Goal: Task Accomplishment & Management: Manage account settings

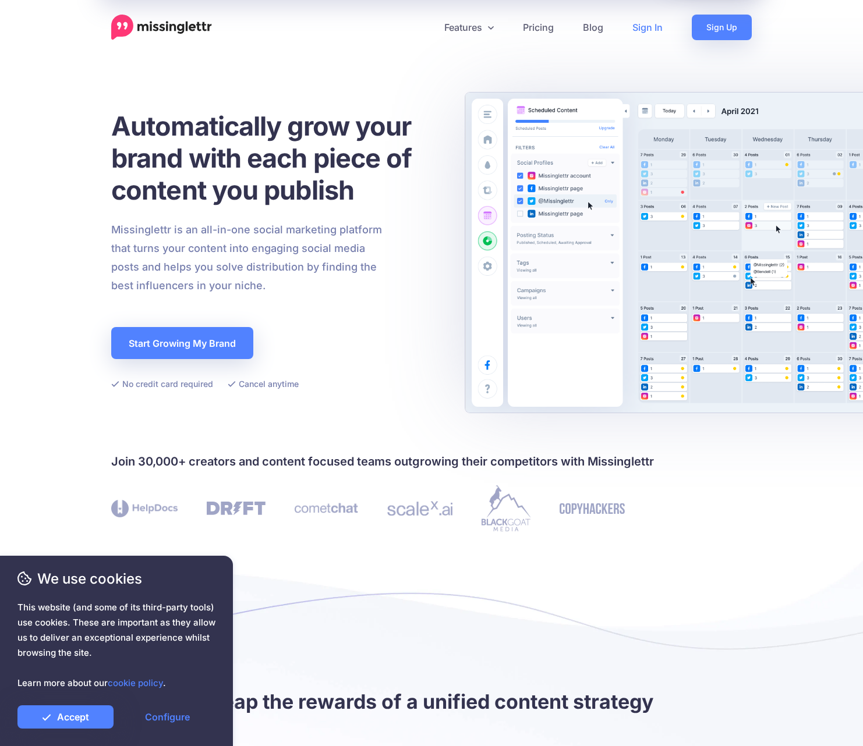
click at [648, 27] on link "Sign In" at bounding box center [647, 28] width 59 height 26
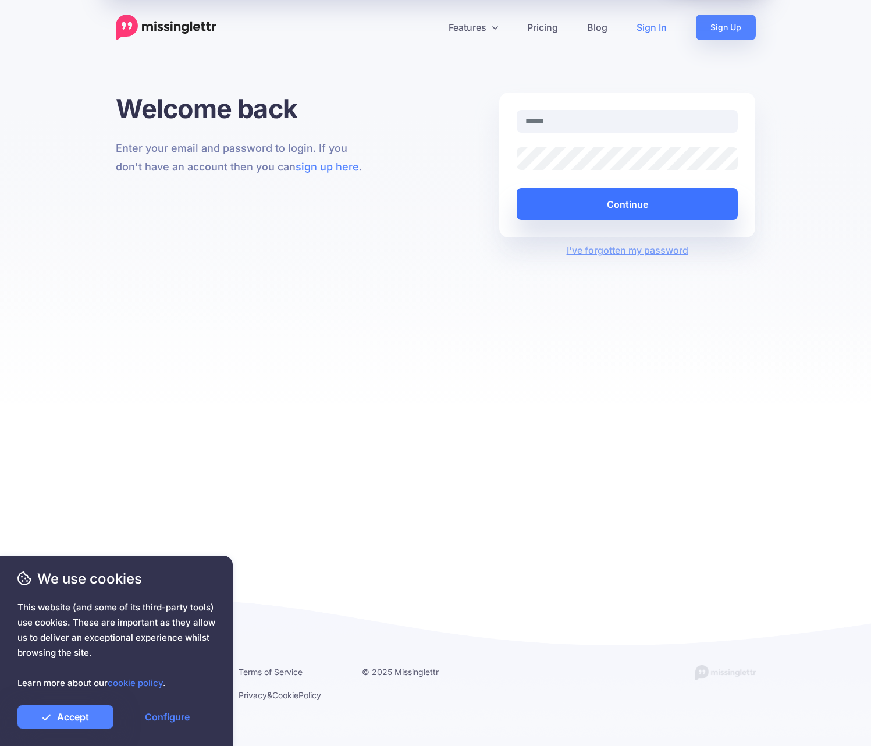
type input "**********"
click at [637, 196] on button "Continue" at bounding box center [628, 204] width 222 height 32
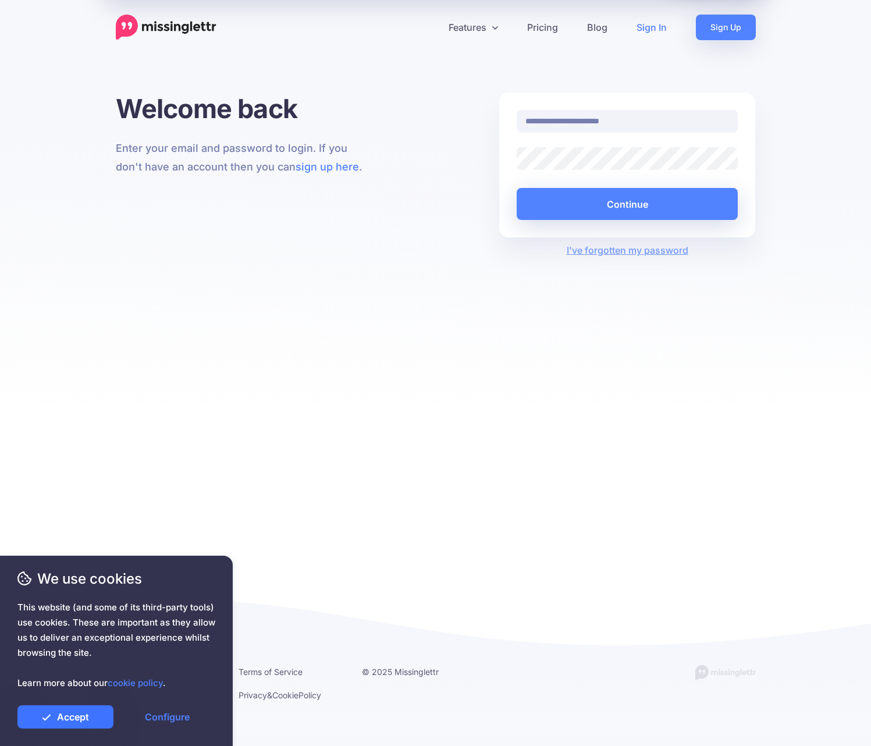
click at [78, 718] on link "Accept" at bounding box center [65, 716] width 96 height 23
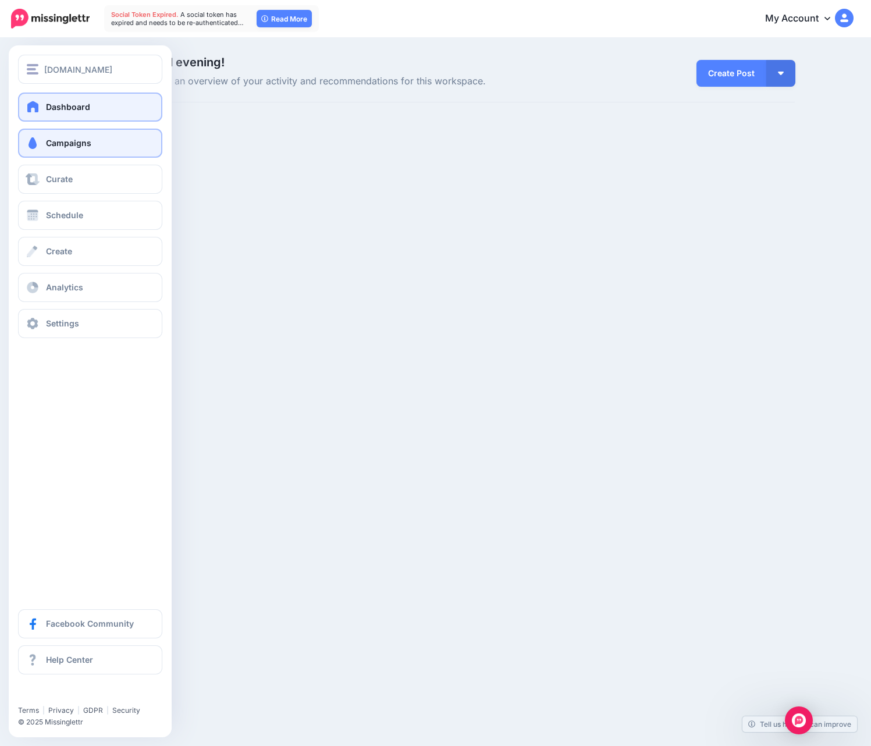
click at [79, 147] on span "Campaigns" at bounding box center [68, 143] width 45 height 10
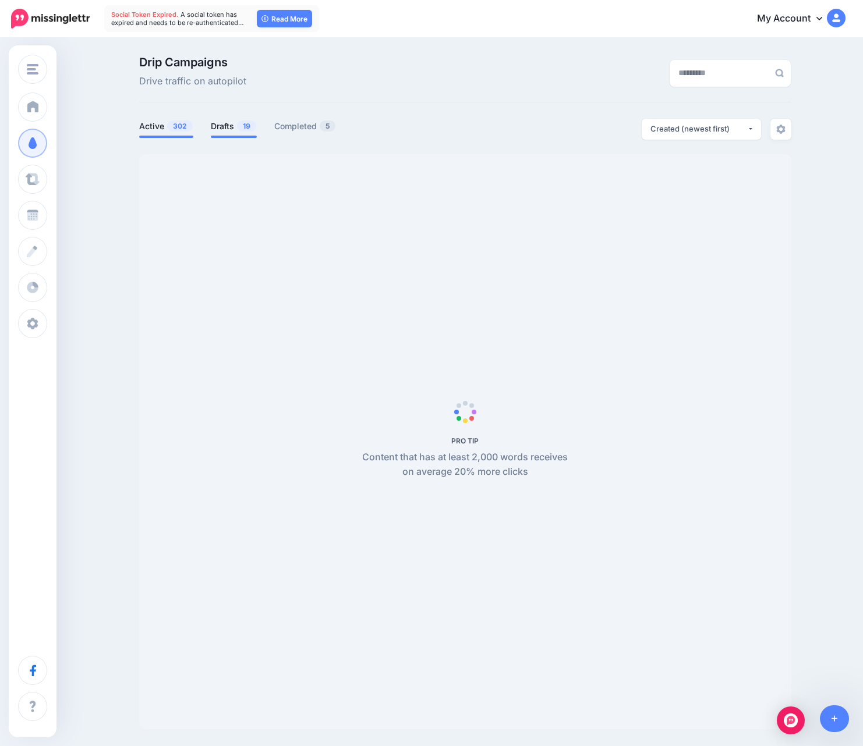
click at [226, 129] on link "Drafts 19" at bounding box center [234, 126] width 46 height 14
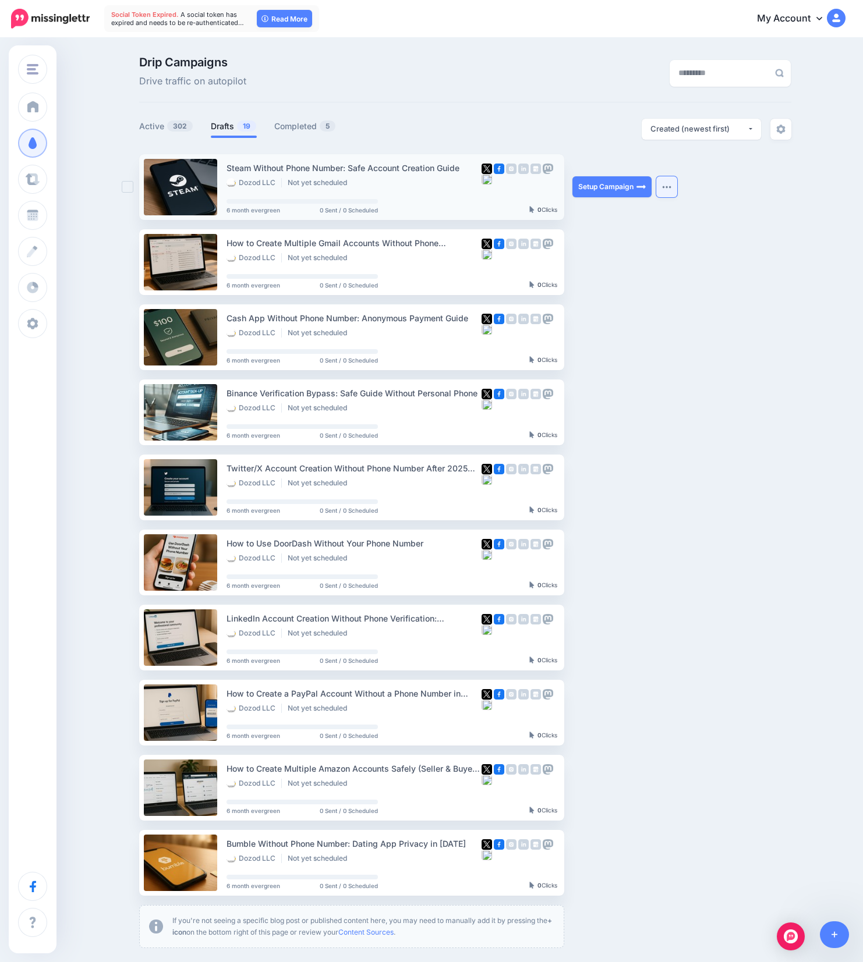
click at [671, 186] on img "button" at bounding box center [666, 186] width 9 height 3
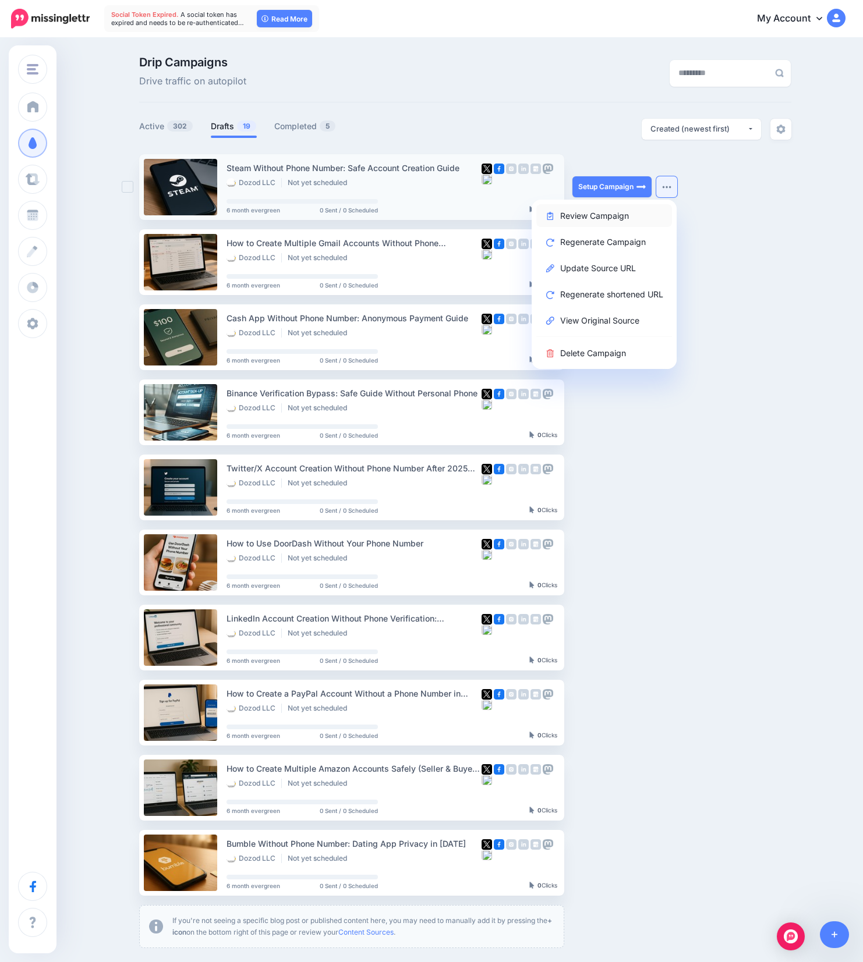
click at [609, 215] on link "Review Campaign" at bounding box center [604, 215] width 136 height 23
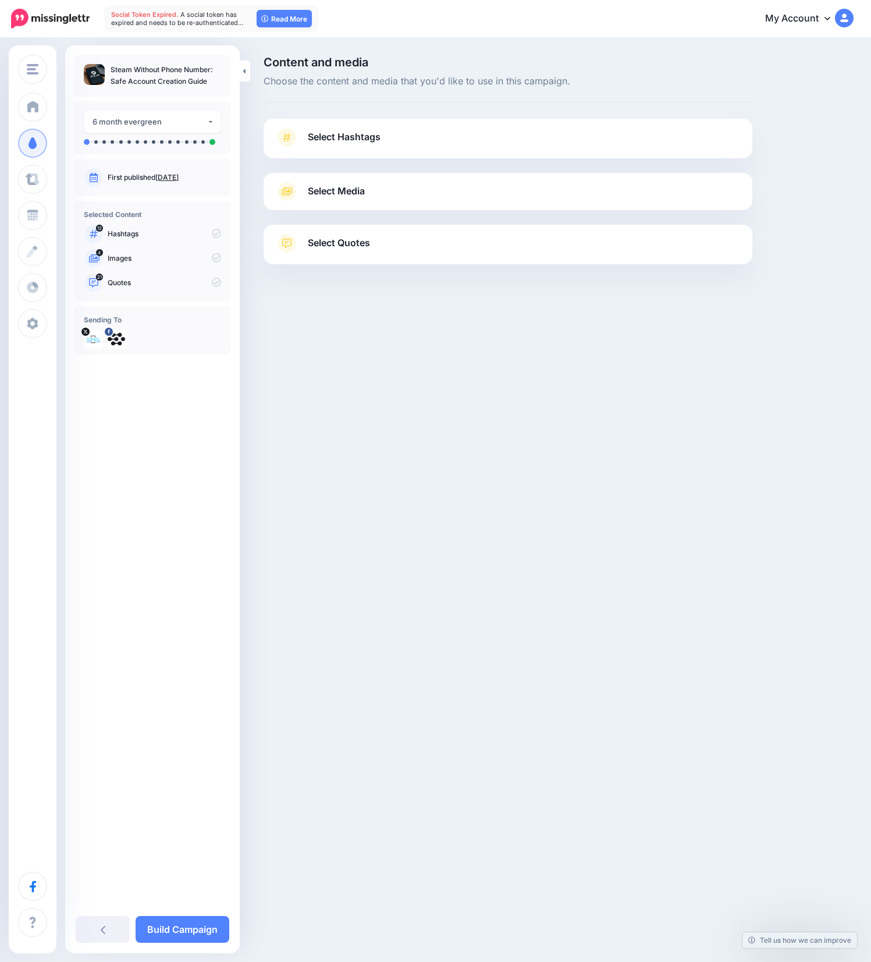
click at [431, 148] on link "Select Hashtags" at bounding box center [508, 143] width 466 height 30
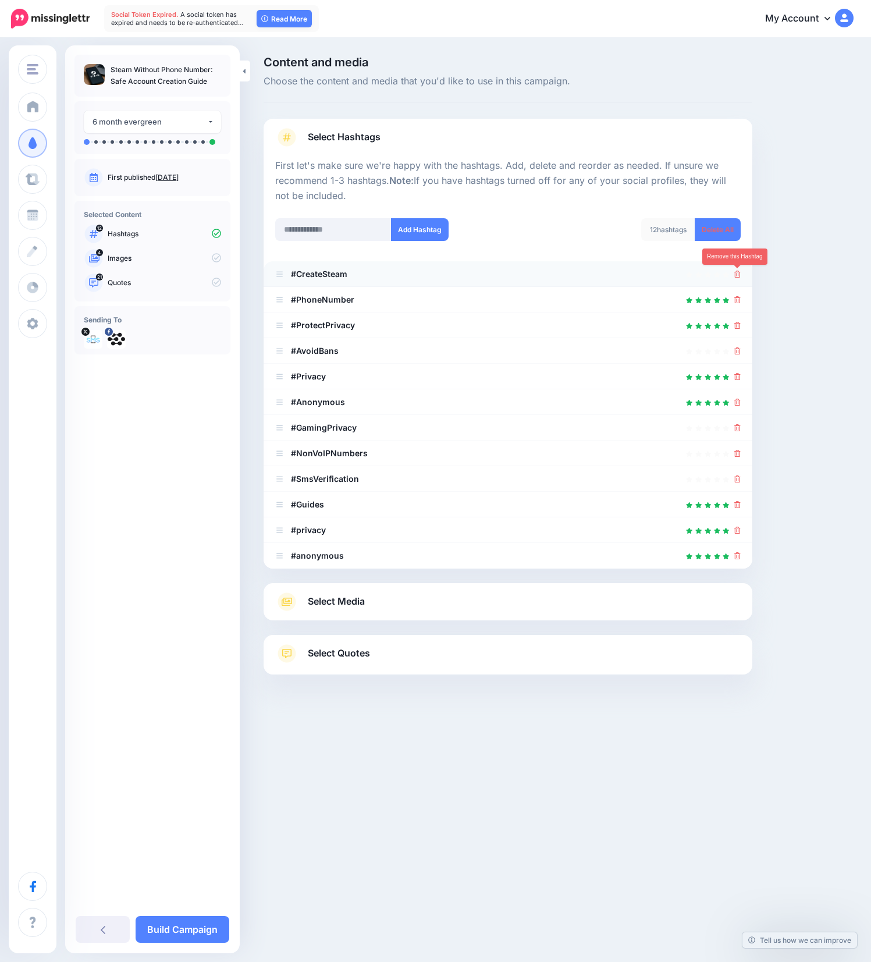
click at [740, 275] on icon at bounding box center [737, 274] width 6 height 7
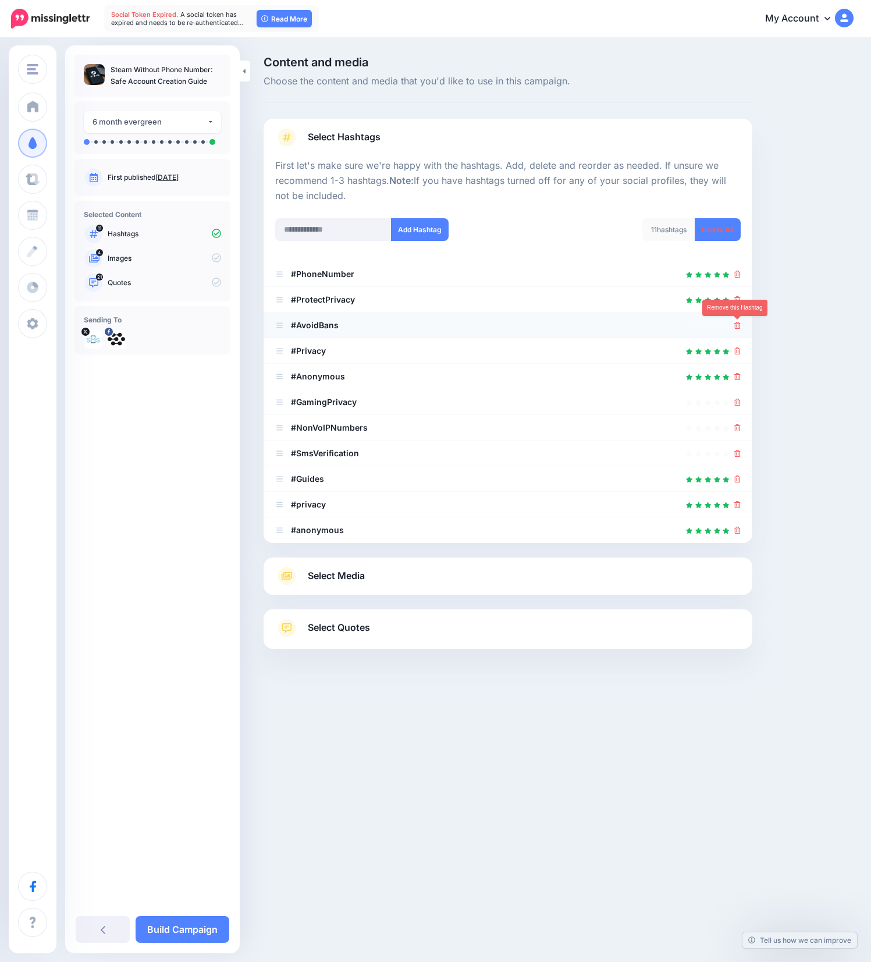
click at [735, 325] on icon at bounding box center [737, 325] width 6 height 7
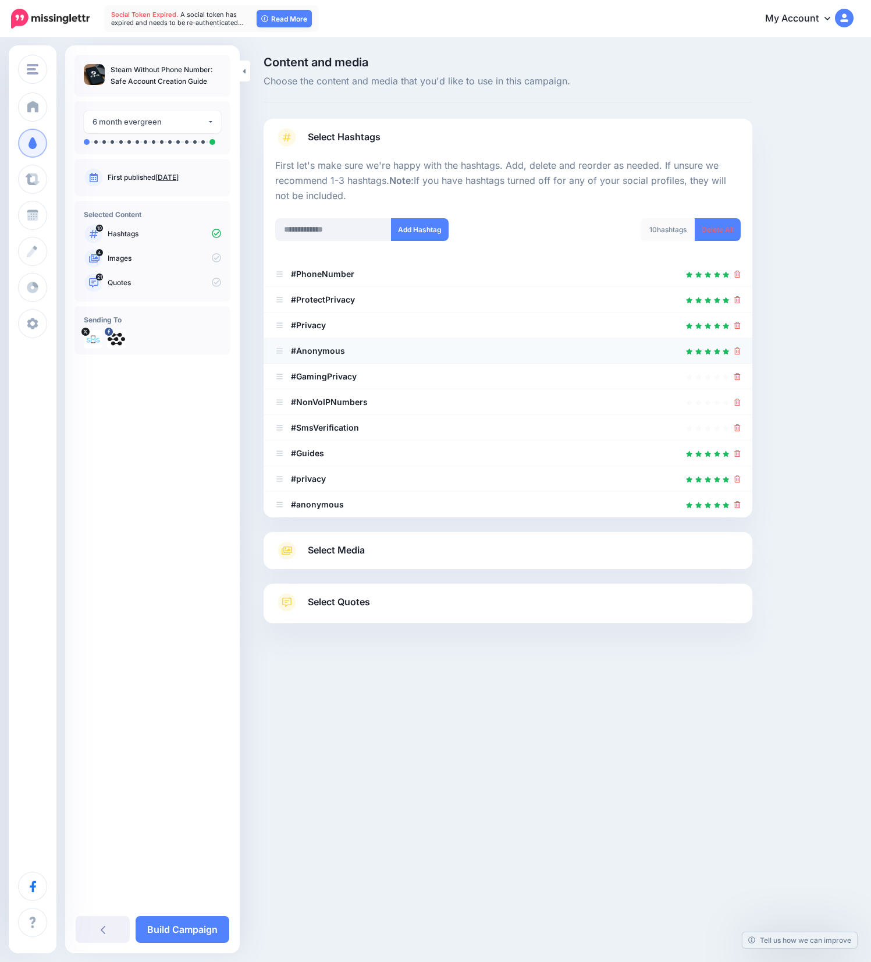
click at [740, 375] on ul "#PhoneNumber #ProtectPrivacy" at bounding box center [508, 389] width 489 height 256
click at [739, 375] on icon at bounding box center [737, 376] width 6 height 7
click at [739, 352] on icon at bounding box center [737, 350] width 6 height 7
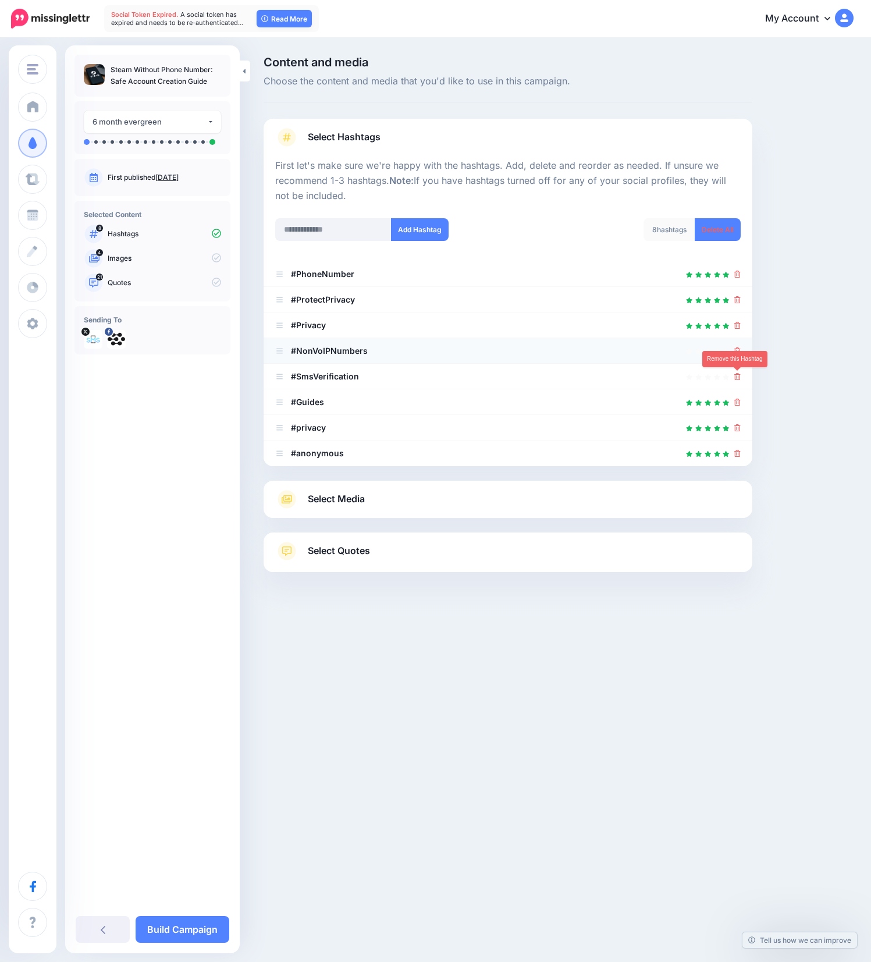
click at [739, 377] on ul "#PhoneNumber #ProtectPrivacy" at bounding box center [508, 363] width 489 height 205
click at [738, 353] on icon at bounding box center [737, 350] width 6 height 7
click at [738, 353] on link at bounding box center [734, 351] width 13 height 10
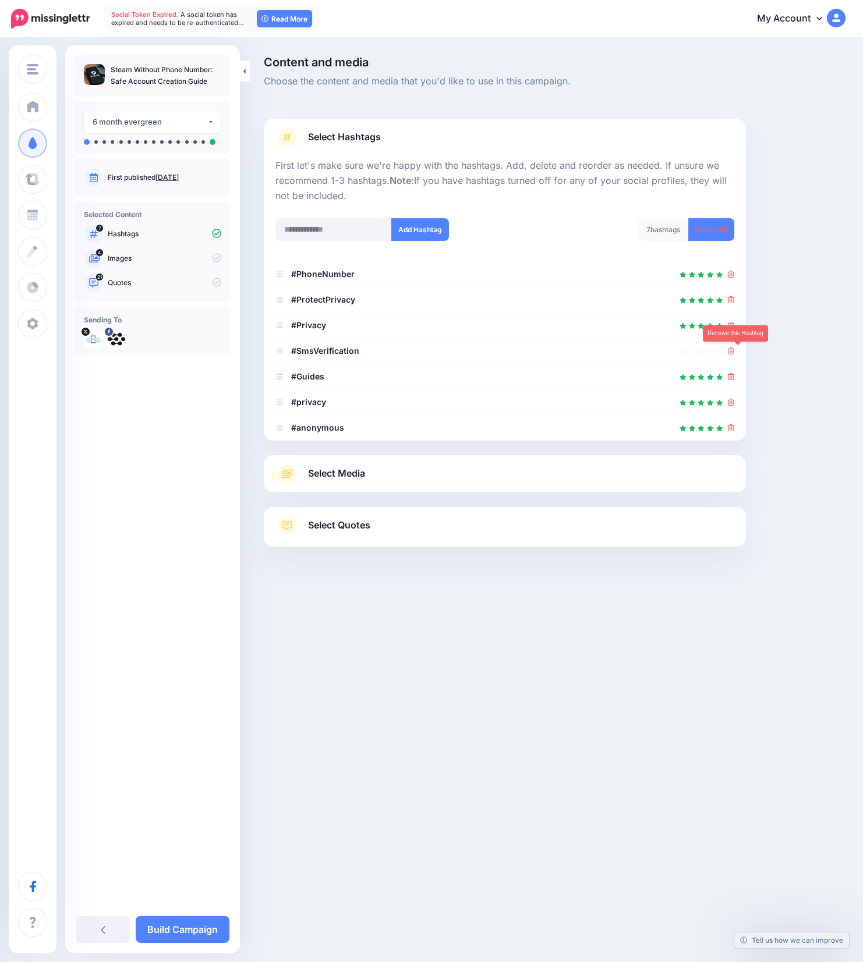
click at [734, 353] on icon at bounding box center [731, 350] width 6 height 7
click at [734, 373] on icon at bounding box center [731, 376] width 6 height 7
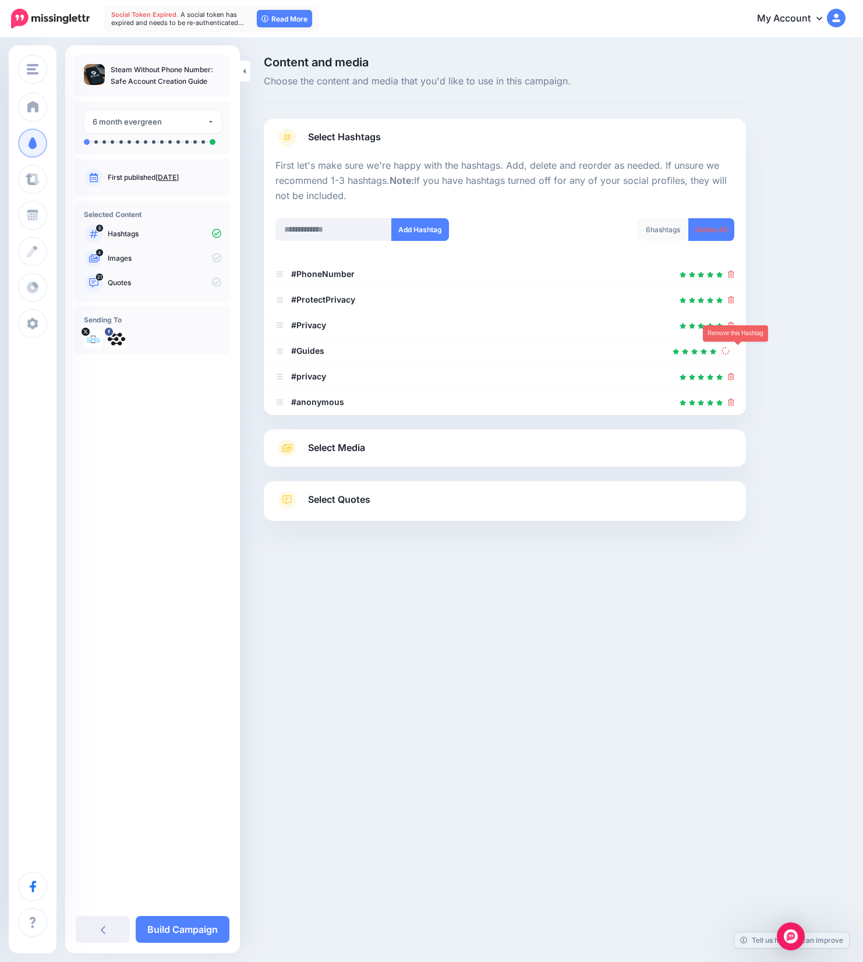
click at [734, 353] on link at bounding box center [727, 351] width 13 height 10
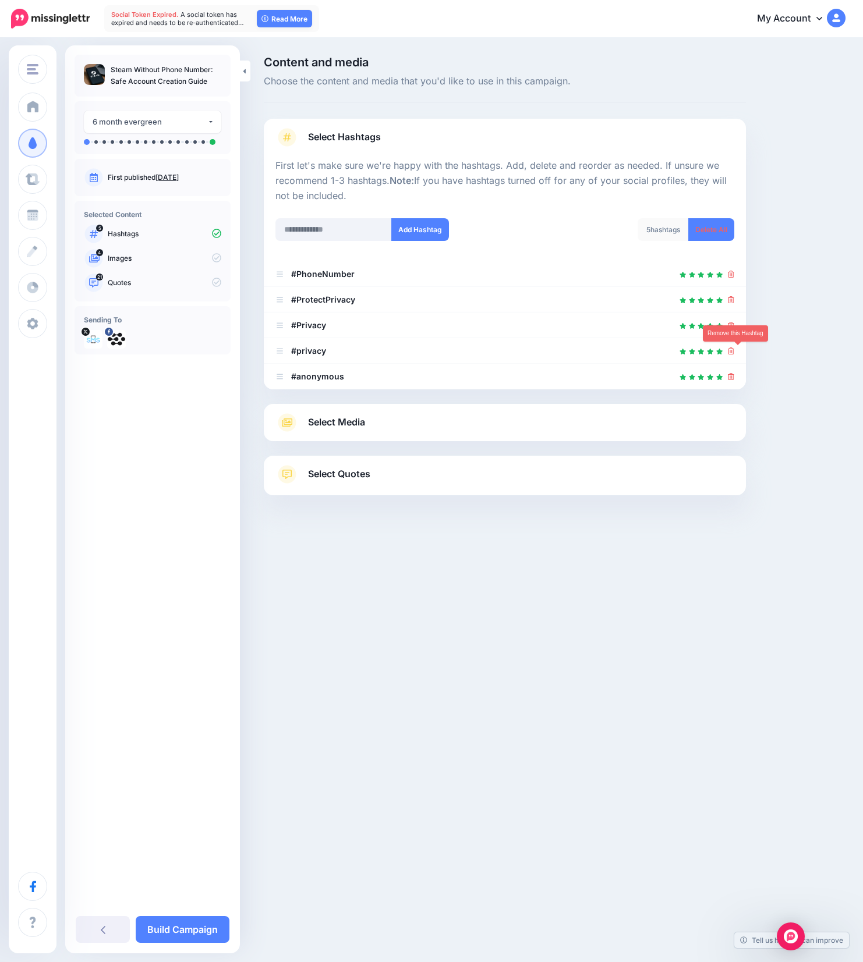
click at [734, 353] on icon at bounding box center [731, 350] width 6 height 7
click at [734, 353] on link at bounding box center [727, 351] width 13 height 10
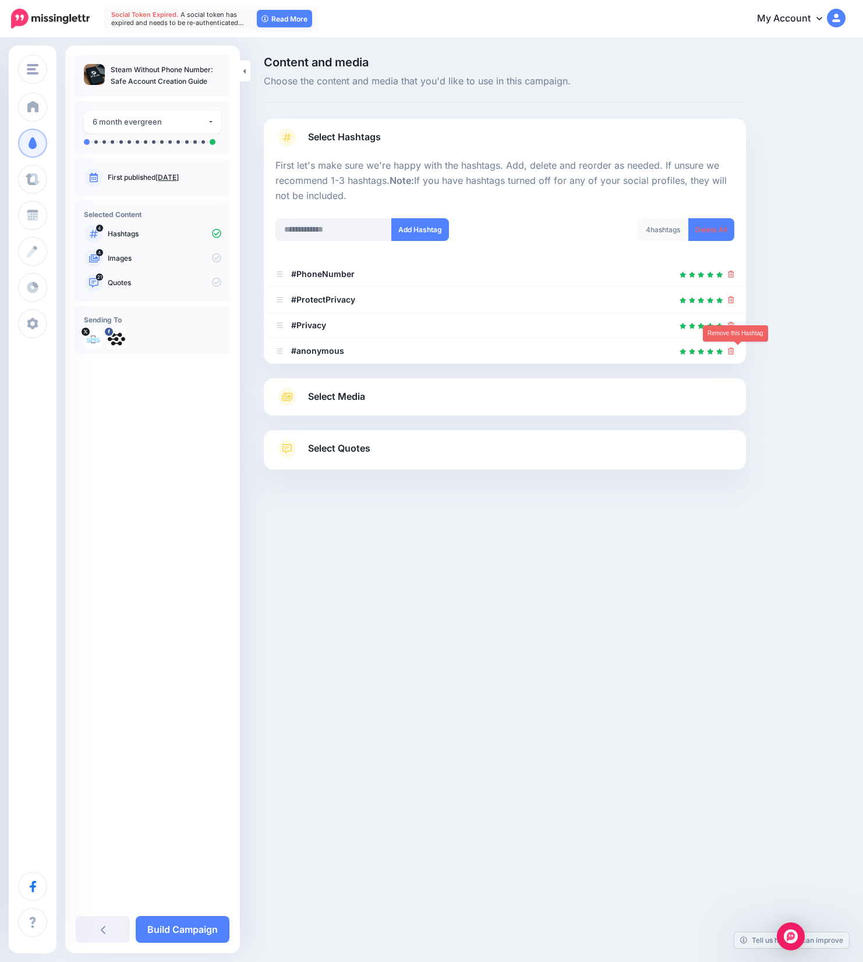
click at [734, 353] on icon at bounding box center [731, 350] width 6 height 7
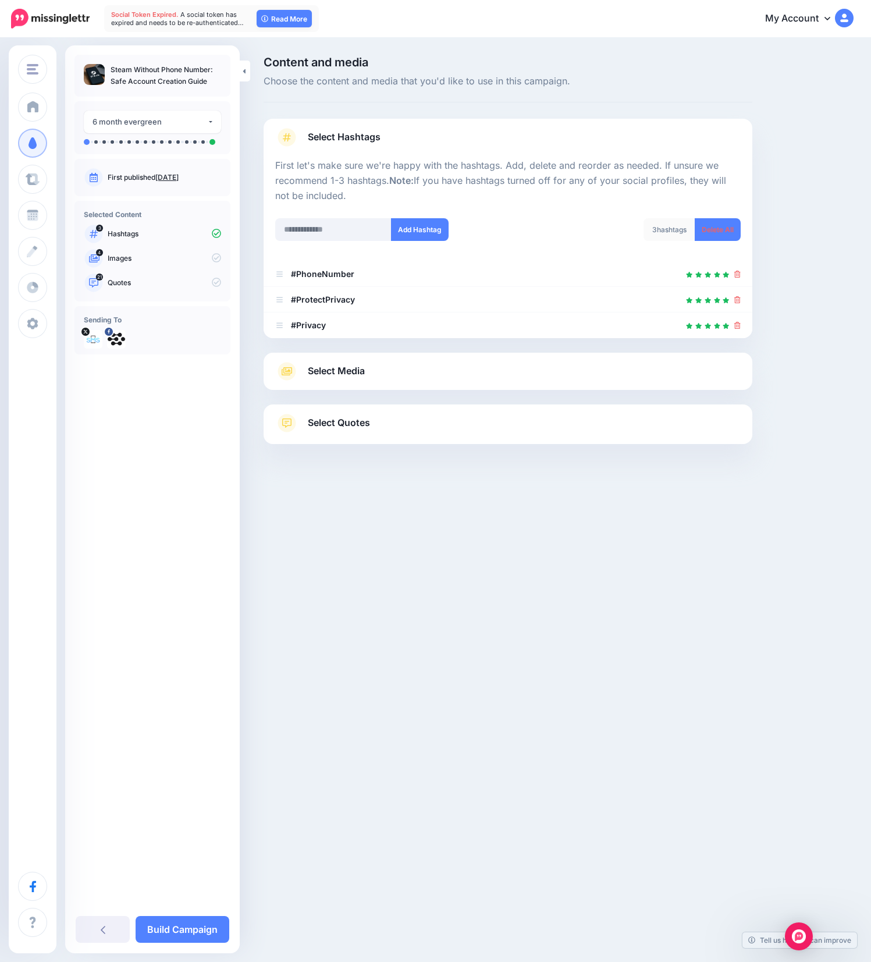
click at [392, 382] on div "Select Media Next, let's make sure we have the best media for this campaign. De…" at bounding box center [508, 371] width 489 height 37
click at [371, 371] on link "Select Media" at bounding box center [508, 371] width 466 height 19
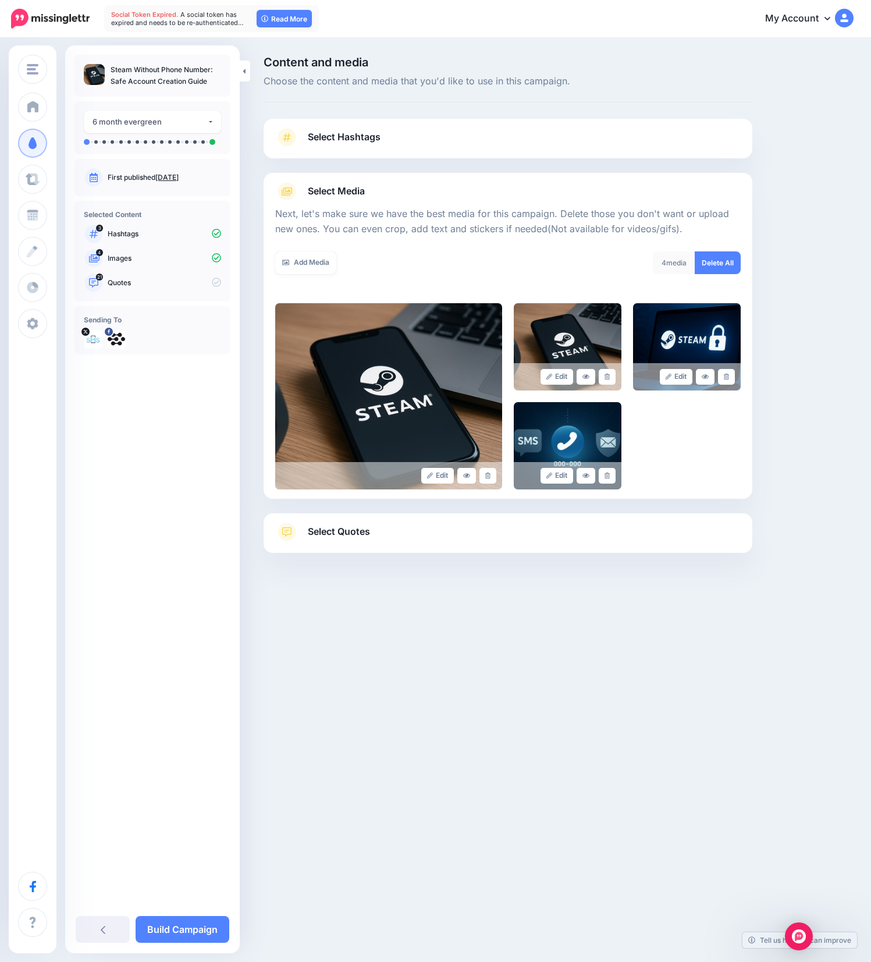
click at [361, 541] on link "Select Quotes" at bounding box center [508, 538] width 466 height 30
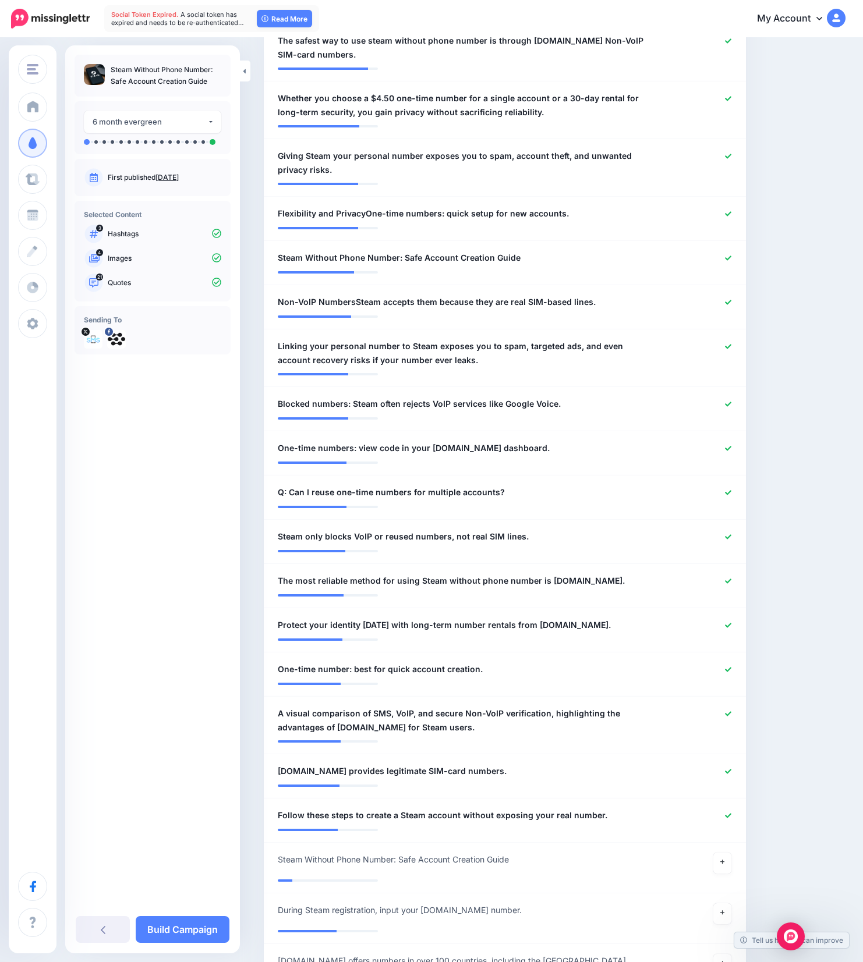
scroll to position [684, 0]
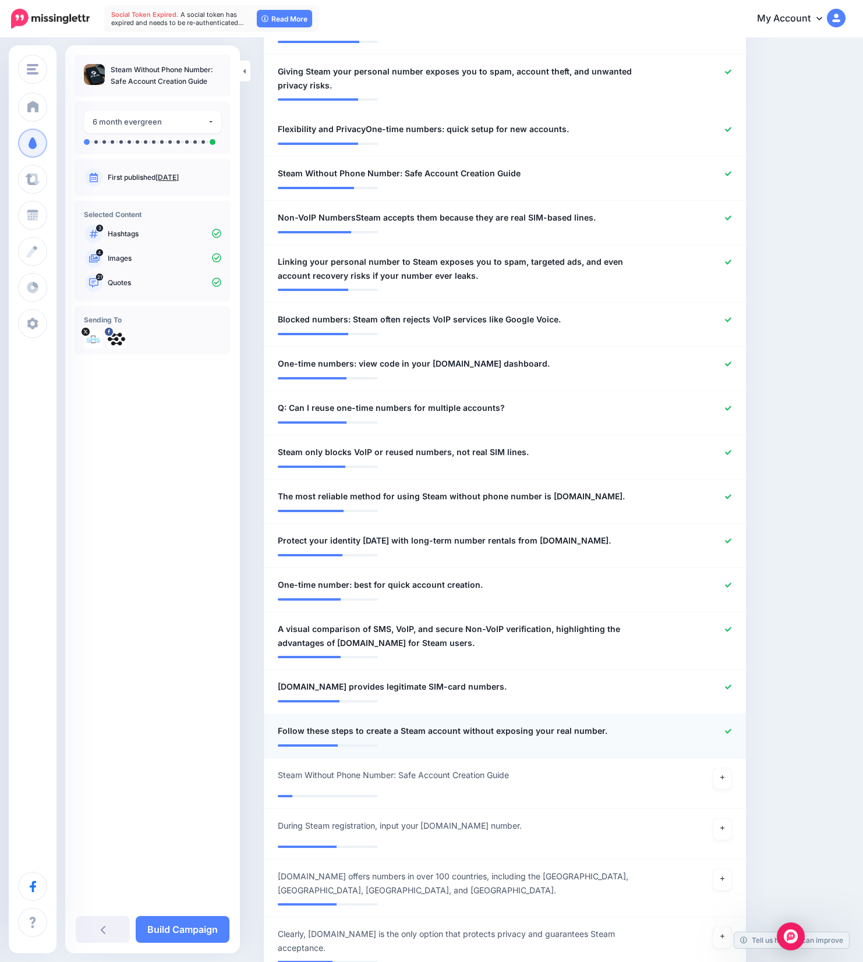
click at [731, 733] on icon at bounding box center [728, 731] width 6 height 6
click at [731, 690] on icon at bounding box center [728, 687] width 6 height 6
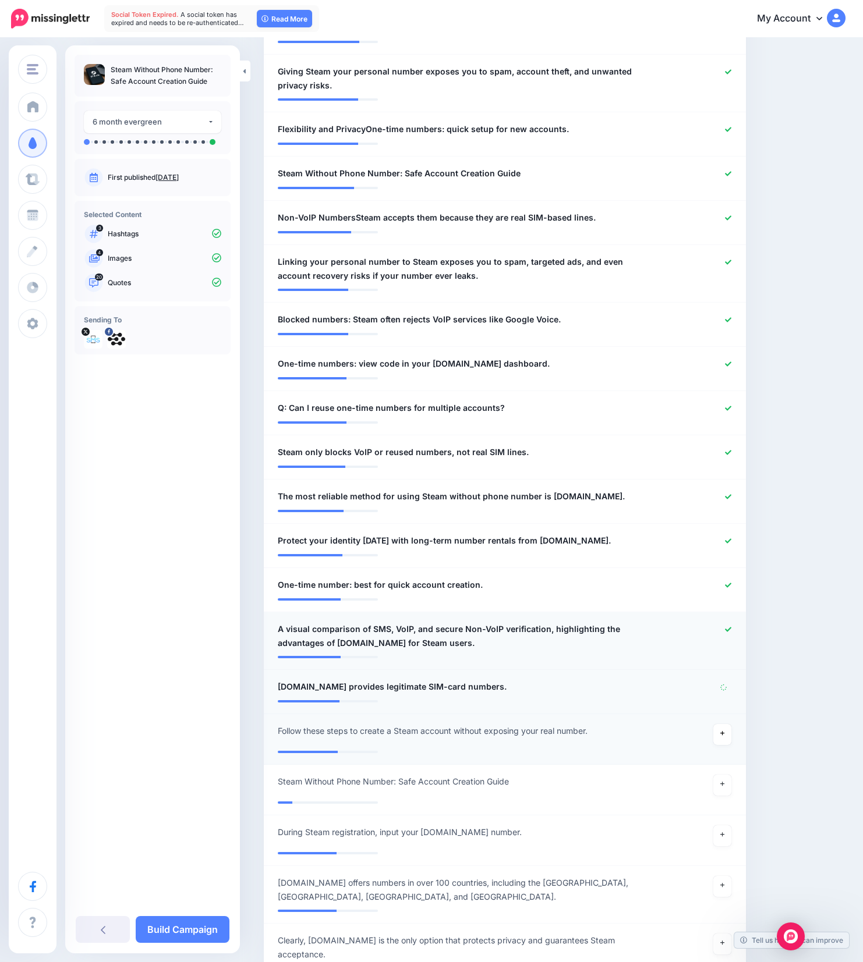
click at [731, 628] on icon at bounding box center [728, 629] width 6 height 6
click at [731, 586] on icon at bounding box center [728, 585] width 6 height 5
click at [731, 542] on icon at bounding box center [728, 541] width 6 height 6
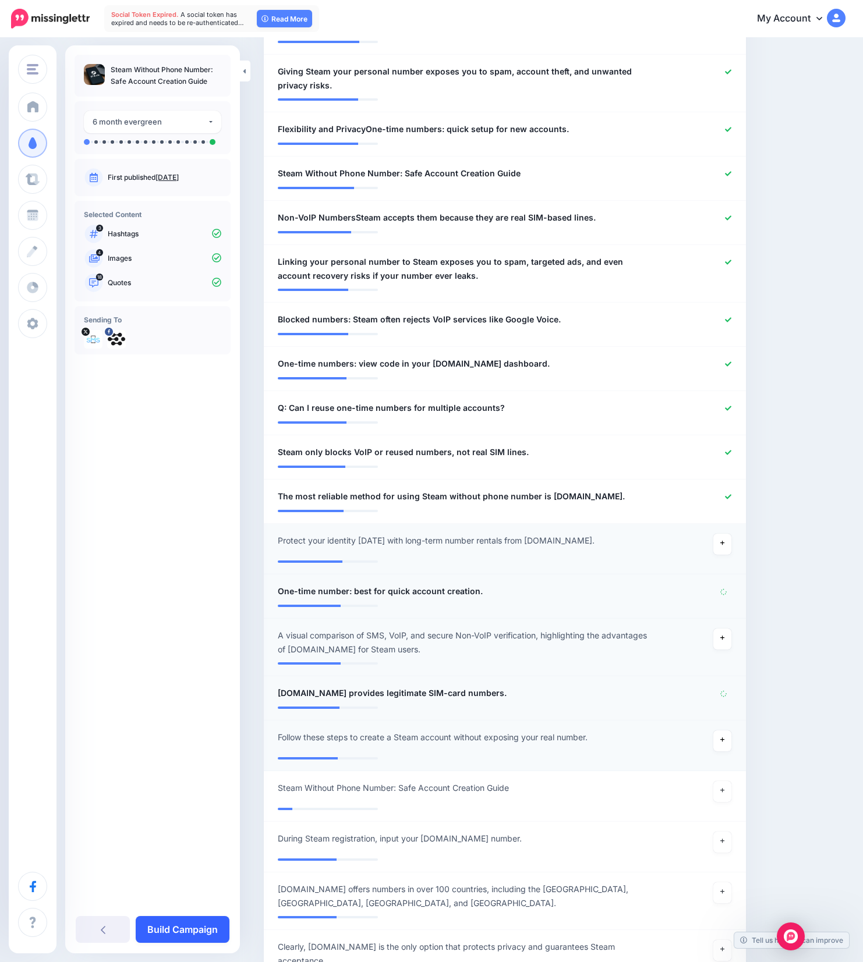
click at [187, 929] on link "Build Campaign" at bounding box center [183, 929] width 94 height 27
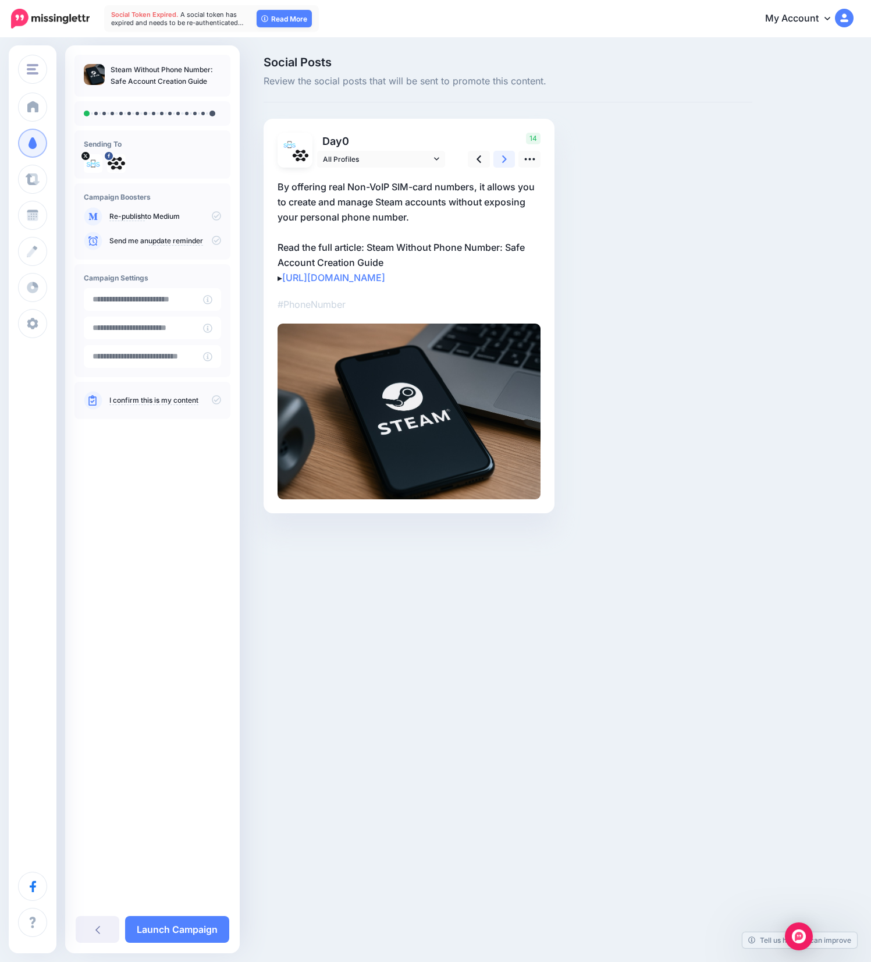
click at [502, 158] on icon at bounding box center [504, 159] width 5 height 12
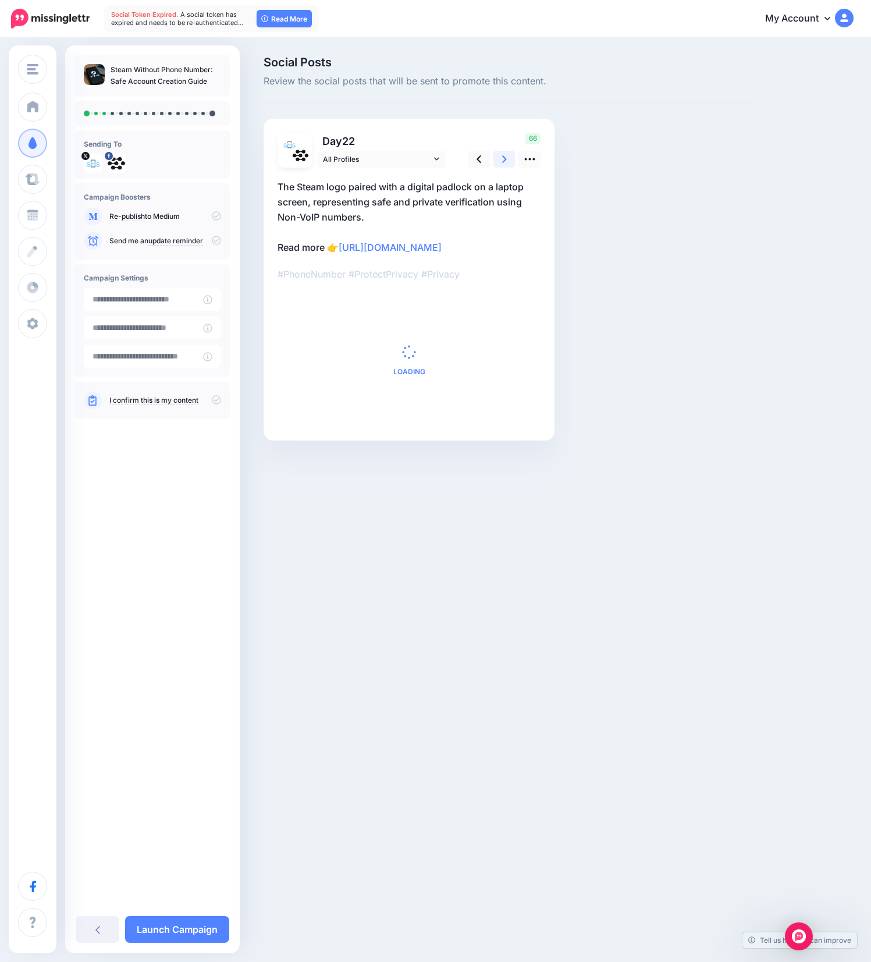
click at [502, 158] on icon at bounding box center [504, 159] width 5 height 12
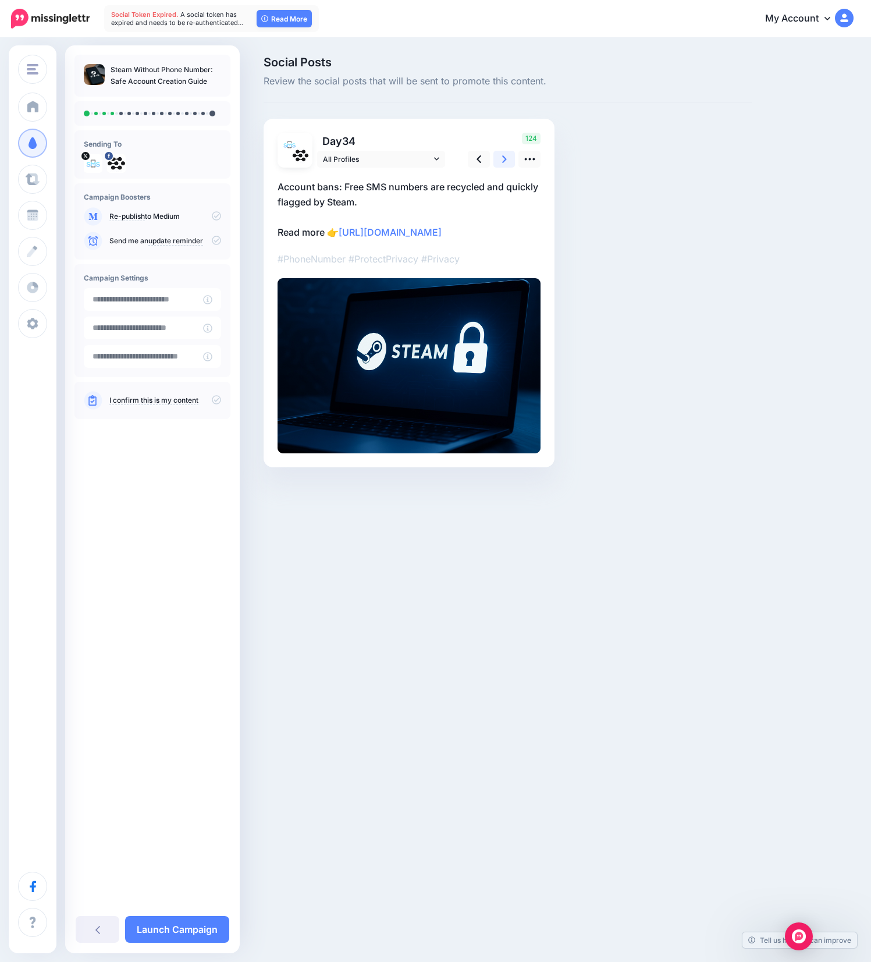
click at [502, 158] on icon at bounding box center [504, 159] width 5 height 12
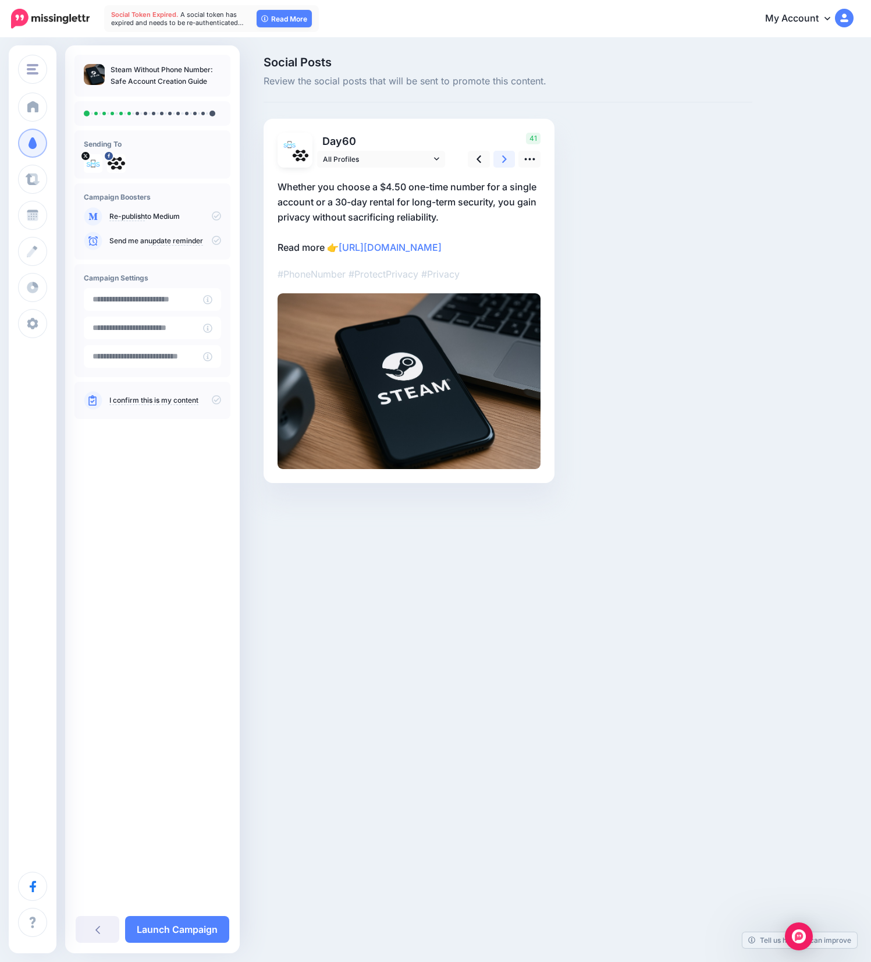
click at [502, 158] on icon at bounding box center [504, 159] width 5 height 12
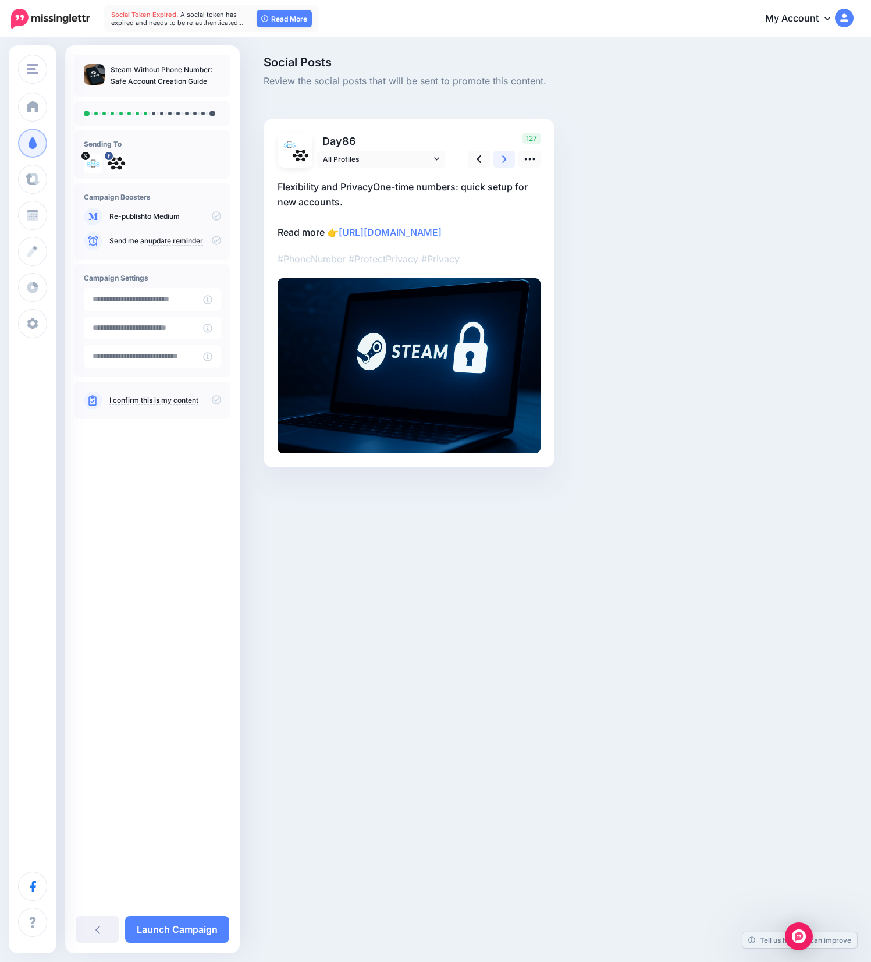
click at [502, 158] on icon at bounding box center [504, 159] width 5 height 12
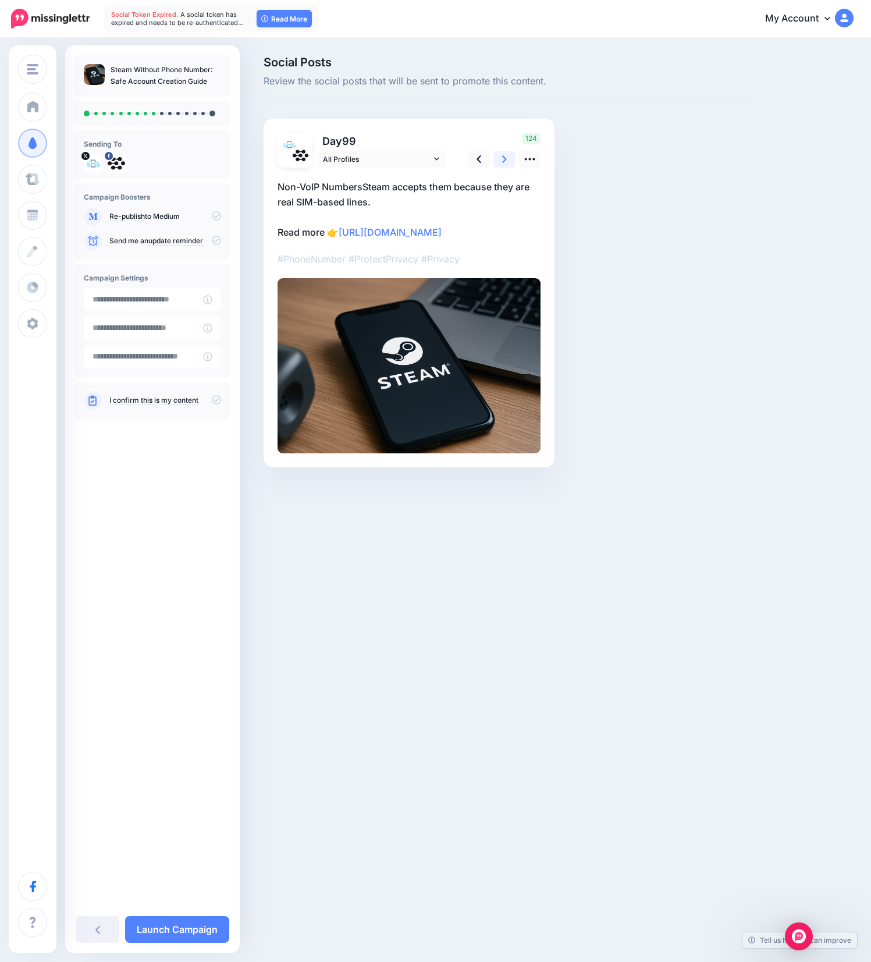
click at [502, 158] on icon at bounding box center [504, 159] width 5 height 12
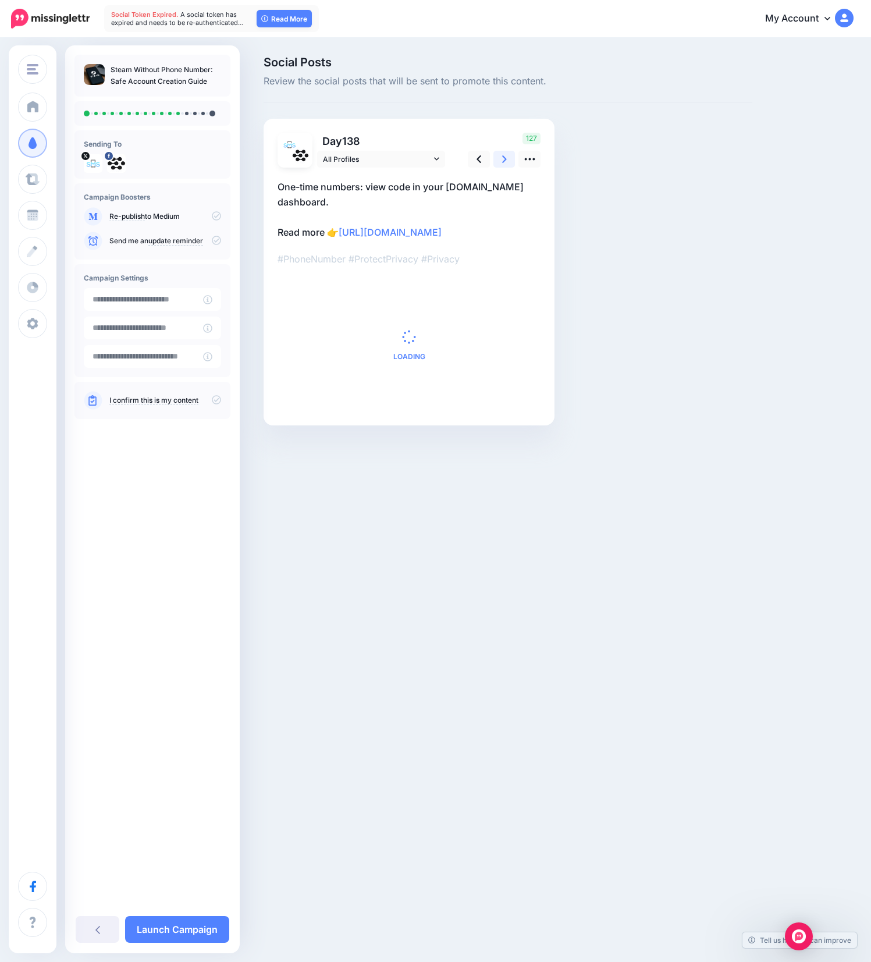
click at [502, 158] on icon at bounding box center [504, 159] width 5 height 12
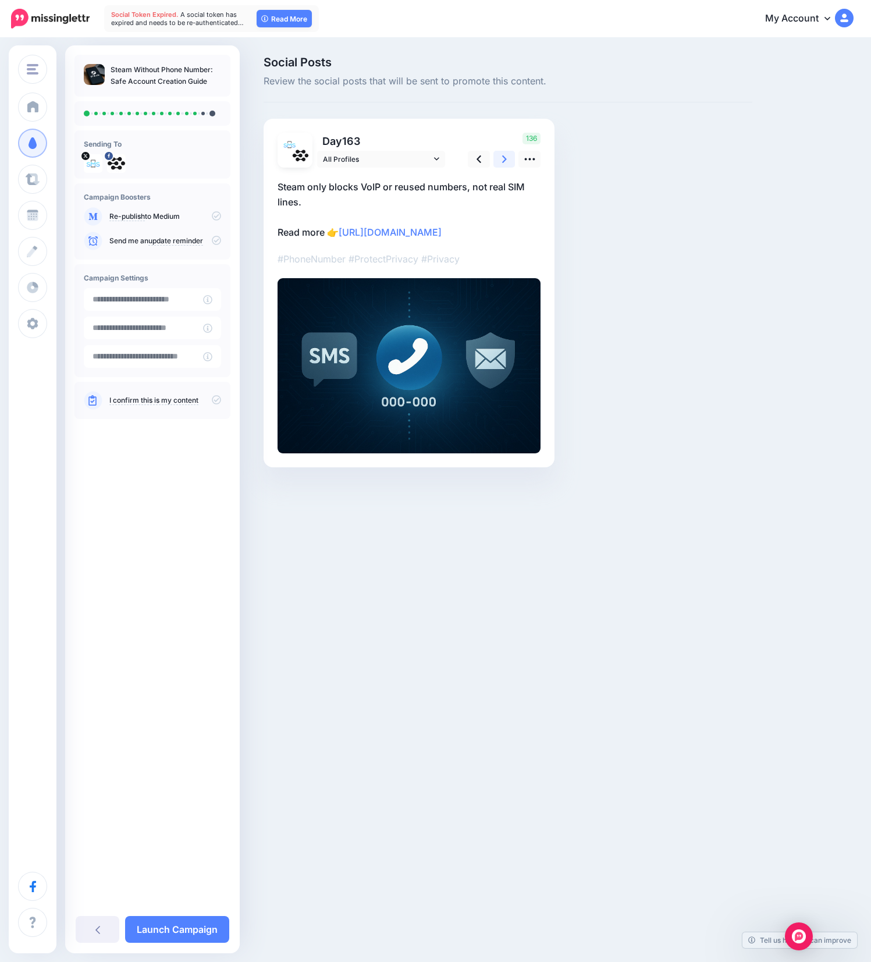
click at [502, 158] on icon at bounding box center [504, 159] width 5 height 12
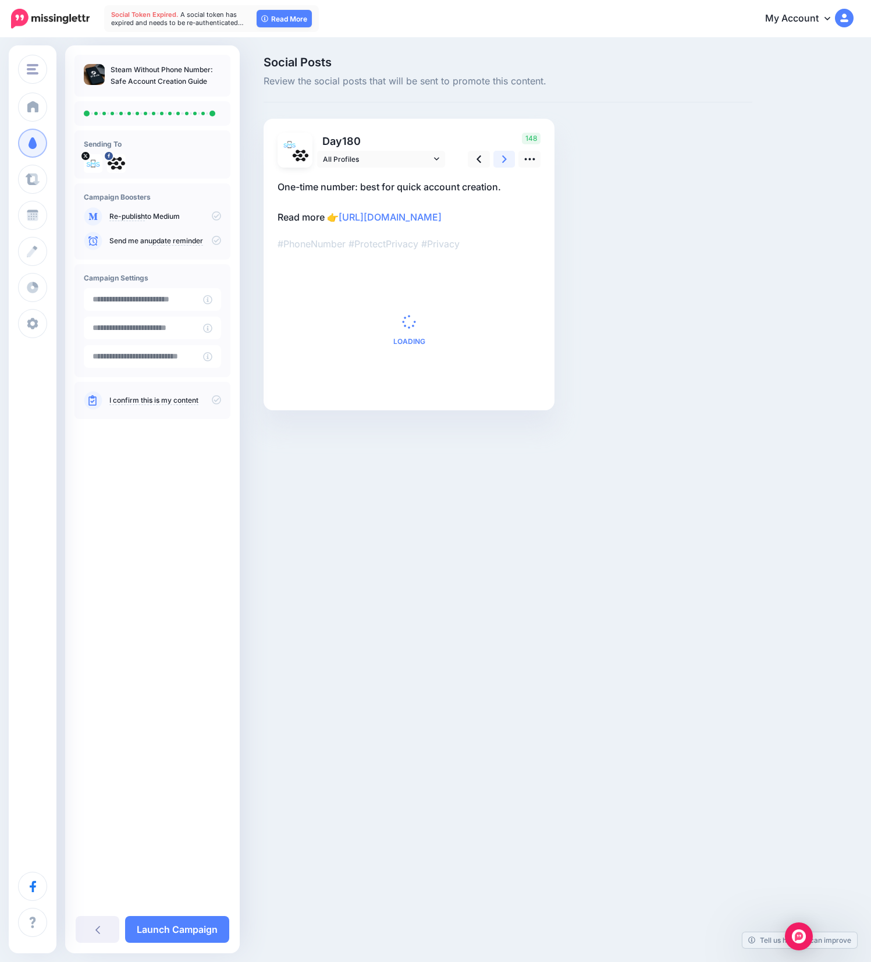
click at [502, 158] on icon at bounding box center [504, 159] width 5 height 12
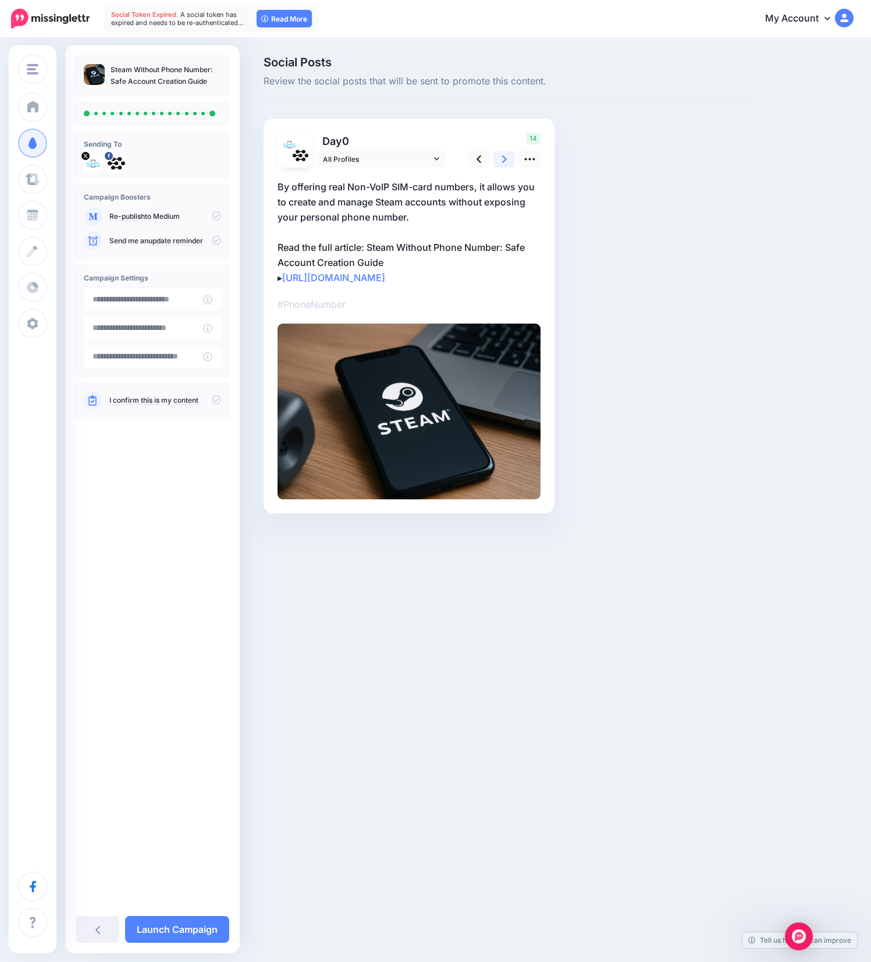
click at [502, 158] on icon at bounding box center [504, 159] width 5 height 12
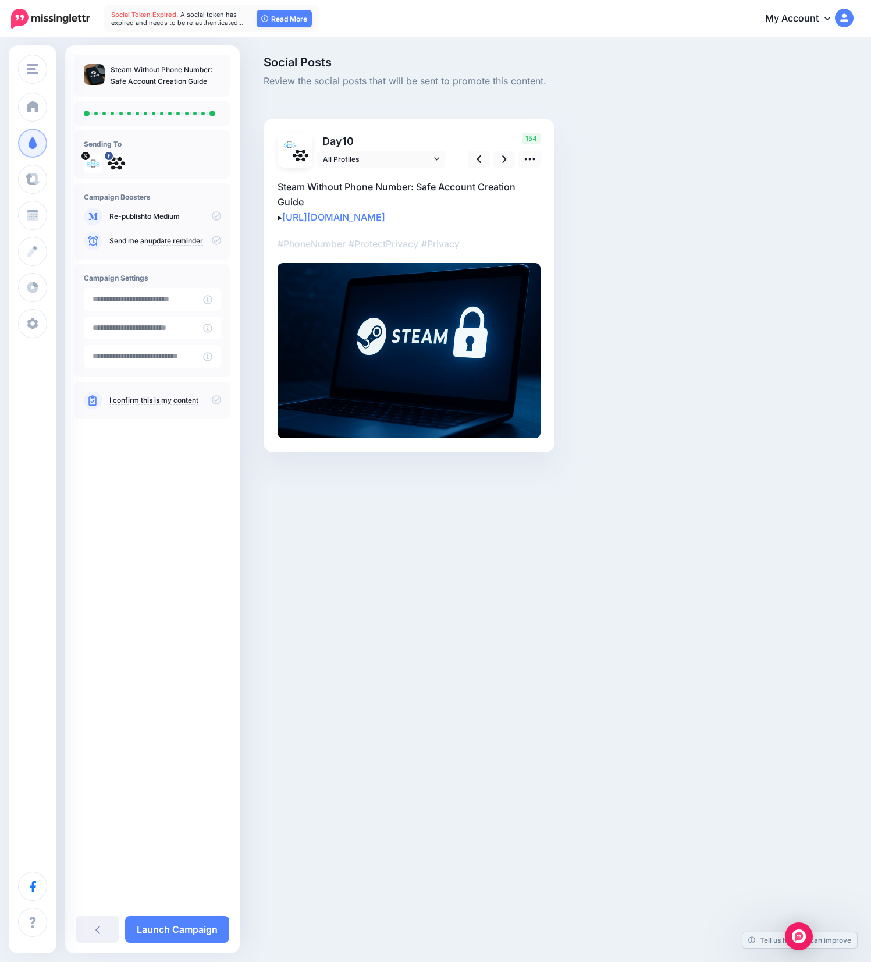
click at [219, 217] on icon at bounding box center [216, 215] width 9 height 9
click at [216, 401] on icon at bounding box center [216, 399] width 9 height 9
click at [194, 929] on link "Launch Campaign" at bounding box center [177, 929] width 104 height 27
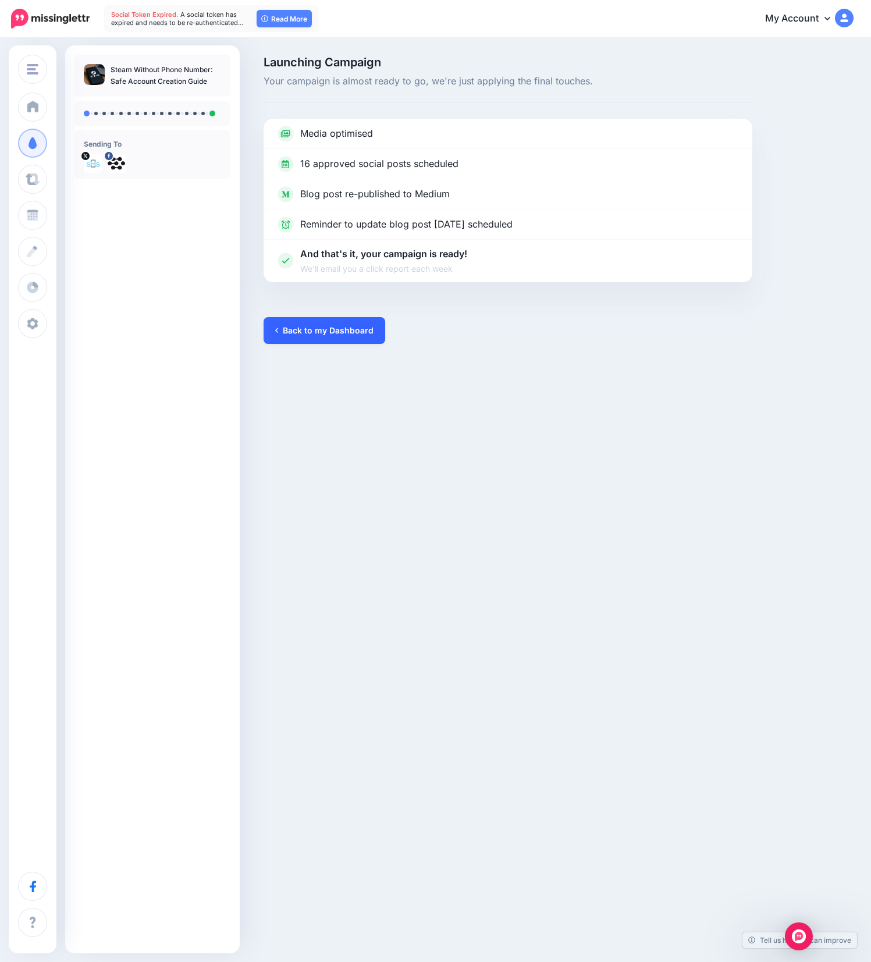
click at [325, 328] on link "Back to my Dashboard" at bounding box center [325, 330] width 122 height 27
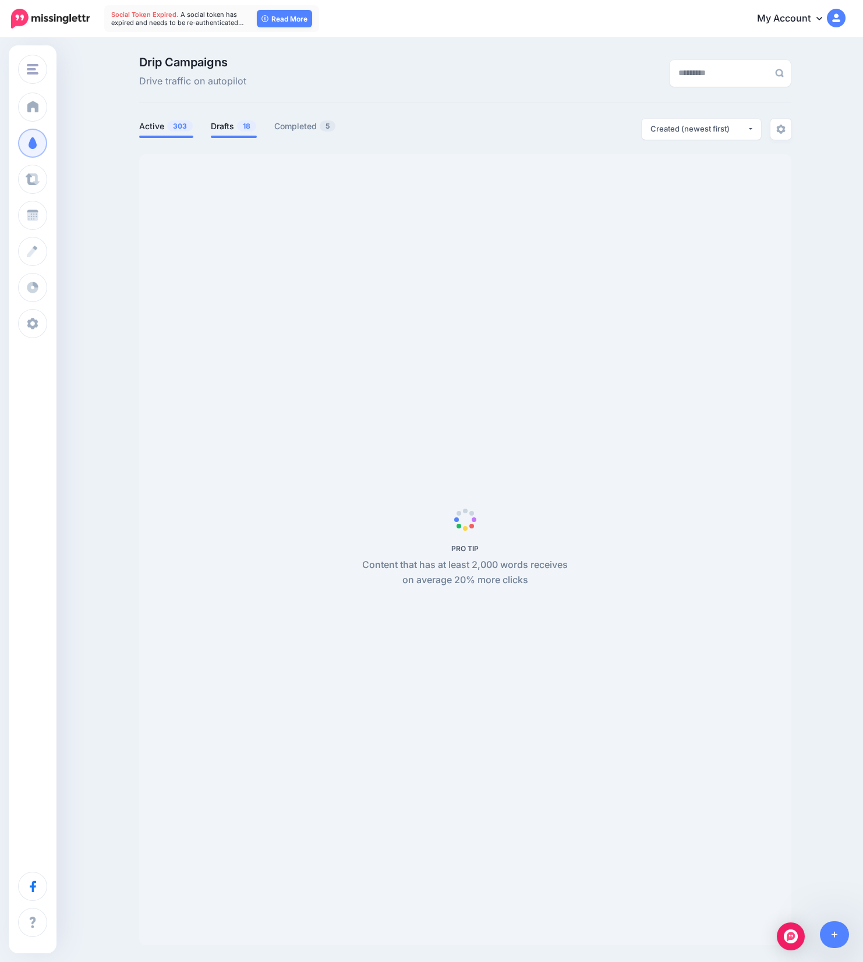
click at [238, 123] on link "Drafts 18" at bounding box center [234, 126] width 46 height 14
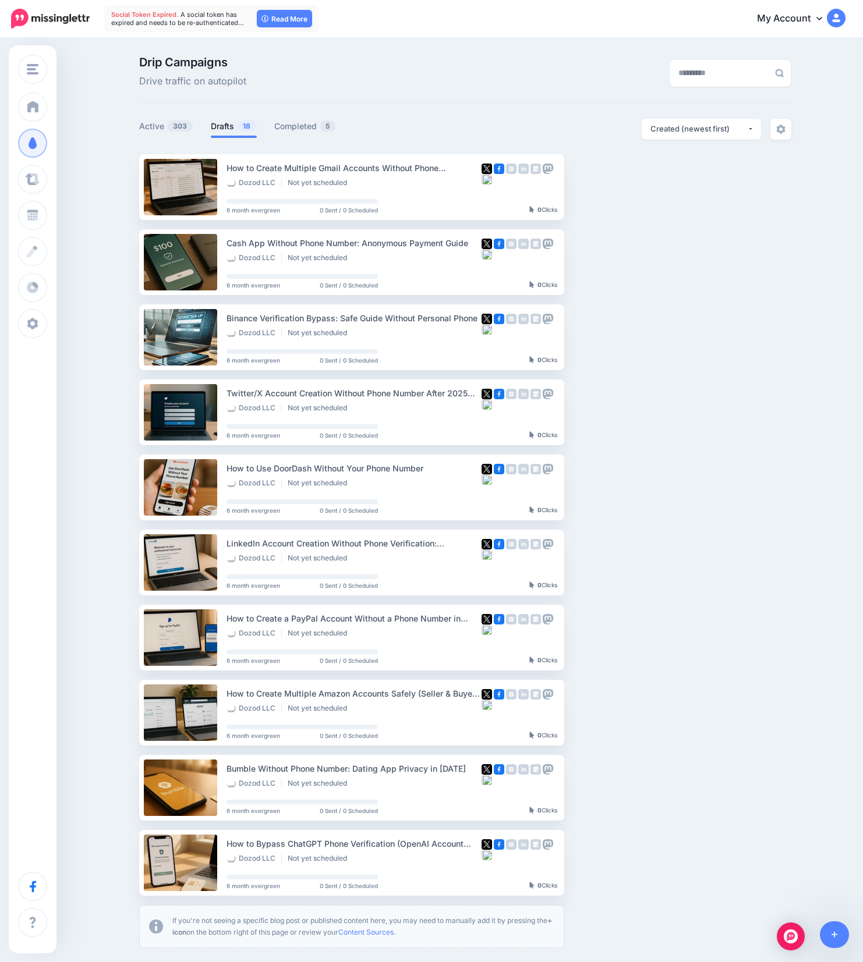
click at [230, 125] on link "Drafts 18" at bounding box center [234, 126] width 46 height 14
click at [669, 184] on button "button" at bounding box center [666, 186] width 21 height 21
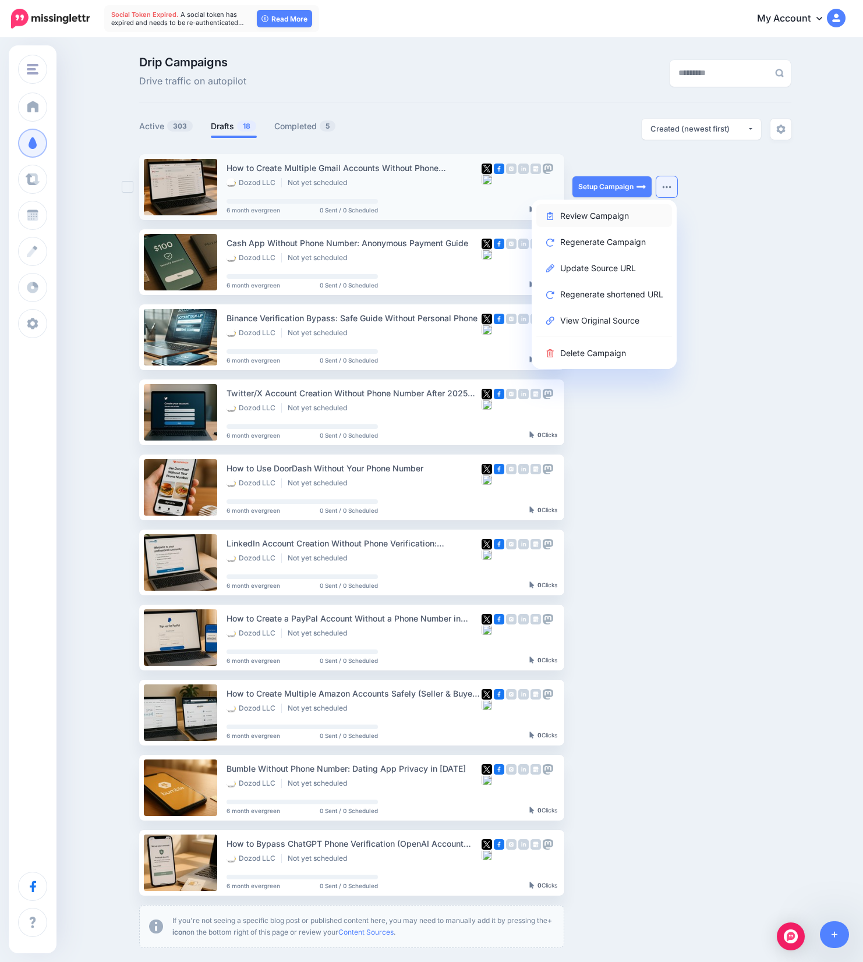
click at [609, 216] on link "Review Campaign" at bounding box center [604, 215] width 136 height 23
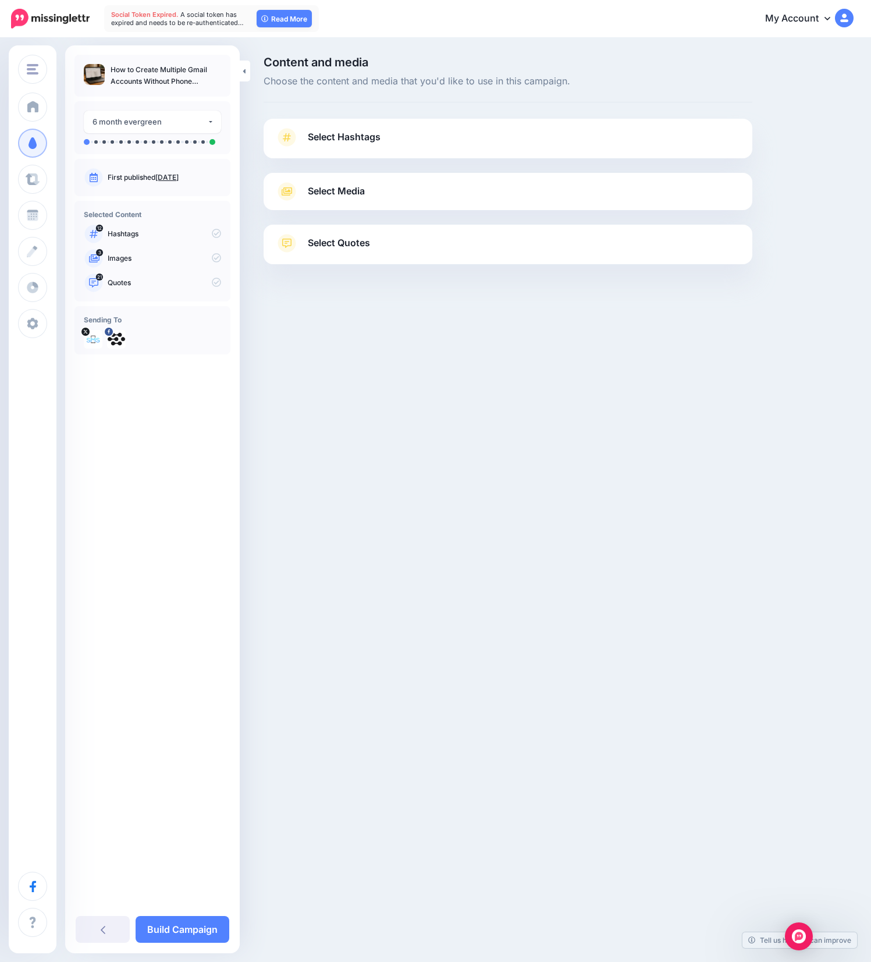
click at [435, 140] on link "Select Hashtags" at bounding box center [508, 143] width 466 height 30
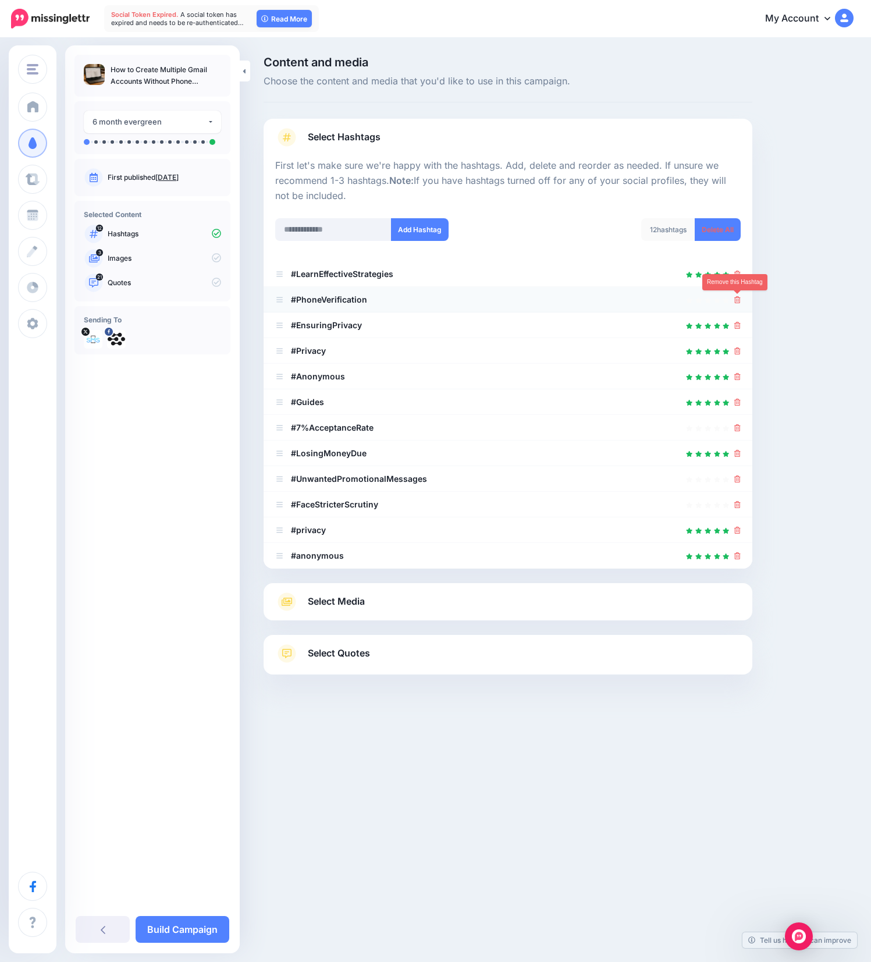
click at [736, 298] on icon at bounding box center [737, 299] width 6 height 7
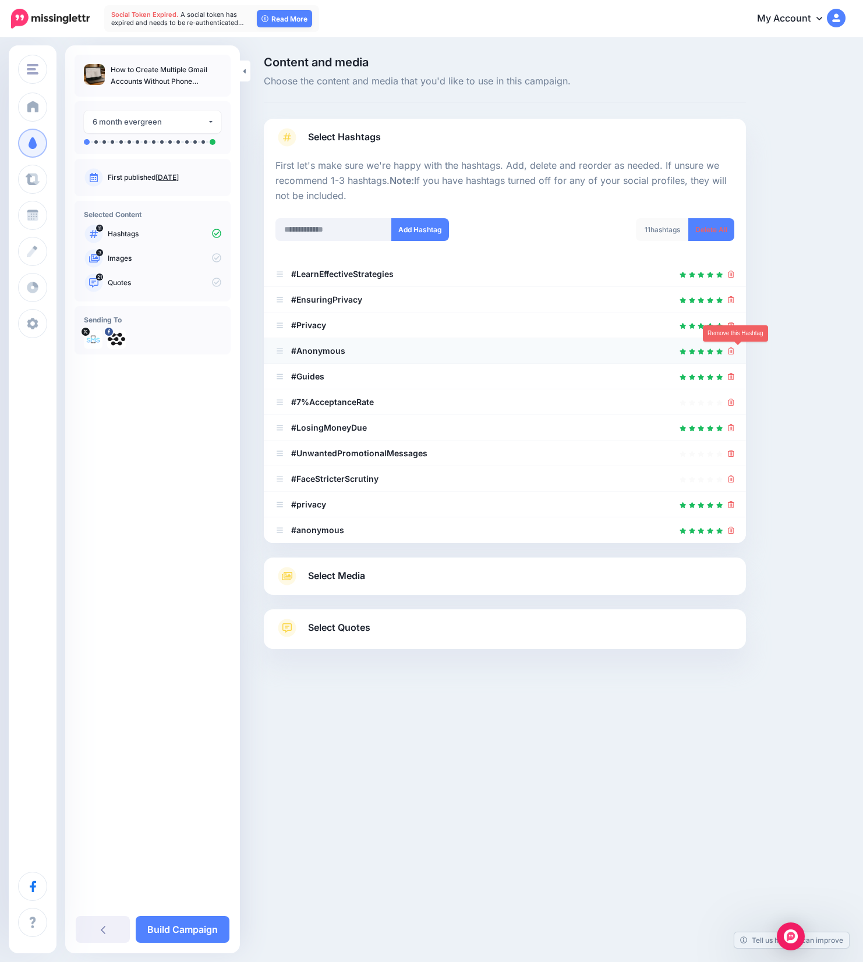
click at [734, 352] on icon at bounding box center [731, 350] width 6 height 7
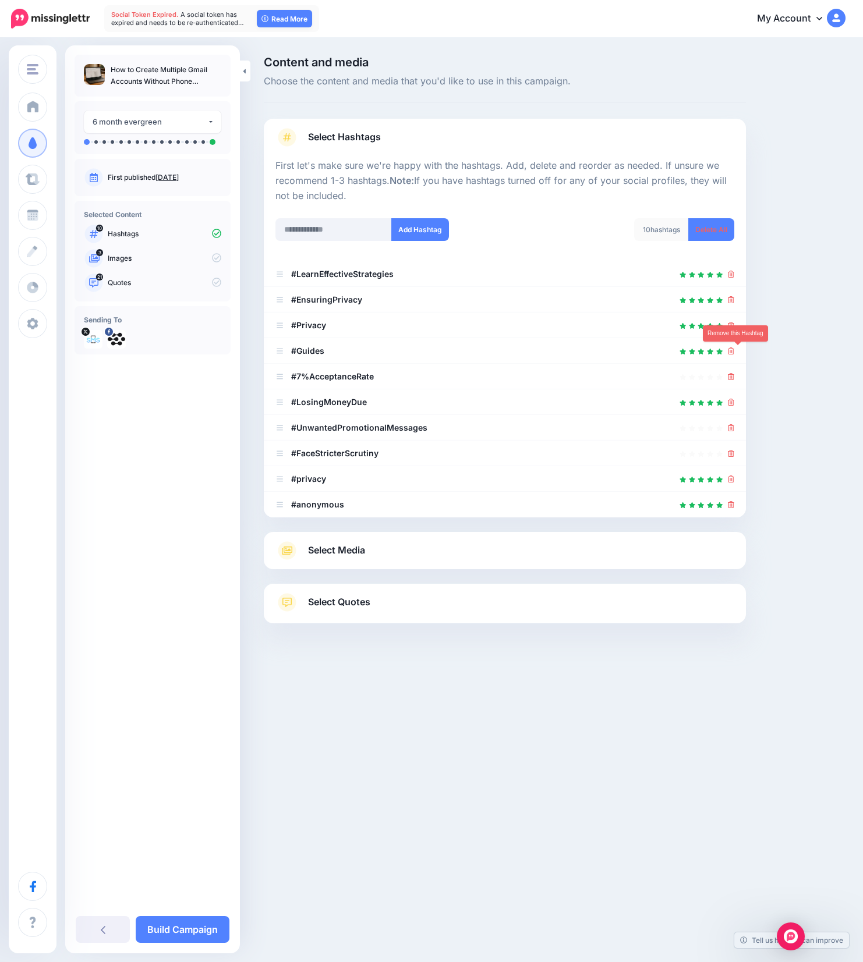
click at [734, 352] on icon at bounding box center [731, 350] width 6 height 7
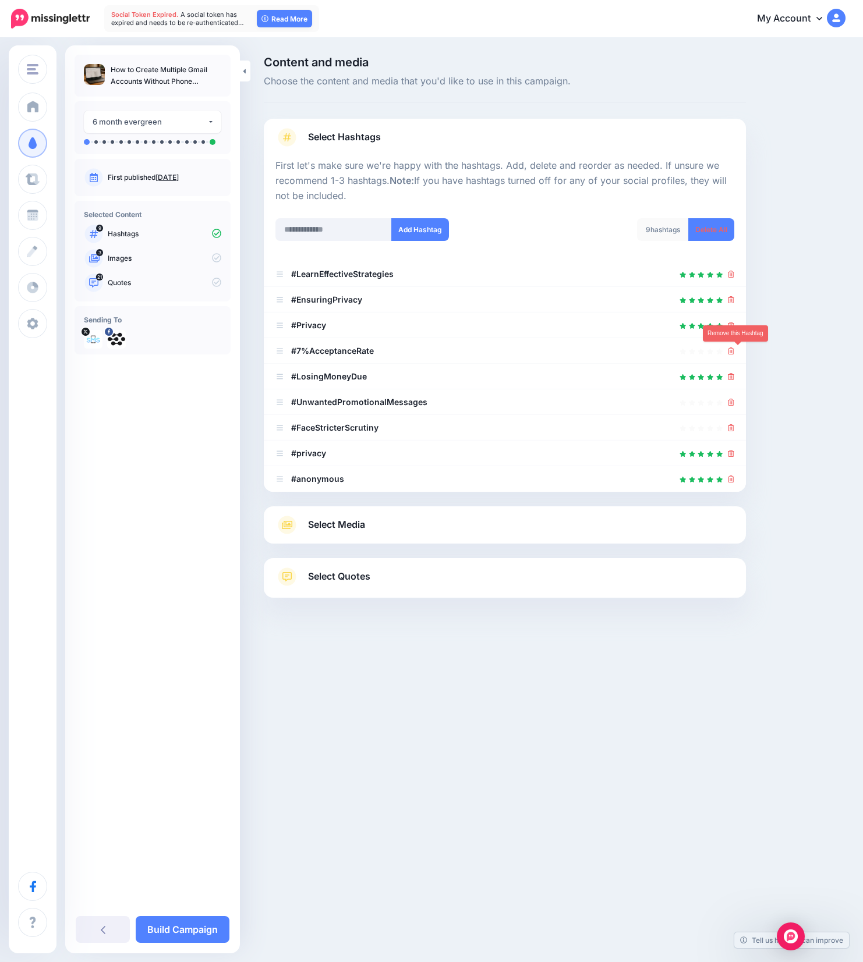
click at [734, 352] on icon at bounding box center [731, 350] width 6 height 7
click at [734, 352] on link at bounding box center [727, 351] width 13 height 10
click at [734, 373] on icon at bounding box center [731, 376] width 6 height 7
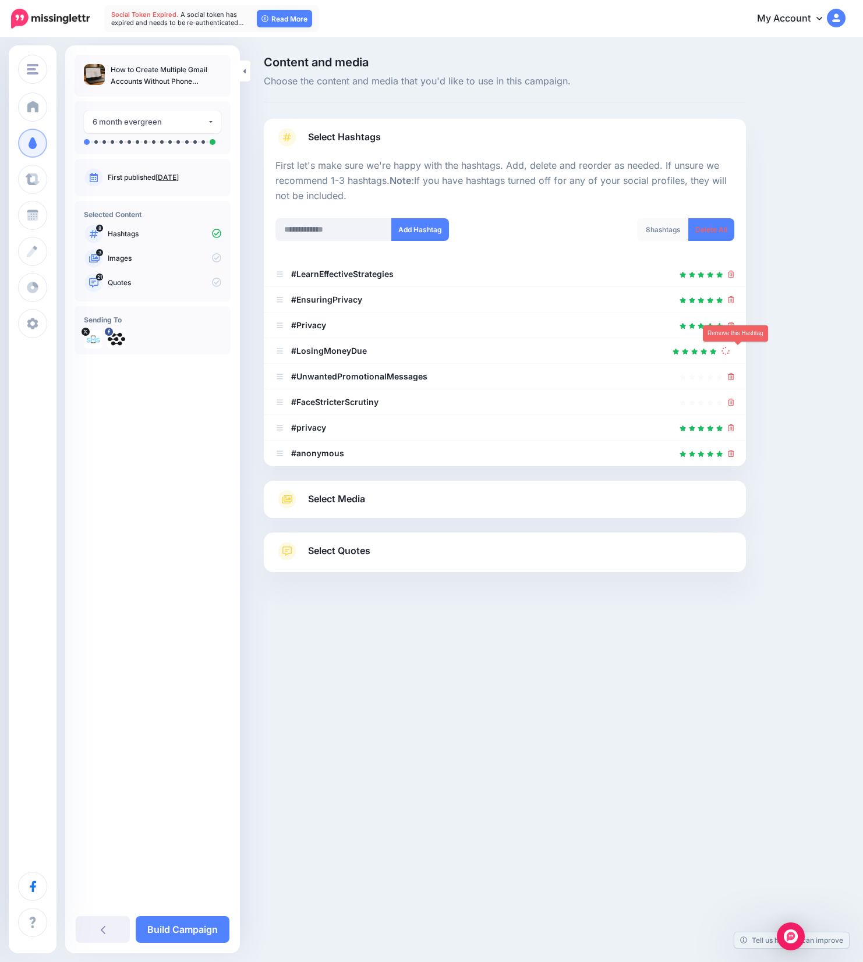
click at [734, 352] on link at bounding box center [727, 351] width 13 height 10
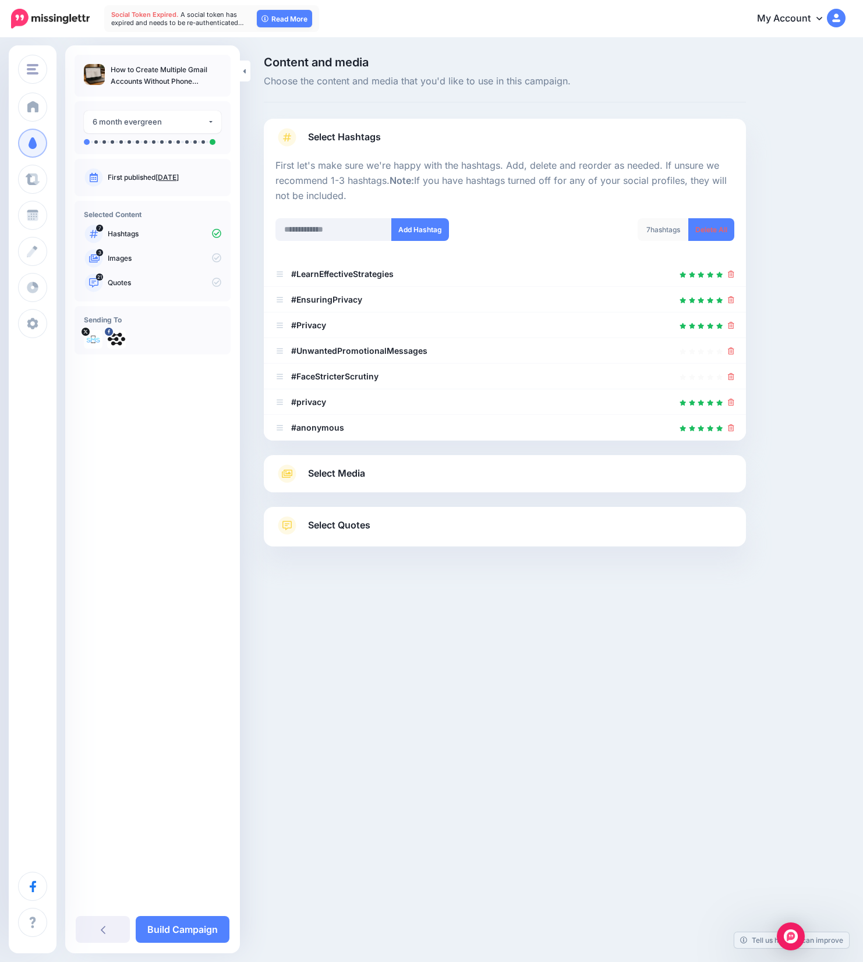
click at [734, 352] on icon at bounding box center [731, 350] width 6 height 7
click at [734, 352] on link at bounding box center [727, 351] width 13 height 10
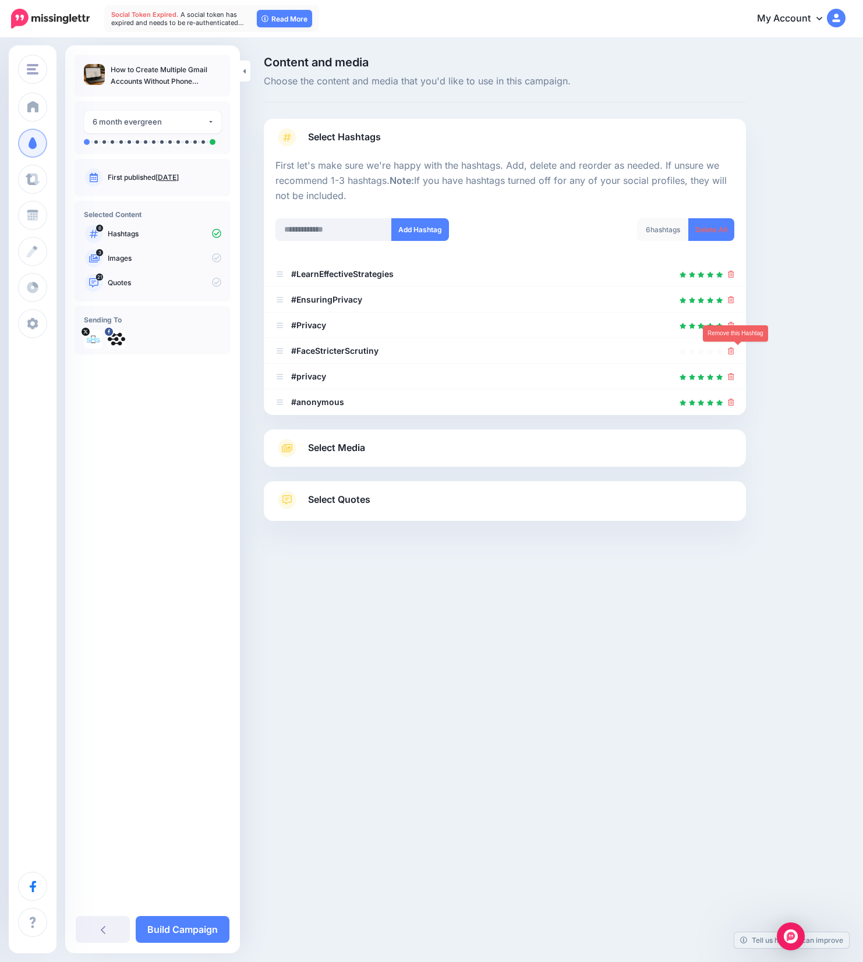
click at [734, 352] on icon at bounding box center [731, 350] width 6 height 7
click at [734, 352] on link at bounding box center [727, 351] width 13 height 10
click at [734, 373] on icon at bounding box center [731, 376] width 6 height 7
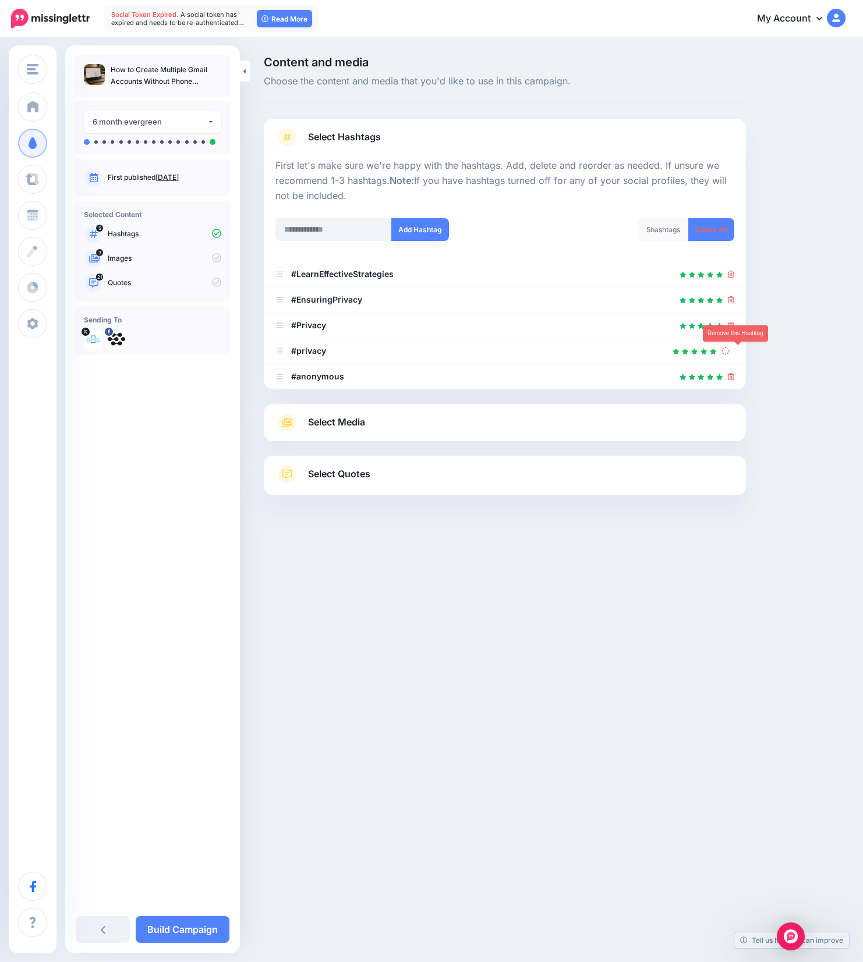
click at [734, 352] on link at bounding box center [727, 351] width 13 height 10
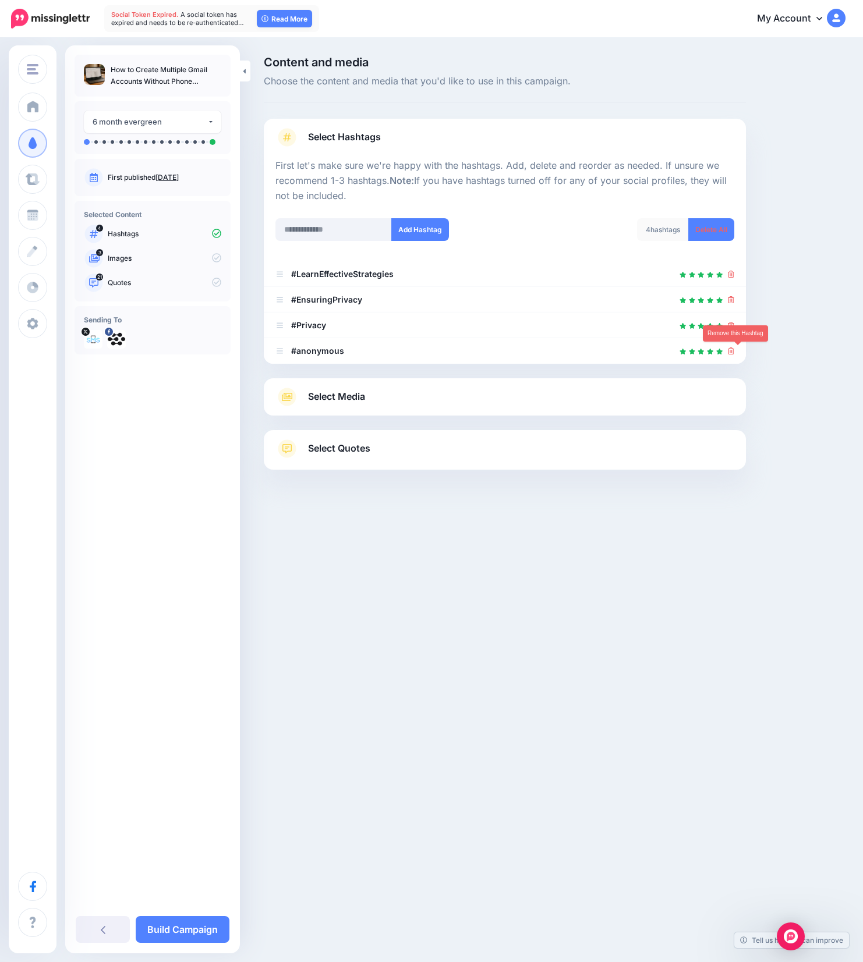
click at [734, 352] on icon at bounding box center [731, 350] width 6 height 7
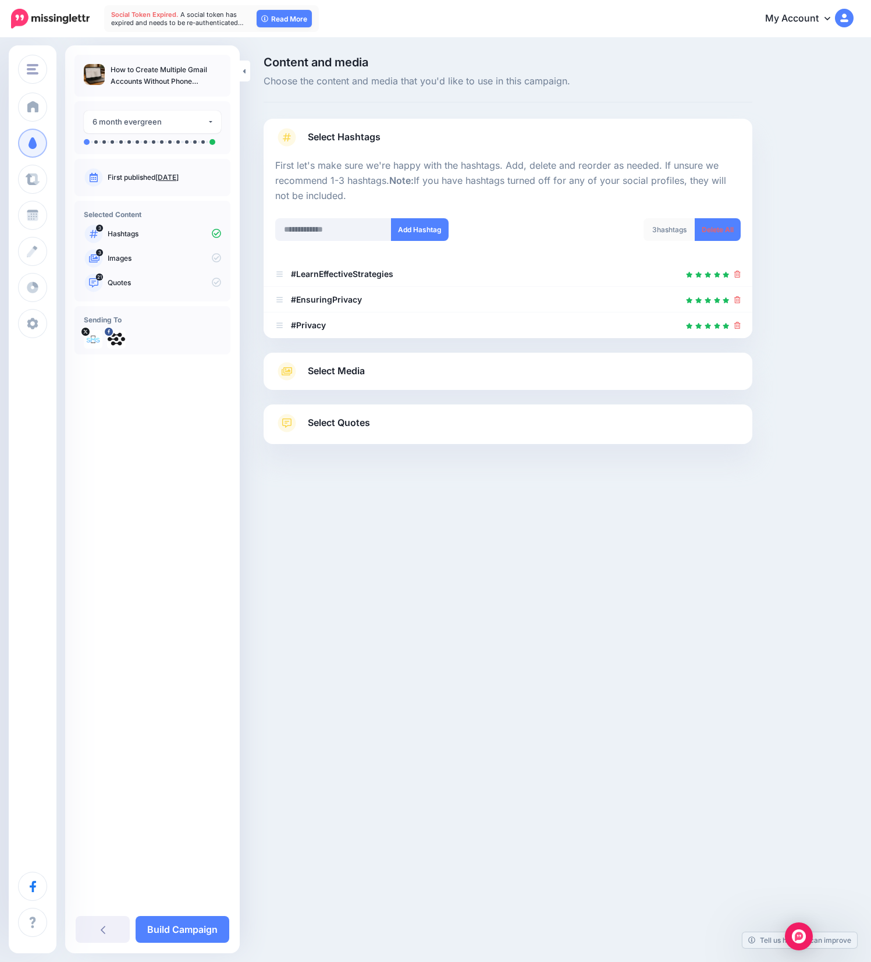
click at [387, 371] on link "Select Media" at bounding box center [508, 371] width 466 height 19
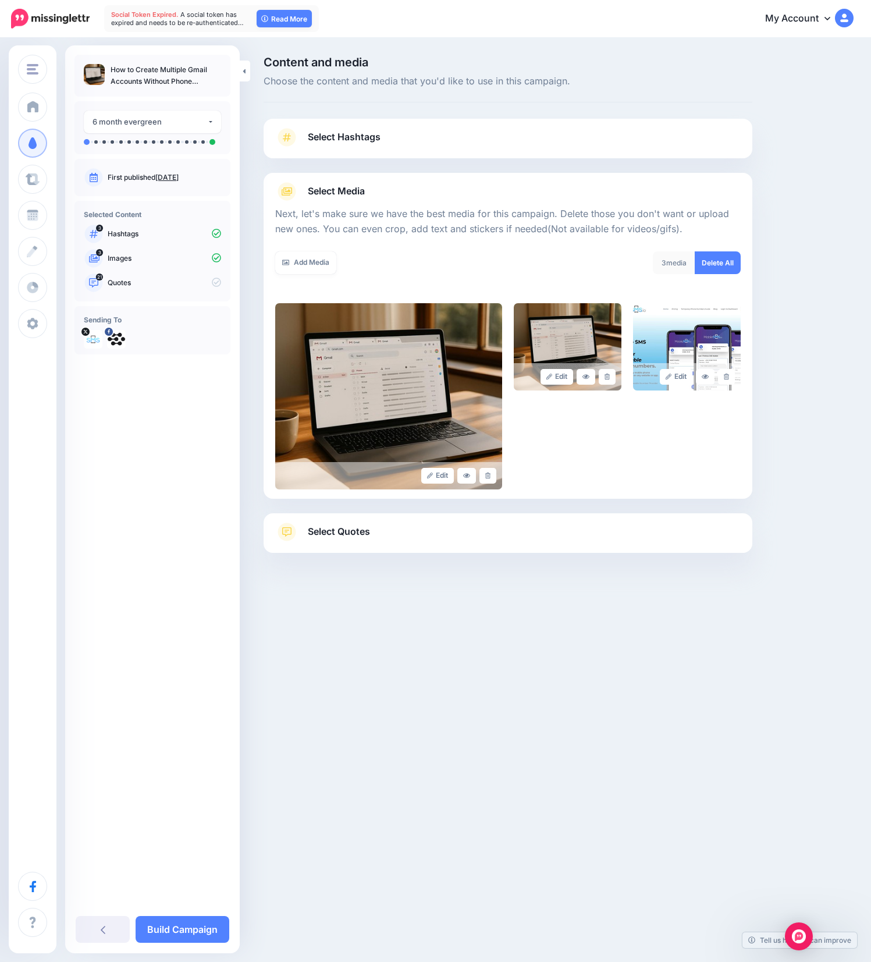
click at [486, 531] on link "Select Quotes" at bounding box center [508, 538] width 466 height 30
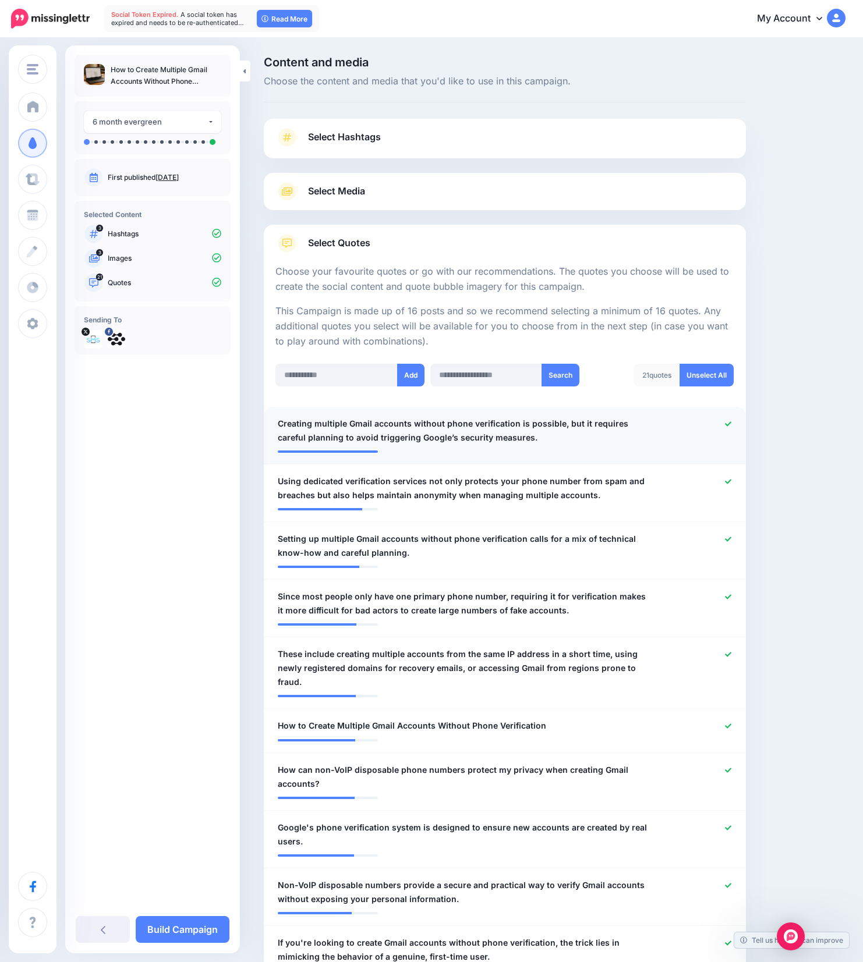
click at [731, 422] on icon at bounding box center [728, 424] width 6 height 6
click at [731, 481] on icon at bounding box center [728, 481] width 6 height 5
click at [731, 541] on icon at bounding box center [728, 539] width 6 height 6
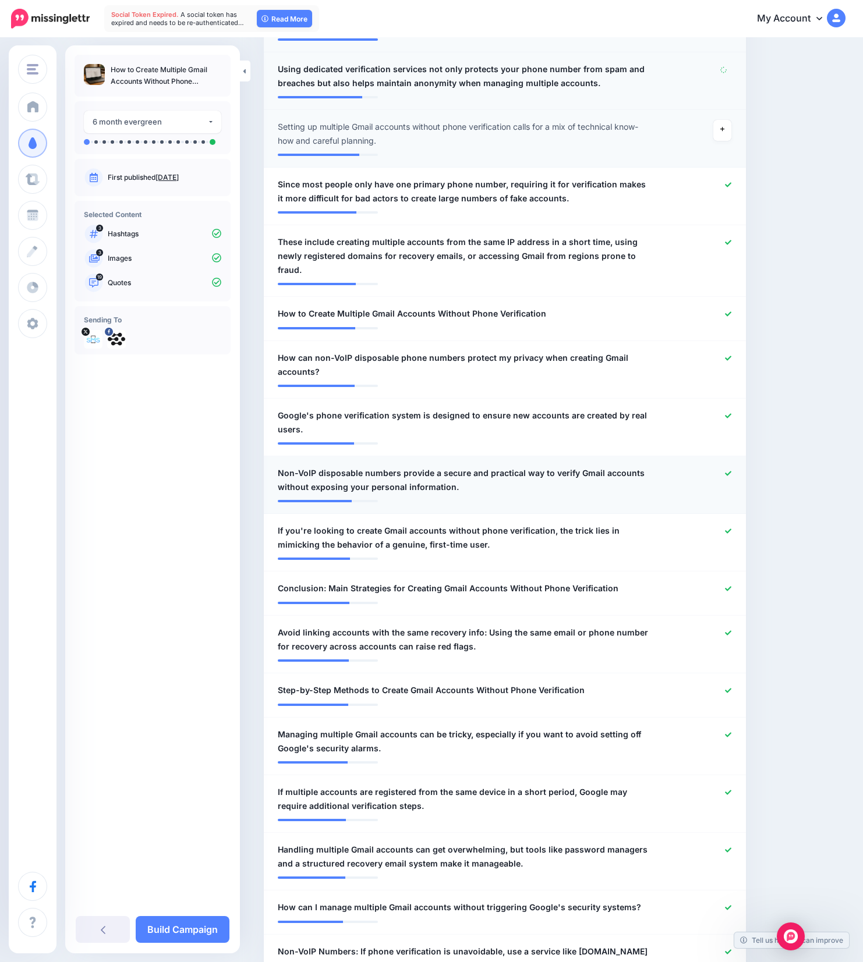
scroll to position [265, 0]
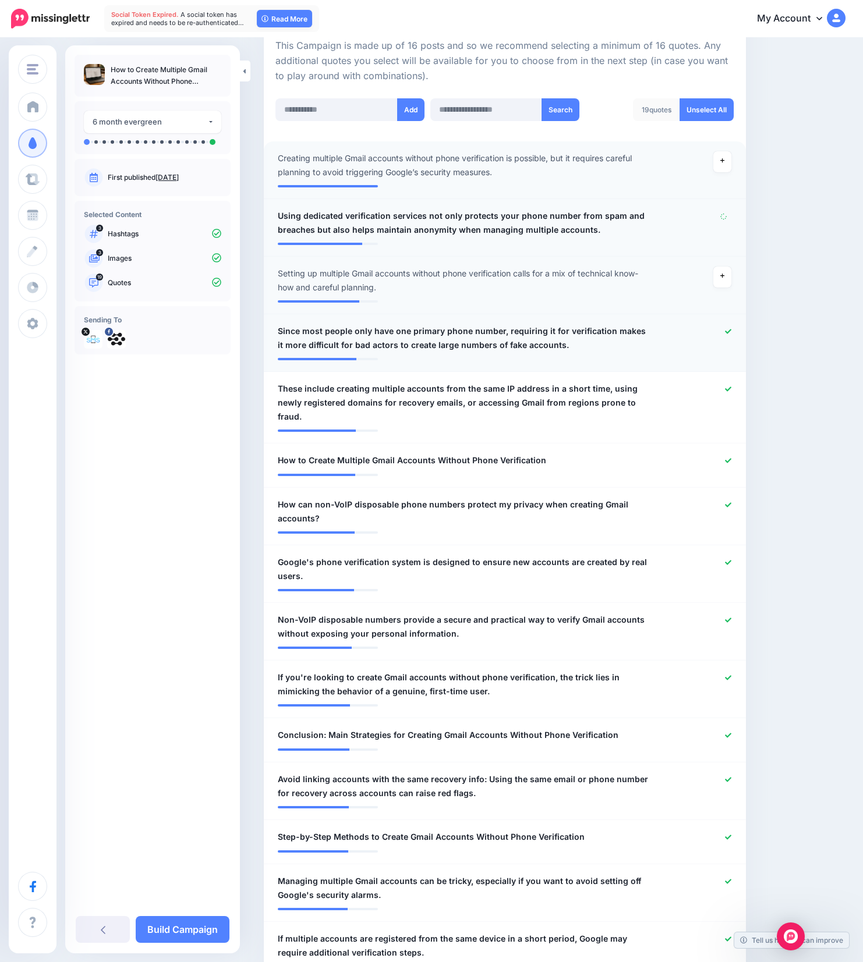
click at [731, 333] on icon at bounding box center [728, 331] width 6 height 6
click at [731, 388] on icon at bounding box center [728, 388] width 6 height 5
click at [196, 923] on link "Build Campaign" at bounding box center [183, 929] width 94 height 27
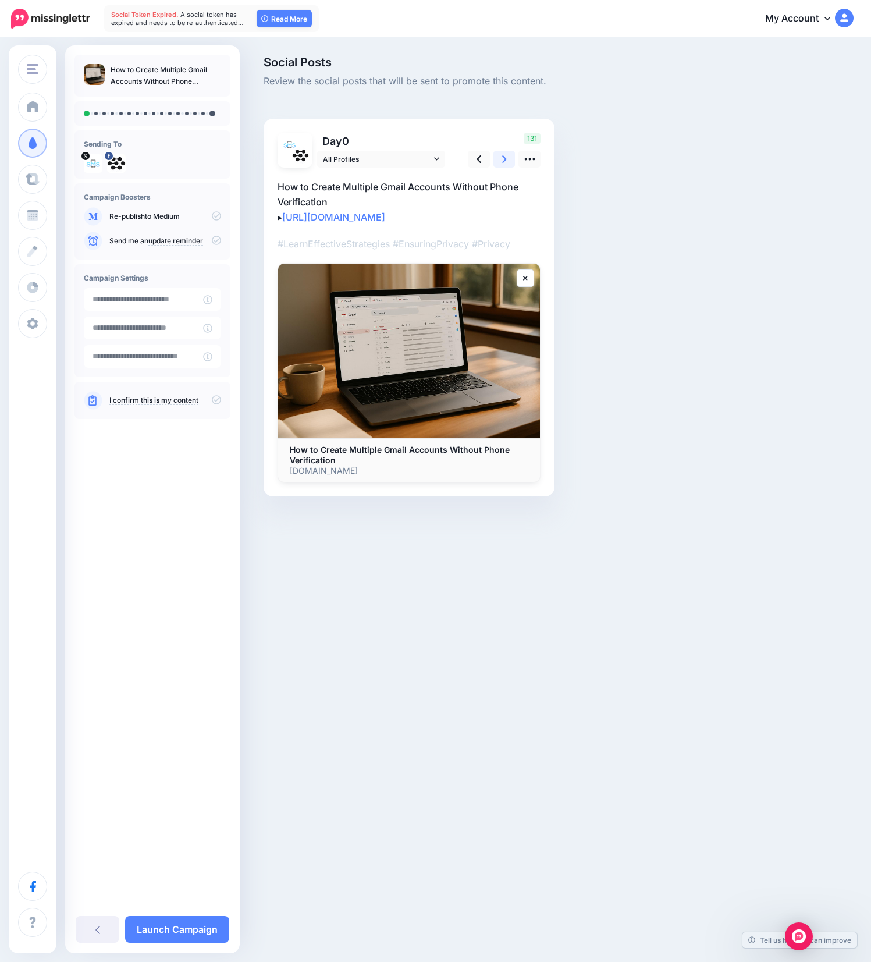
click at [502, 157] on icon at bounding box center [504, 159] width 5 height 12
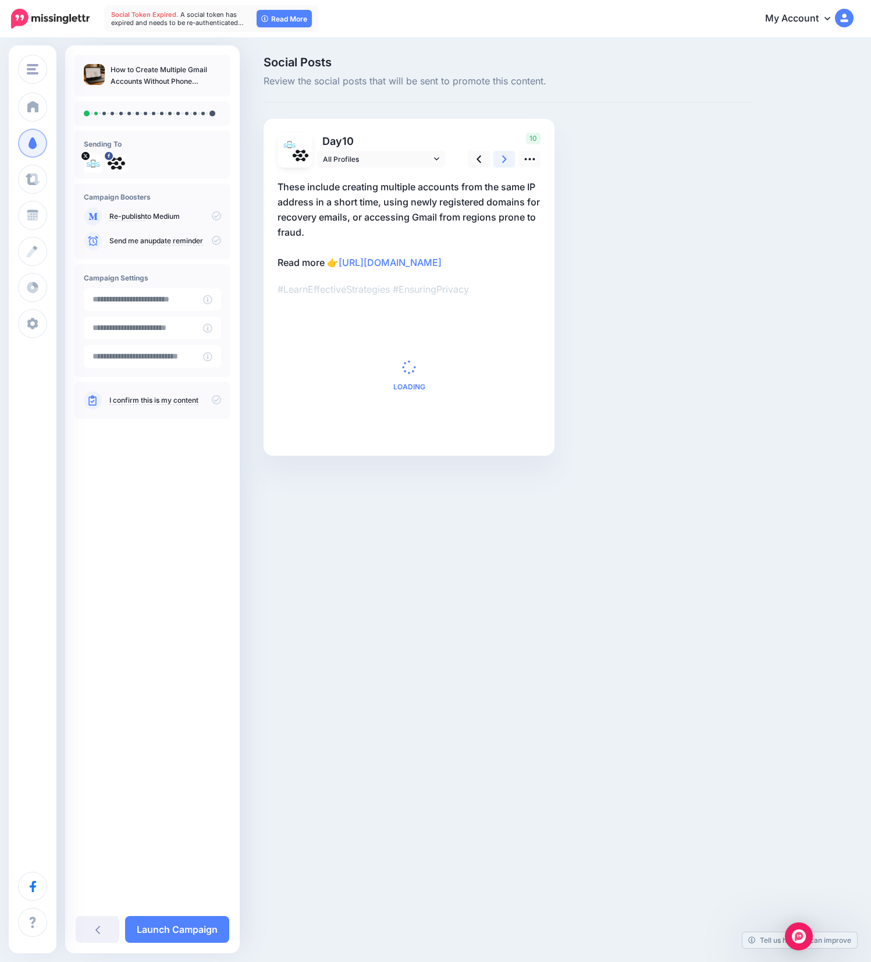
click at [502, 157] on icon at bounding box center [504, 159] width 5 height 12
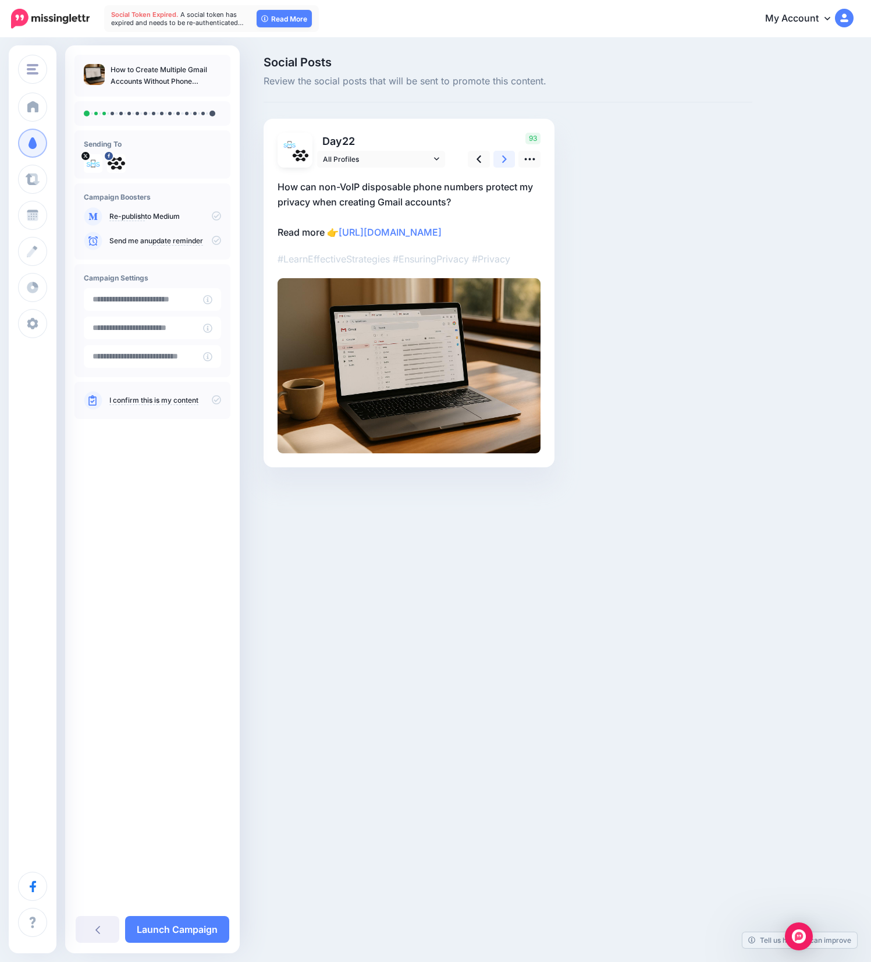
click at [502, 157] on icon at bounding box center [504, 159] width 5 height 12
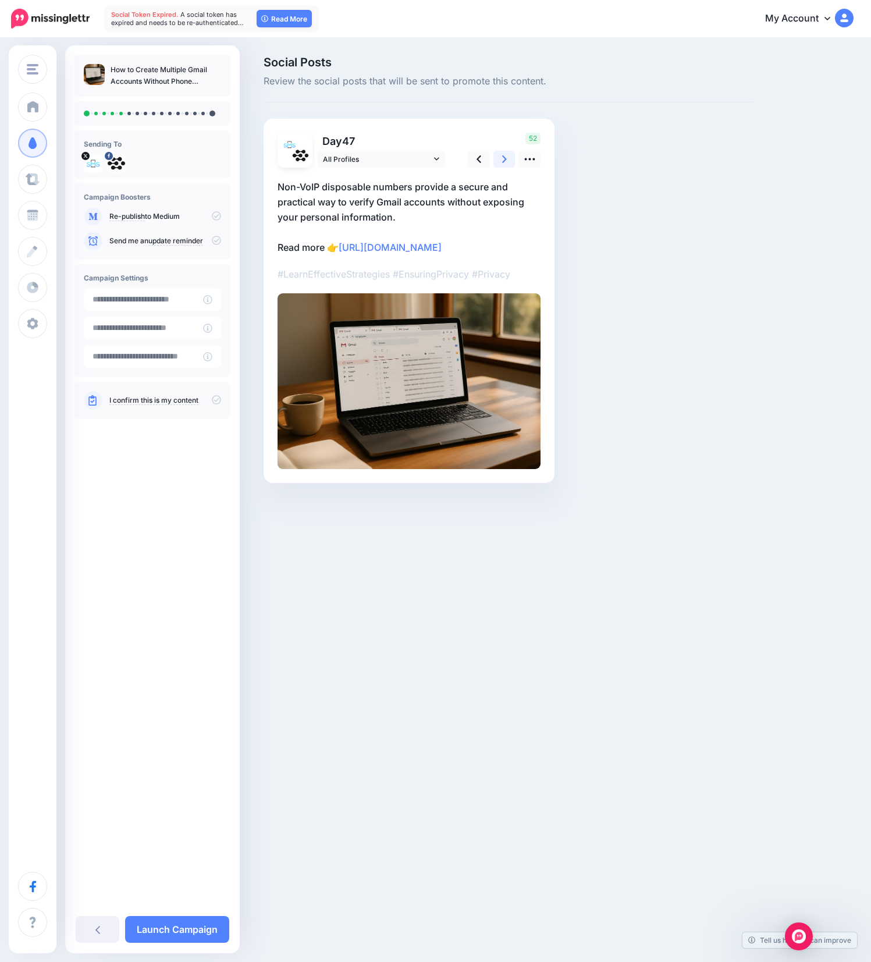
click at [502, 157] on icon at bounding box center [504, 159] width 5 height 12
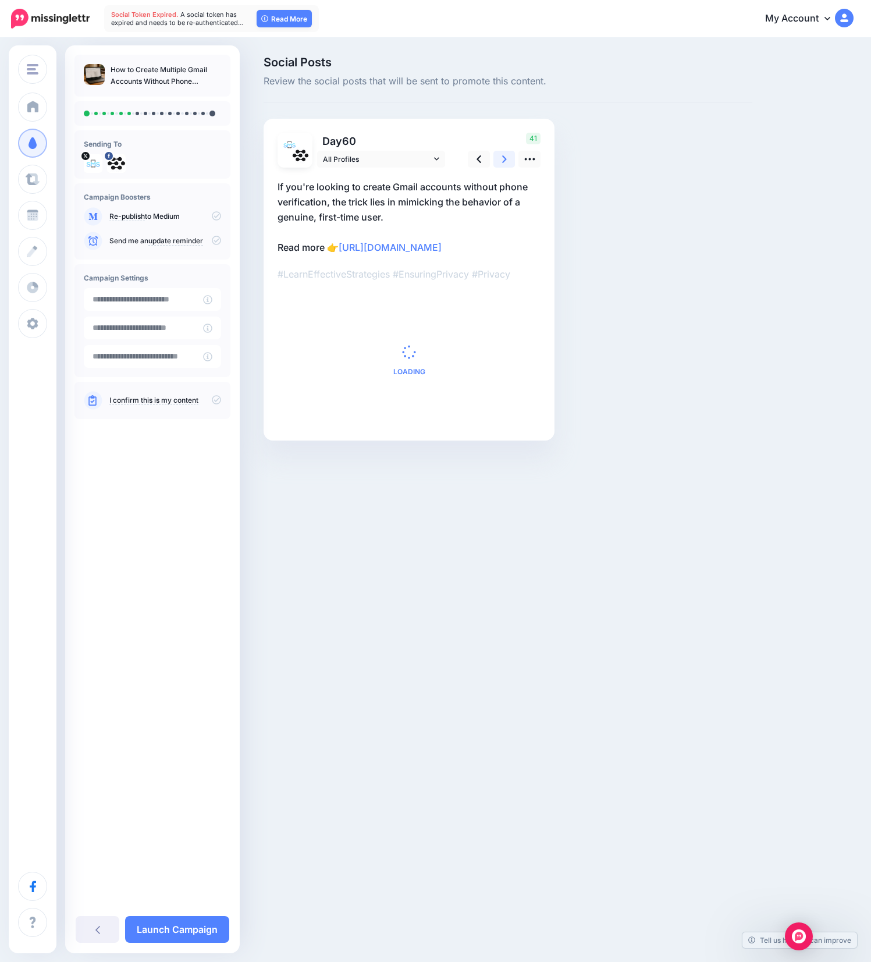
click at [502, 157] on icon at bounding box center [504, 159] width 5 height 12
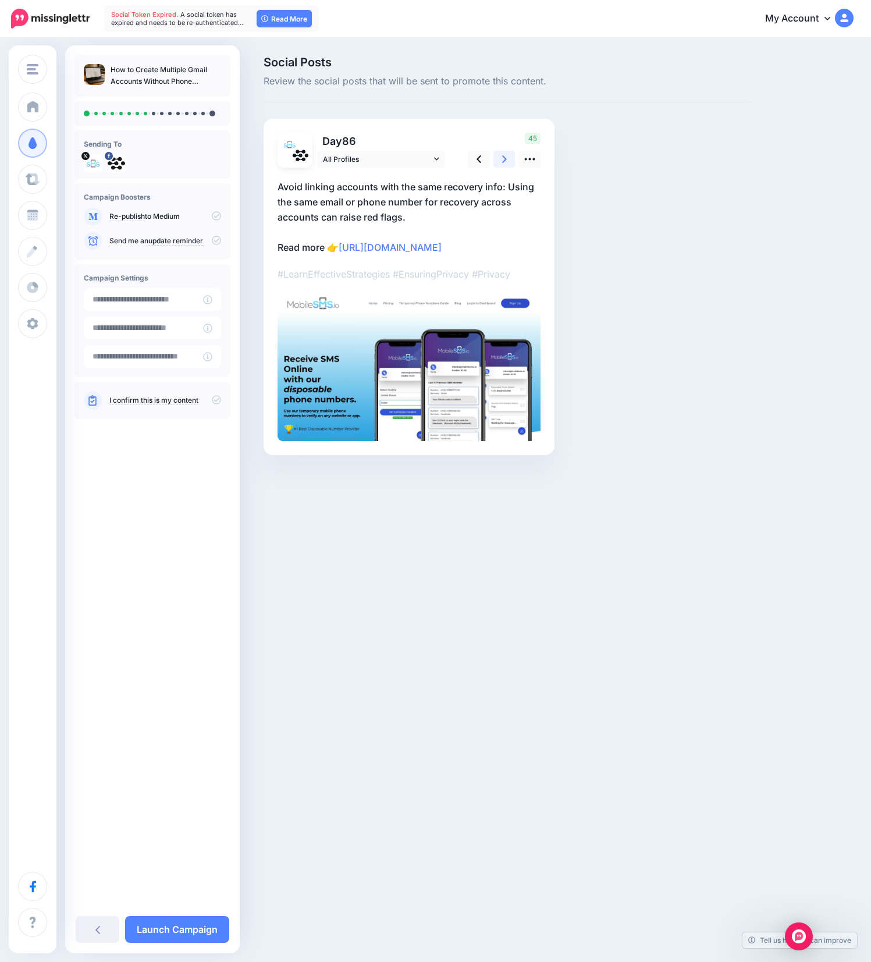
click at [502, 157] on icon at bounding box center [504, 159] width 5 height 12
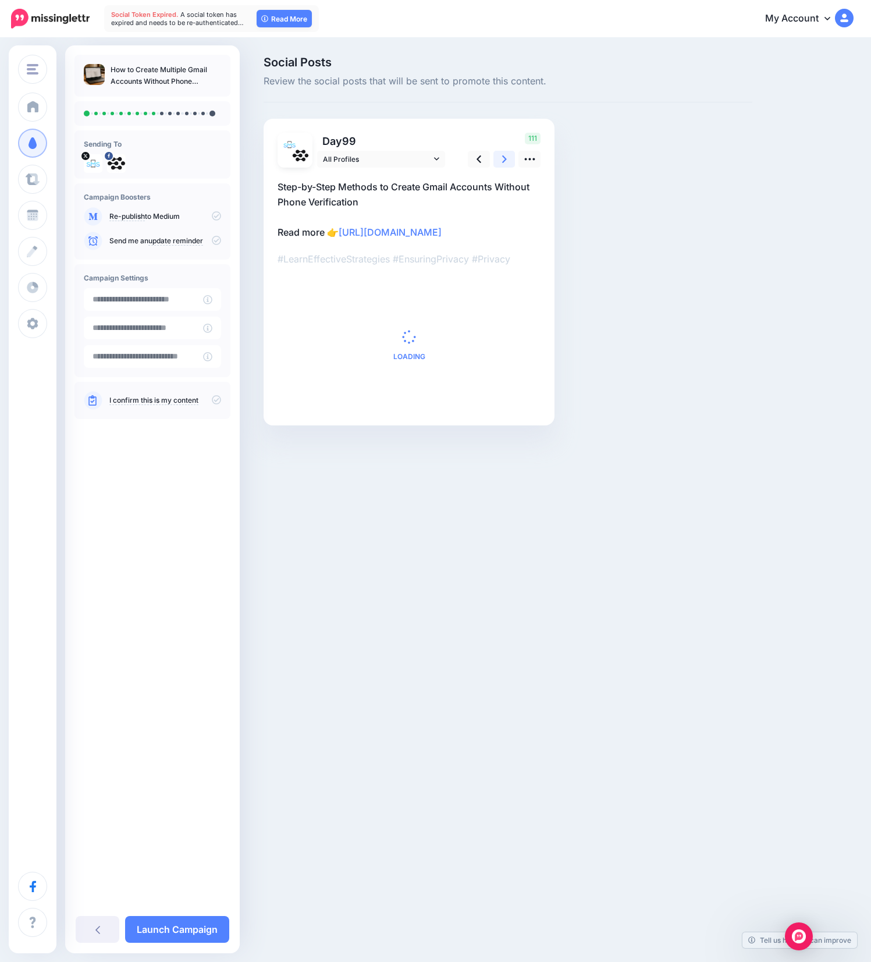
click at [502, 157] on icon at bounding box center [504, 159] width 5 height 12
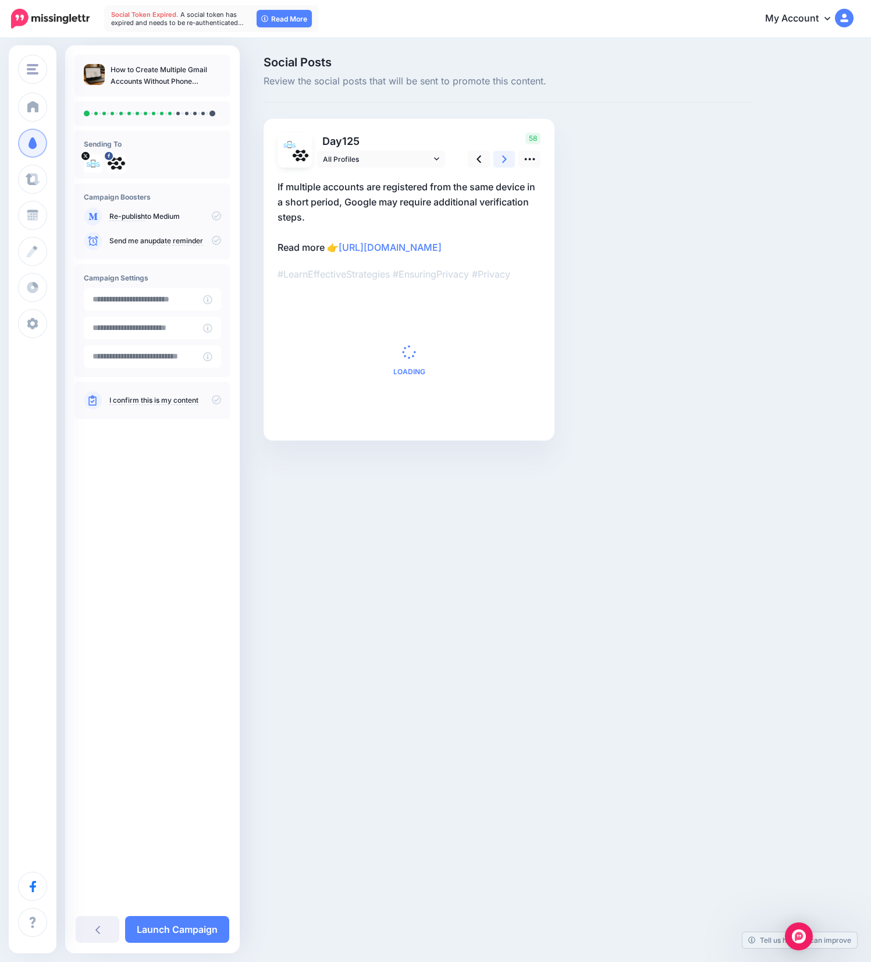
click at [502, 157] on icon at bounding box center [504, 159] width 5 height 12
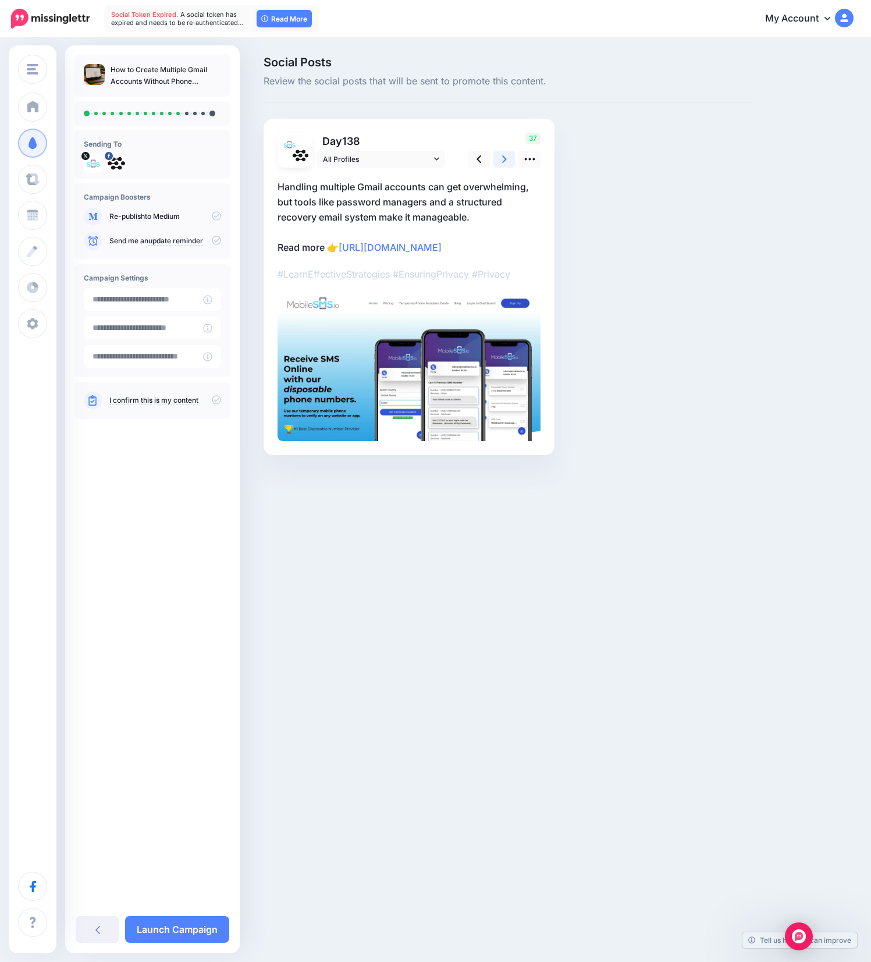
click at [502, 157] on icon at bounding box center [504, 159] width 5 height 12
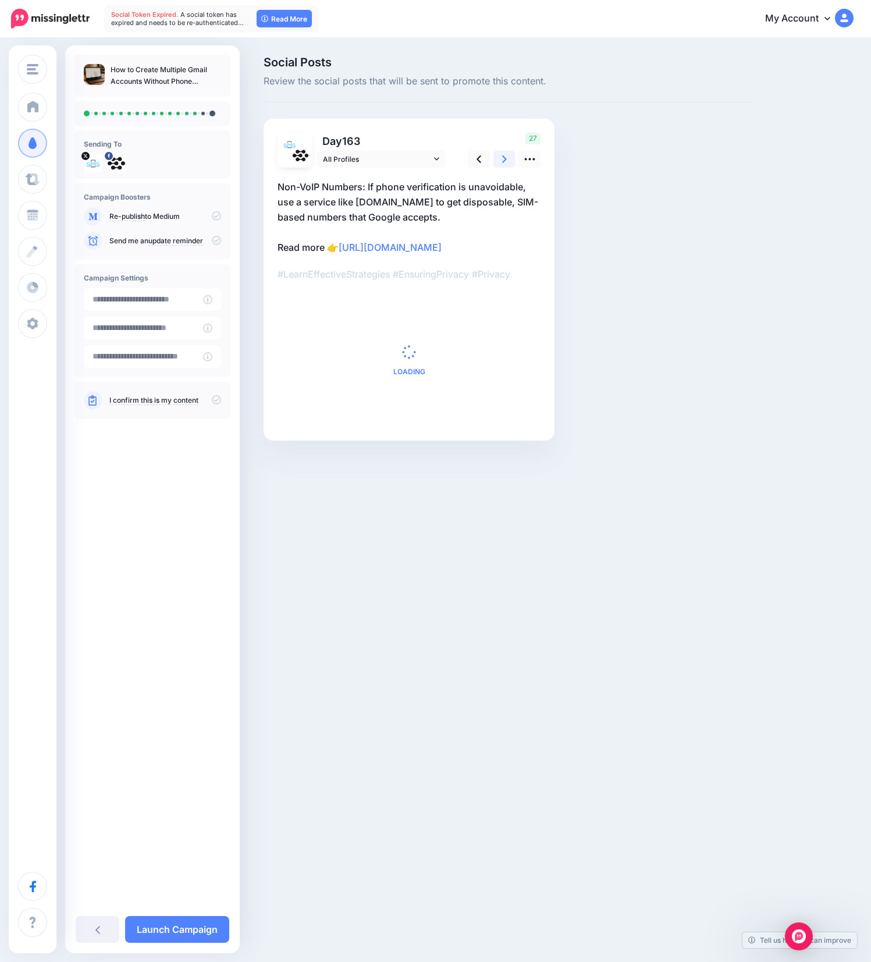
click at [502, 157] on icon at bounding box center [504, 159] width 5 height 12
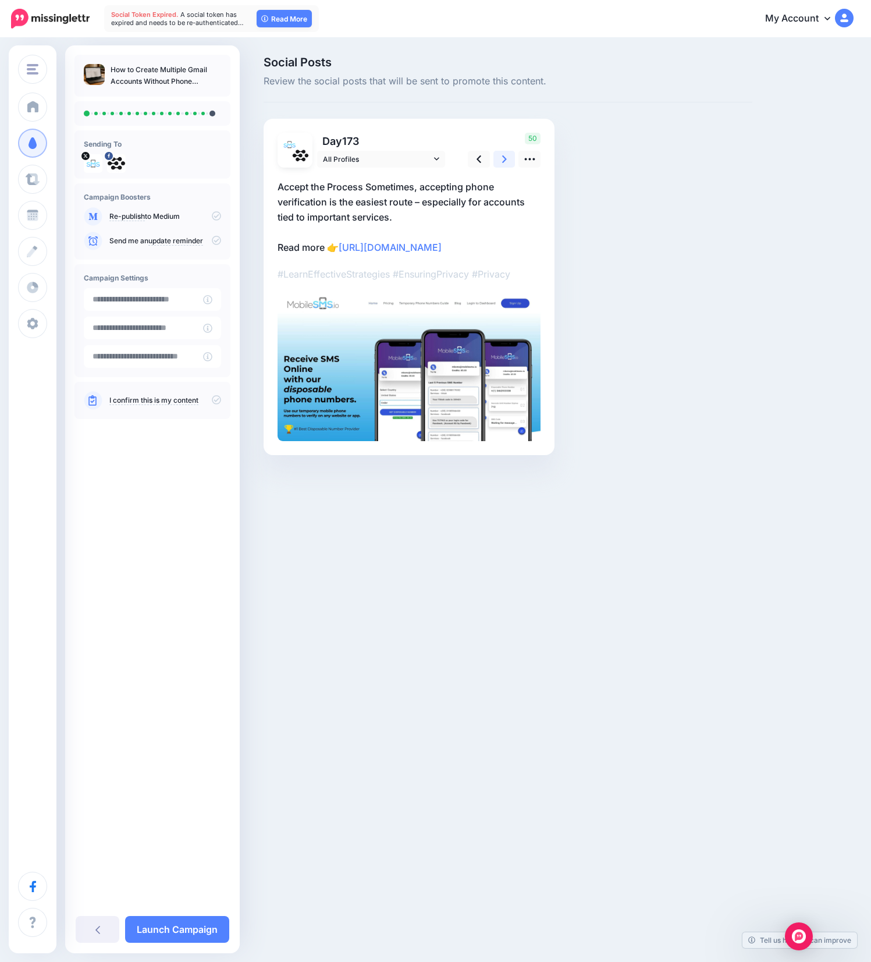
click at [502, 157] on icon at bounding box center [504, 159] width 5 height 12
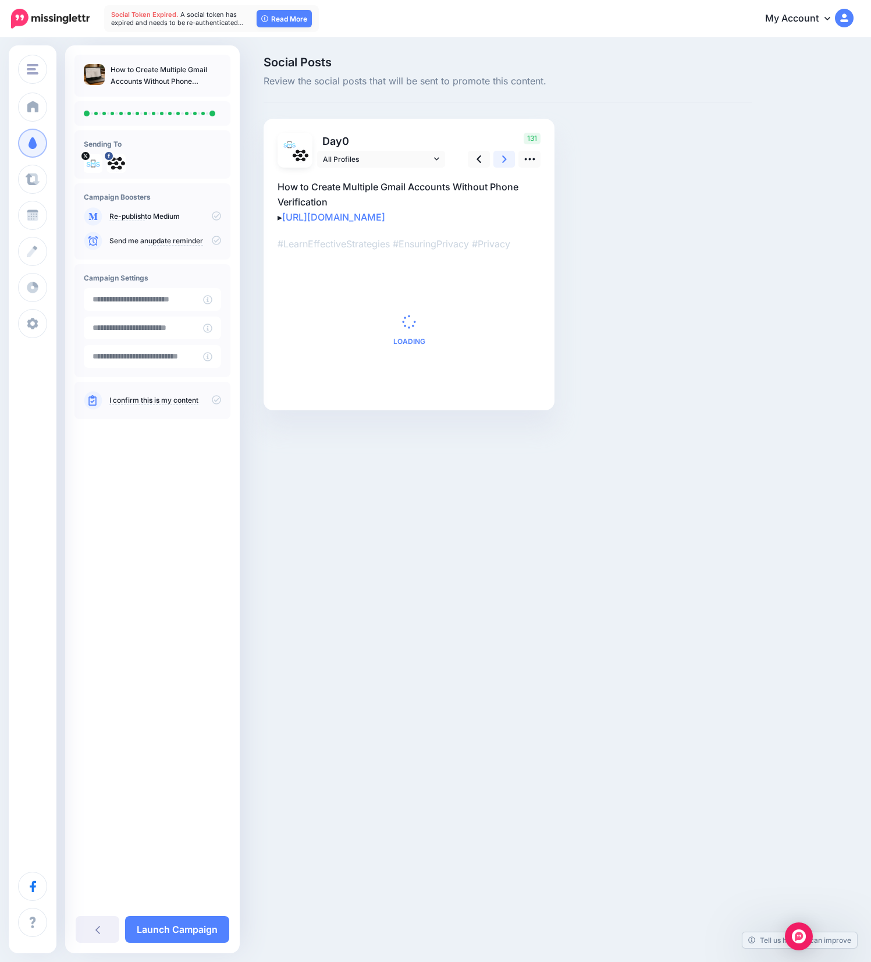
click at [502, 157] on icon at bounding box center [504, 159] width 5 height 12
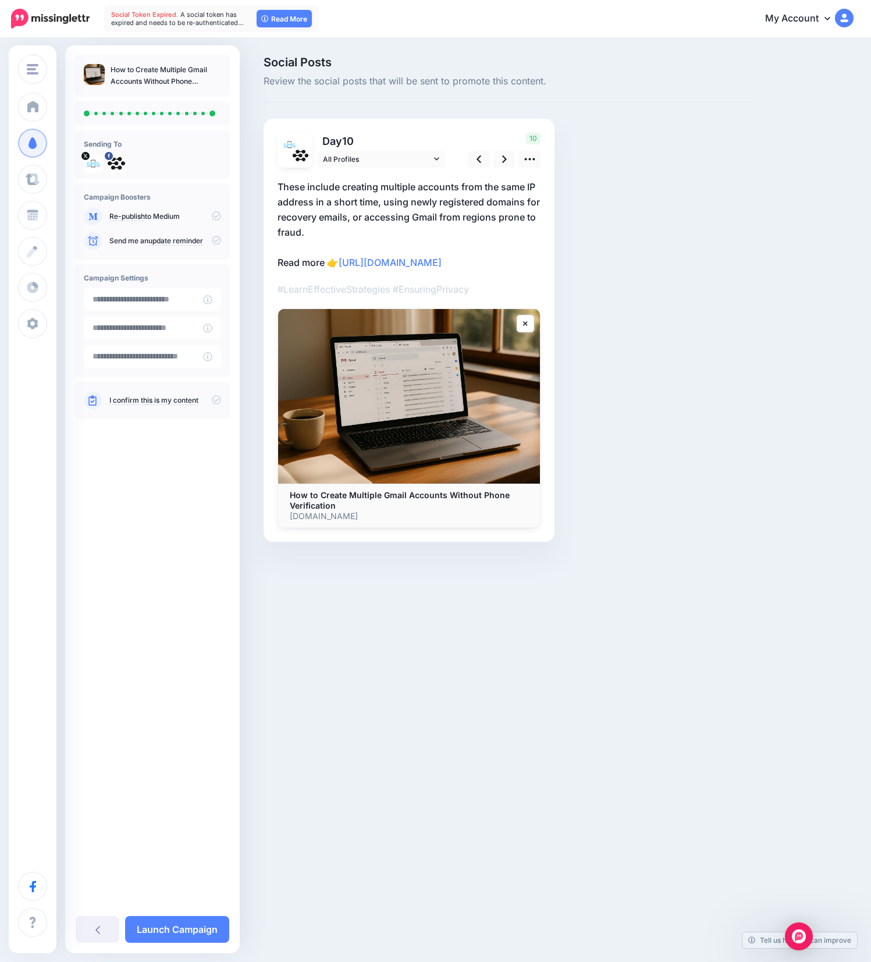
click at [215, 218] on icon at bounding box center [216, 215] width 9 height 9
click at [215, 400] on icon at bounding box center [216, 399] width 9 height 9
click at [186, 934] on link "Launch Campaign" at bounding box center [177, 929] width 104 height 27
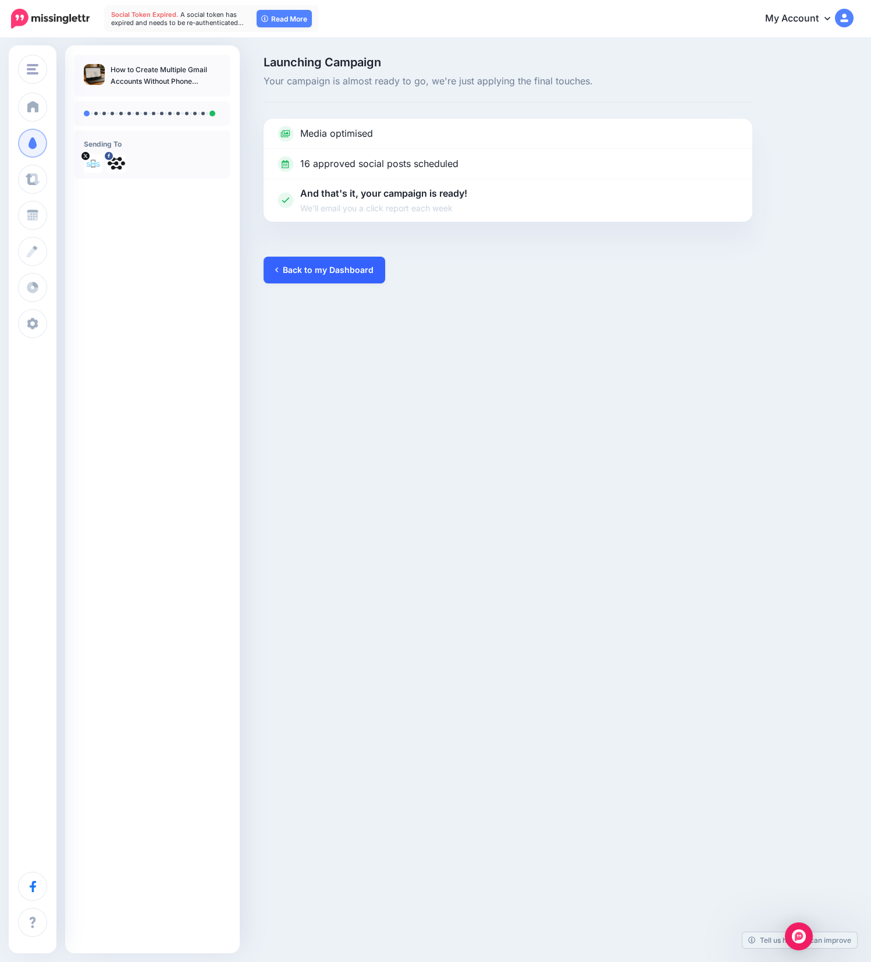
click at [322, 266] on link "Back to my Dashboard" at bounding box center [325, 270] width 122 height 27
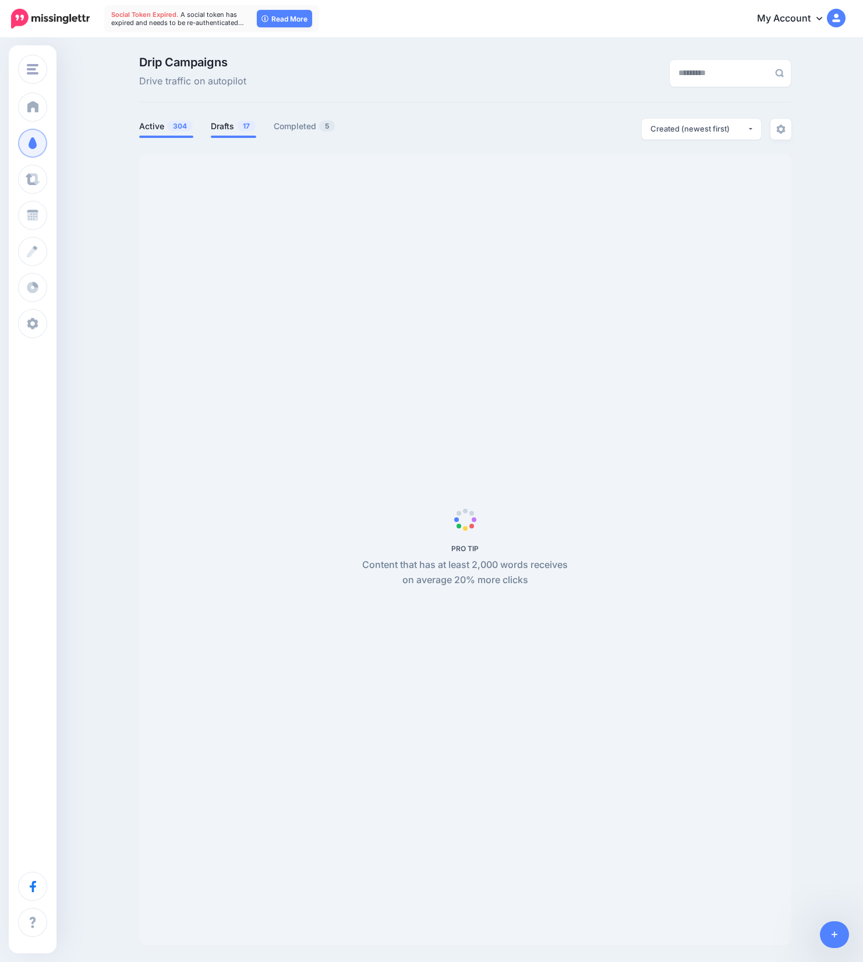
click at [254, 122] on span "17" at bounding box center [246, 125] width 19 height 11
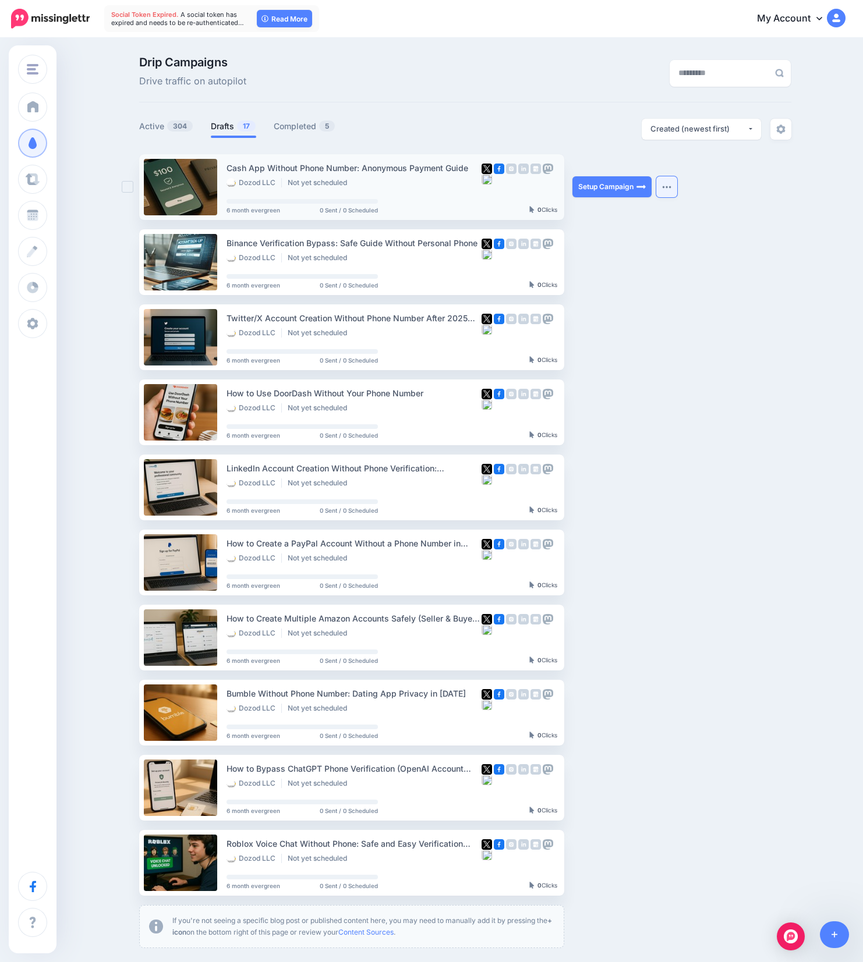
click at [666, 186] on img "button" at bounding box center [666, 186] width 9 height 3
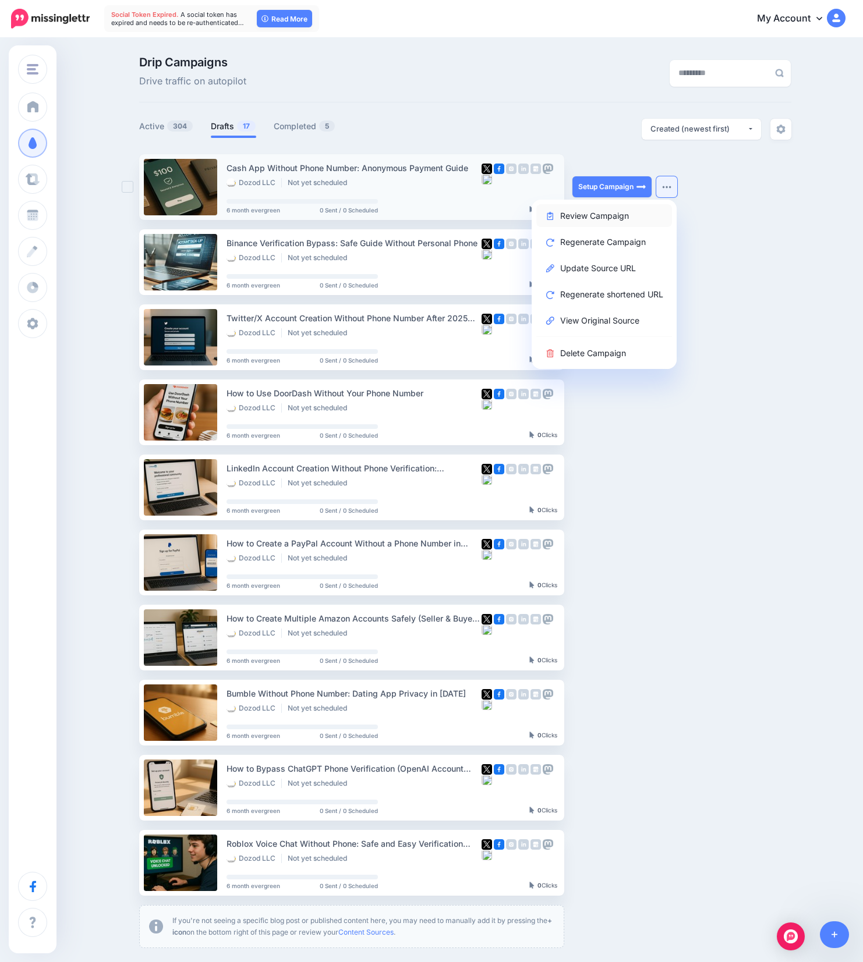
click at [608, 213] on link "Review Campaign" at bounding box center [604, 215] width 136 height 23
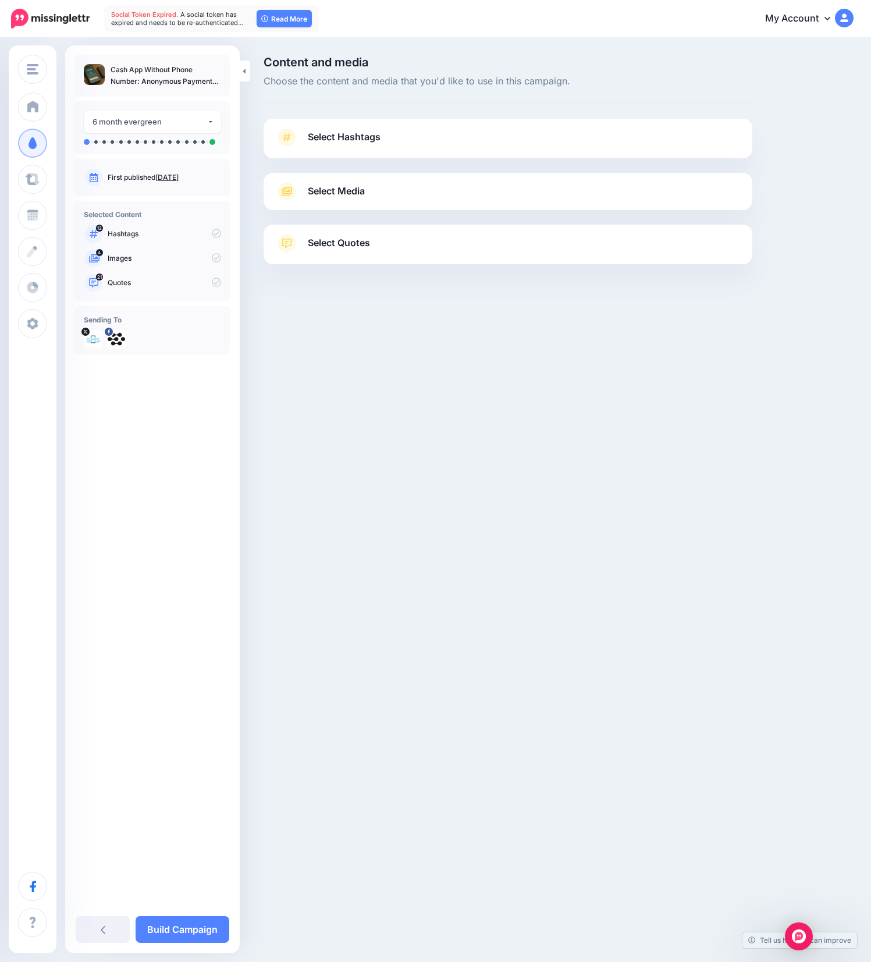
click at [448, 148] on link "Select Hashtags" at bounding box center [508, 143] width 466 height 30
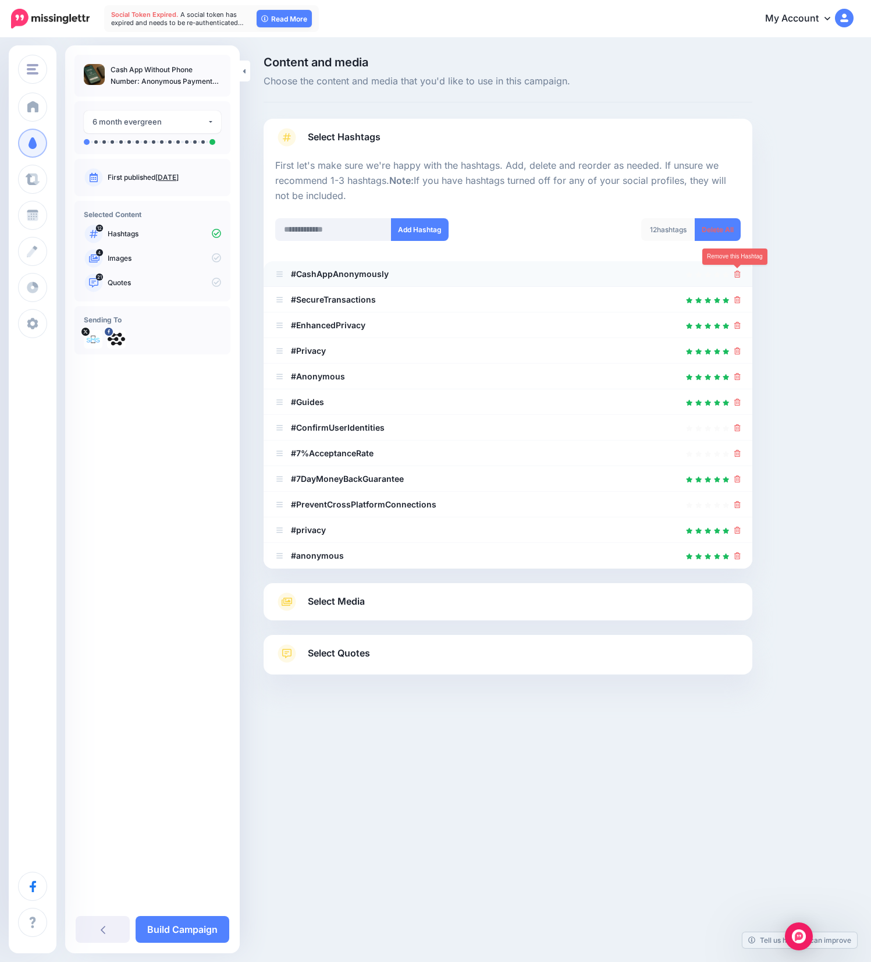
click at [736, 277] on icon at bounding box center [737, 274] width 6 height 7
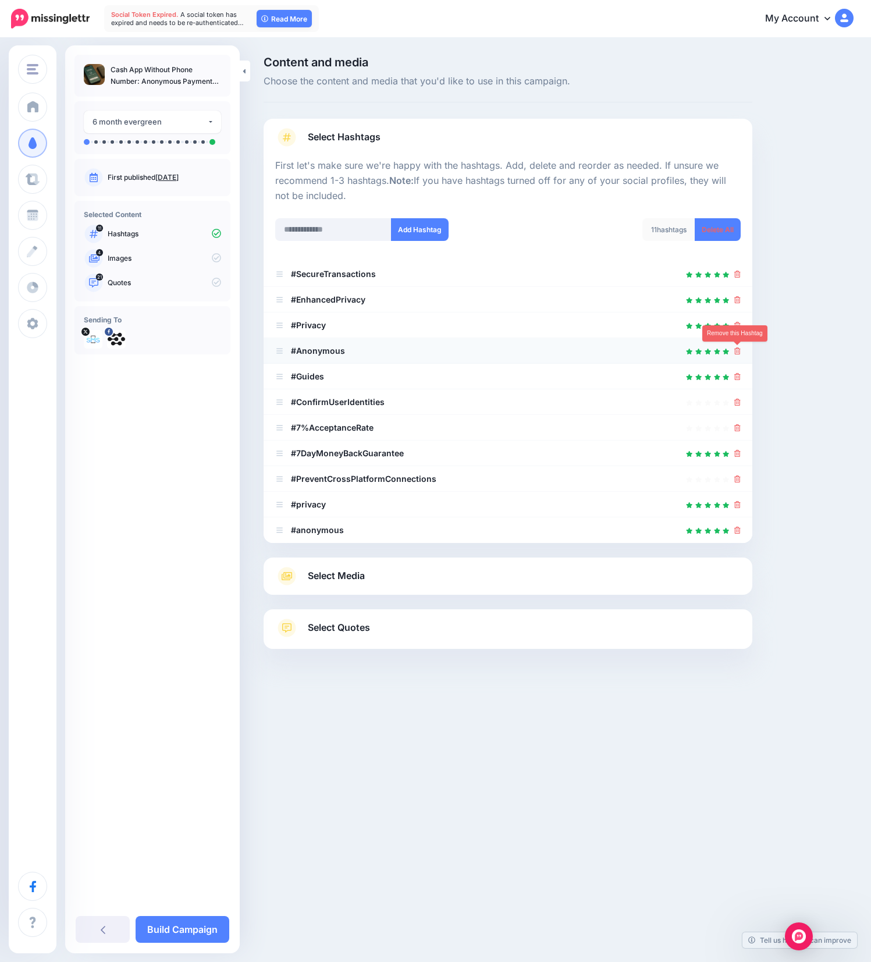
click at [739, 353] on icon at bounding box center [737, 350] width 6 height 7
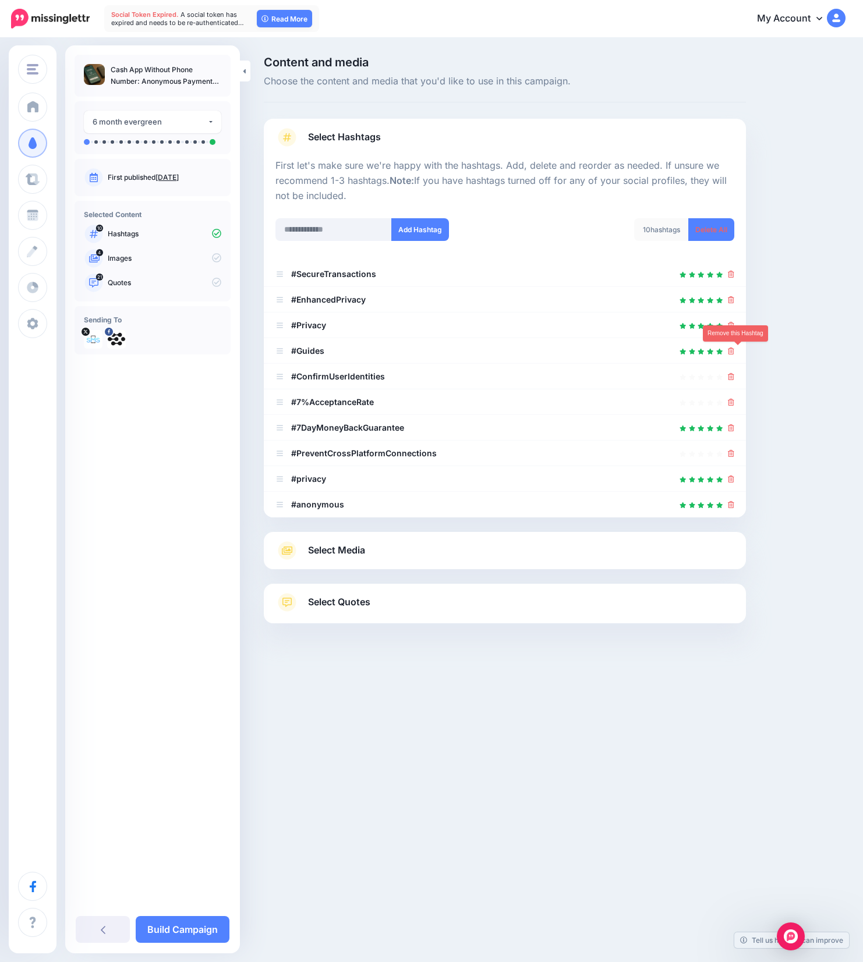
click at [734, 353] on icon at bounding box center [731, 350] width 6 height 7
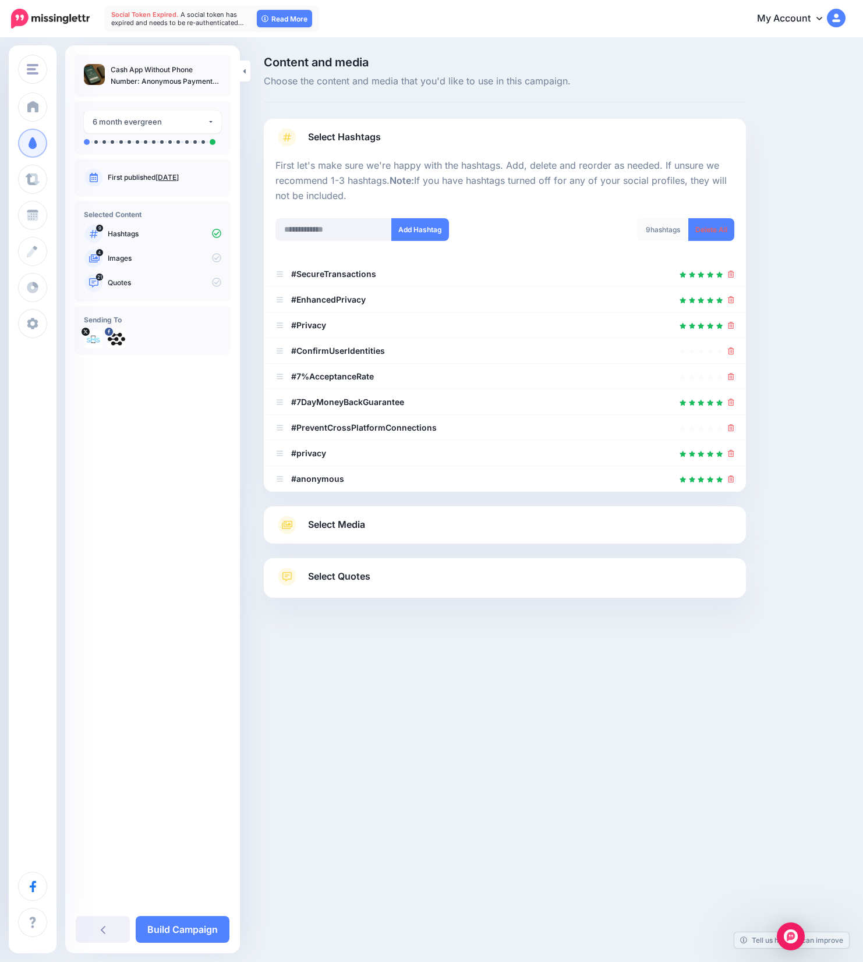
click at [734, 353] on icon at bounding box center [731, 350] width 6 height 7
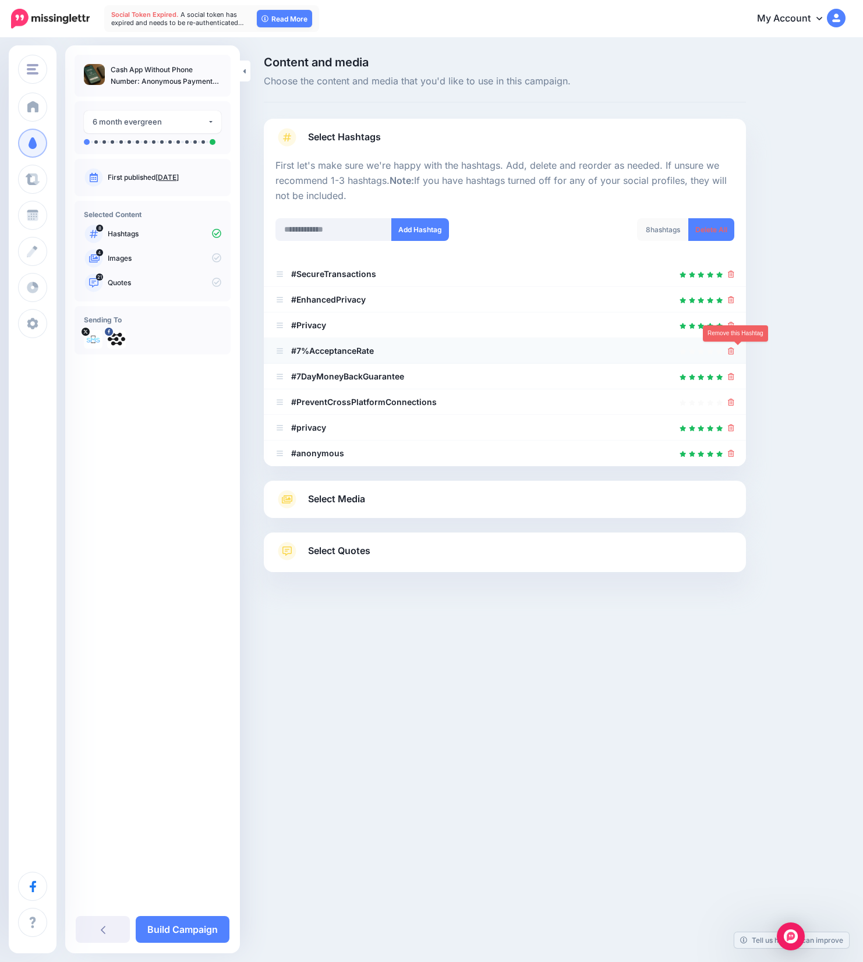
click at [734, 349] on icon at bounding box center [731, 350] width 6 height 7
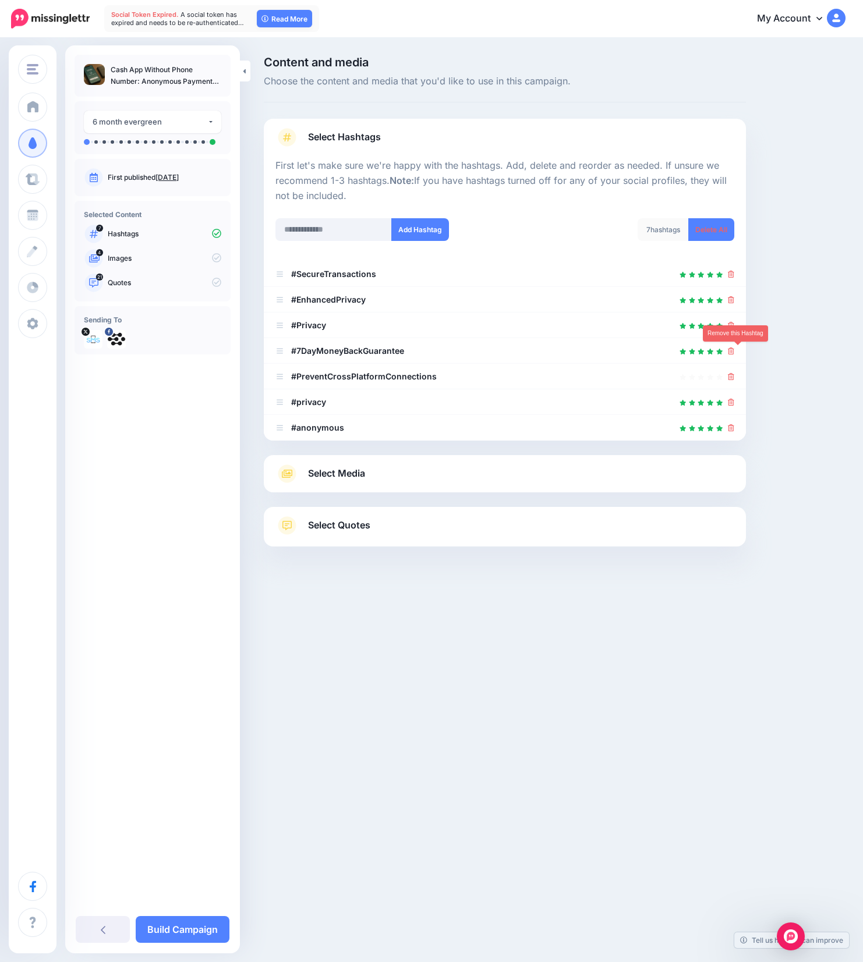
click at [734, 349] on icon at bounding box center [731, 350] width 6 height 7
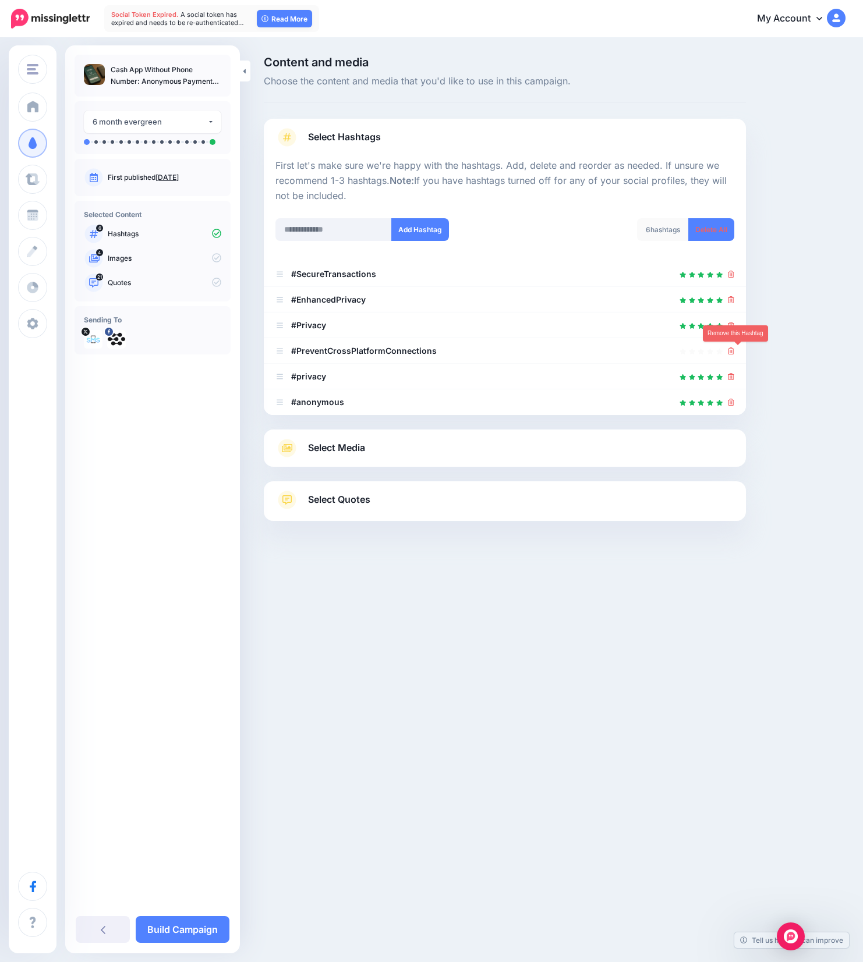
click at [734, 349] on icon at bounding box center [731, 350] width 6 height 7
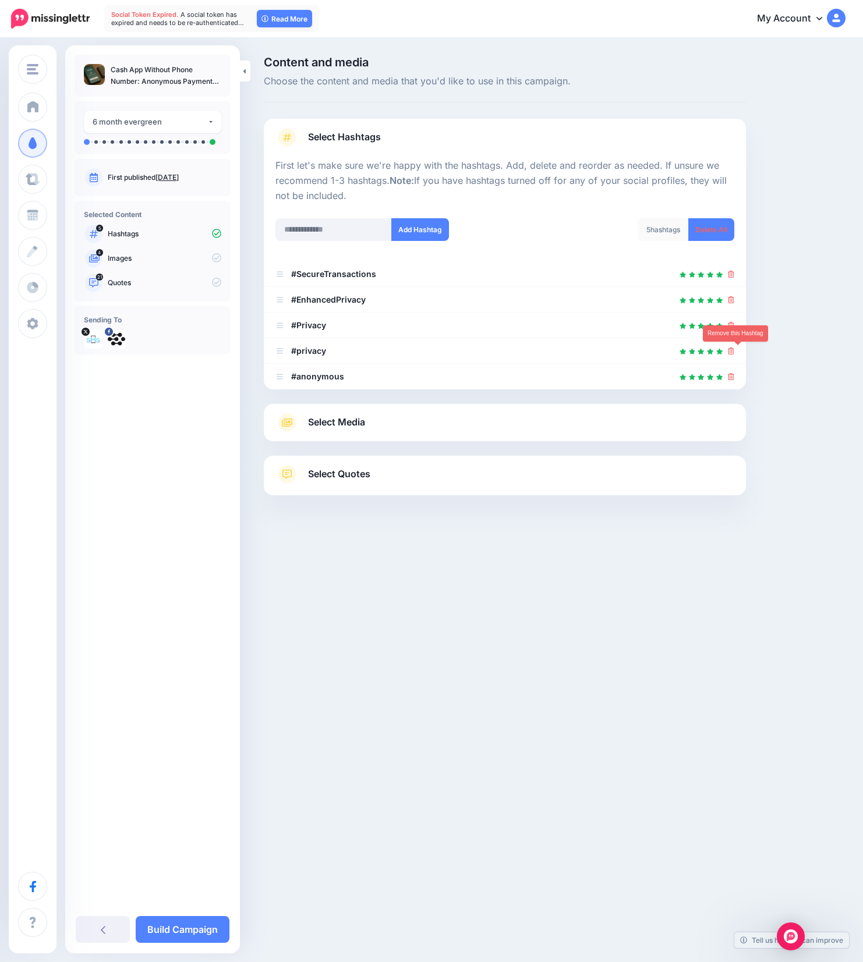
click at [734, 349] on icon at bounding box center [731, 350] width 6 height 7
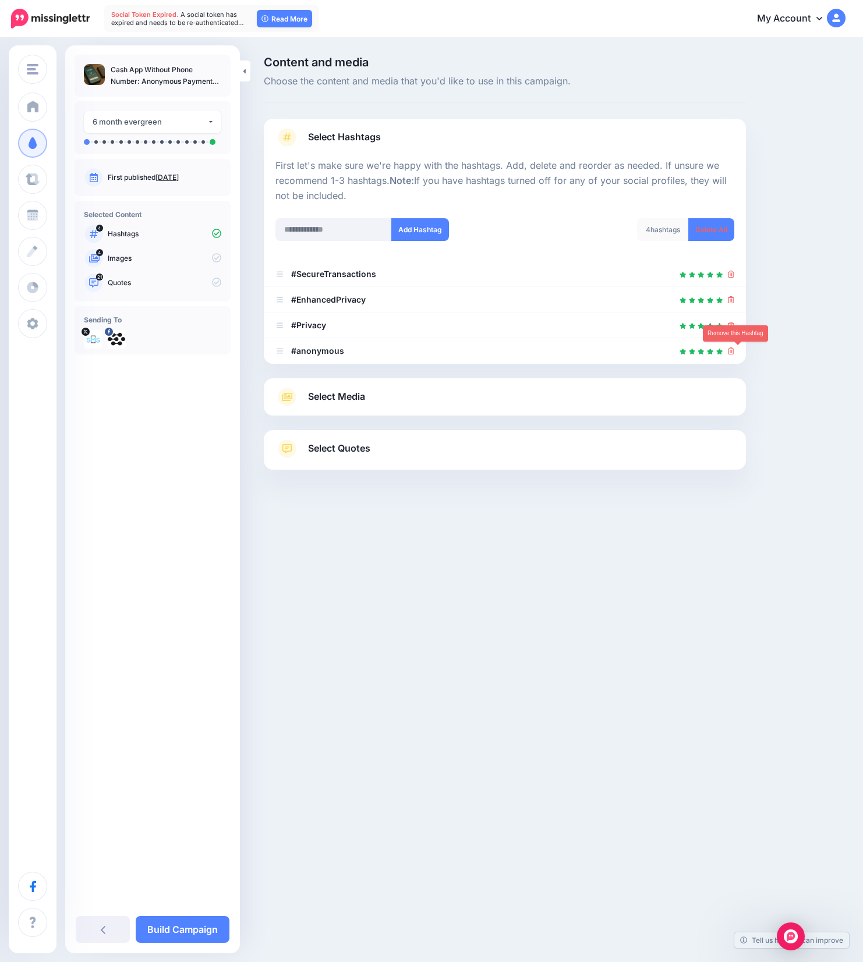
click at [734, 349] on icon at bounding box center [731, 350] width 6 height 7
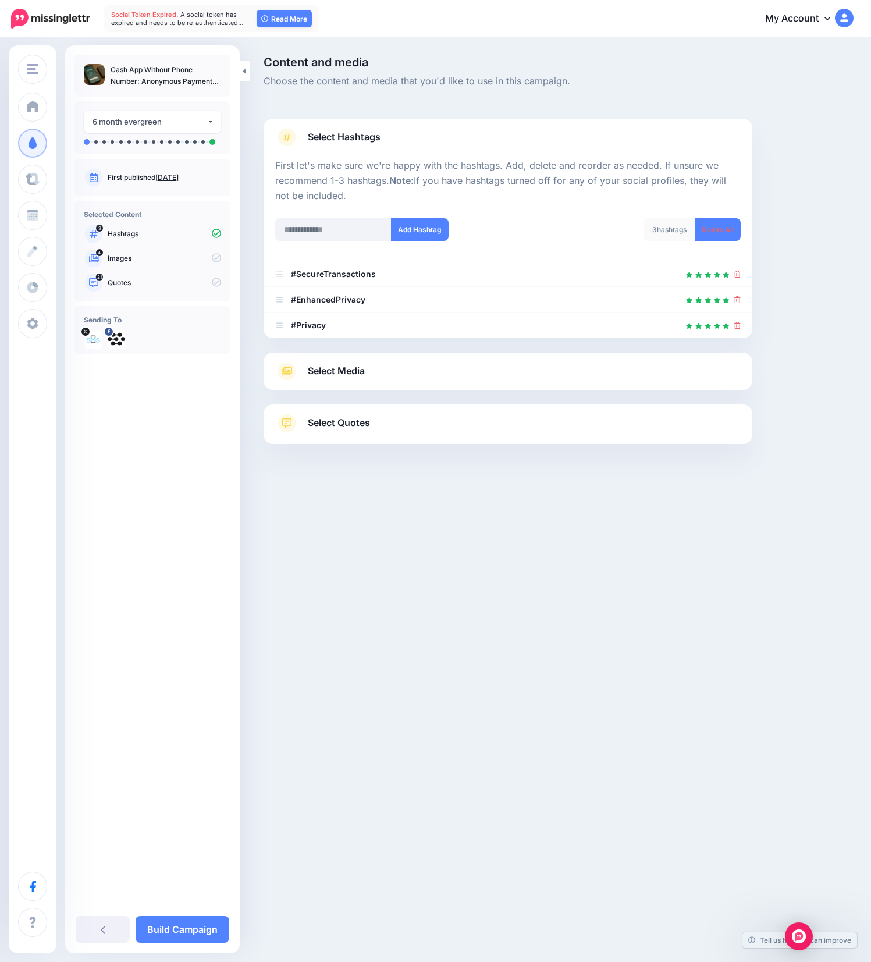
click at [390, 373] on link "Select Media" at bounding box center [508, 371] width 466 height 19
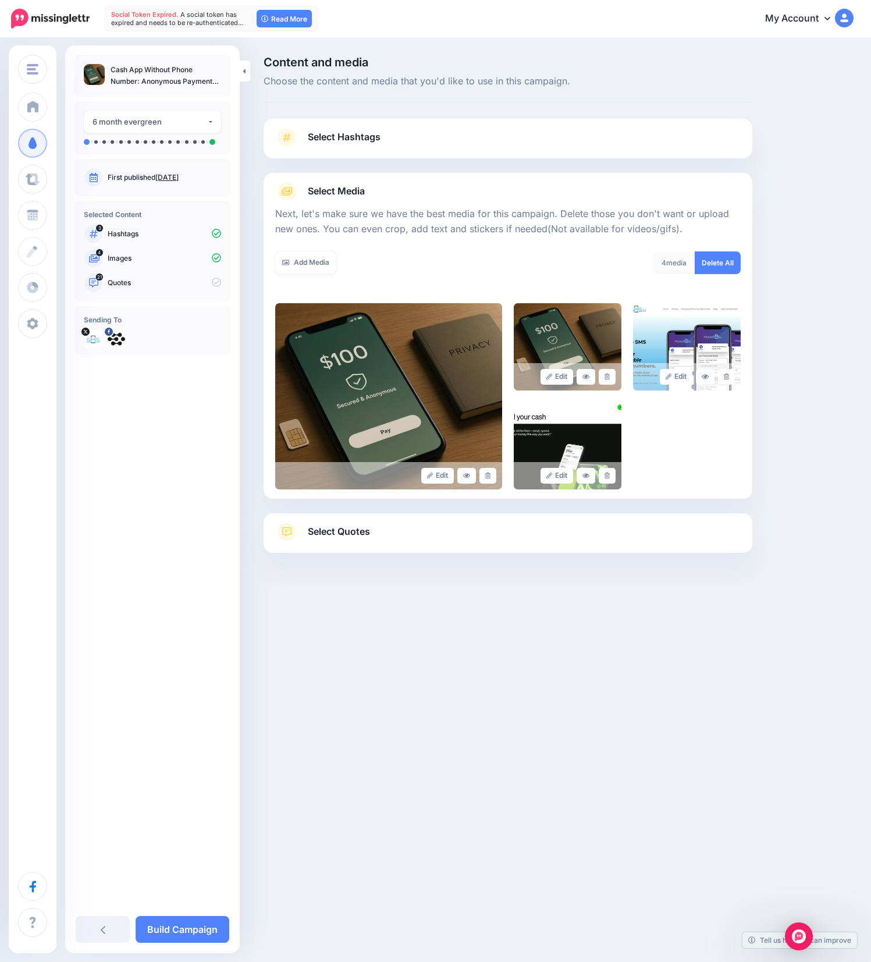
click at [473, 527] on link "Select Quotes" at bounding box center [508, 538] width 466 height 30
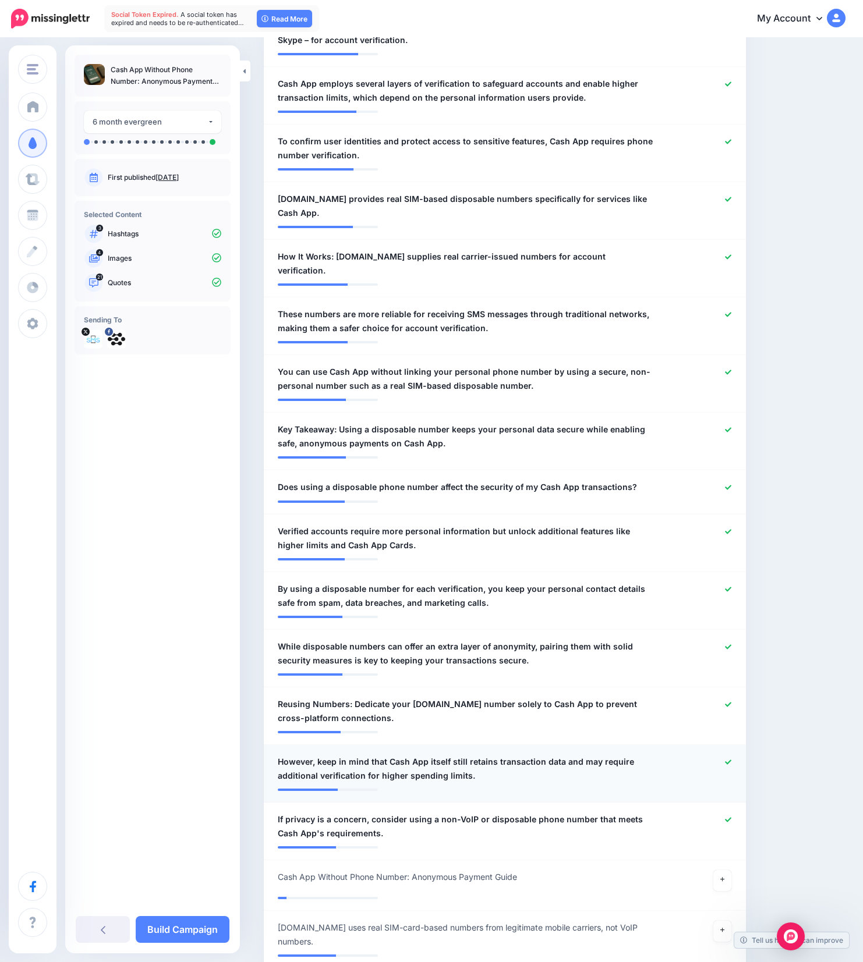
scroll to position [826, 0]
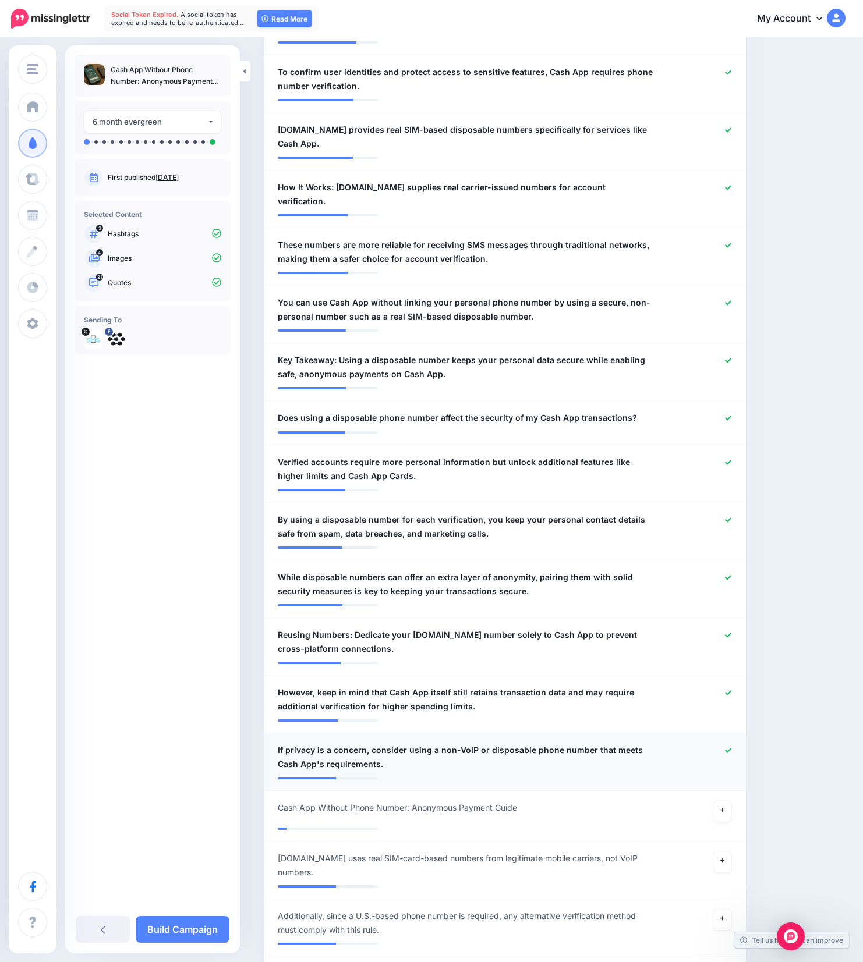
click at [739, 743] on div at bounding box center [701, 757] width 79 height 28
click at [731, 747] on icon at bounding box center [728, 750] width 6 height 6
click at [731, 690] on icon at bounding box center [728, 693] width 6 height 6
click at [731, 633] on icon at bounding box center [728, 635] width 6 height 5
click at [731, 575] on icon at bounding box center [728, 577] width 6 height 5
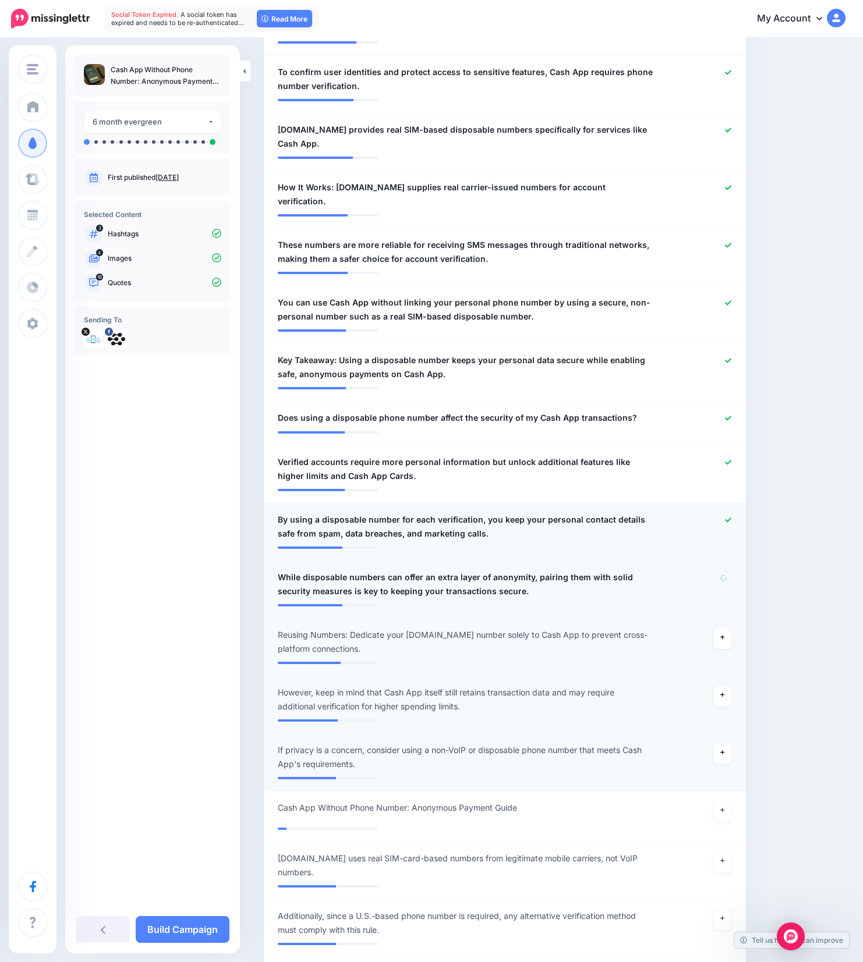
click at [731, 517] on icon at bounding box center [728, 519] width 6 height 5
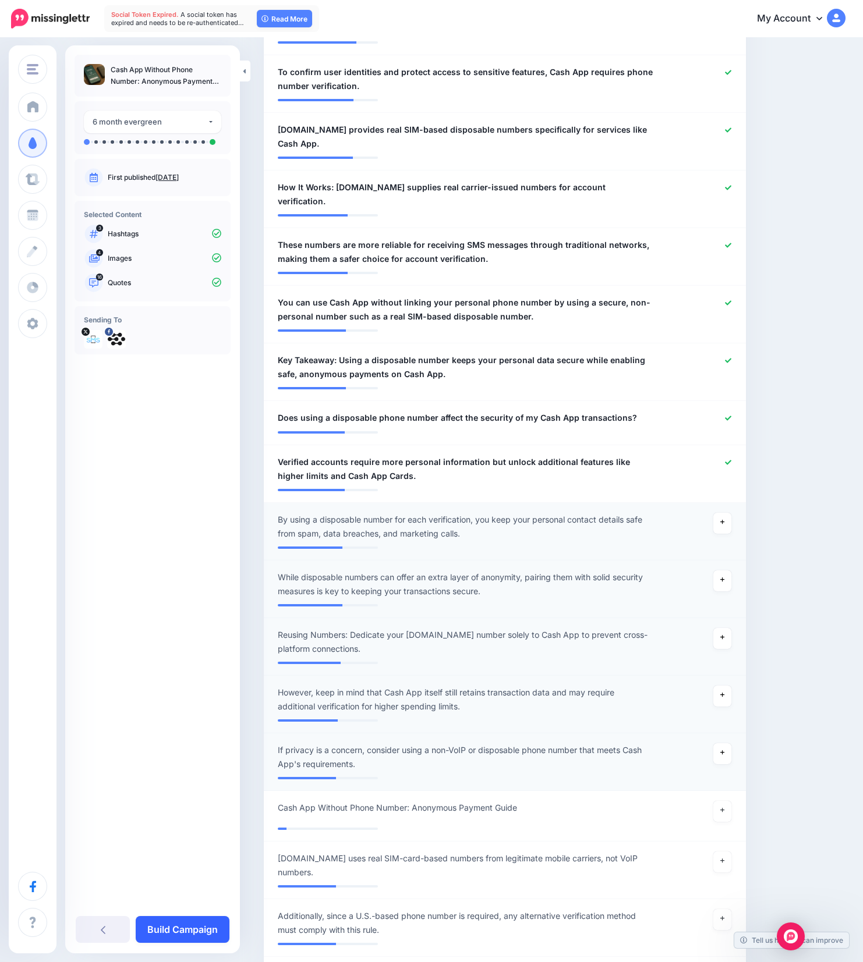
click at [184, 934] on link "Build Campaign" at bounding box center [183, 929] width 94 height 27
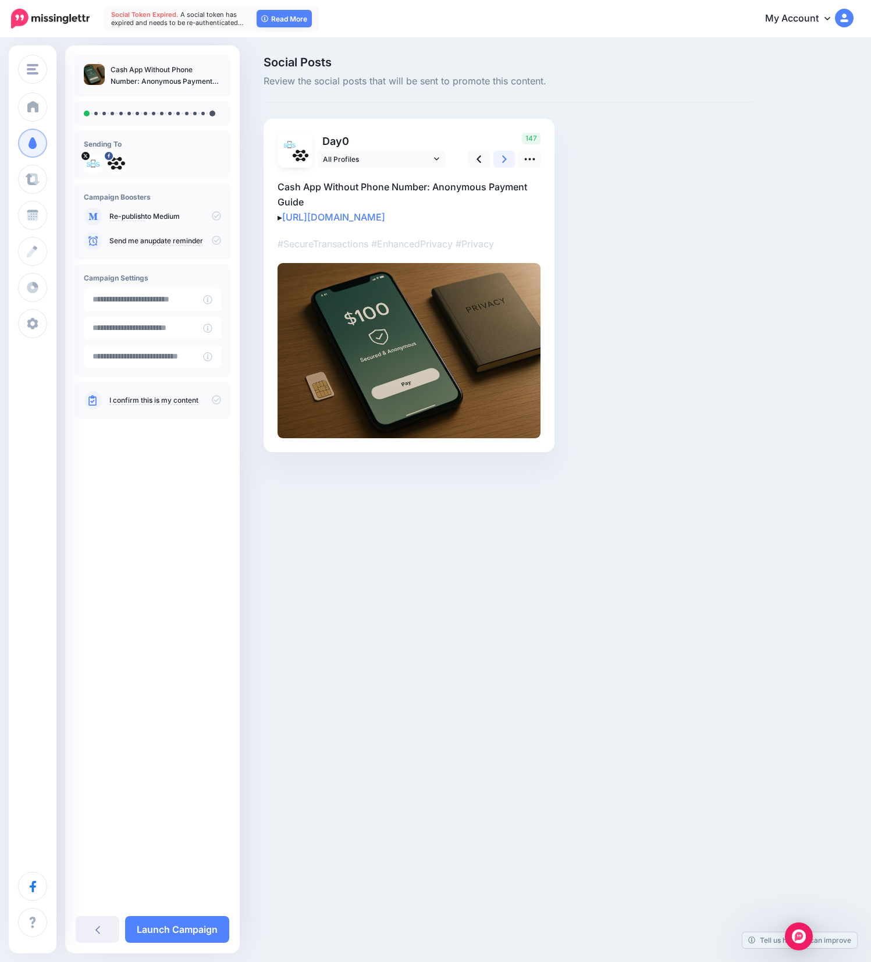
click at [510, 159] on link at bounding box center [505, 159] width 22 height 17
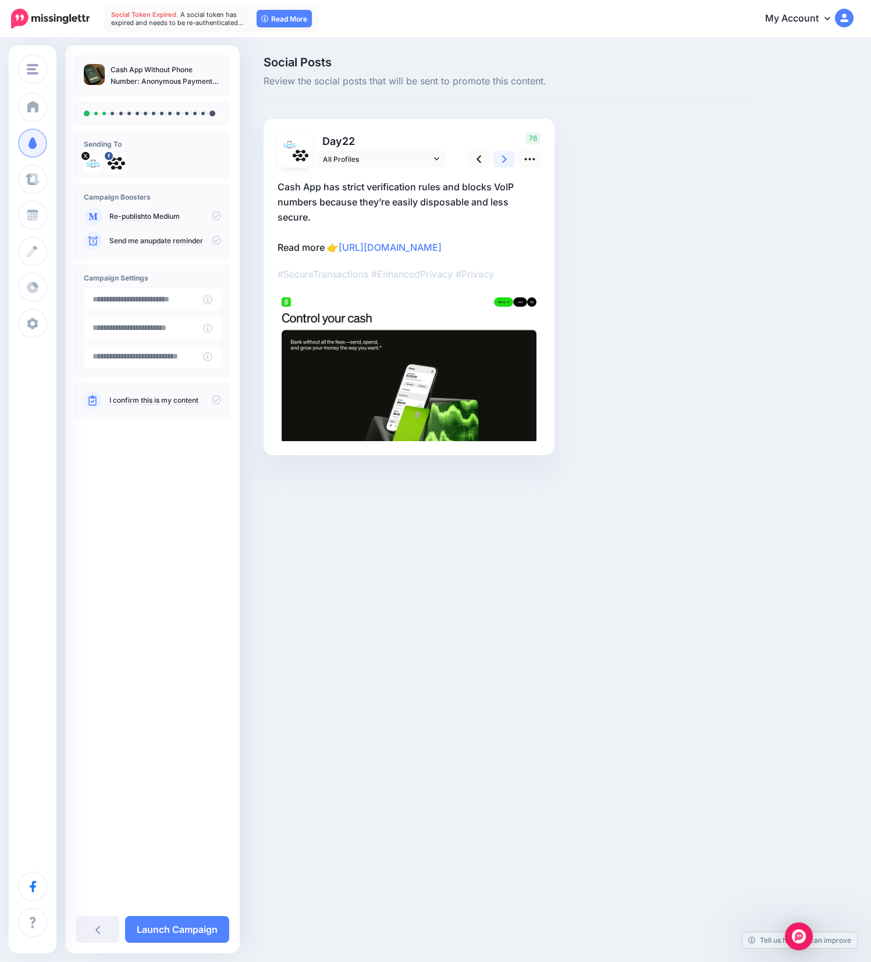
click at [510, 159] on link at bounding box center [505, 159] width 22 height 17
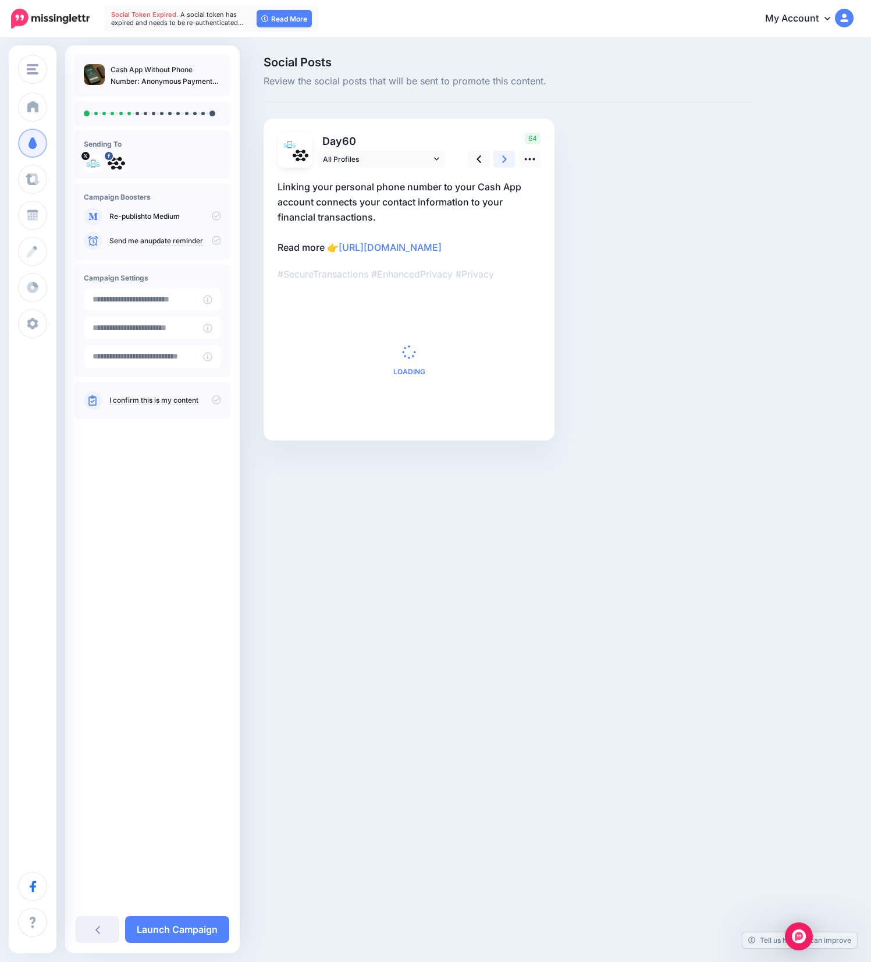
click at [510, 159] on link at bounding box center [505, 159] width 22 height 17
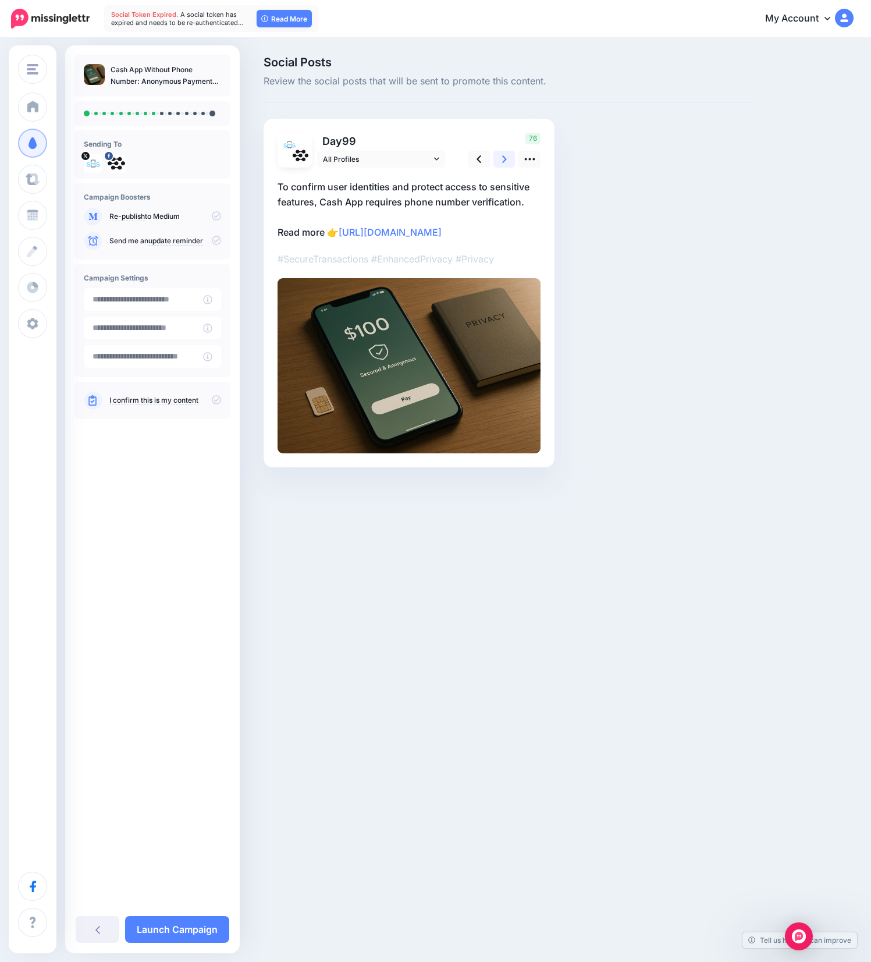
click at [510, 159] on link at bounding box center [505, 159] width 22 height 17
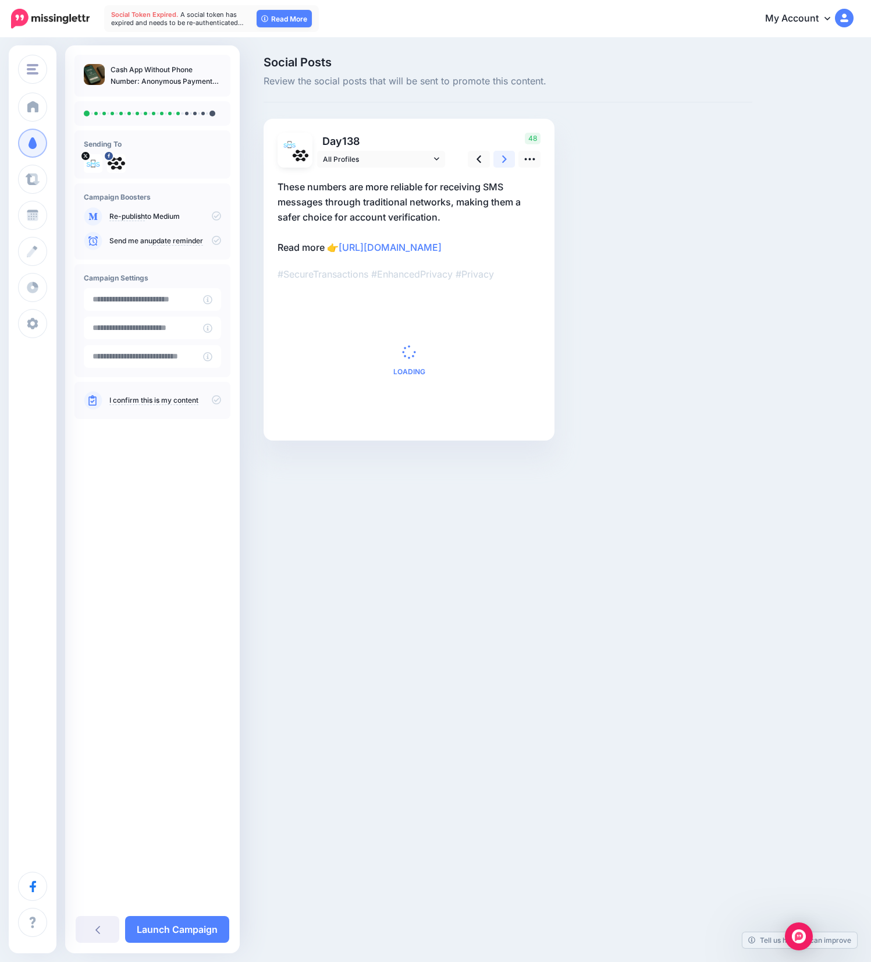
click at [510, 159] on link at bounding box center [505, 159] width 22 height 17
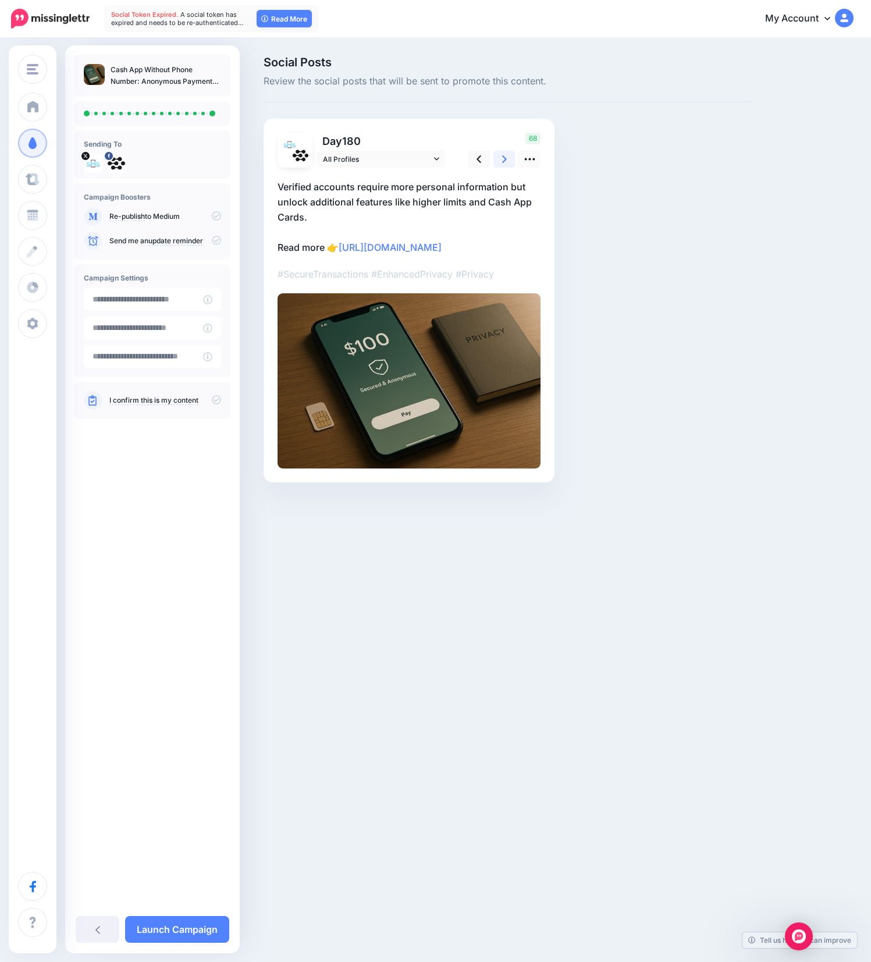
click at [510, 159] on link at bounding box center [505, 159] width 22 height 17
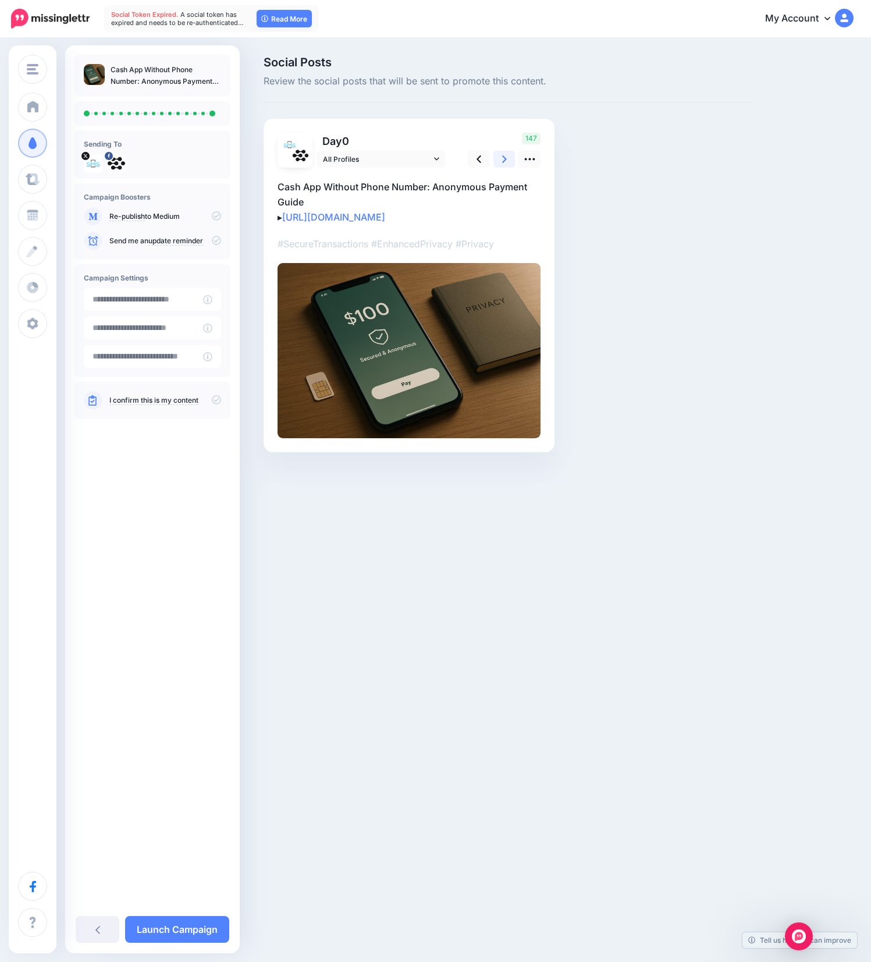
click at [510, 159] on link at bounding box center [505, 159] width 22 height 17
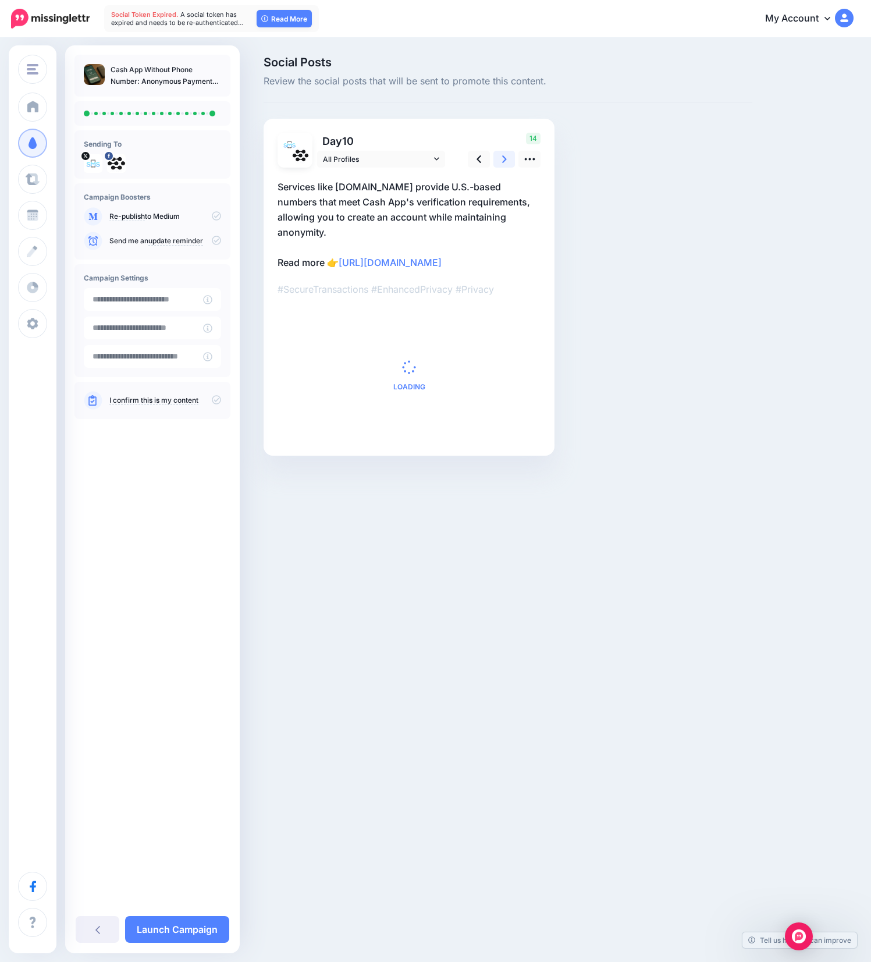
click at [510, 159] on link at bounding box center [505, 159] width 22 height 17
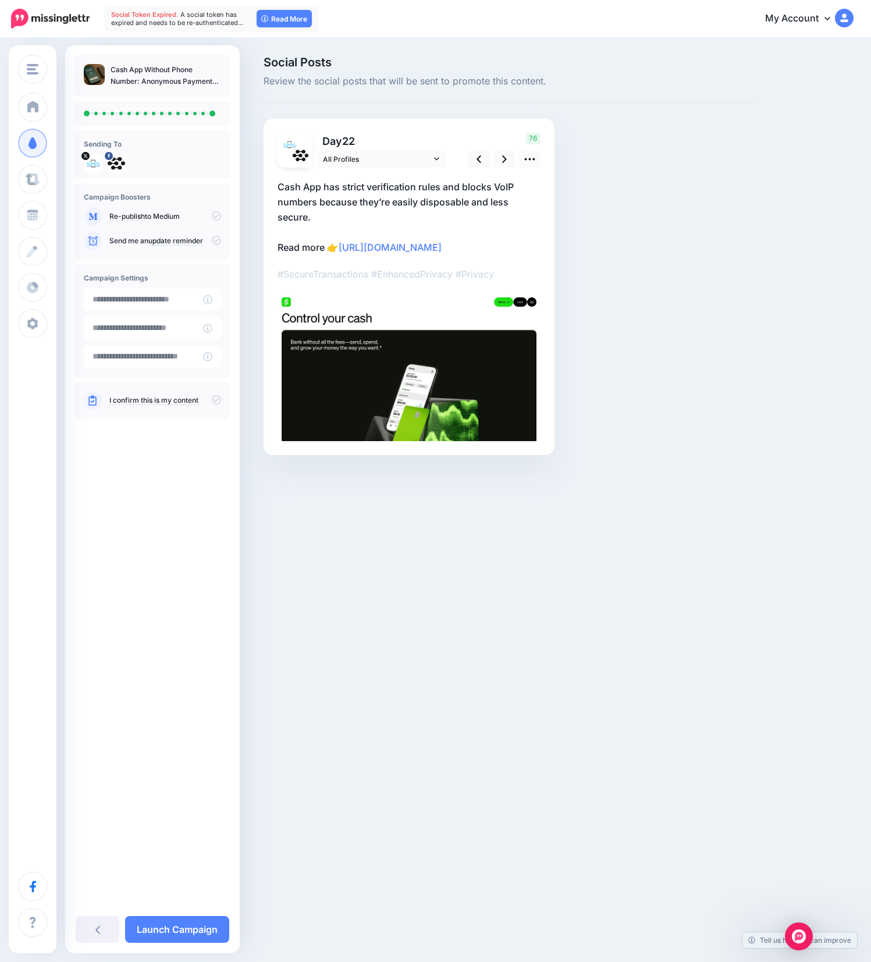
click at [215, 217] on icon at bounding box center [216, 215] width 9 height 9
click at [214, 399] on icon at bounding box center [216, 399] width 9 height 9
click at [502, 157] on icon at bounding box center [504, 159] width 5 height 12
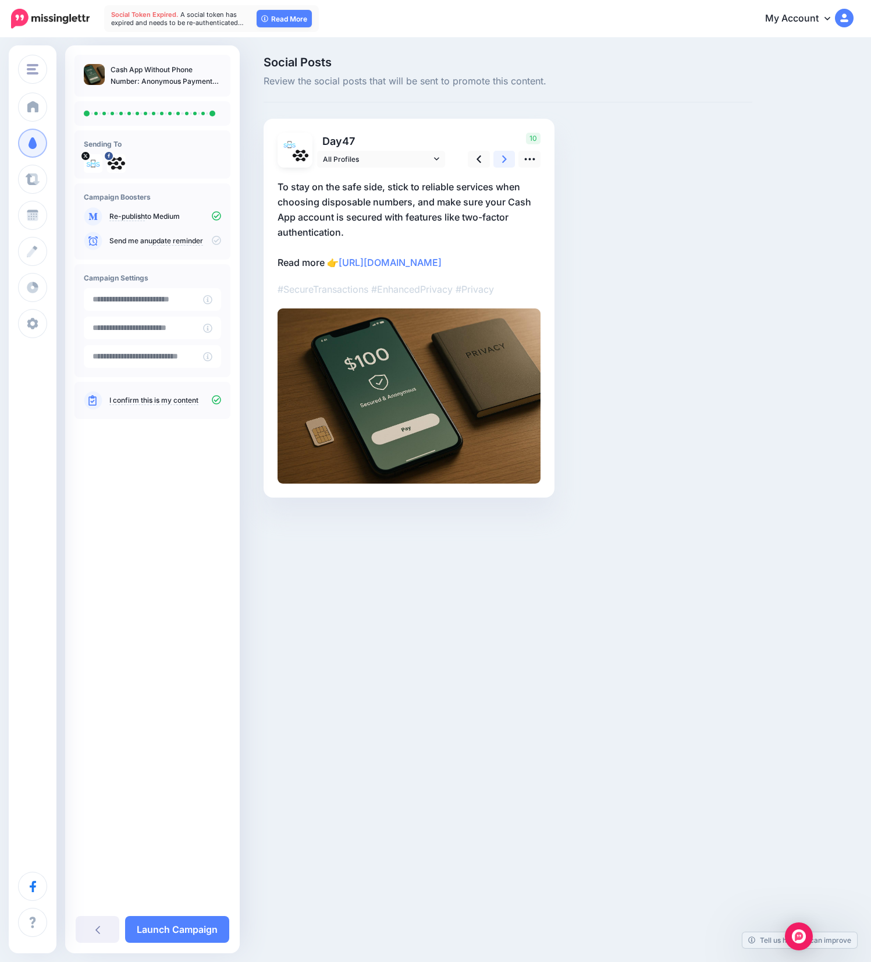
click at [502, 157] on icon at bounding box center [504, 159] width 5 height 12
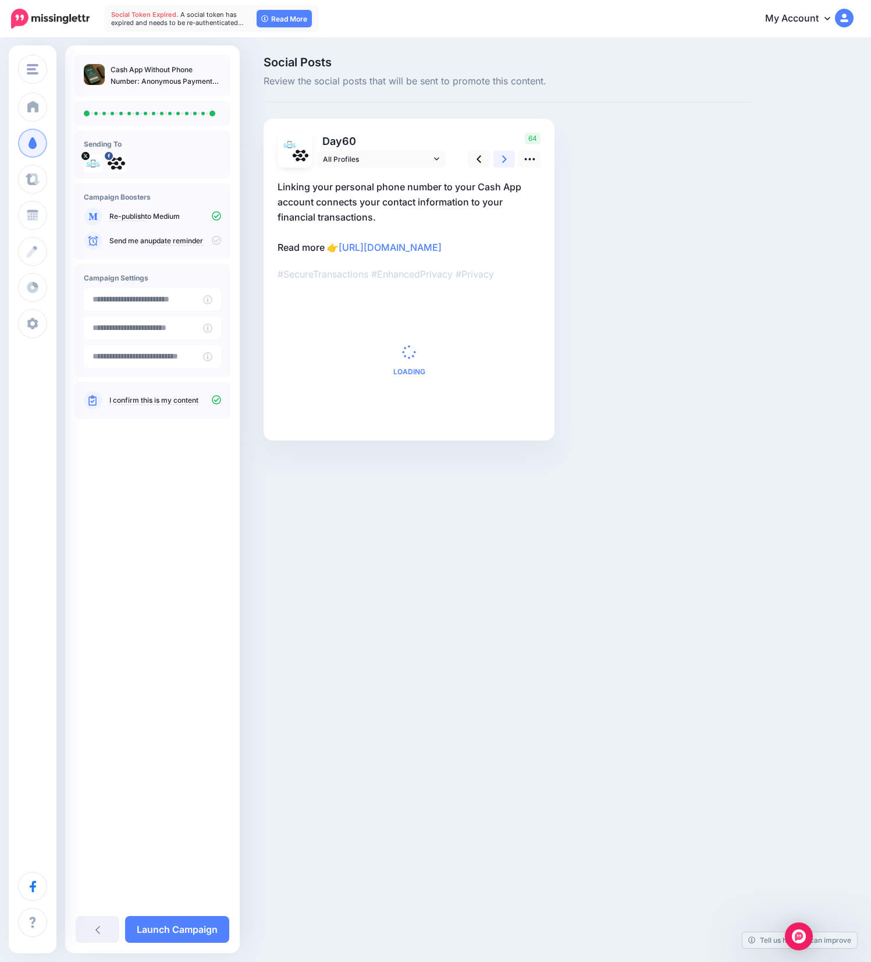
click at [502, 157] on icon at bounding box center [504, 159] width 5 height 12
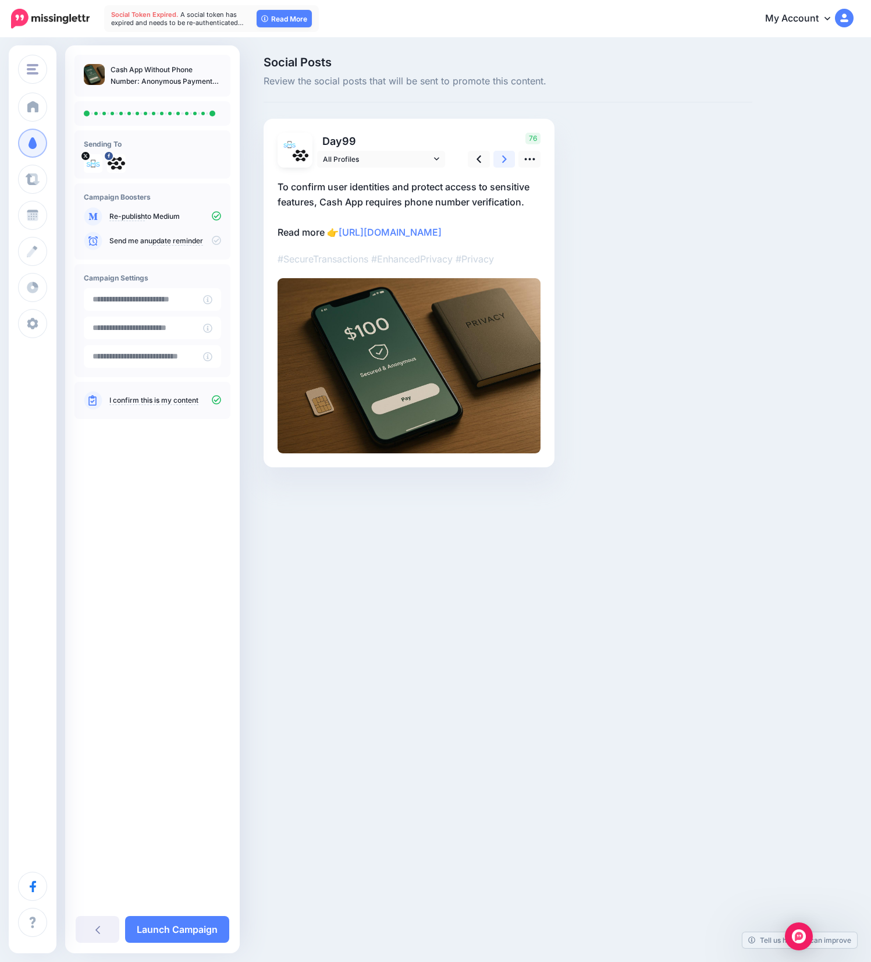
click at [502, 157] on icon at bounding box center [504, 159] width 5 height 12
click at [193, 929] on link "Launch Campaign" at bounding box center [177, 929] width 104 height 27
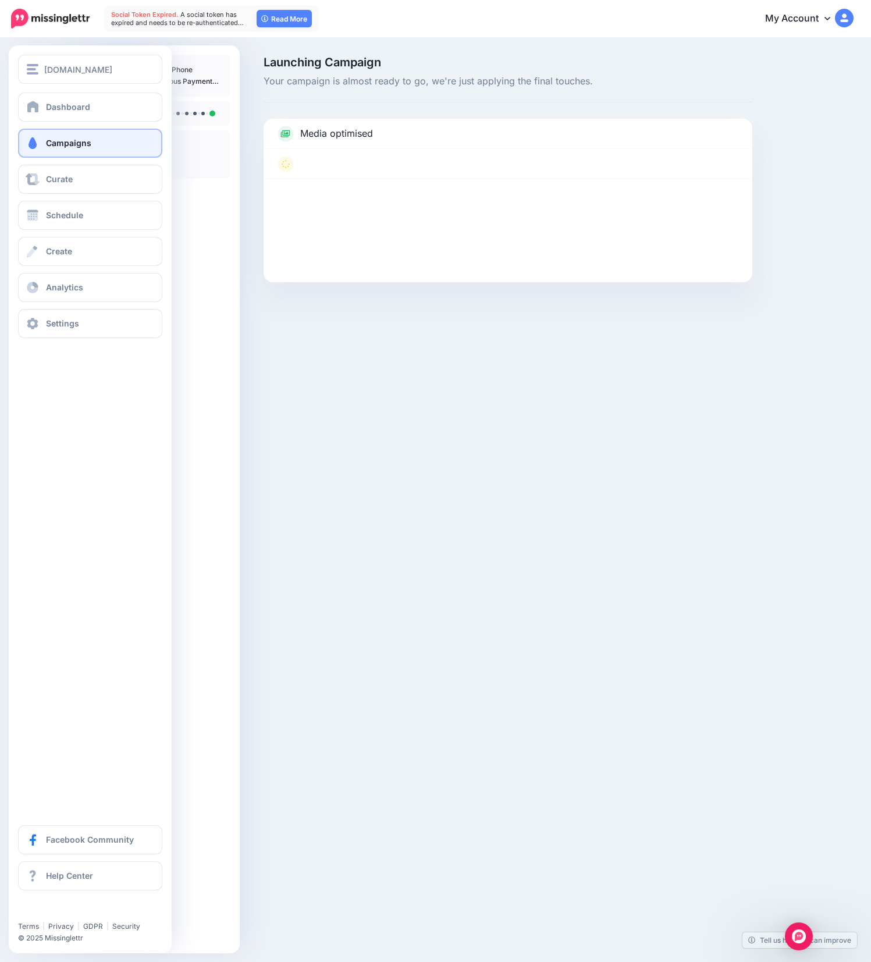
click at [65, 147] on link "Campaigns" at bounding box center [90, 143] width 144 height 29
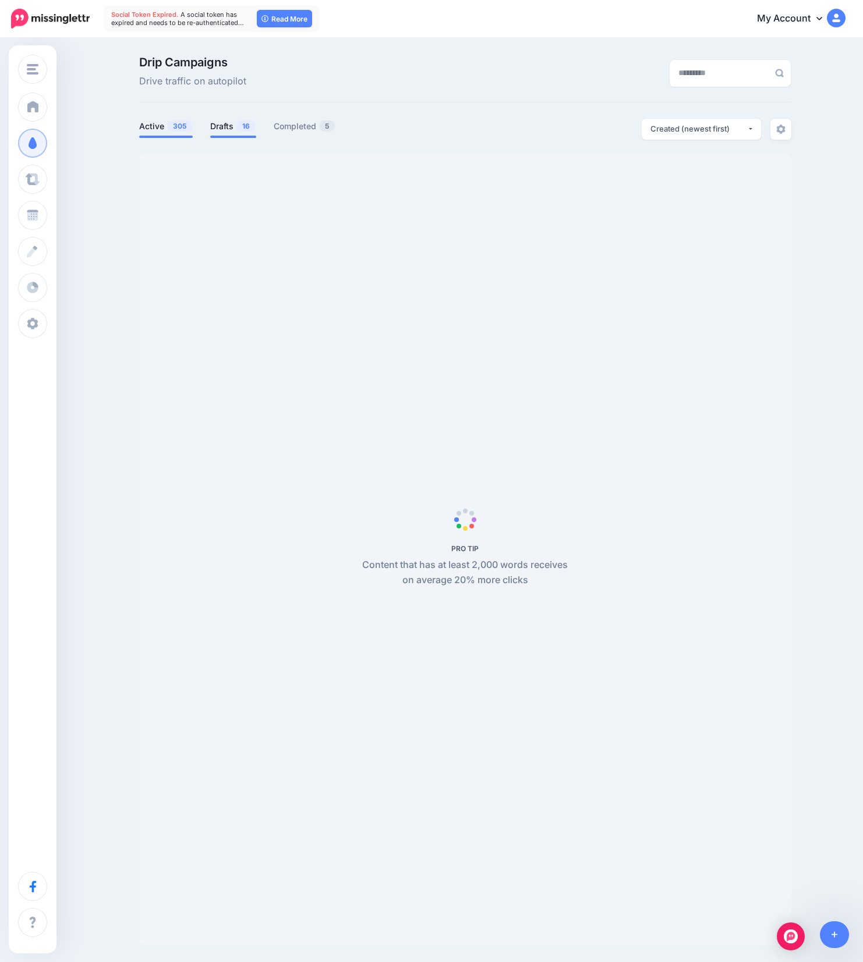
click at [237, 126] on link "Drafts 16" at bounding box center [233, 126] width 46 height 14
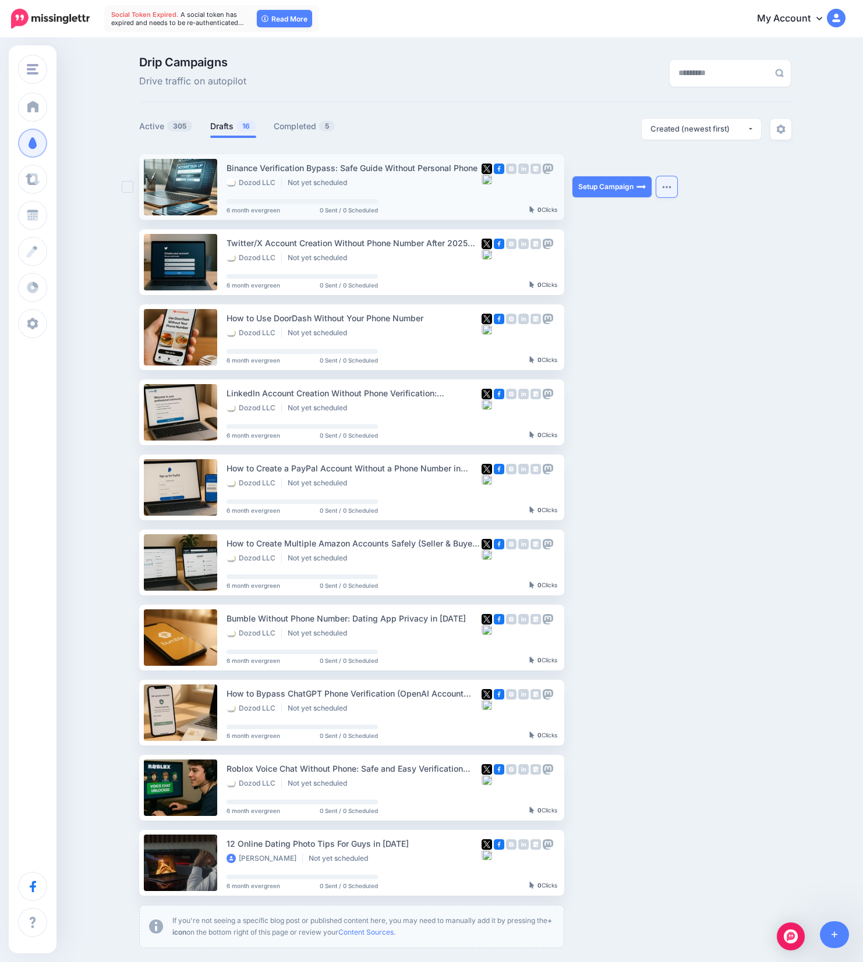
click at [676, 189] on button "button" at bounding box center [666, 186] width 21 height 21
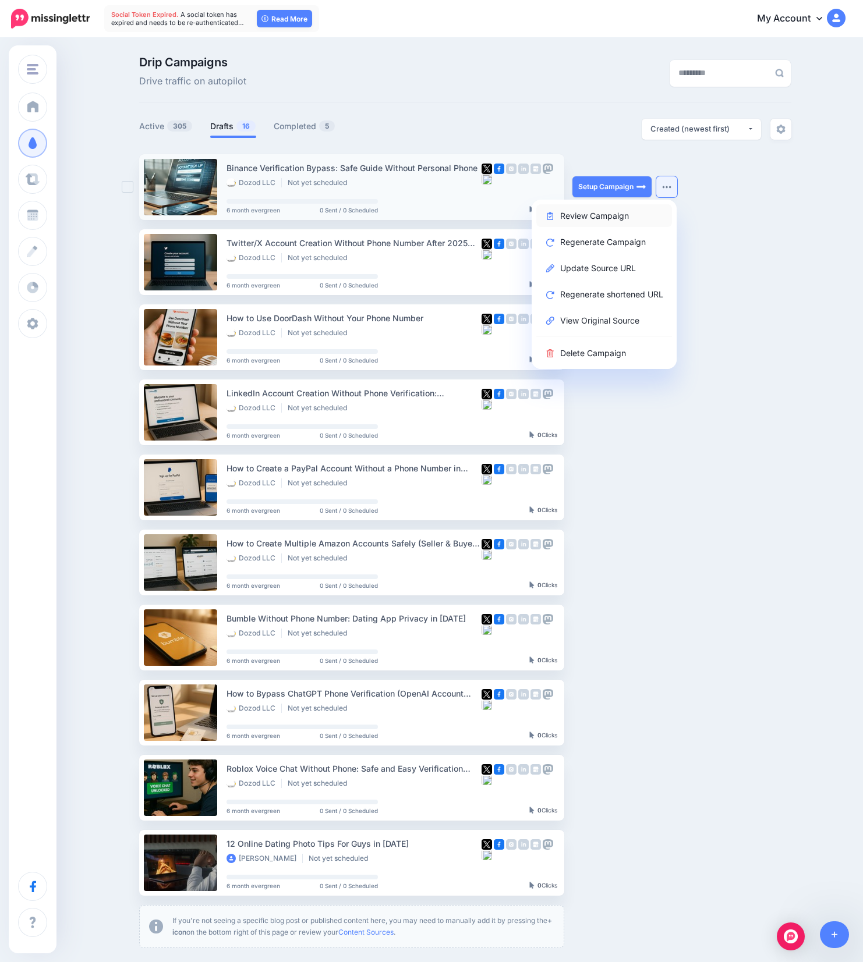
click at [605, 217] on link "Review Campaign" at bounding box center [604, 215] width 136 height 23
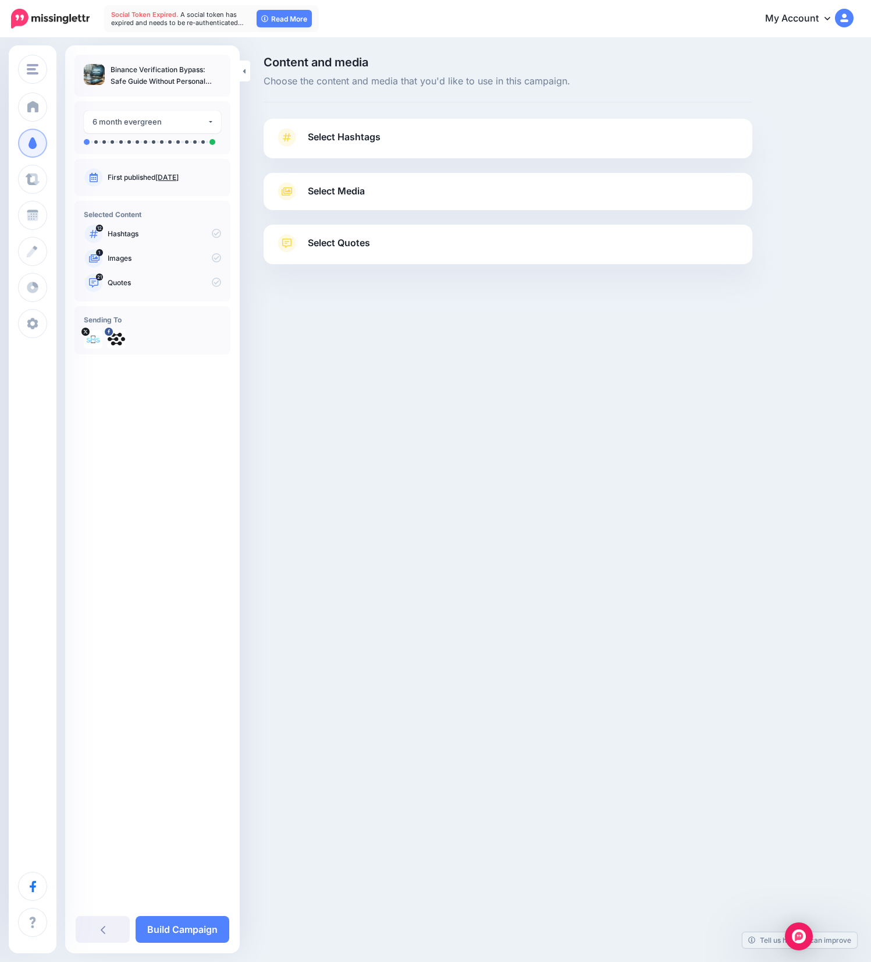
click at [484, 136] on link "Select Hashtags" at bounding box center [508, 143] width 466 height 30
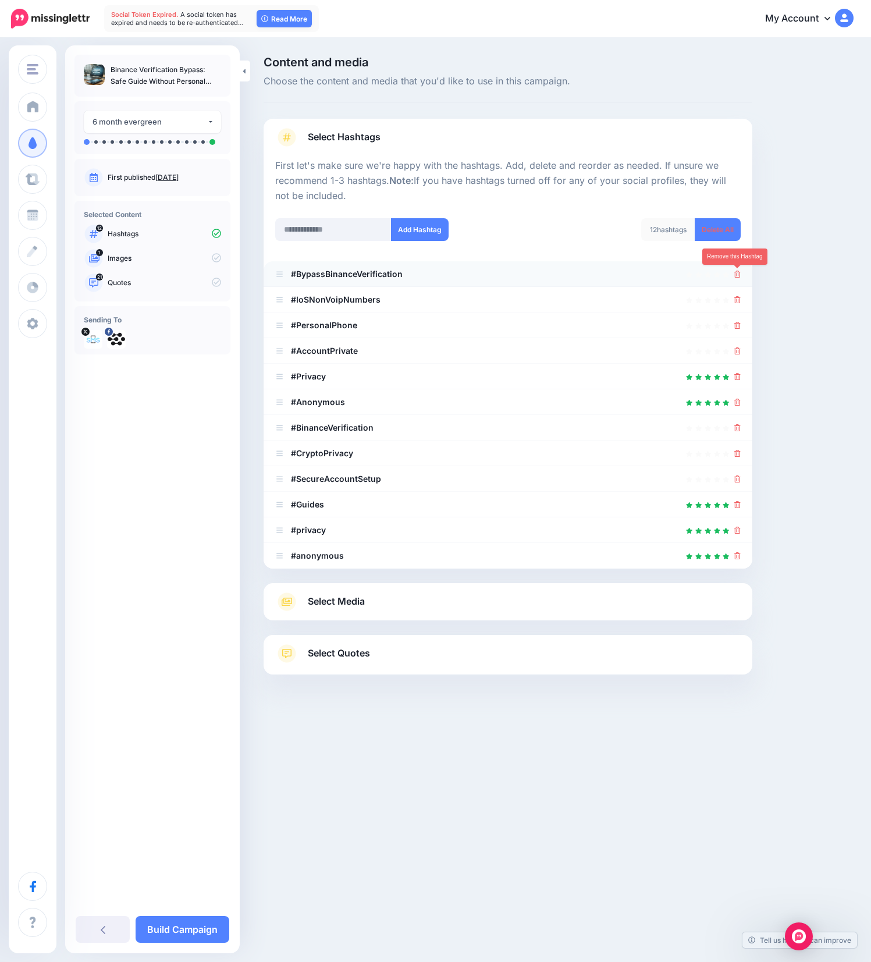
click at [737, 271] on icon at bounding box center [737, 274] width 6 height 7
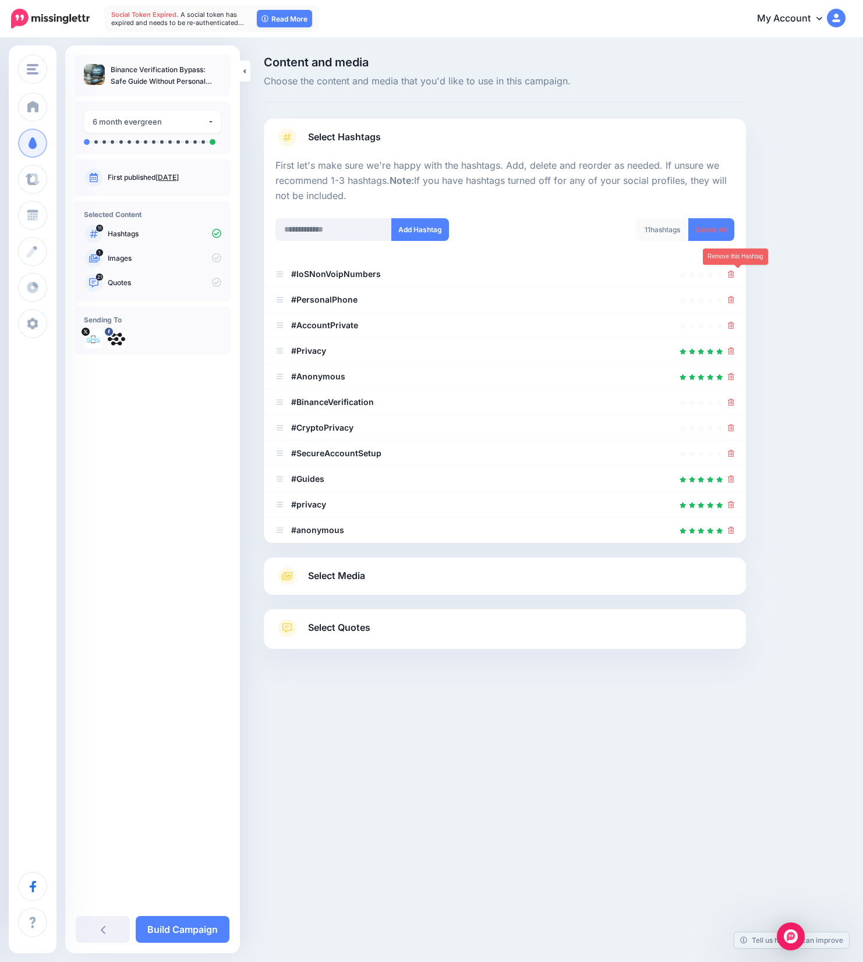
click at [734, 276] on icon at bounding box center [731, 274] width 6 height 7
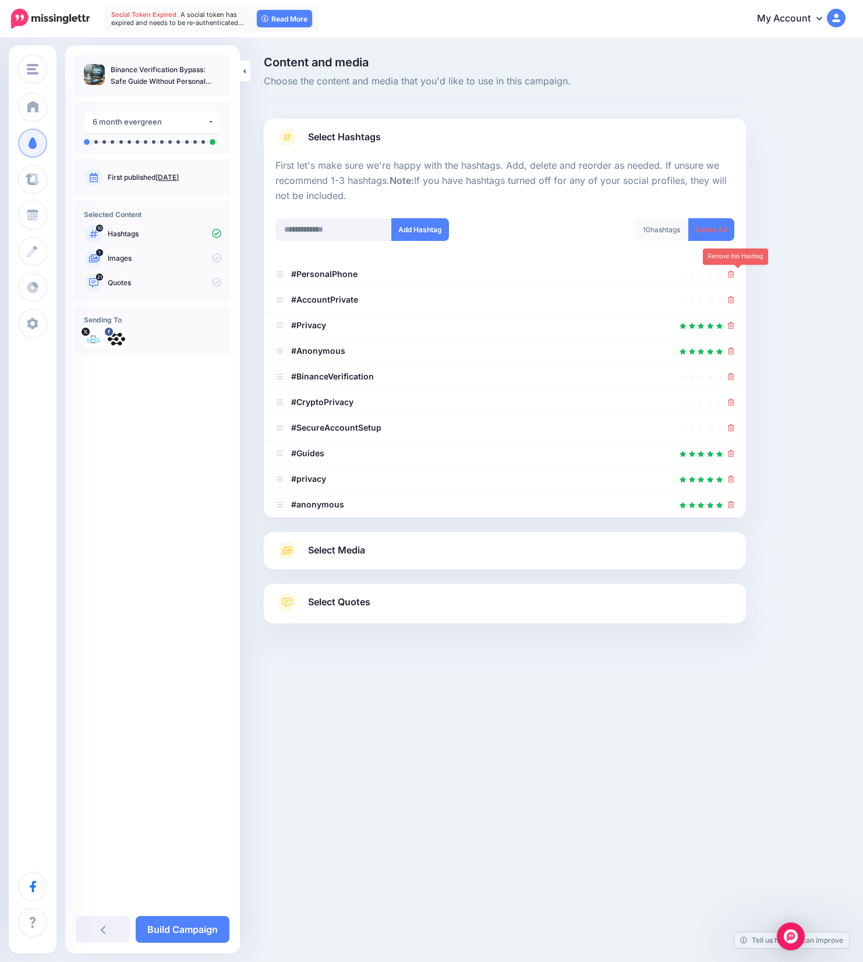
click at [734, 276] on icon at bounding box center [731, 274] width 6 height 7
click at [734, 276] on link at bounding box center [727, 274] width 13 height 10
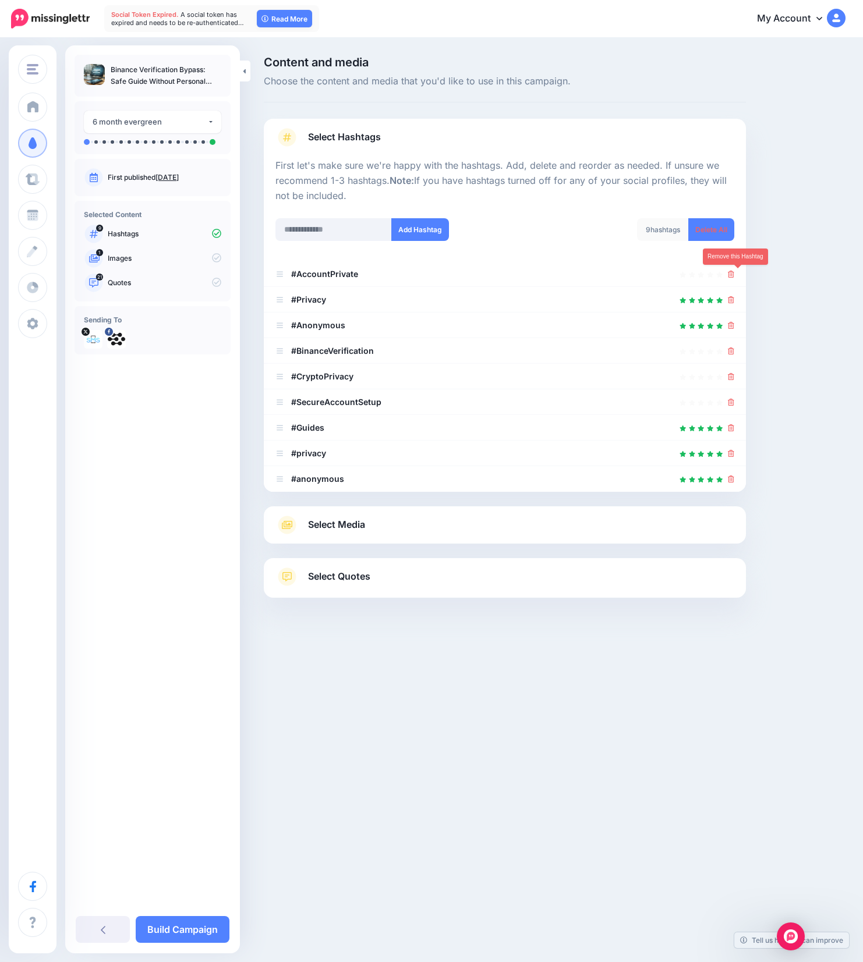
click at [734, 276] on icon at bounding box center [731, 274] width 6 height 7
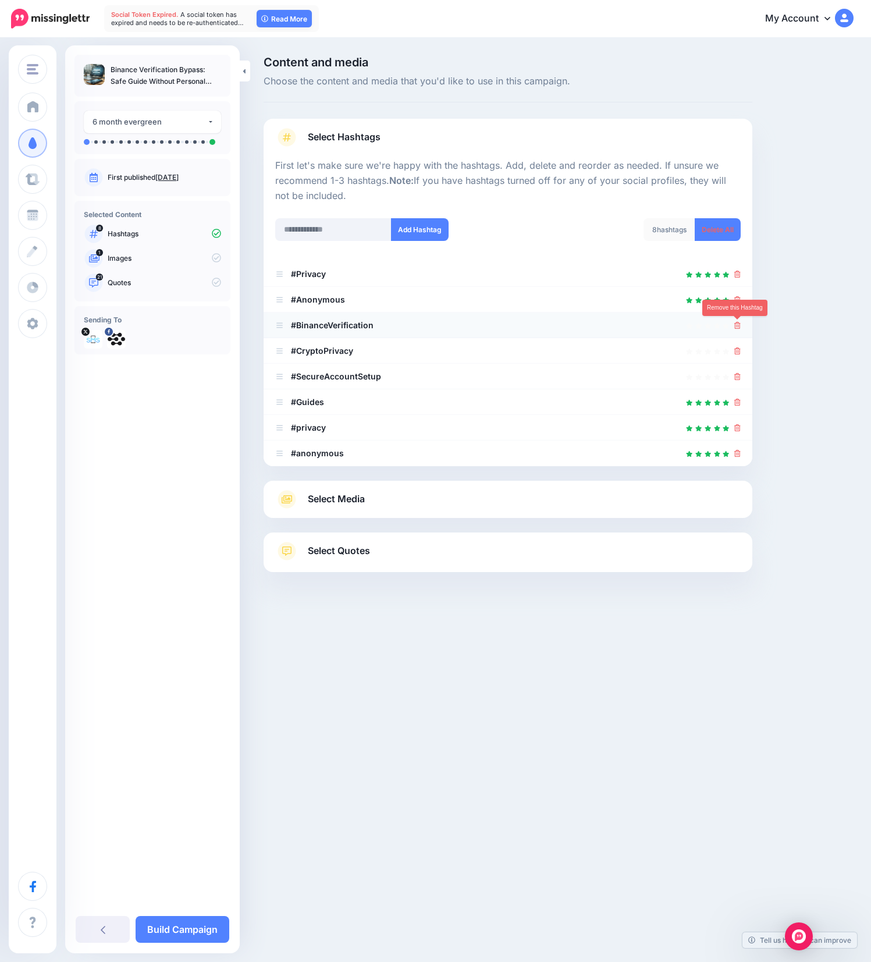
click at [736, 325] on icon at bounding box center [737, 325] width 6 height 7
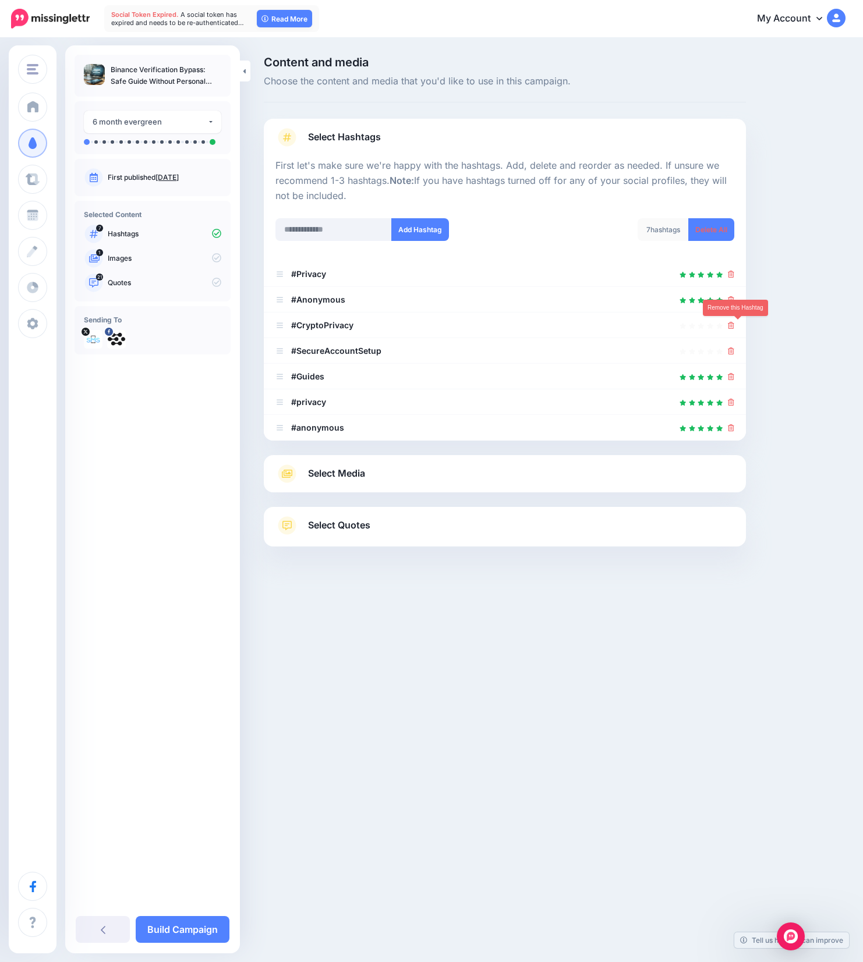
click at [734, 325] on icon at bounding box center [731, 325] width 6 height 7
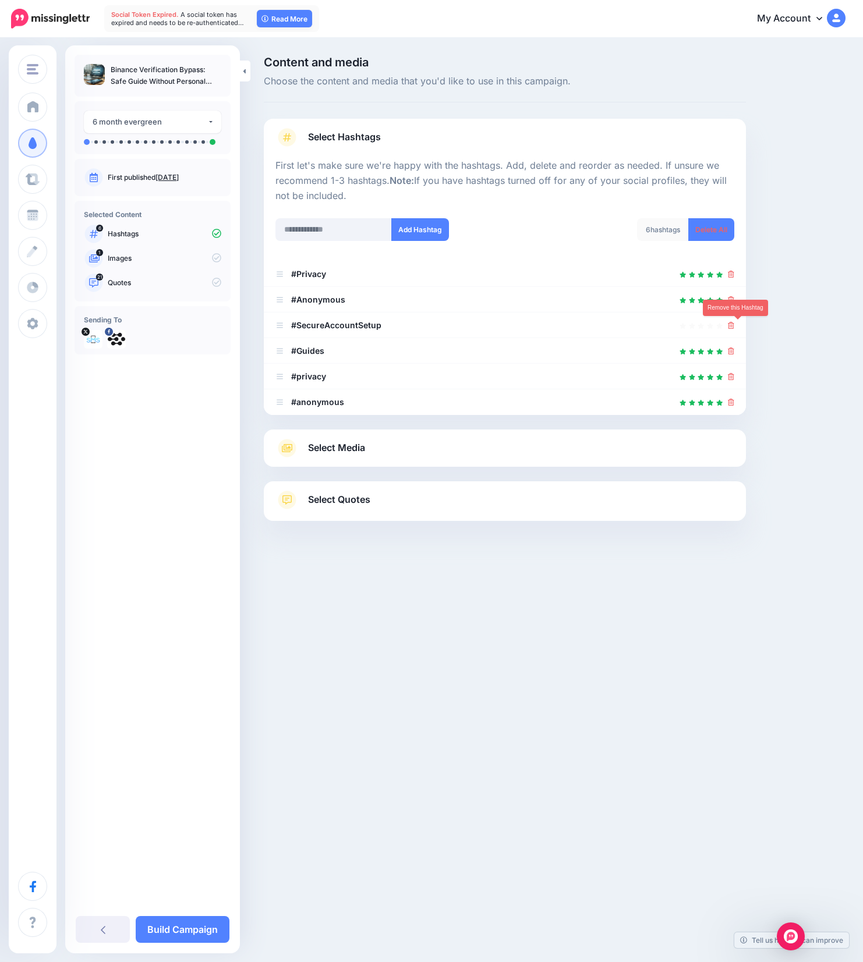
click at [734, 325] on icon at bounding box center [731, 325] width 6 height 7
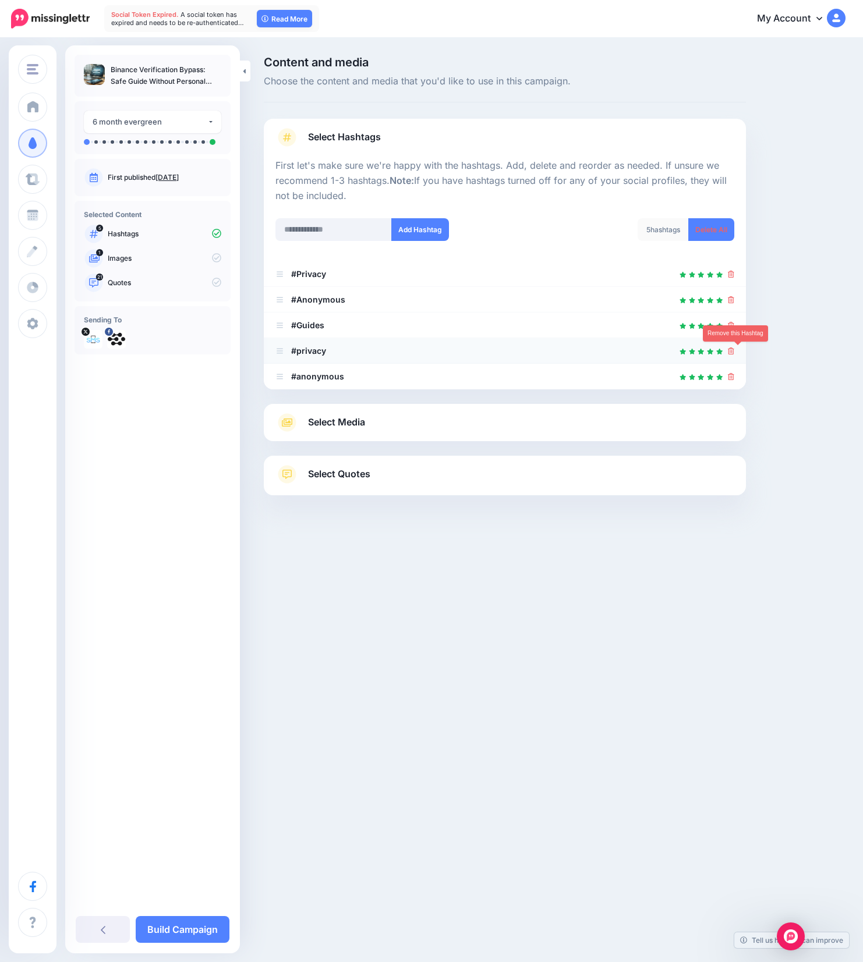
click at [734, 352] on icon at bounding box center [731, 350] width 6 height 7
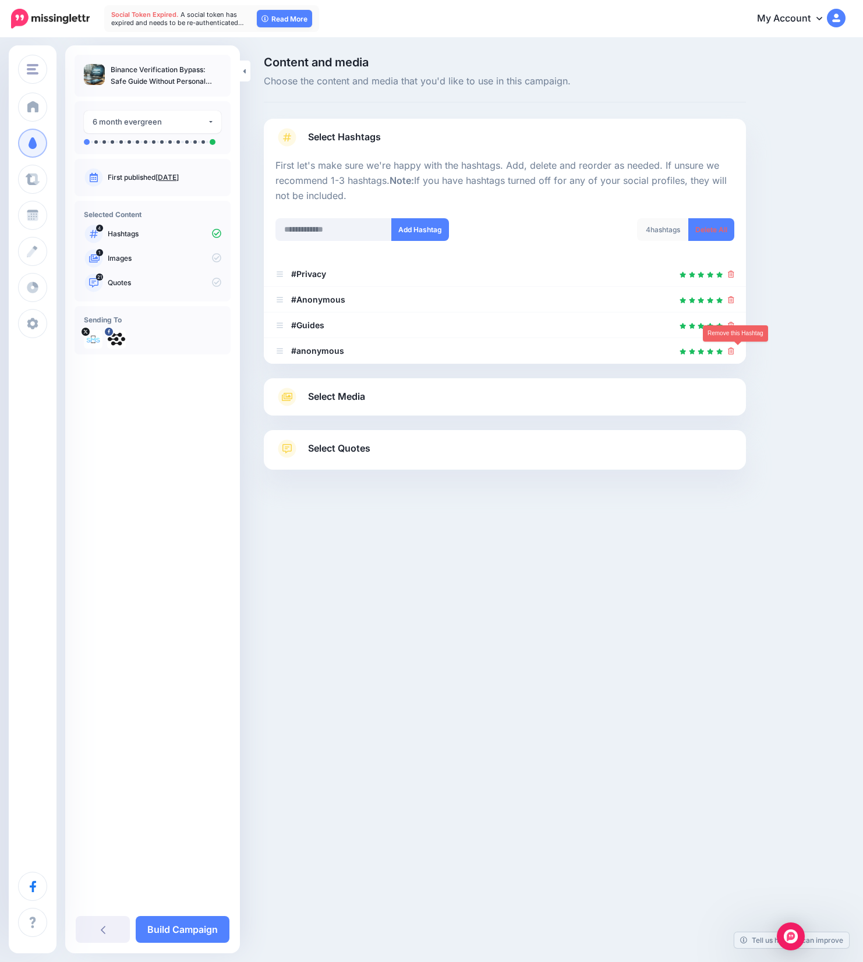
click at [734, 352] on icon at bounding box center [731, 350] width 6 height 7
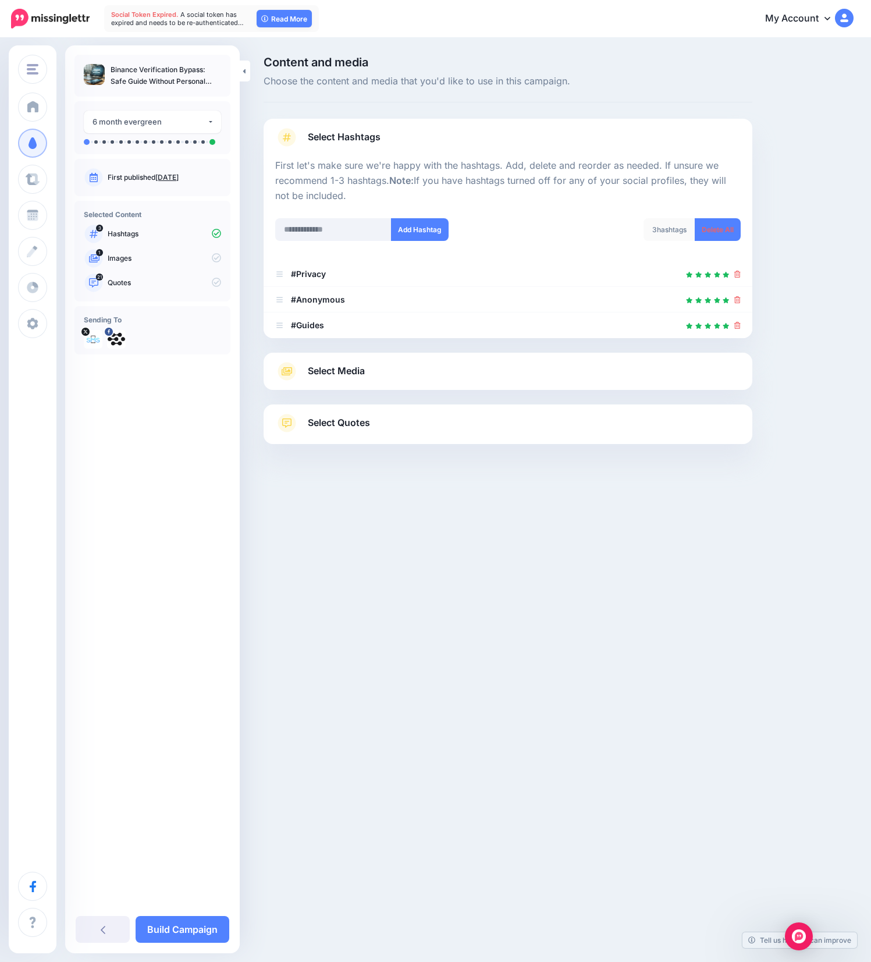
click at [376, 379] on link "Select Media" at bounding box center [508, 371] width 466 height 19
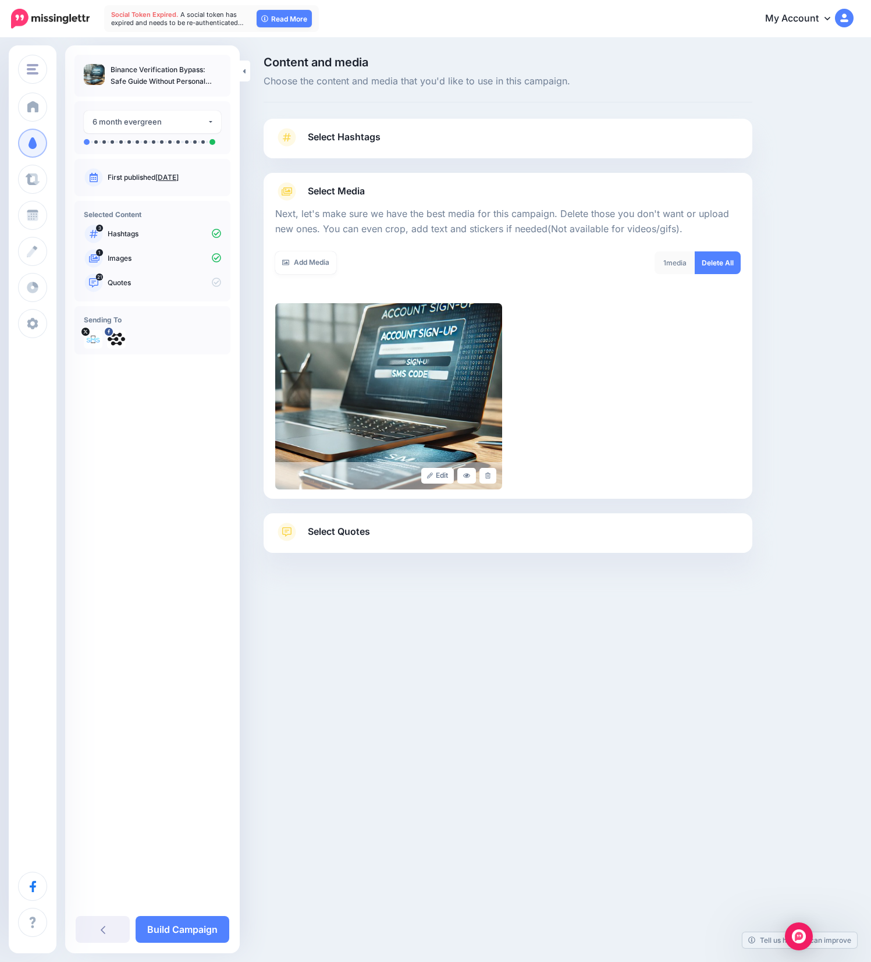
click at [401, 535] on link "Select Quotes" at bounding box center [508, 538] width 466 height 30
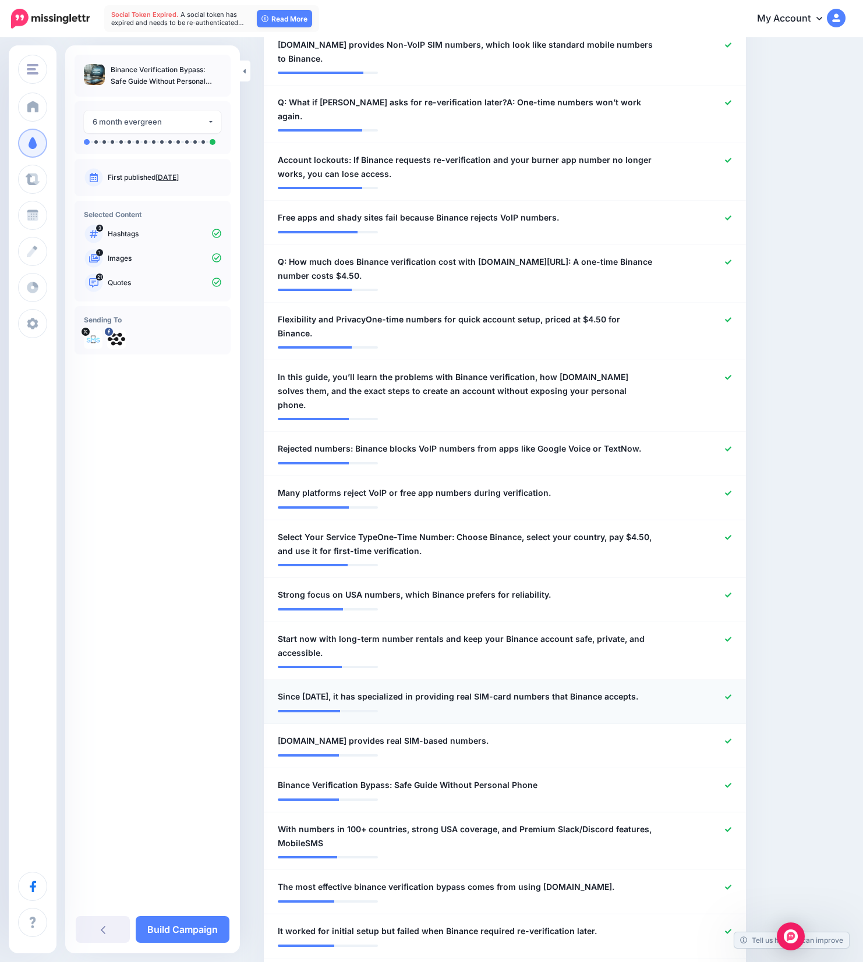
scroll to position [574, 0]
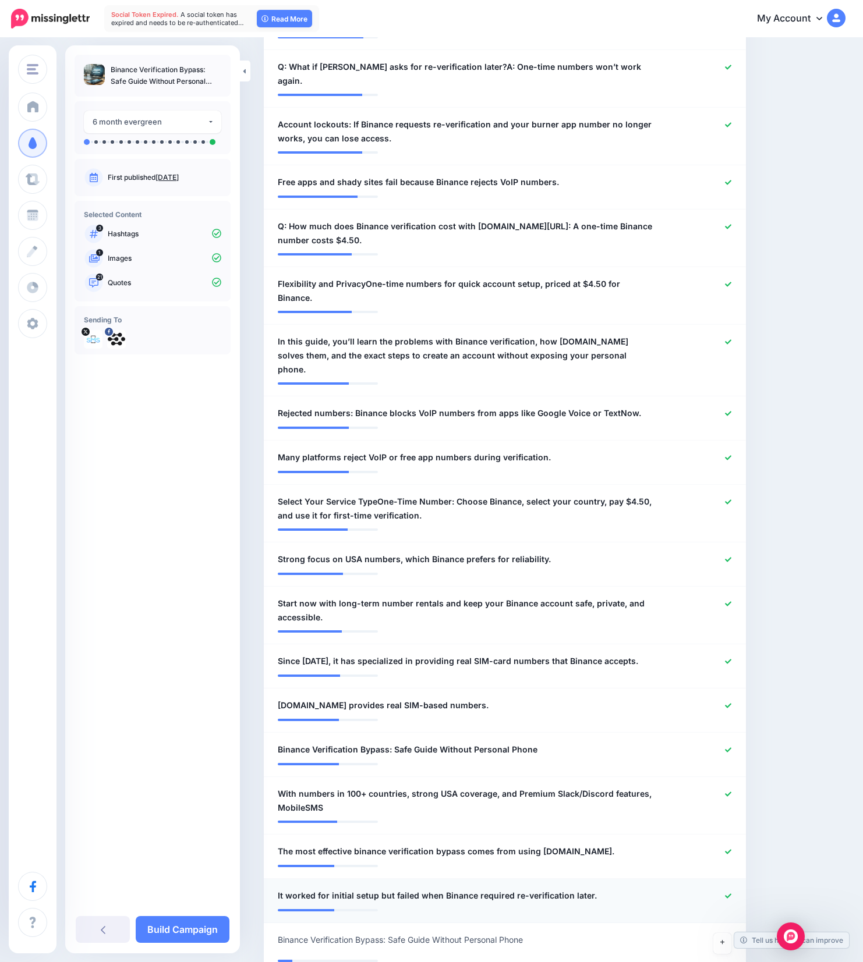
click at [731, 893] on icon at bounding box center [728, 896] width 6 height 6
click at [731, 849] on icon at bounding box center [728, 851] width 6 height 5
click at [731, 791] on icon at bounding box center [728, 794] width 6 height 6
click at [731, 747] on icon at bounding box center [728, 750] width 6 height 6
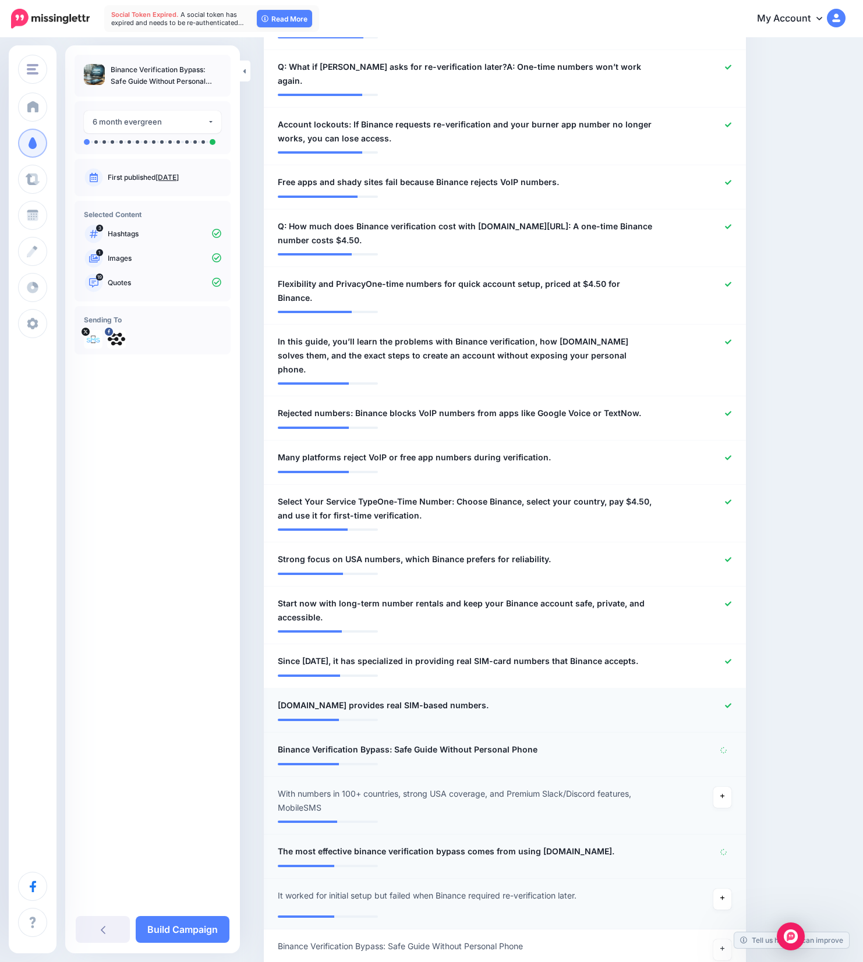
click at [731, 702] on icon at bounding box center [728, 705] width 6 height 6
click at [187, 931] on link "Build Campaign" at bounding box center [183, 929] width 94 height 27
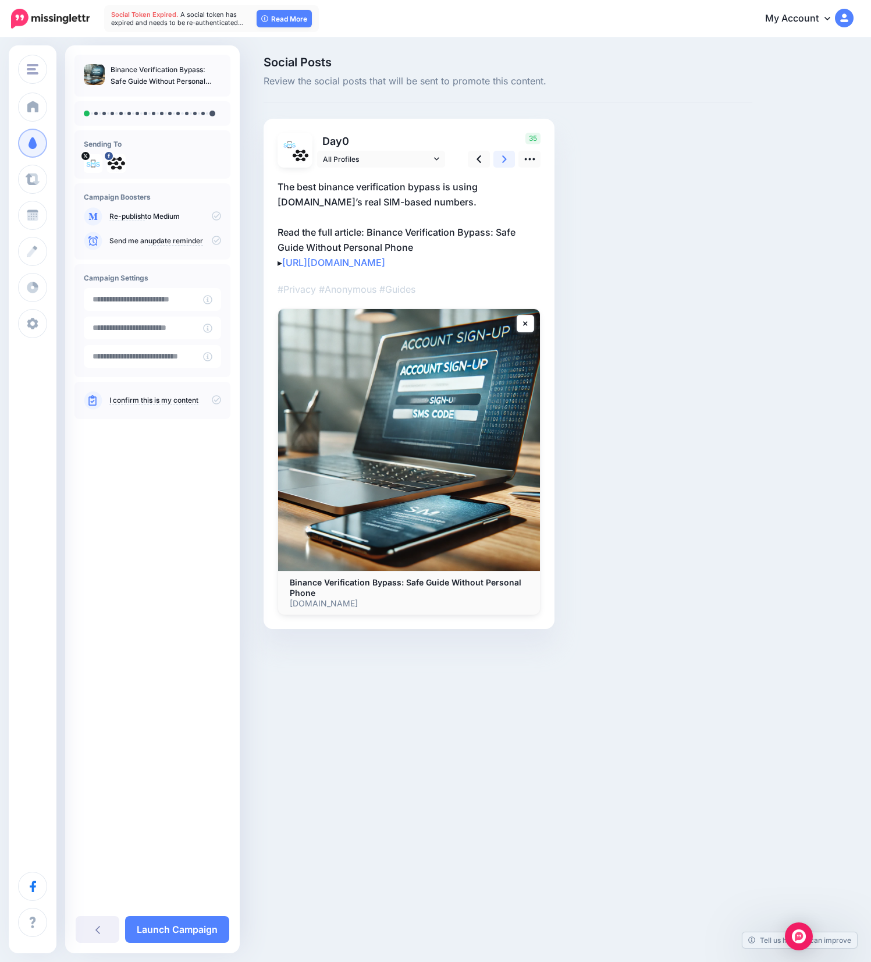
click at [503, 160] on icon at bounding box center [504, 159] width 5 height 12
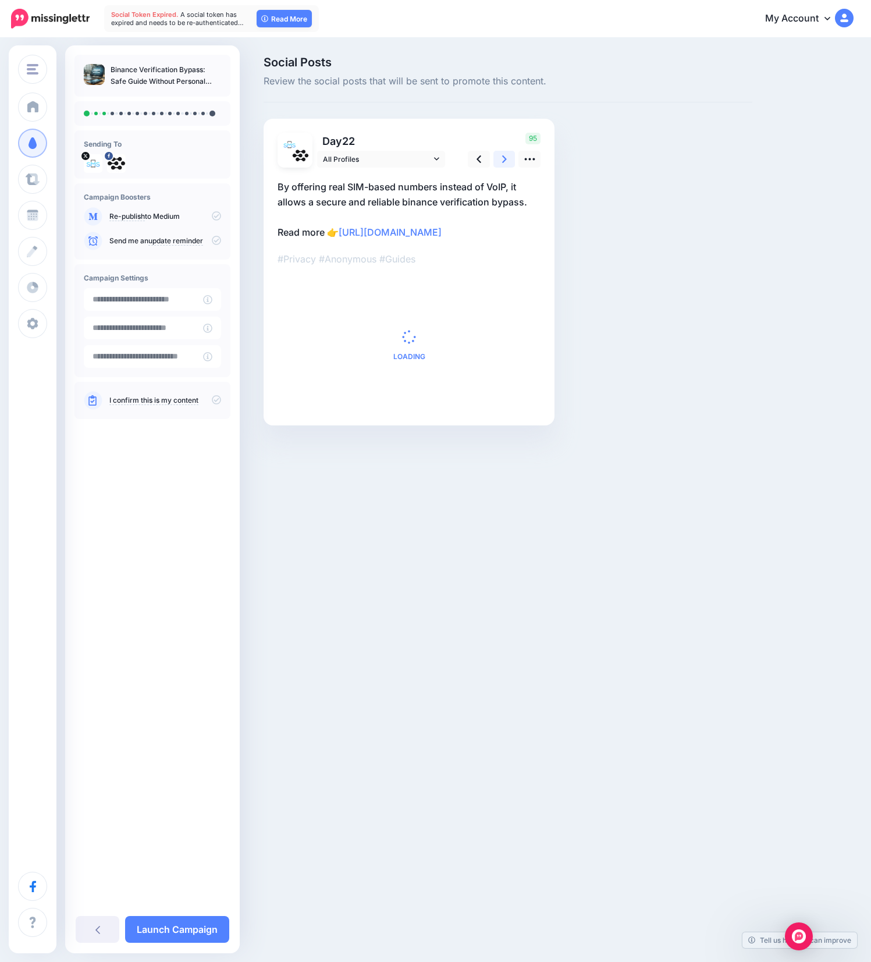
click at [503, 160] on icon at bounding box center [504, 159] width 5 height 12
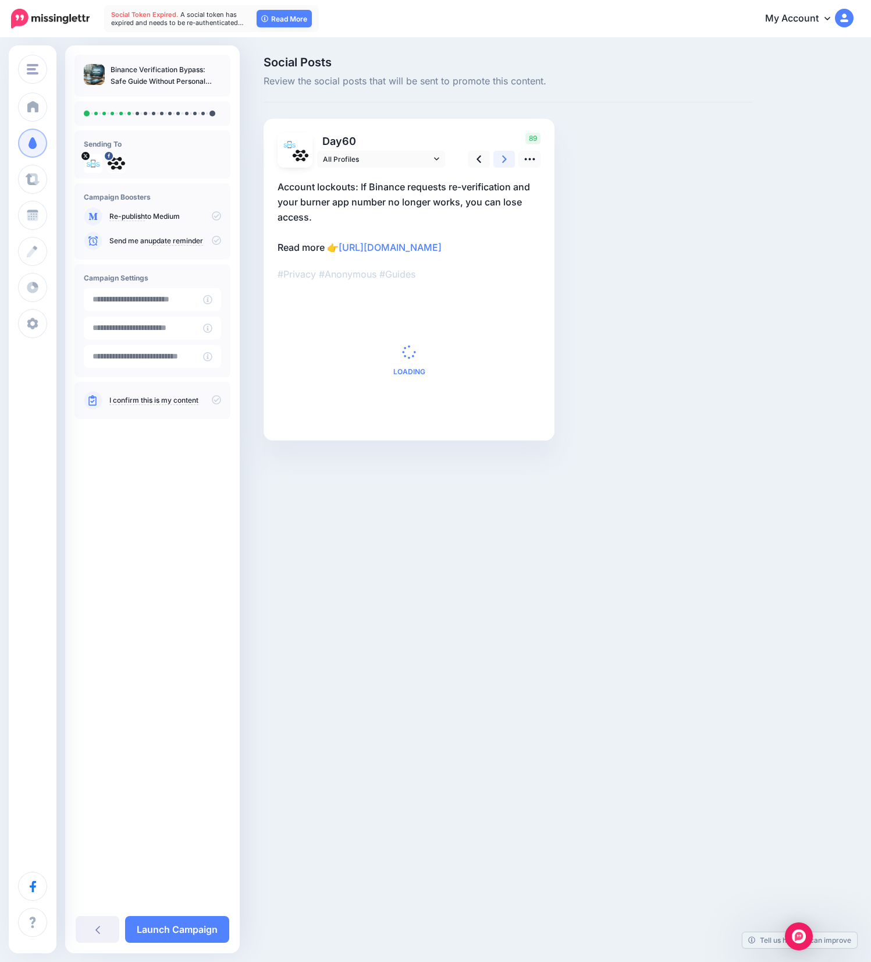
click at [503, 160] on icon at bounding box center [504, 159] width 5 height 12
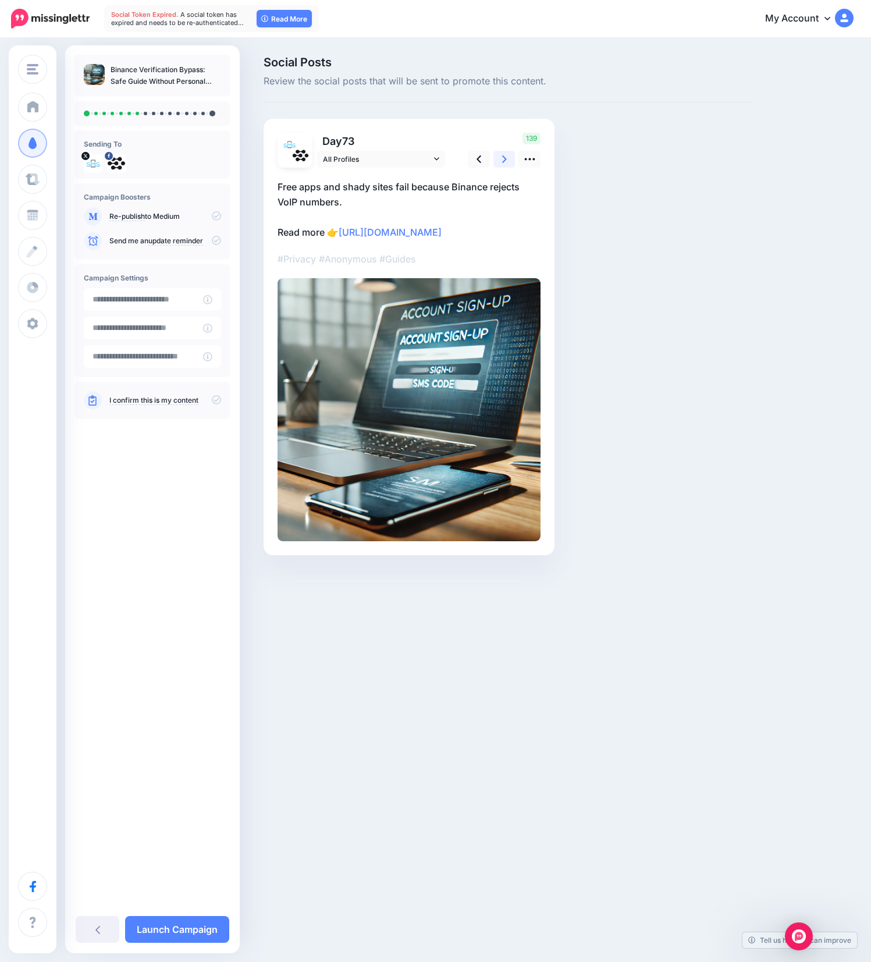
click at [503, 160] on icon at bounding box center [504, 159] width 5 height 12
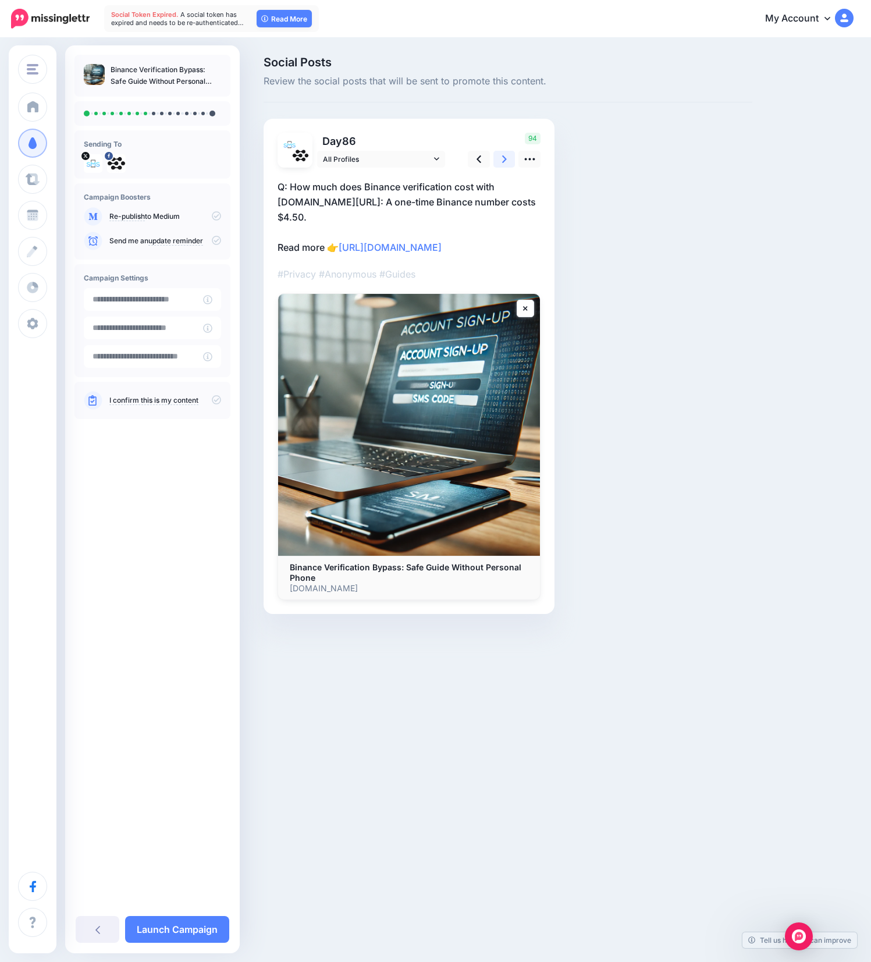
click at [503, 160] on icon at bounding box center [504, 159] width 5 height 12
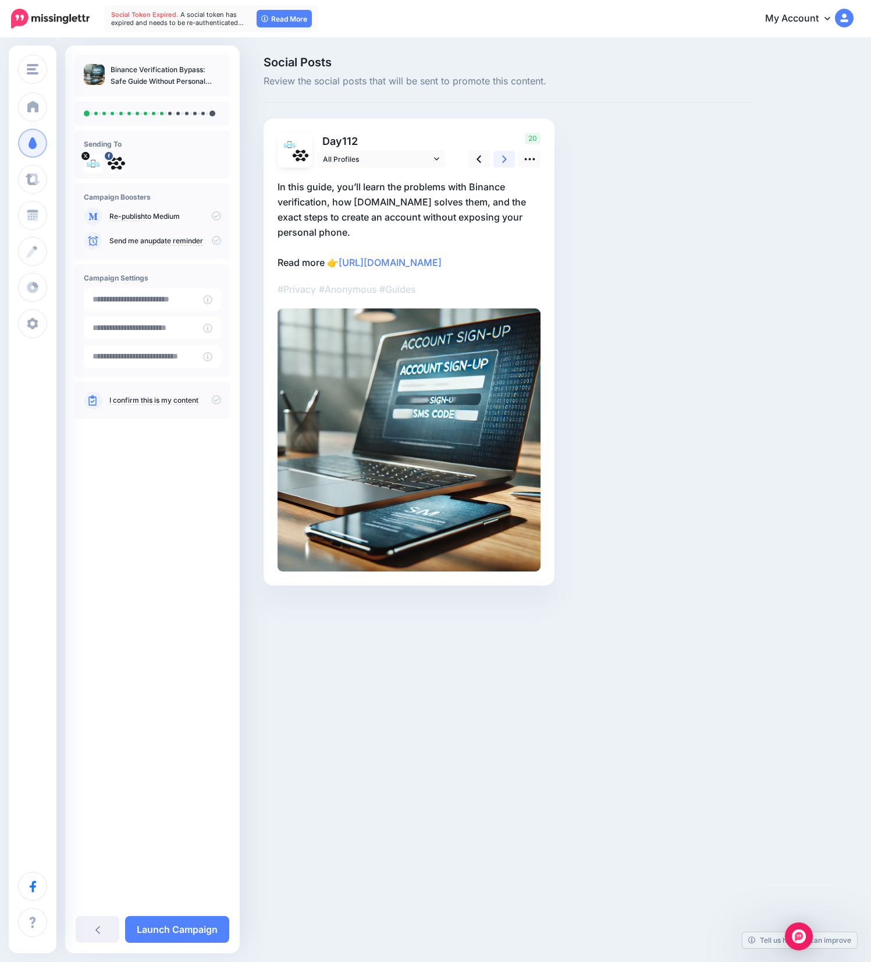
click at [503, 160] on icon at bounding box center [504, 159] width 5 height 12
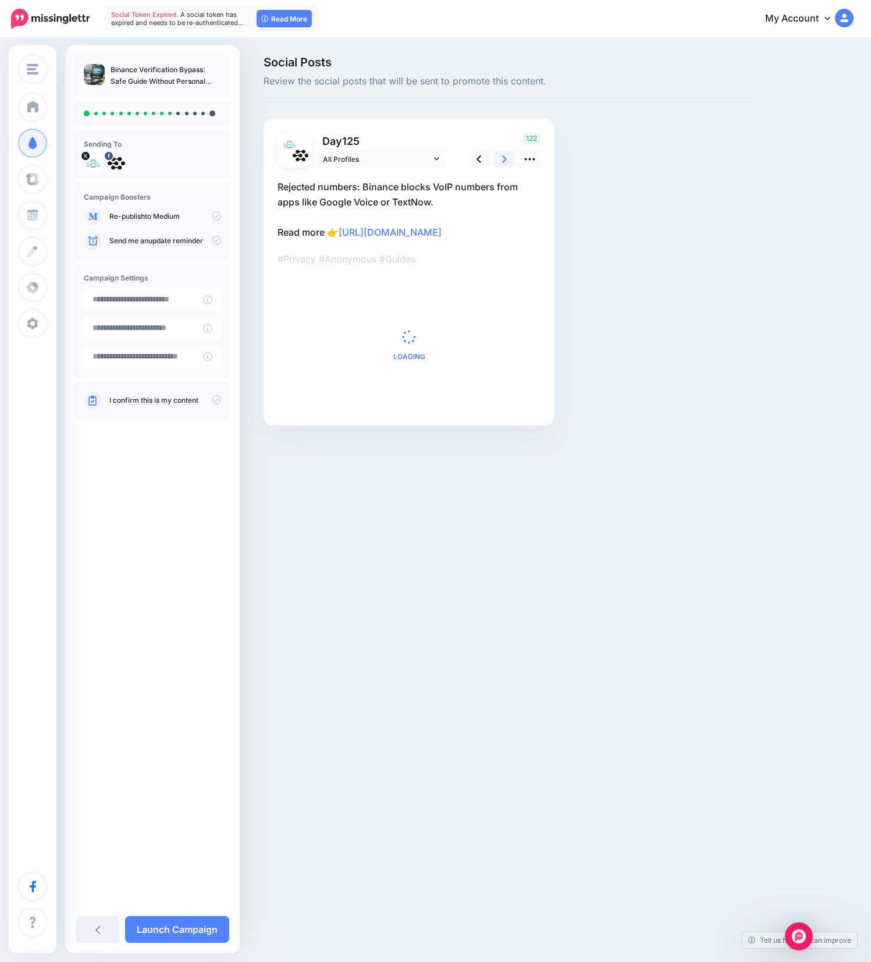
click at [503, 160] on icon at bounding box center [504, 159] width 5 height 12
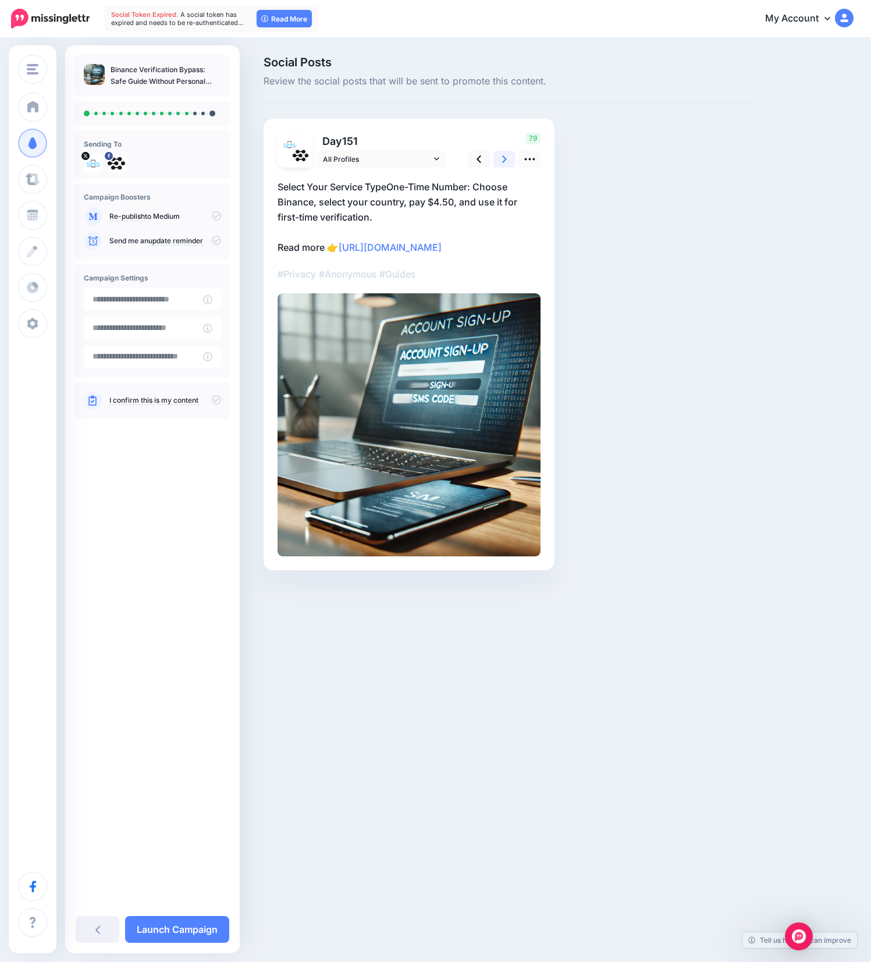
click at [503, 160] on icon at bounding box center [504, 159] width 5 height 12
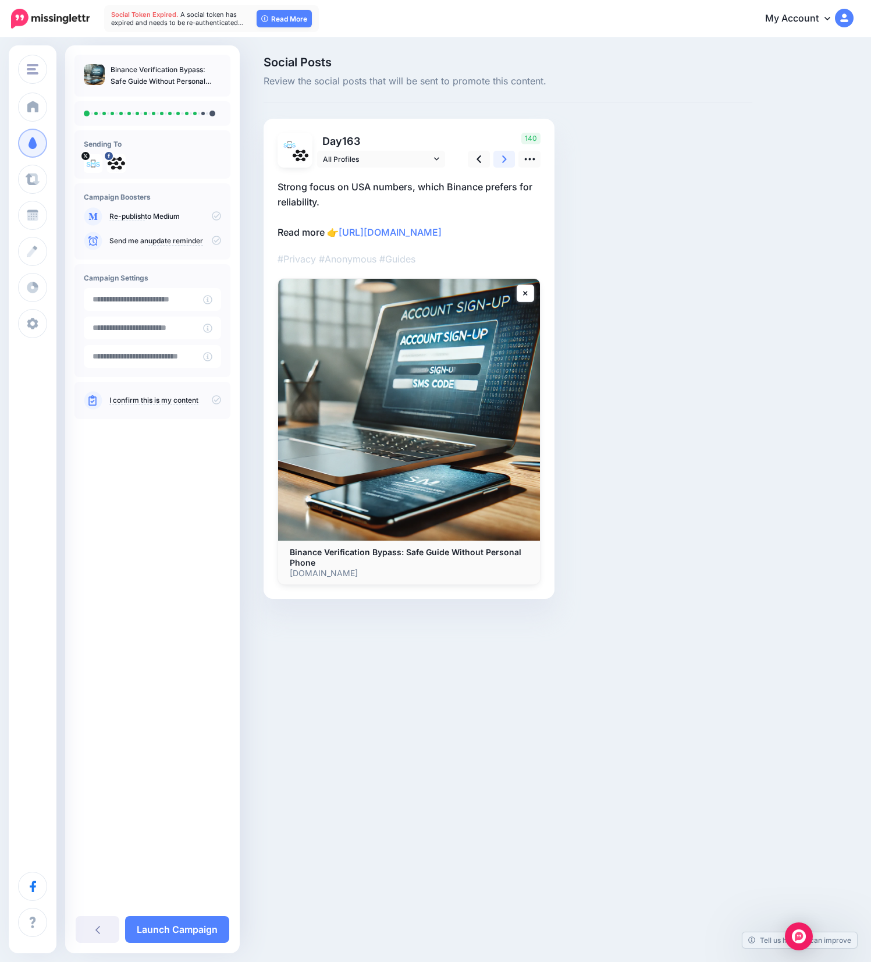
click at [503, 160] on icon at bounding box center [504, 159] width 5 height 12
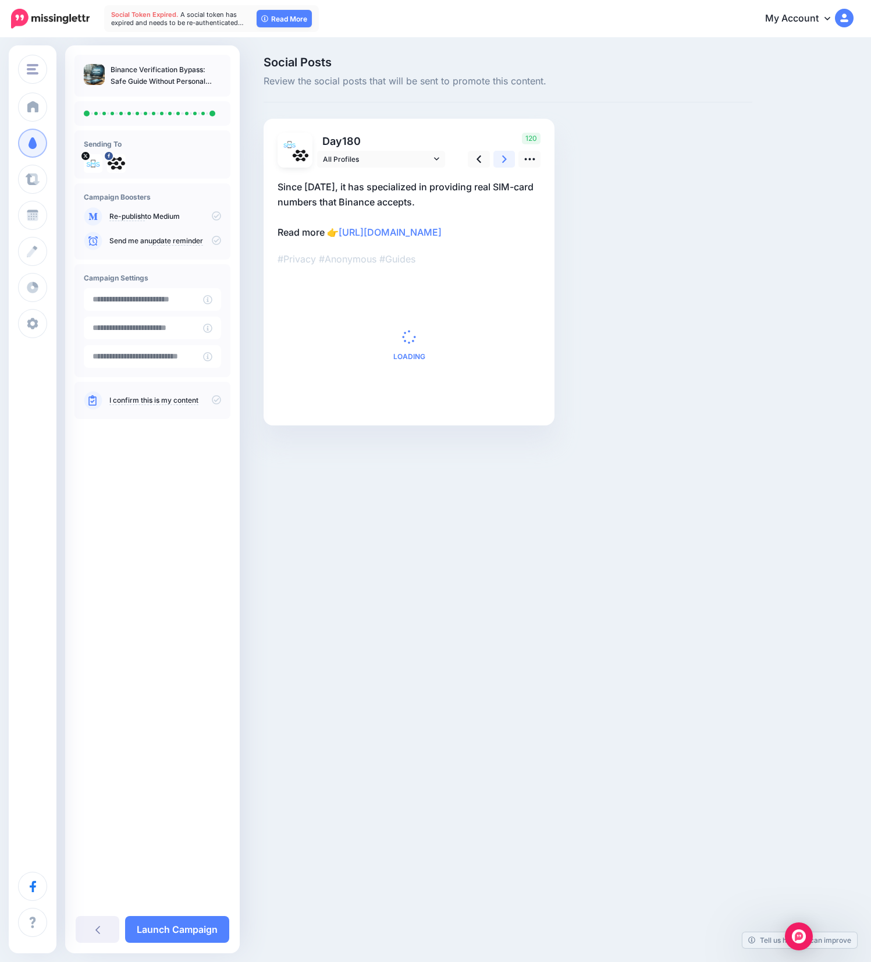
click at [503, 160] on icon at bounding box center [504, 159] width 5 height 12
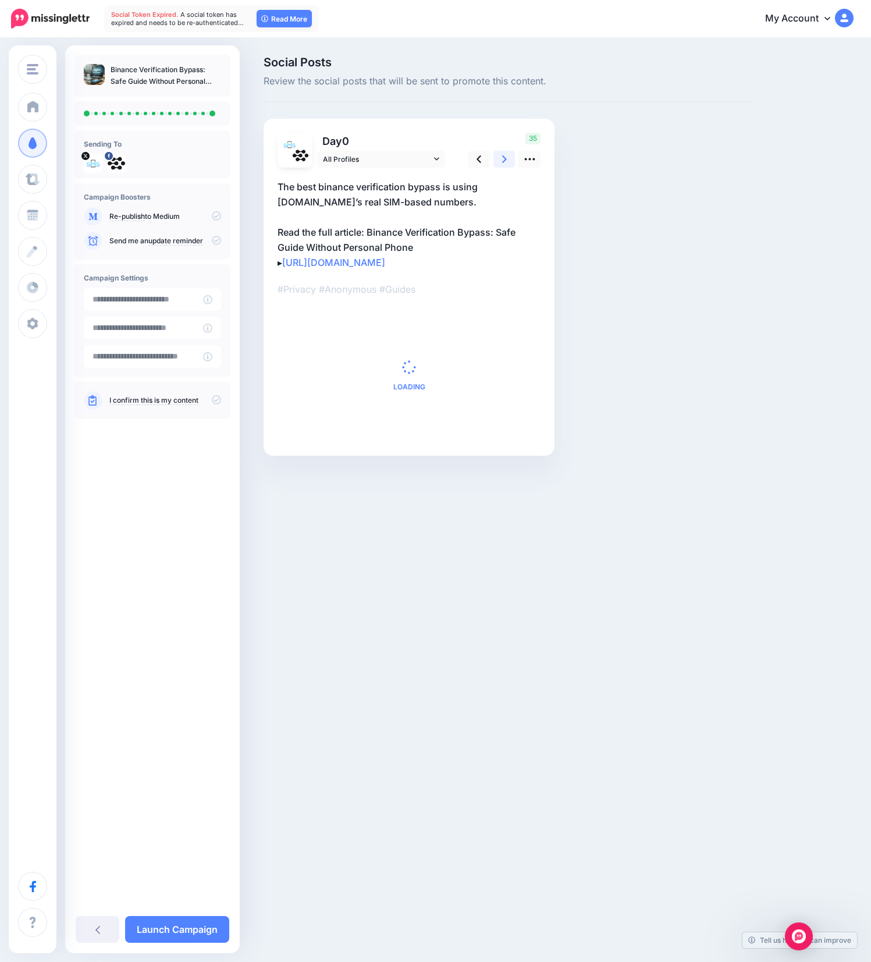
click at [503, 160] on icon at bounding box center [504, 159] width 5 height 12
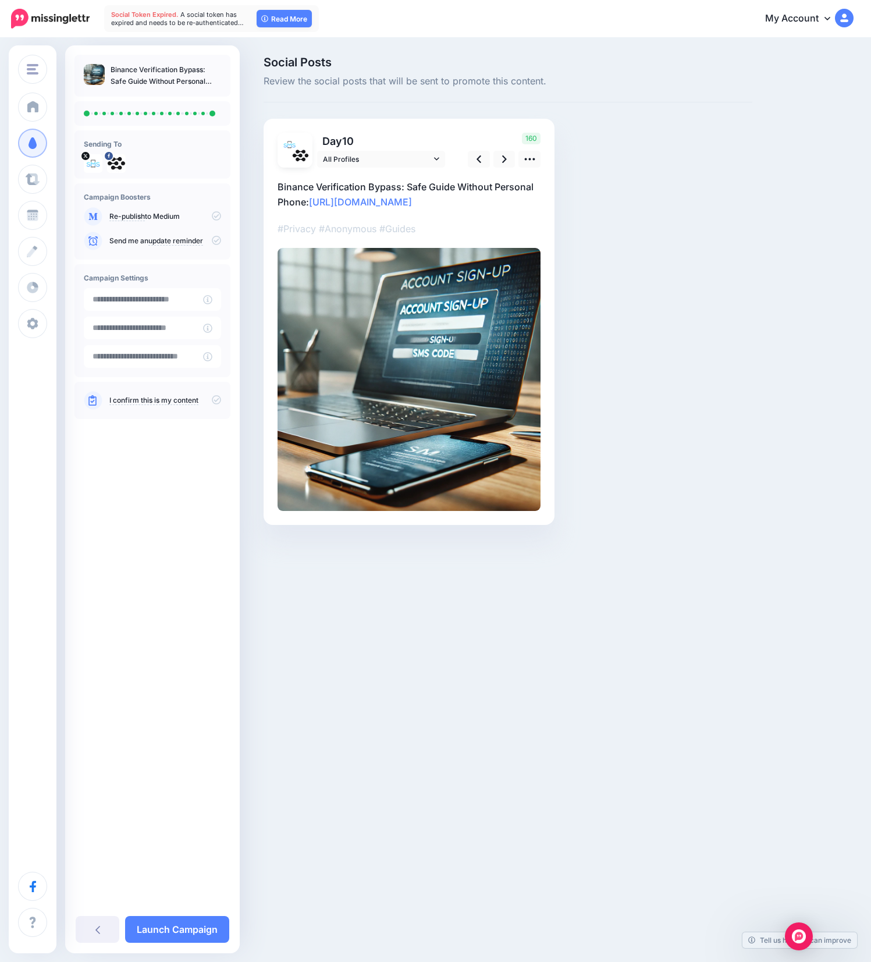
click at [218, 217] on icon at bounding box center [216, 215] width 9 height 9
click at [218, 401] on icon at bounding box center [216, 399] width 9 height 9
click at [184, 927] on link "Launch Campaign" at bounding box center [177, 929] width 104 height 27
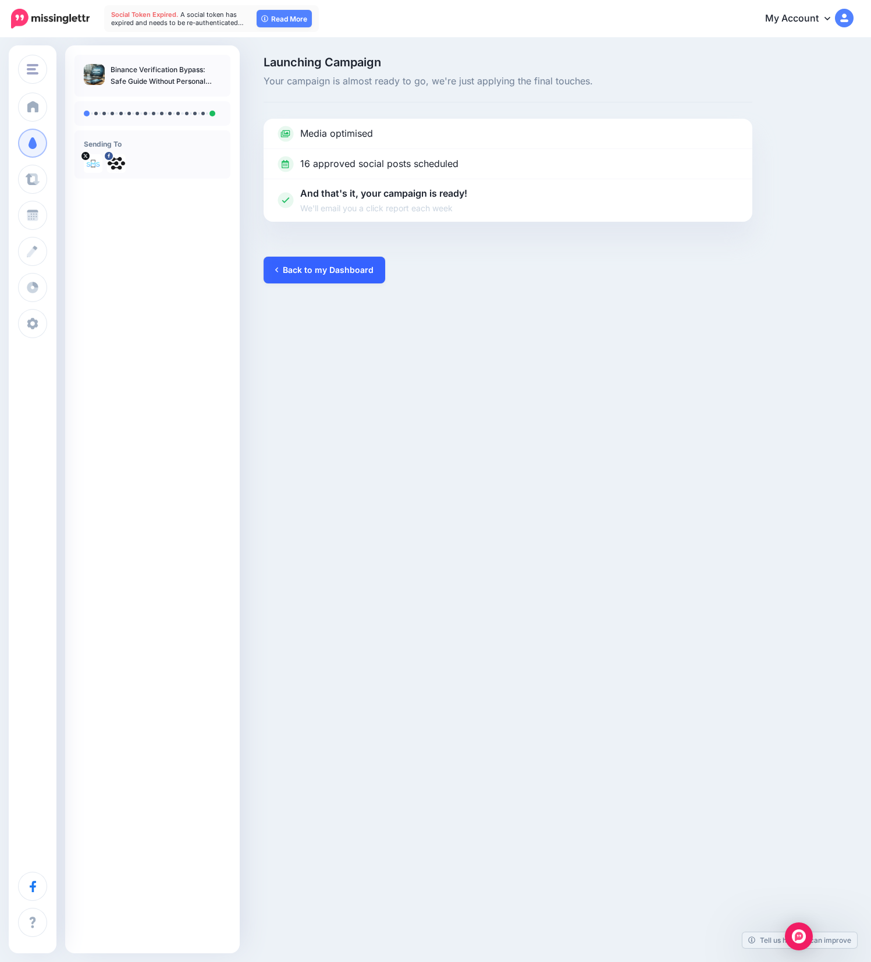
click at [353, 264] on link "Back to my Dashboard" at bounding box center [325, 270] width 122 height 27
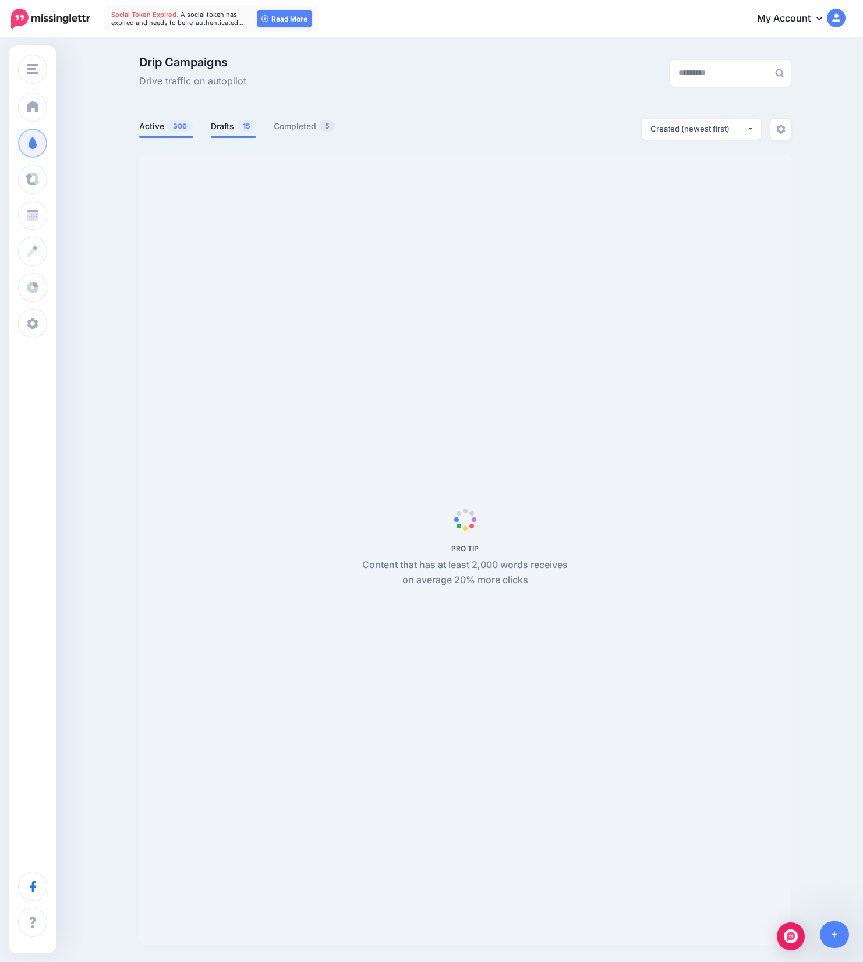
click at [243, 121] on span "15" at bounding box center [246, 125] width 19 height 11
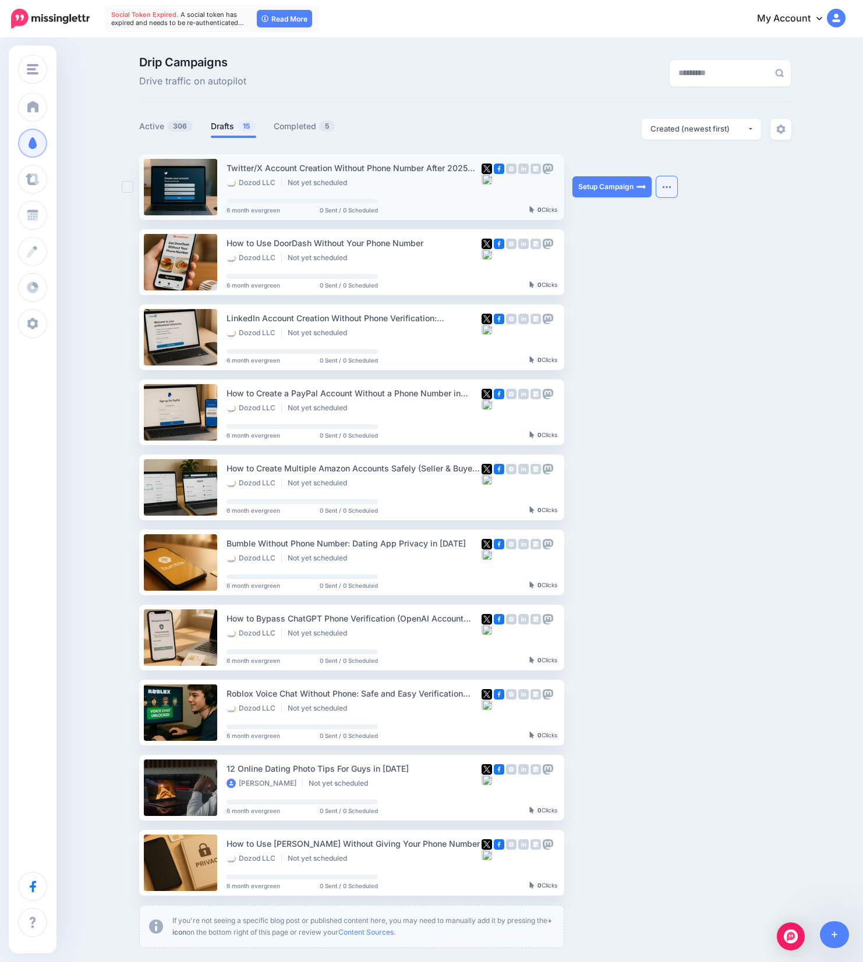
click at [673, 190] on button "button" at bounding box center [666, 186] width 21 height 21
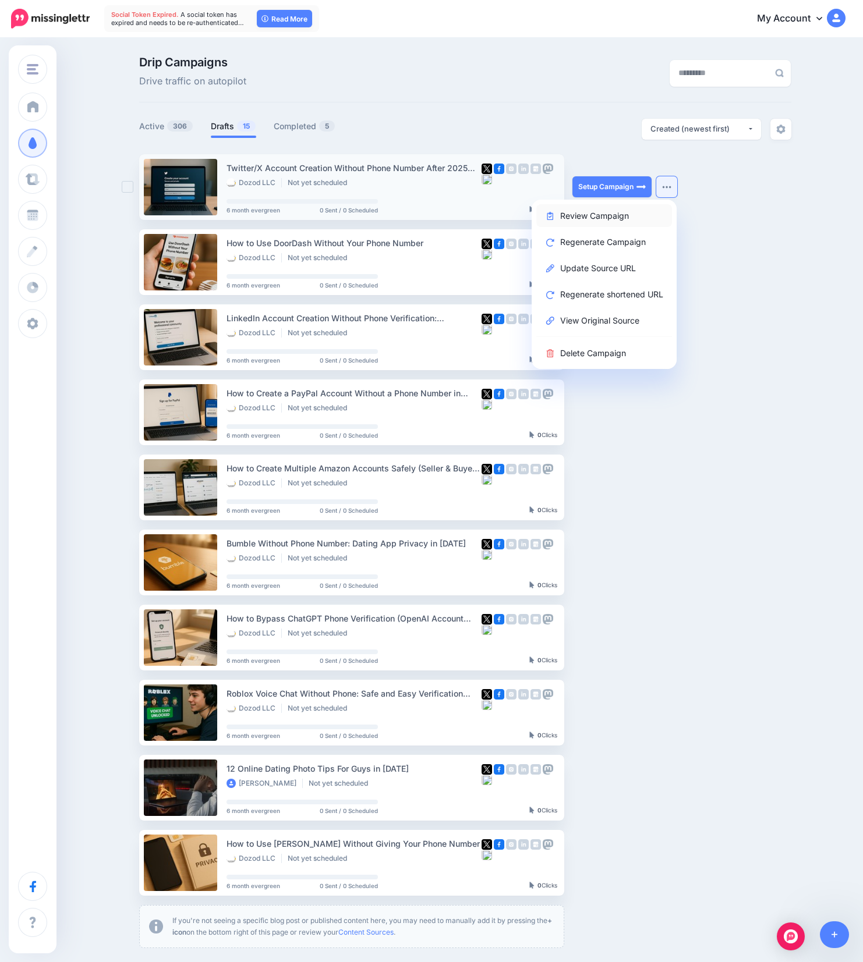
click at [609, 216] on link "Review Campaign" at bounding box center [604, 215] width 136 height 23
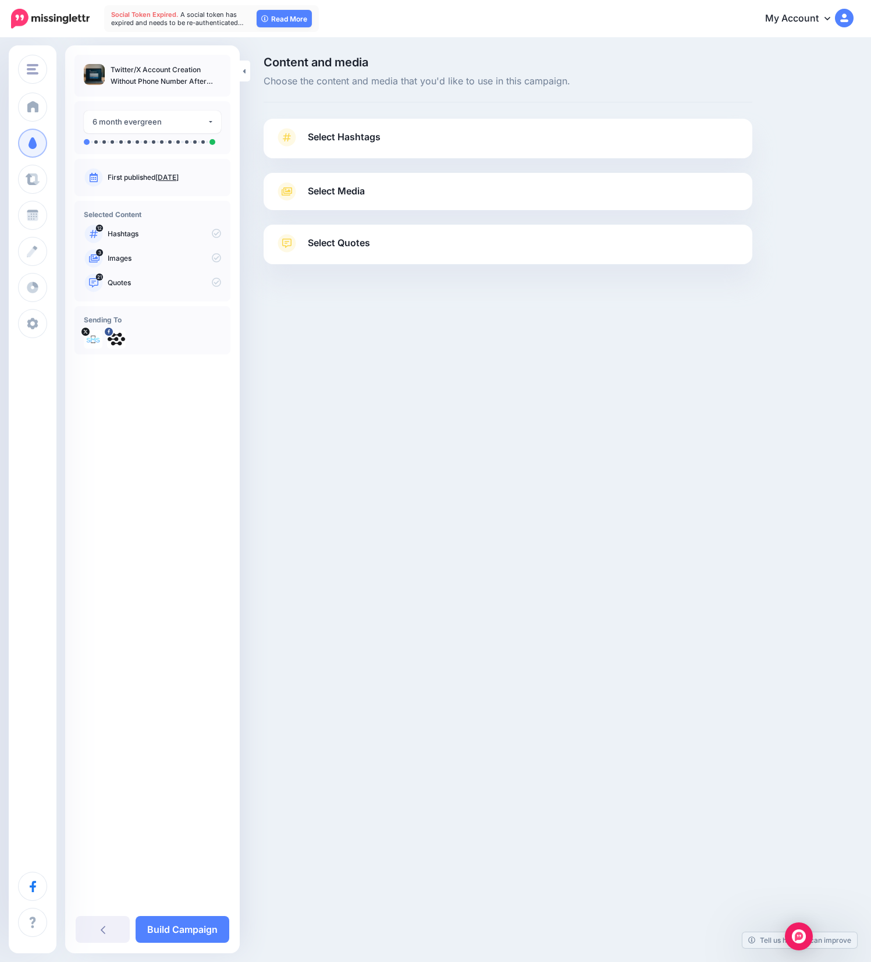
click at [472, 134] on link "Select Hashtags" at bounding box center [508, 143] width 466 height 30
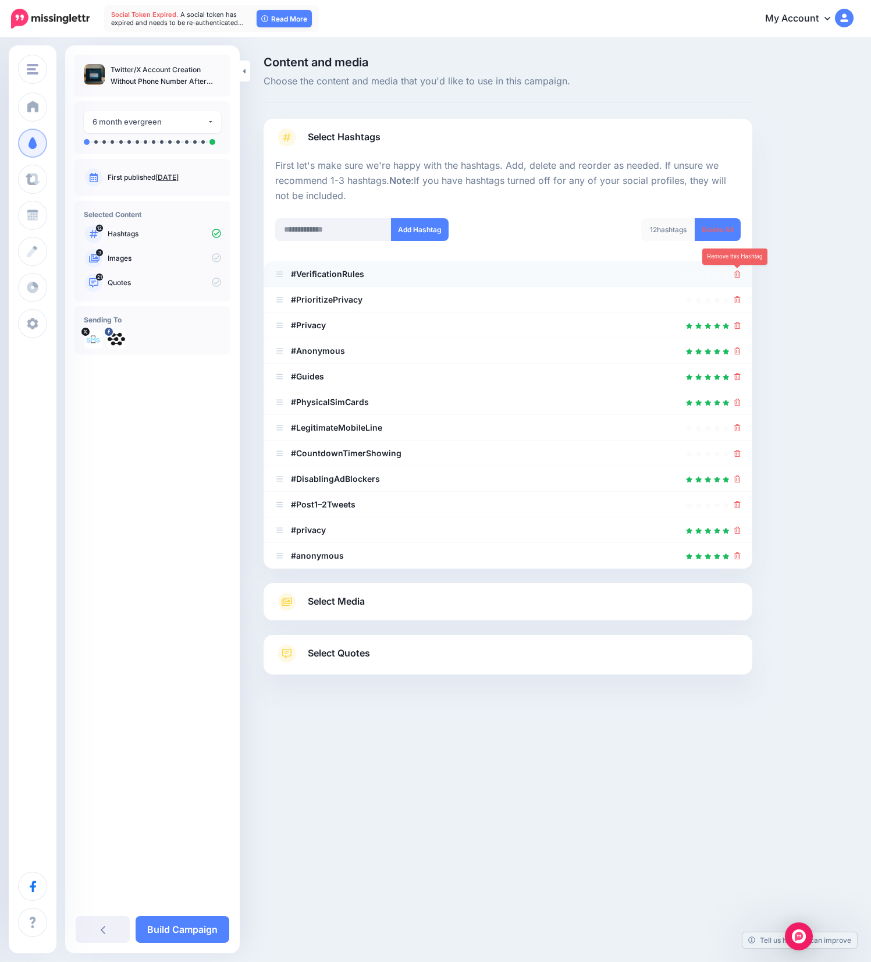
click at [737, 276] on icon at bounding box center [737, 274] width 6 height 7
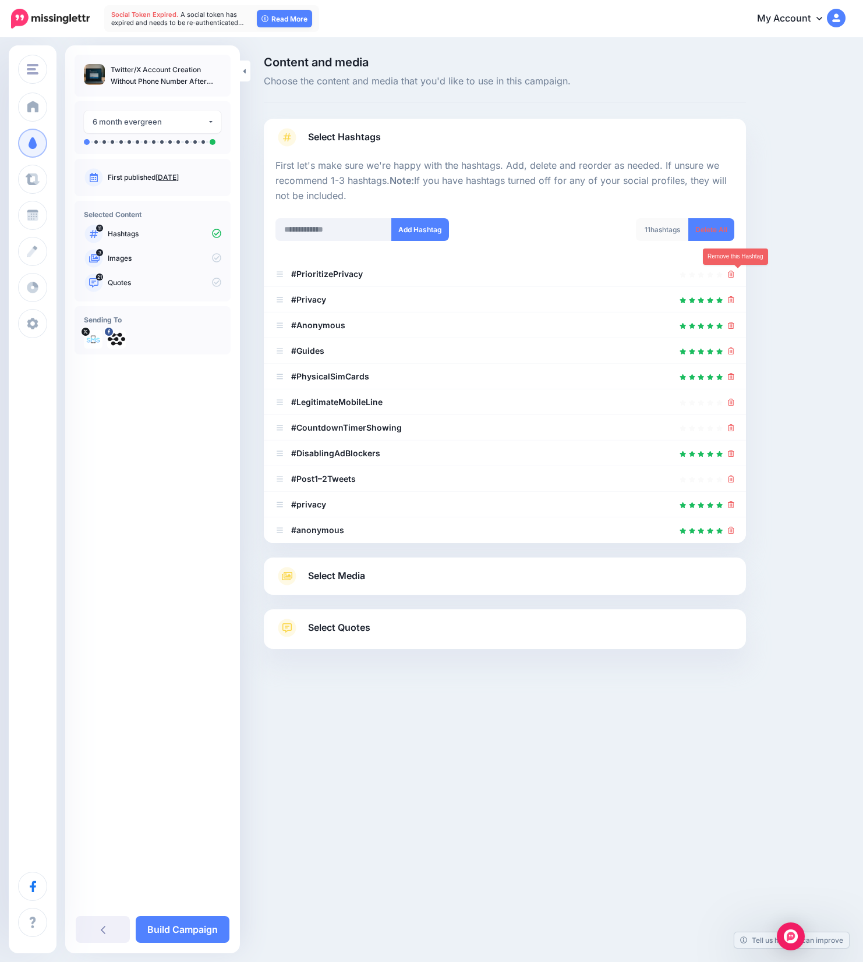
click at [734, 276] on icon at bounding box center [731, 274] width 6 height 7
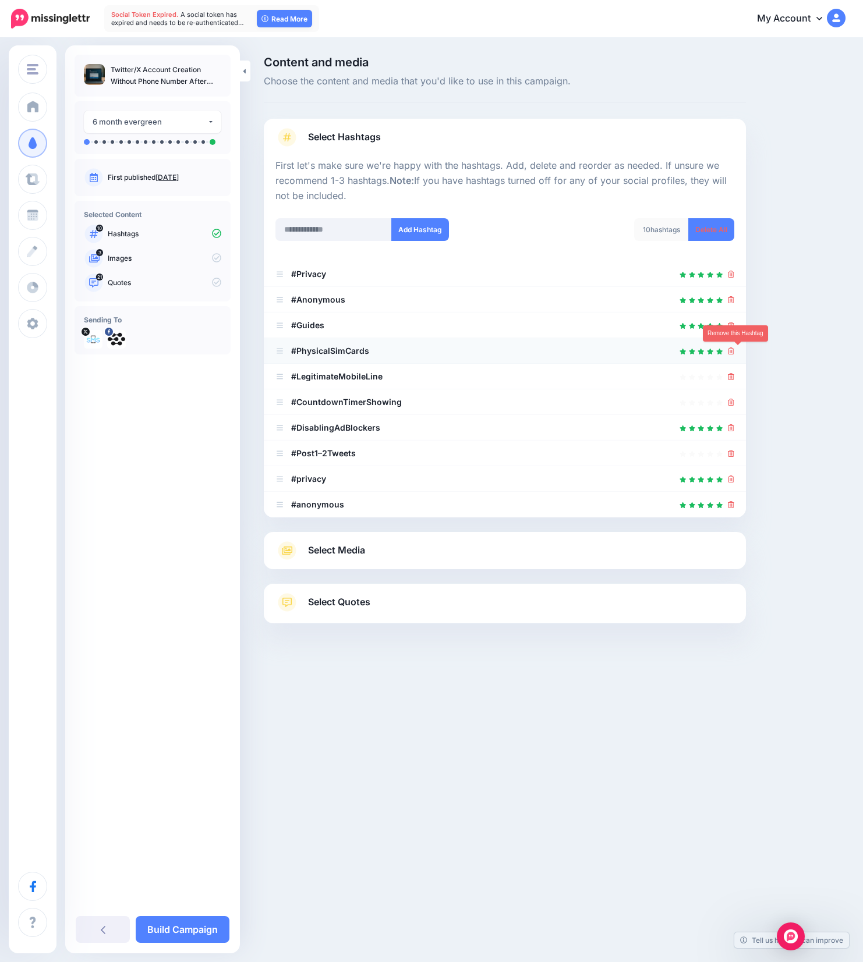
click at [734, 350] on icon at bounding box center [731, 350] width 6 height 7
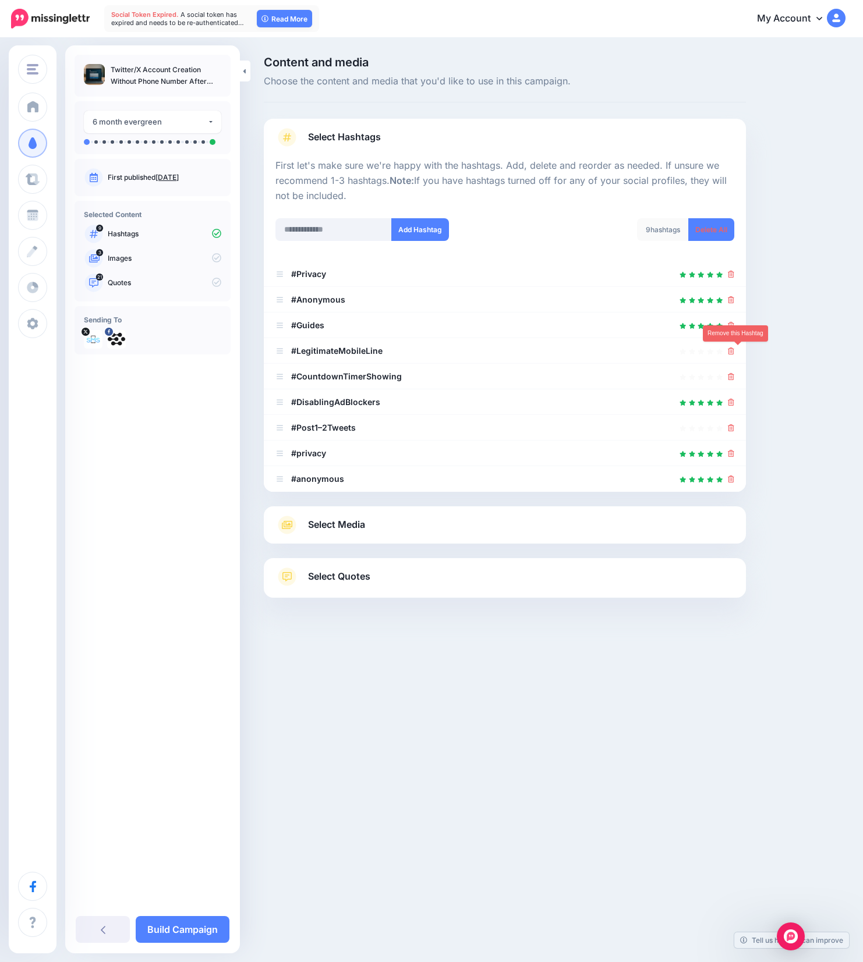
click at [734, 350] on icon at bounding box center [731, 350] width 6 height 7
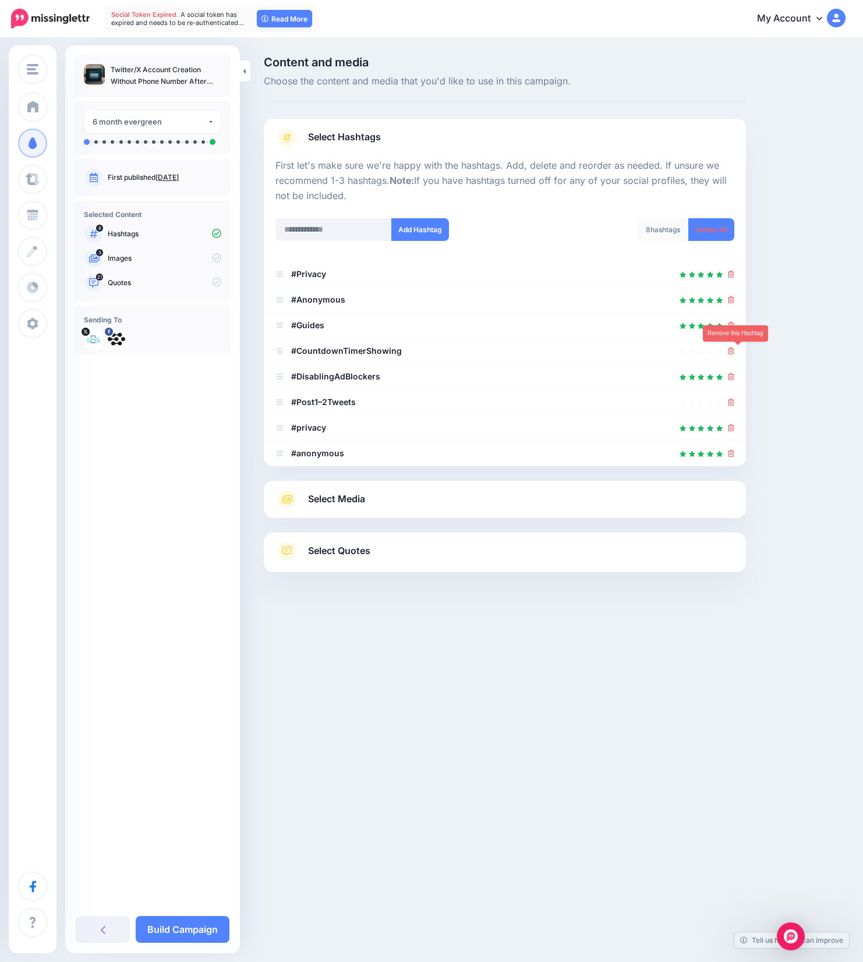
click at [734, 350] on icon at bounding box center [731, 350] width 6 height 7
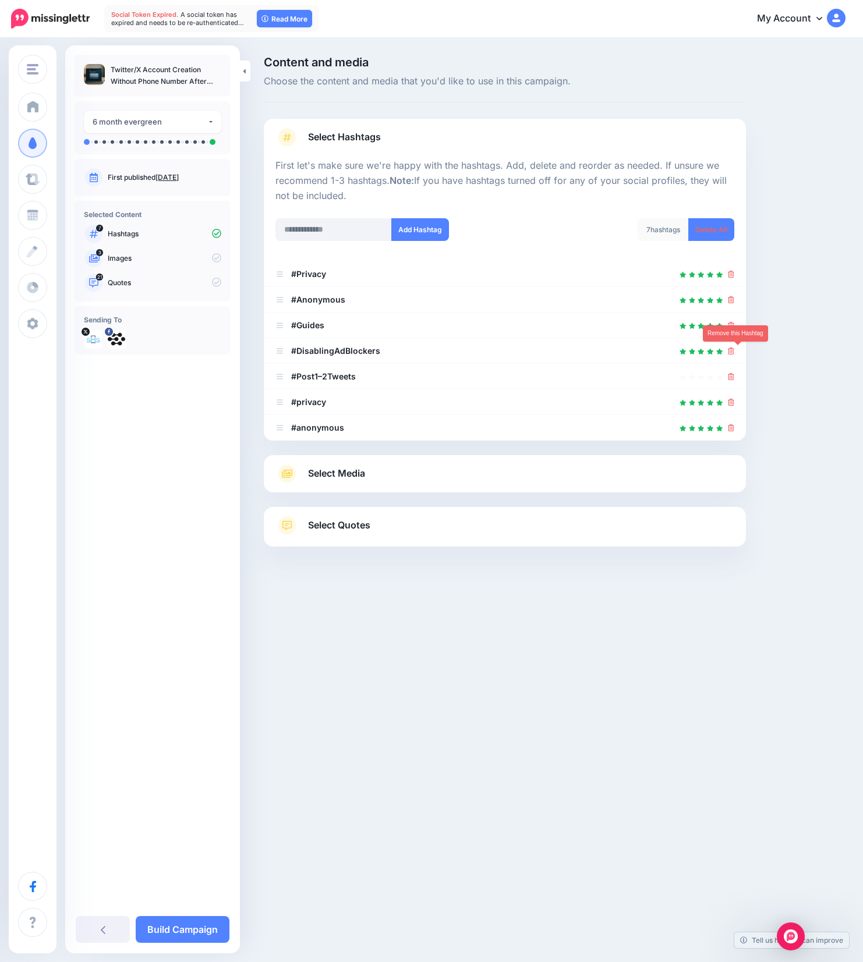
click at [734, 350] on icon at bounding box center [731, 350] width 6 height 7
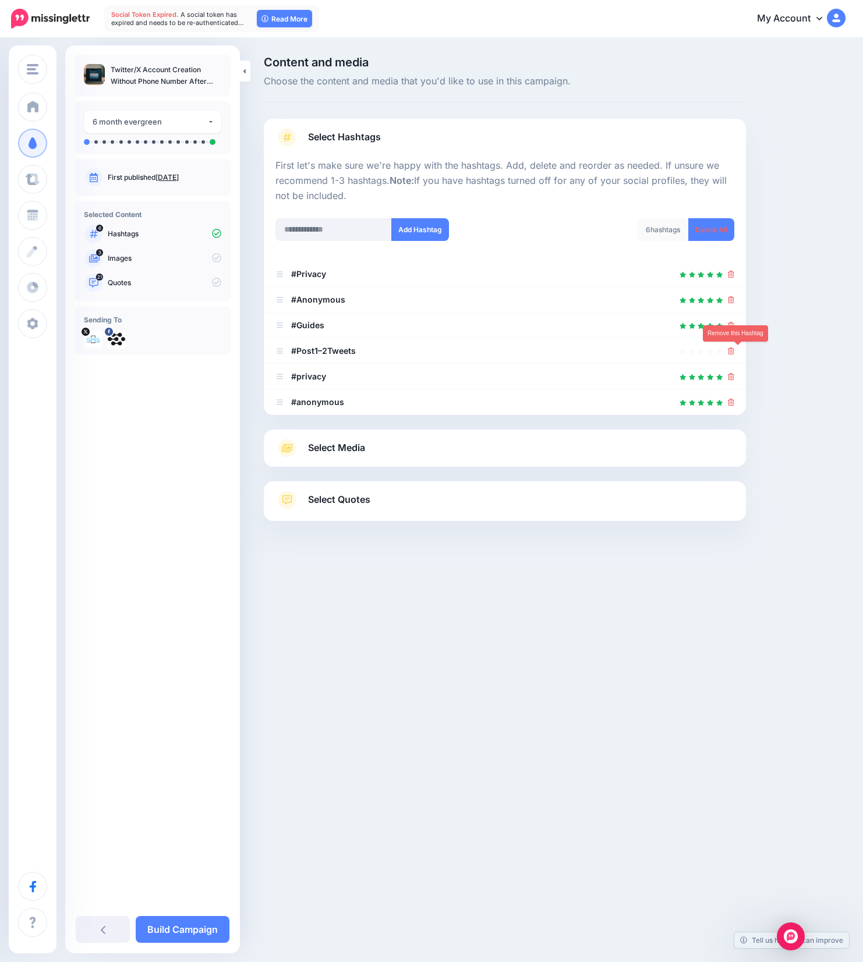
click at [734, 350] on icon at bounding box center [731, 350] width 6 height 7
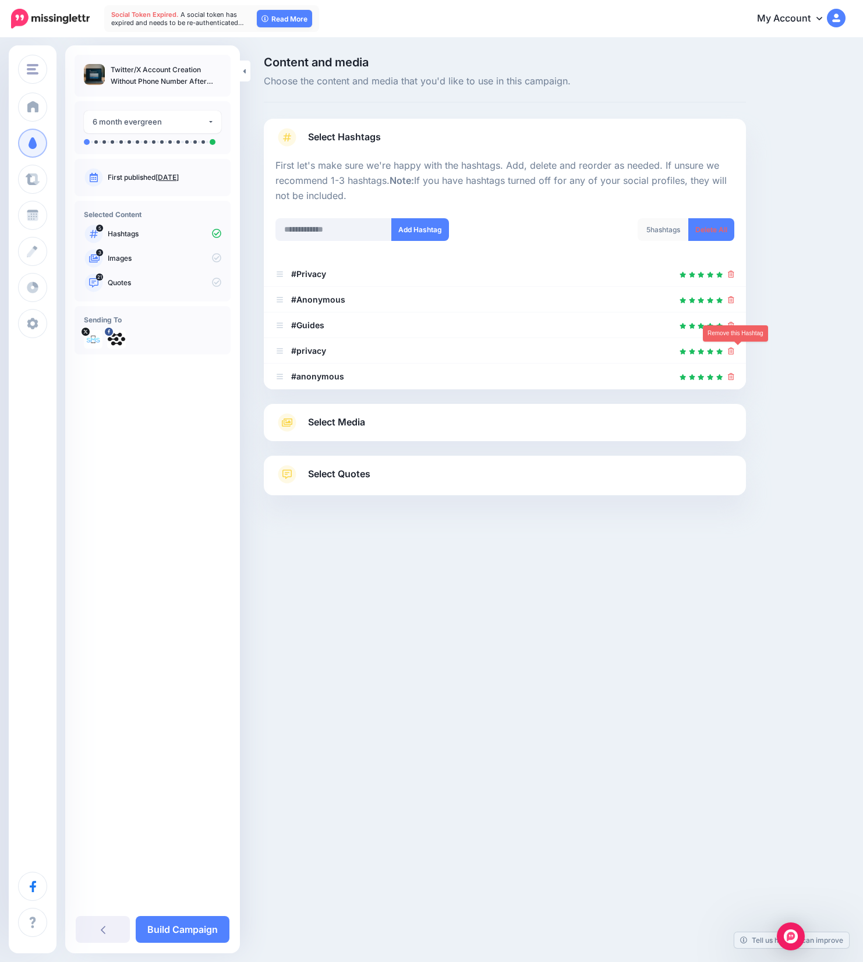
click at [734, 350] on icon at bounding box center [731, 350] width 6 height 7
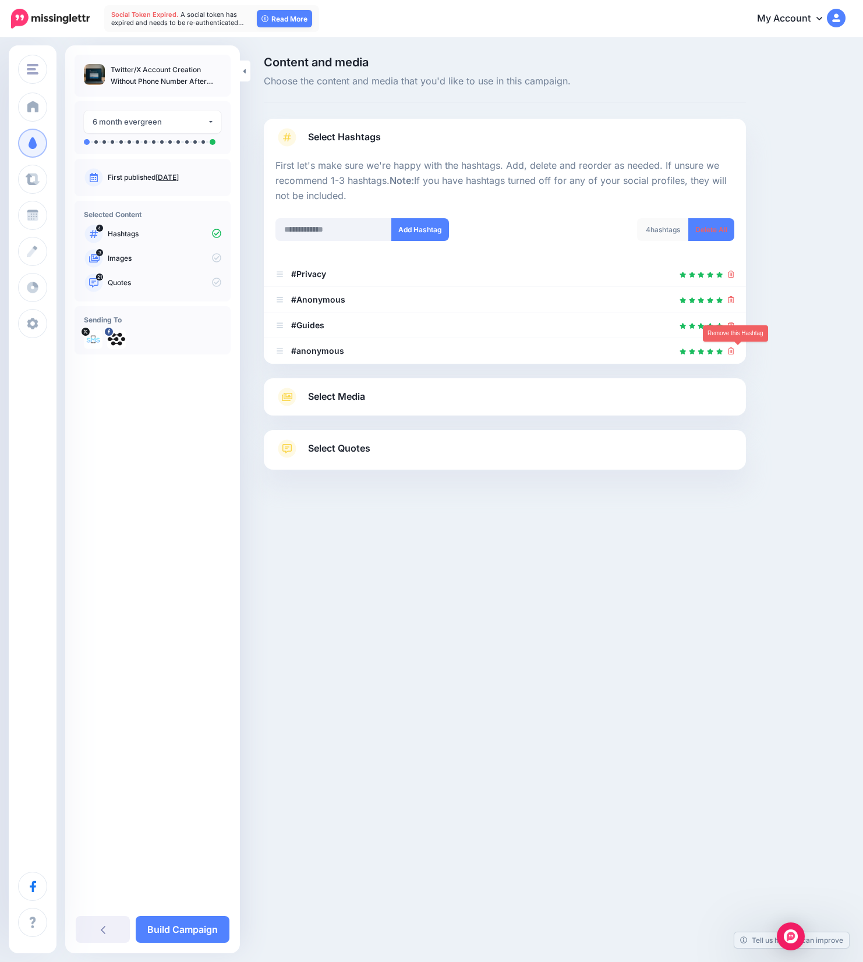
click at [734, 350] on icon at bounding box center [731, 350] width 6 height 7
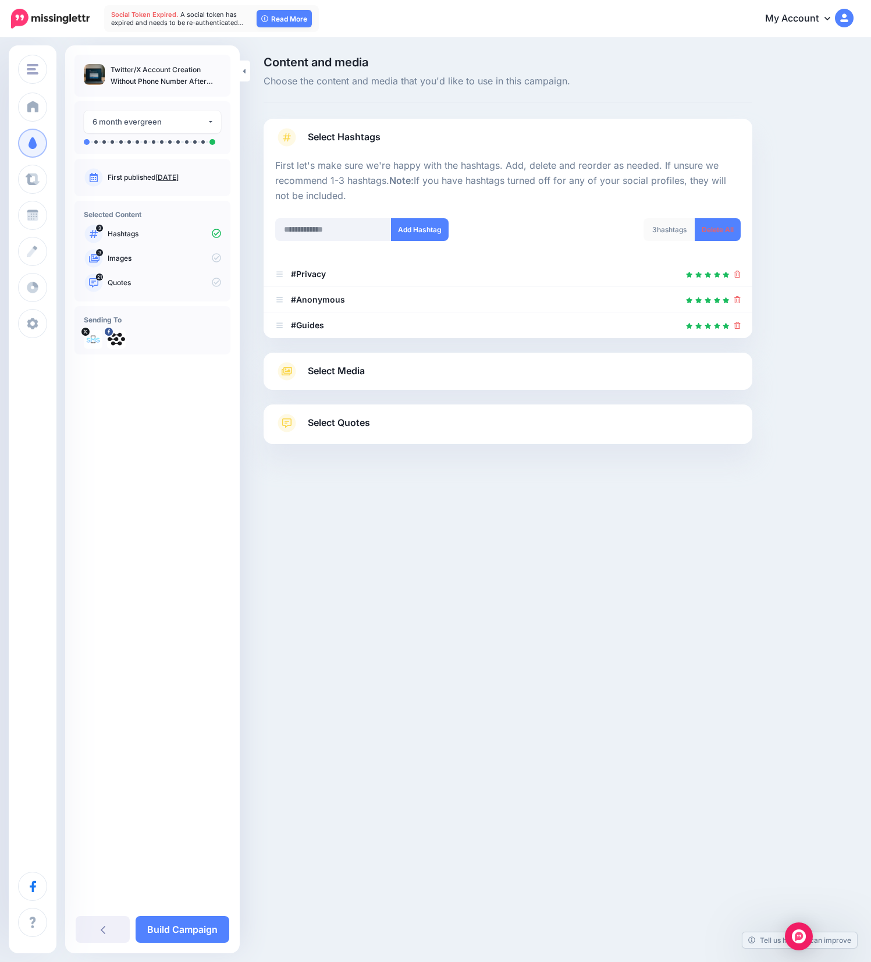
click at [411, 371] on link "Select Media" at bounding box center [508, 371] width 466 height 19
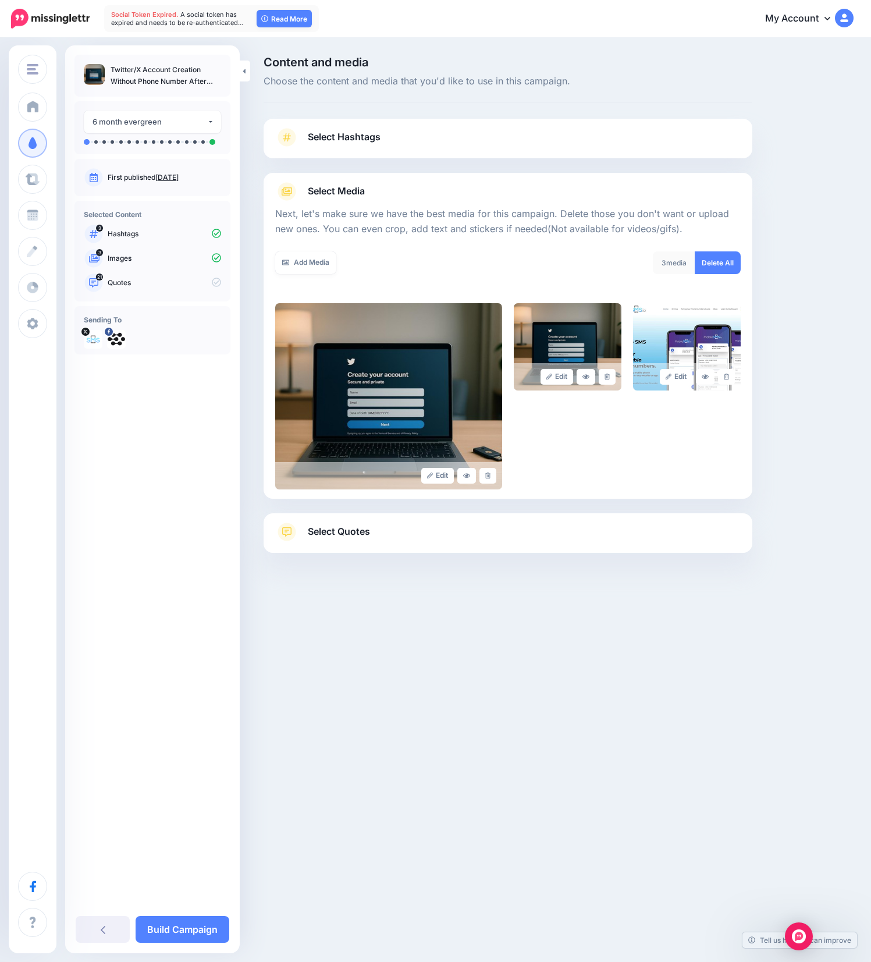
click at [448, 540] on link "Select Quotes" at bounding box center [508, 538] width 466 height 30
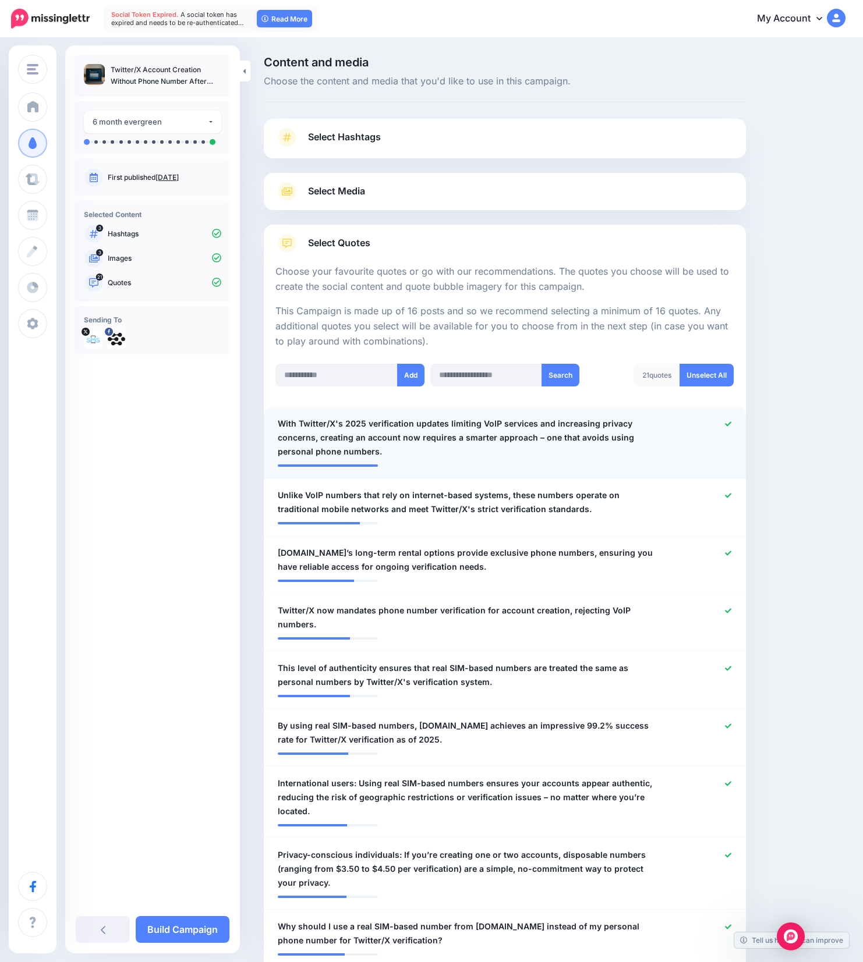
click at [731, 427] on link at bounding box center [728, 424] width 6 height 8
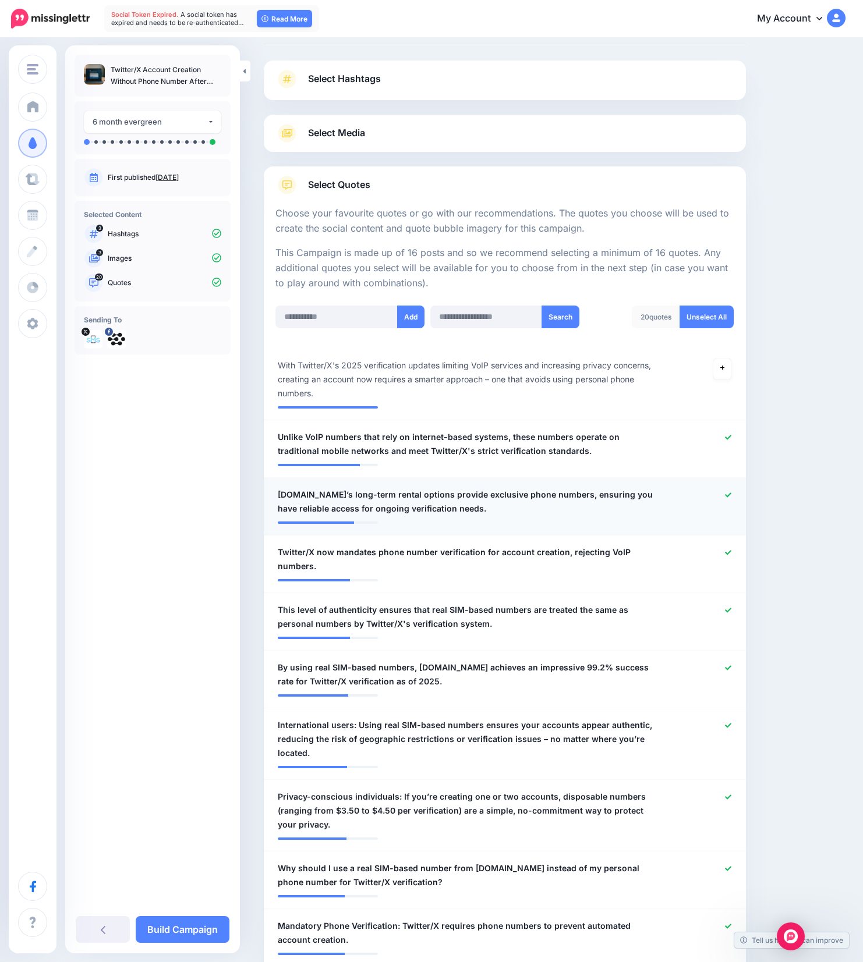
scroll to position [201, 0]
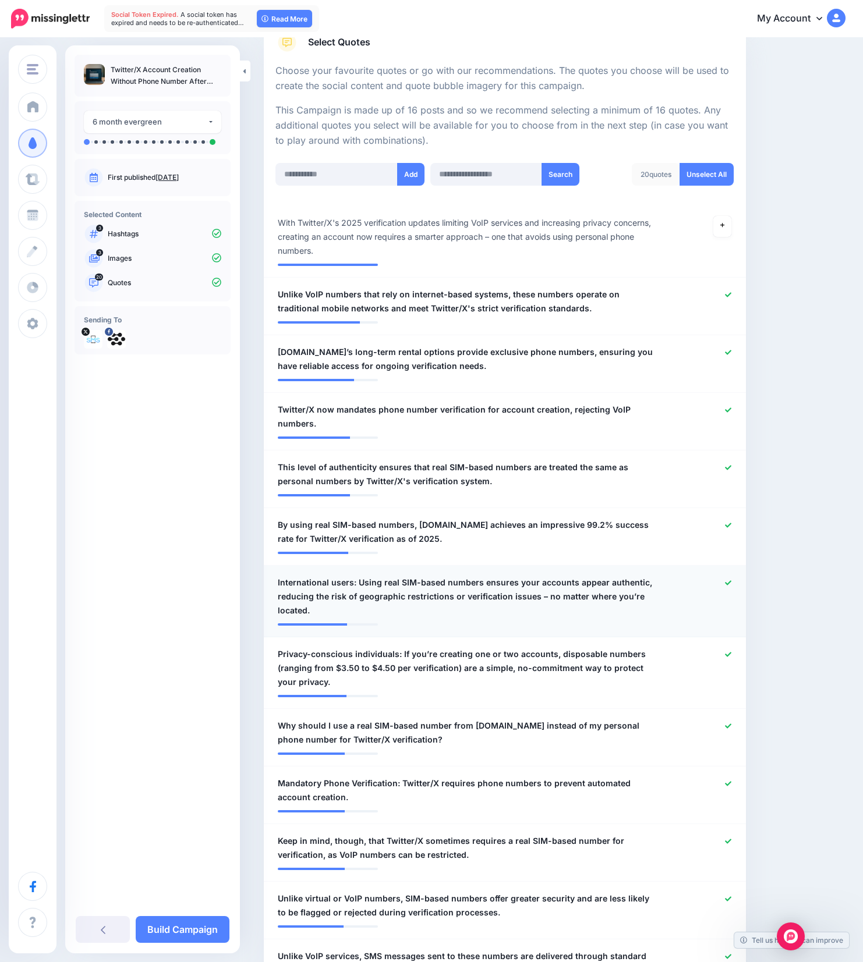
click at [731, 582] on icon at bounding box center [728, 583] width 6 height 6
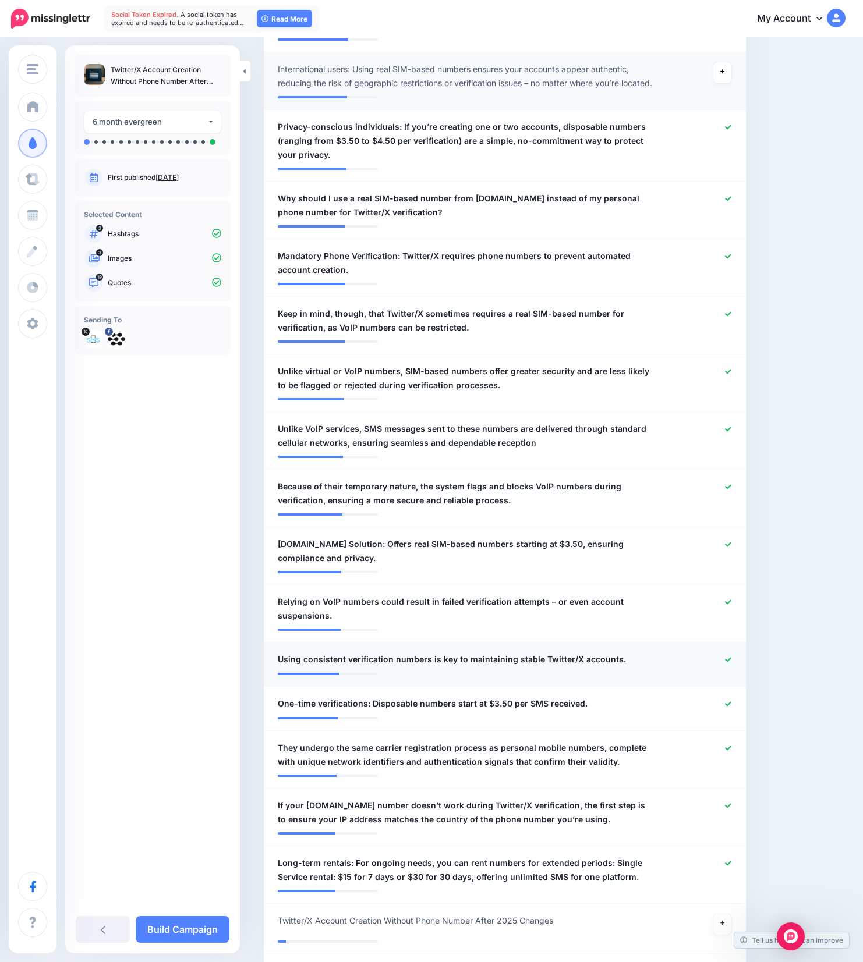
scroll to position [783, 0]
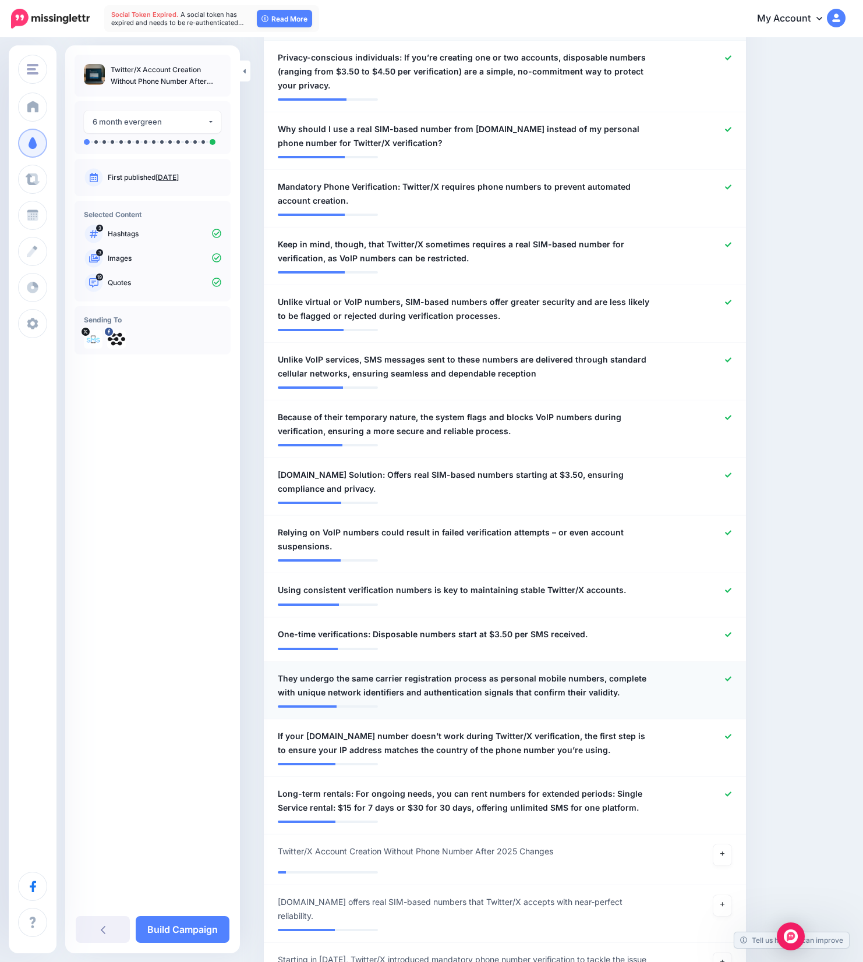
click at [731, 679] on icon at bounding box center [728, 678] width 6 height 5
click at [731, 736] on icon at bounding box center [728, 736] width 6 height 6
click at [731, 793] on icon at bounding box center [728, 794] width 6 height 5
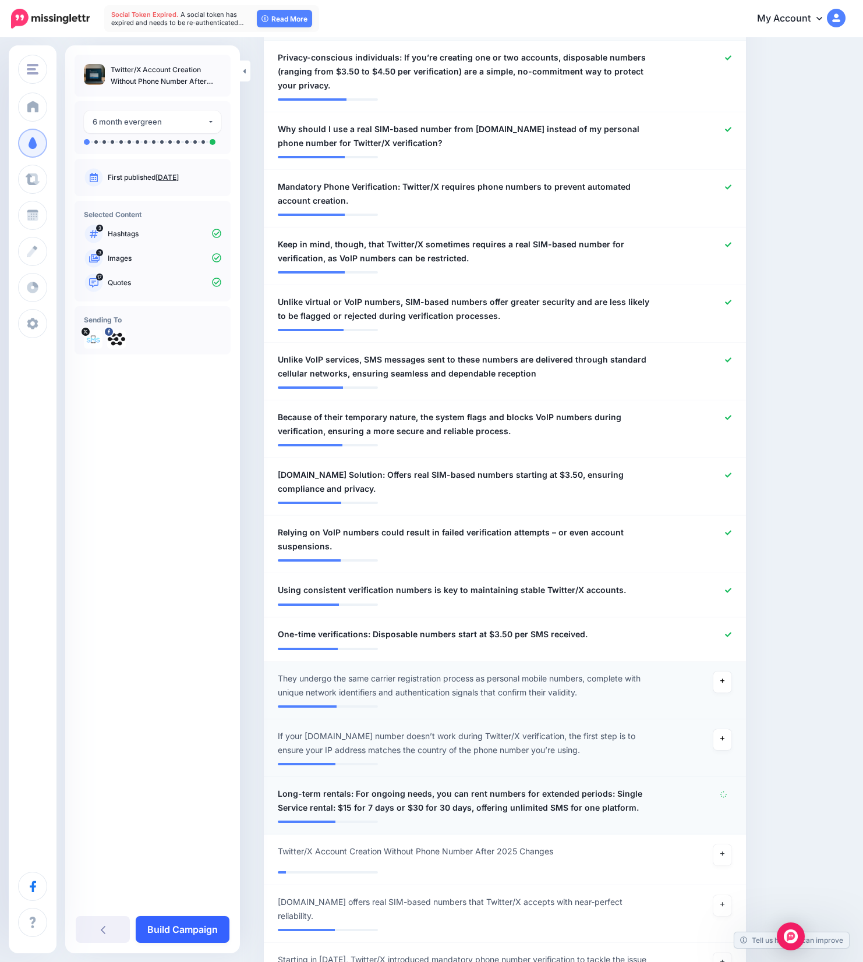
click at [192, 928] on link "Build Campaign" at bounding box center [183, 929] width 94 height 27
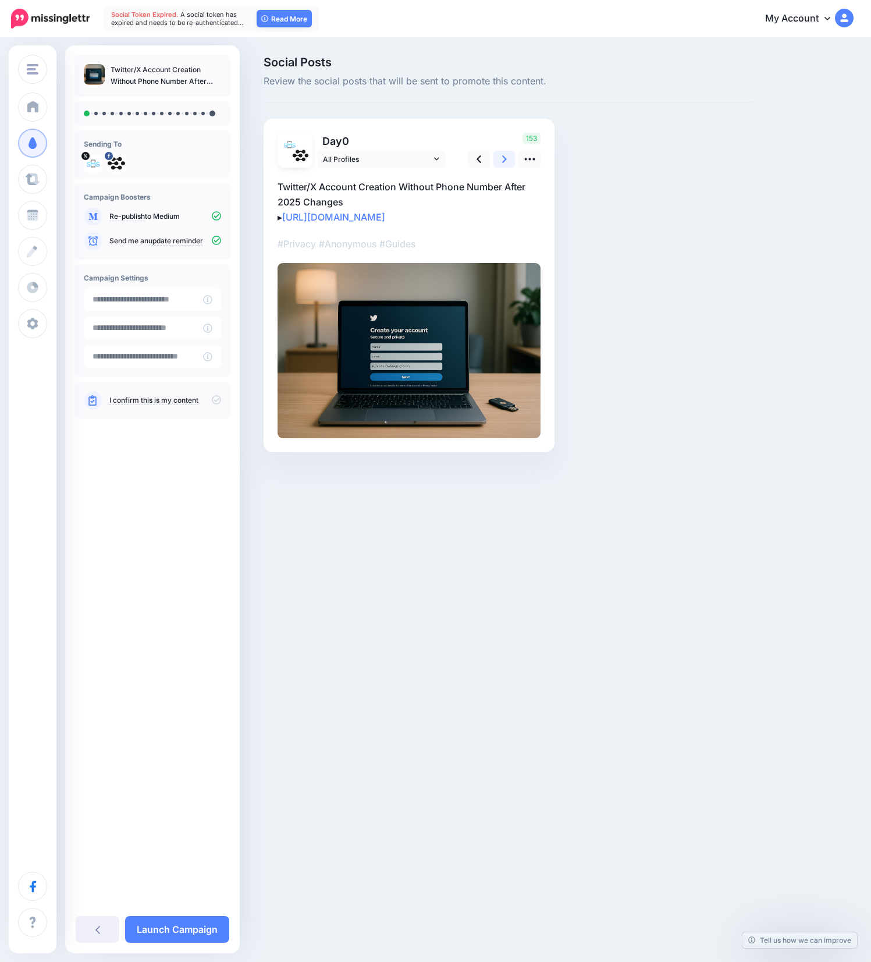
click at [503, 167] on link at bounding box center [505, 159] width 22 height 17
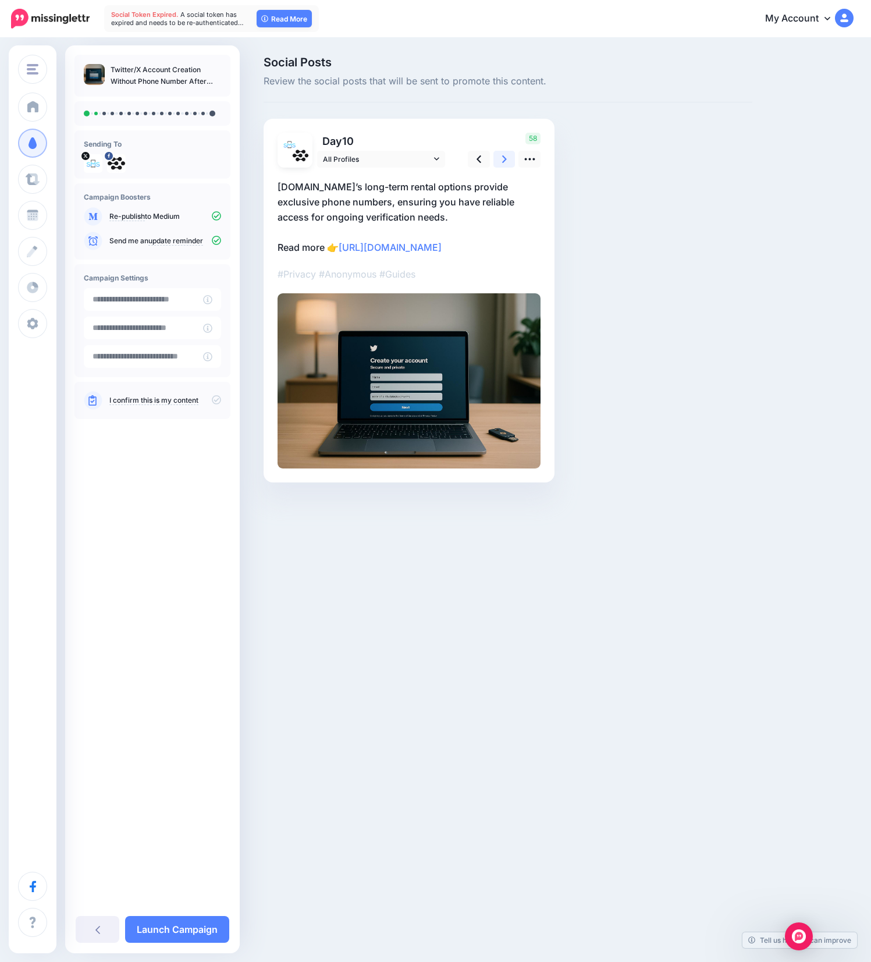
click at [503, 165] on icon at bounding box center [504, 159] width 5 height 12
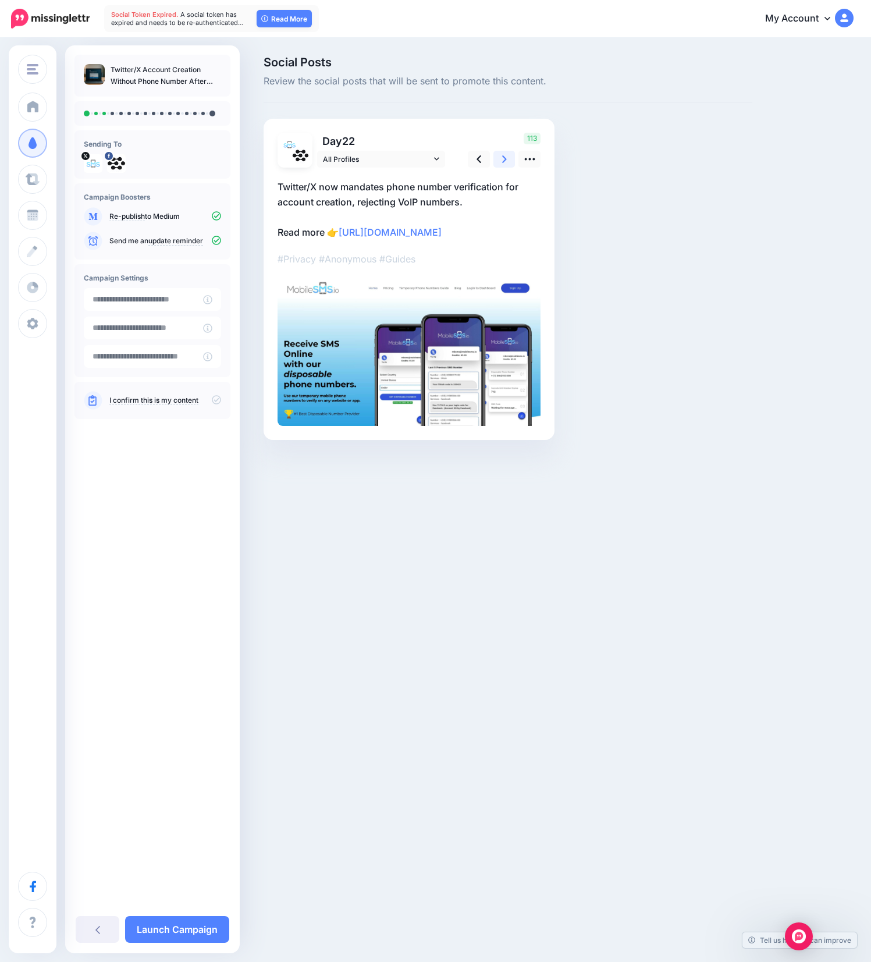
click at [503, 165] on icon at bounding box center [504, 159] width 5 height 12
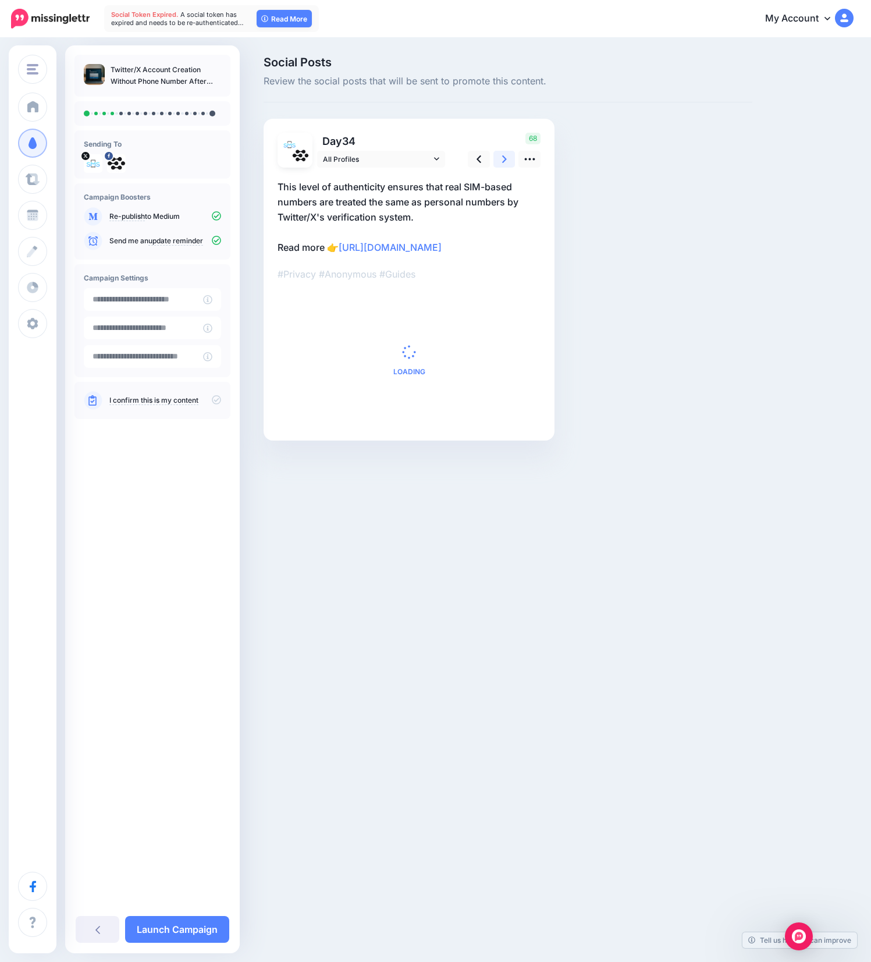
click at [503, 165] on icon at bounding box center [504, 159] width 5 height 12
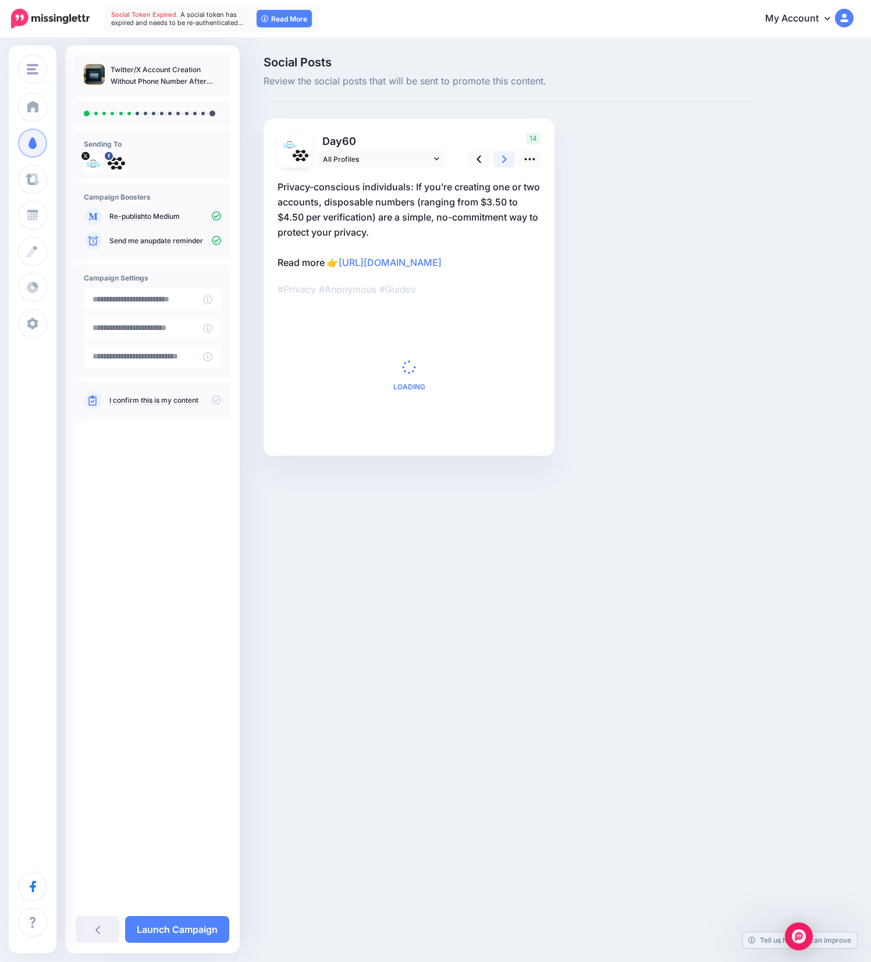
click at [503, 165] on icon at bounding box center [504, 159] width 5 height 12
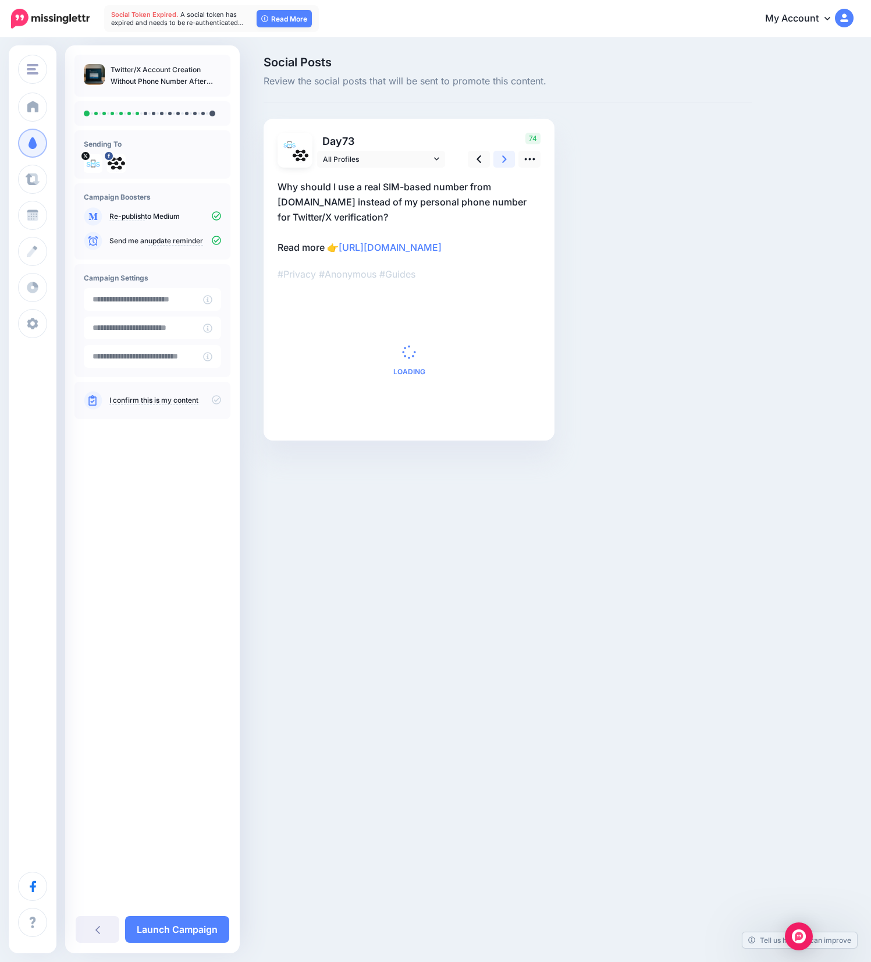
click at [503, 165] on icon at bounding box center [504, 159] width 5 height 12
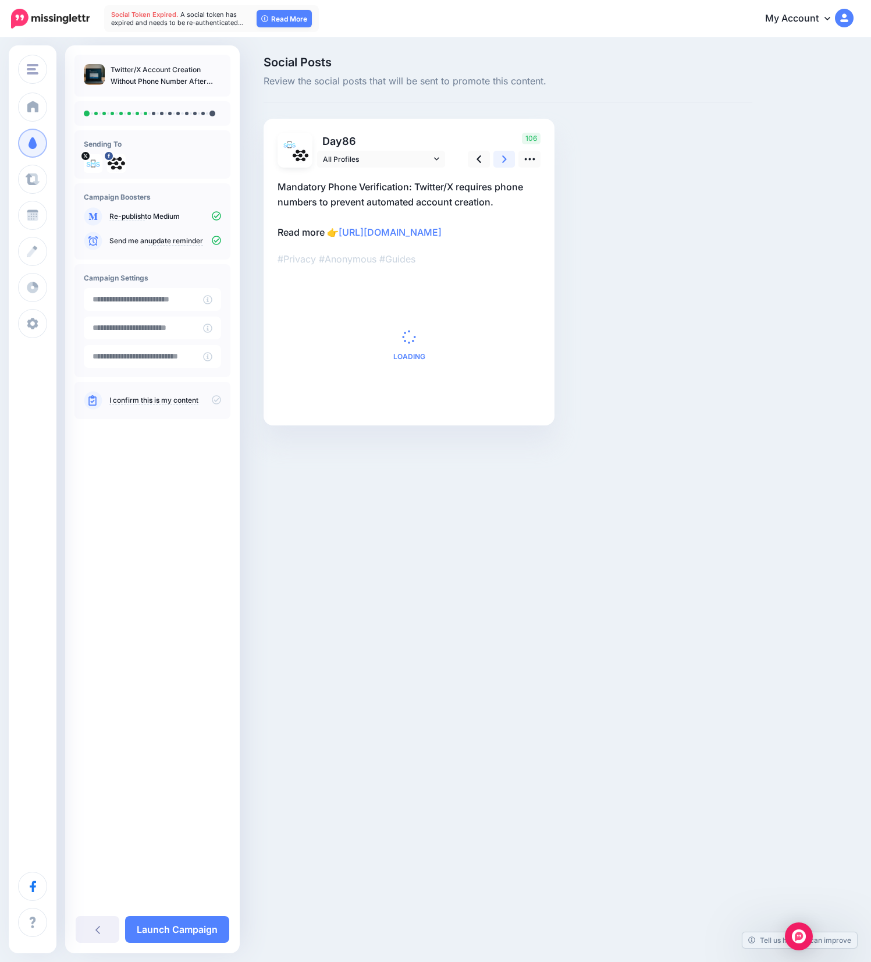
click at [503, 165] on icon at bounding box center [504, 159] width 5 height 12
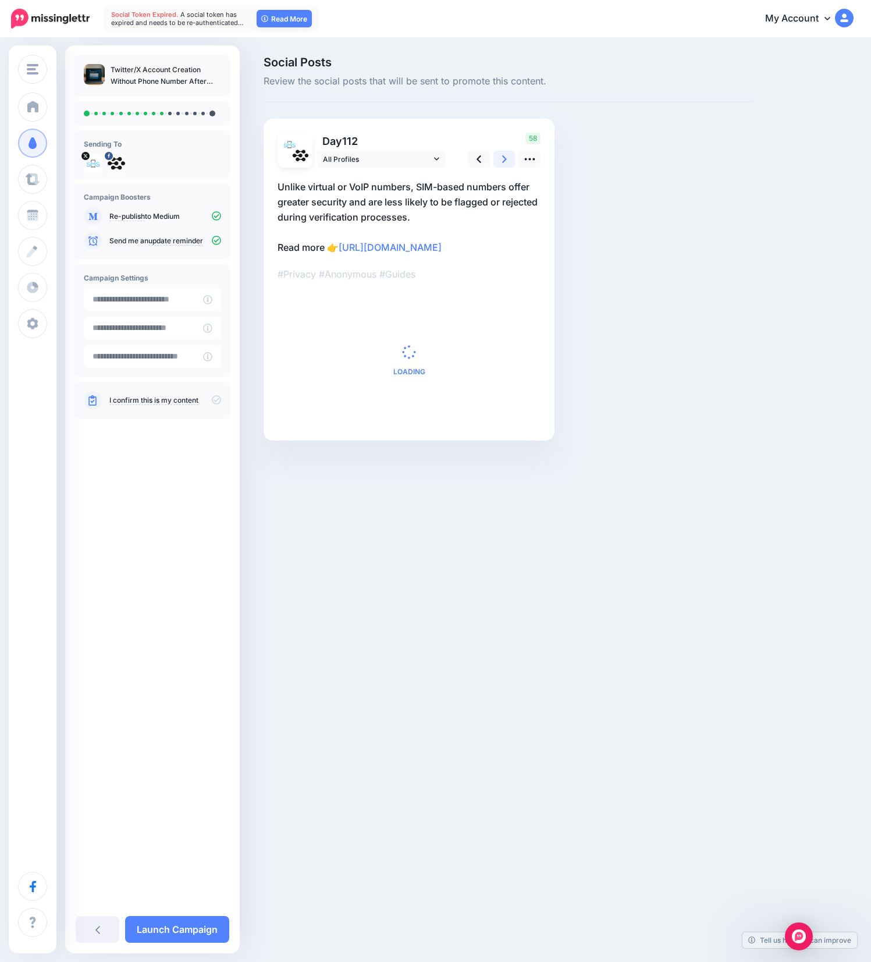
click at [503, 165] on icon at bounding box center [504, 159] width 5 height 12
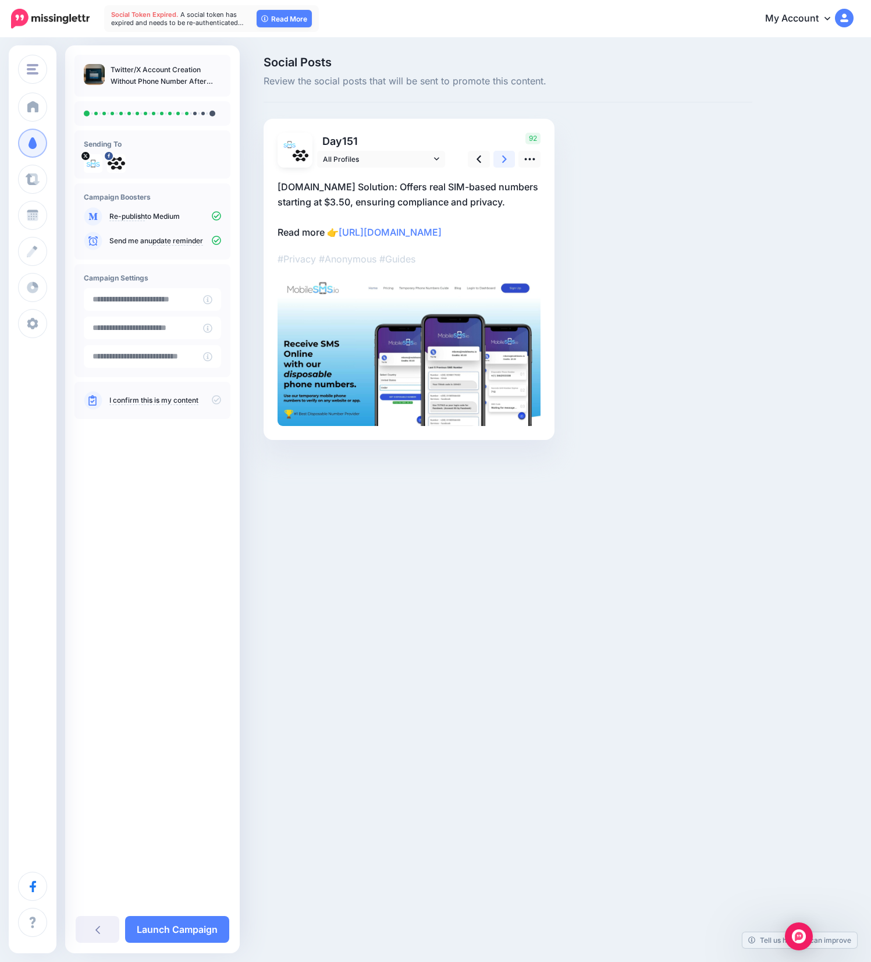
click at [503, 165] on icon at bounding box center [504, 159] width 5 height 12
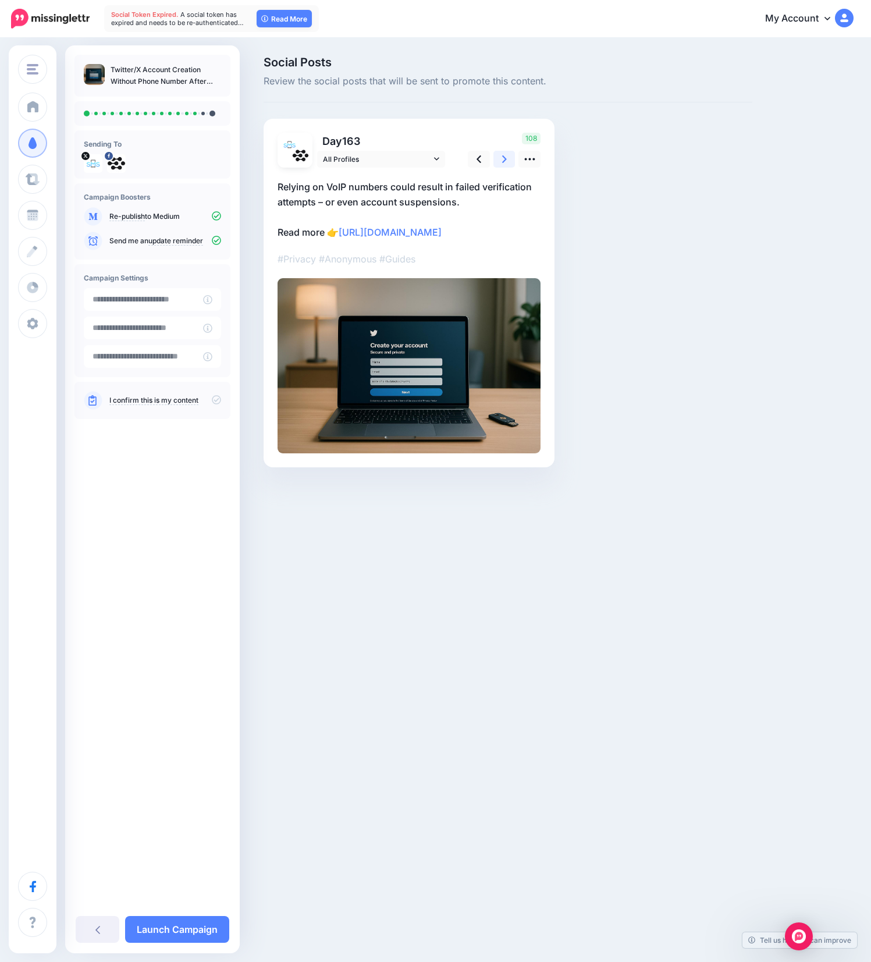
click at [503, 165] on icon at bounding box center [504, 159] width 5 height 12
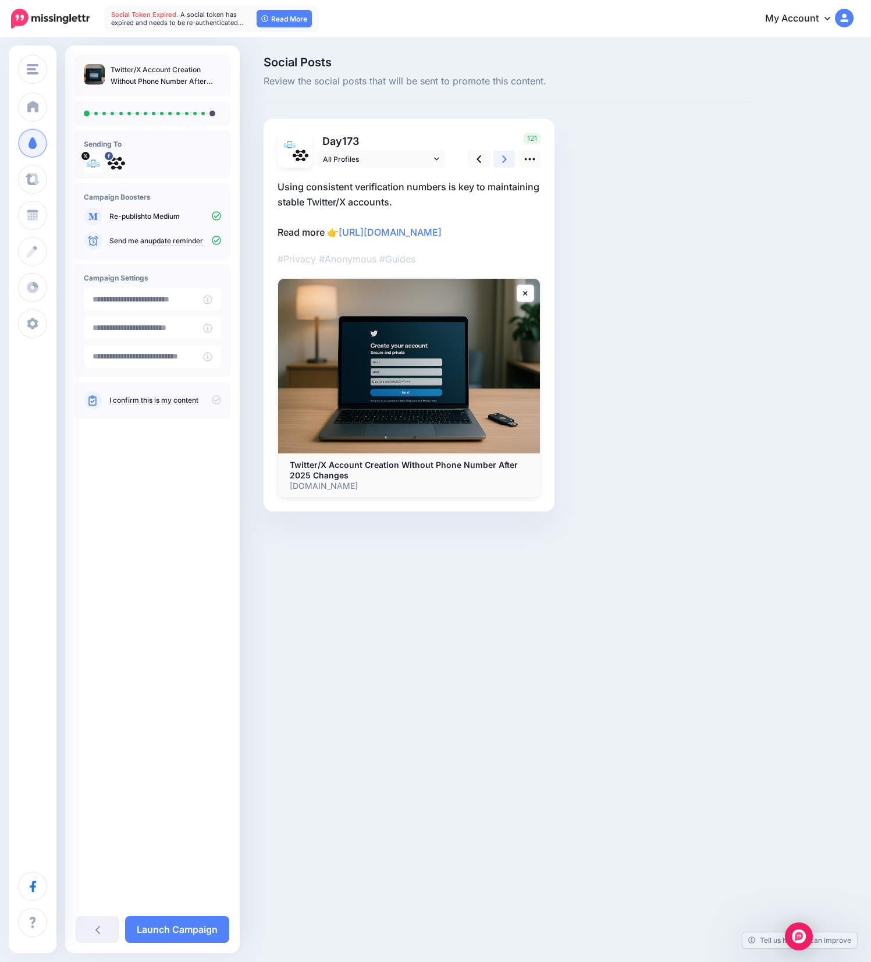
click at [500, 162] on link at bounding box center [505, 159] width 22 height 17
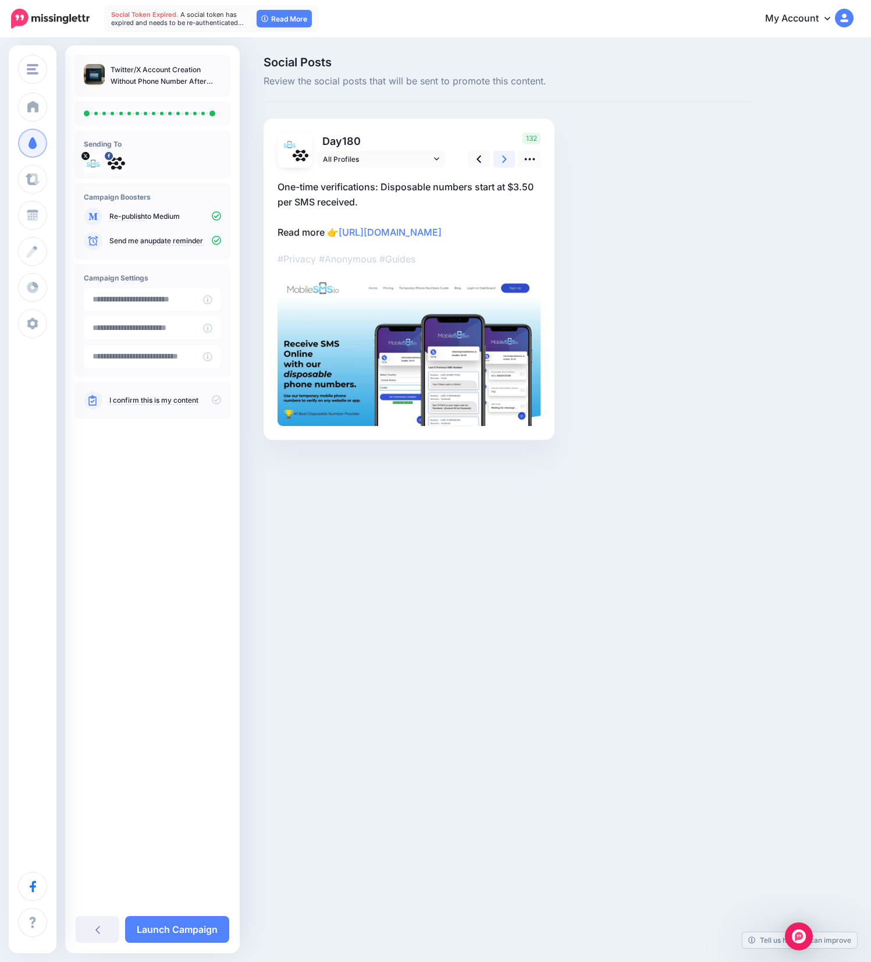
click at [500, 162] on link at bounding box center [505, 159] width 22 height 17
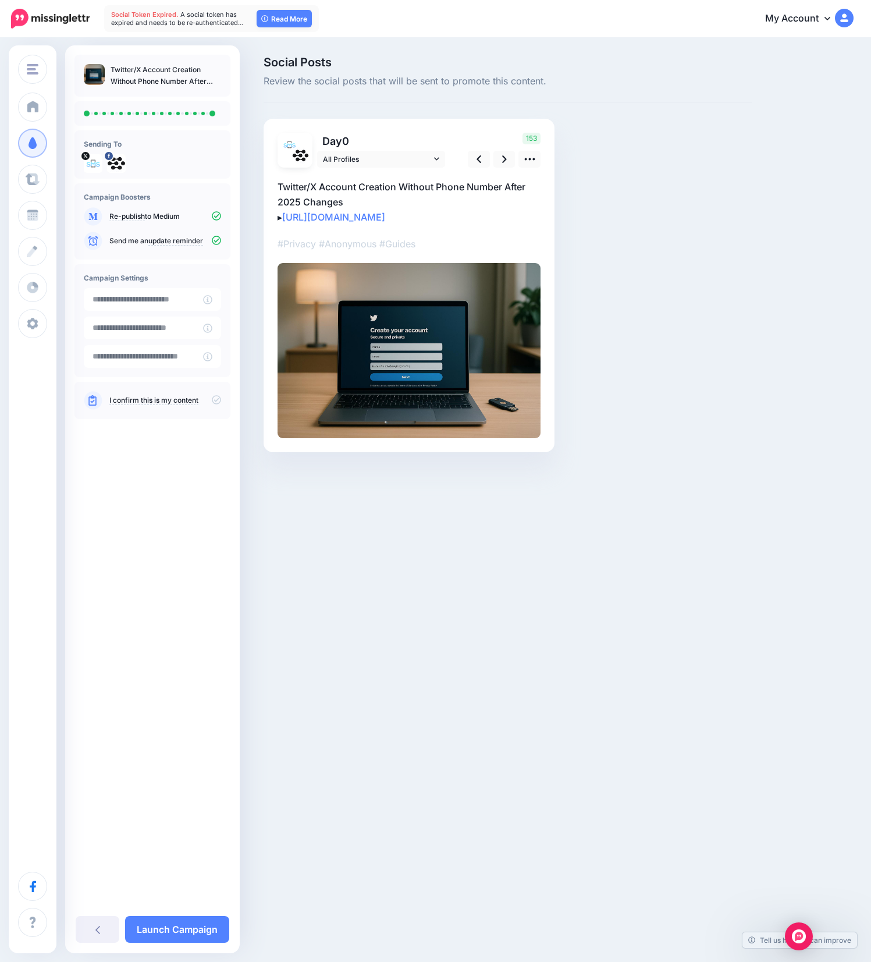
click at [216, 240] on icon at bounding box center [216, 240] width 9 height 9
click at [218, 402] on icon at bounding box center [216, 399] width 9 height 9
click at [202, 930] on link "Launch Campaign" at bounding box center [177, 929] width 104 height 27
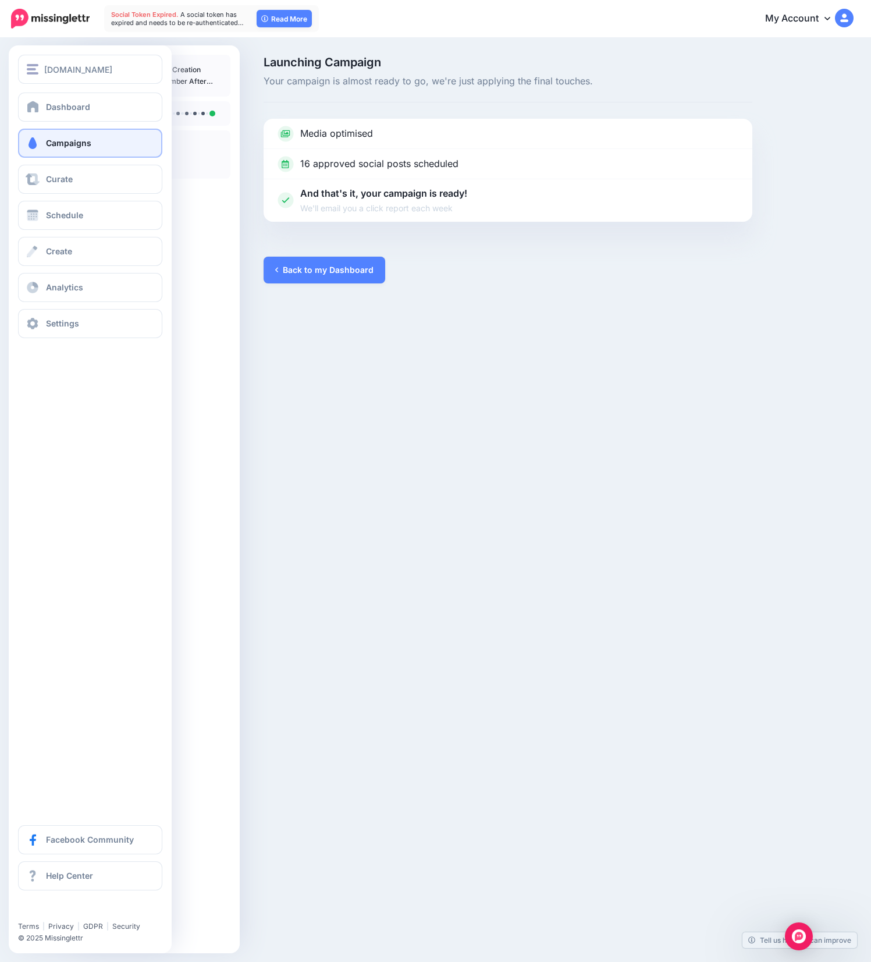
click at [67, 136] on link "Campaigns" at bounding box center [90, 143] width 144 height 29
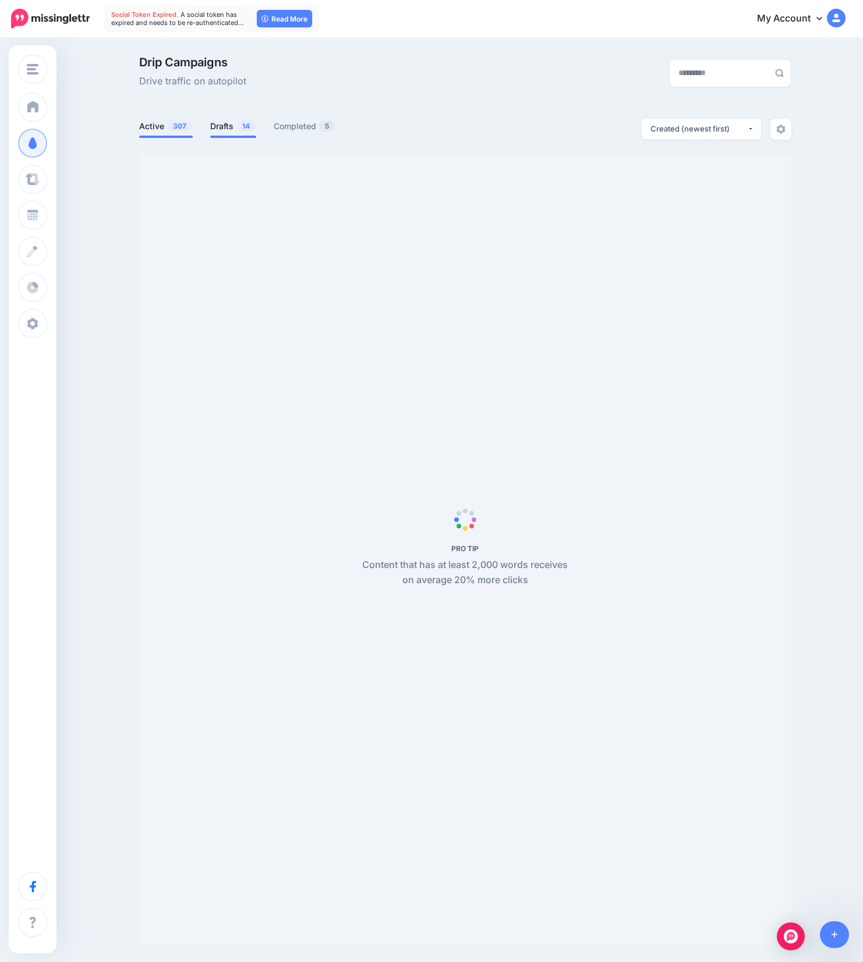
click at [243, 126] on span "14" at bounding box center [245, 125] width 19 height 11
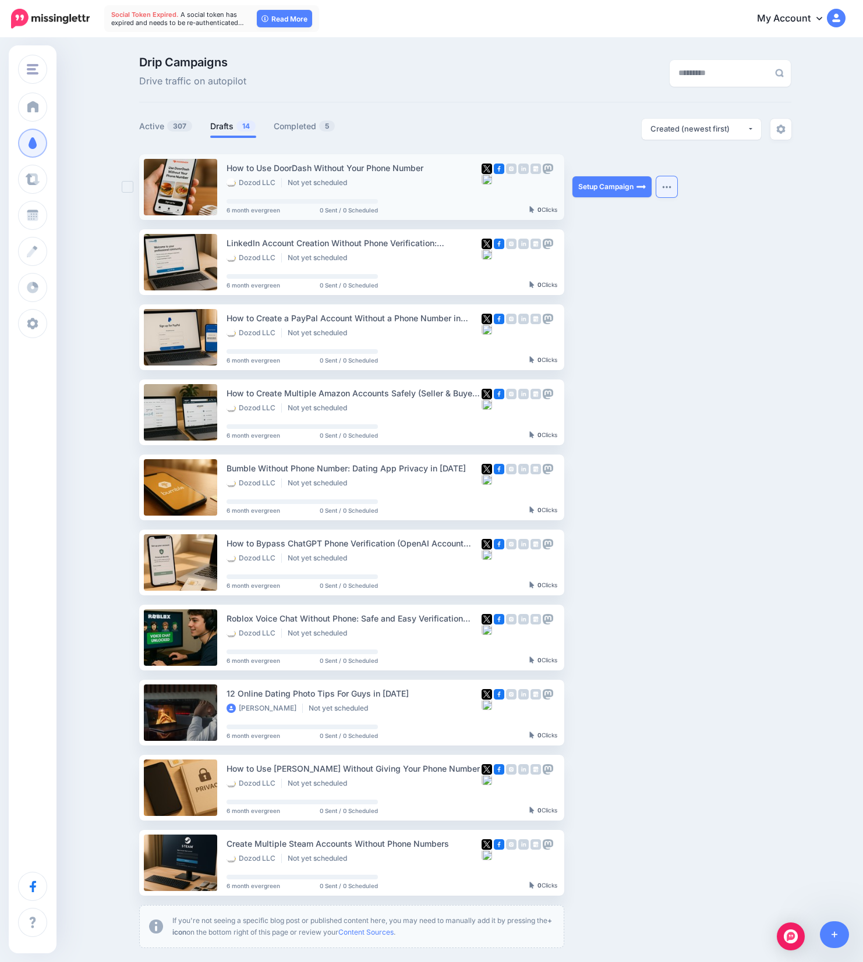
click at [677, 186] on button "button" at bounding box center [666, 186] width 21 height 21
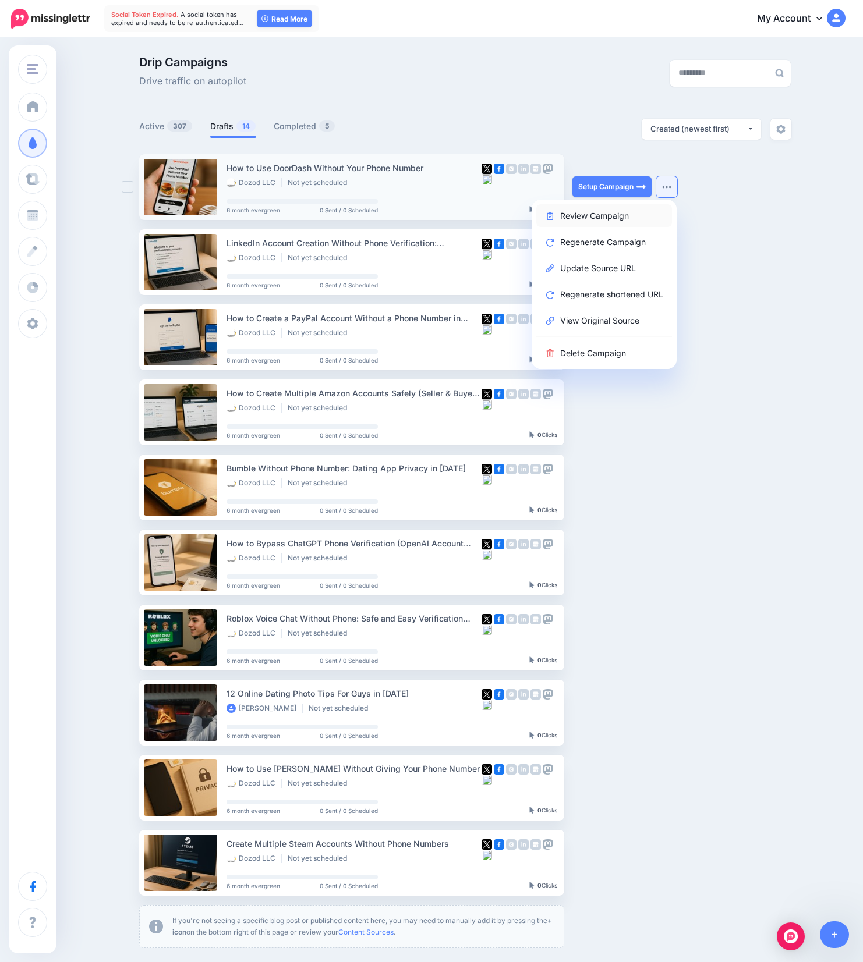
click at [611, 219] on link "Review Campaign" at bounding box center [604, 215] width 136 height 23
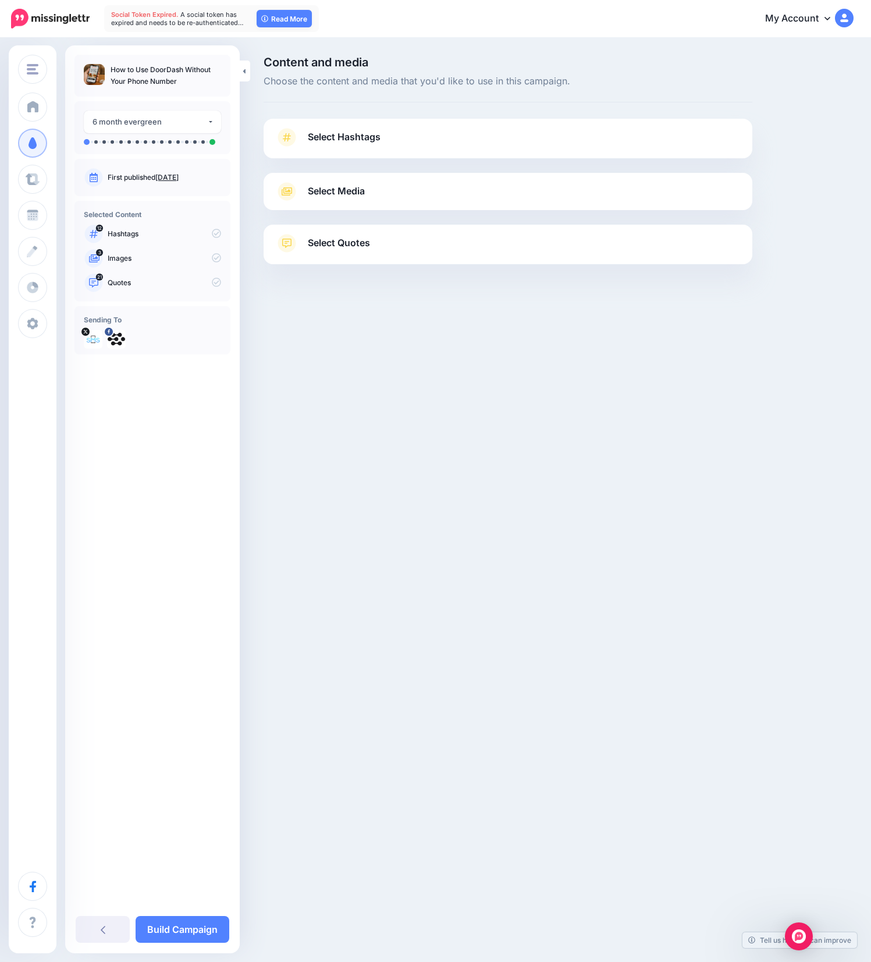
click at [510, 108] on div "Content and media Choose the content and media that you'd like to use in this c…" at bounding box center [508, 189] width 506 height 266
click at [513, 137] on link "Select Hashtags" at bounding box center [508, 143] width 466 height 30
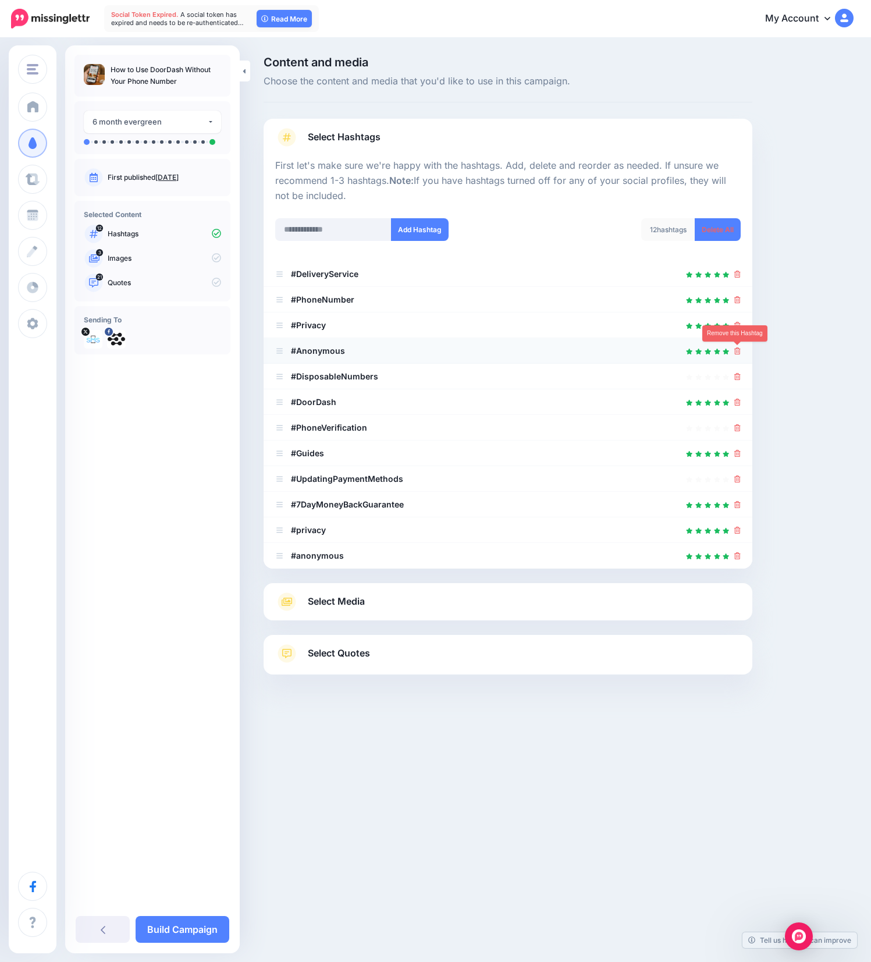
click at [737, 353] on icon at bounding box center [737, 350] width 6 height 7
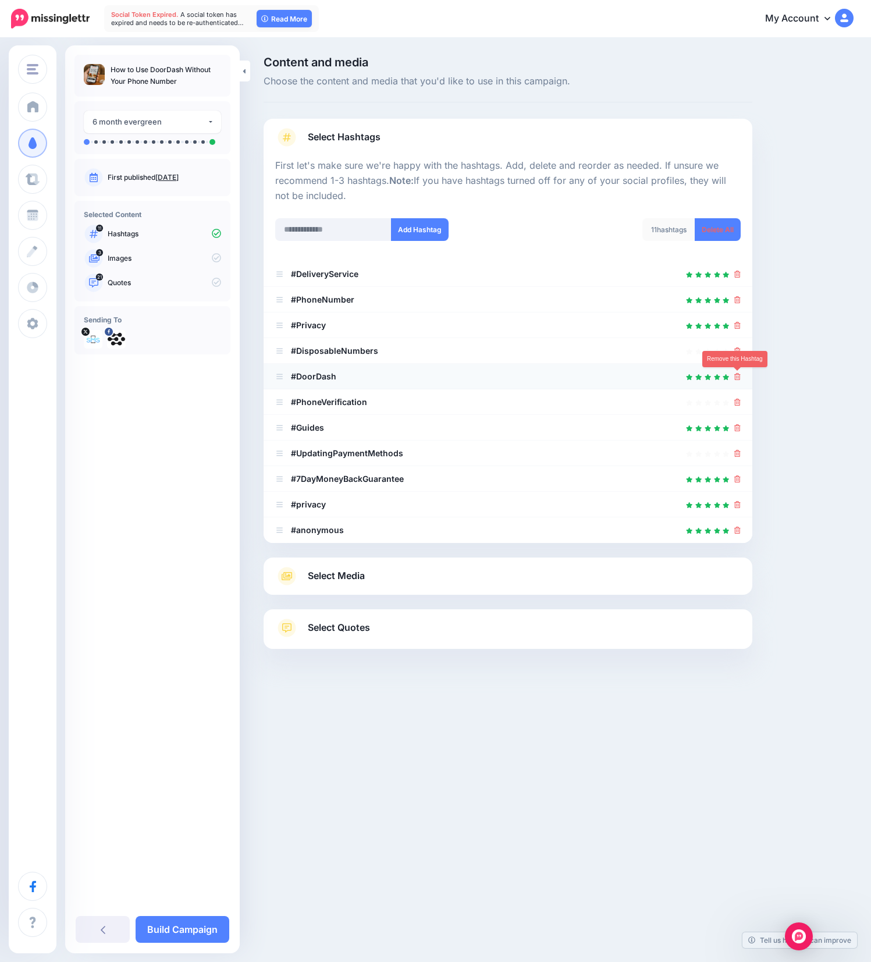
click at [736, 378] on icon at bounding box center [737, 376] width 6 height 7
click at [736, 356] on div at bounding box center [737, 351] width 6 height 14
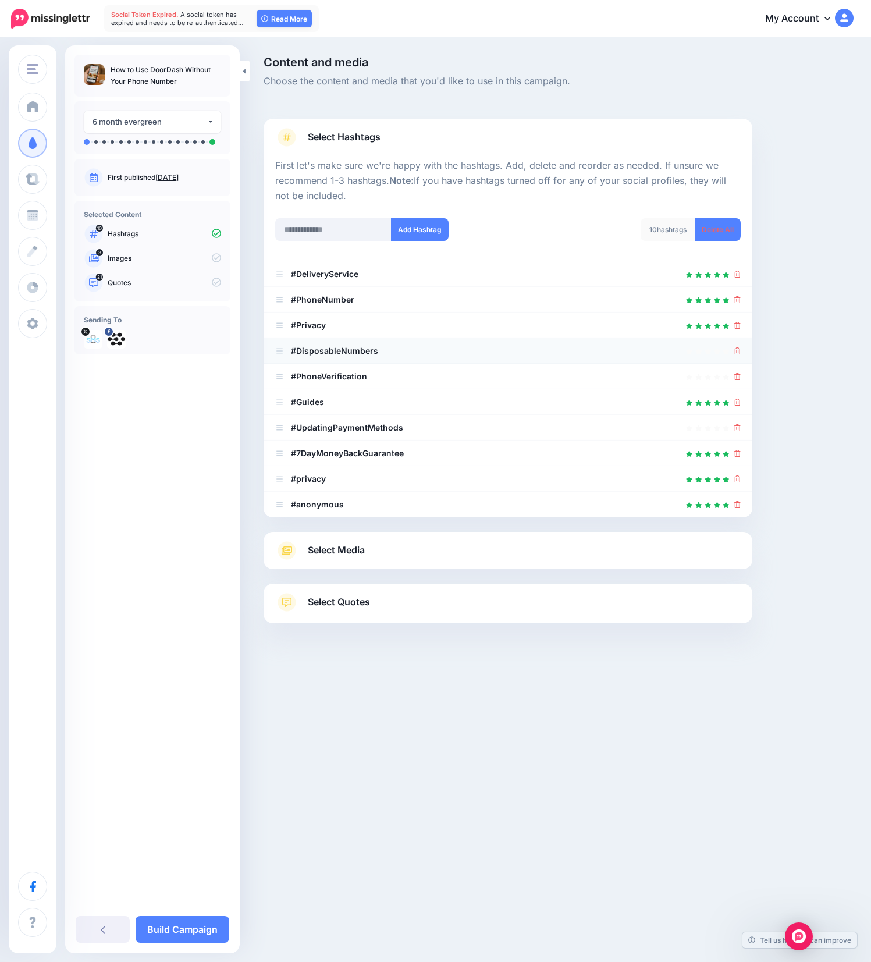
click at [736, 354] on icon at bounding box center [737, 350] width 6 height 7
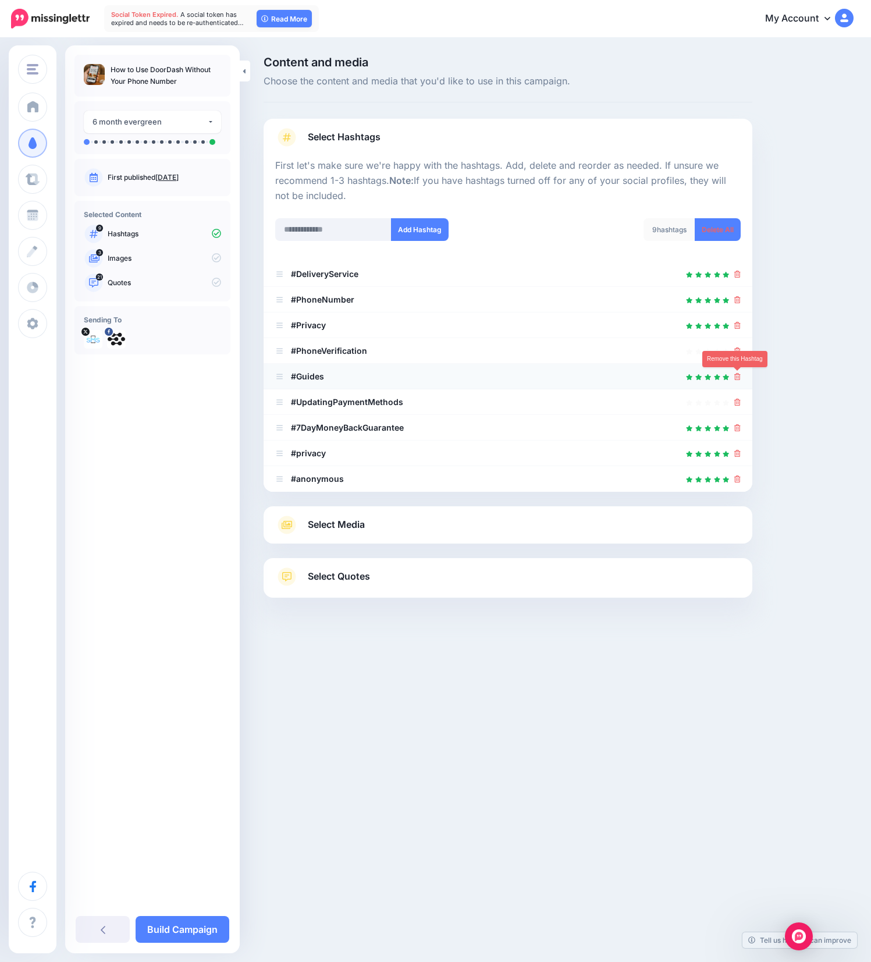
click at [739, 374] on icon at bounding box center [737, 376] width 6 height 7
click at [735, 350] on icon at bounding box center [737, 350] width 6 height 7
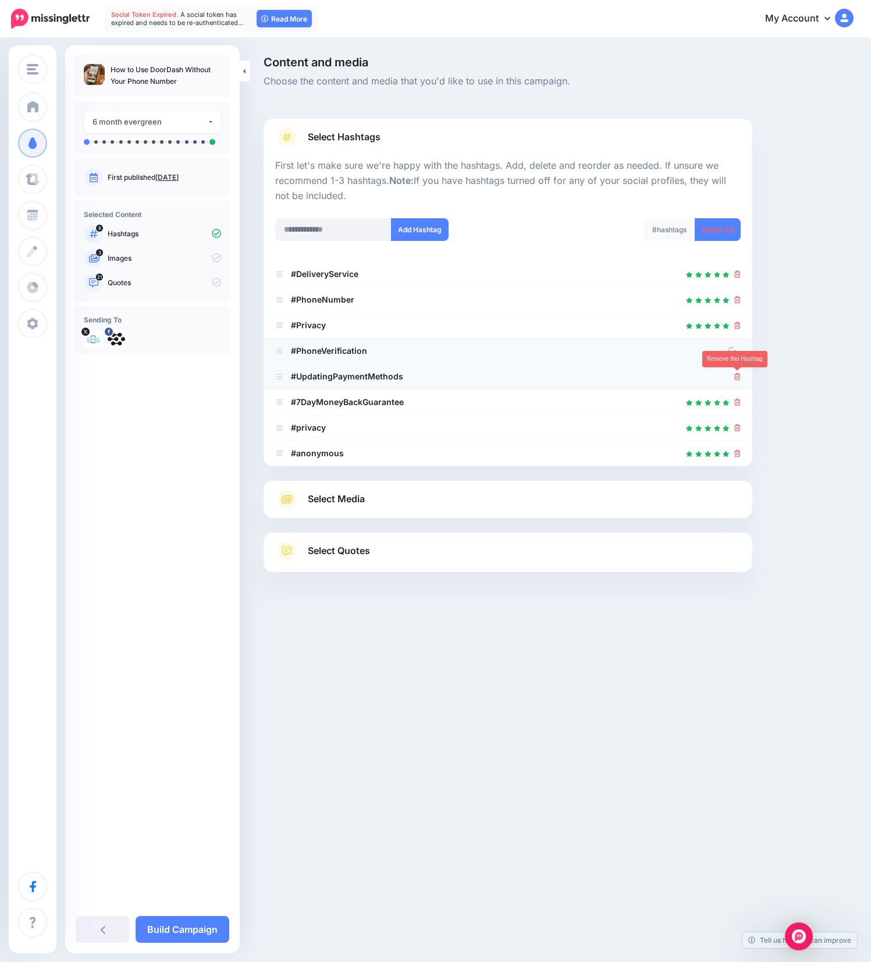
click at [738, 380] on link at bounding box center [737, 376] width 6 height 10
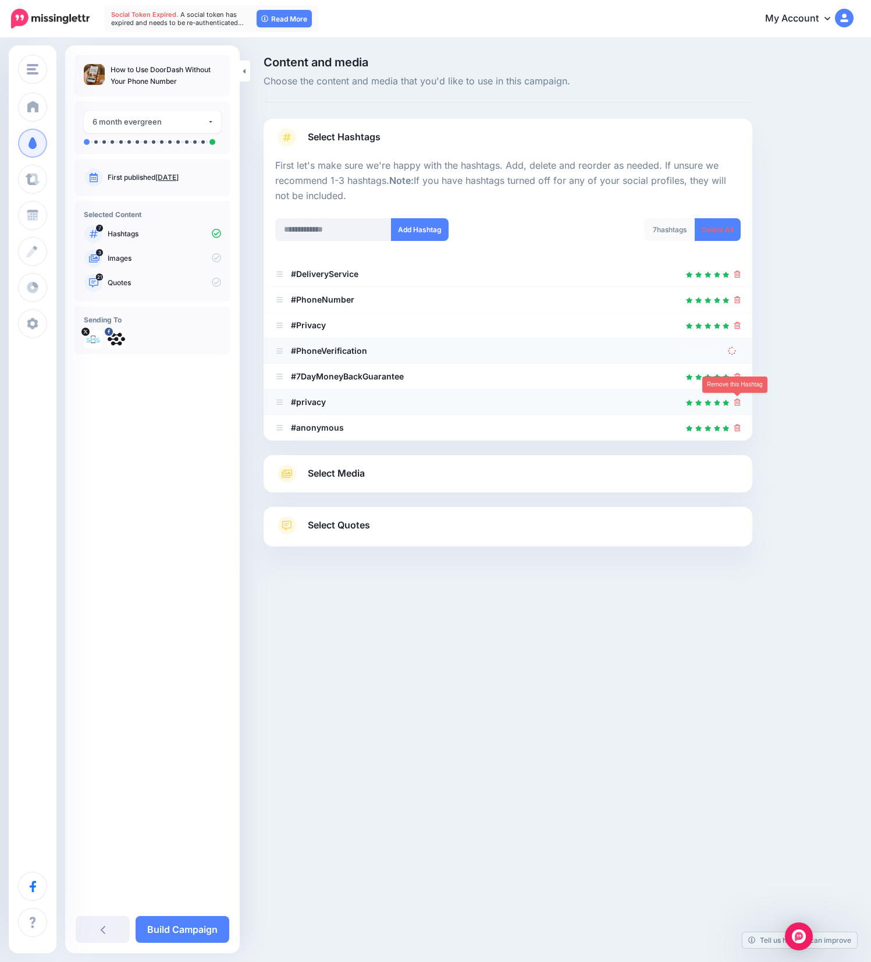
click at [738, 399] on icon at bounding box center [737, 402] width 6 height 7
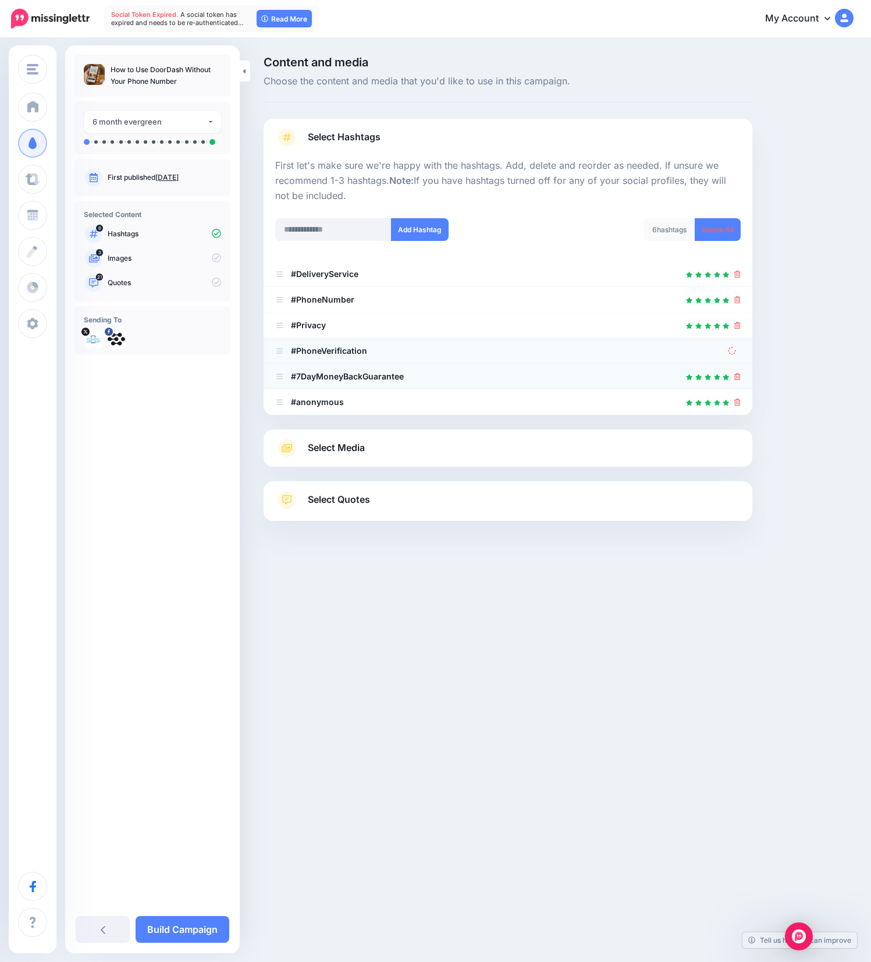
click at [737, 377] on icon at bounding box center [737, 376] width 6 height 7
click at [736, 402] on div "Select Hashtags First let's make sure we're happy with the hashtags. Add, delet…" at bounding box center [508, 320] width 489 height 402
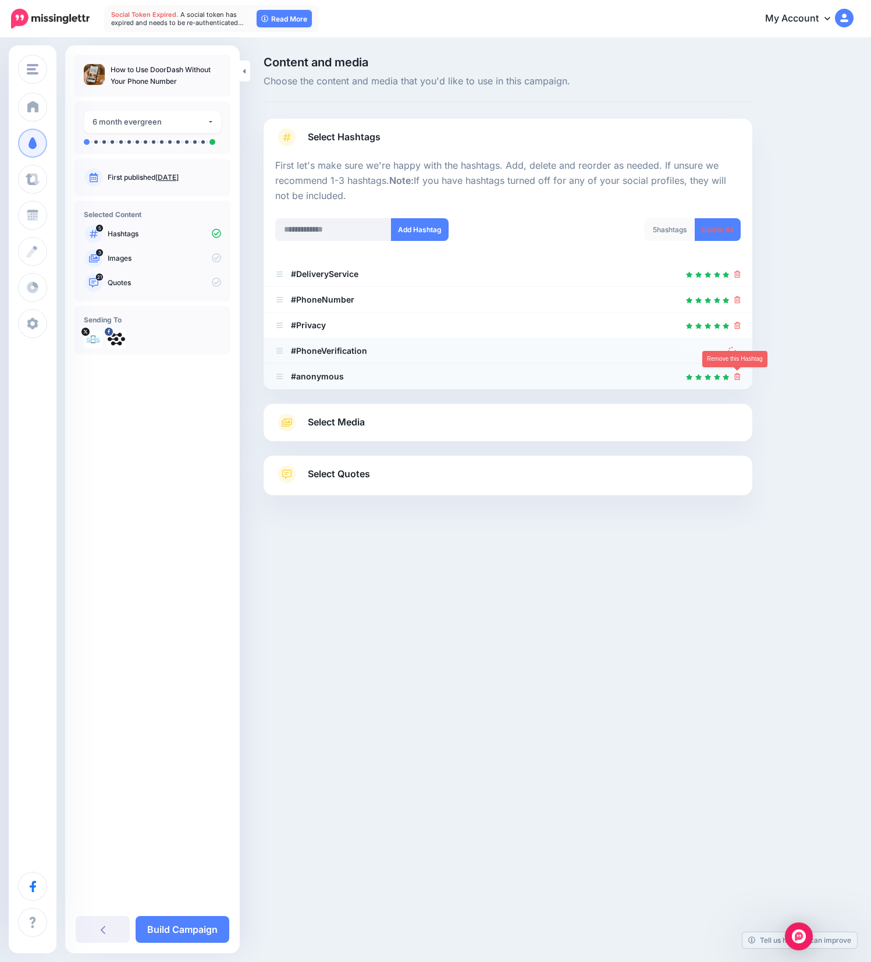
click at [740, 375] on icon at bounding box center [737, 376] width 6 height 7
click at [431, 429] on div "Select Hashtags First let's make sure we're happy with the hashtags. Add, delet…" at bounding box center [508, 307] width 489 height 377
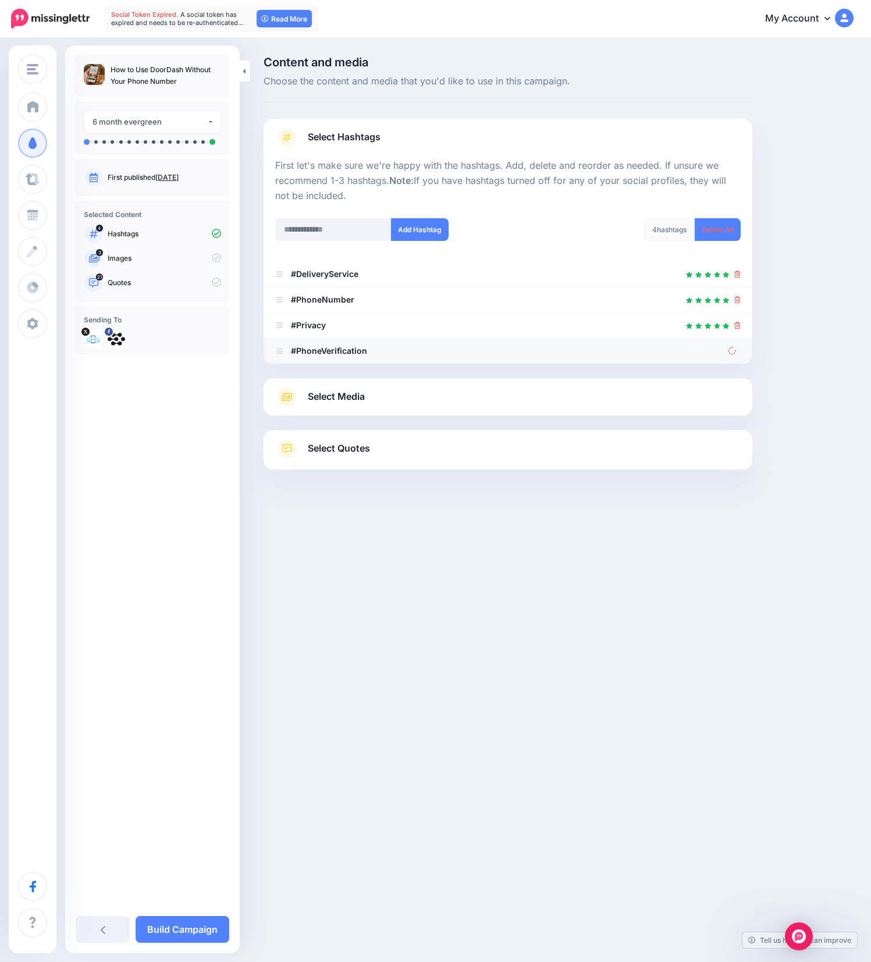
click at [351, 409] on div "Select Media Next, let's make sure we have the best media for this campaign. De…" at bounding box center [508, 396] width 489 height 37
click at [345, 393] on span "Select Media" at bounding box center [336, 397] width 57 height 16
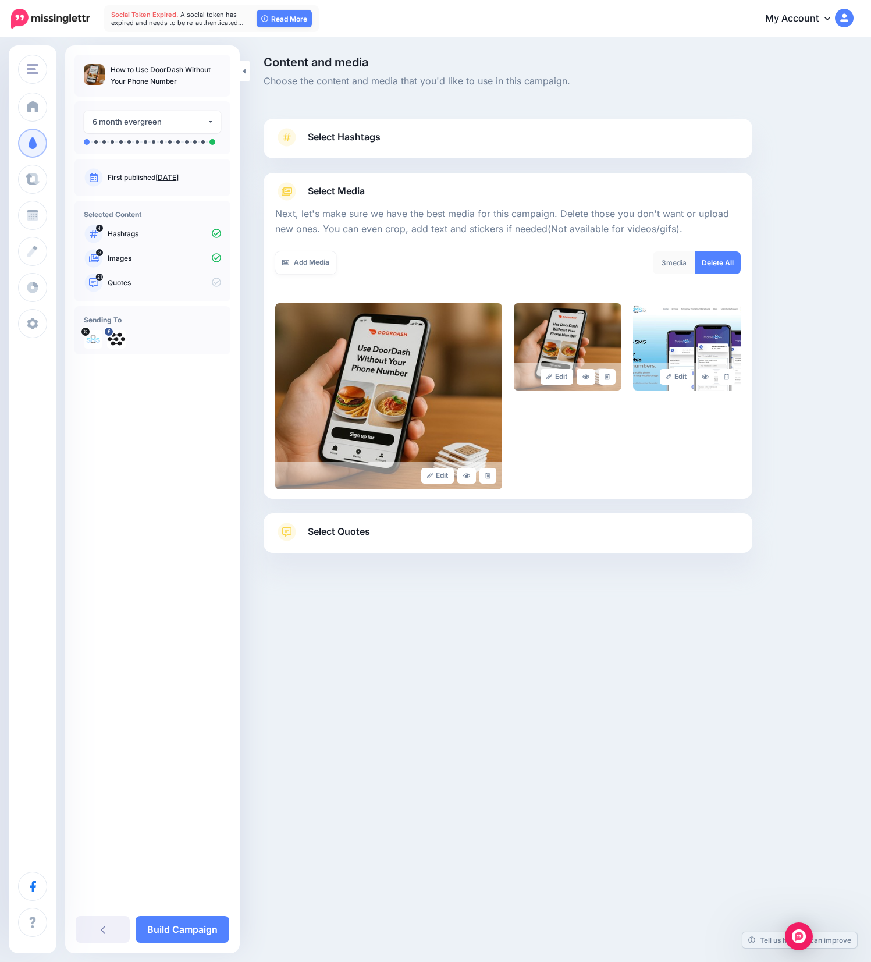
drag, startPoint x: 353, startPoint y: 535, endPoint x: 364, endPoint y: 539, distance: 11.6
click at [353, 535] on span "Select Quotes" at bounding box center [339, 532] width 62 height 16
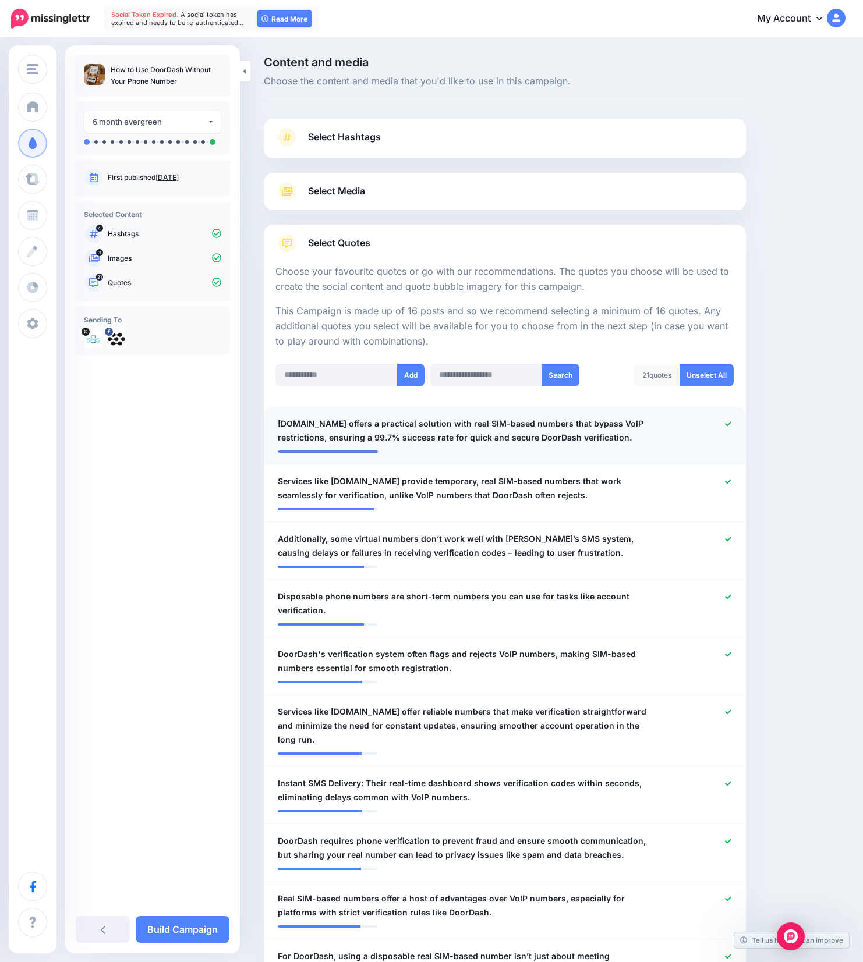
click at [731, 425] on icon at bounding box center [728, 423] width 6 height 5
click at [731, 482] on icon at bounding box center [728, 481] width 6 height 6
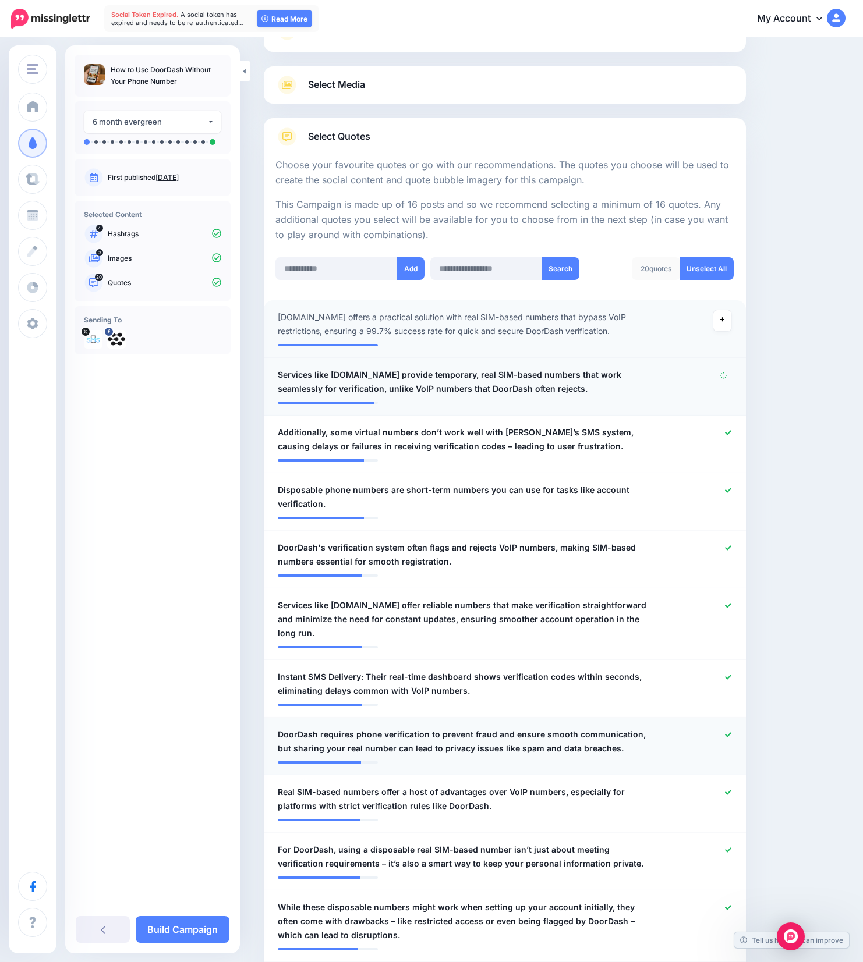
scroll to position [168, 0]
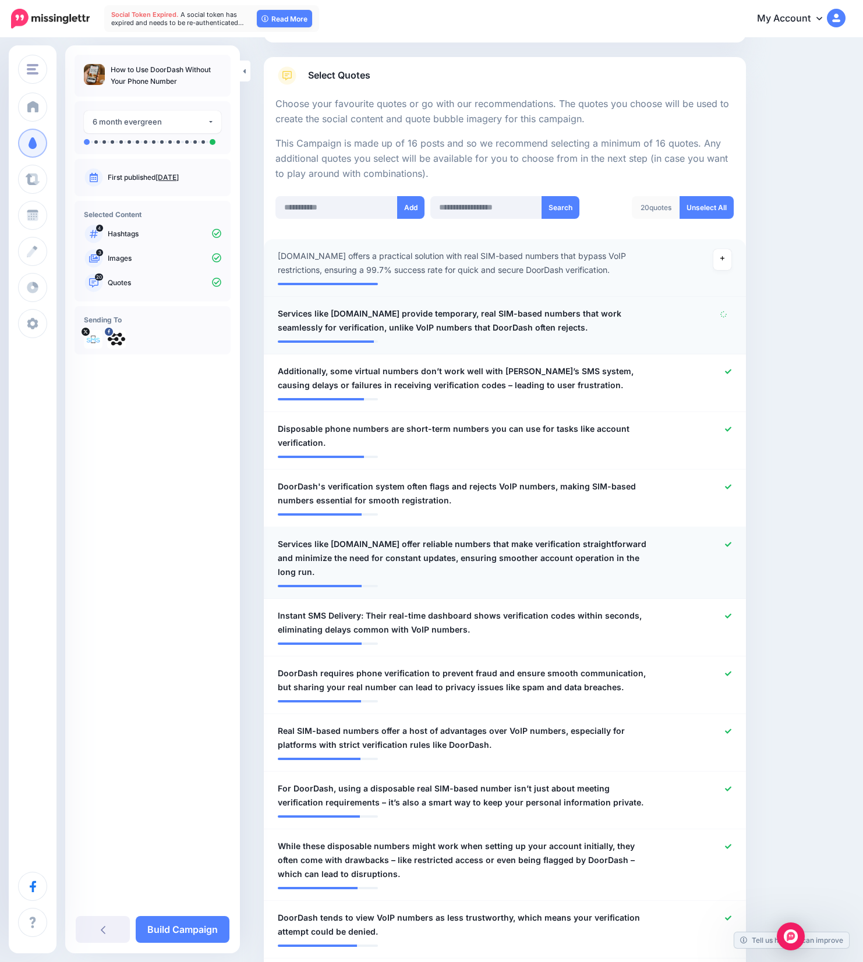
click at [731, 543] on icon at bounding box center [728, 544] width 6 height 5
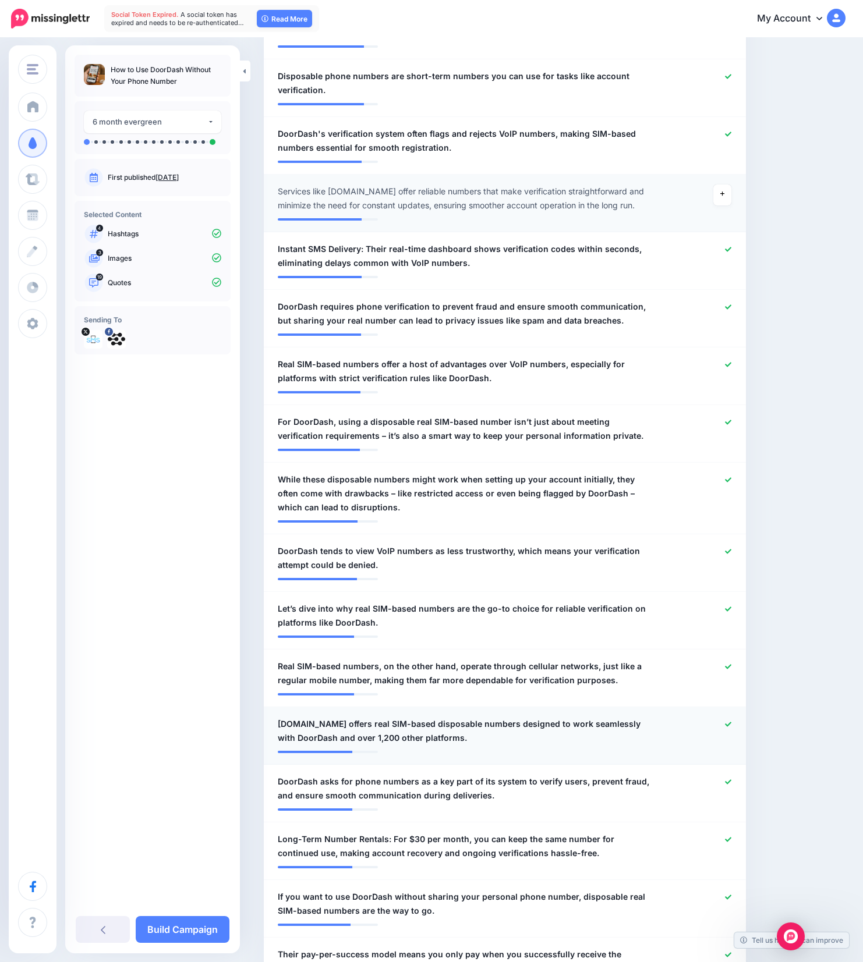
scroll to position [686, 0]
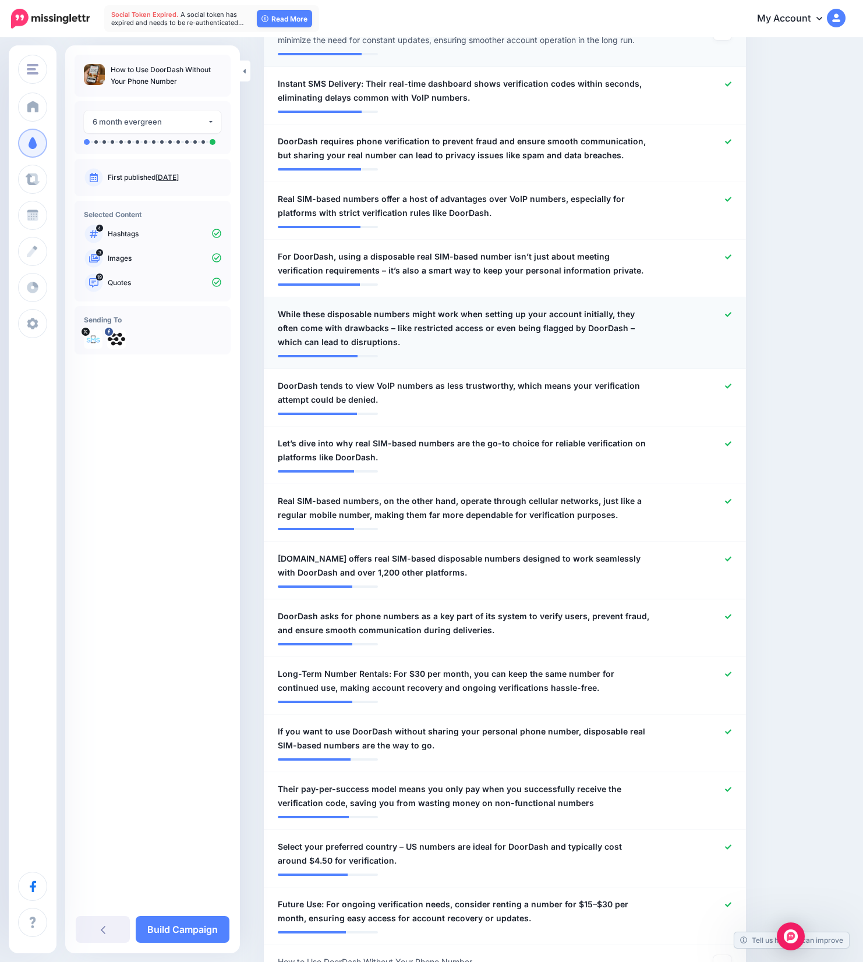
click at [736, 320] on div at bounding box center [701, 328] width 79 height 42
click at [731, 315] on icon at bounding box center [728, 314] width 6 height 6
click at [731, 257] on icon at bounding box center [728, 257] width 6 height 6
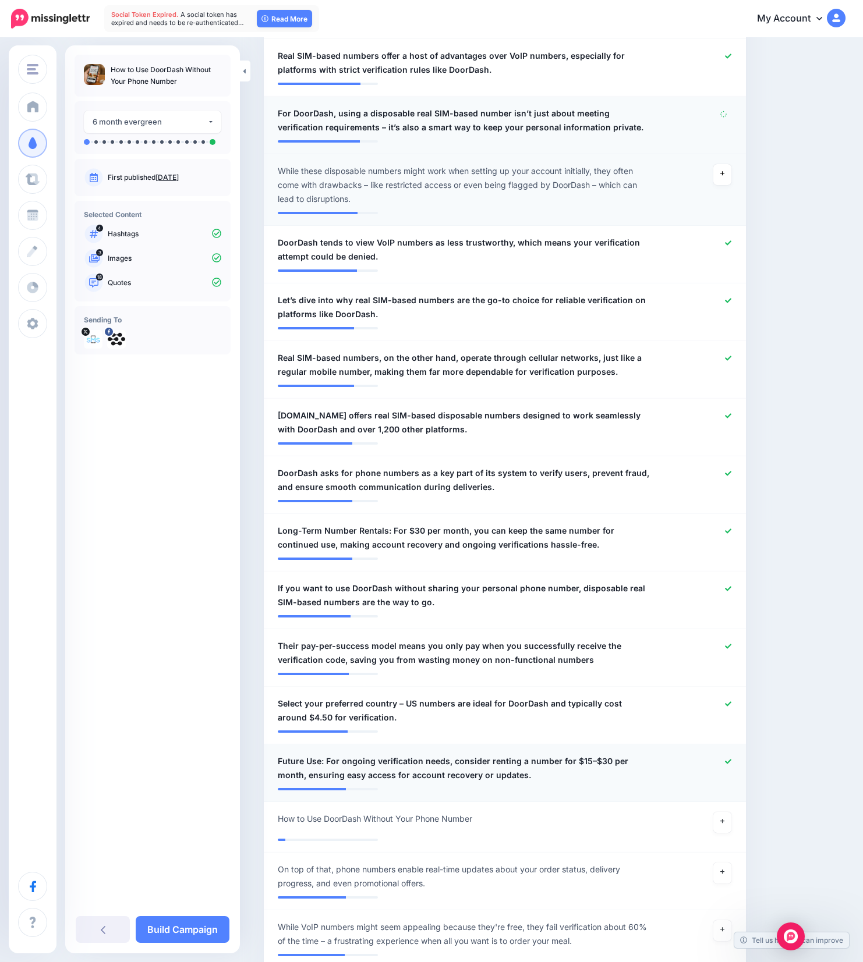
scroll to position [898, 0]
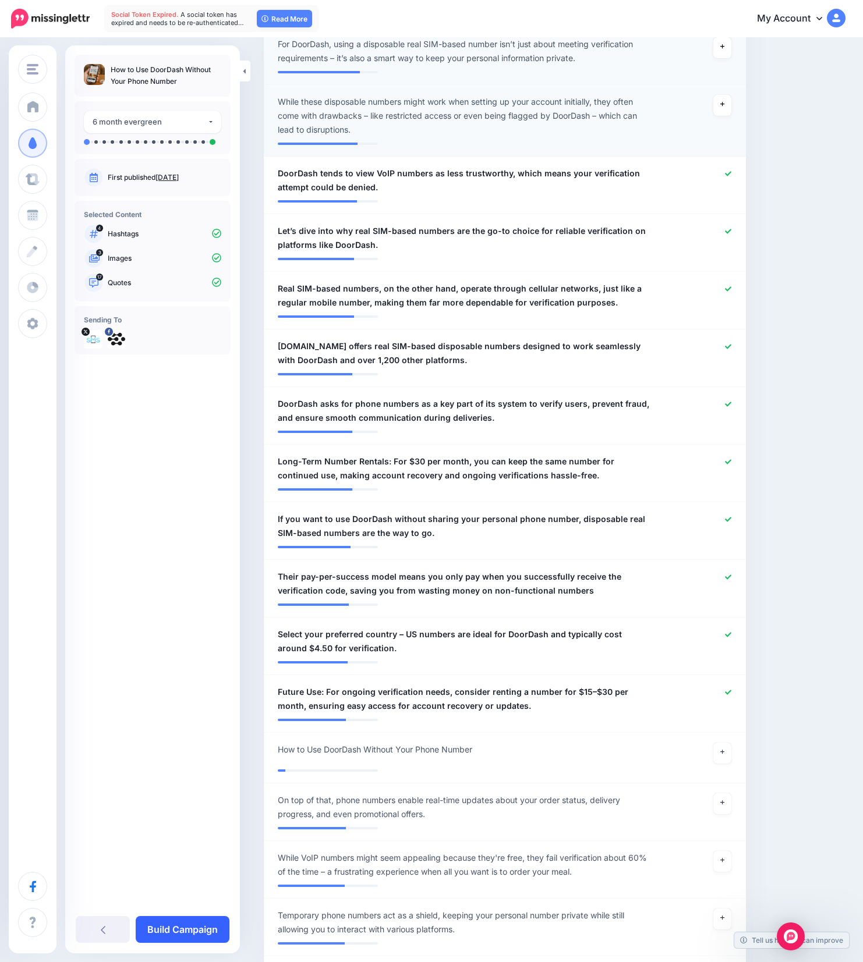
click at [201, 921] on link "Build Campaign" at bounding box center [183, 929] width 94 height 27
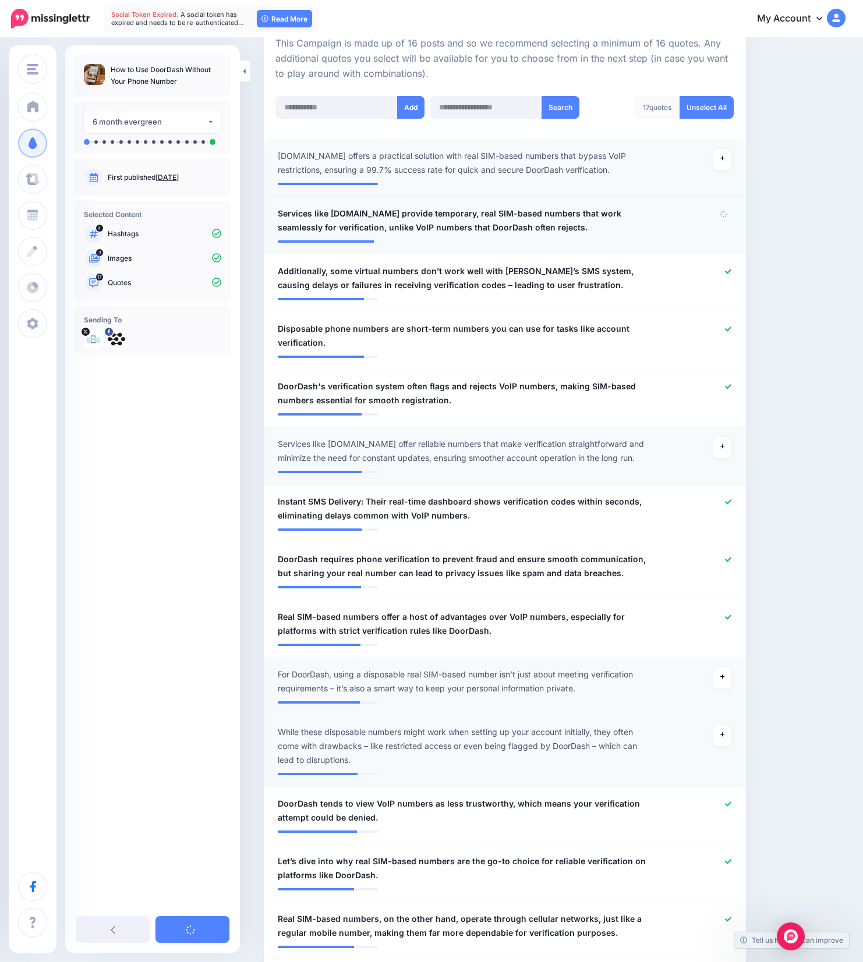
scroll to position [260, 0]
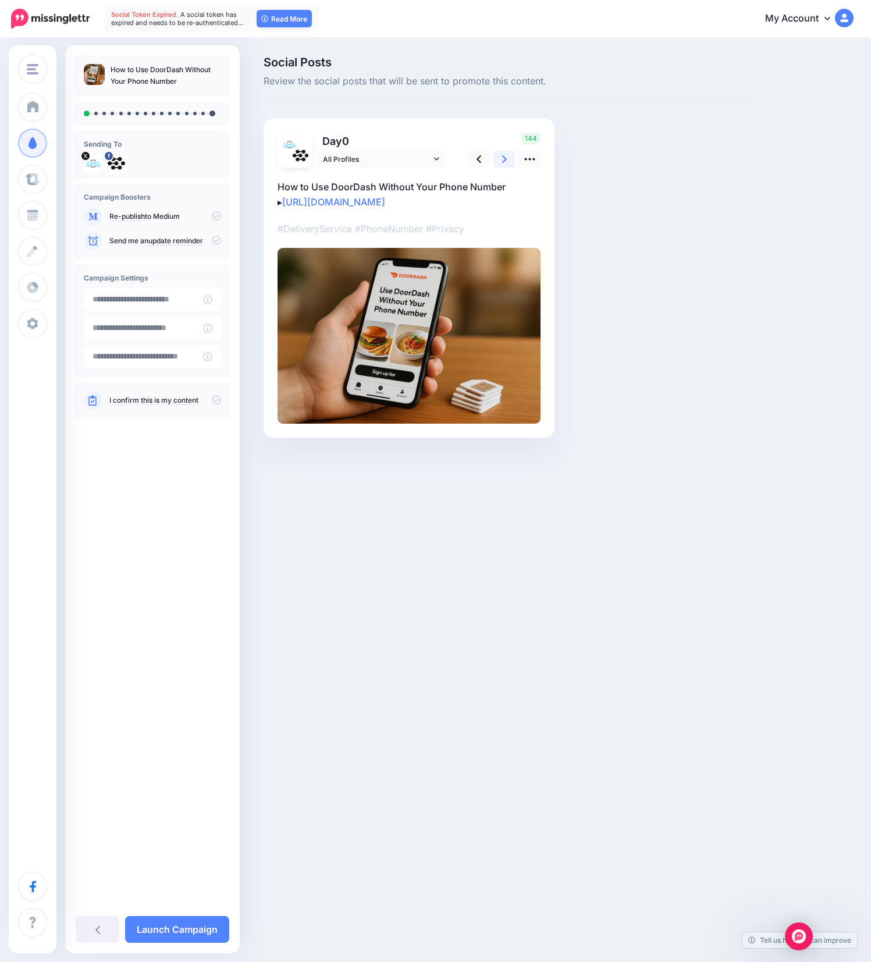
click at [502, 155] on icon at bounding box center [504, 159] width 5 height 12
click at [502, 156] on icon at bounding box center [504, 159] width 5 height 8
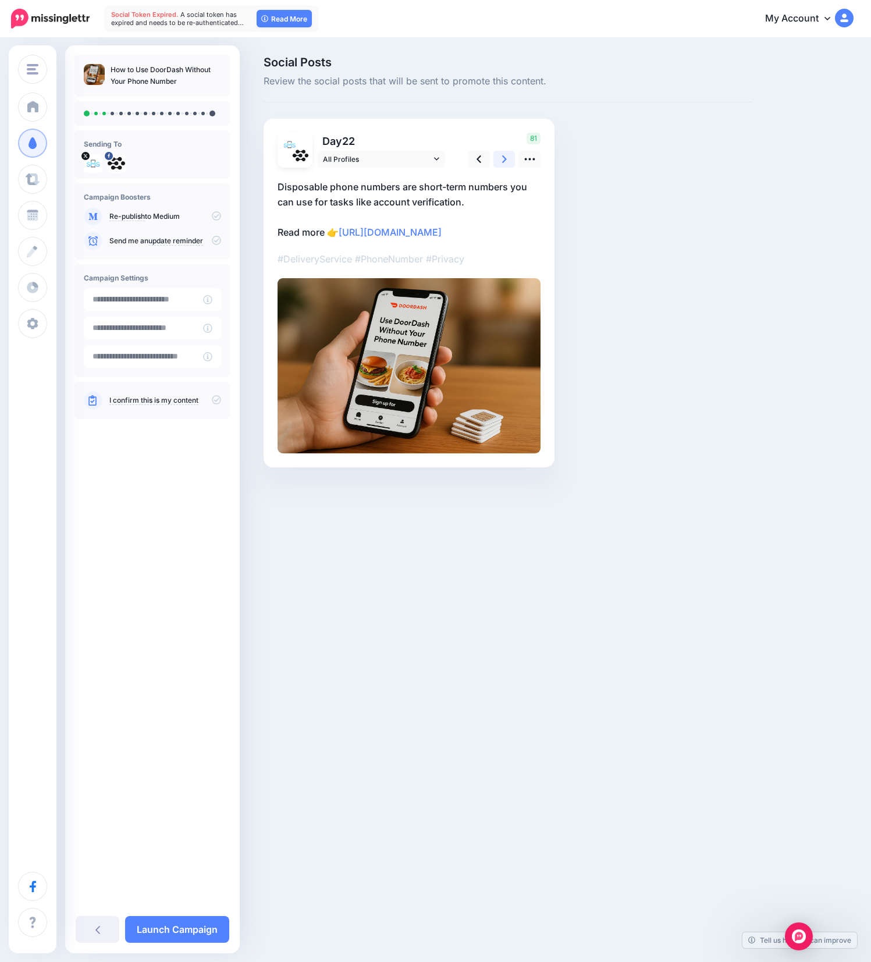
click at [502, 156] on icon at bounding box center [504, 159] width 5 height 8
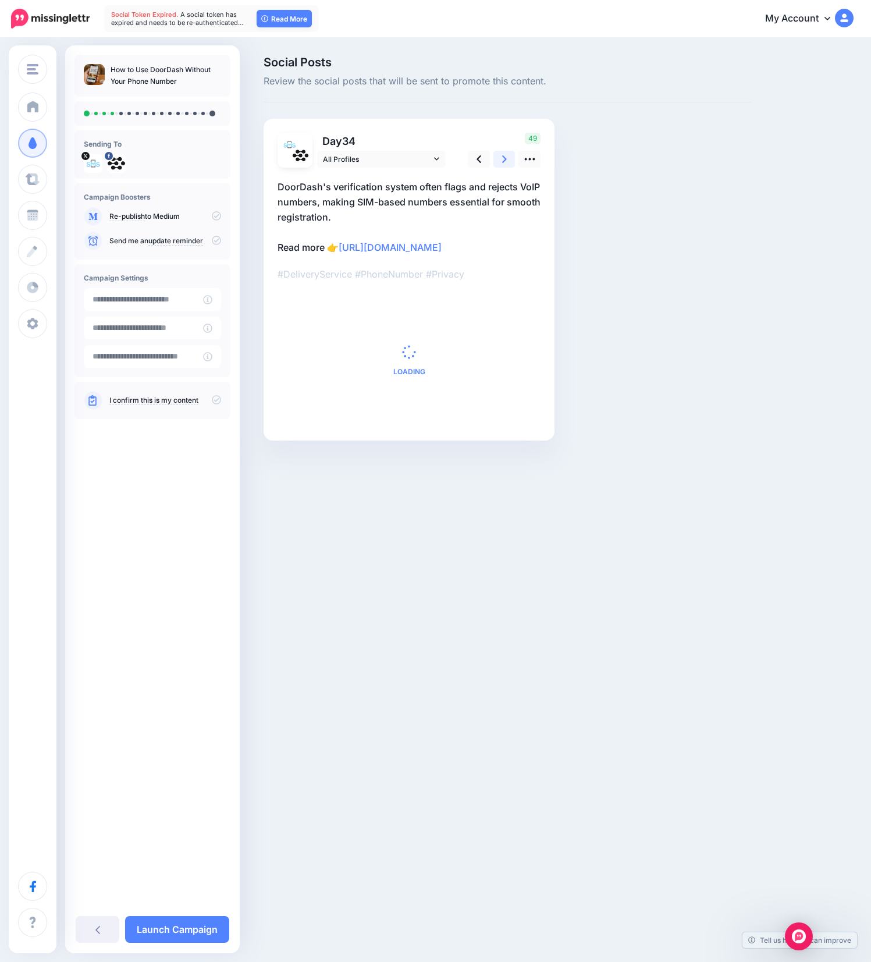
click at [502, 156] on icon at bounding box center [504, 159] width 5 height 8
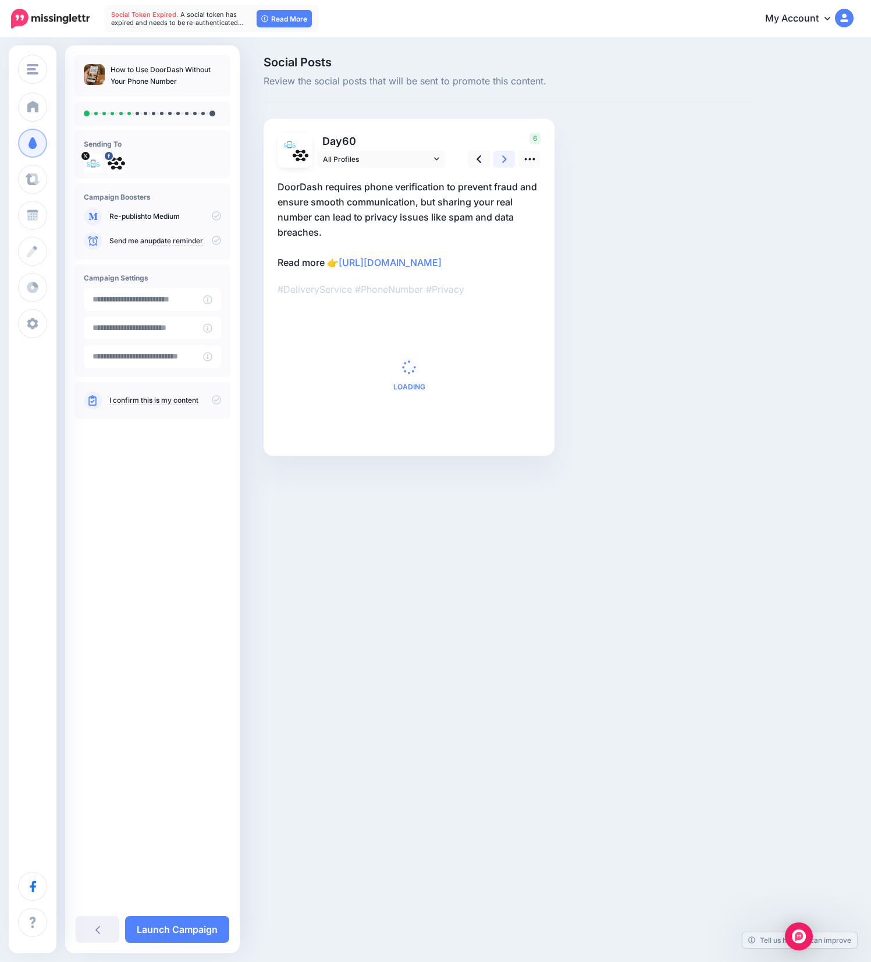
click at [502, 156] on icon at bounding box center [504, 159] width 5 height 8
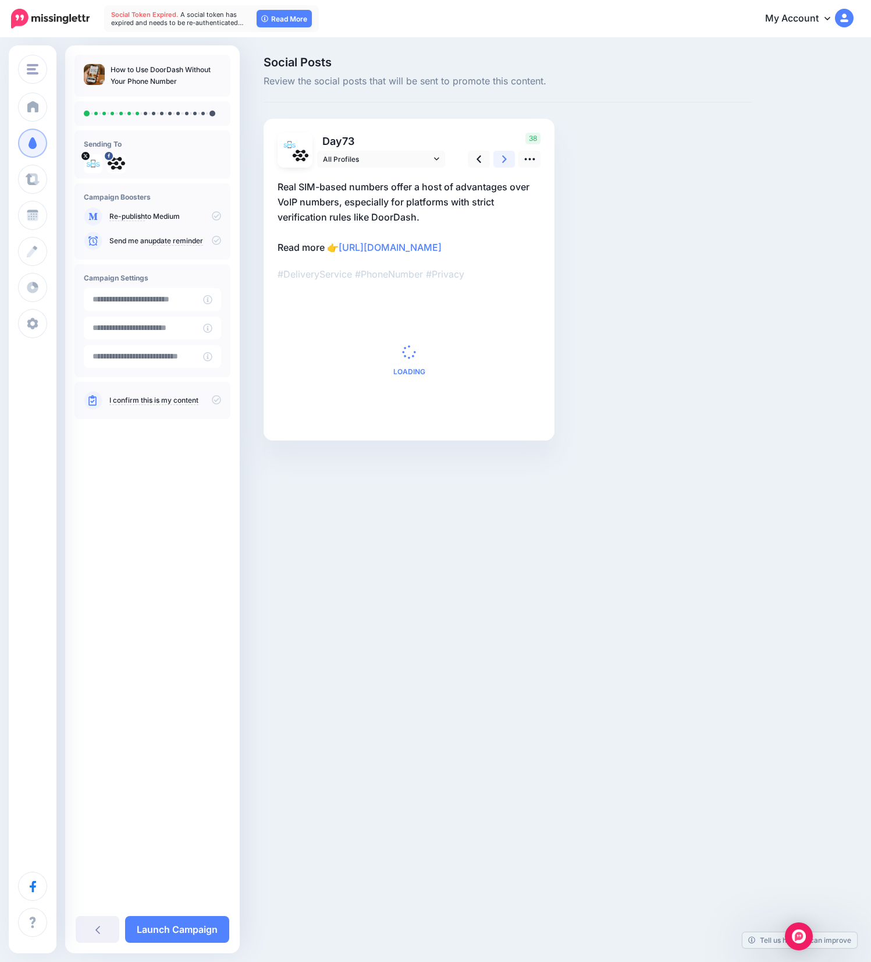
click at [502, 156] on icon at bounding box center [504, 159] width 5 height 8
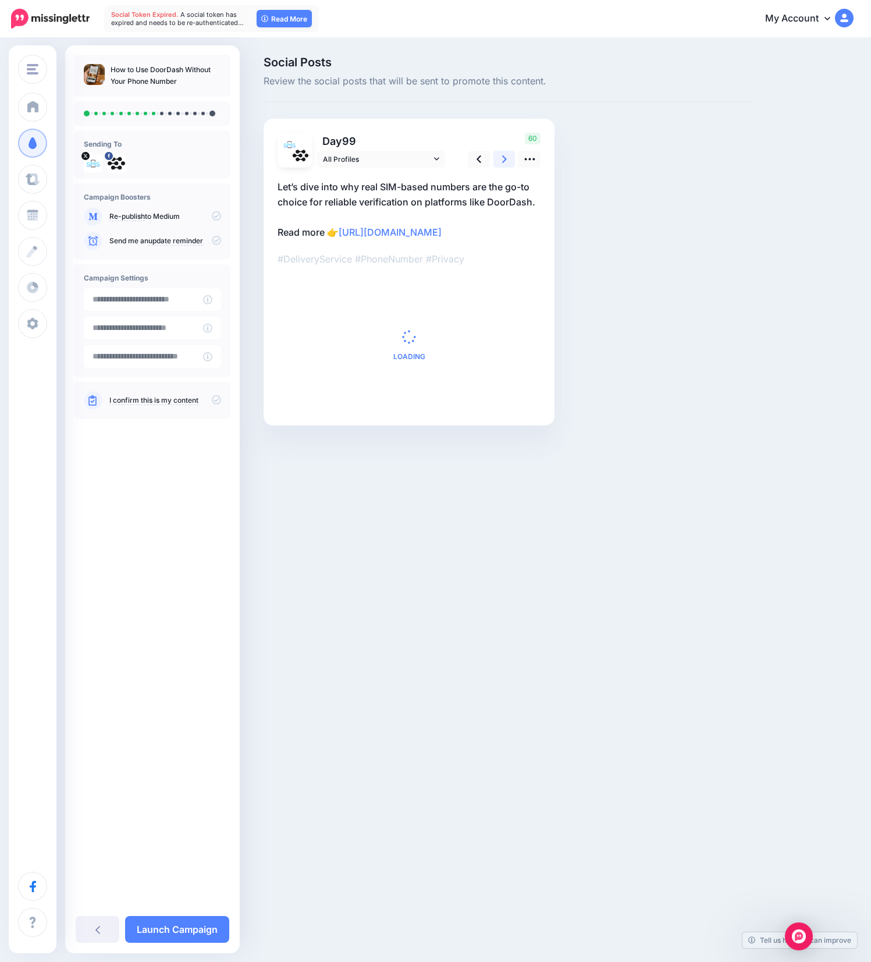
click at [502, 156] on icon at bounding box center [504, 159] width 5 height 8
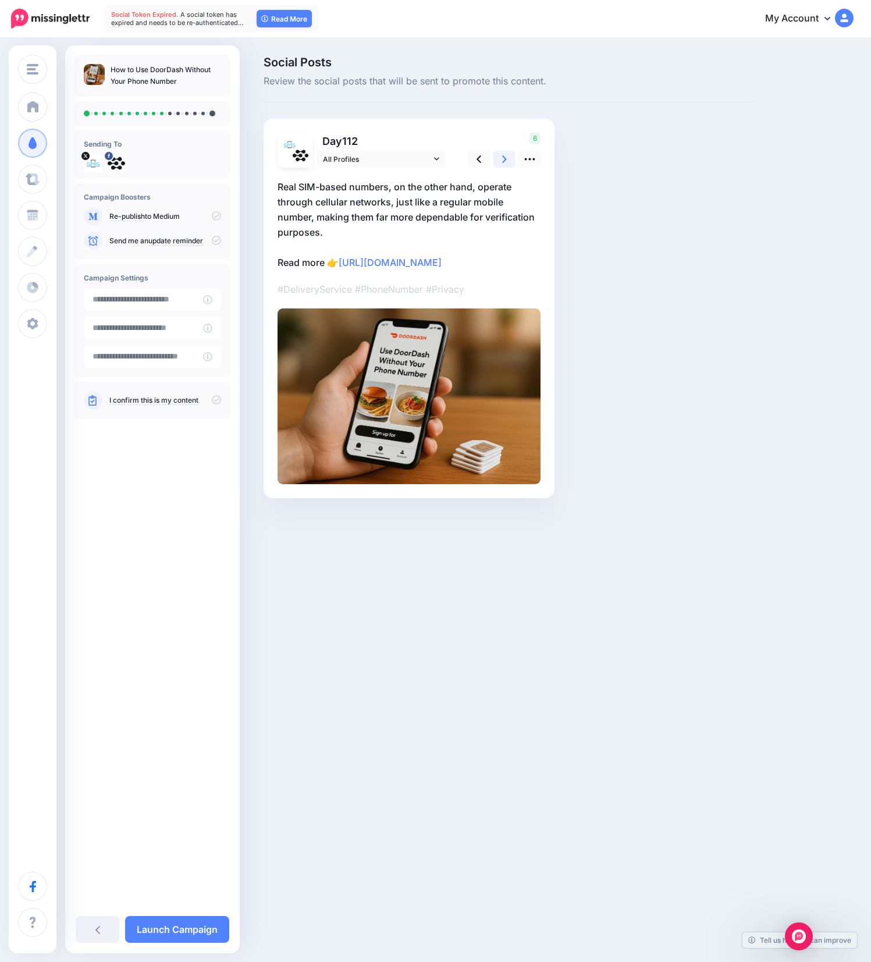
click at [502, 156] on icon at bounding box center [504, 159] width 5 height 8
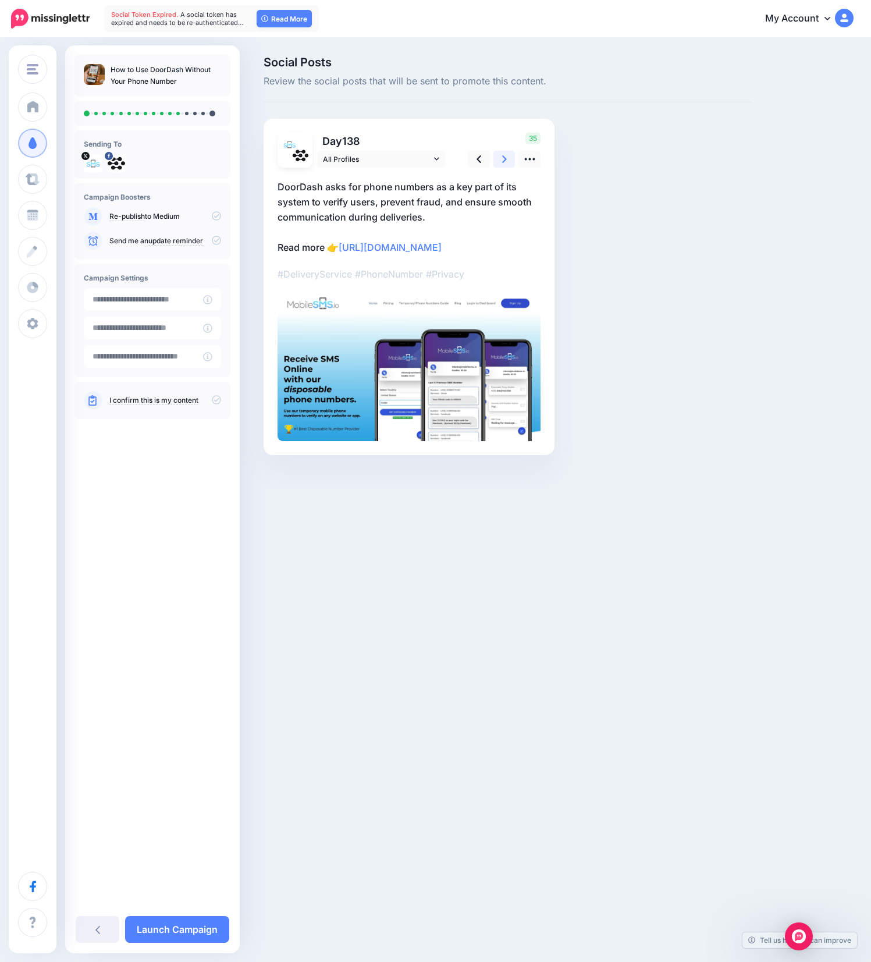
click at [502, 156] on icon at bounding box center [504, 159] width 5 height 8
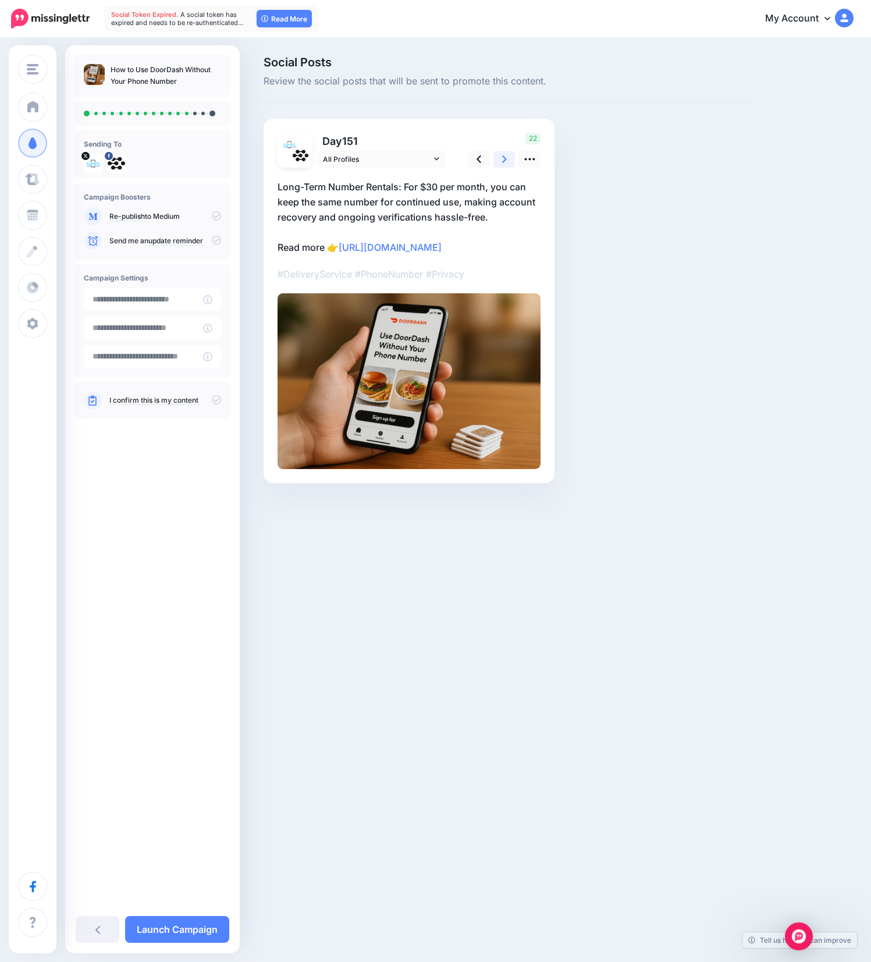
click at [502, 156] on icon at bounding box center [504, 159] width 5 height 8
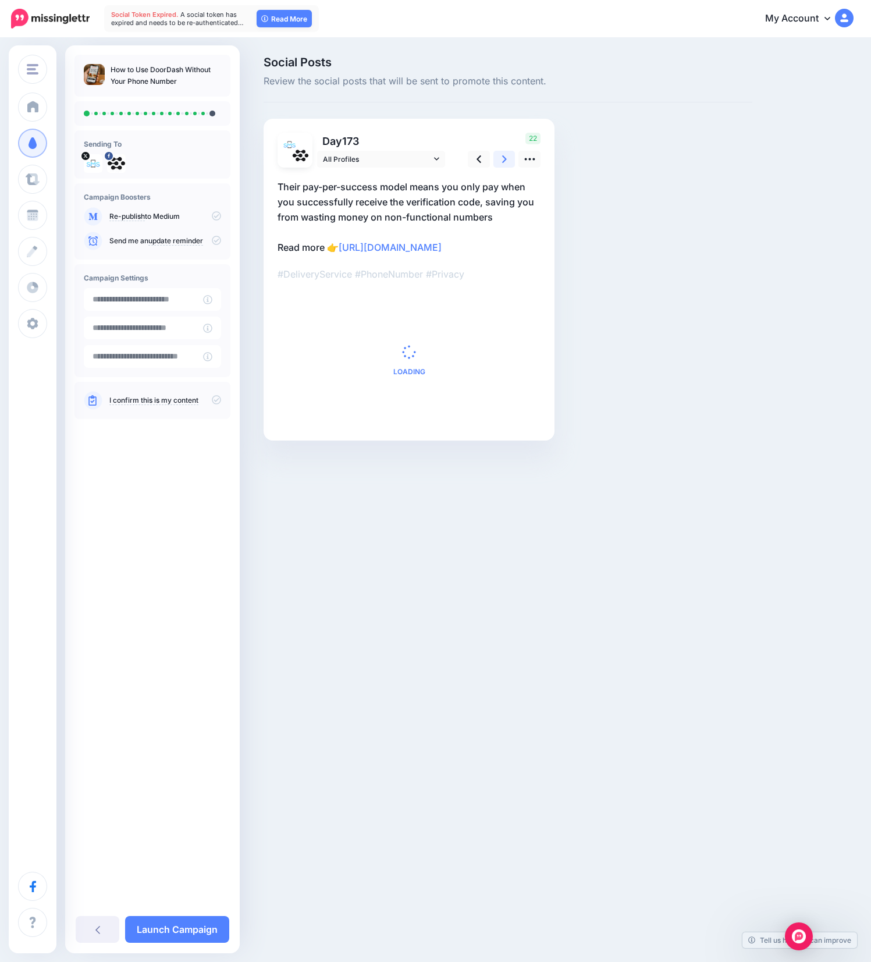
click at [502, 156] on icon at bounding box center [504, 159] width 5 height 8
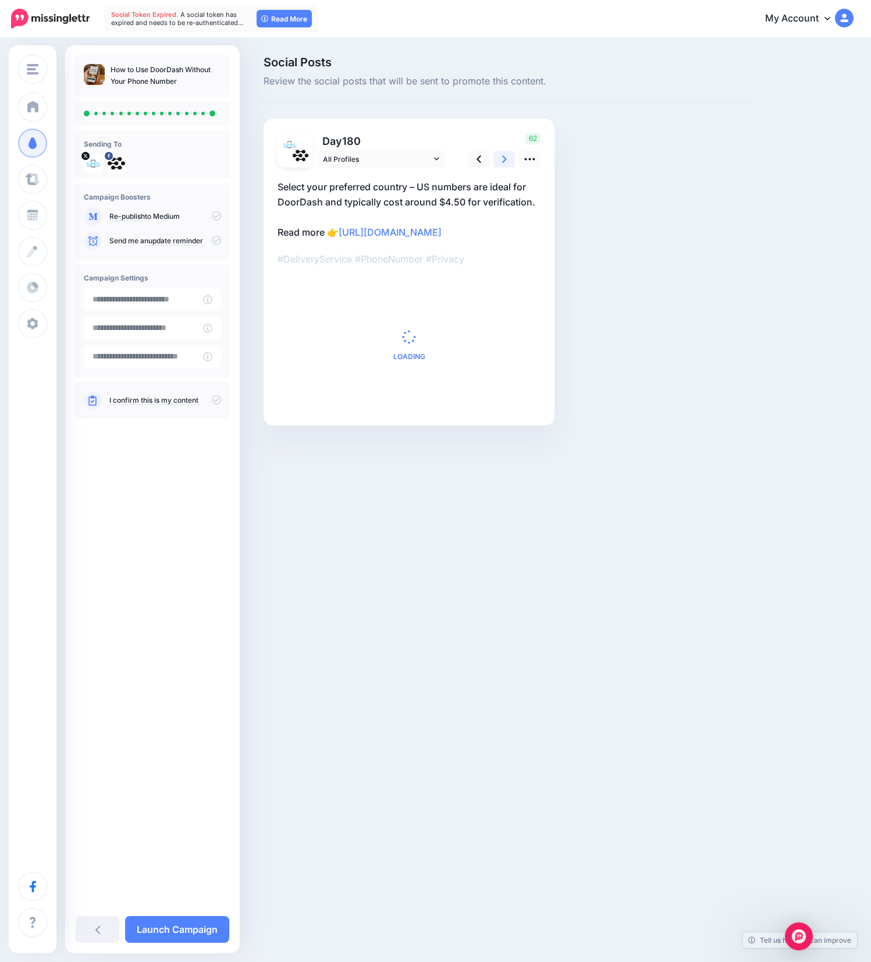
click at [502, 156] on icon at bounding box center [504, 159] width 5 height 8
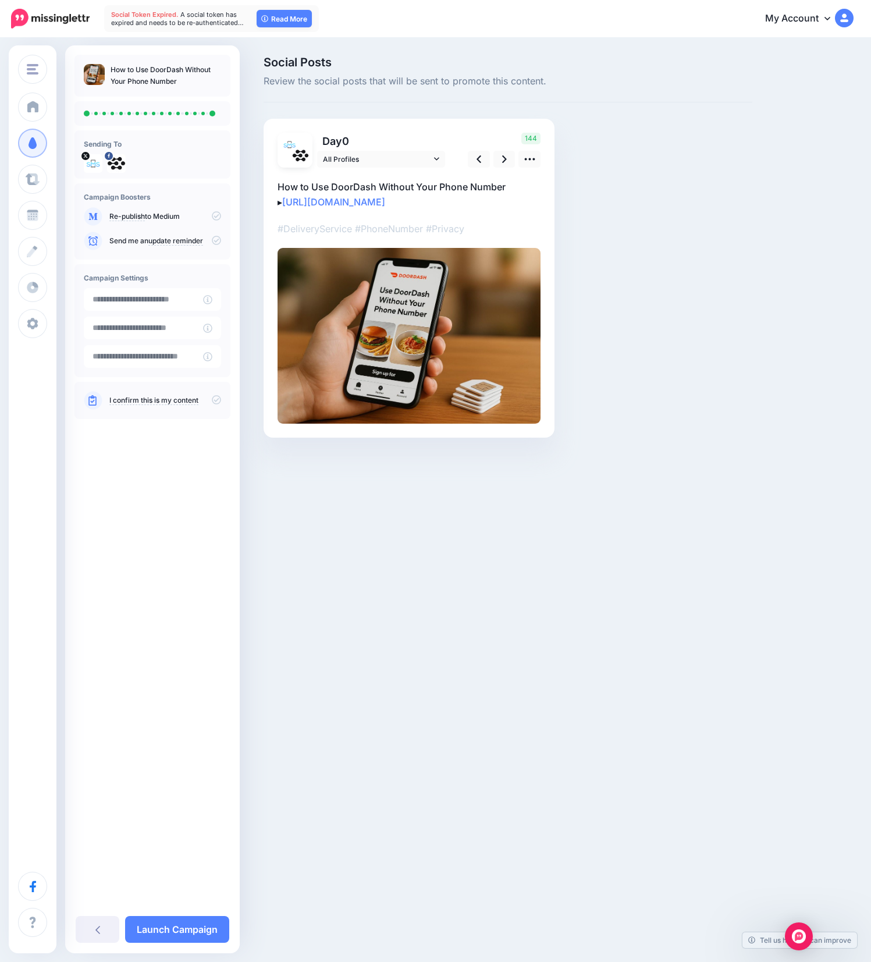
click at [214, 215] on icon at bounding box center [216, 215] width 9 height 9
click at [216, 216] on icon at bounding box center [216, 215] width 9 height 9
click at [217, 400] on icon at bounding box center [216, 399] width 9 height 9
click at [179, 932] on link "Launch Campaign" at bounding box center [177, 929] width 104 height 27
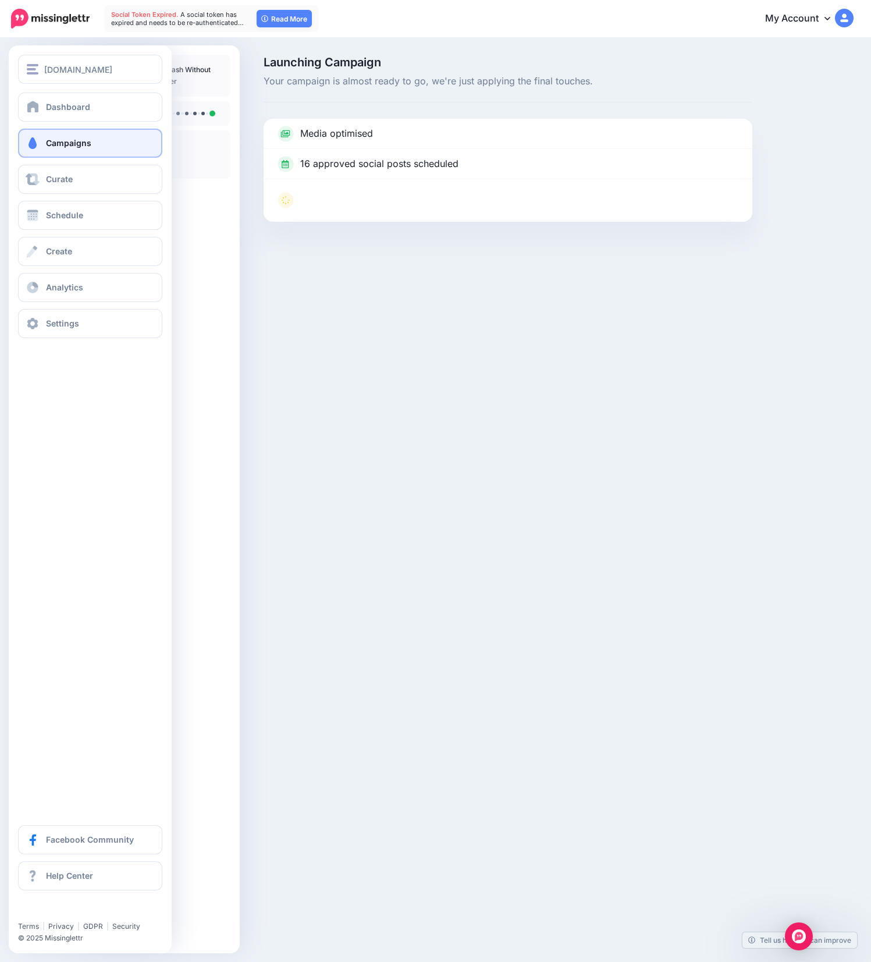
click at [62, 150] on link "Campaigns" at bounding box center [90, 143] width 144 height 29
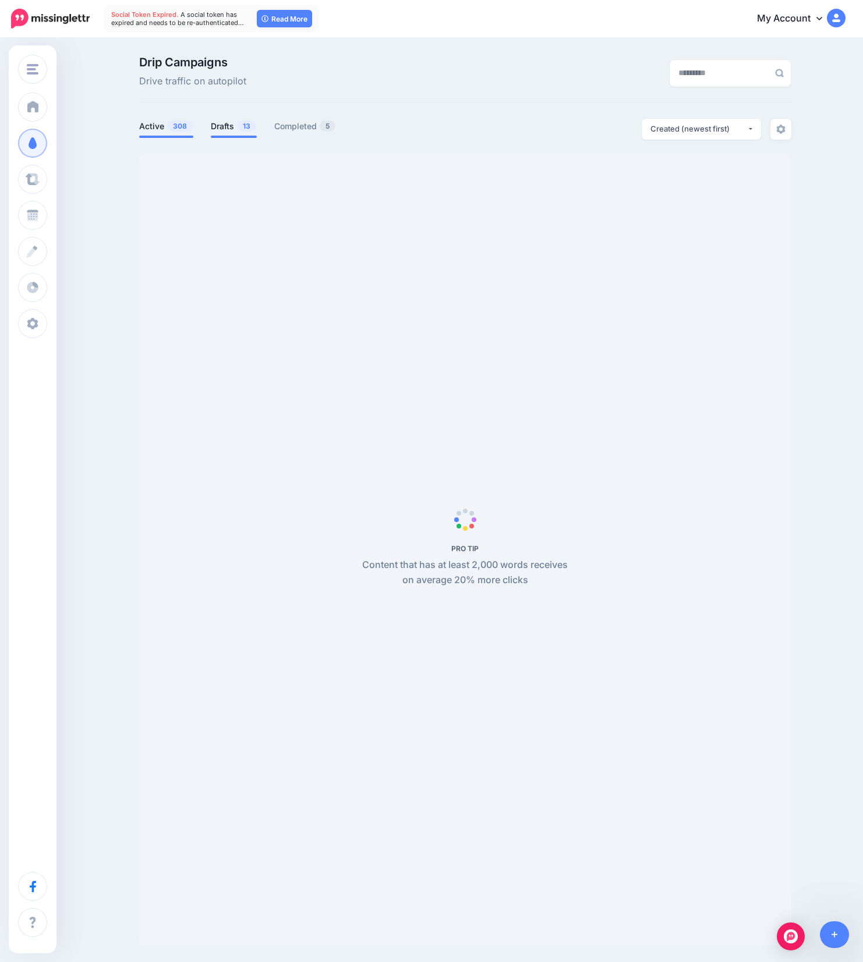
click at [225, 125] on link "Drafts 13" at bounding box center [234, 126] width 46 height 14
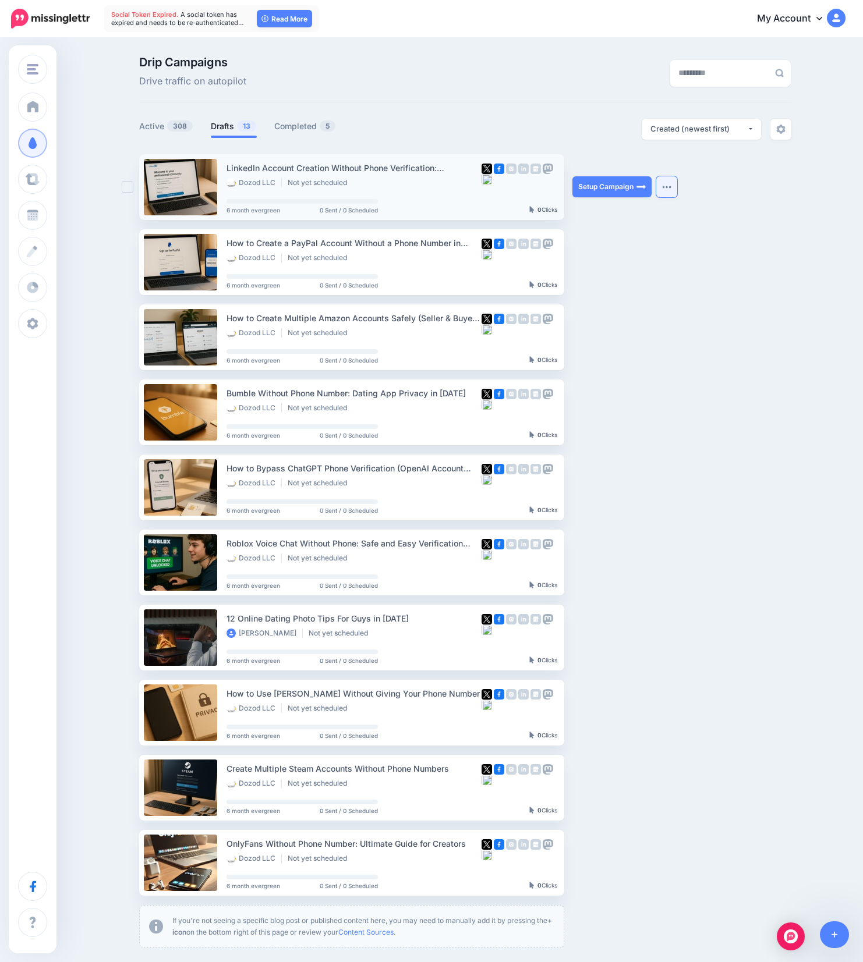
click at [663, 189] on button "button" at bounding box center [666, 186] width 21 height 21
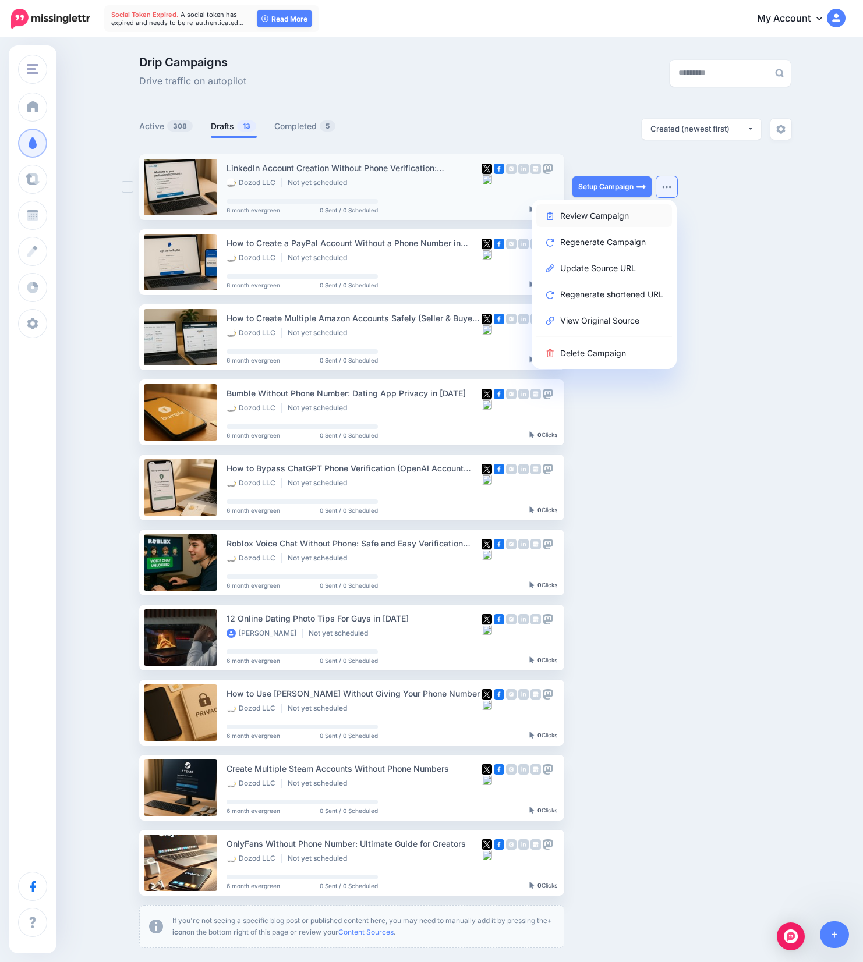
click at [595, 215] on link "Review Campaign" at bounding box center [604, 215] width 136 height 23
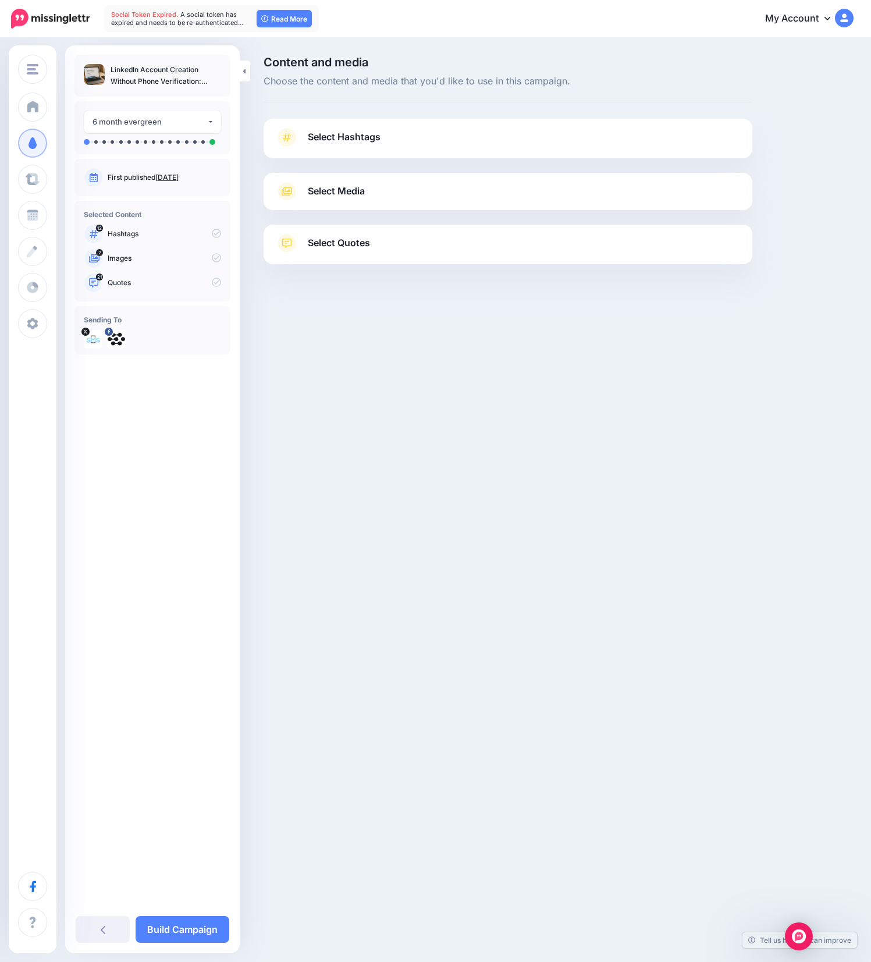
click at [422, 139] on link "Select Hashtags" at bounding box center [508, 143] width 466 height 30
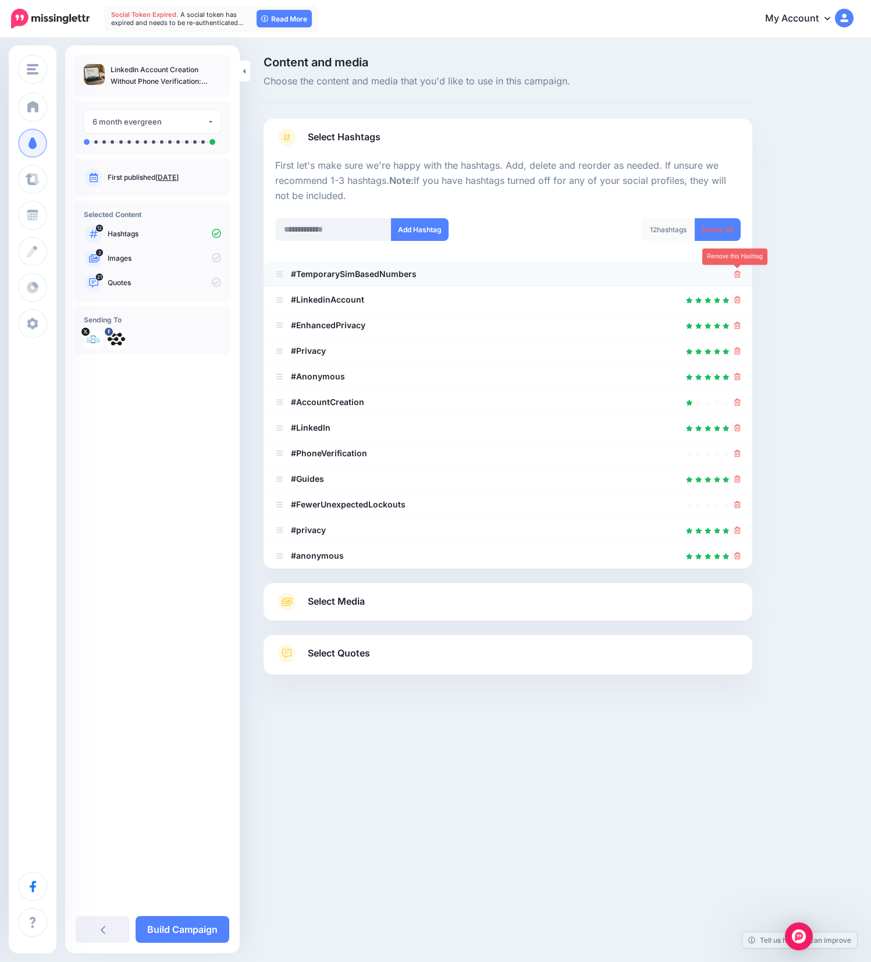
click at [739, 276] on icon at bounding box center [737, 274] width 6 height 7
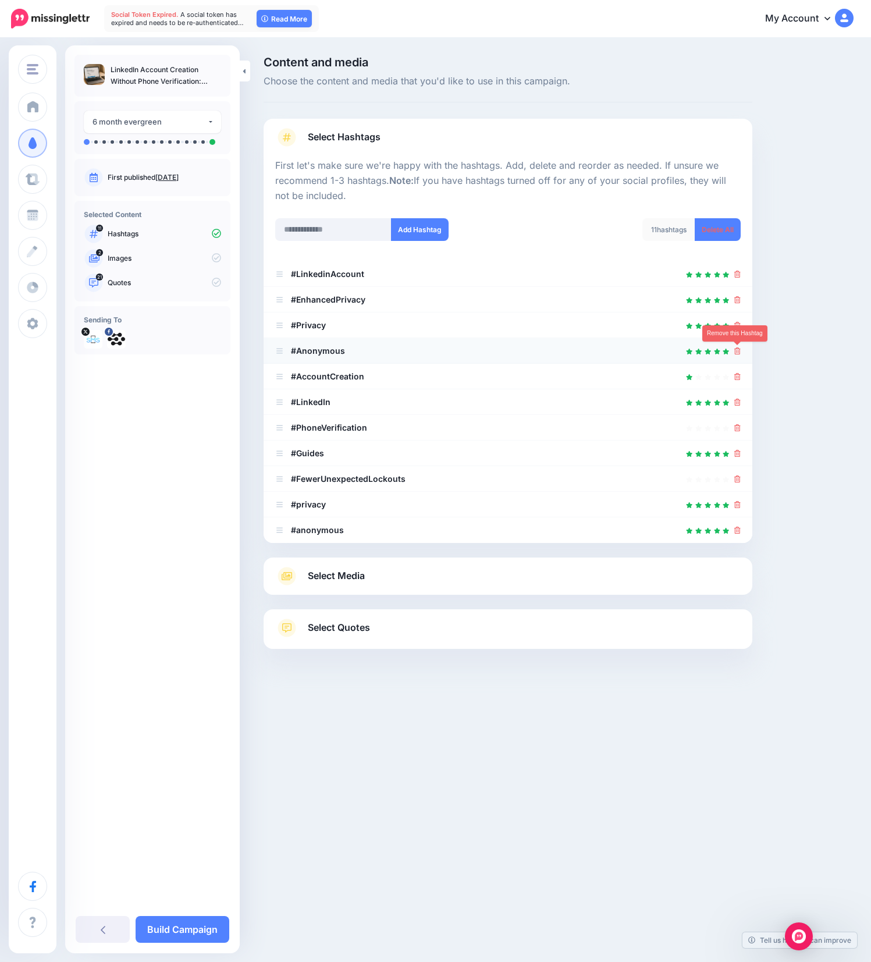
click at [738, 348] on icon at bounding box center [737, 350] width 6 height 7
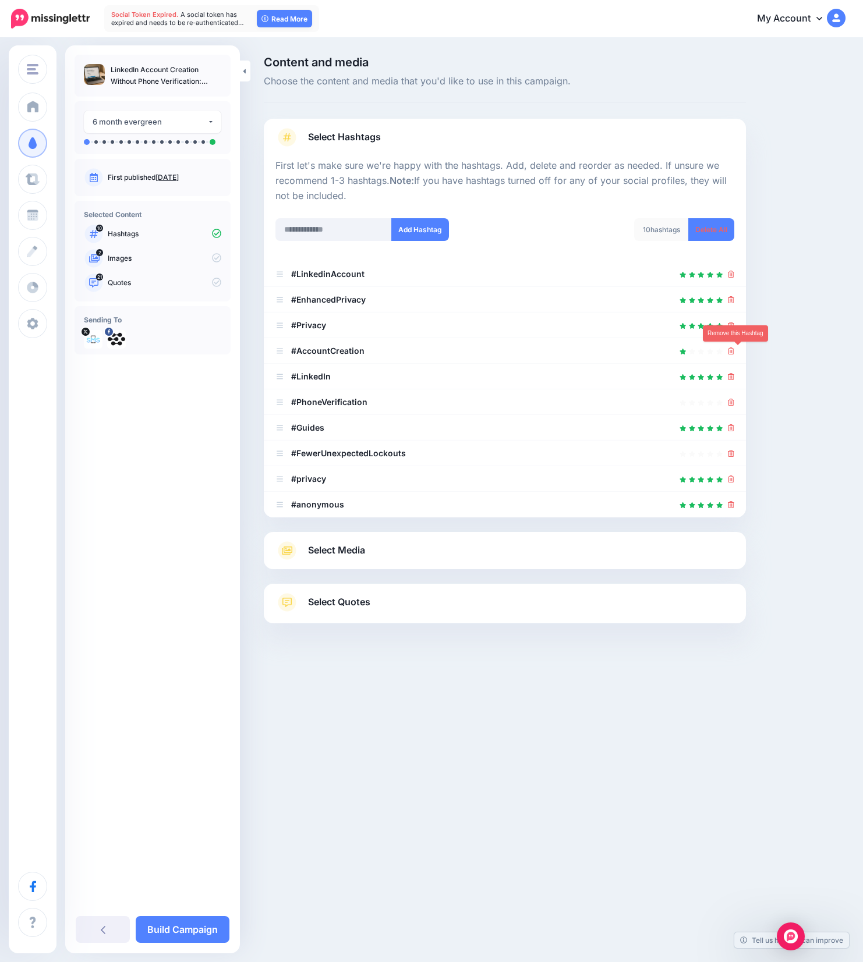
click at [734, 348] on icon at bounding box center [731, 350] width 6 height 7
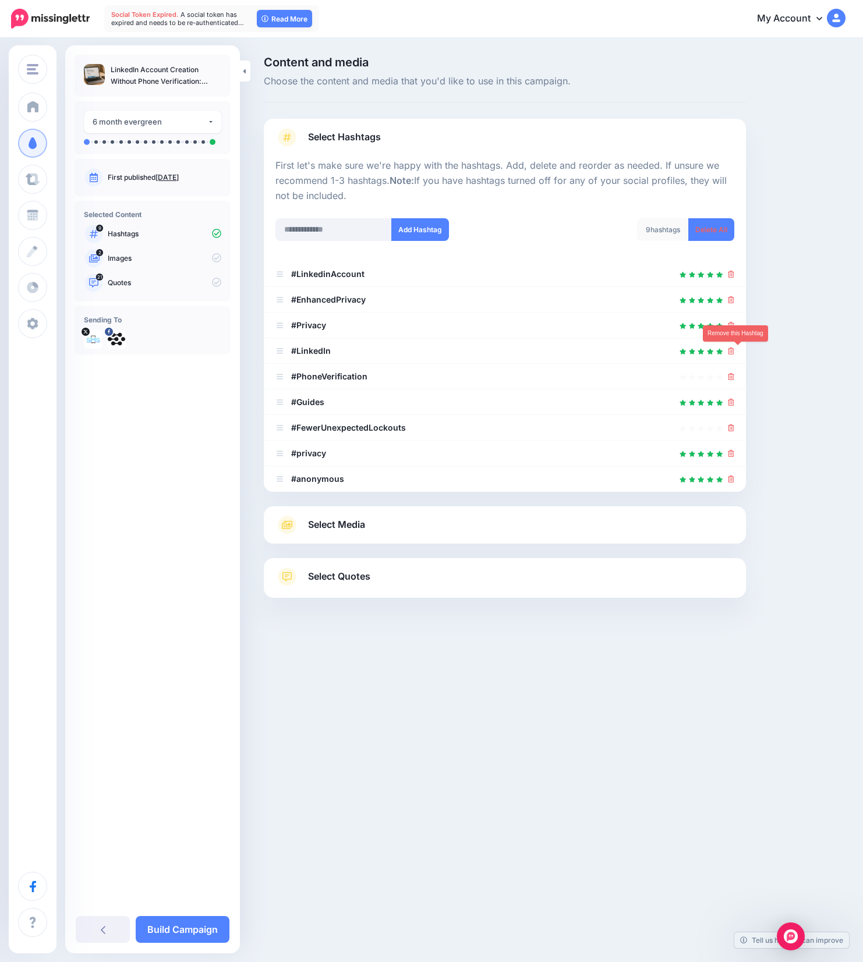
click at [734, 348] on icon at bounding box center [731, 350] width 6 height 7
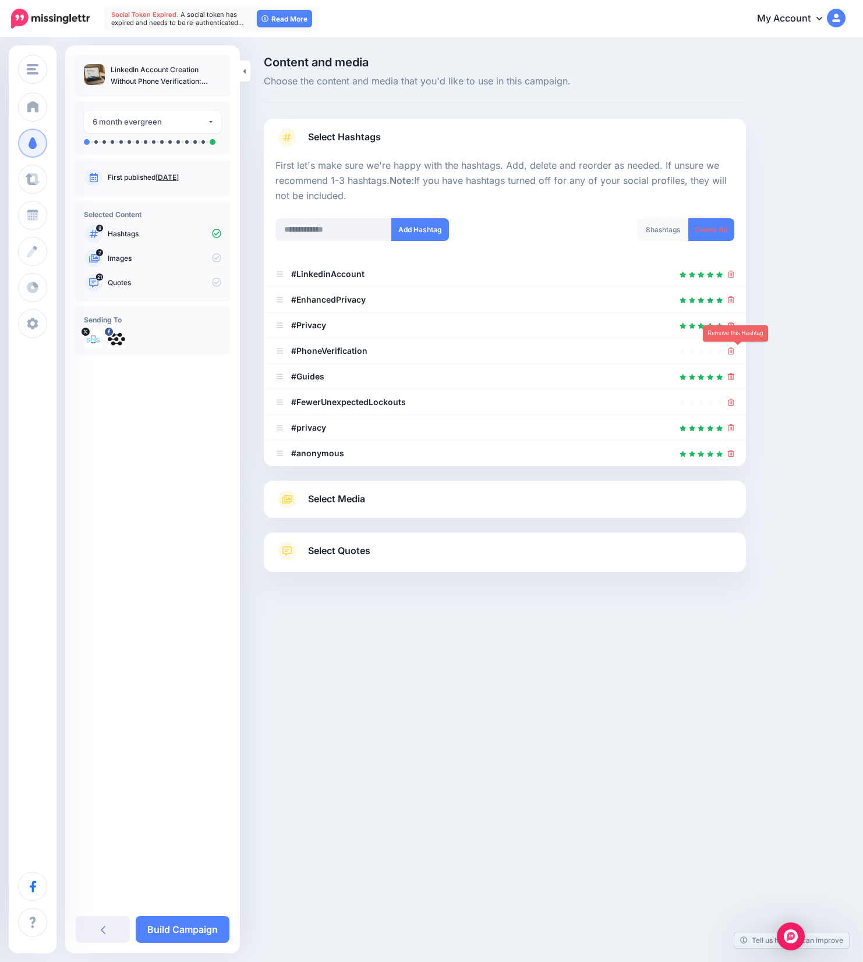
click at [734, 348] on icon at bounding box center [731, 350] width 6 height 7
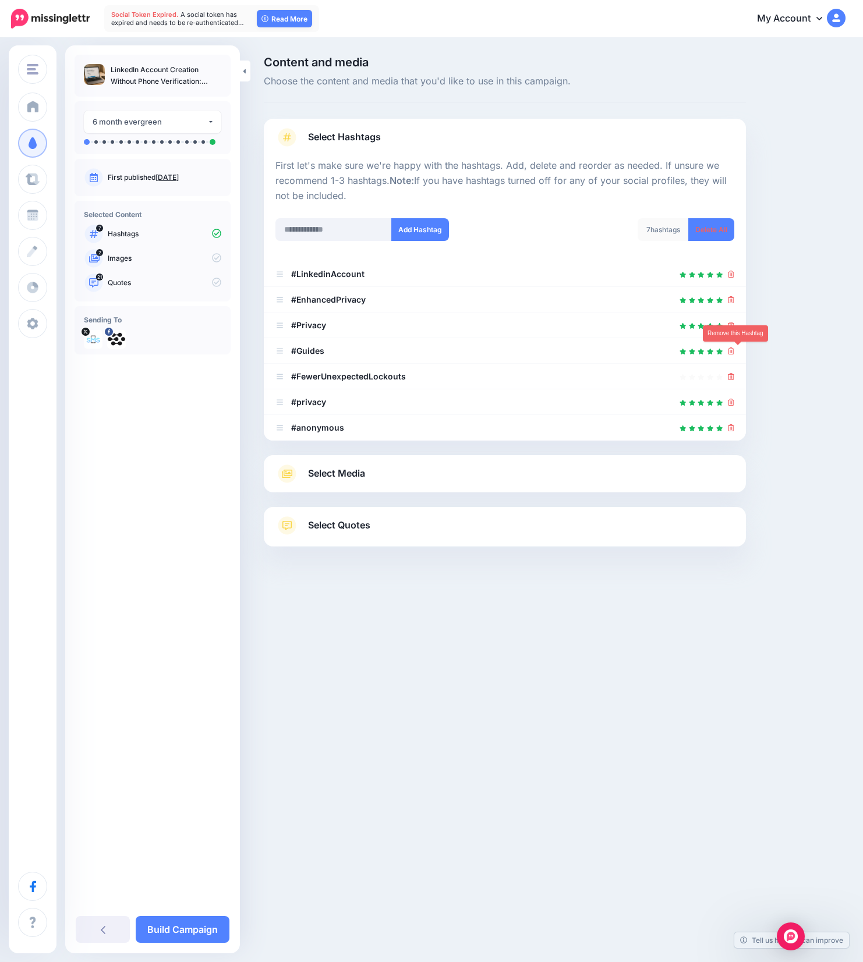
click at [734, 348] on icon at bounding box center [731, 350] width 6 height 7
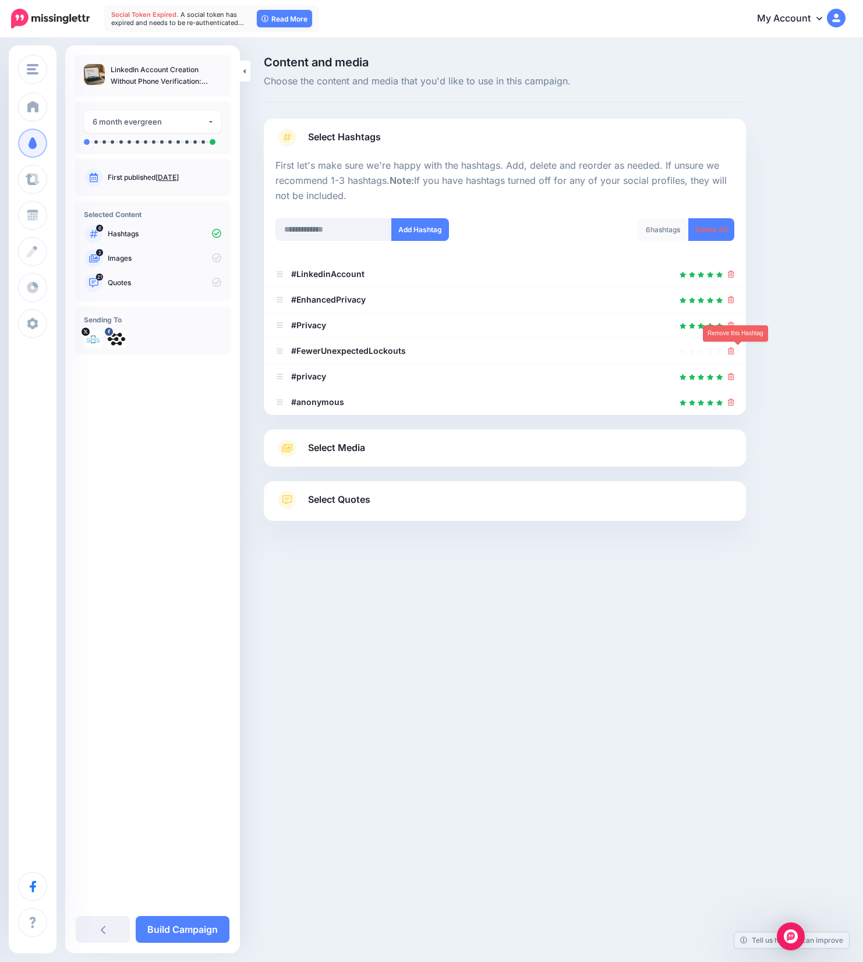
click at [734, 348] on icon at bounding box center [731, 350] width 6 height 7
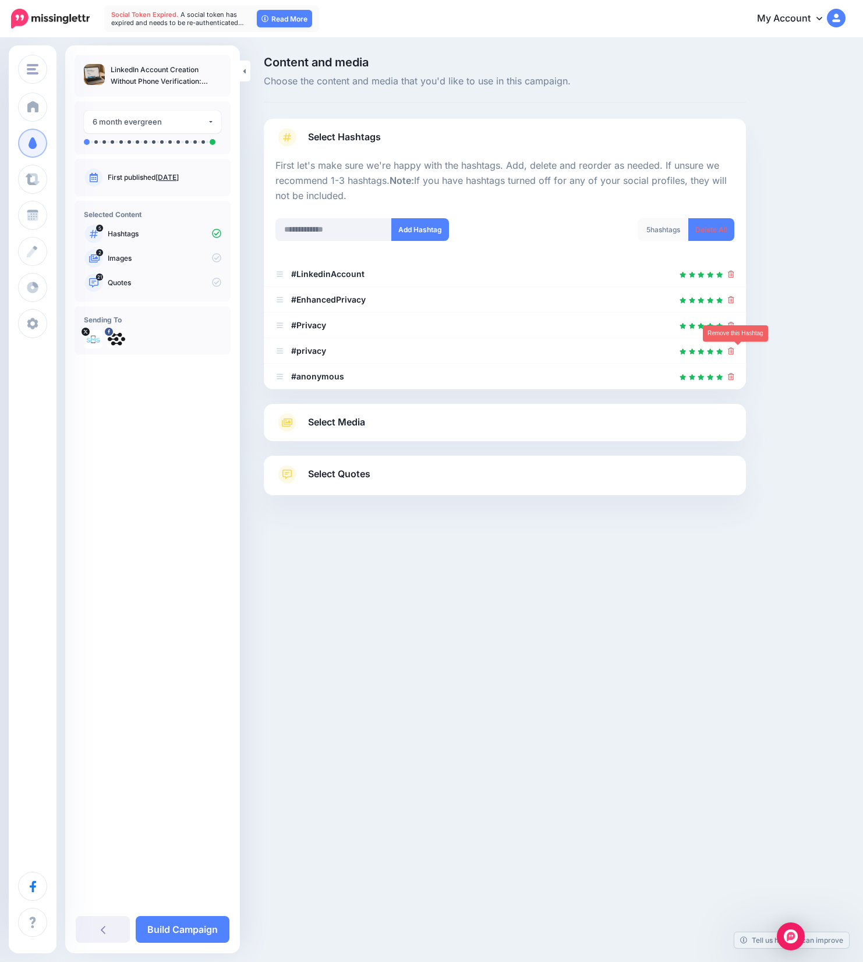
click at [734, 348] on icon at bounding box center [731, 350] width 6 height 7
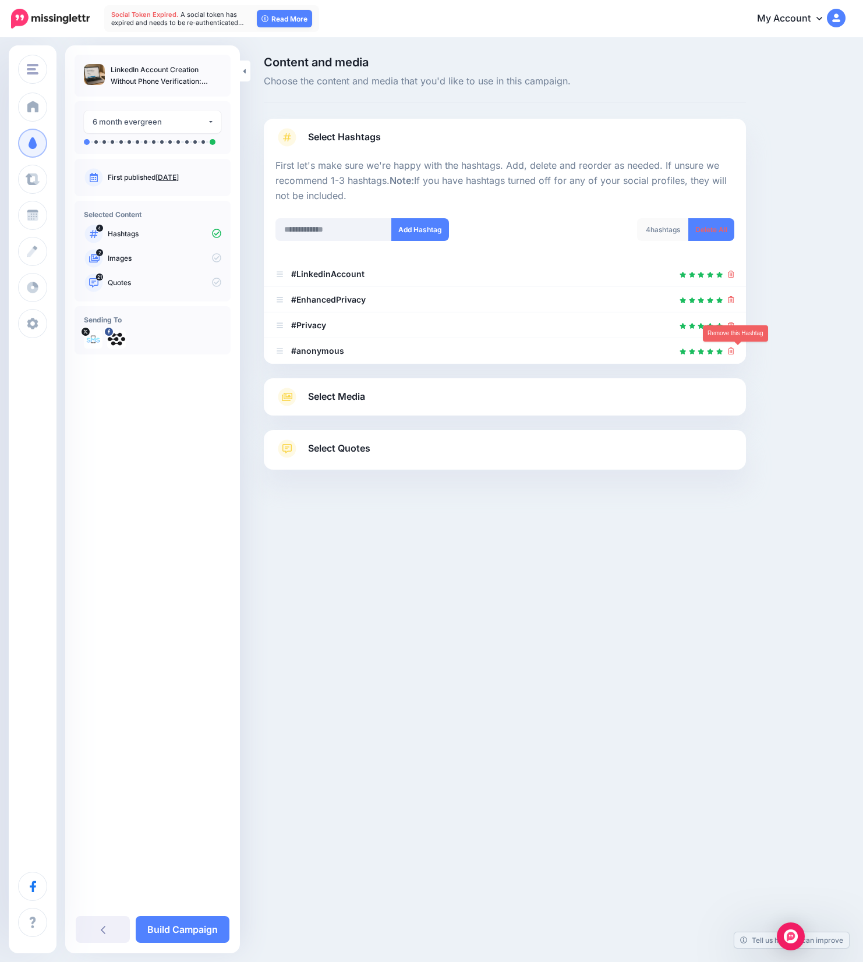
click at [734, 348] on icon at bounding box center [731, 350] width 6 height 7
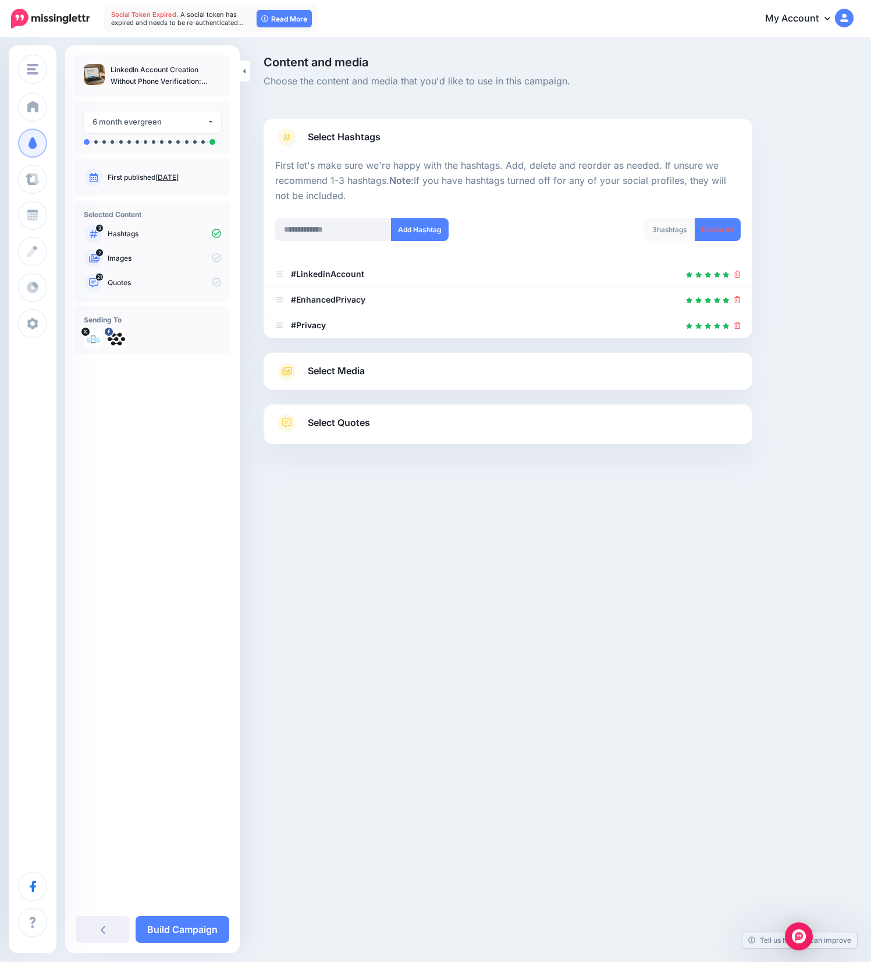
click at [413, 375] on link "Select Media" at bounding box center [508, 371] width 466 height 19
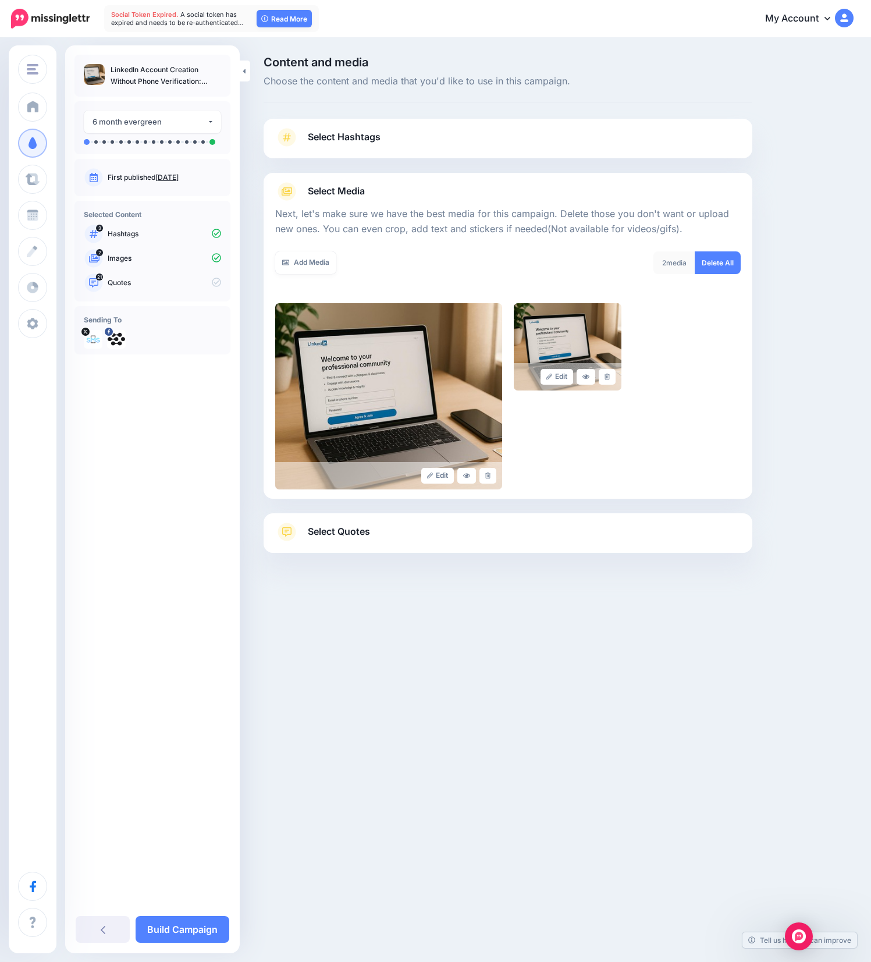
click at [435, 549] on link "Select Quotes" at bounding box center [508, 538] width 466 height 30
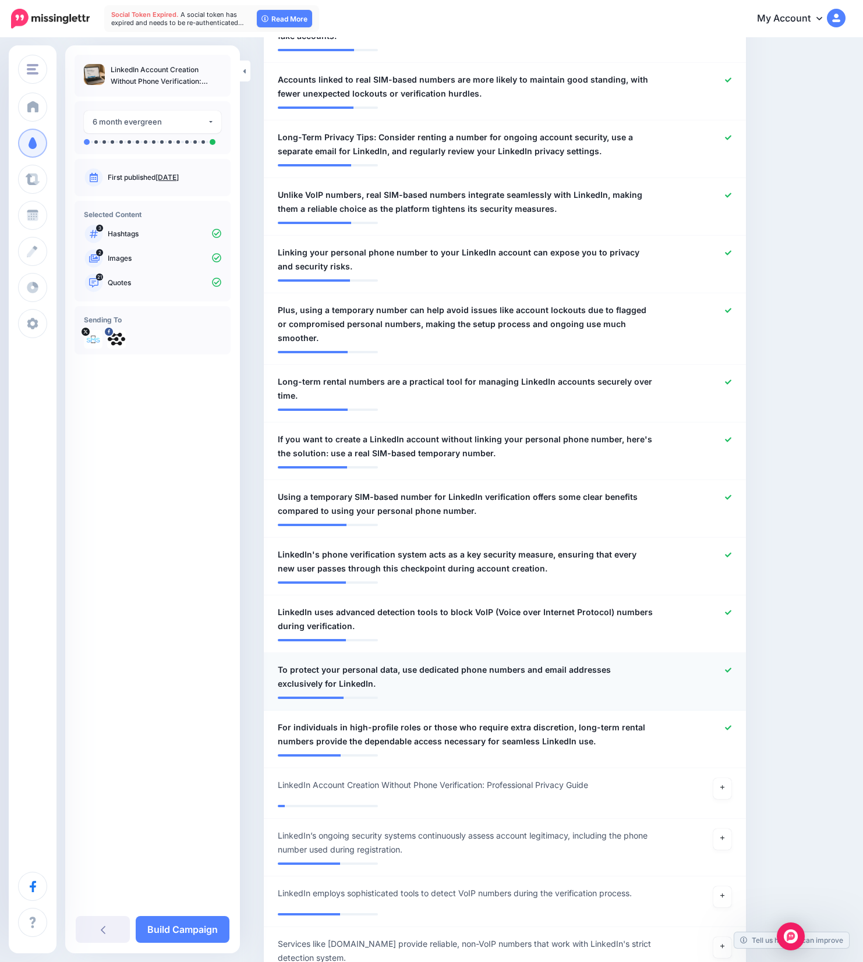
scroll to position [932, 0]
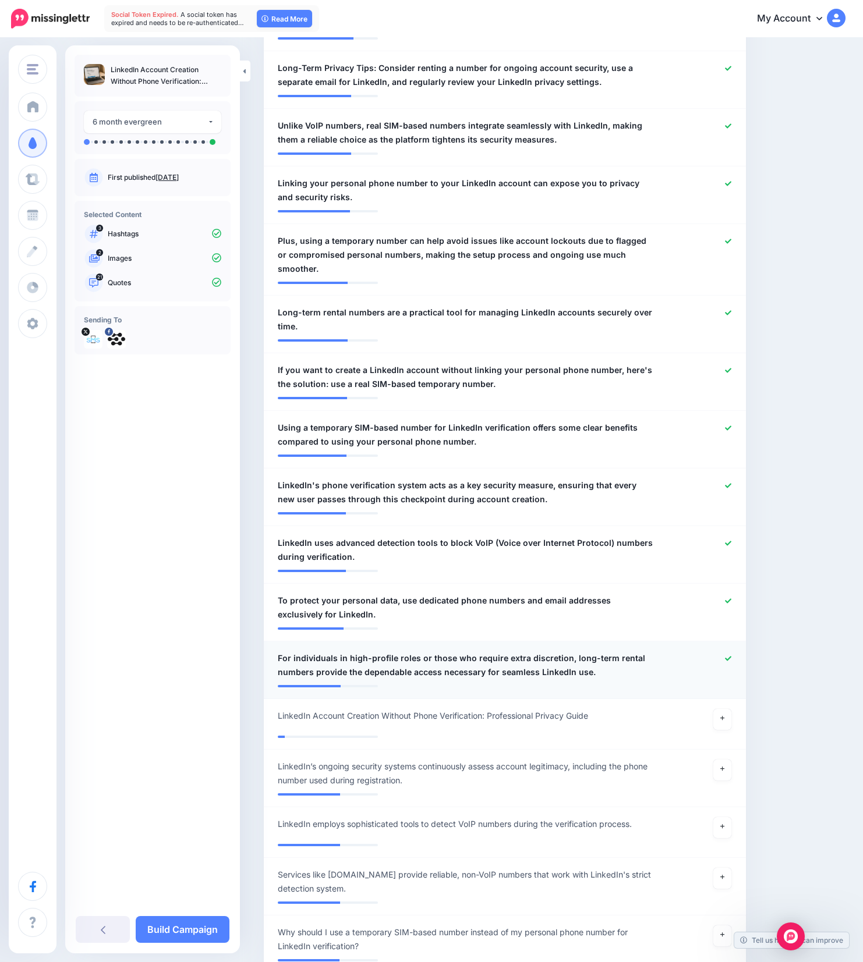
click at [731, 655] on icon at bounding box center [728, 658] width 6 height 6
click at [731, 598] on icon at bounding box center [728, 600] width 6 height 5
click at [731, 541] on icon at bounding box center [728, 543] width 6 height 5
click at [731, 482] on icon at bounding box center [728, 485] width 6 height 6
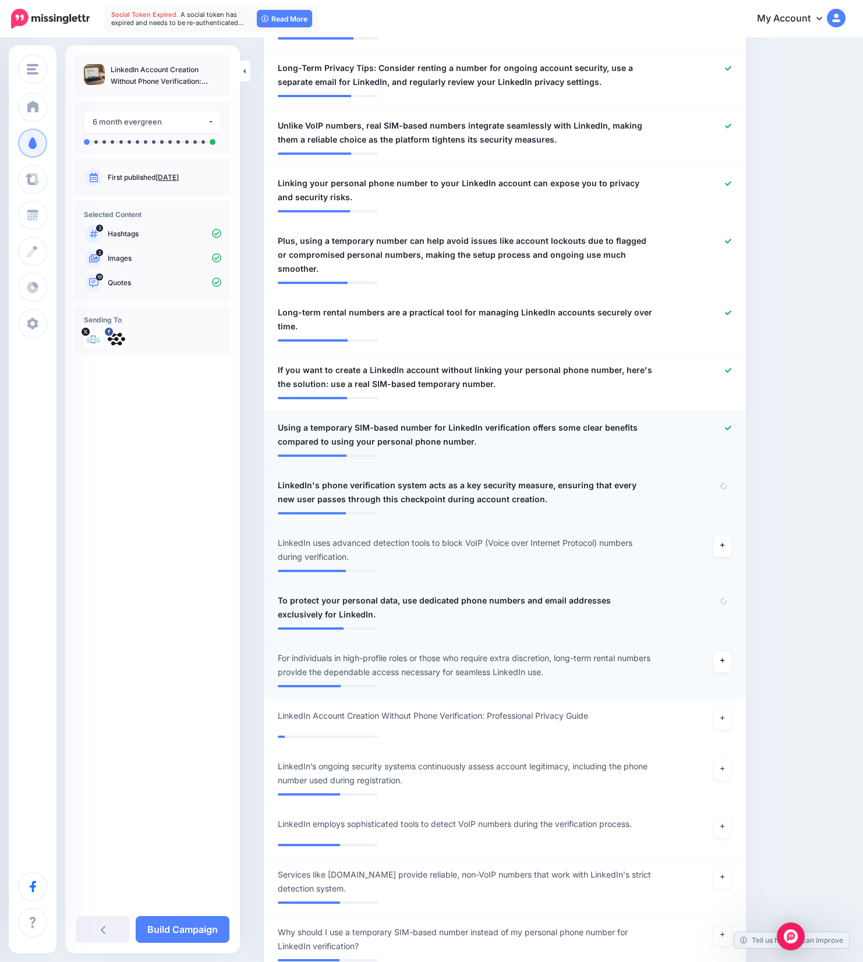
click at [731, 425] on icon at bounding box center [728, 427] width 6 height 5
click at [201, 931] on link "Build Campaign" at bounding box center [183, 929] width 94 height 27
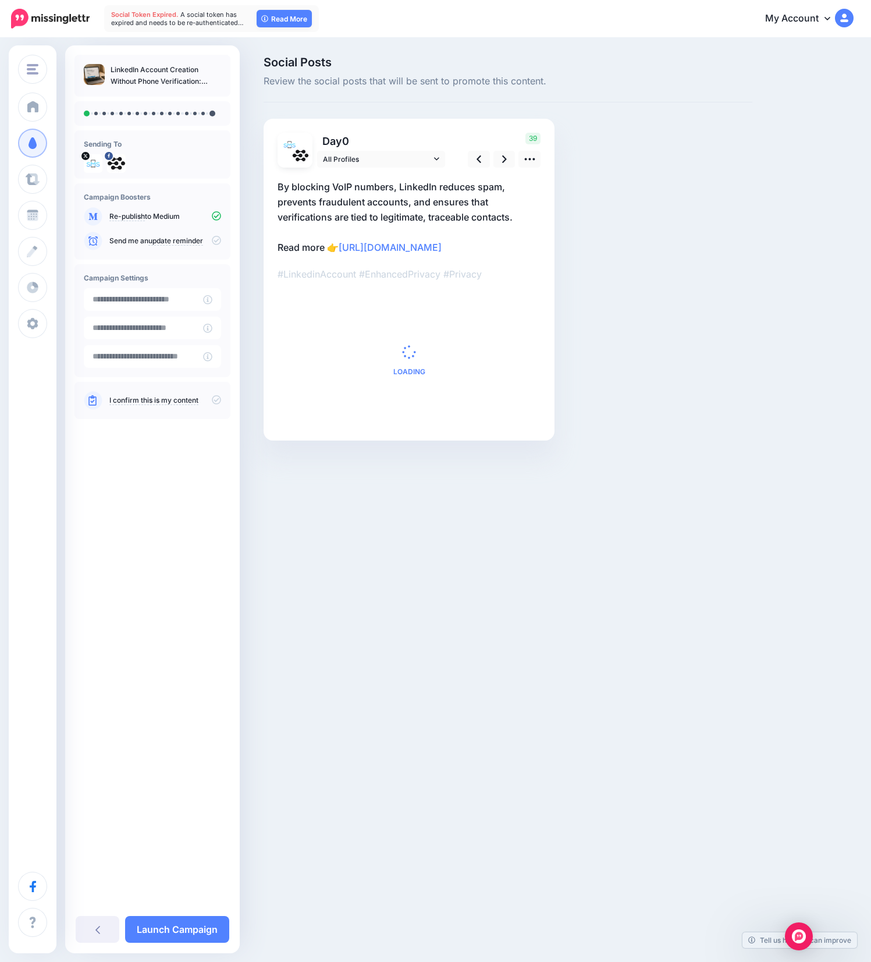
click at [505, 168] on div at bounding box center [409, 297] width 263 height 259
click at [503, 163] on icon at bounding box center [504, 159] width 5 height 12
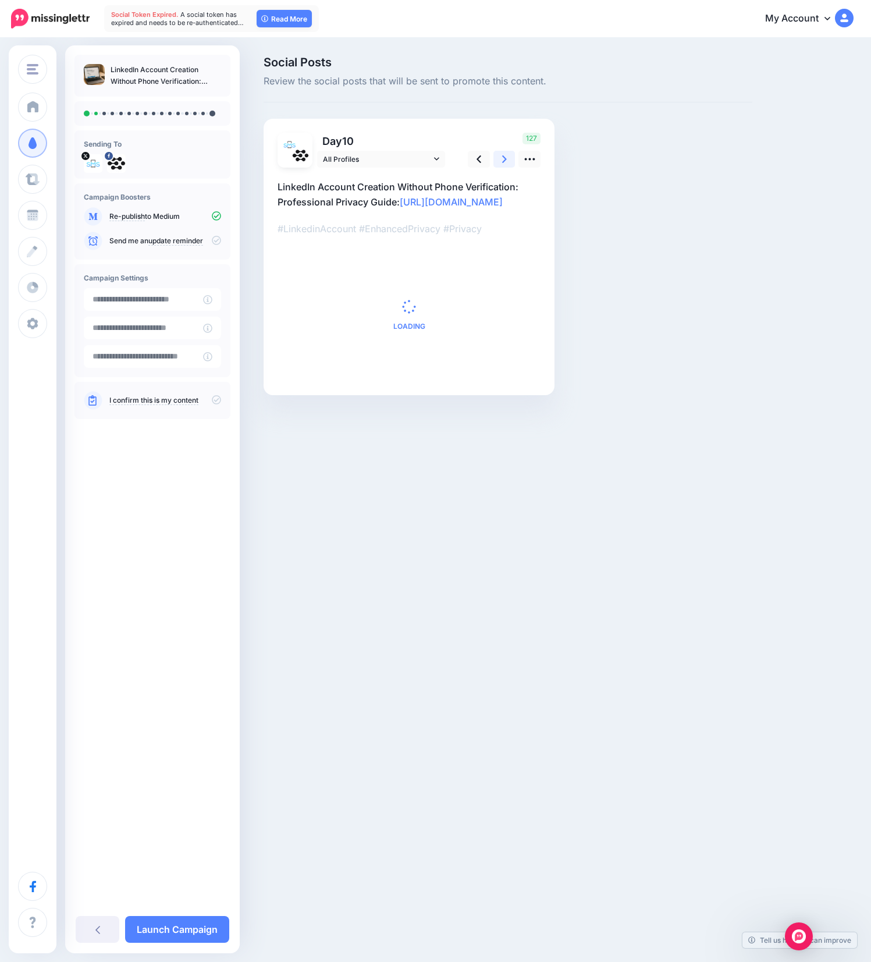
click at [503, 163] on icon at bounding box center [504, 159] width 5 height 12
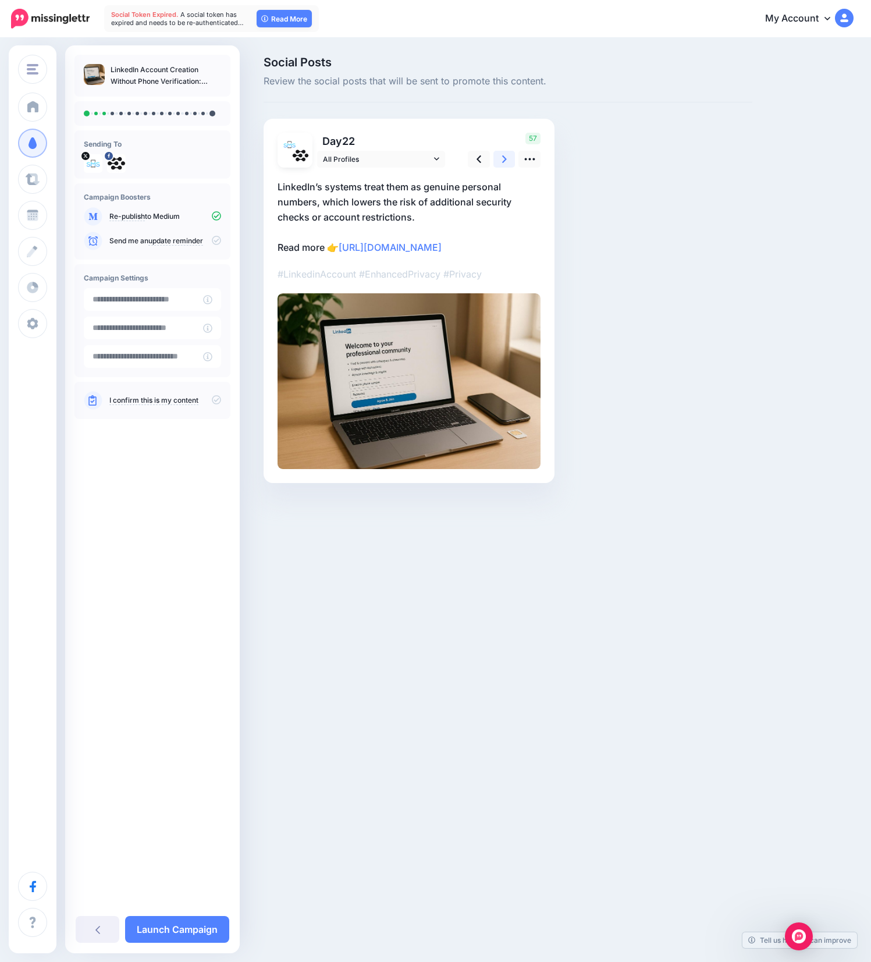
click at [503, 163] on icon at bounding box center [504, 159] width 5 height 12
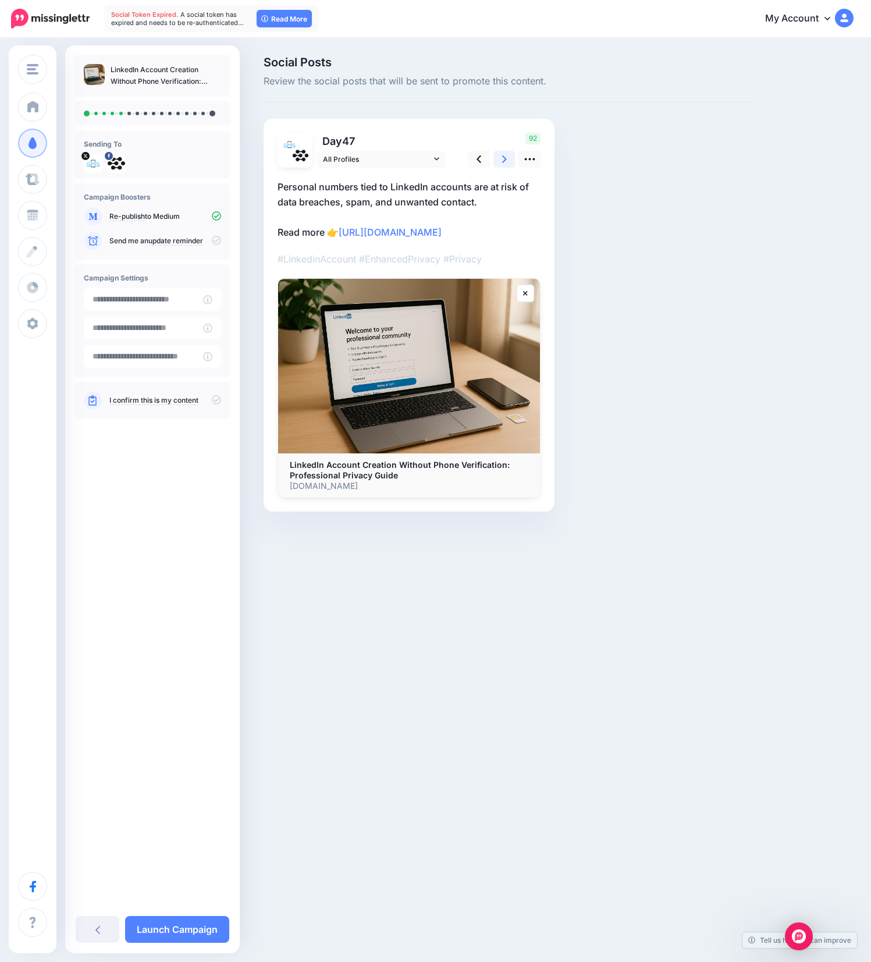
click at [503, 163] on icon at bounding box center [504, 159] width 5 height 12
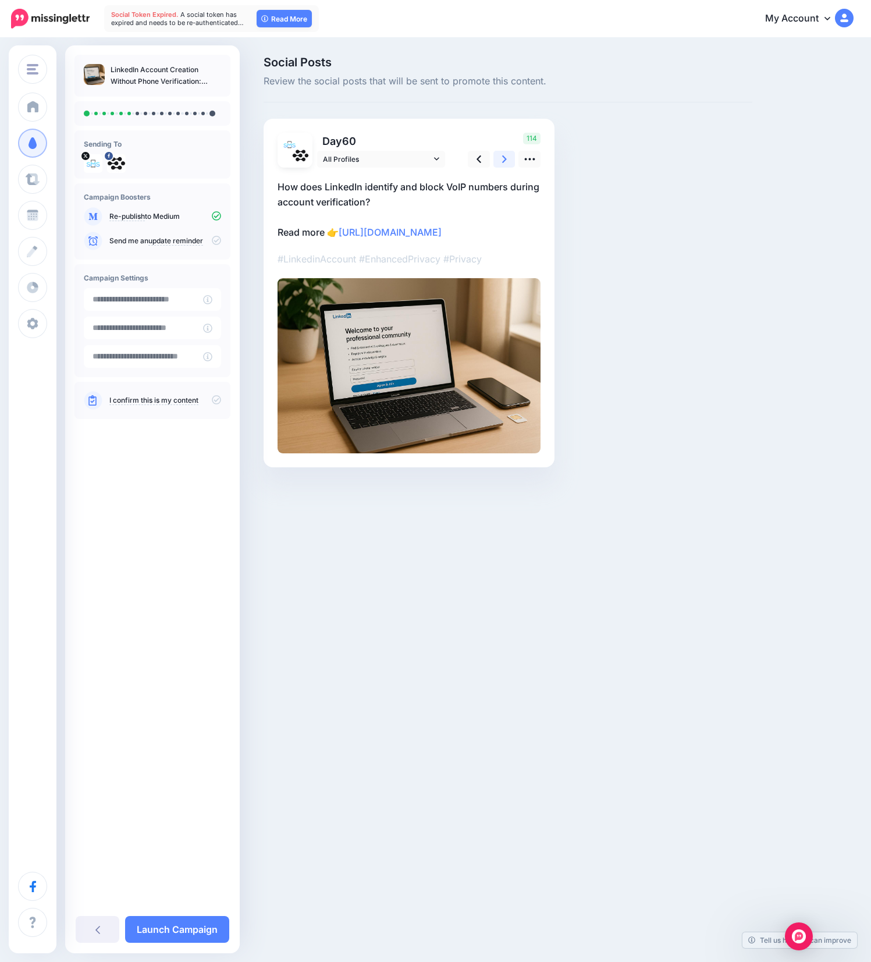
click at [503, 163] on icon at bounding box center [504, 159] width 5 height 12
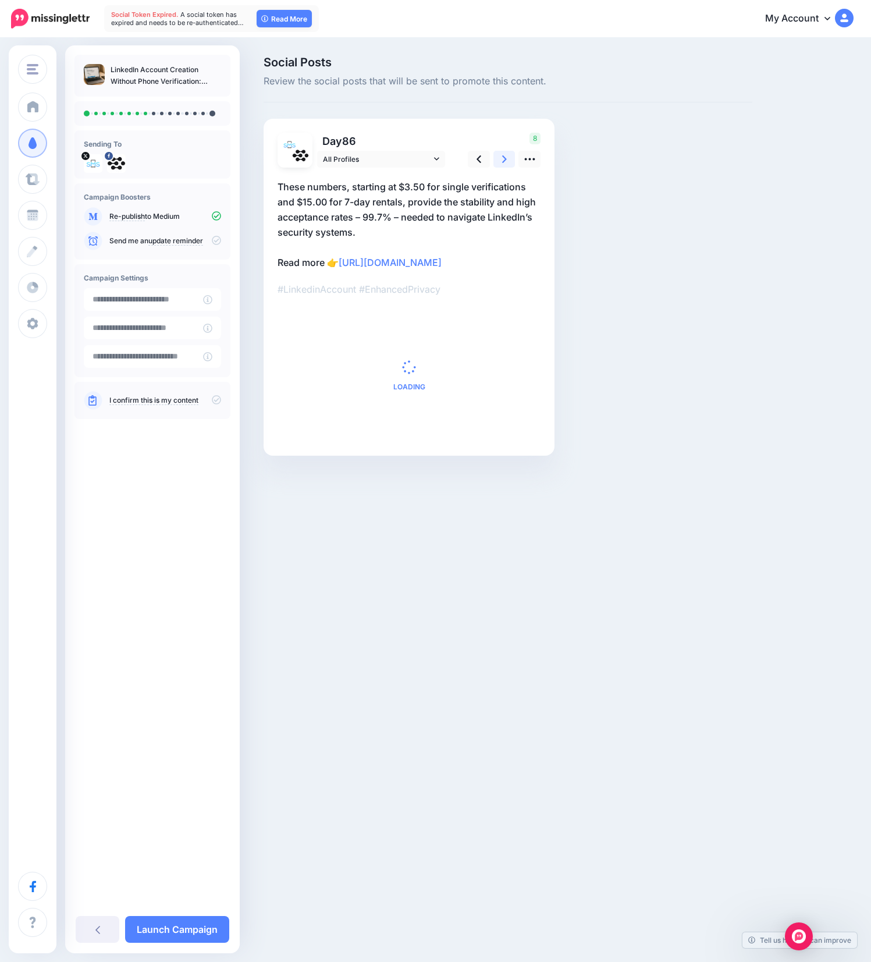
click at [503, 163] on icon at bounding box center [504, 159] width 5 height 12
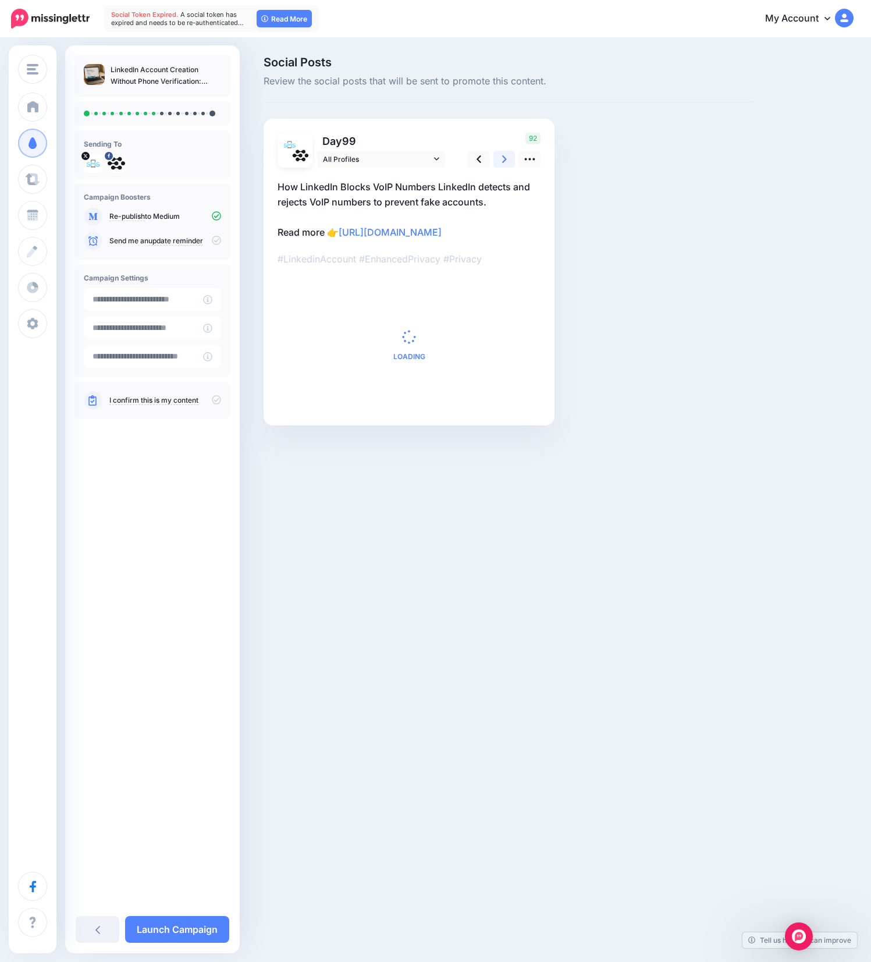
click at [503, 163] on icon at bounding box center [504, 159] width 5 height 12
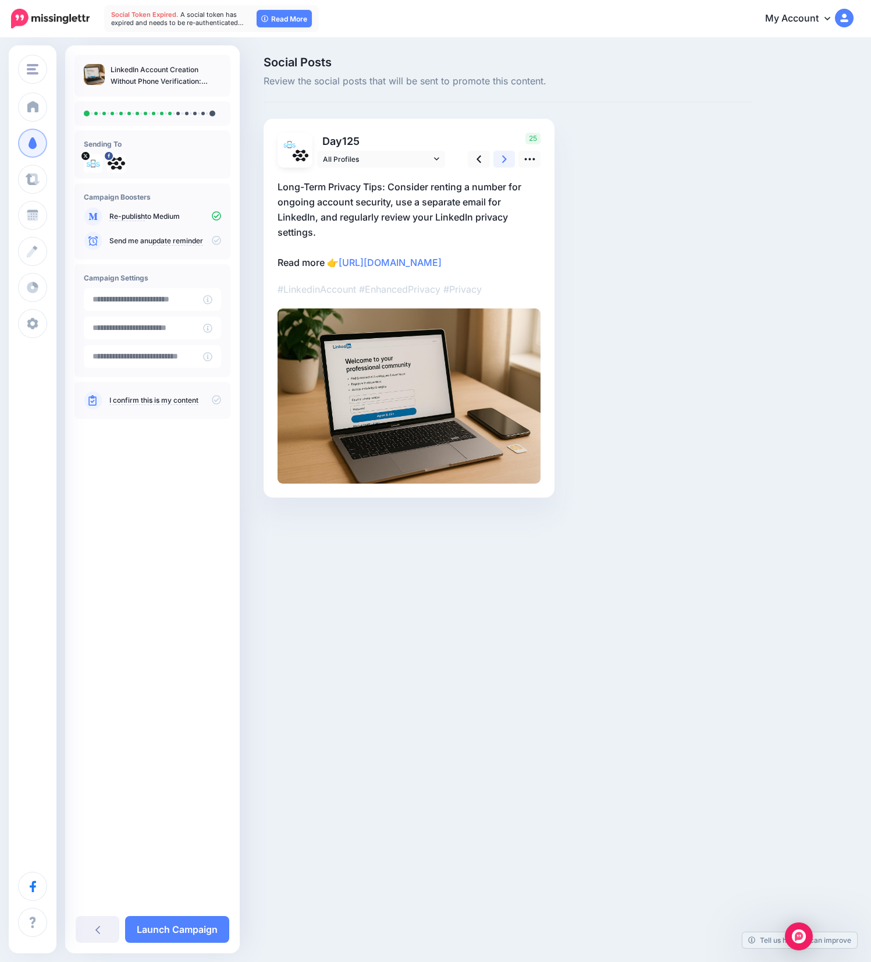
click at [503, 163] on icon at bounding box center [504, 159] width 5 height 12
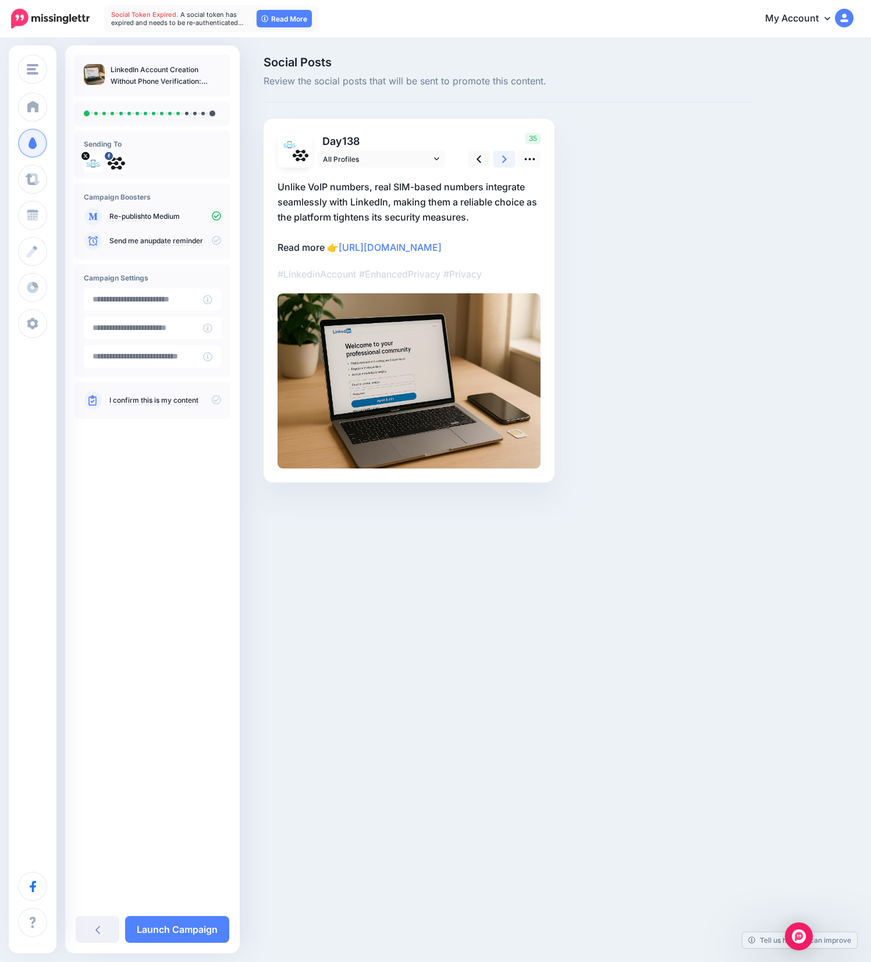
click at [503, 163] on icon at bounding box center [504, 159] width 5 height 12
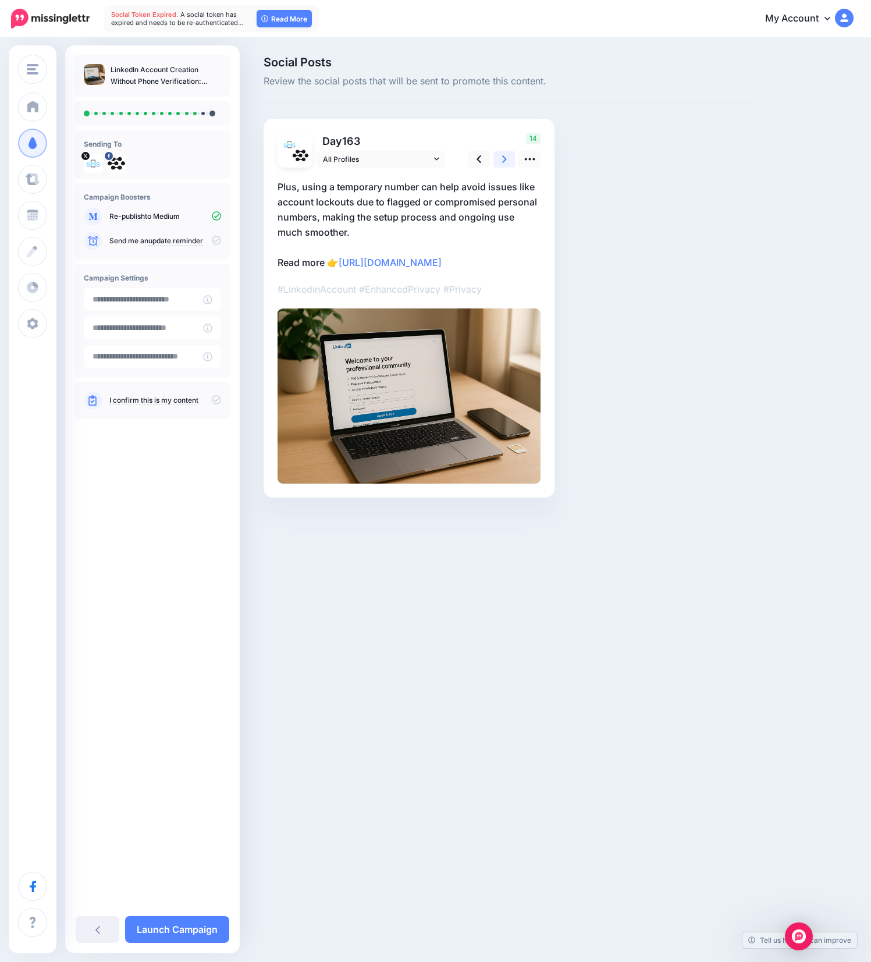
click at [503, 163] on icon at bounding box center [504, 159] width 5 height 12
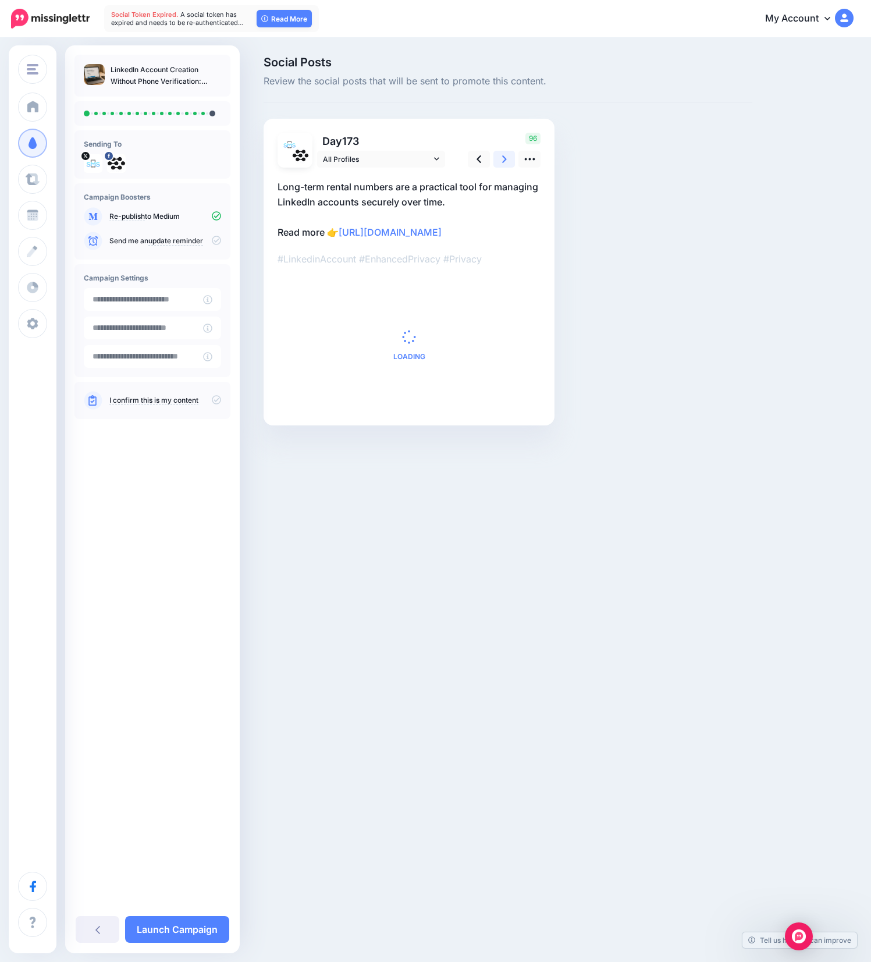
click at [503, 163] on icon at bounding box center [504, 159] width 5 height 12
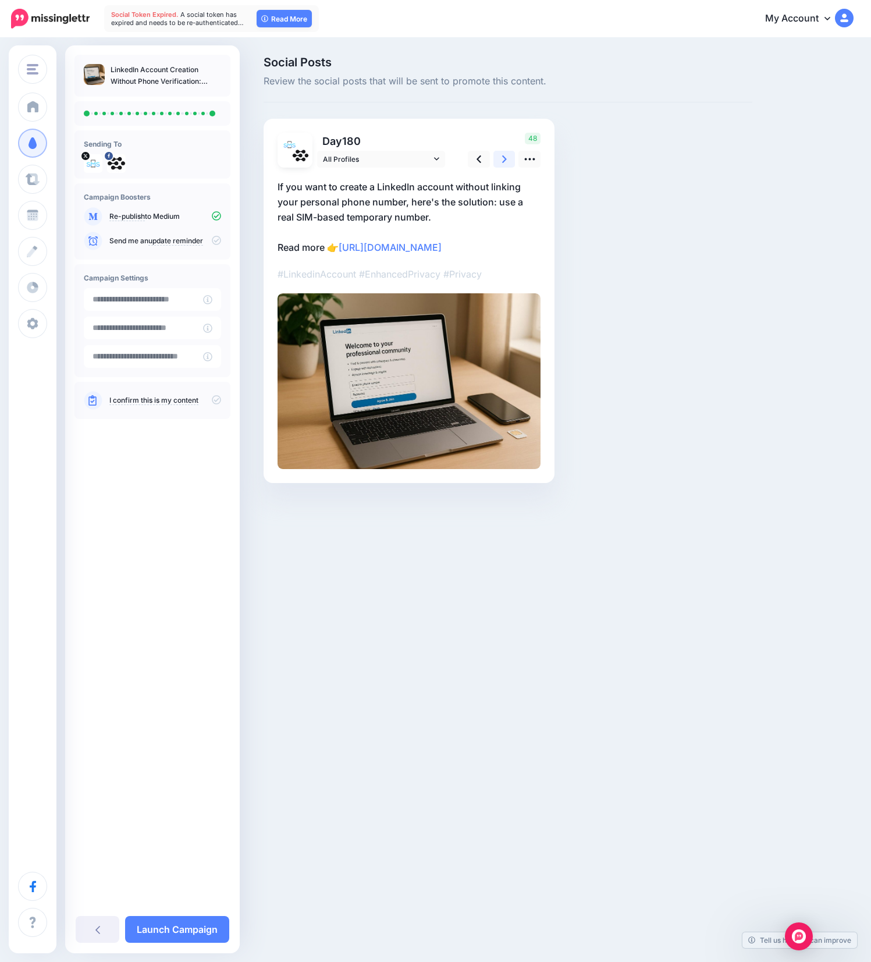
click at [503, 163] on icon at bounding box center [504, 159] width 5 height 12
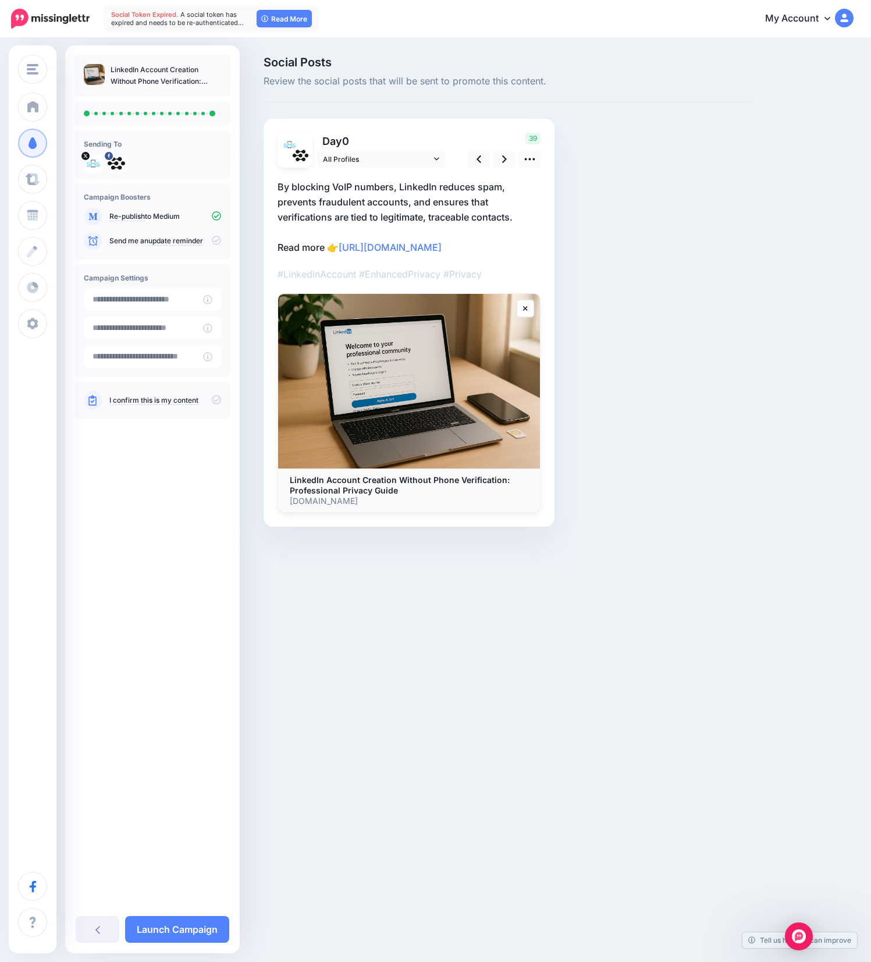
click at [215, 402] on icon at bounding box center [216, 399] width 9 height 9
click at [195, 920] on link "Launch Campaign" at bounding box center [177, 929] width 104 height 27
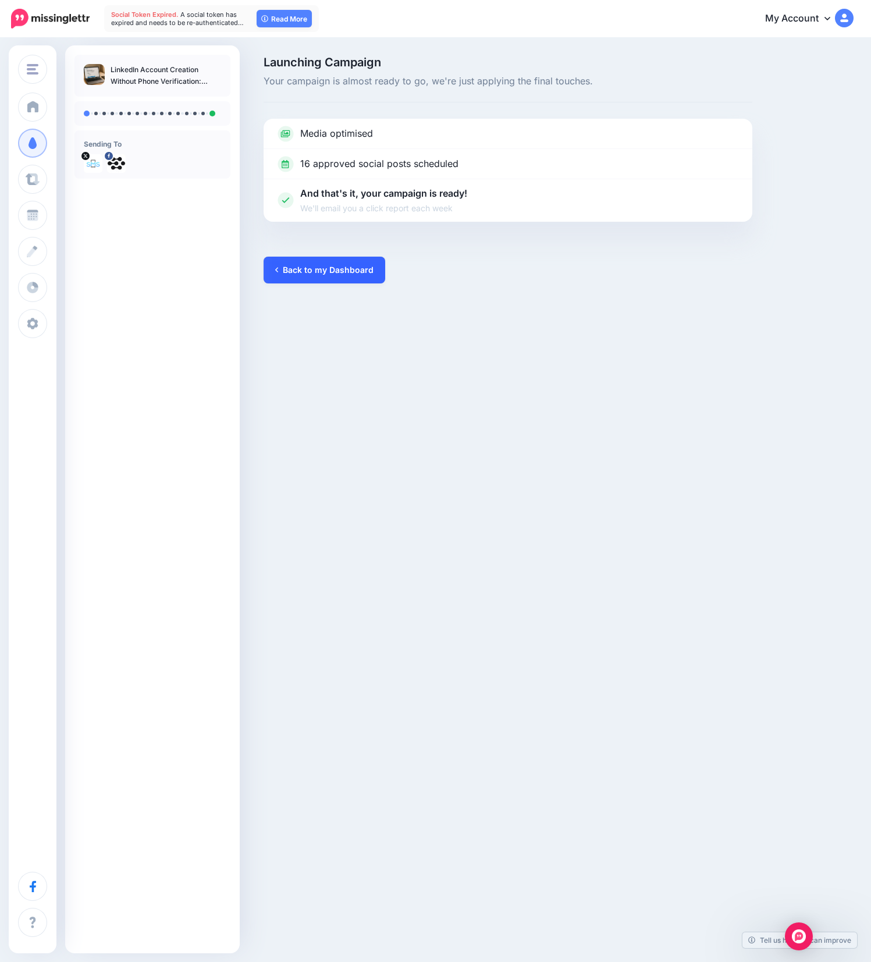
click at [340, 269] on link "Back to my Dashboard" at bounding box center [325, 270] width 122 height 27
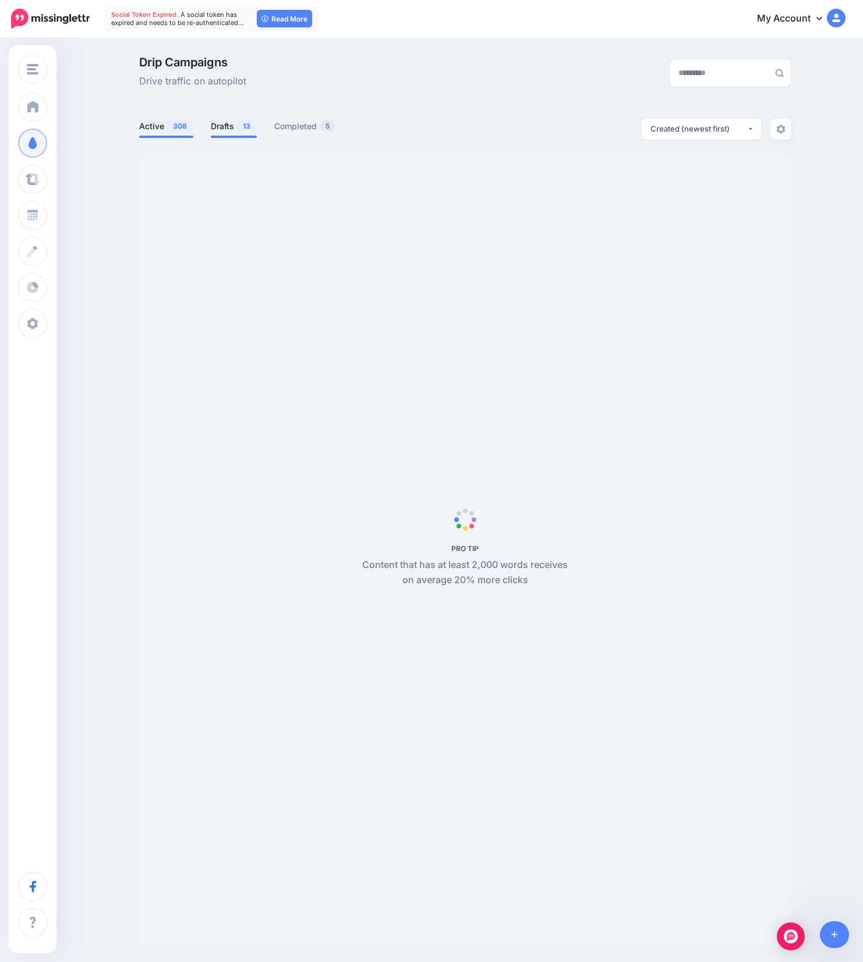
click at [225, 128] on link "Drafts 13" at bounding box center [234, 126] width 46 height 14
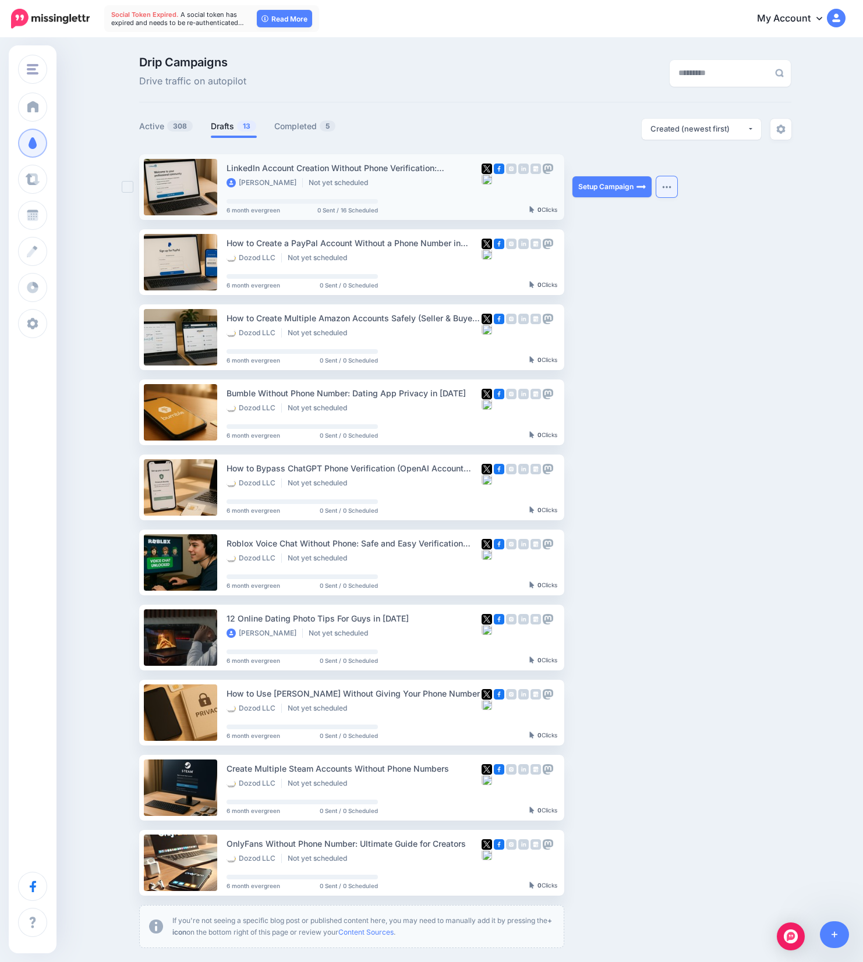
click at [665, 186] on button "button" at bounding box center [666, 186] width 21 height 21
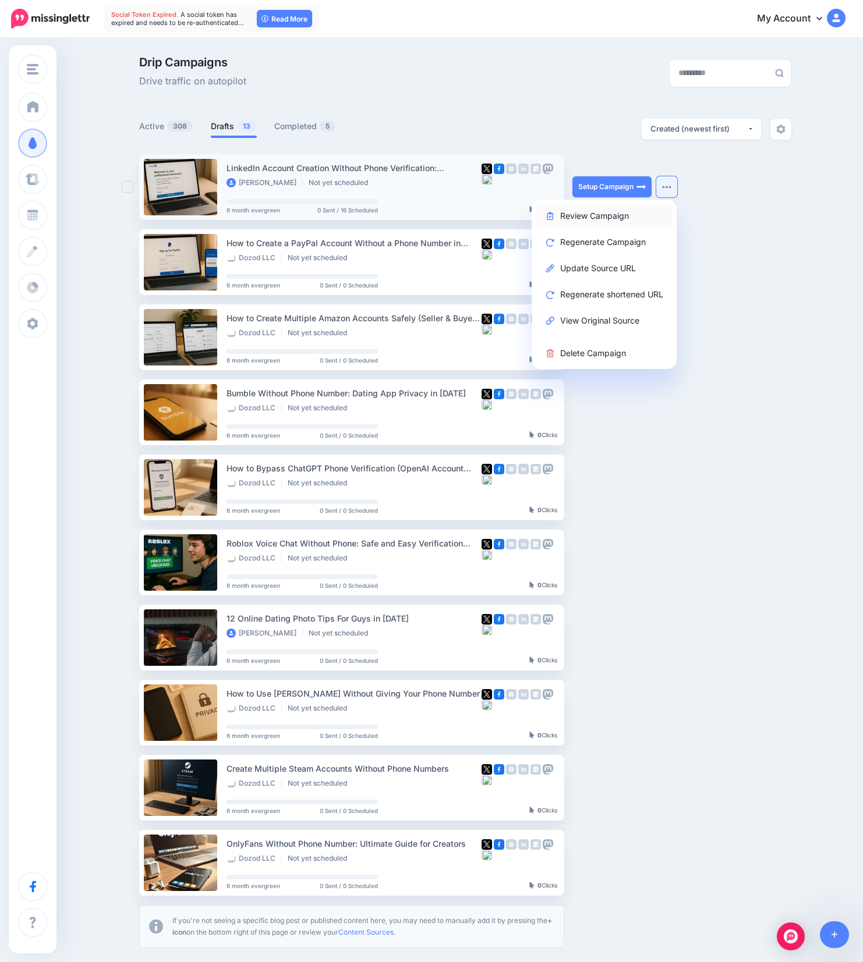
click at [599, 216] on link "Review Campaign" at bounding box center [604, 215] width 136 height 23
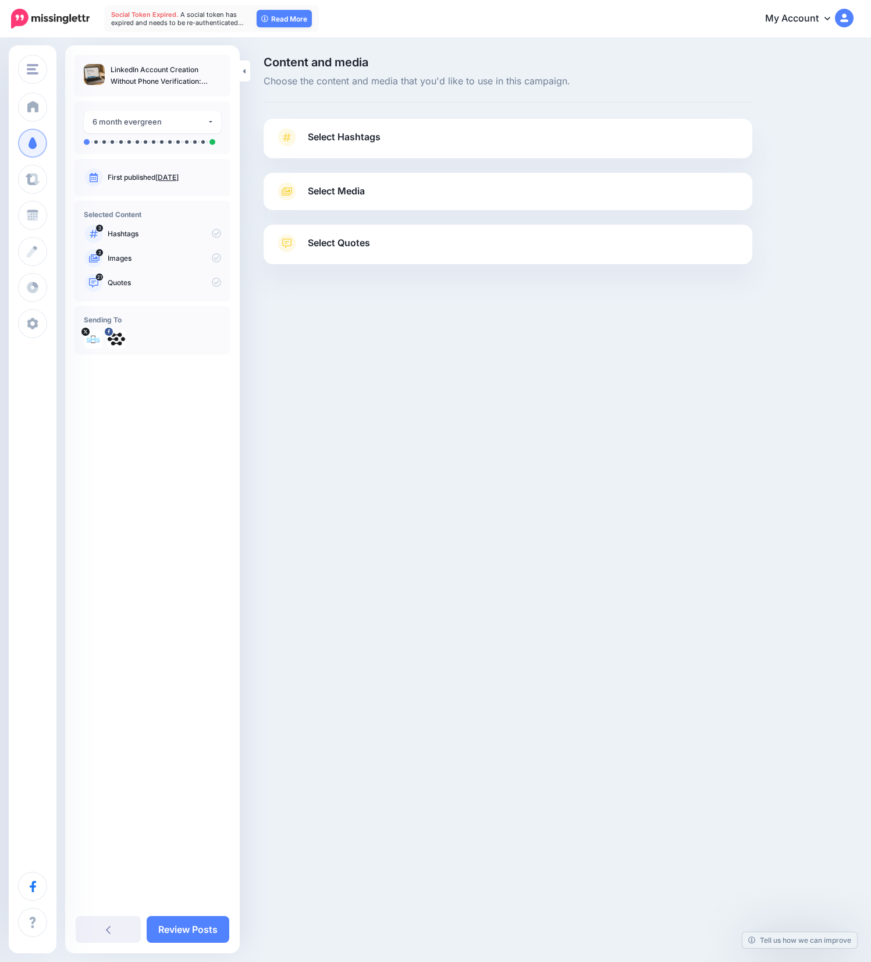
click at [432, 144] on link "Select Hashtags" at bounding box center [508, 143] width 466 height 30
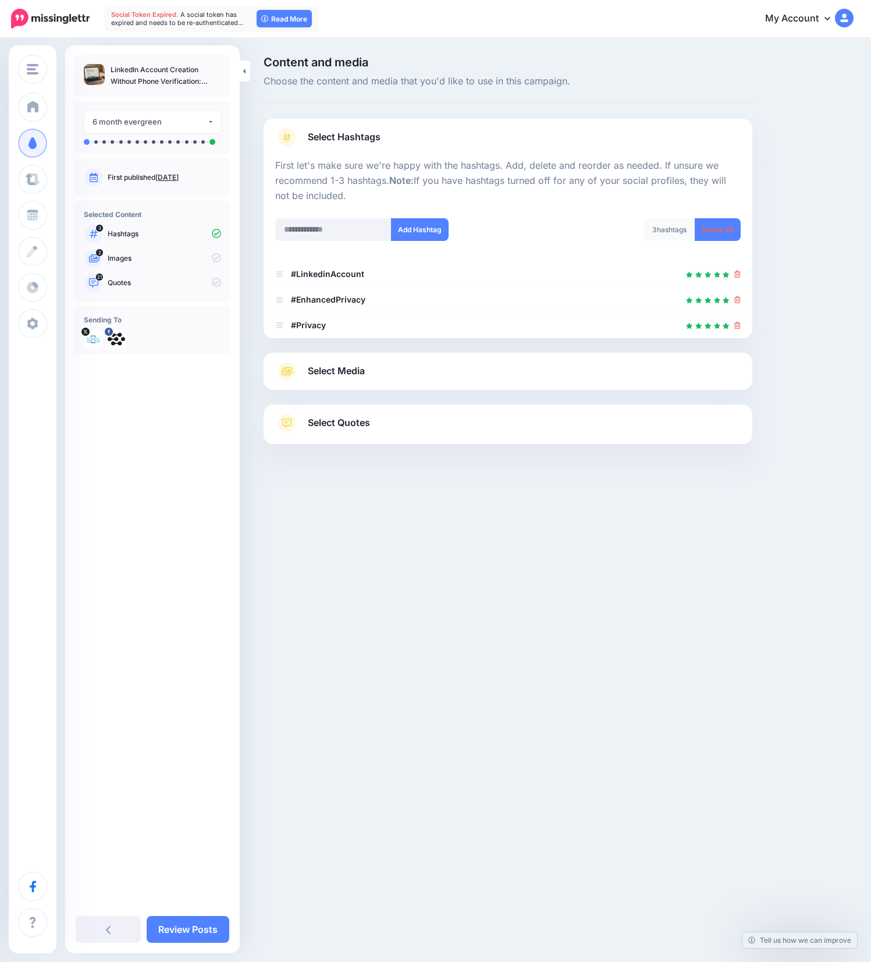
click at [404, 371] on link "Select Media" at bounding box center [508, 371] width 466 height 19
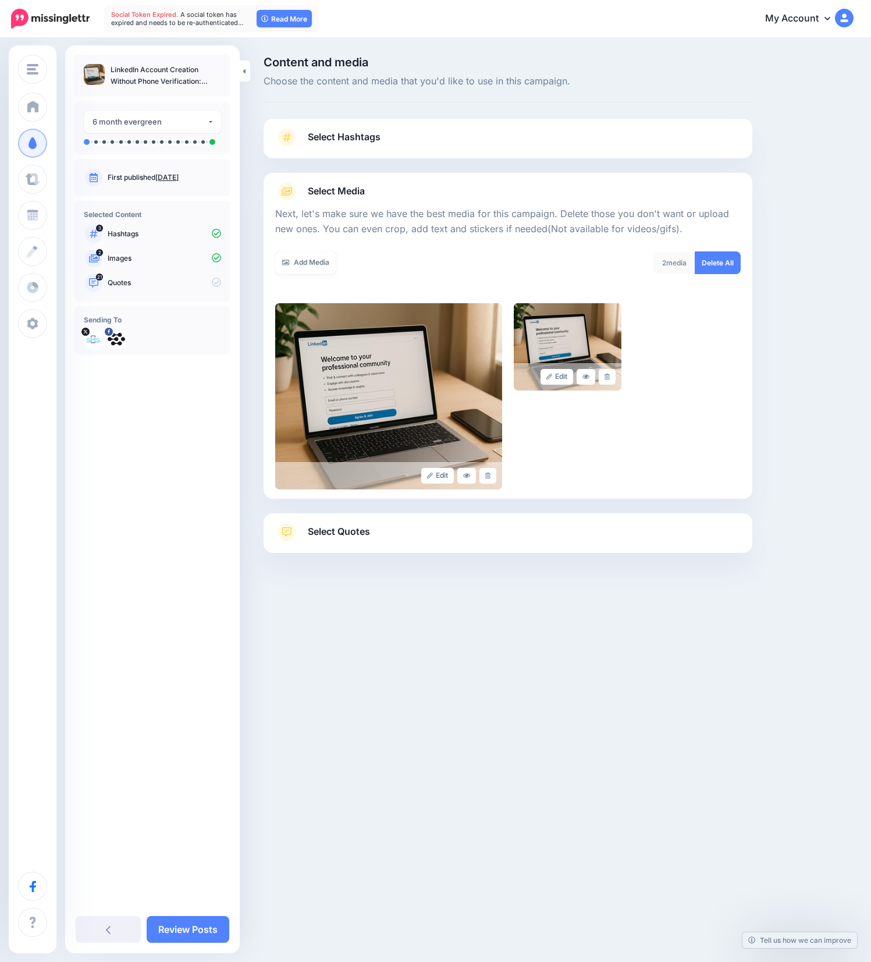
click at [492, 541] on link "Select Quotes" at bounding box center [508, 538] width 466 height 30
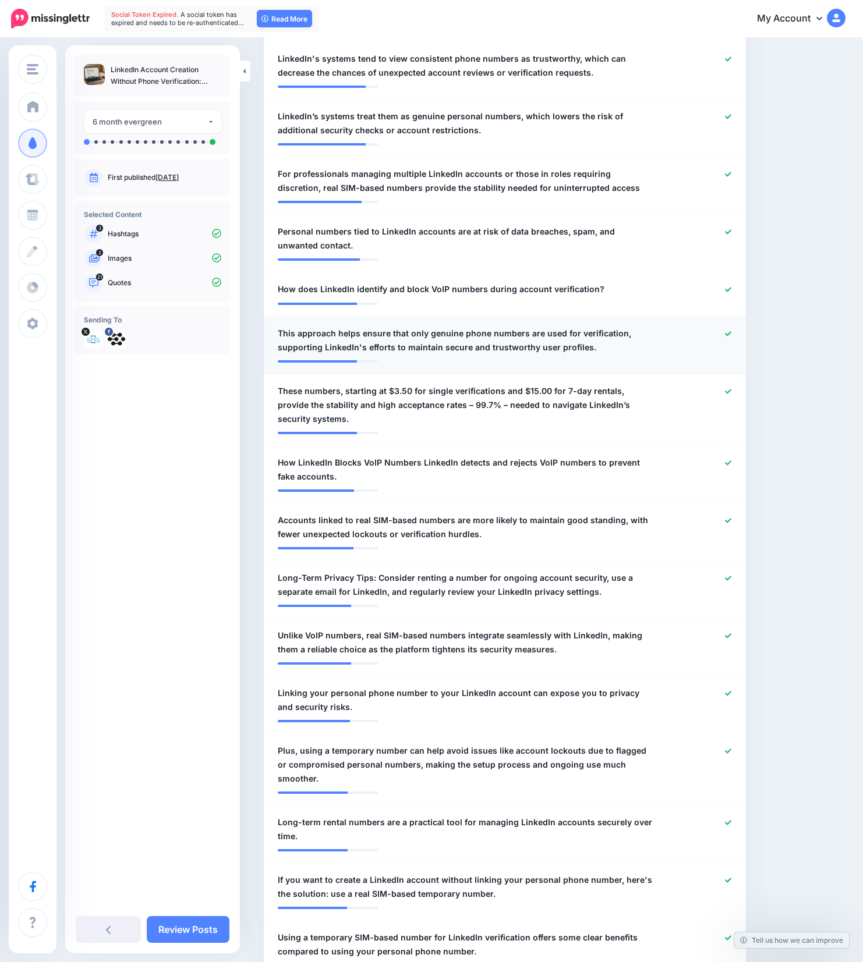
scroll to position [492, 0]
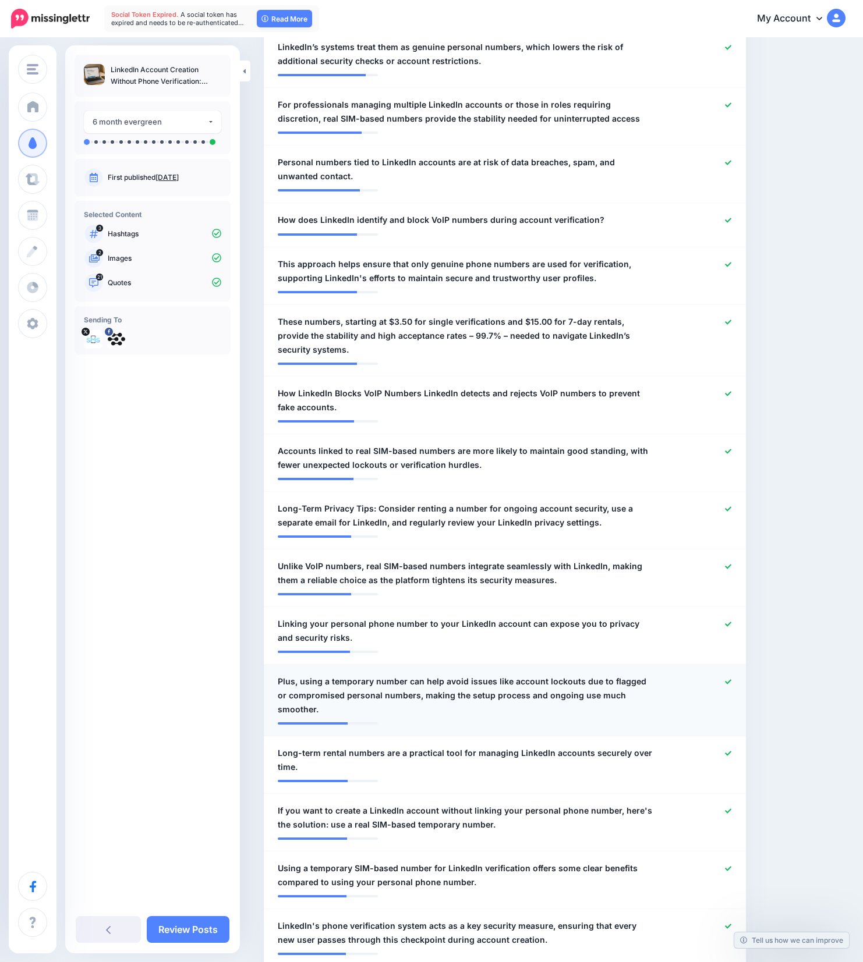
click at [731, 682] on icon at bounding box center [728, 682] width 6 height 6
click at [731, 622] on icon at bounding box center [728, 624] width 6 height 6
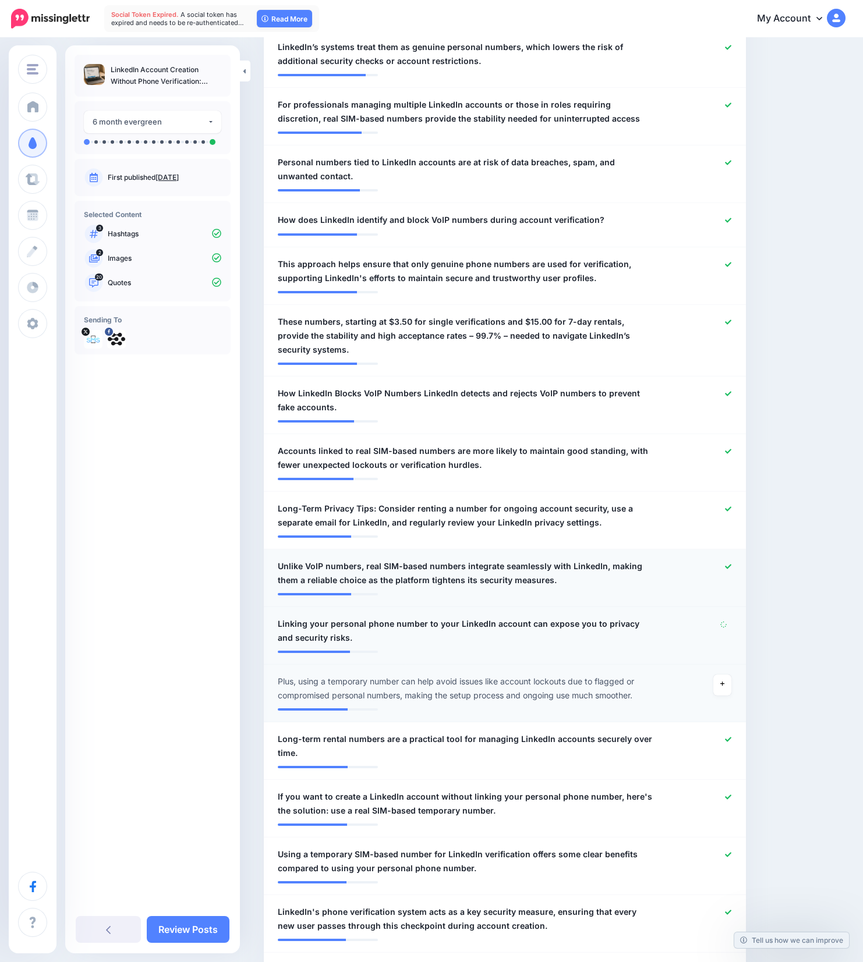
click at [731, 563] on icon at bounding box center [728, 566] width 6 height 6
click at [731, 507] on icon at bounding box center [728, 509] width 6 height 6
click at [731, 452] on icon at bounding box center [728, 451] width 6 height 5
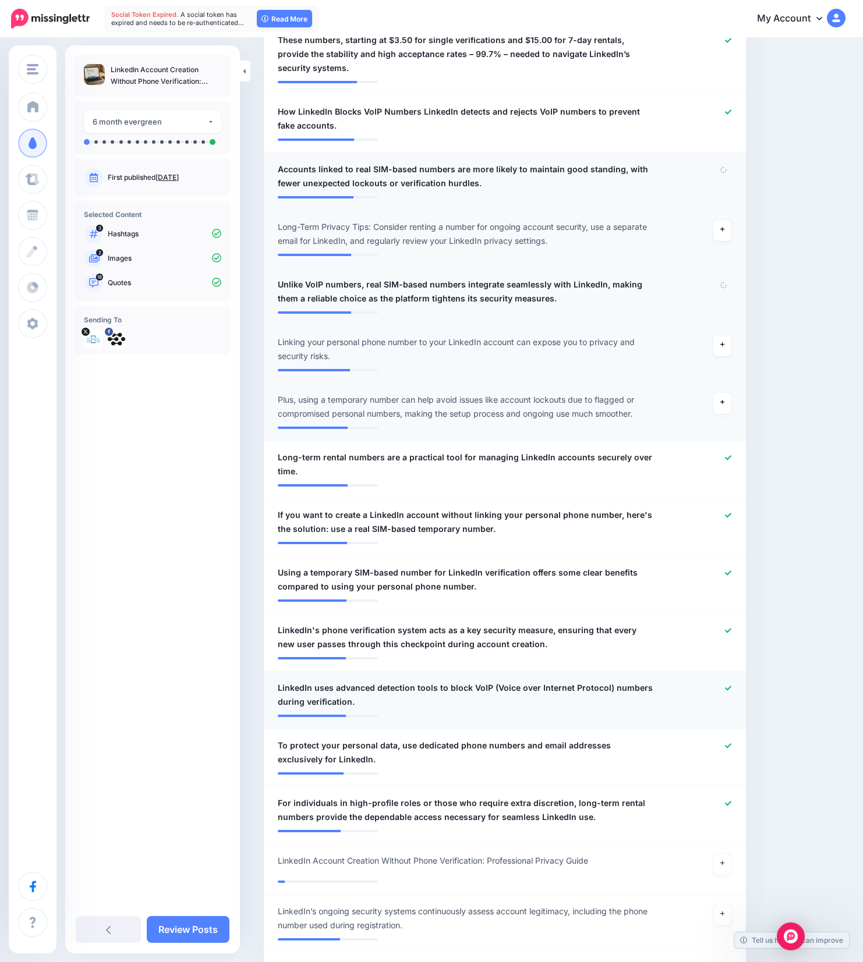
scroll to position [789, 0]
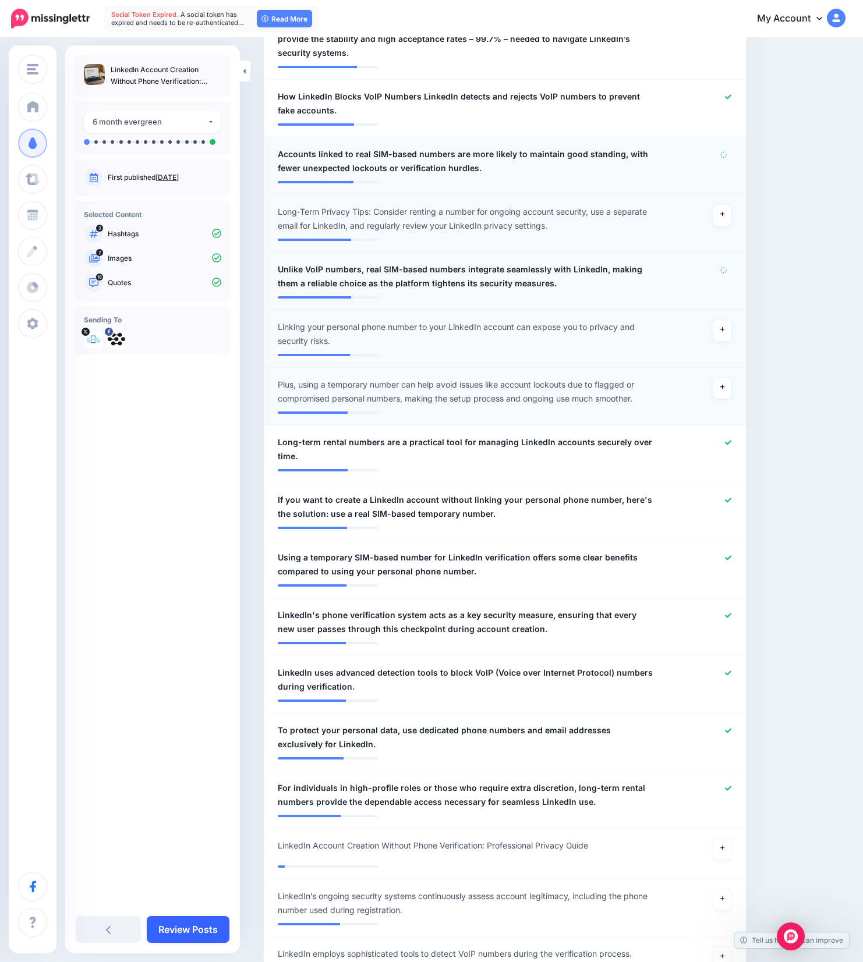
click at [187, 929] on link "Review Posts" at bounding box center [188, 929] width 83 height 27
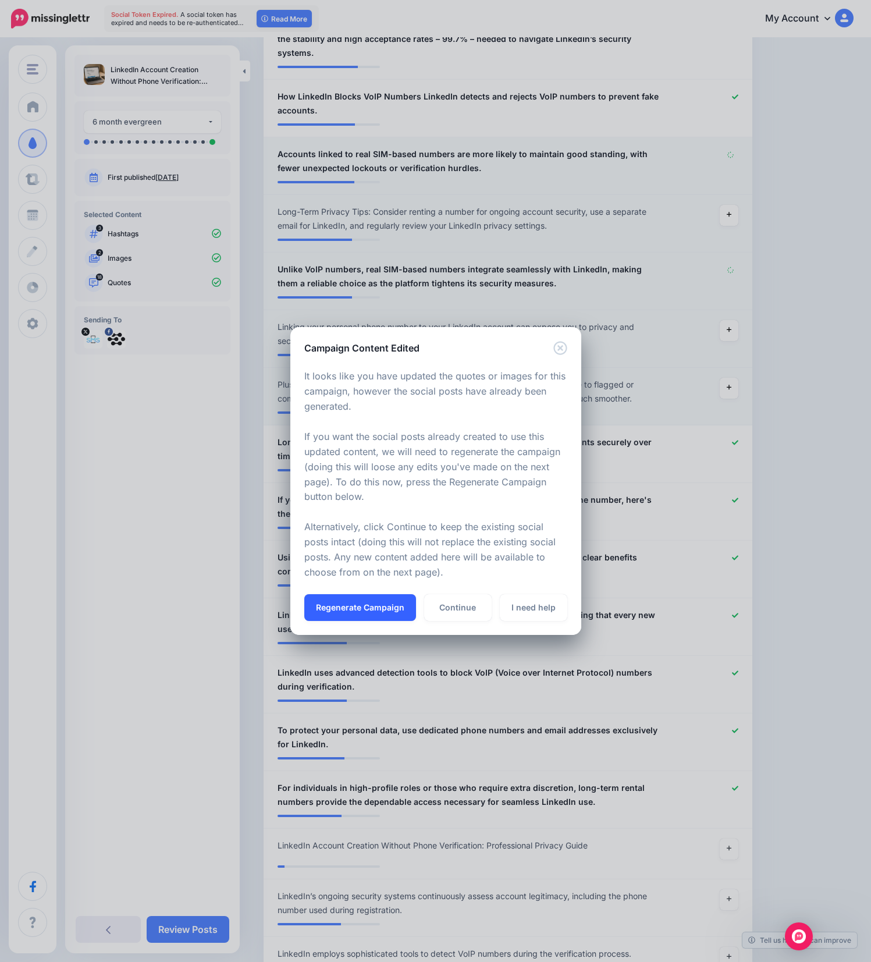
click at [371, 608] on button "Regenerate Campaign" at bounding box center [360, 607] width 112 height 27
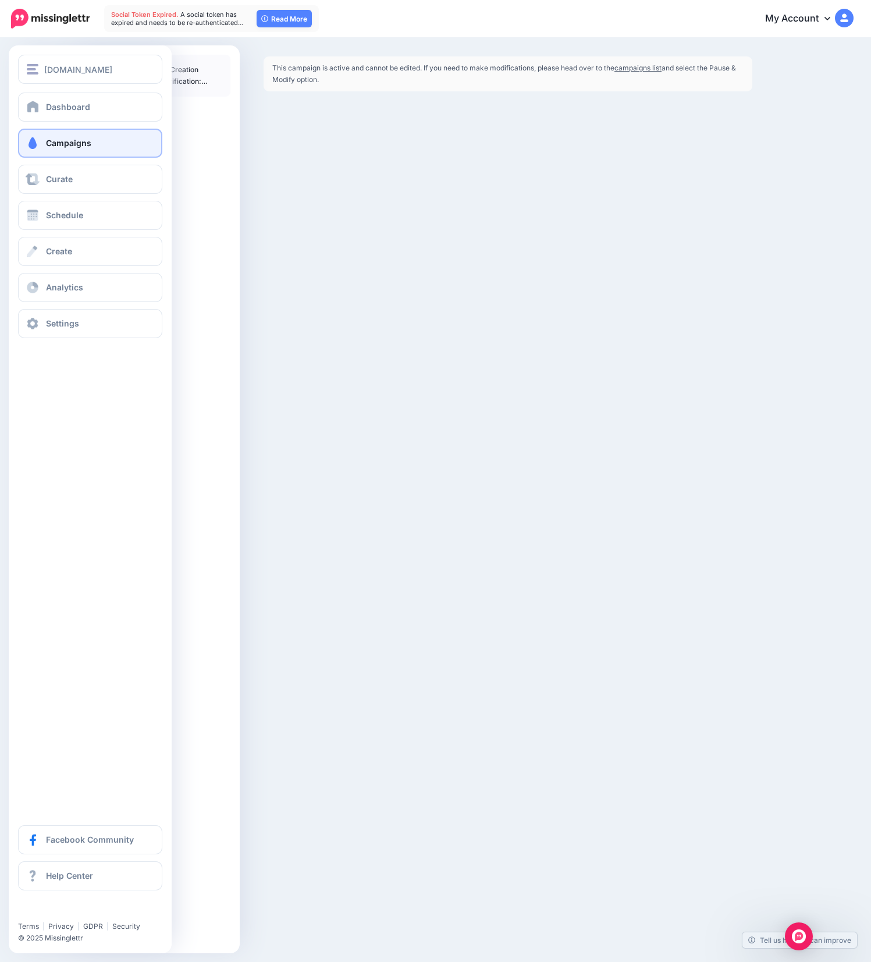
click at [91, 141] on link "Campaigns" at bounding box center [90, 143] width 144 height 29
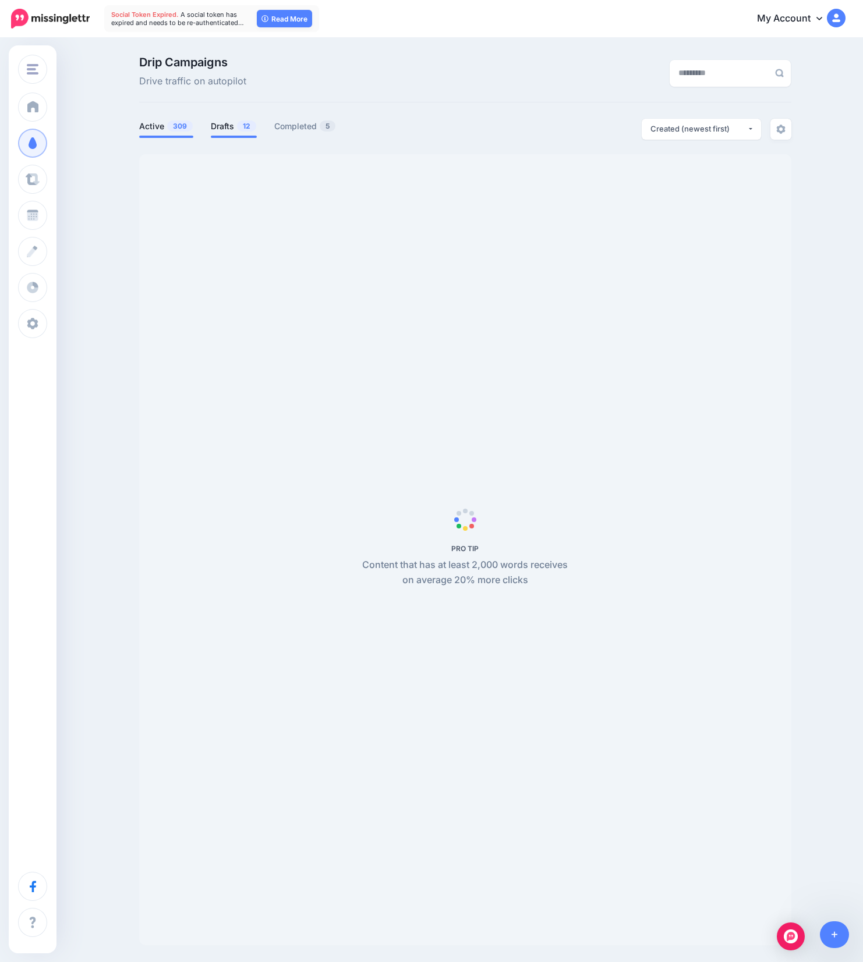
click at [244, 125] on span "12" at bounding box center [246, 125] width 19 height 11
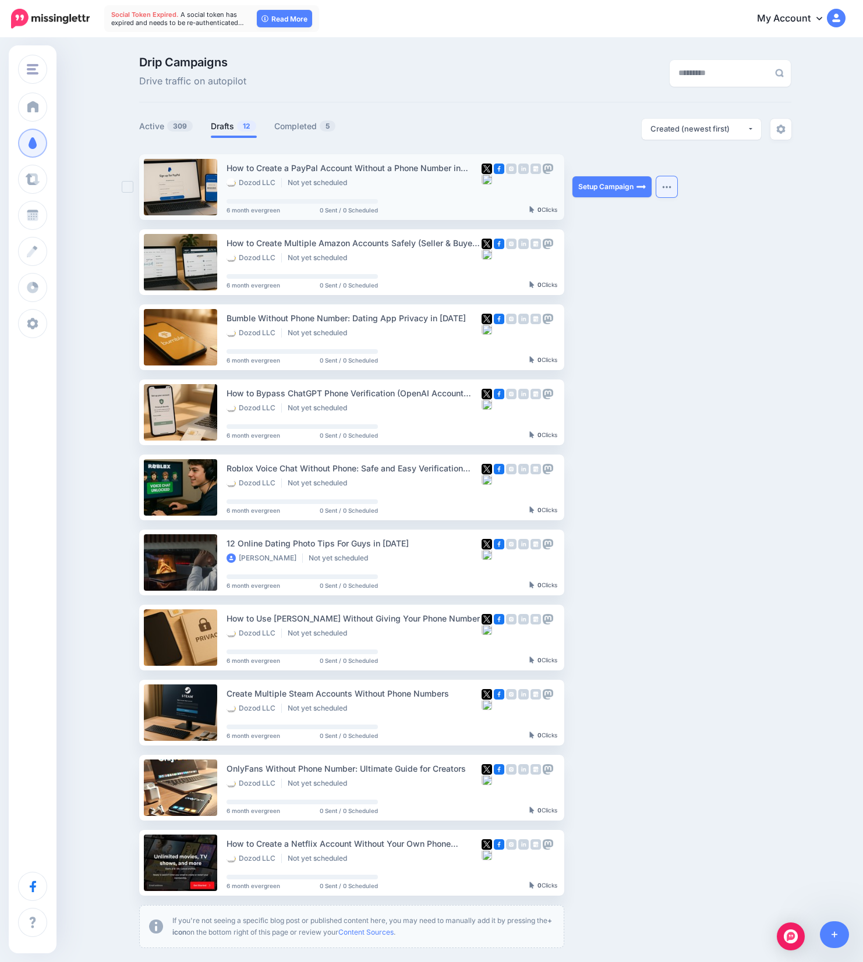
click at [674, 190] on button "button" at bounding box center [666, 186] width 21 height 21
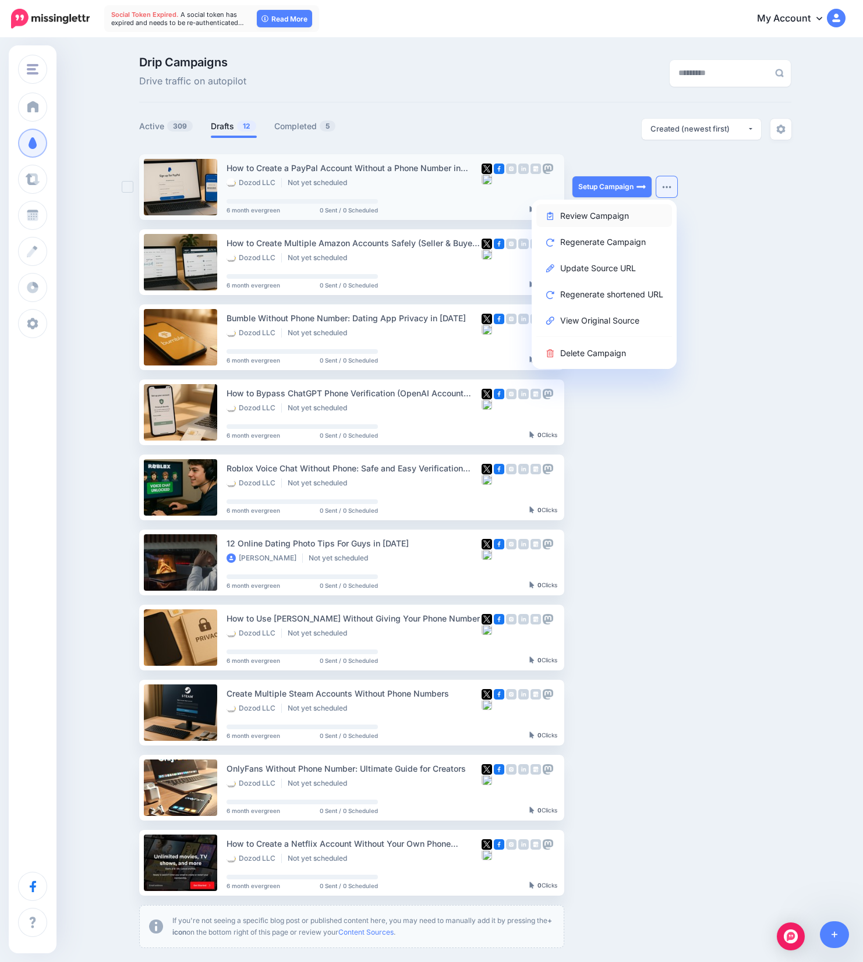
click at [602, 218] on link "Review Campaign" at bounding box center [604, 215] width 136 height 23
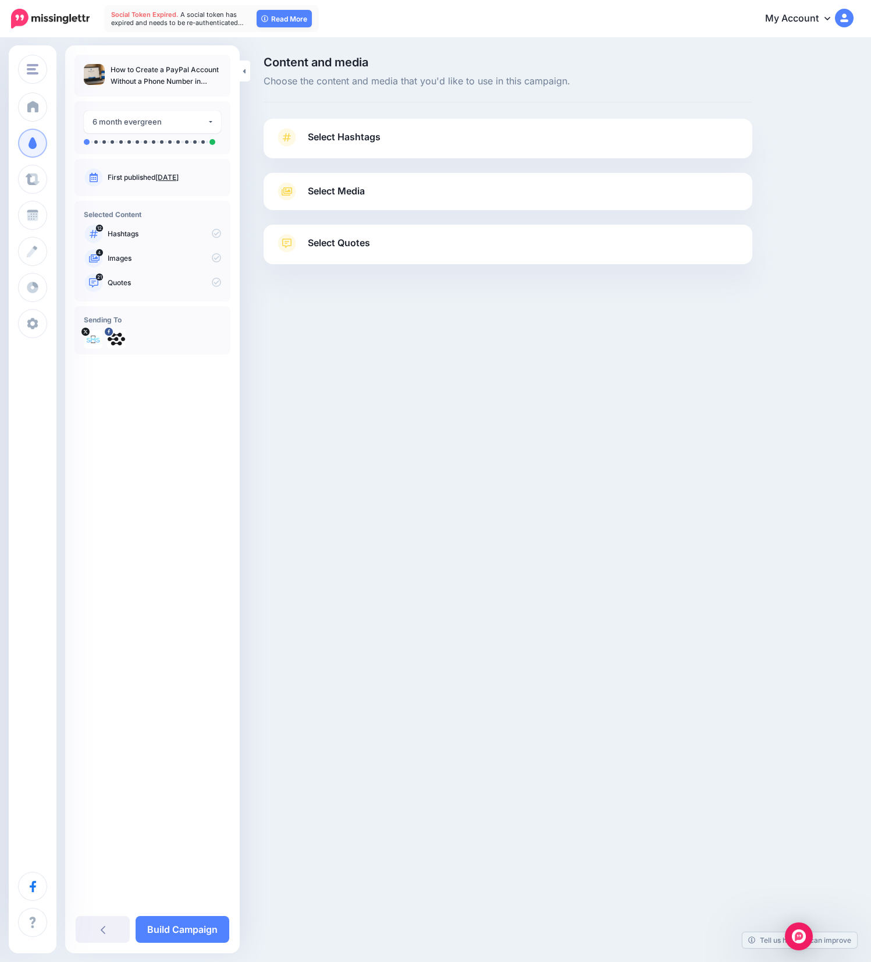
click at [486, 130] on link "Select Hashtags" at bounding box center [508, 143] width 466 height 30
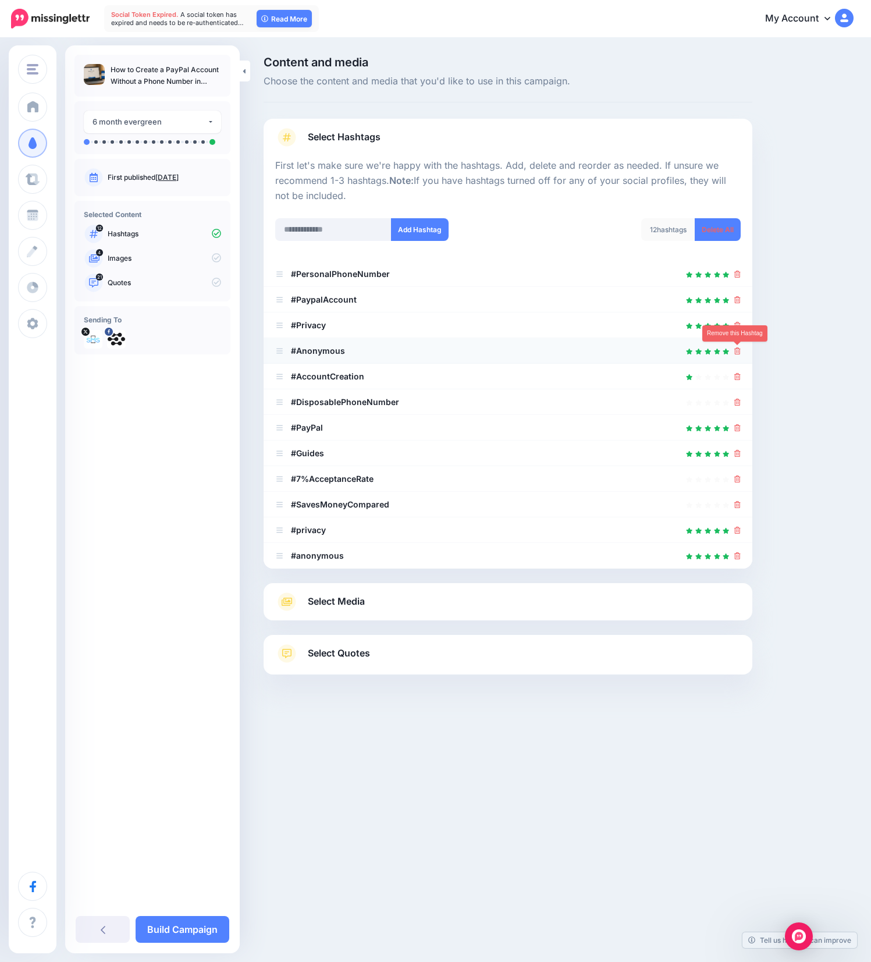
click at [736, 349] on icon at bounding box center [737, 350] width 6 height 7
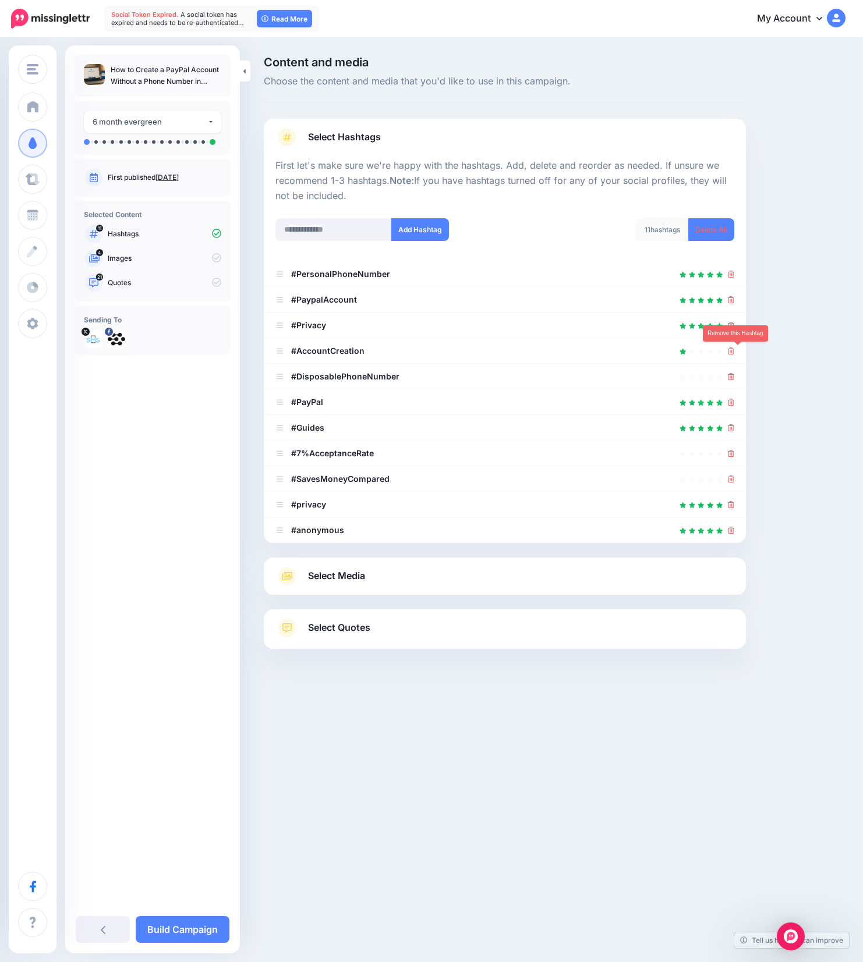
click at [734, 352] on icon at bounding box center [731, 350] width 6 height 7
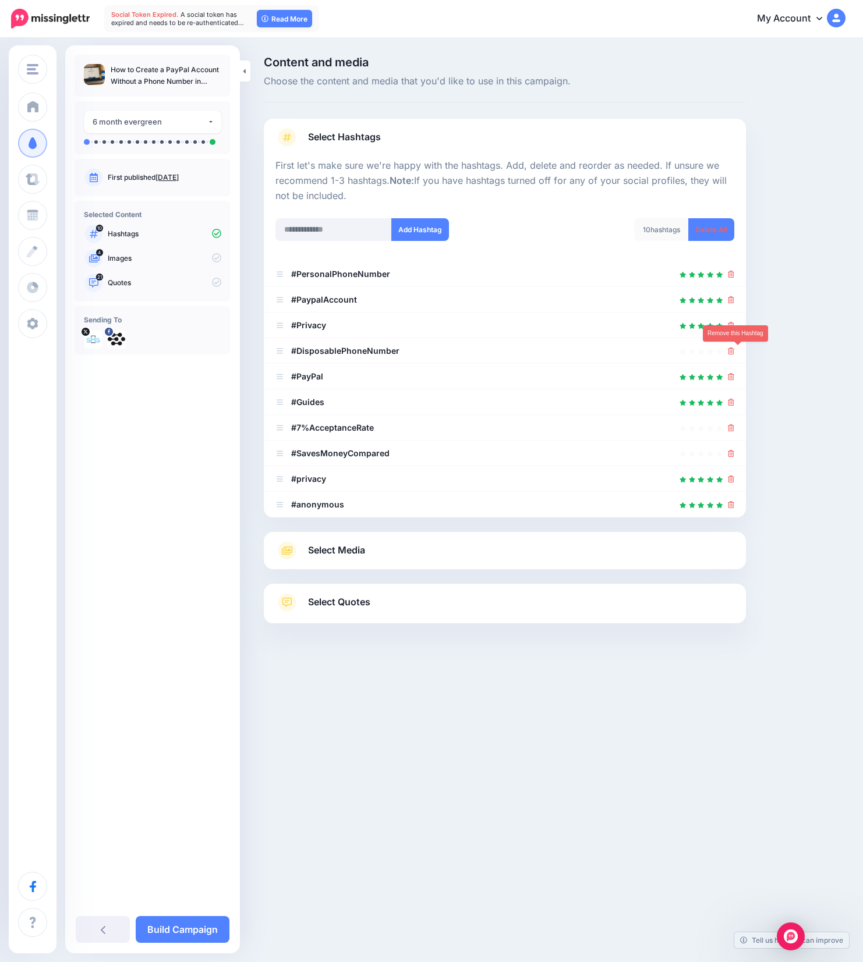
click at [734, 352] on icon at bounding box center [731, 350] width 6 height 7
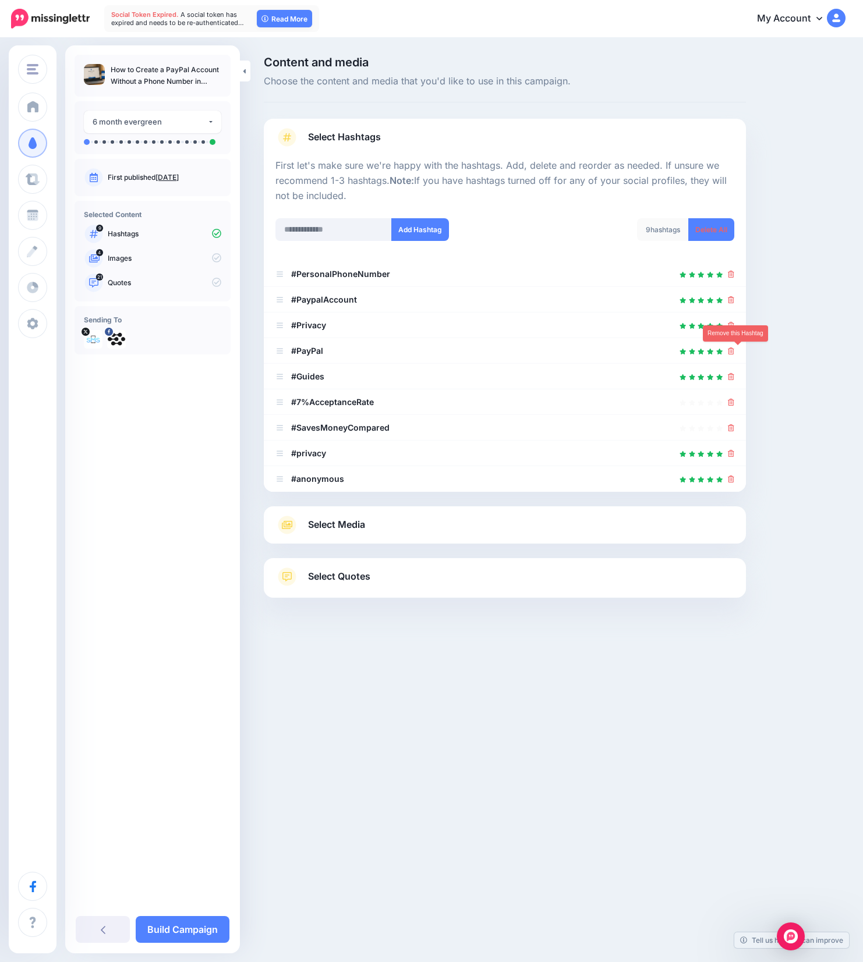
click at [734, 352] on icon at bounding box center [731, 350] width 6 height 7
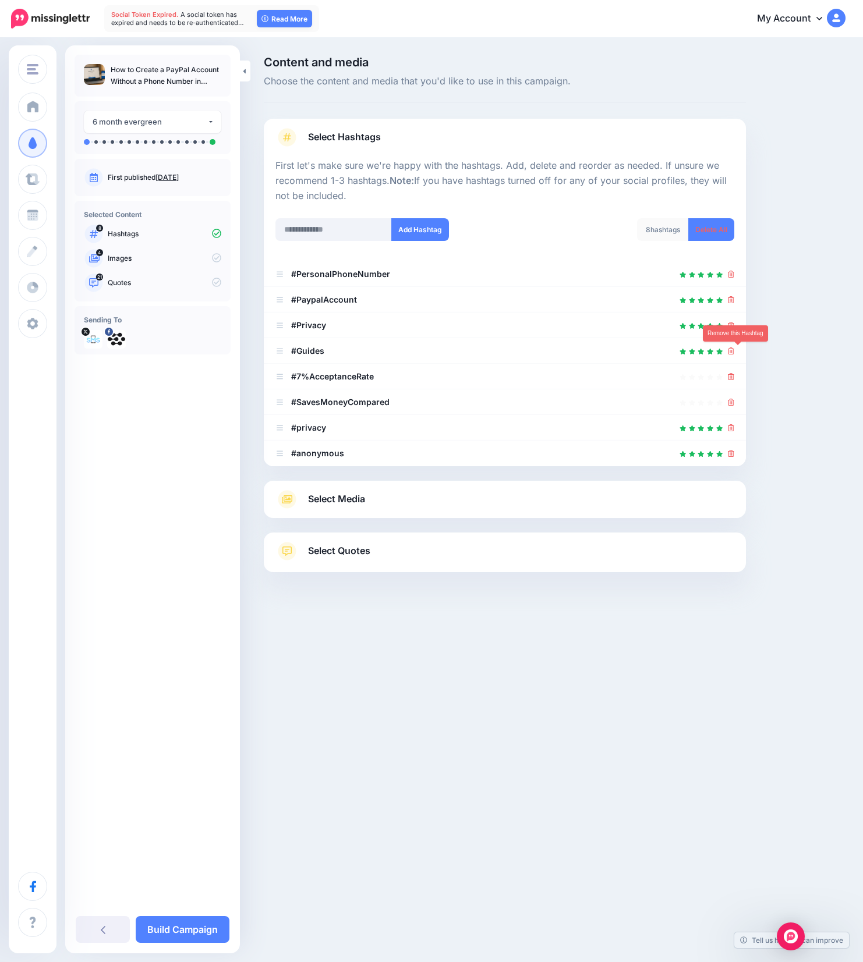
click at [734, 352] on icon at bounding box center [731, 350] width 6 height 7
click at [734, 373] on icon at bounding box center [731, 376] width 6 height 7
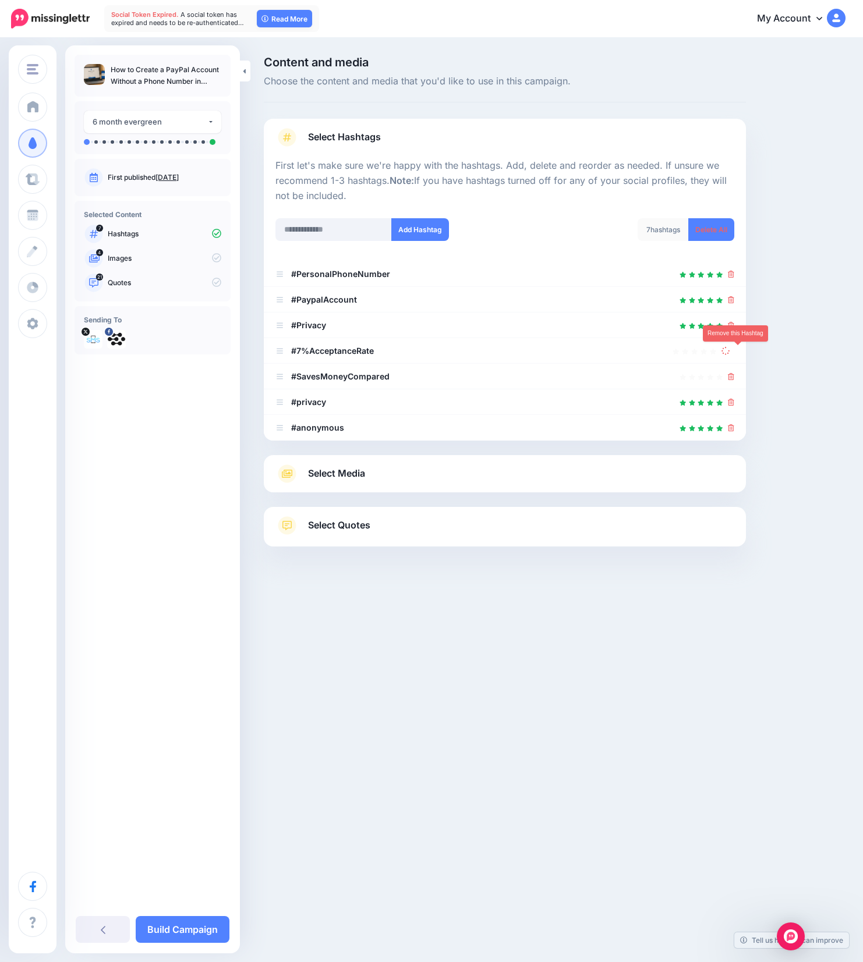
click at [734, 352] on link at bounding box center [727, 351] width 13 height 10
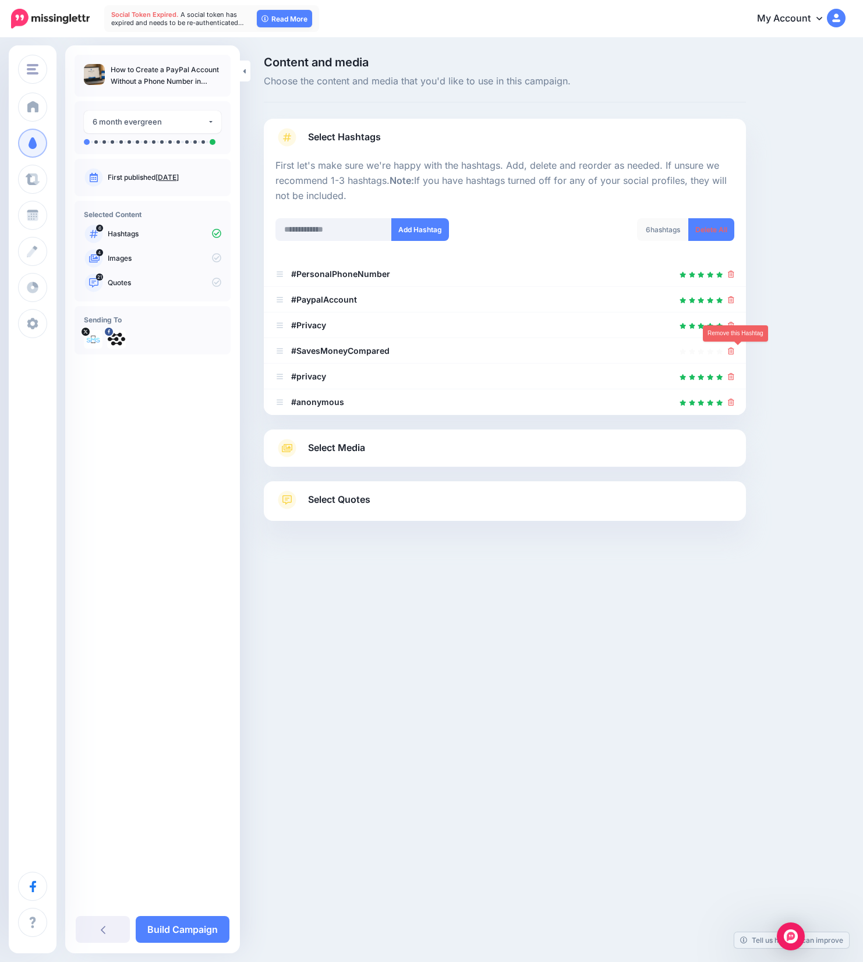
click at [734, 352] on icon at bounding box center [731, 350] width 6 height 7
click at [734, 352] on link at bounding box center [727, 351] width 13 height 10
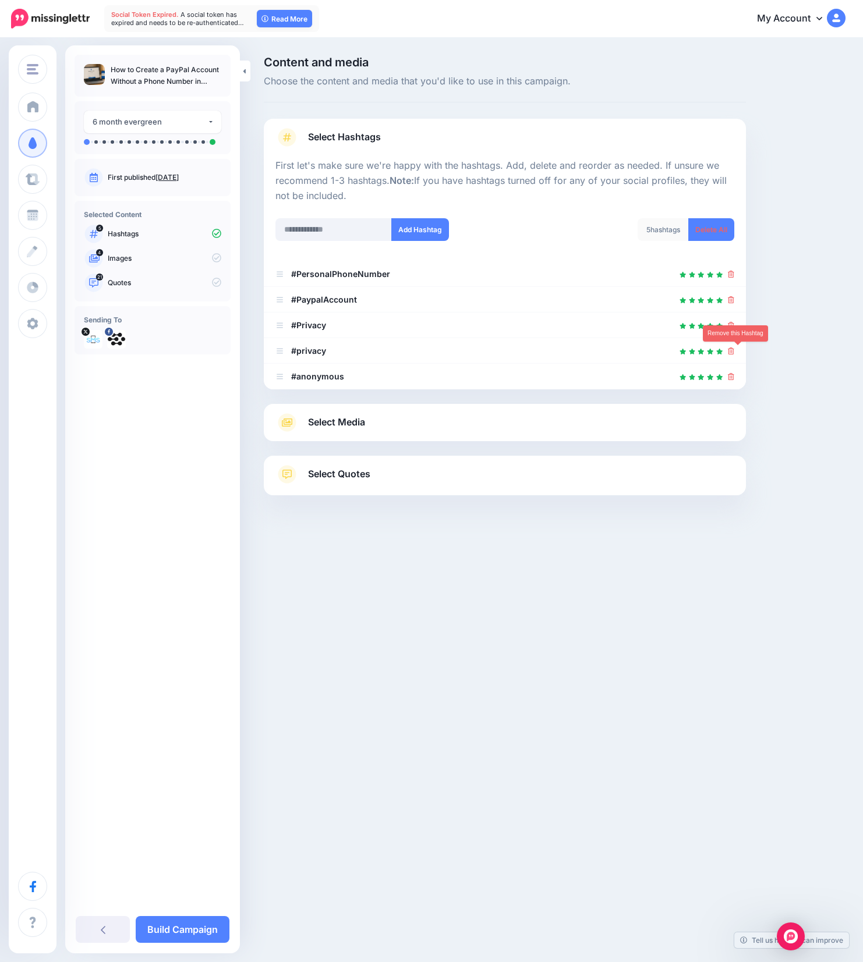
click at [734, 352] on icon at bounding box center [731, 350] width 6 height 7
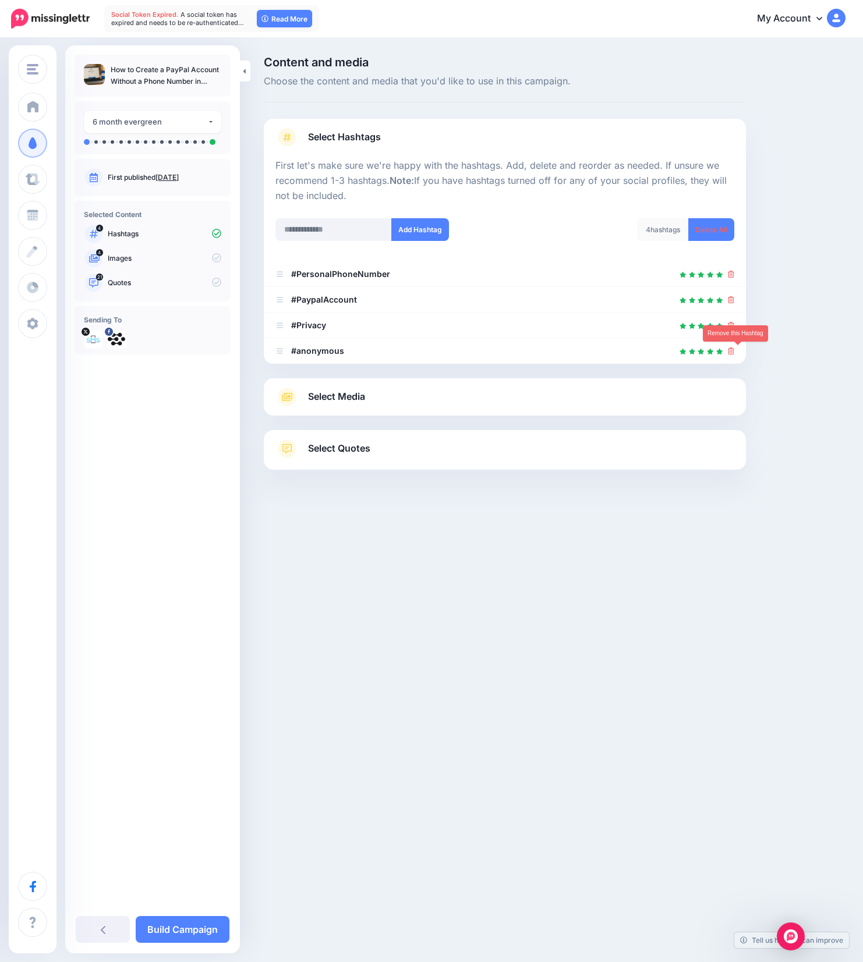
click at [734, 352] on icon at bounding box center [731, 350] width 6 height 7
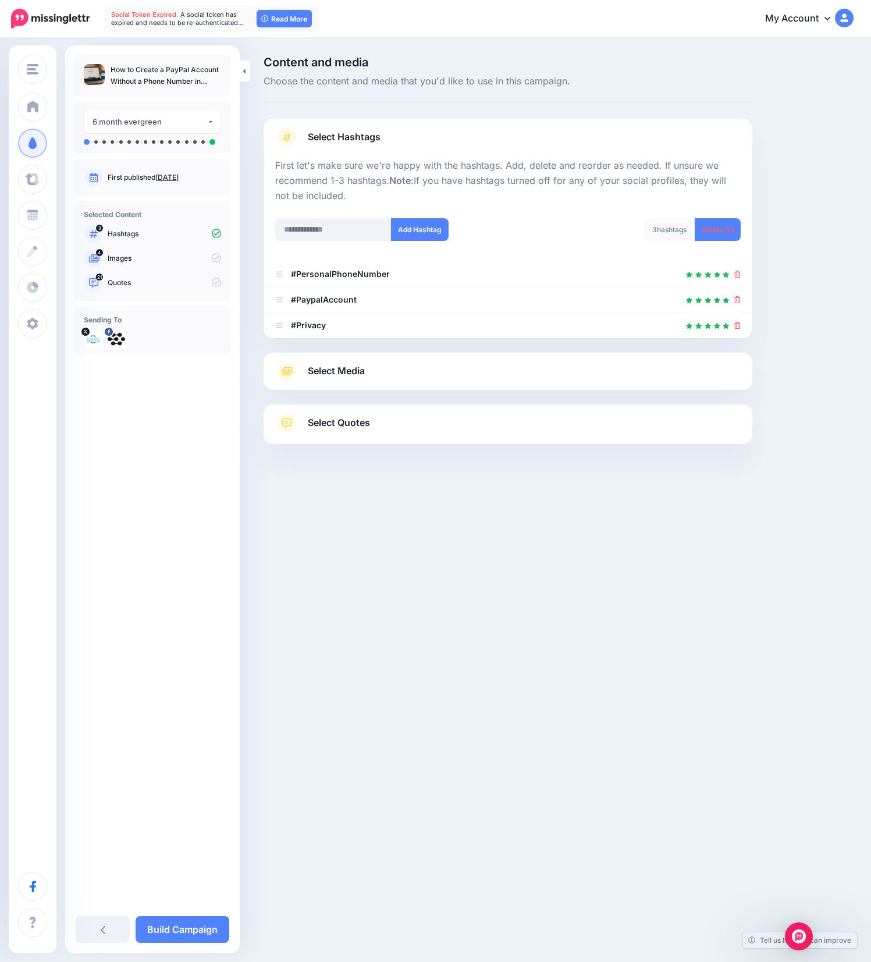
click at [378, 390] on div at bounding box center [508, 397] width 489 height 15
click at [449, 365] on link "Select Media" at bounding box center [508, 371] width 466 height 19
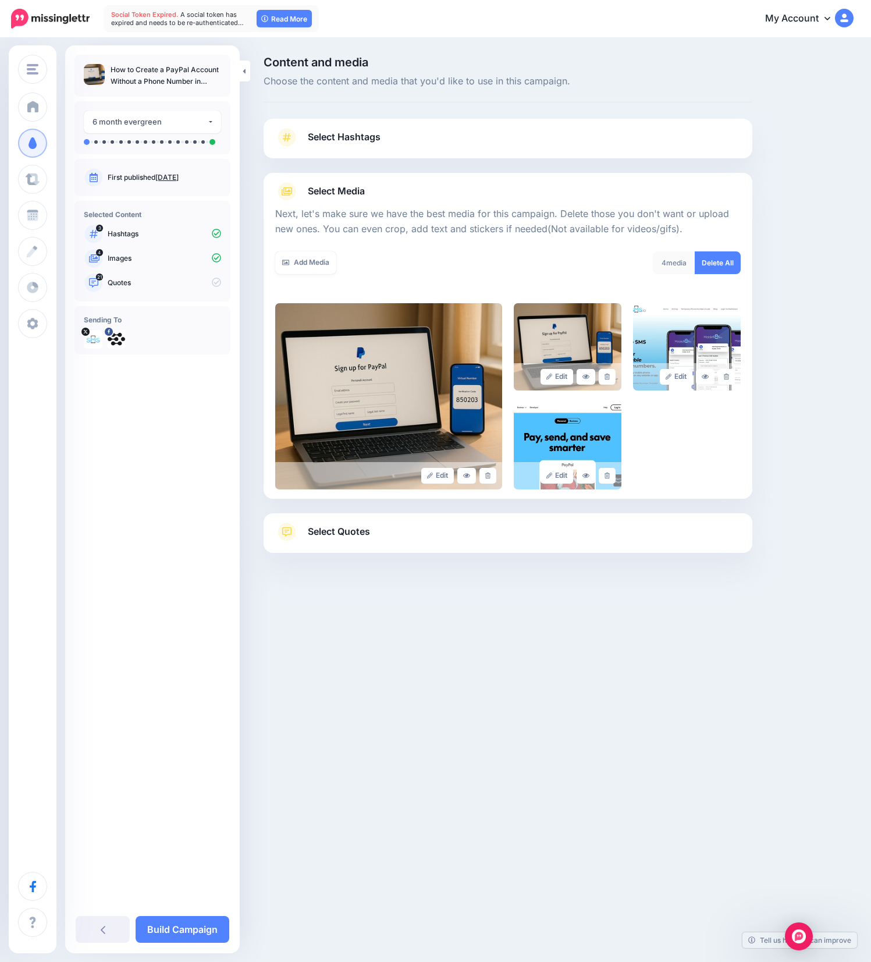
click at [455, 527] on link "Select Quotes" at bounding box center [508, 538] width 466 height 30
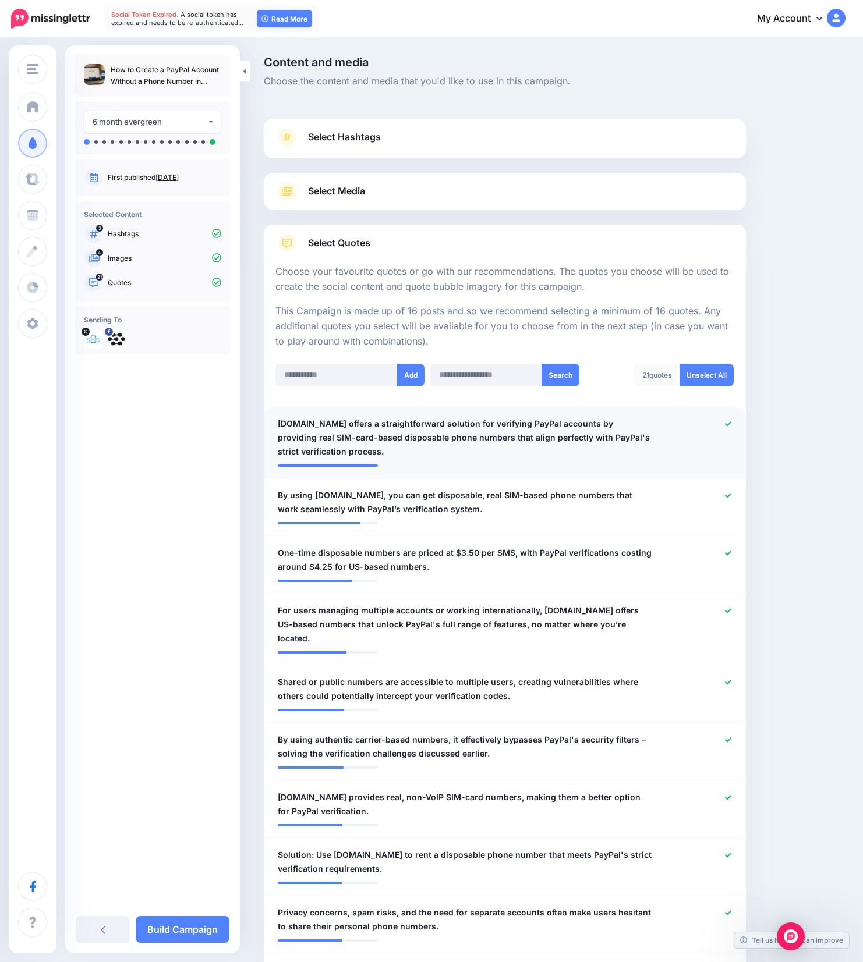
click at [731, 424] on icon at bounding box center [728, 424] width 6 height 6
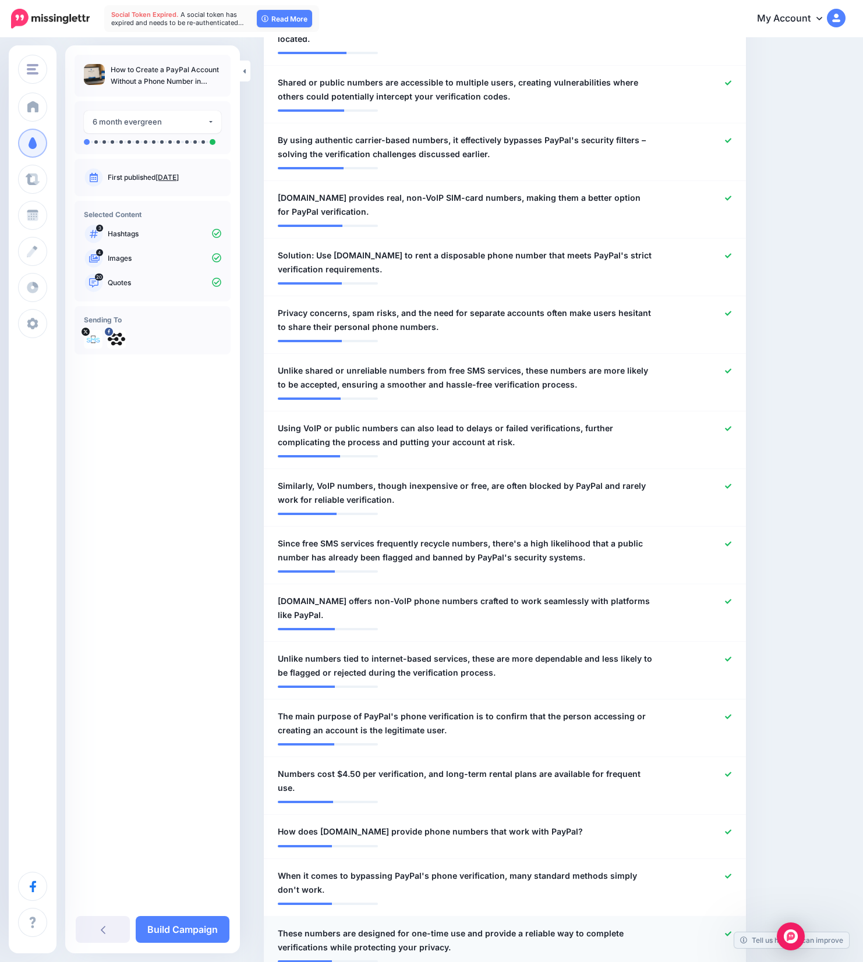
scroll to position [765, 0]
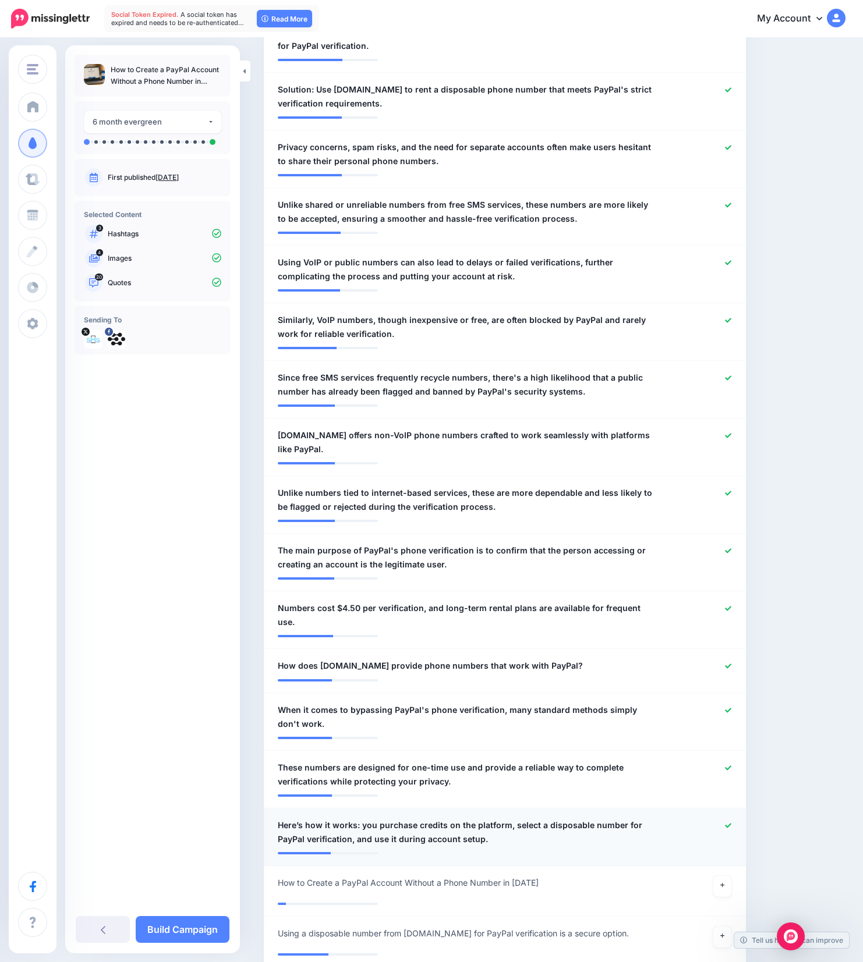
click at [731, 822] on icon at bounding box center [728, 825] width 6 height 6
click at [731, 765] on icon at bounding box center [728, 767] width 6 height 5
click at [731, 703] on div at bounding box center [701, 717] width 79 height 28
drag, startPoint x: 736, startPoint y: 640, endPoint x: 750, endPoint y: 689, distance: 50.5
click at [731, 663] on icon at bounding box center [728, 666] width 6 height 6
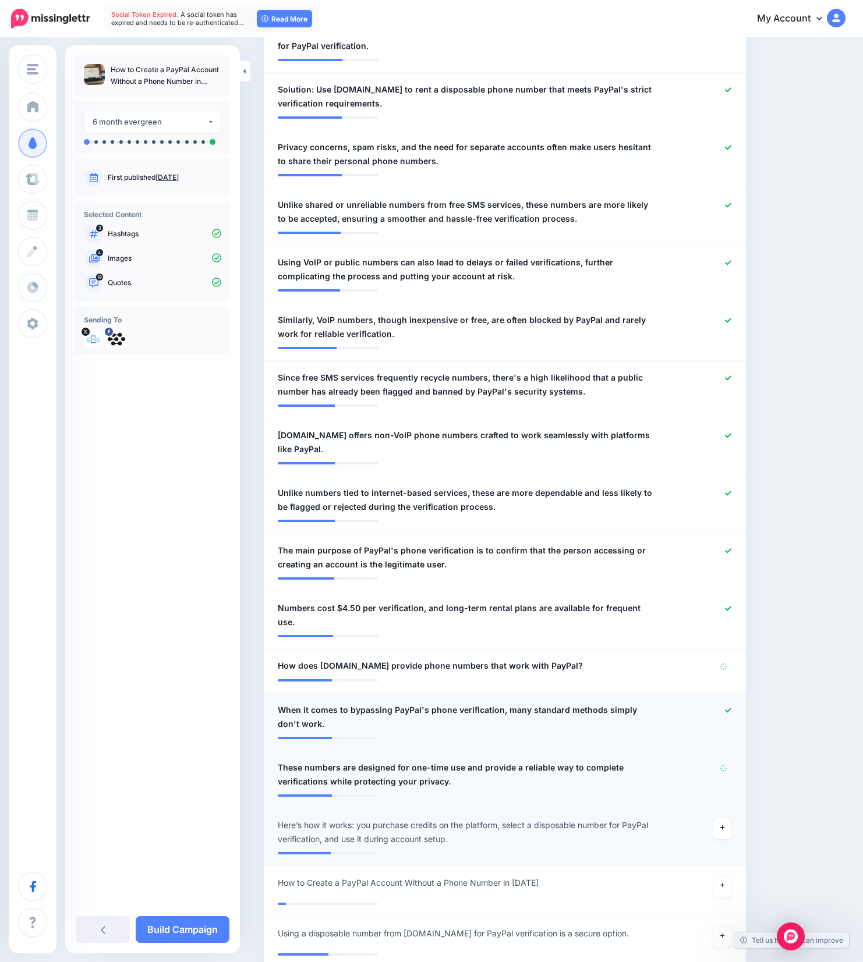
click at [731, 707] on icon at bounding box center [728, 710] width 6 height 6
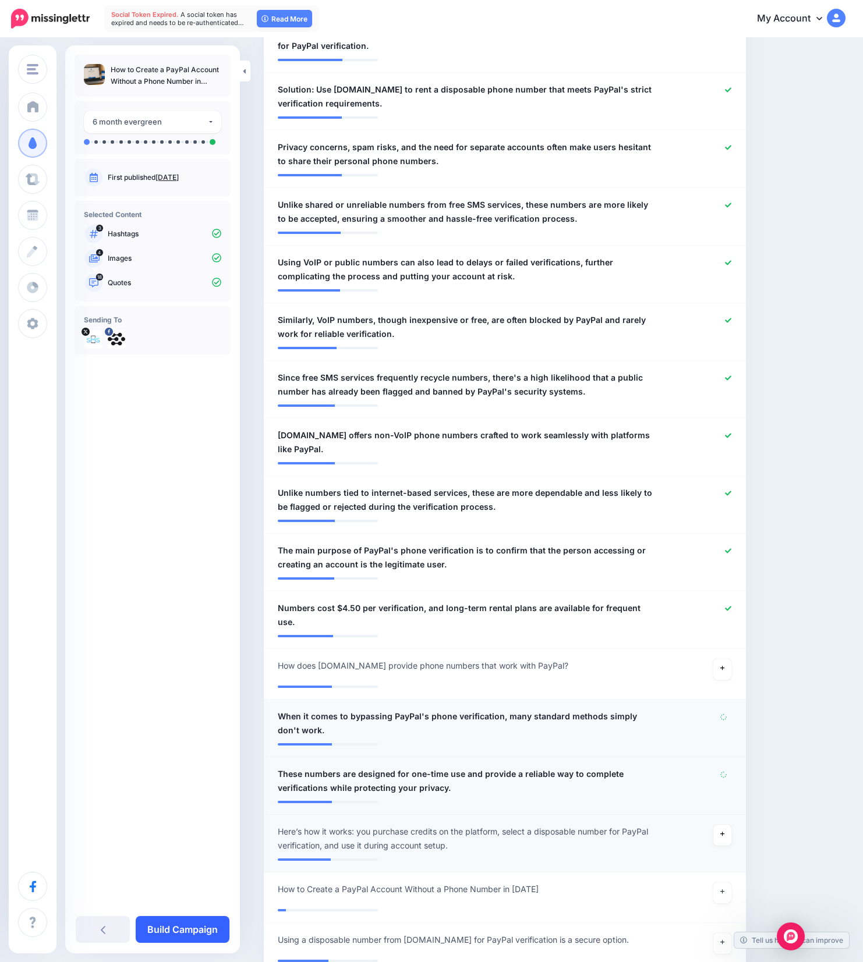
click at [187, 936] on link "Build Campaign" at bounding box center [183, 929] width 94 height 27
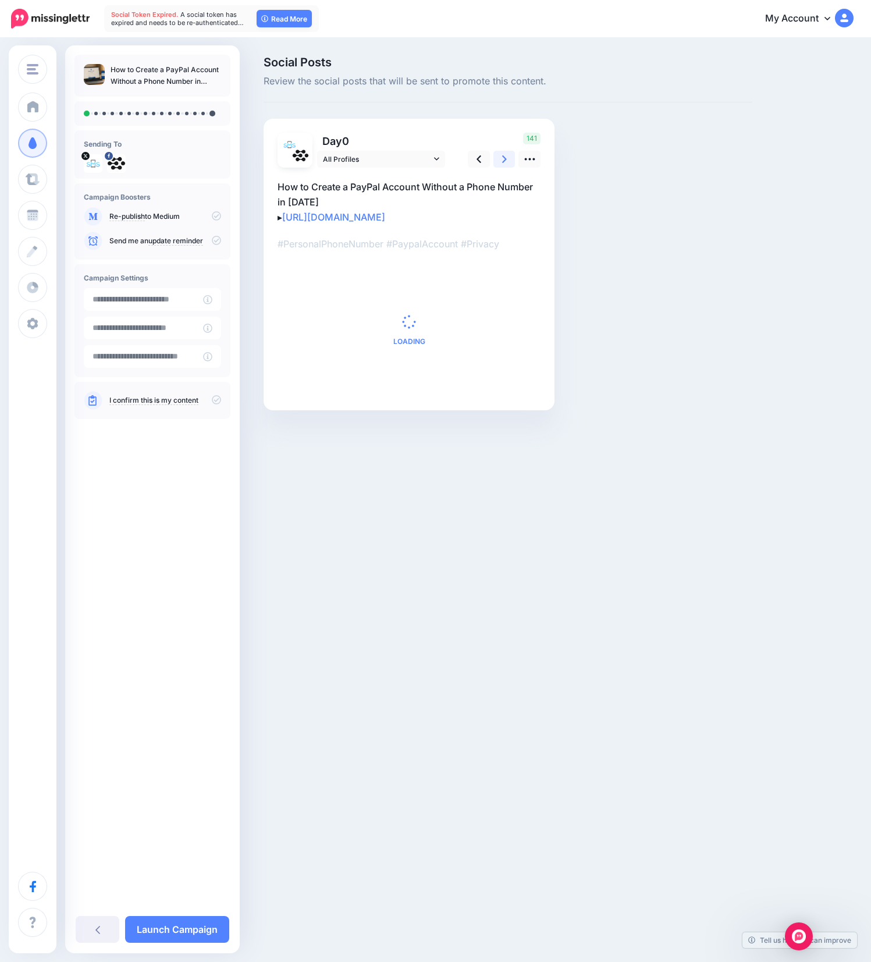
click at [501, 162] on link at bounding box center [505, 159] width 22 height 17
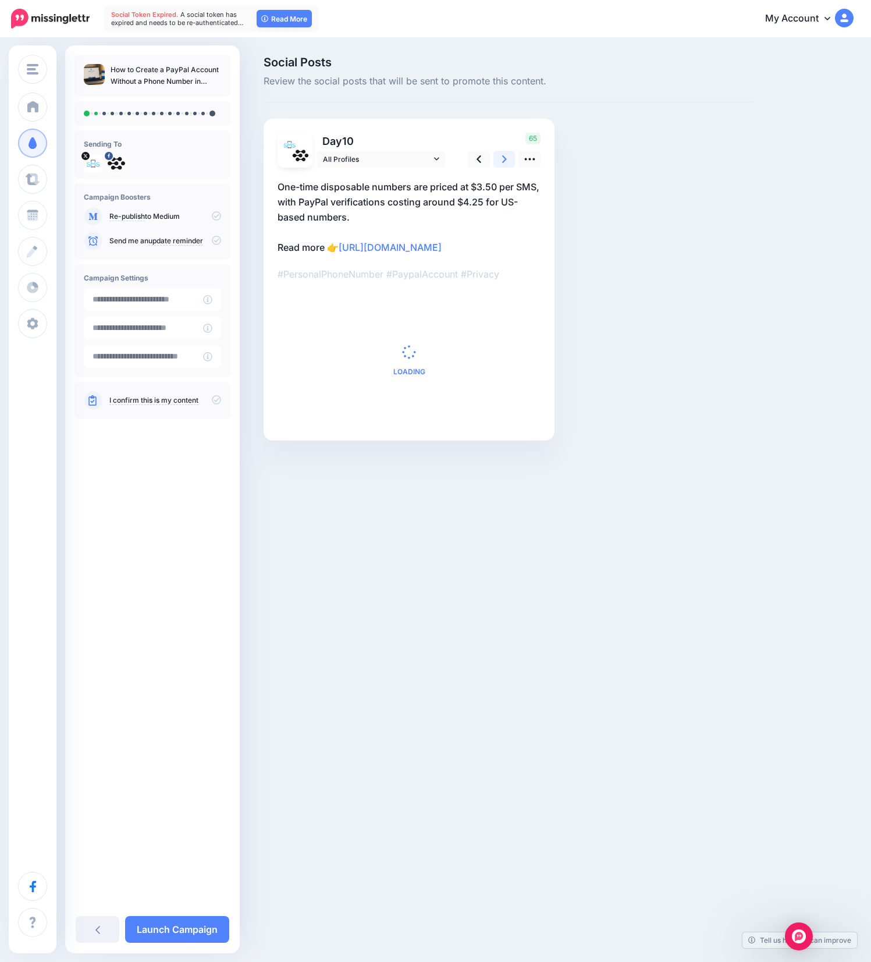
click at [501, 162] on link at bounding box center [505, 159] width 22 height 17
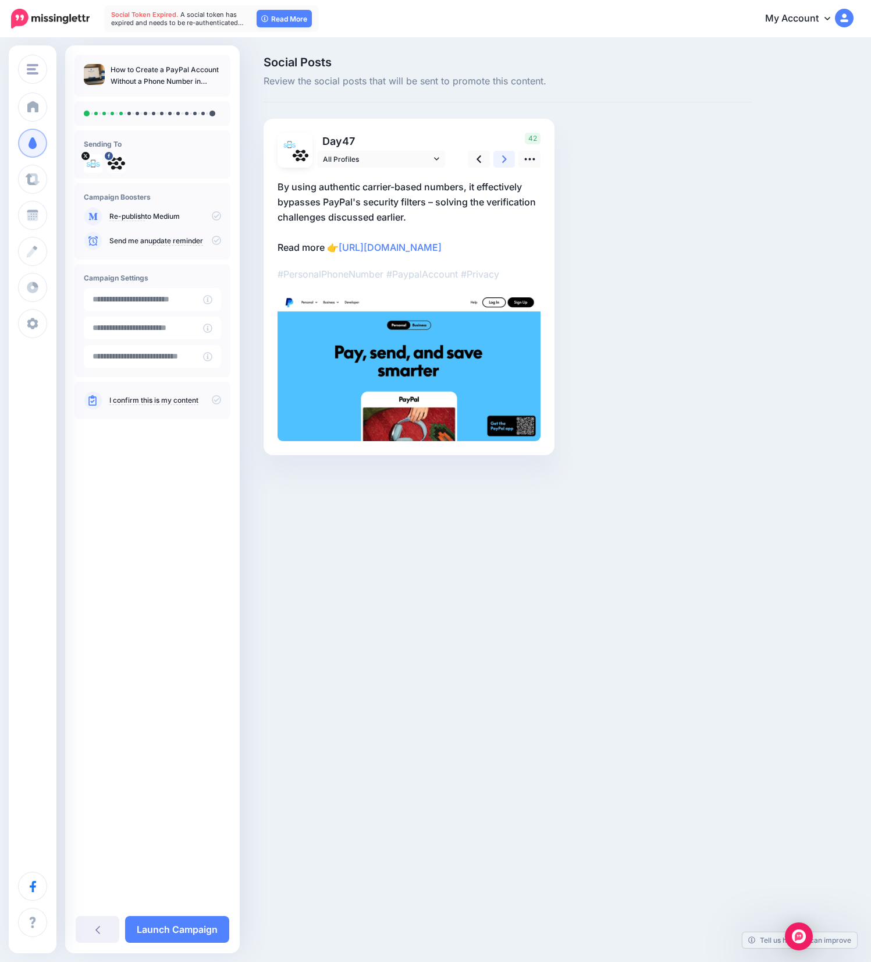
click at [501, 162] on link at bounding box center [505, 159] width 22 height 17
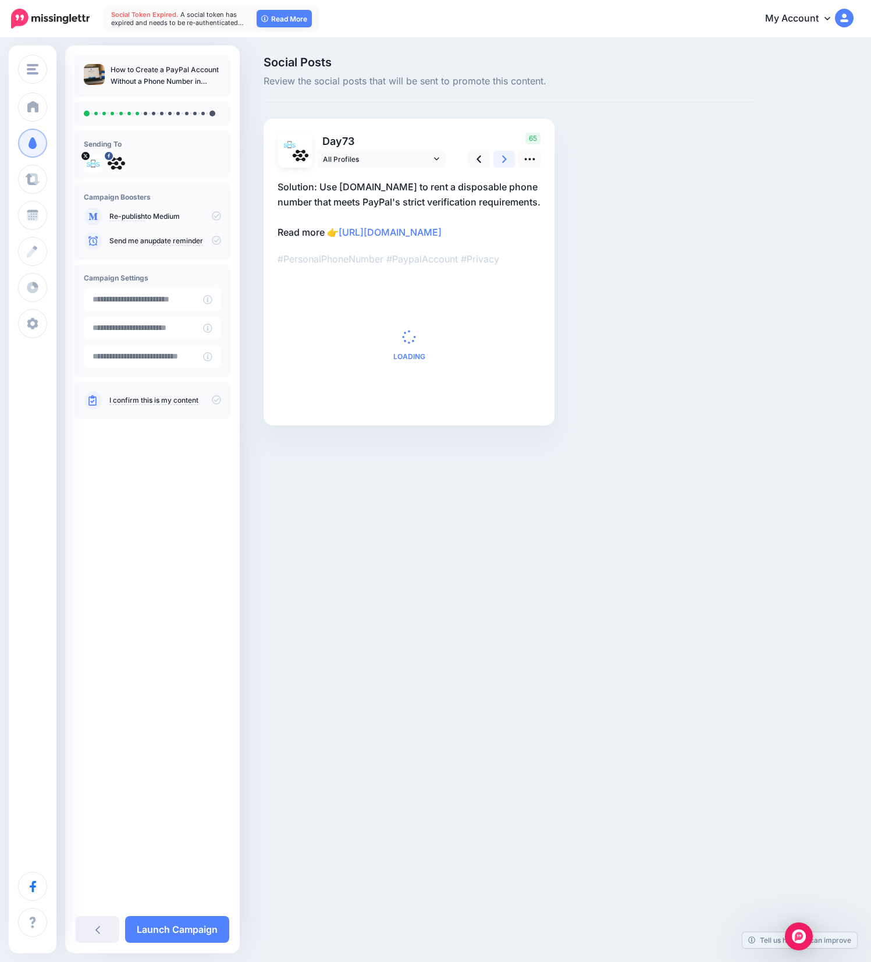
click at [501, 162] on link at bounding box center [505, 159] width 22 height 17
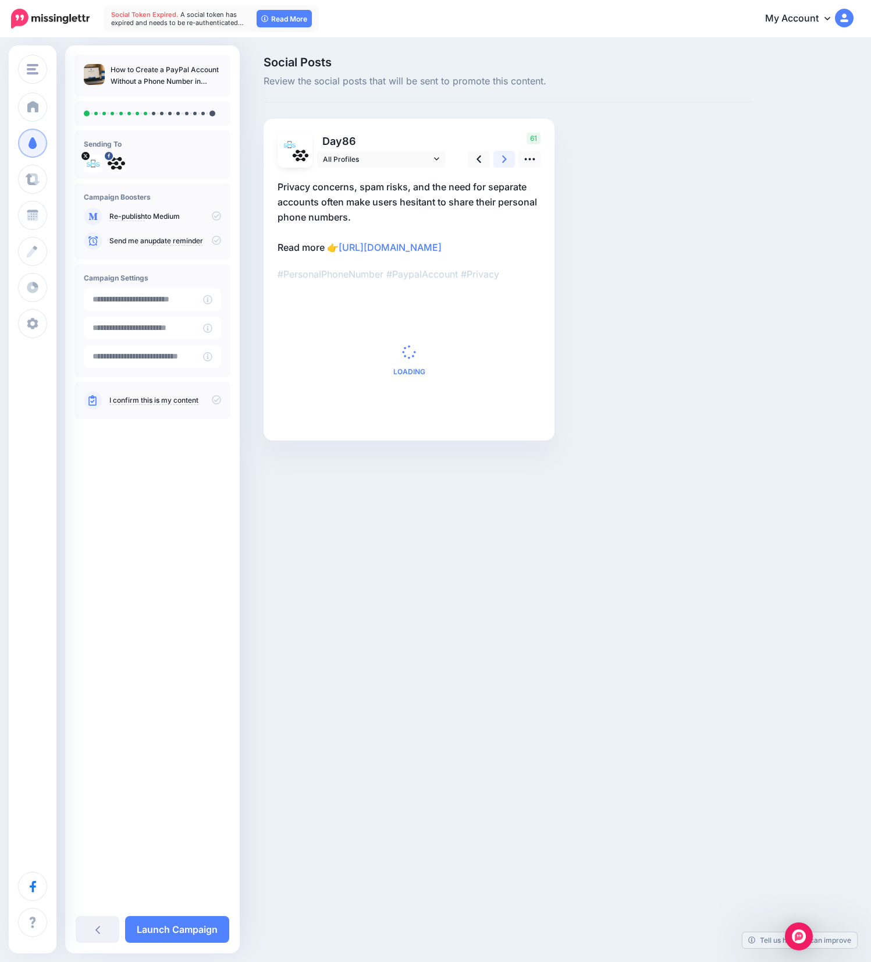
click at [501, 162] on link at bounding box center [505, 159] width 22 height 17
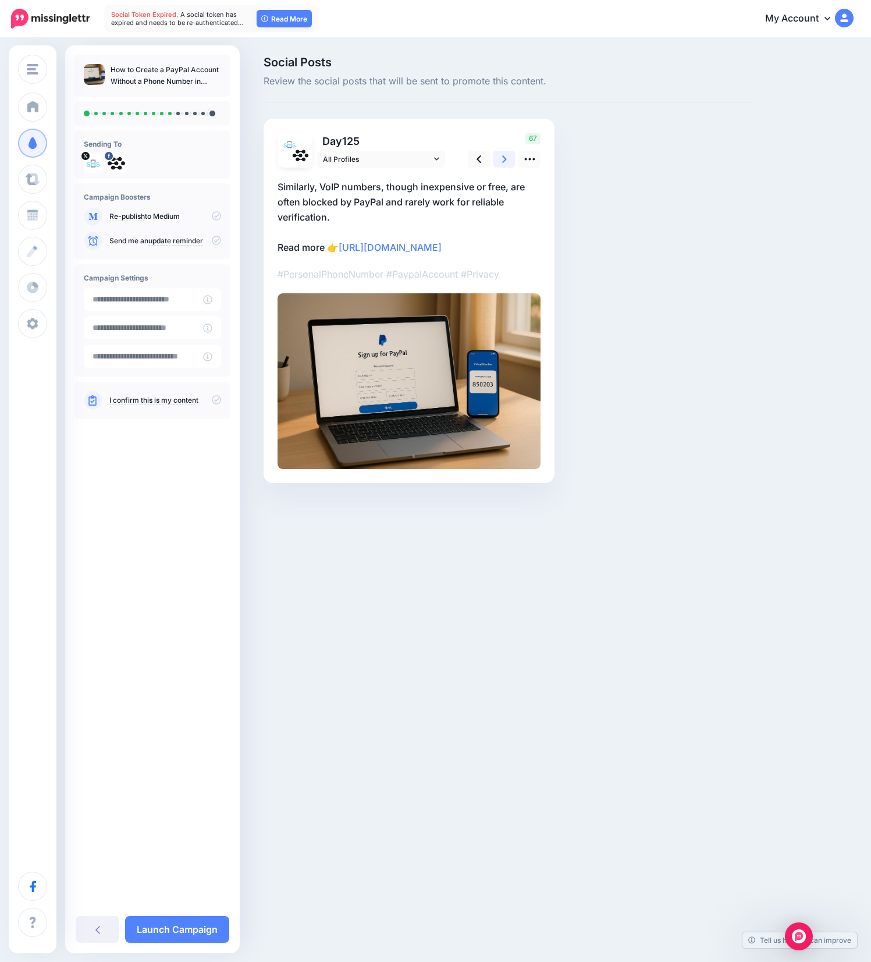
click at [501, 162] on link at bounding box center [505, 159] width 22 height 17
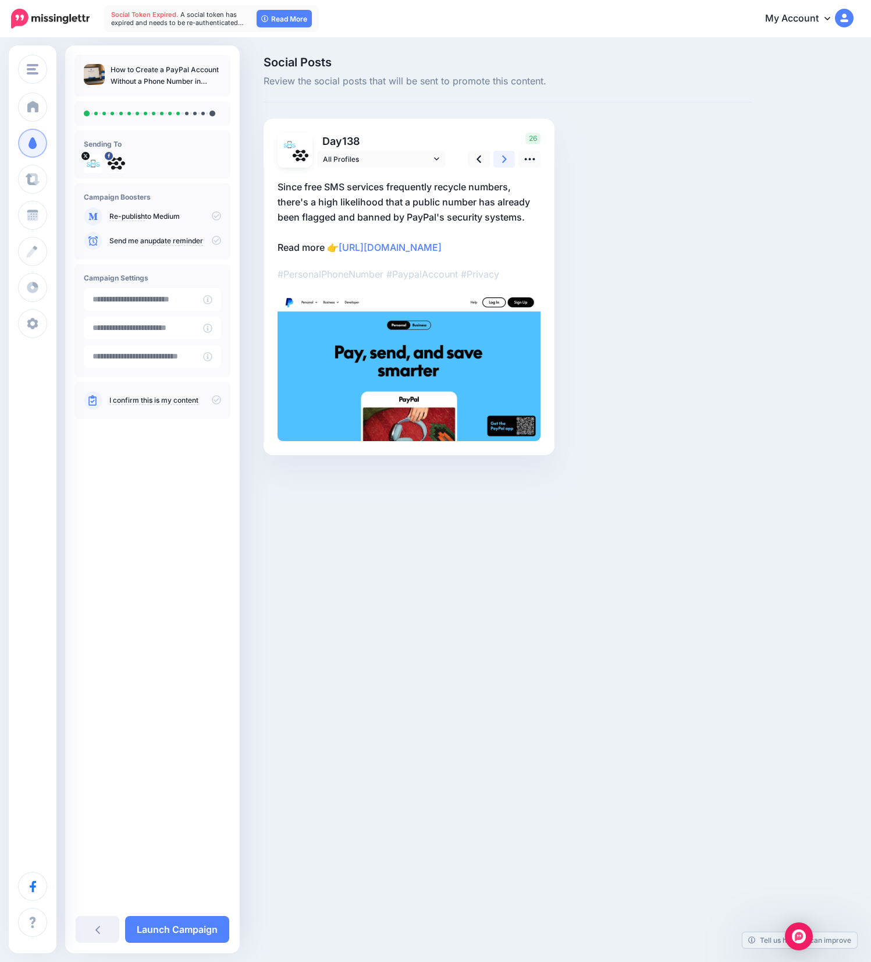
click at [501, 162] on link at bounding box center [505, 159] width 22 height 17
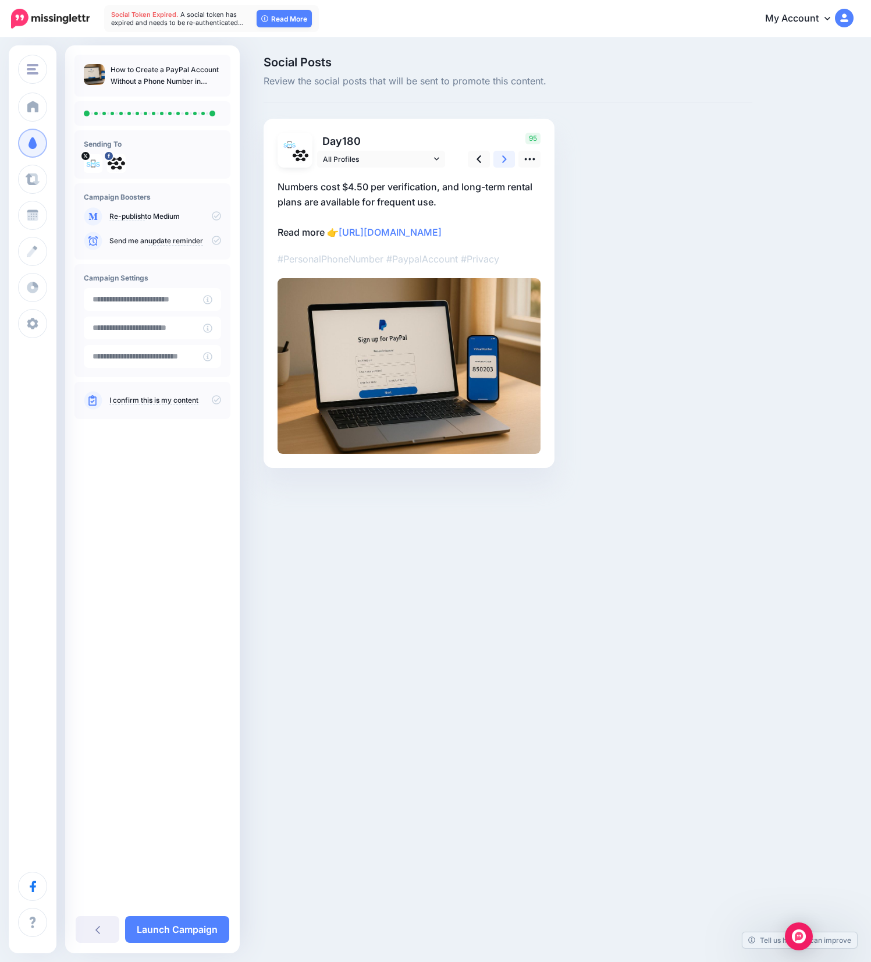
click at [501, 162] on link at bounding box center [505, 159] width 22 height 17
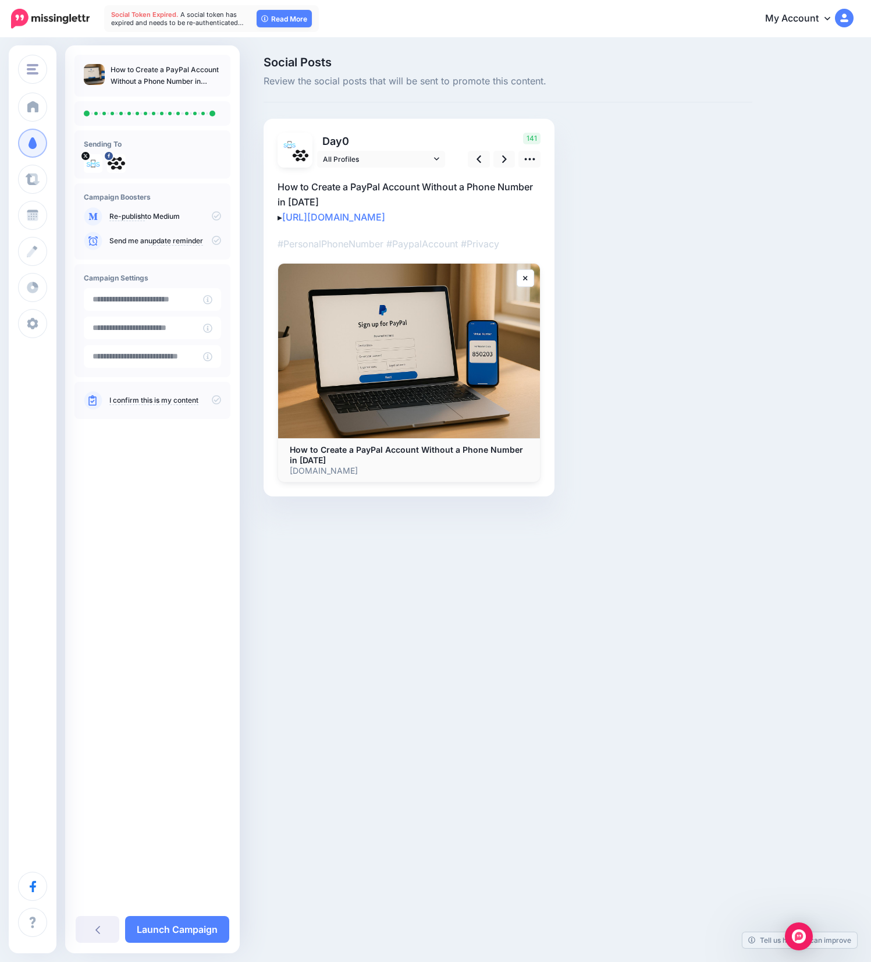
click at [218, 216] on icon at bounding box center [216, 215] width 9 height 9
click at [217, 215] on icon at bounding box center [216, 215] width 9 height 9
click at [221, 400] on icon at bounding box center [216, 399] width 9 height 9
click at [180, 935] on link "Launch Campaign" at bounding box center [177, 929] width 104 height 27
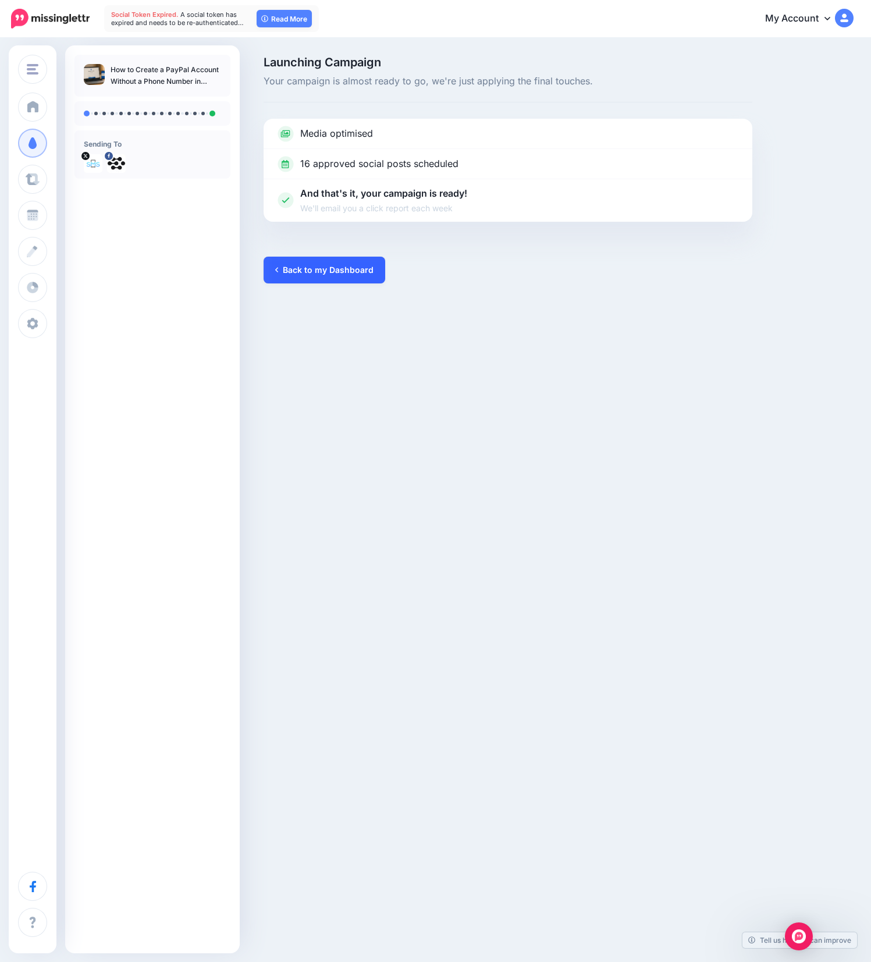
click at [300, 268] on link "Back to my Dashboard" at bounding box center [325, 270] width 122 height 27
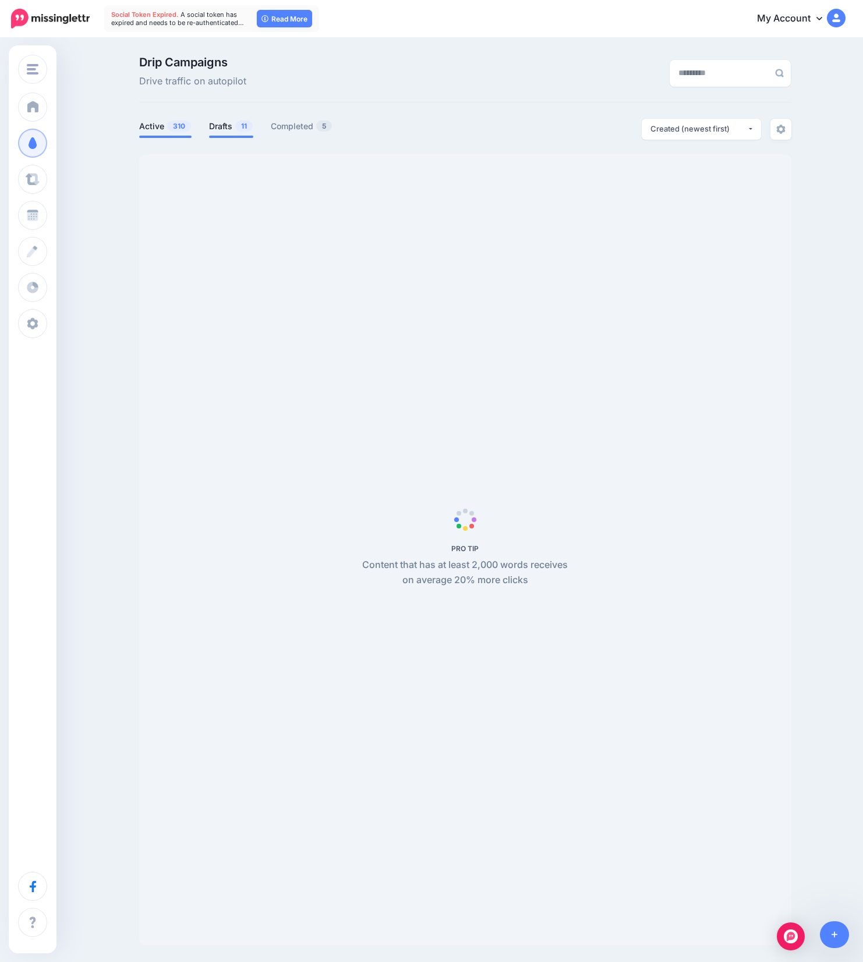
click at [230, 127] on link "Drafts 11" at bounding box center [231, 126] width 44 height 14
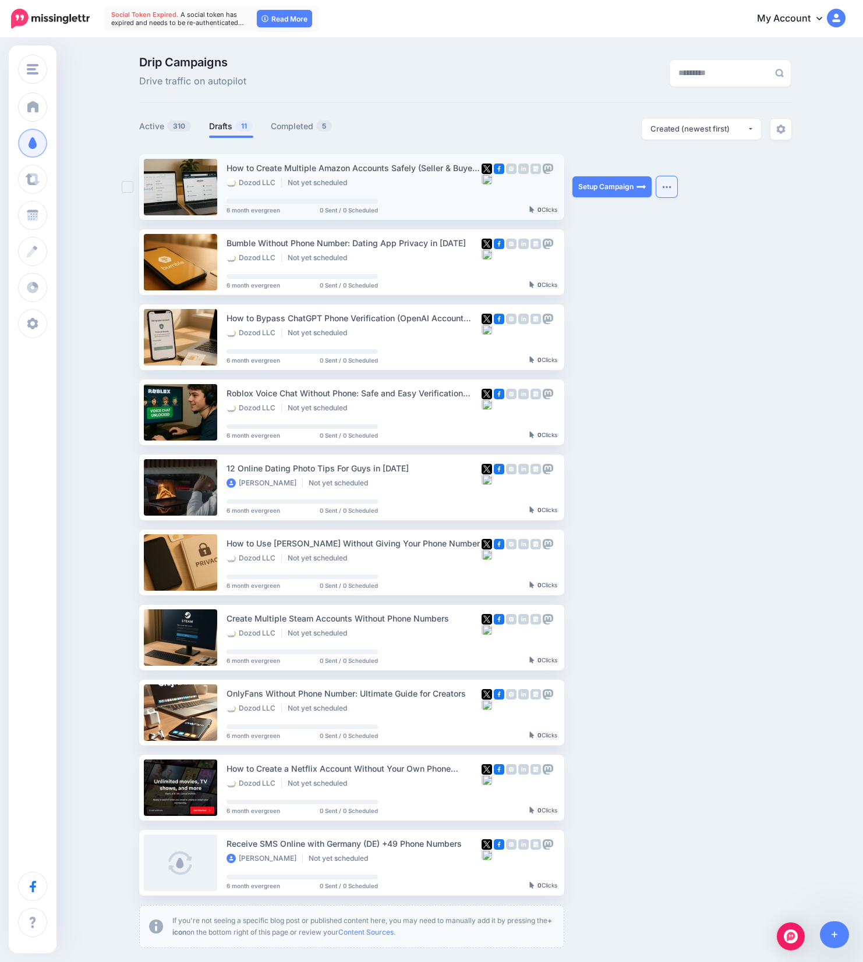
click at [670, 188] on img "button" at bounding box center [666, 186] width 9 height 3
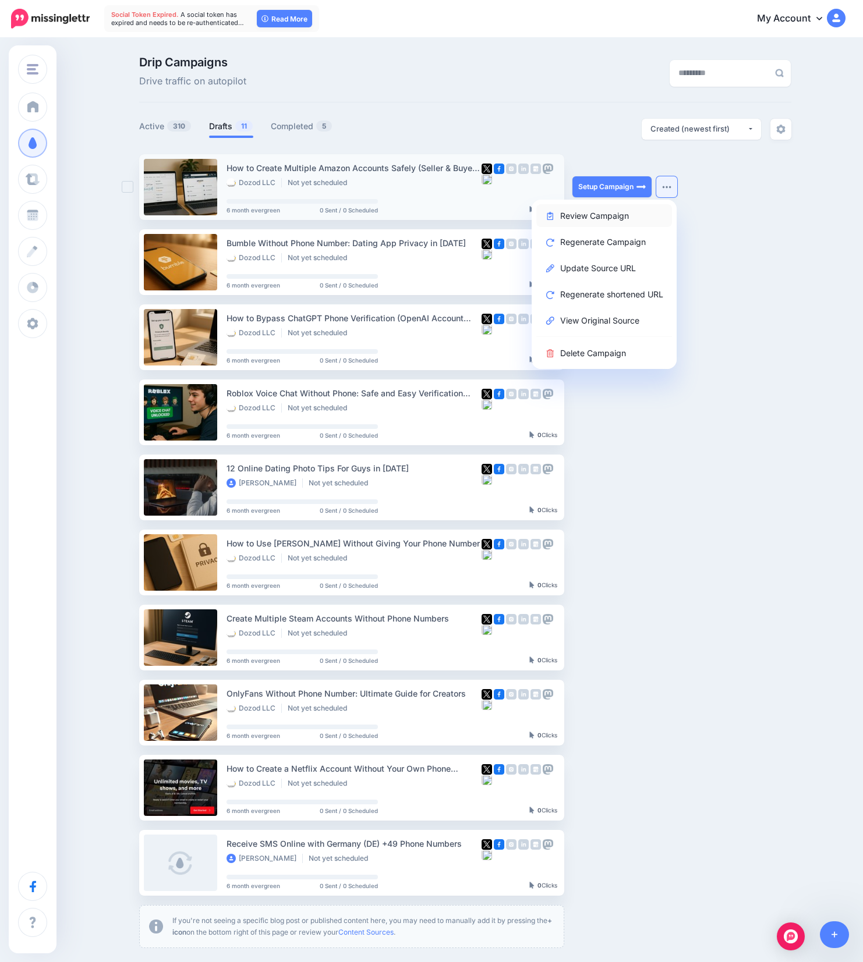
click at [599, 216] on link "Review Campaign" at bounding box center [604, 215] width 136 height 23
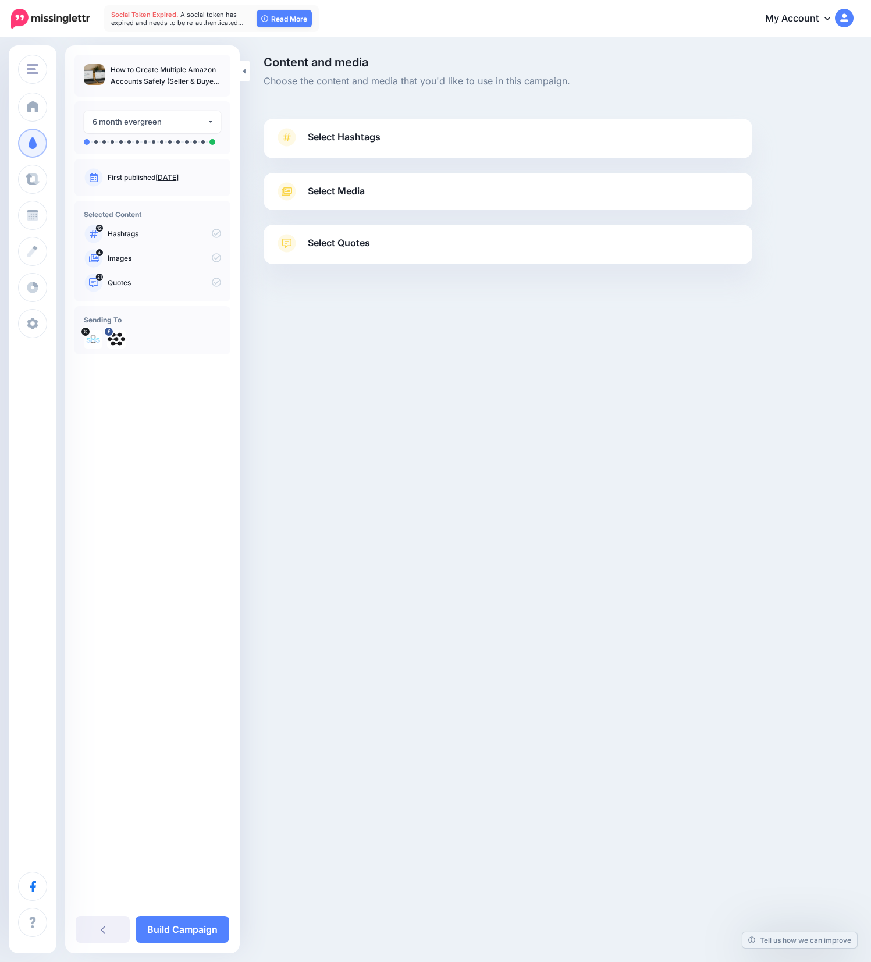
click at [455, 138] on link "Select Hashtags" at bounding box center [508, 143] width 466 height 30
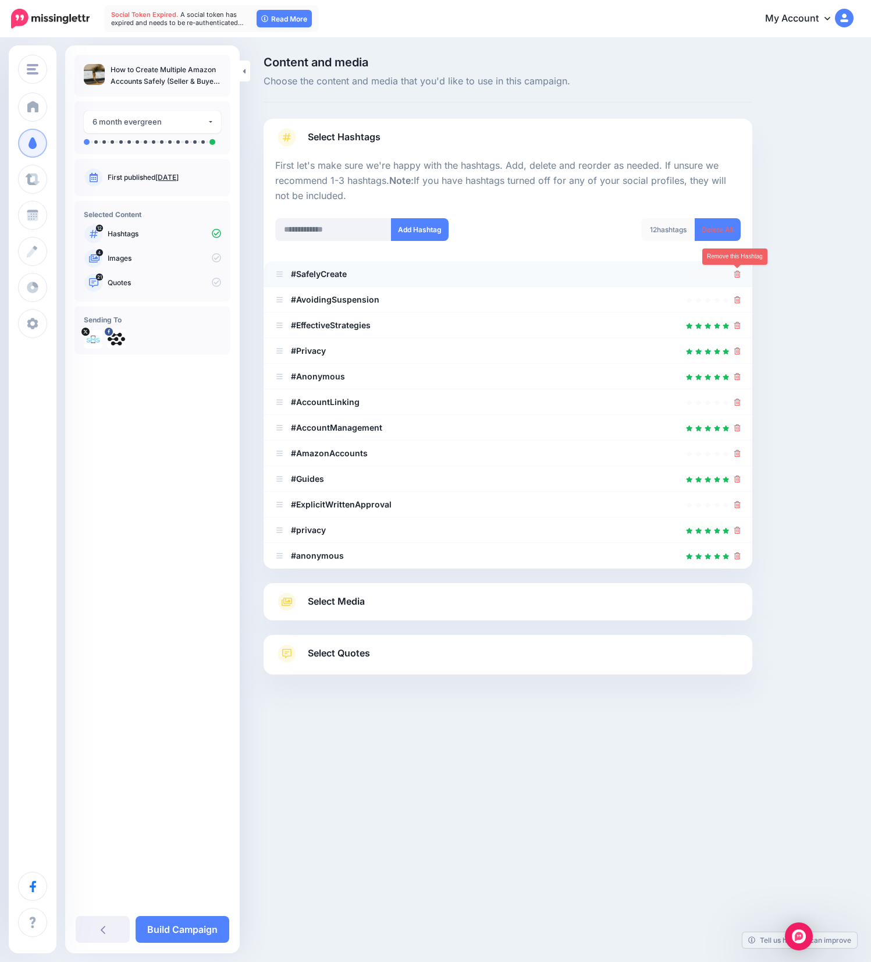
click at [737, 275] on icon at bounding box center [737, 274] width 6 height 7
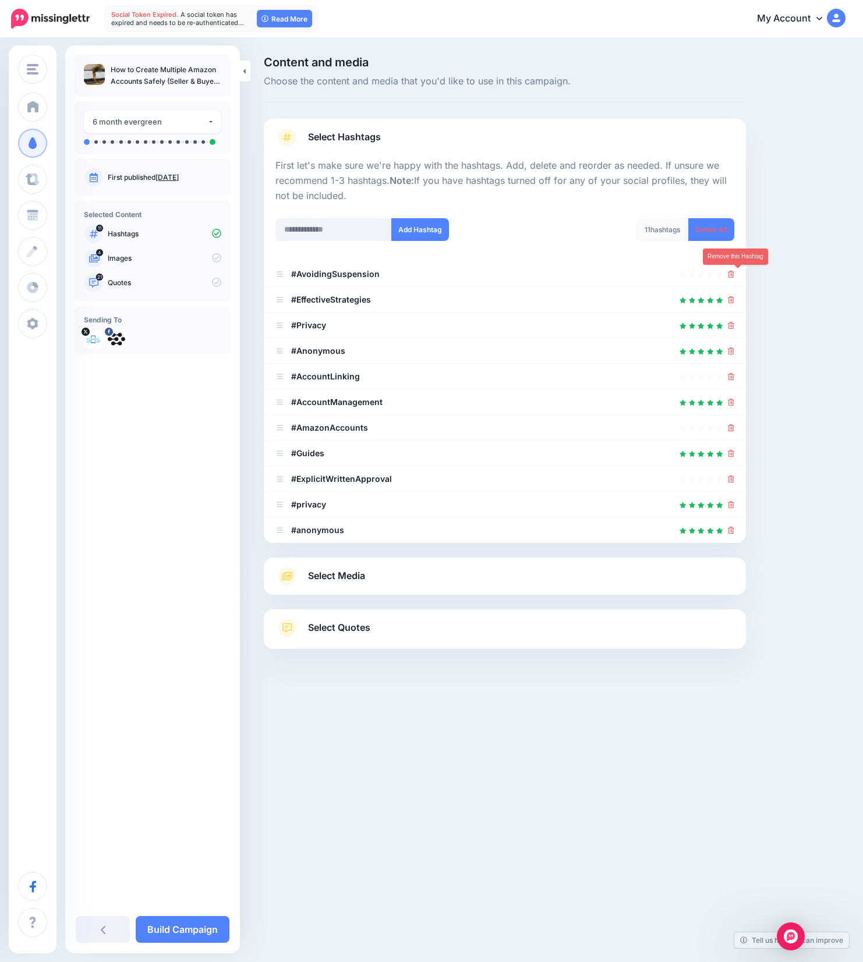
click at [734, 275] on icon at bounding box center [731, 274] width 6 height 7
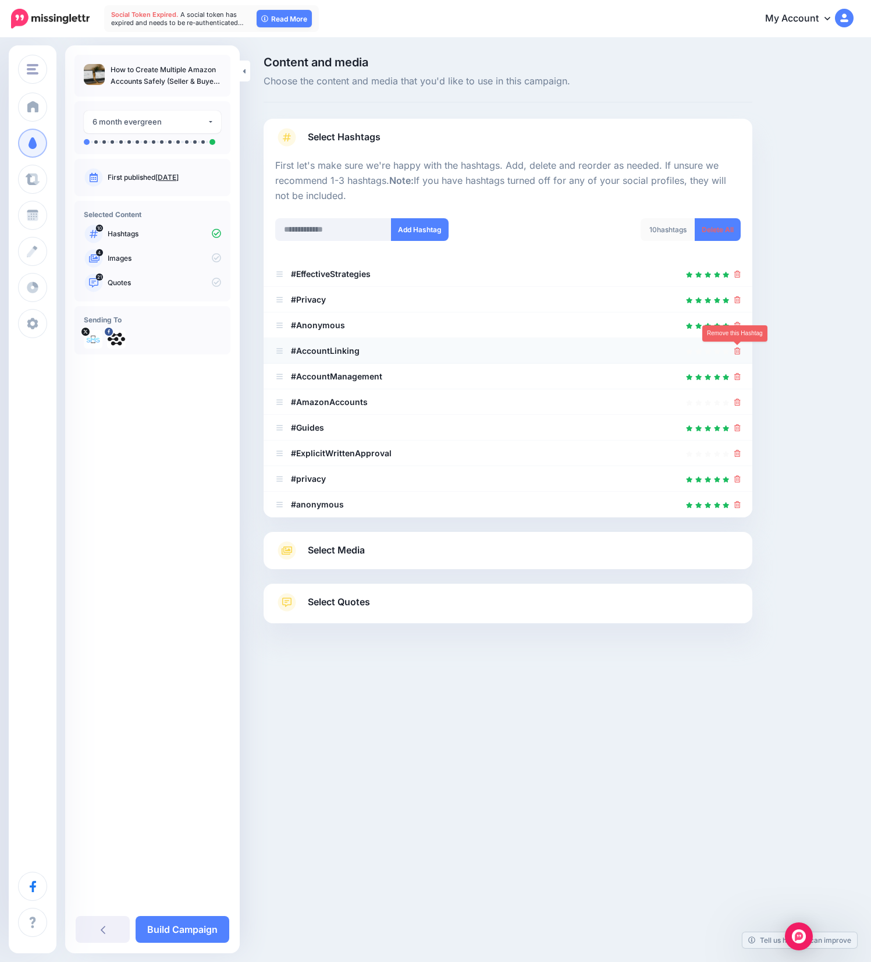
click at [738, 351] on icon at bounding box center [737, 350] width 6 height 7
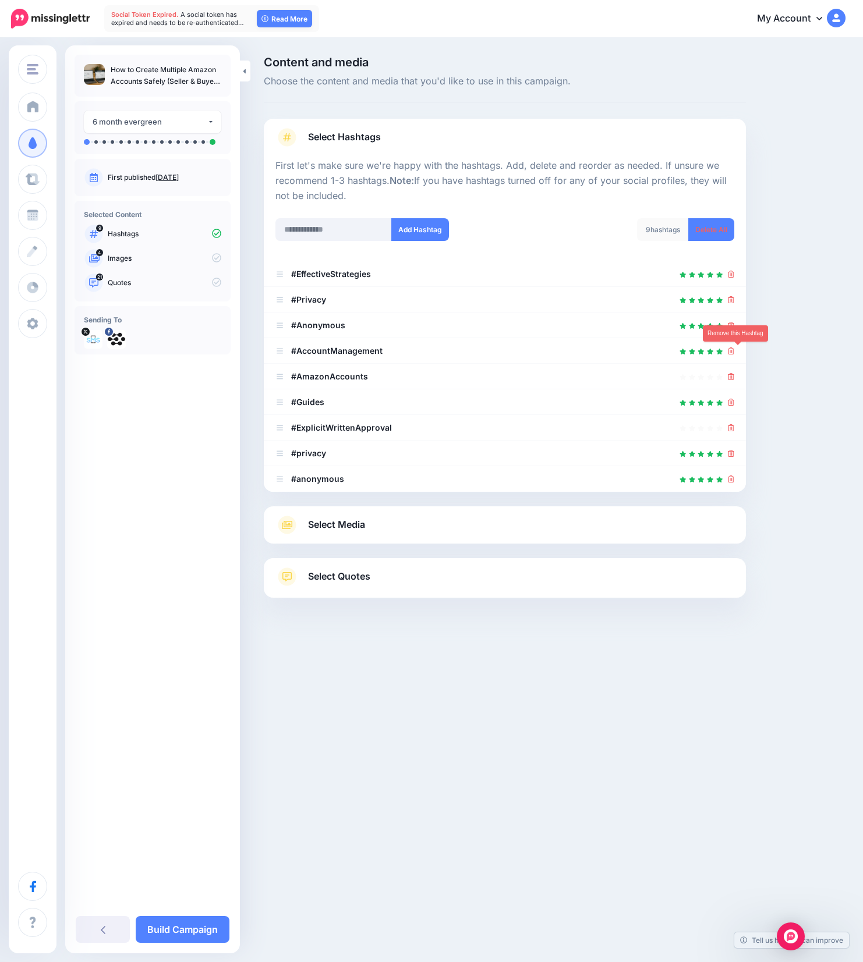
click at [734, 351] on icon at bounding box center [731, 350] width 6 height 7
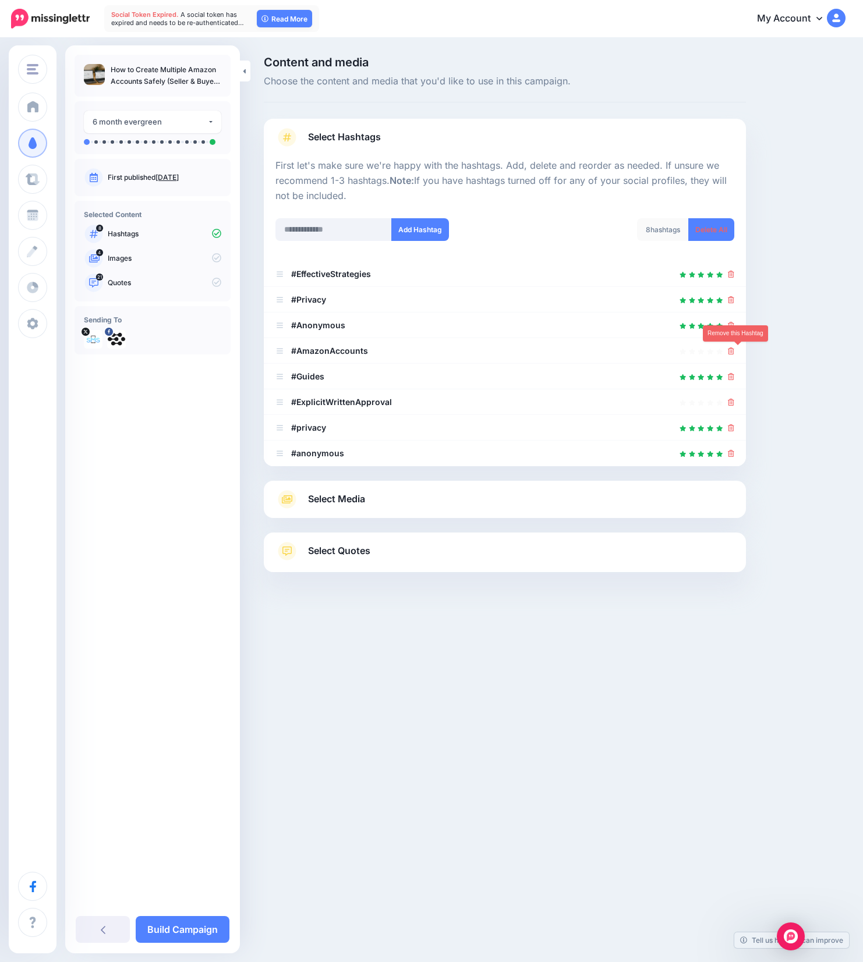
click at [734, 351] on icon at bounding box center [731, 350] width 6 height 7
click at [734, 351] on link at bounding box center [727, 351] width 13 height 10
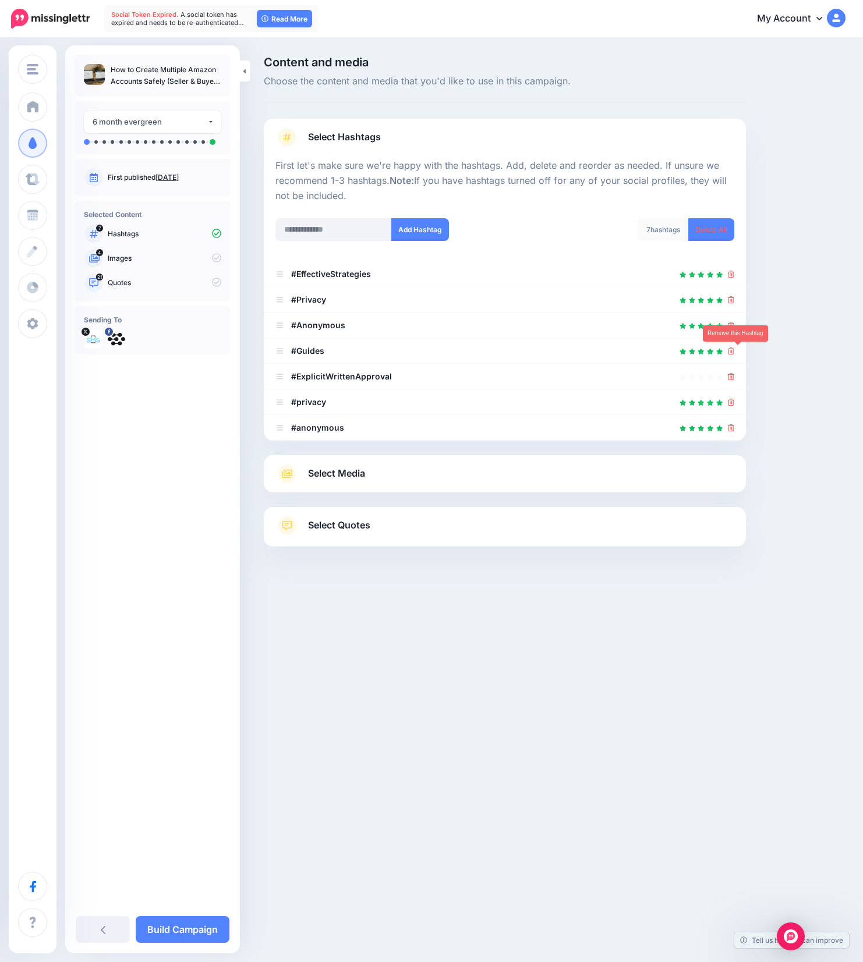
click at [734, 351] on icon at bounding box center [731, 350] width 6 height 7
click at [734, 351] on link at bounding box center [731, 351] width 6 height 10
click at [734, 351] on link at bounding box center [727, 351] width 13 height 10
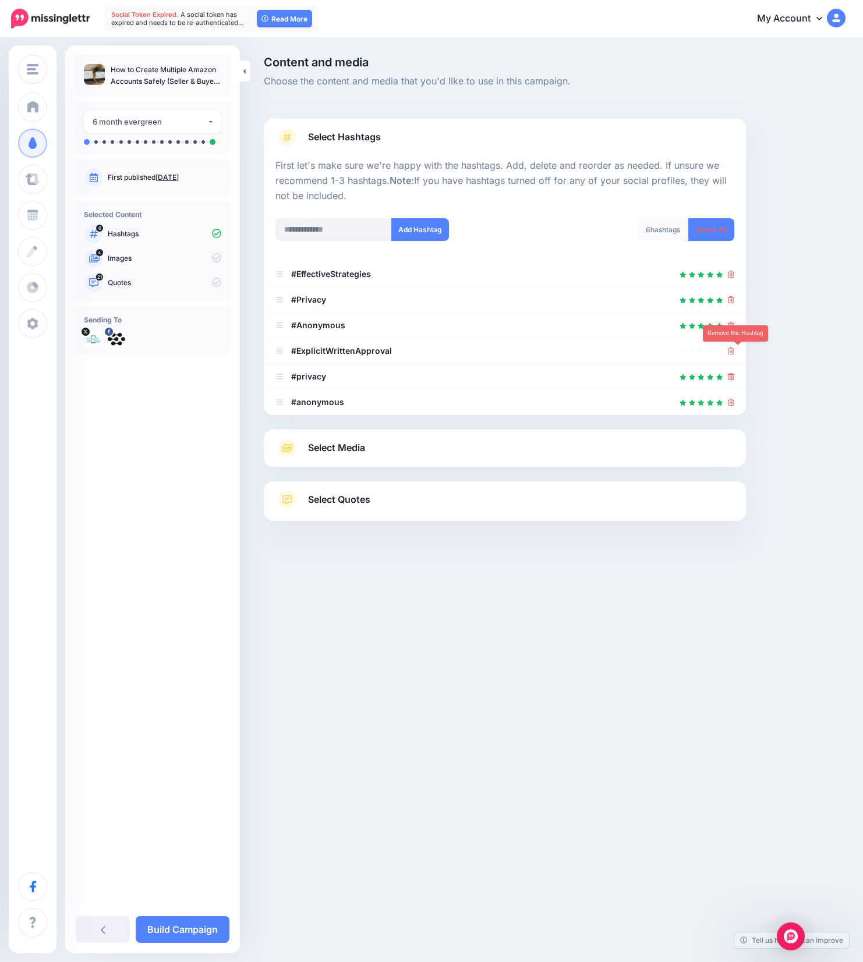
click at [734, 351] on icon at bounding box center [731, 350] width 6 height 7
click at [734, 373] on icon at bounding box center [731, 376] width 6 height 7
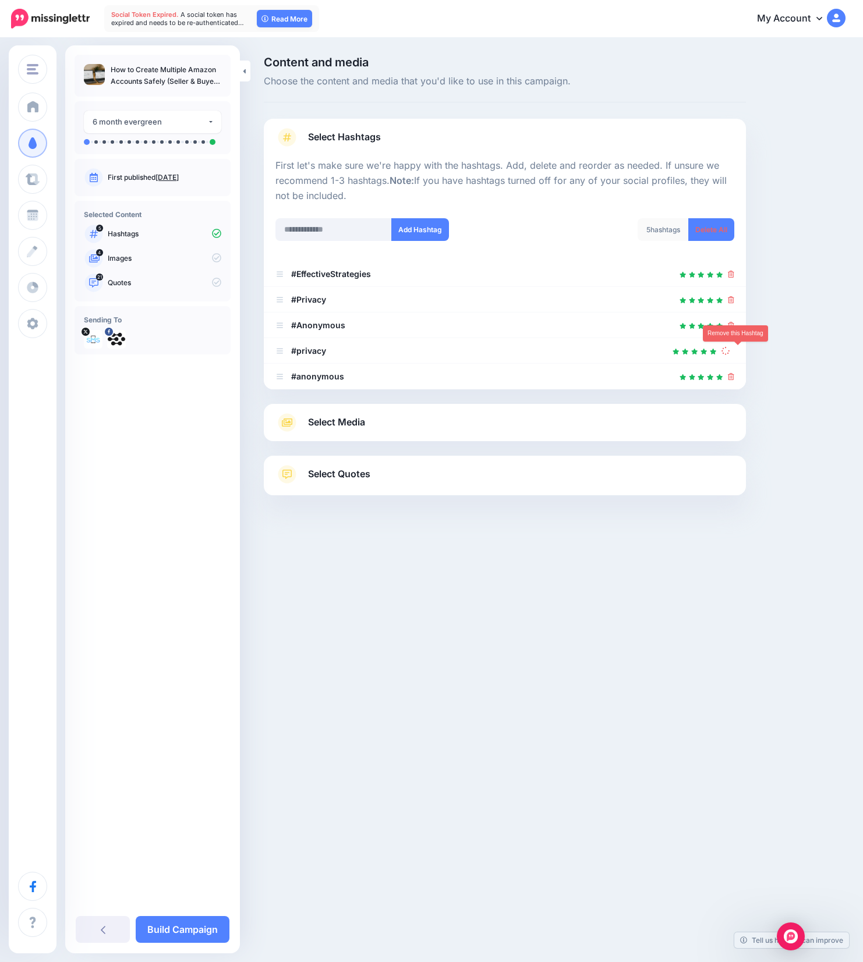
click at [734, 351] on link at bounding box center [727, 351] width 13 height 10
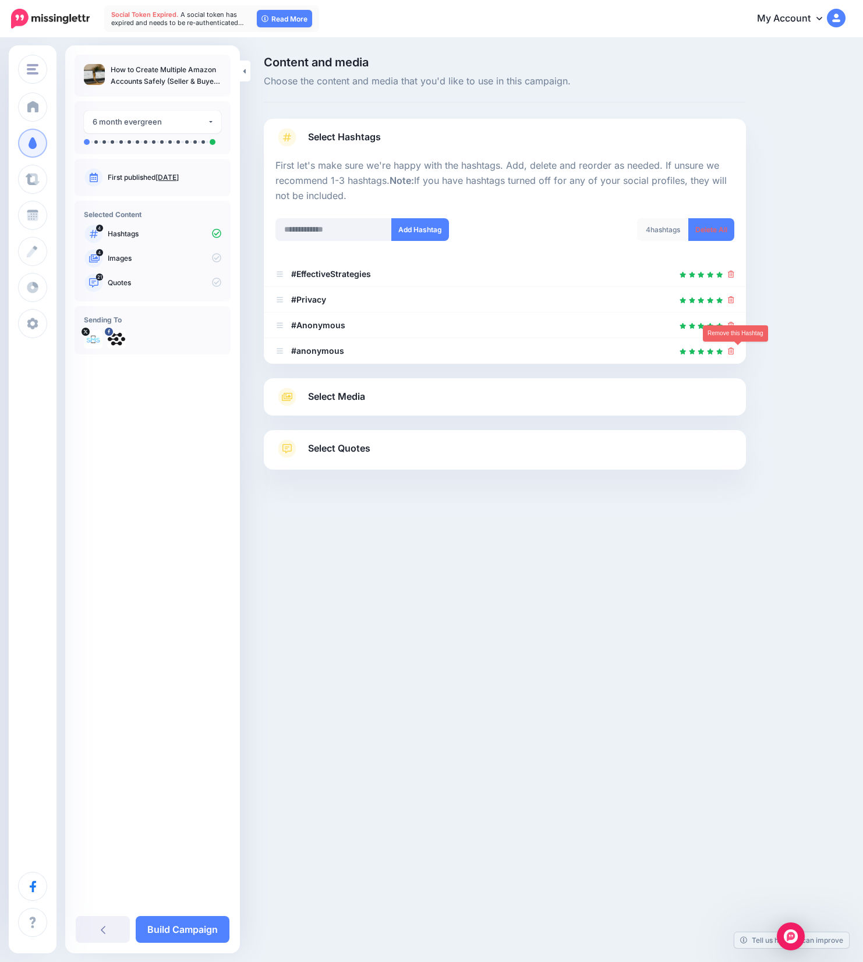
click at [734, 351] on icon at bounding box center [731, 350] width 6 height 7
click at [734, 351] on link at bounding box center [727, 351] width 13 height 10
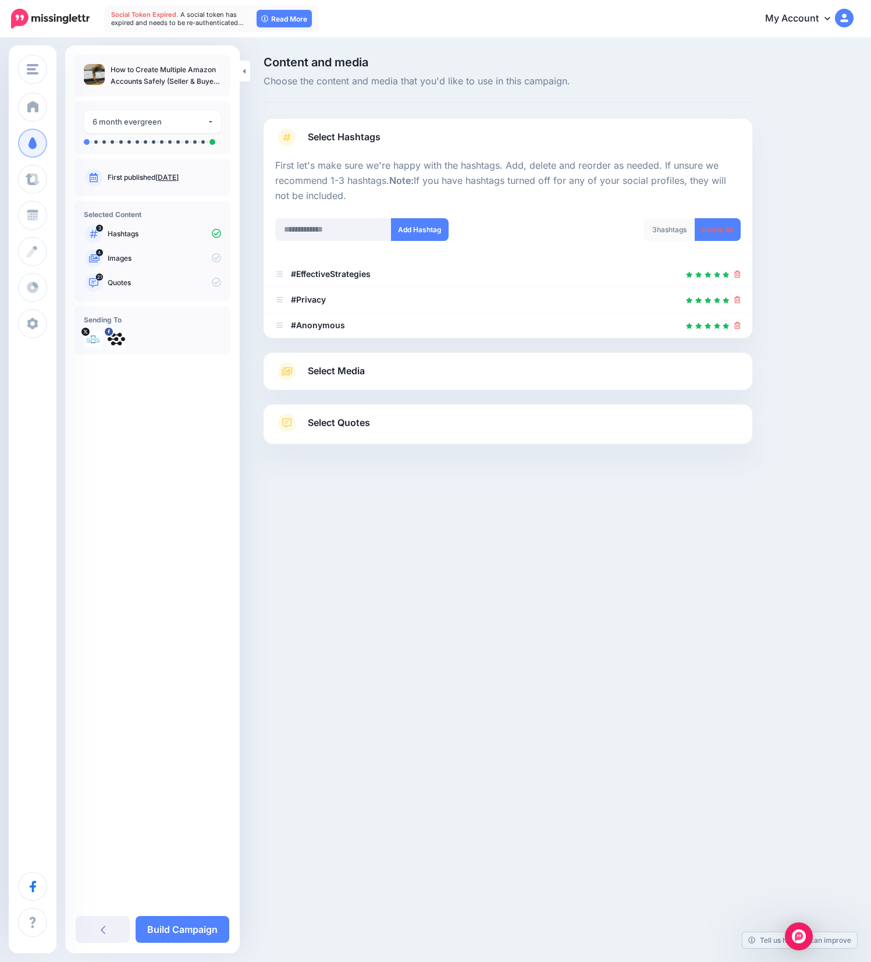
click at [372, 367] on link "Select Media" at bounding box center [508, 371] width 466 height 19
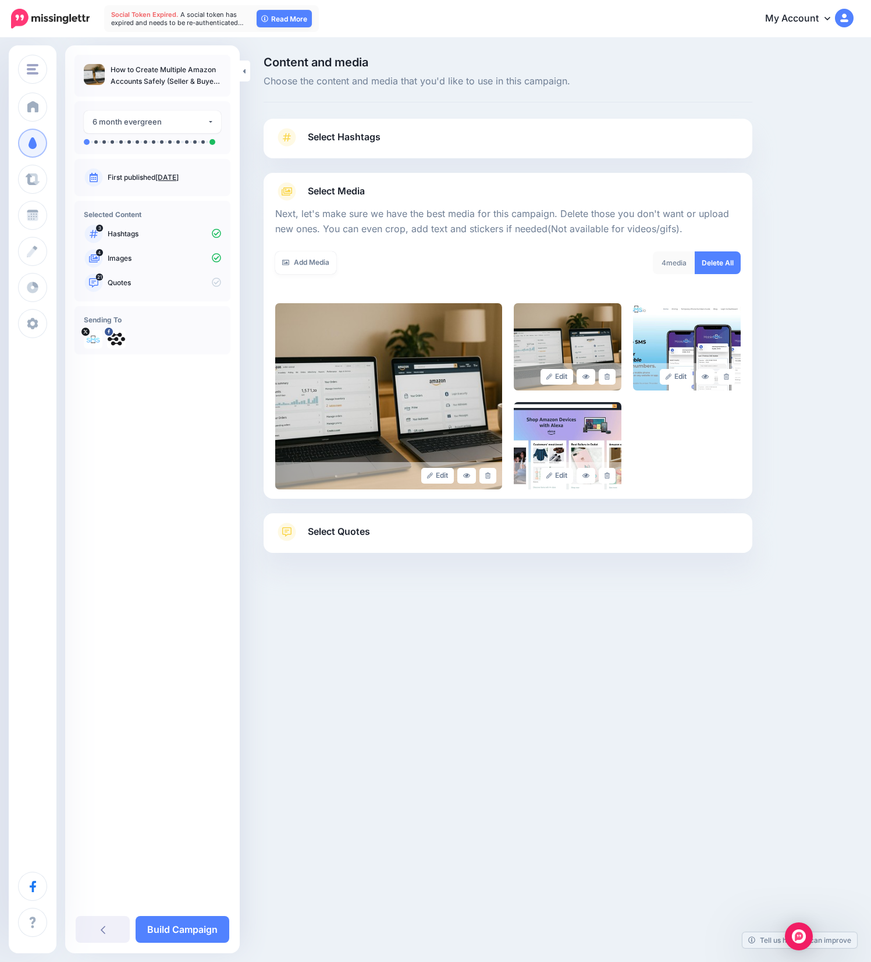
click at [462, 541] on link "Select Quotes" at bounding box center [508, 538] width 466 height 30
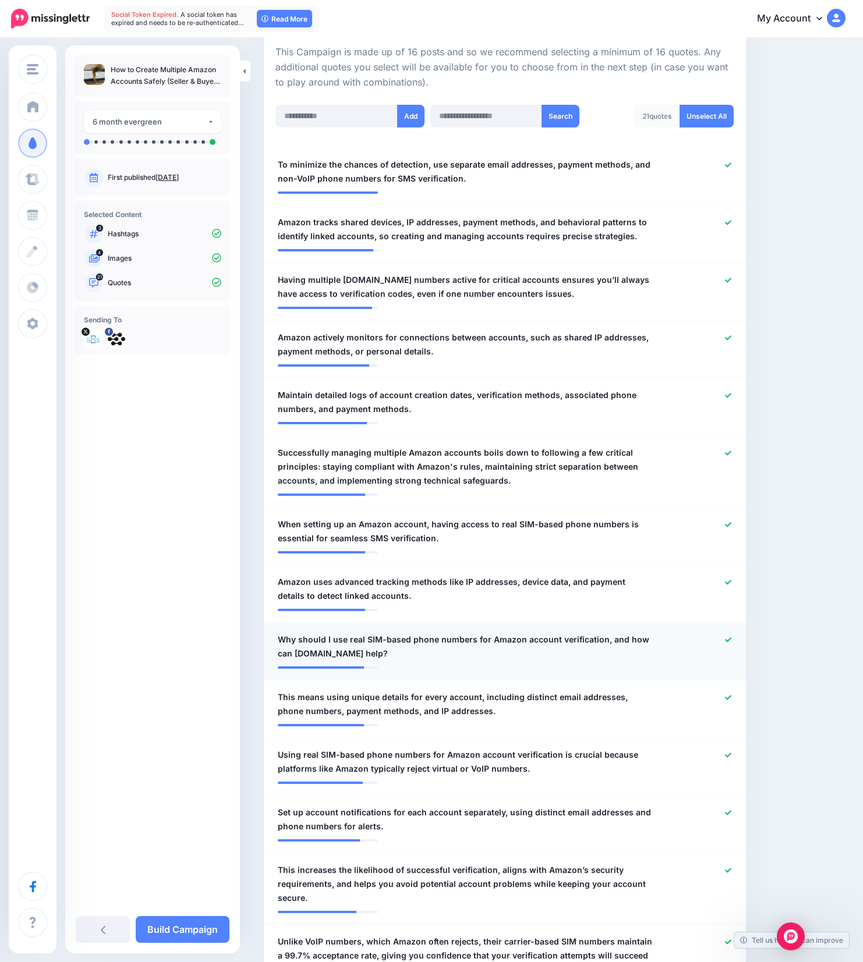
scroll to position [324, 0]
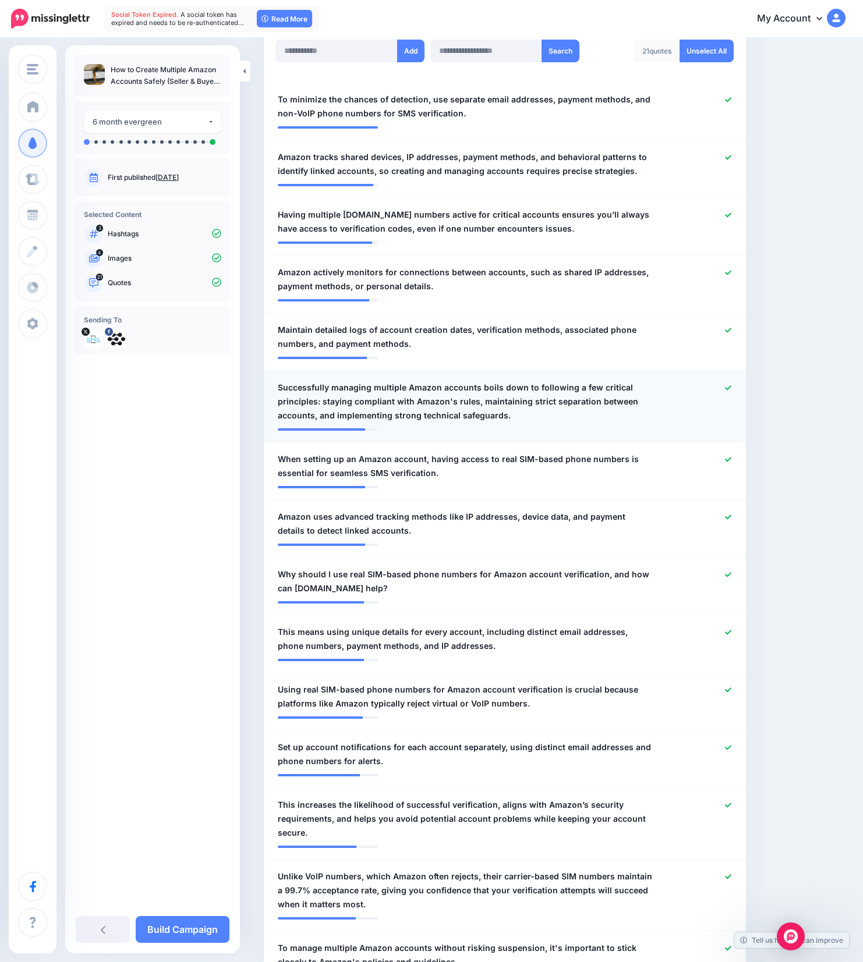
click at [731, 388] on icon at bounding box center [728, 387] width 6 height 5
click at [731, 158] on icon at bounding box center [728, 157] width 6 height 5
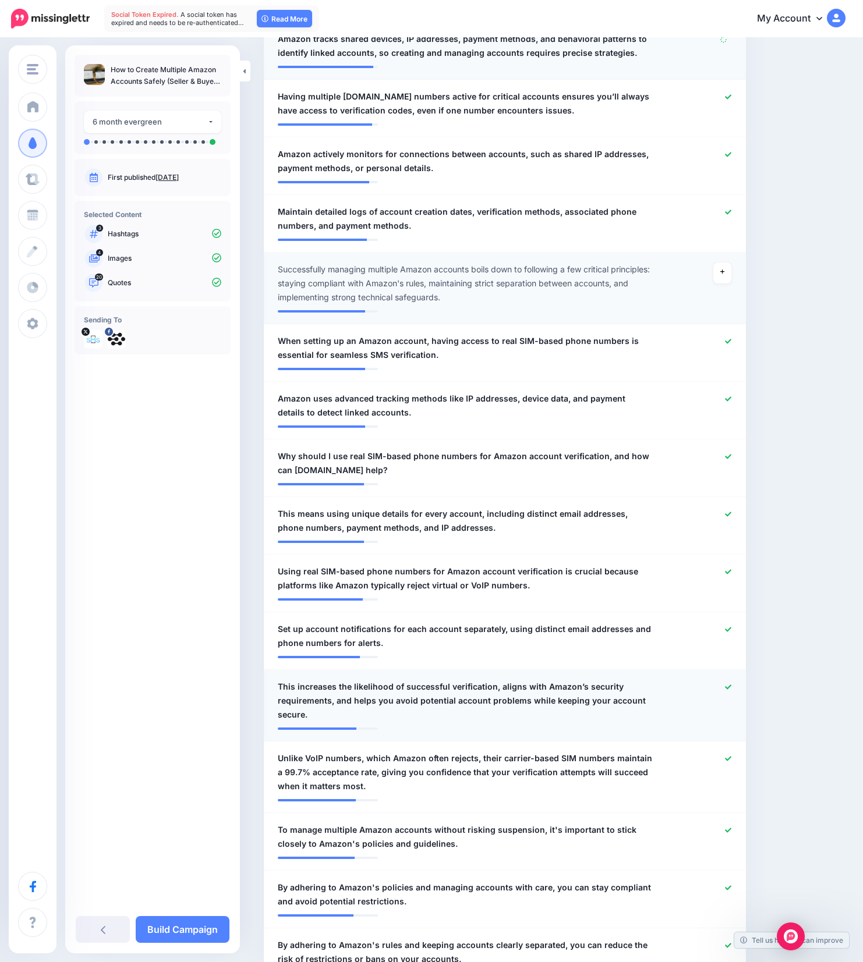
scroll to position [450, 0]
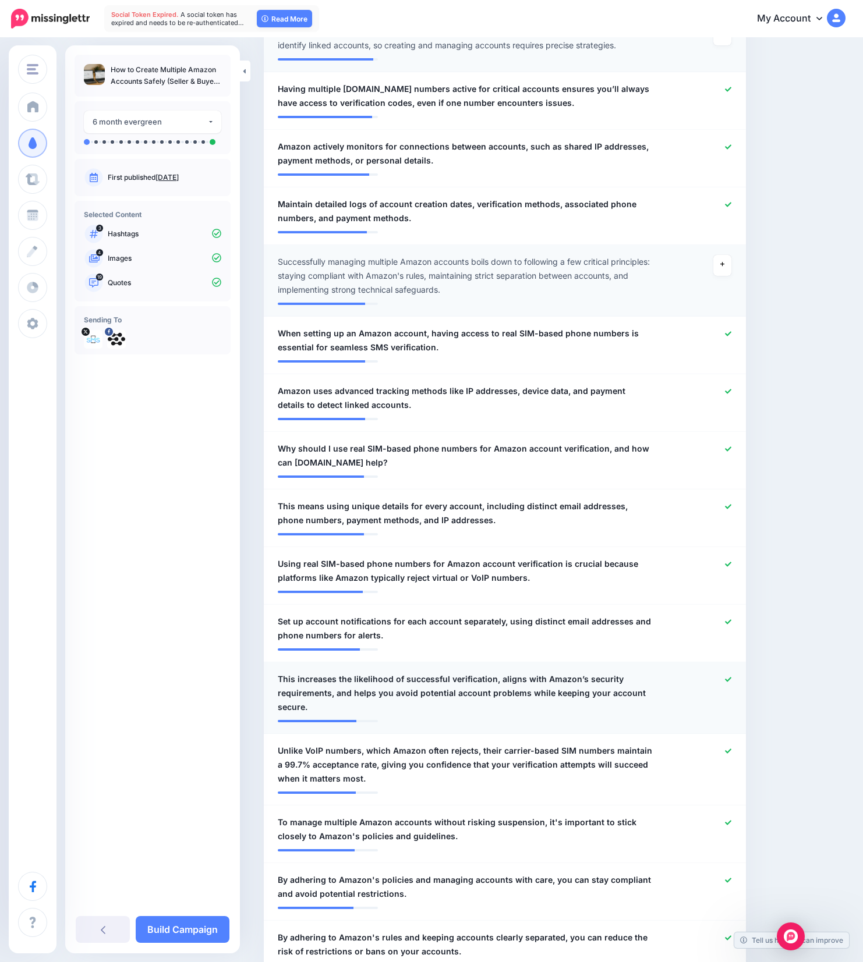
click at [731, 679] on icon at bounding box center [728, 679] width 6 height 5
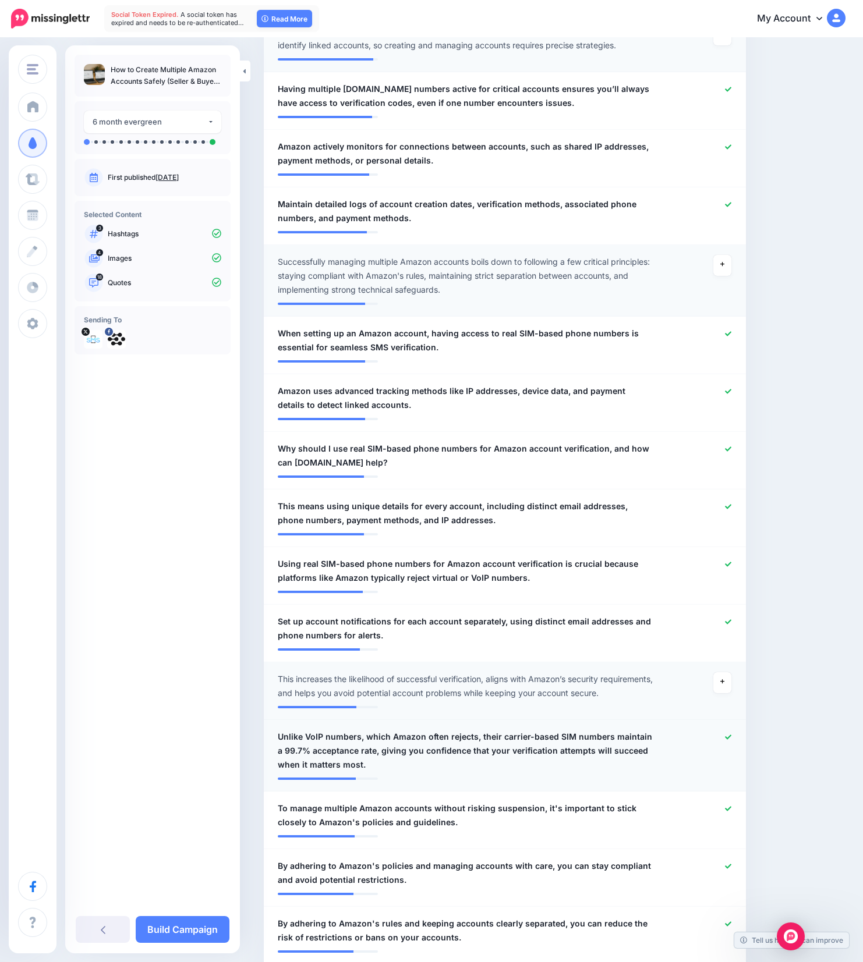
click at [734, 750] on div at bounding box center [701, 751] width 79 height 42
click at [731, 739] on icon at bounding box center [728, 737] width 6 height 6
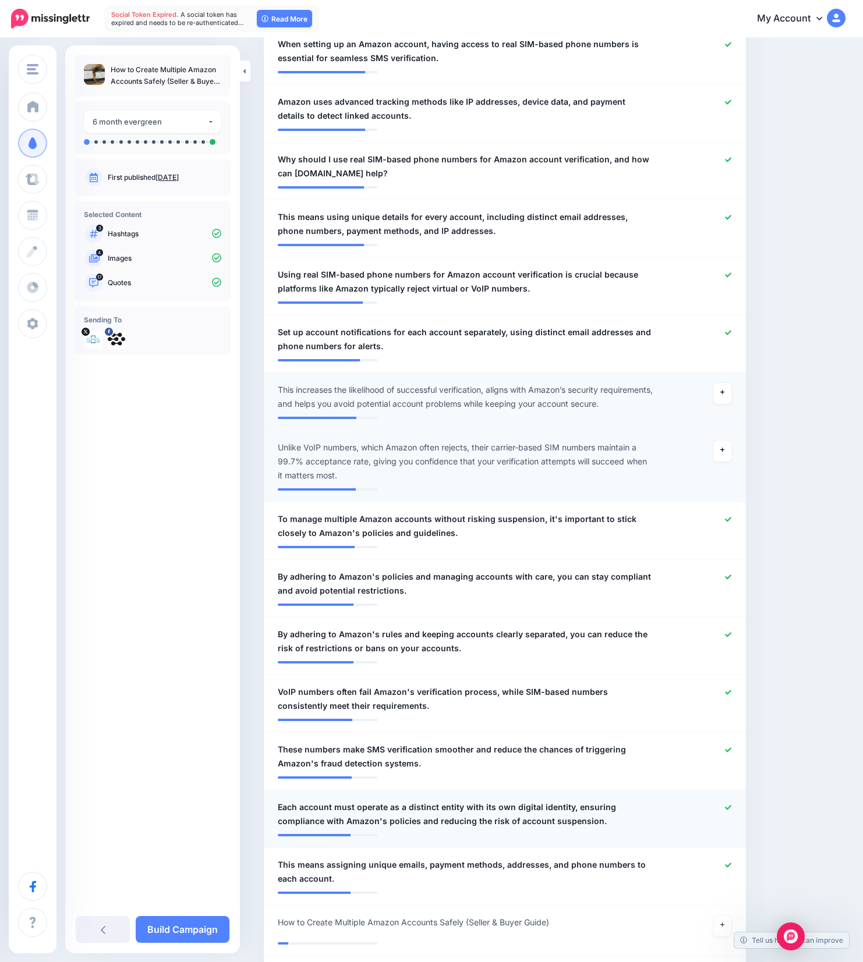
scroll to position [874, 0]
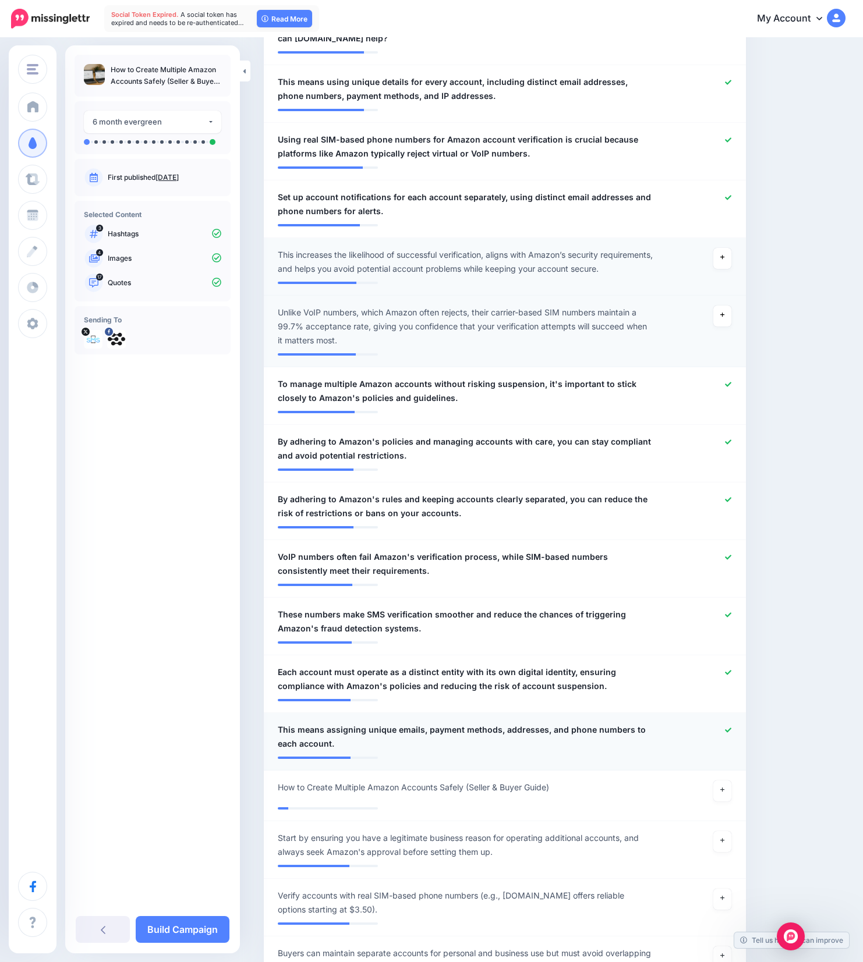
click at [731, 732] on icon at bounding box center [728, 730] width 6 height 6
click at [193, 920] on link "Build Campaign" at bounding box center [183, 929] width 94 height 27
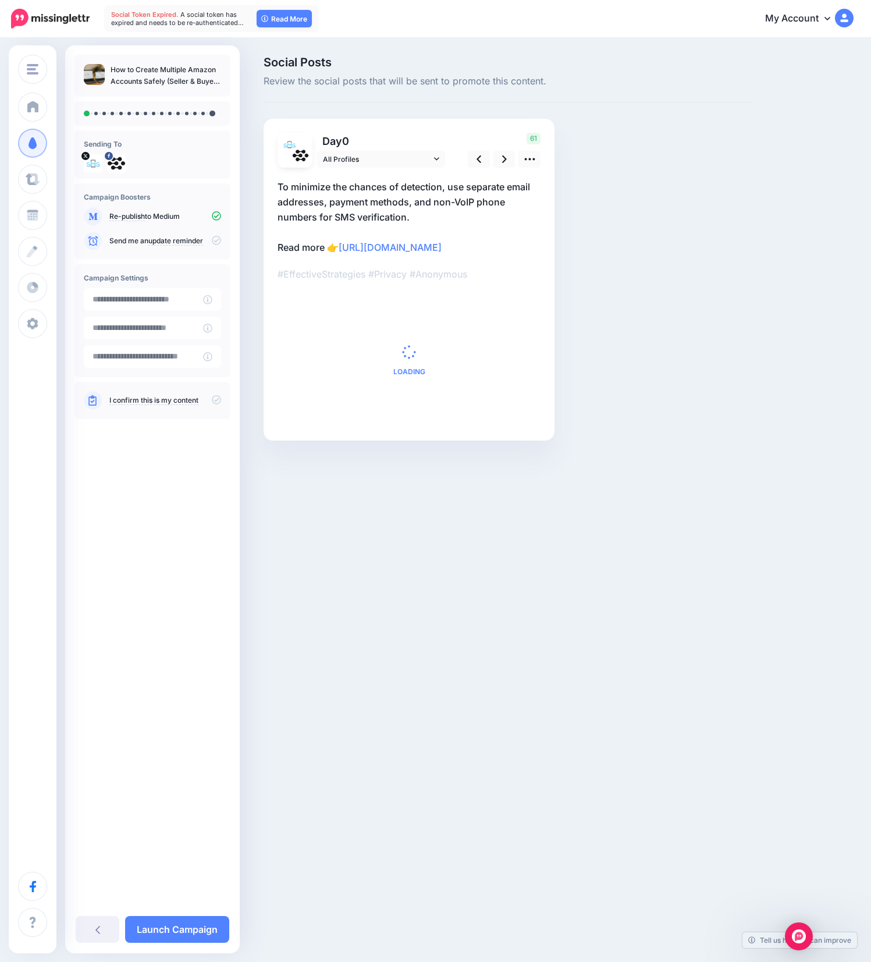
click at [217, 399] on icon at bounding box center [216, 399] width 9 height 9
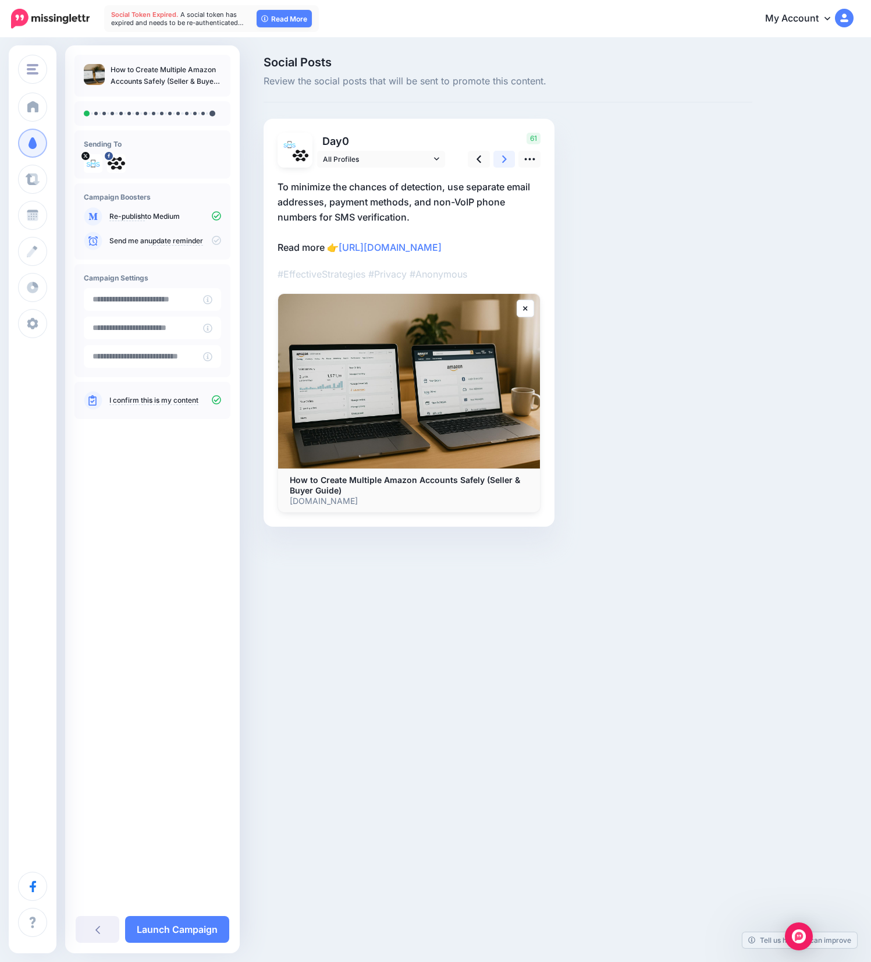
click at [499, 165] on link at bounding box center [505, 159] width 22 height 17
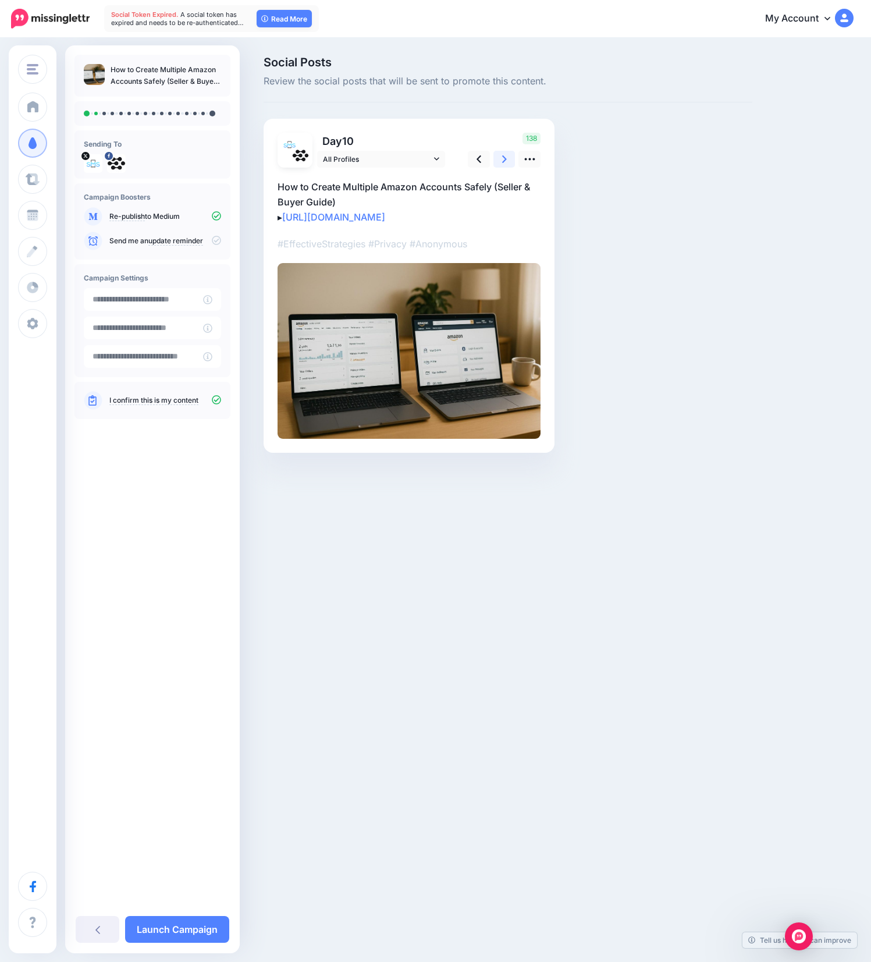
click at [499, 165] on link at bounding box center [505, 159] width 22 height 17
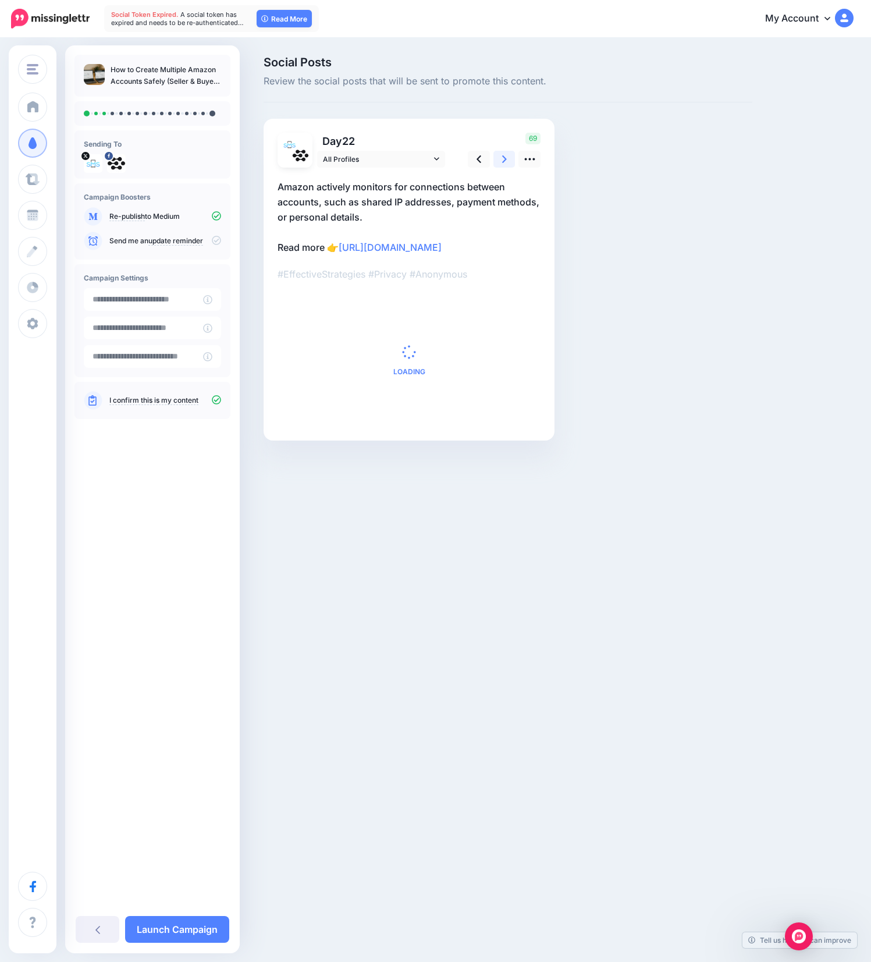
click at [499, 165] on link at bounding box center [505, 159] width 22 height 17
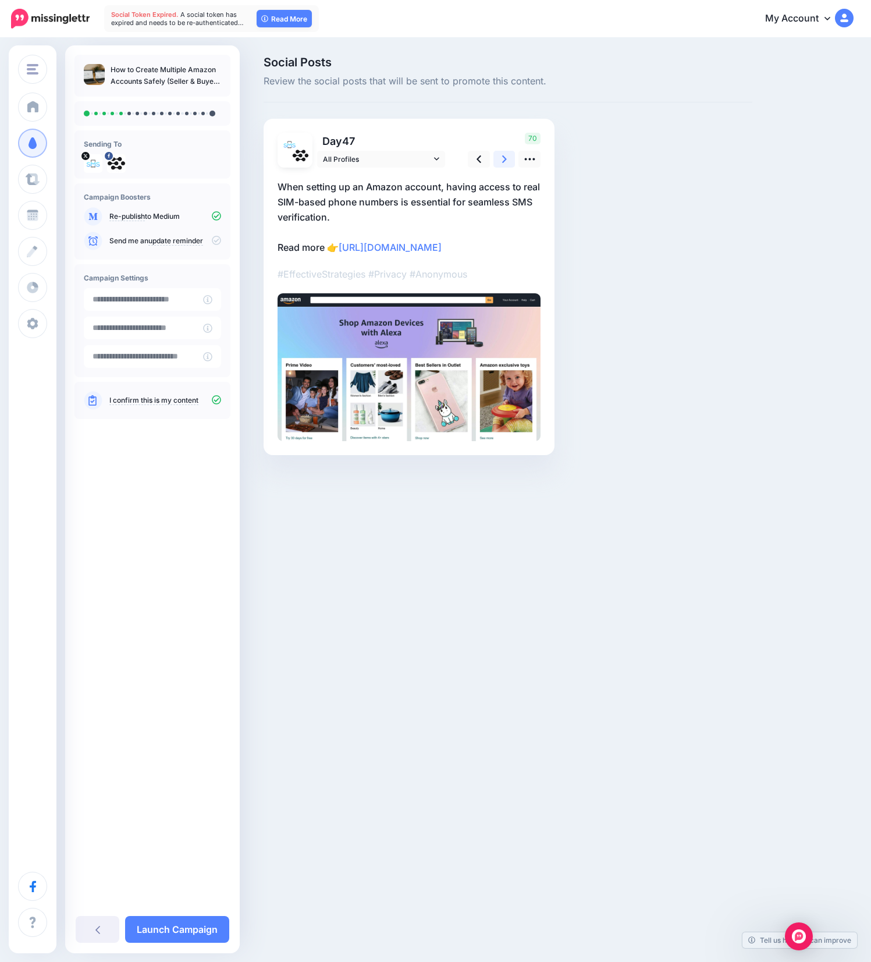
click at [499, 165] on link at bounding box center [505, 159] width 22 height 17
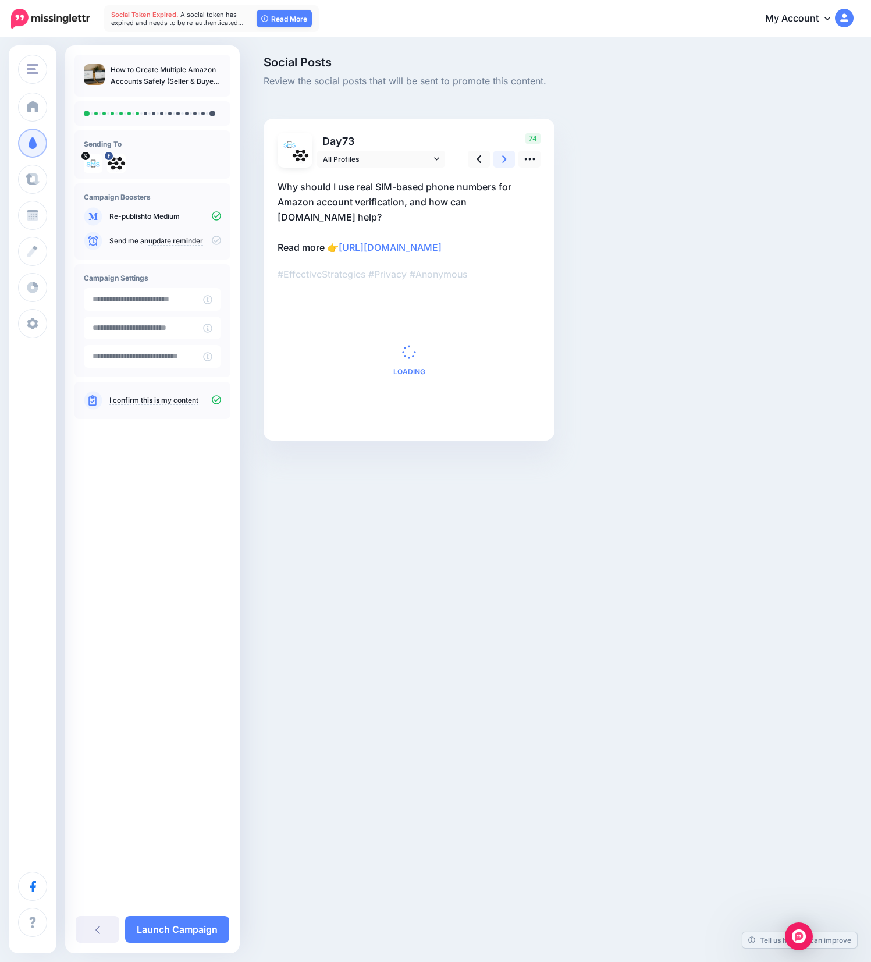
click at [499, 165] on link at bounding box center [505, 159] width 22 height 17
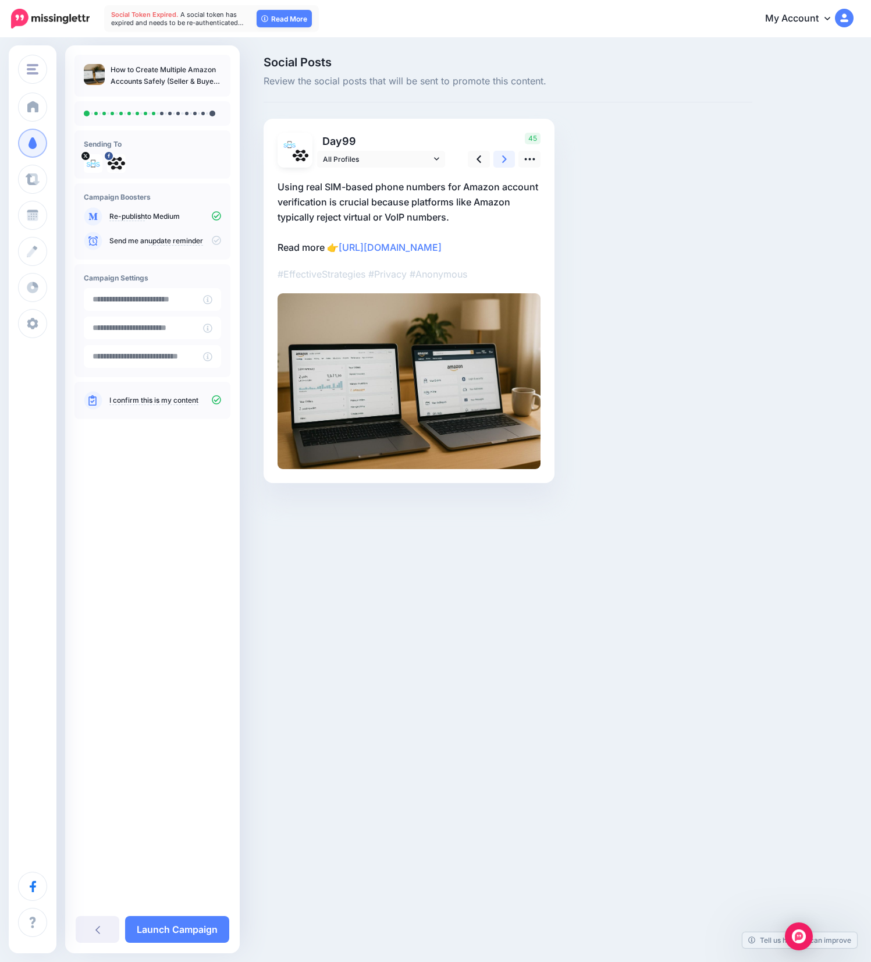
click at [499, 165] on link at bounding box center [505, 159] width 22 height 17
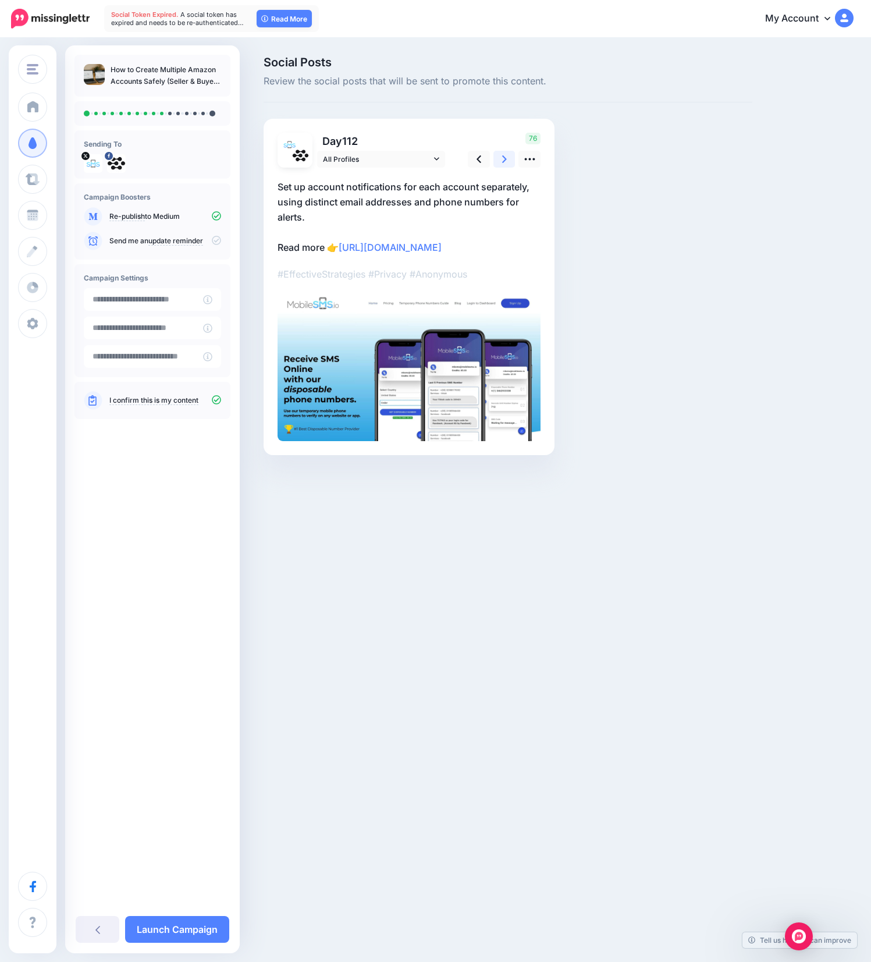
click at [499, 165] on link at bounding box center [505, 159] width 22 height 17
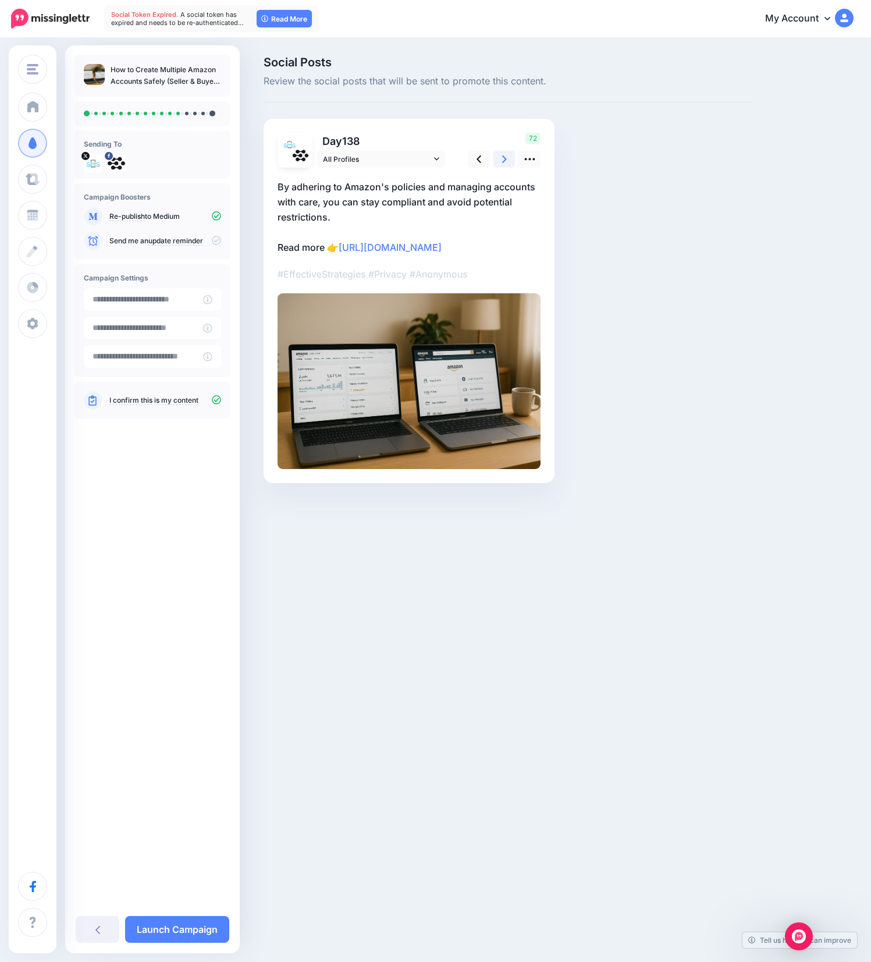
click at [499, 165] on link at bounding box center [505, 159] width 22 height 17
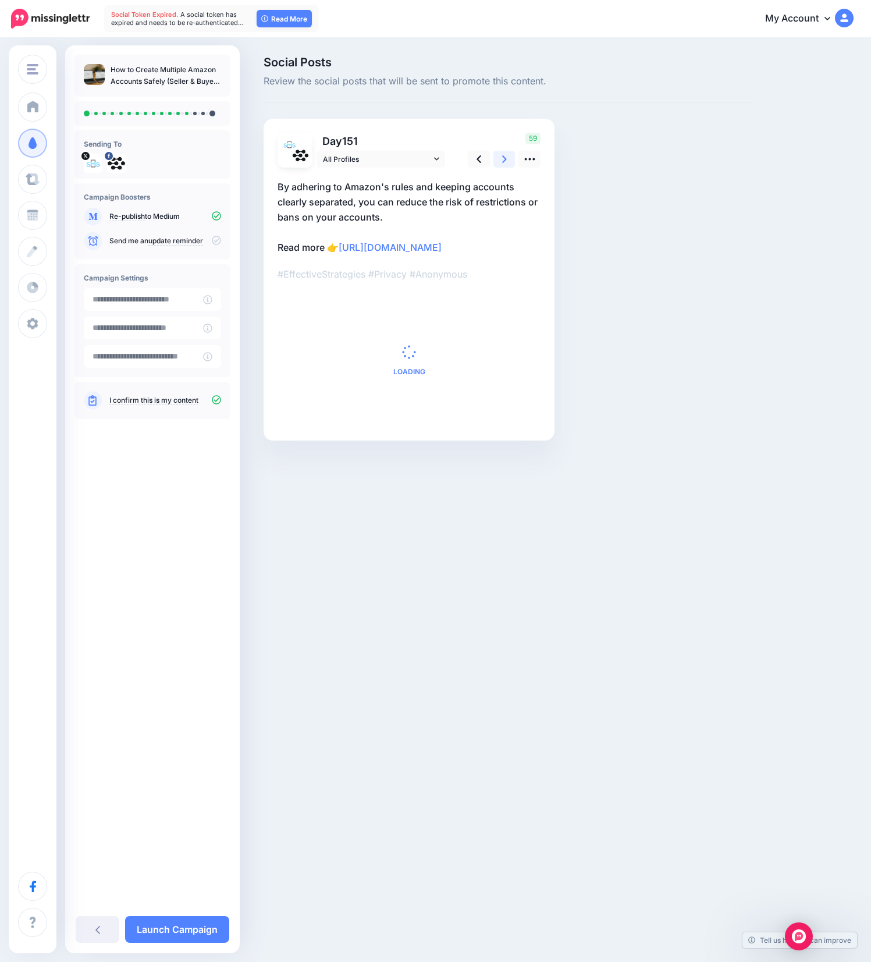
click at [499, 165] on link at bounding box center [505, 159] width 22 height 17
drag, startPoint x: 501, startPoint y: 154, endPoint x: 502, endPoint y: 159, distance: 5.8
click at [501, 154] on link at bounding box center [505, 159] width 22 height 17
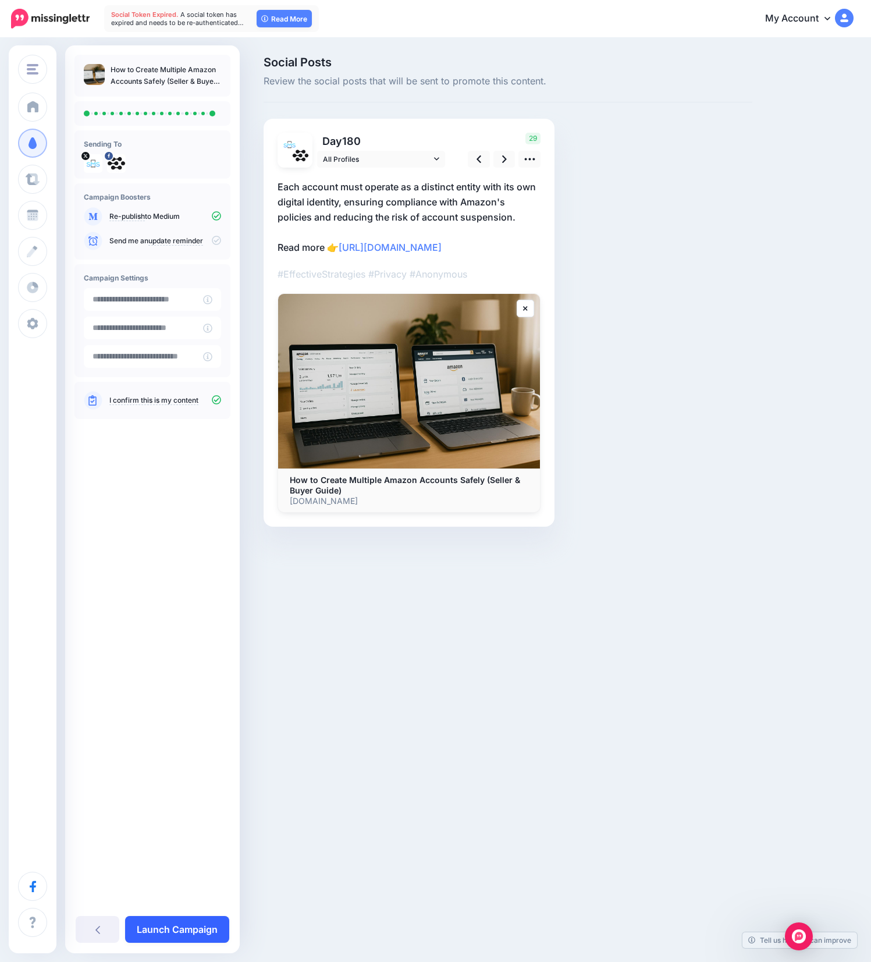
click at [211, 928] on link "Launch Campaign" at bounding box center [177, 929] width 104 height 27
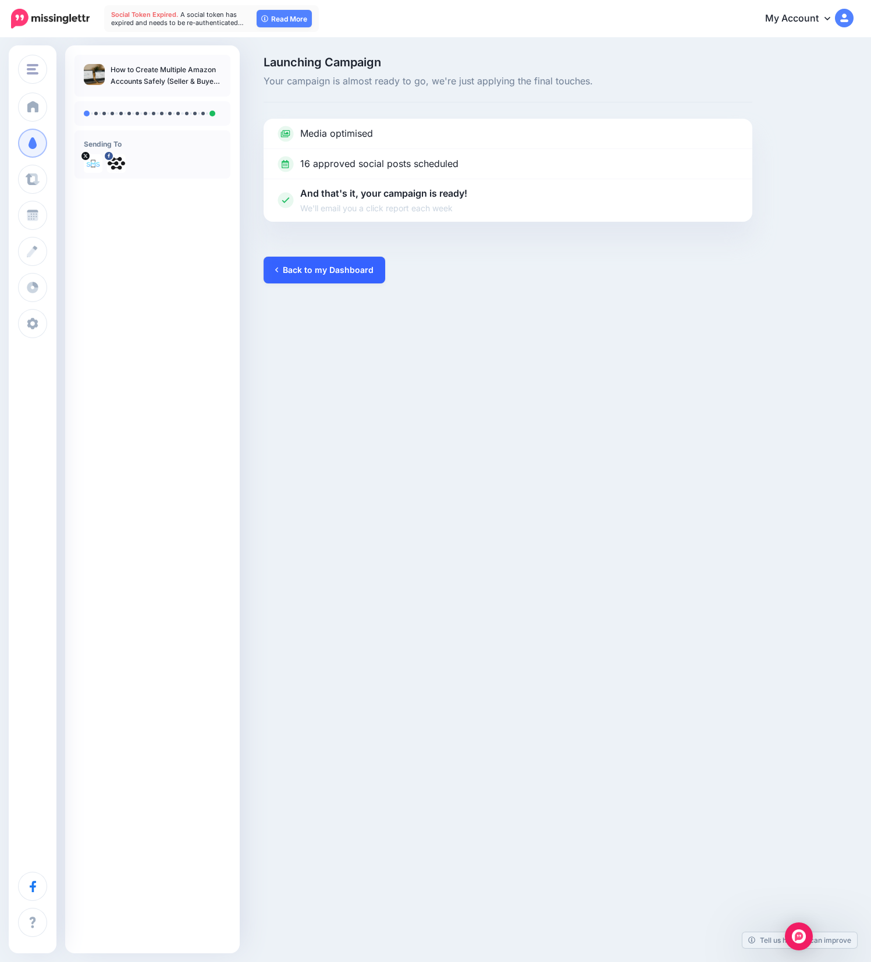
click at [346, 269] on link "Back to my Dashboard" at bounding box center [325, 270] width 122 height 27
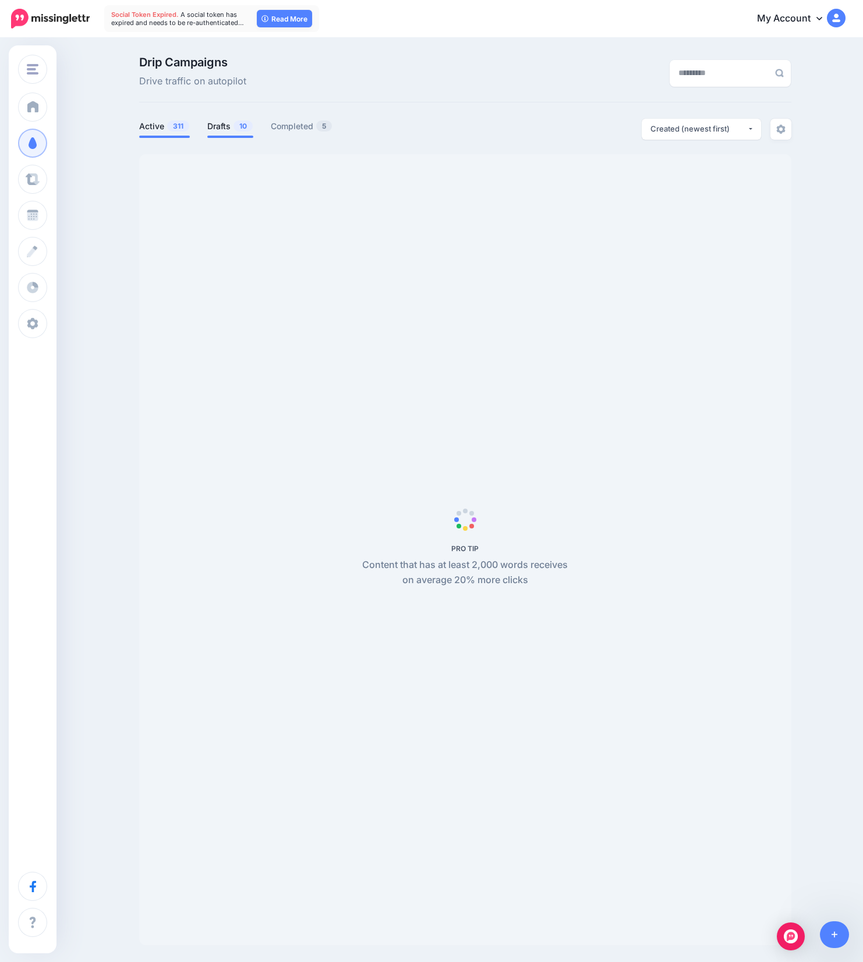
click at [219, 129] on link "Drafts 10" at bounding box center [230, 126] width 46 height 14
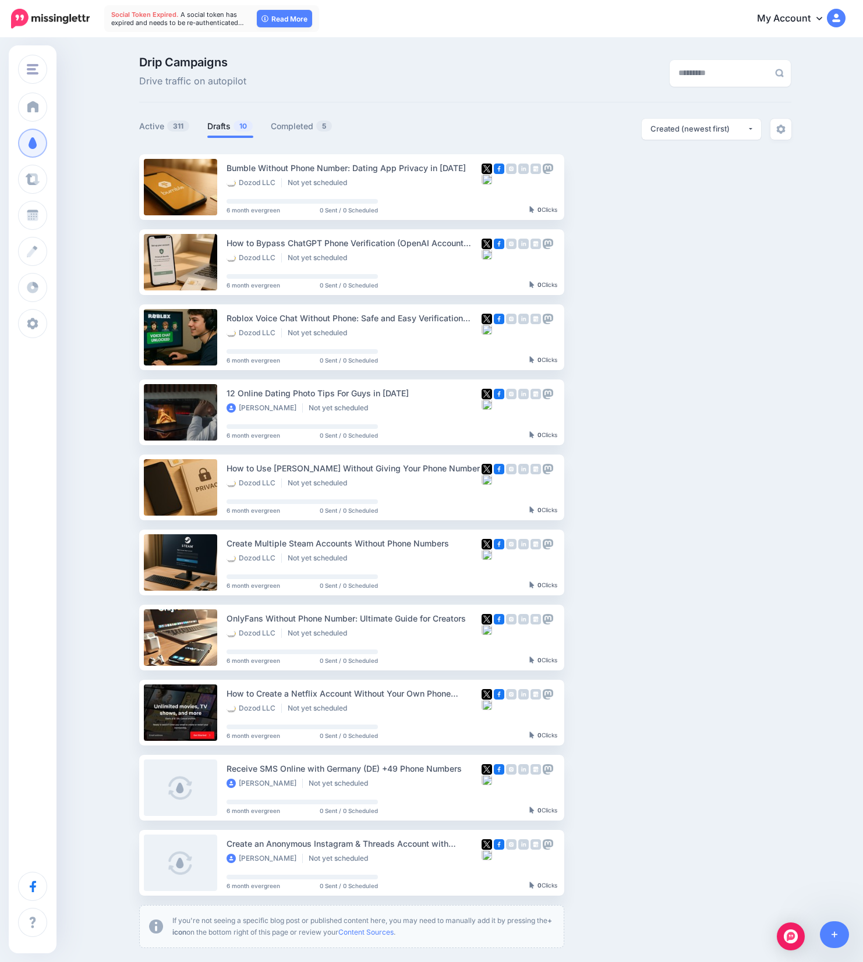
click at [221, 127] on link "Drafts 10" at bounding box center [230, 126] width 46 height 14
click at [671, 187] on img "button" at bounding box center [666, 186] width 9 height 3
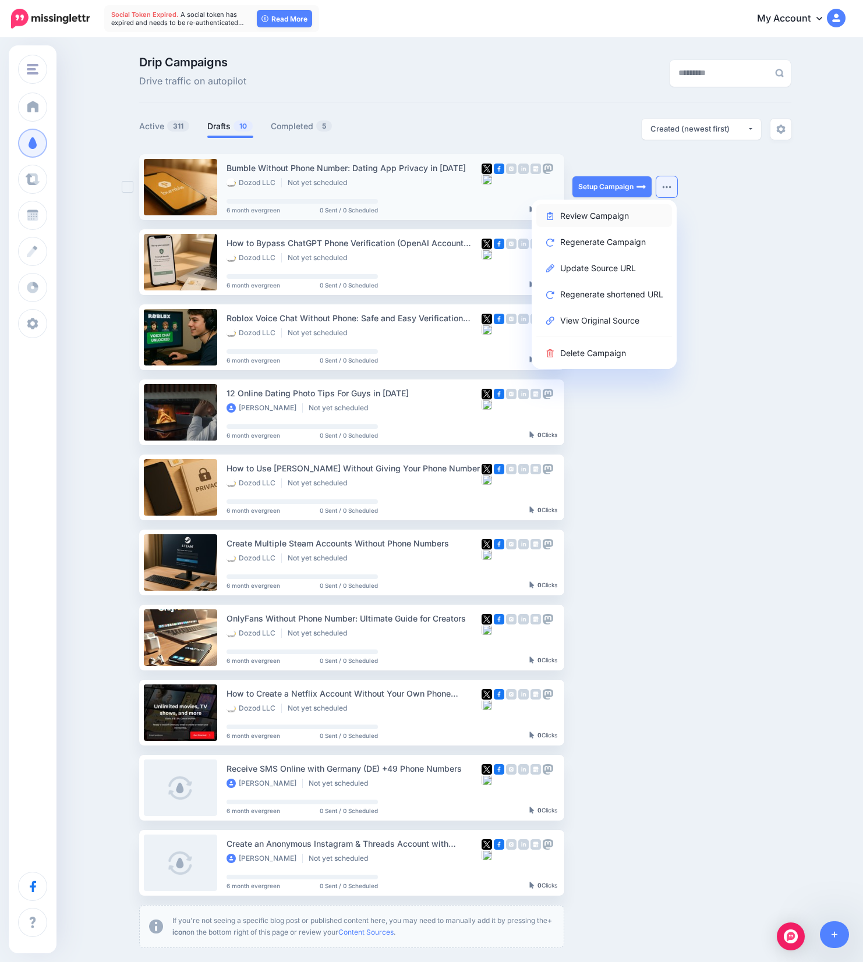
click at [622, 215] on link "Review Campaign" at bounding box center [604, 215] width 136 height 23
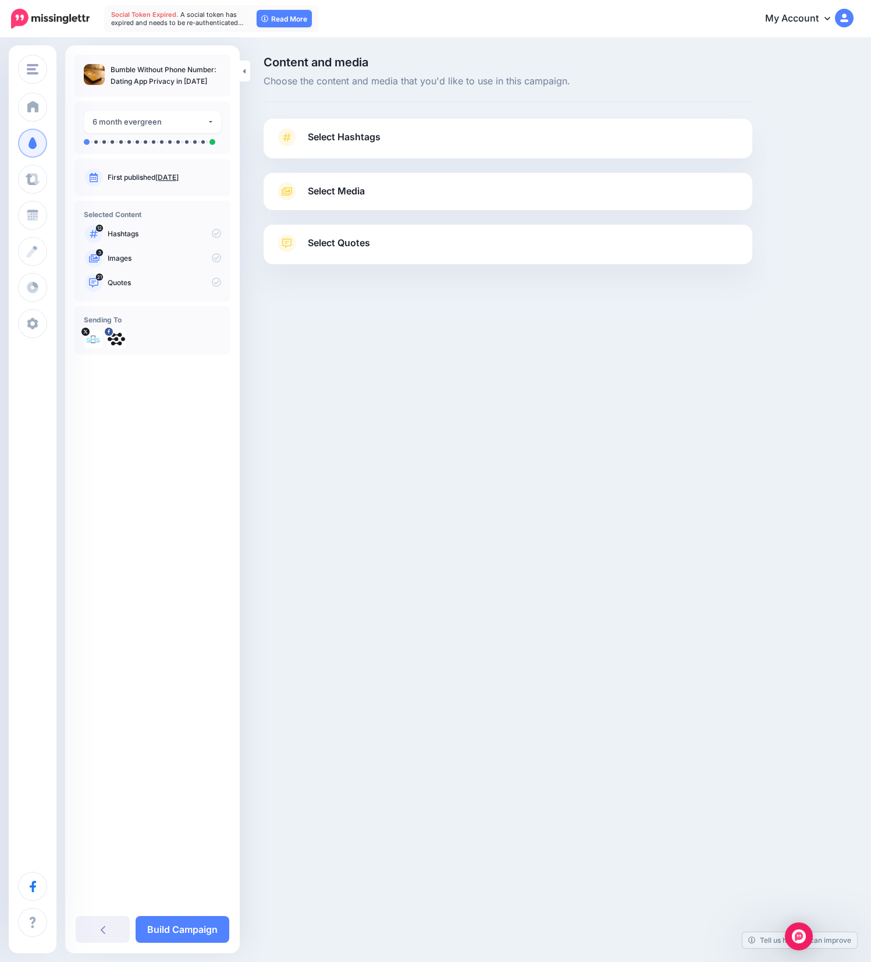
click at [451, 139] on link "Select Hashtags" at bounding box center [508, 143] width 466 height 30
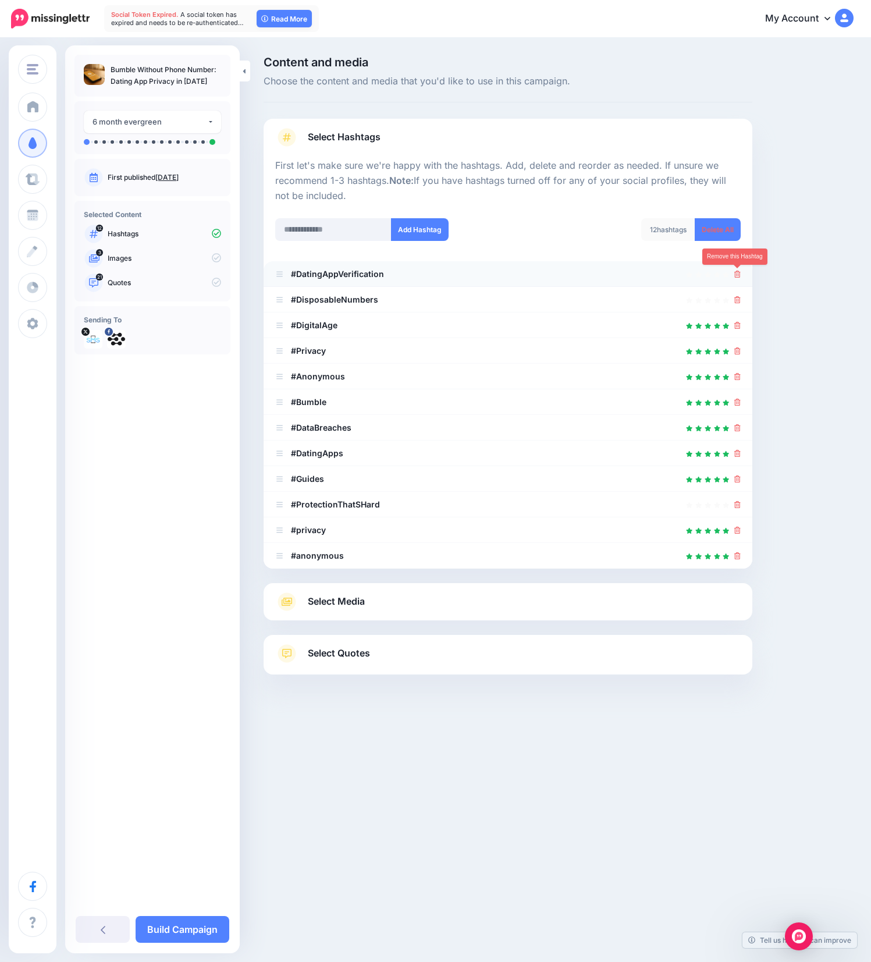
click at [738, 274] on icon at bounding box center [737, 274] width 6 height 7
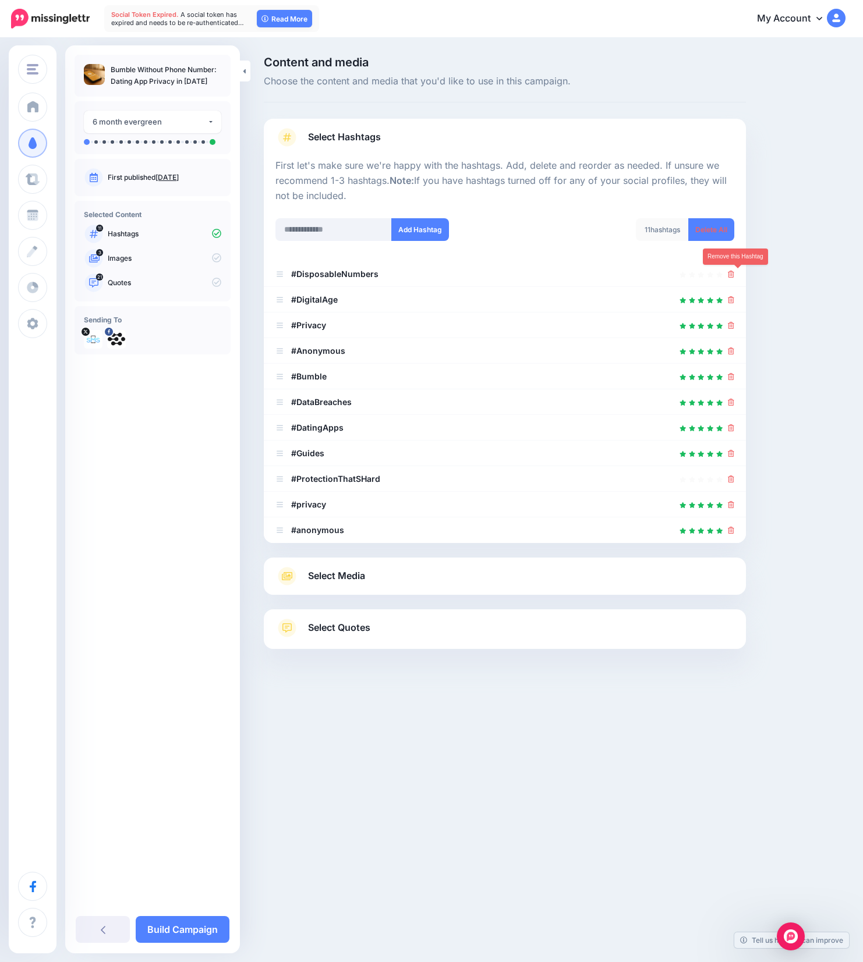
click at [734, 278] on link at bounding box center [731, 274] width 6 height 10
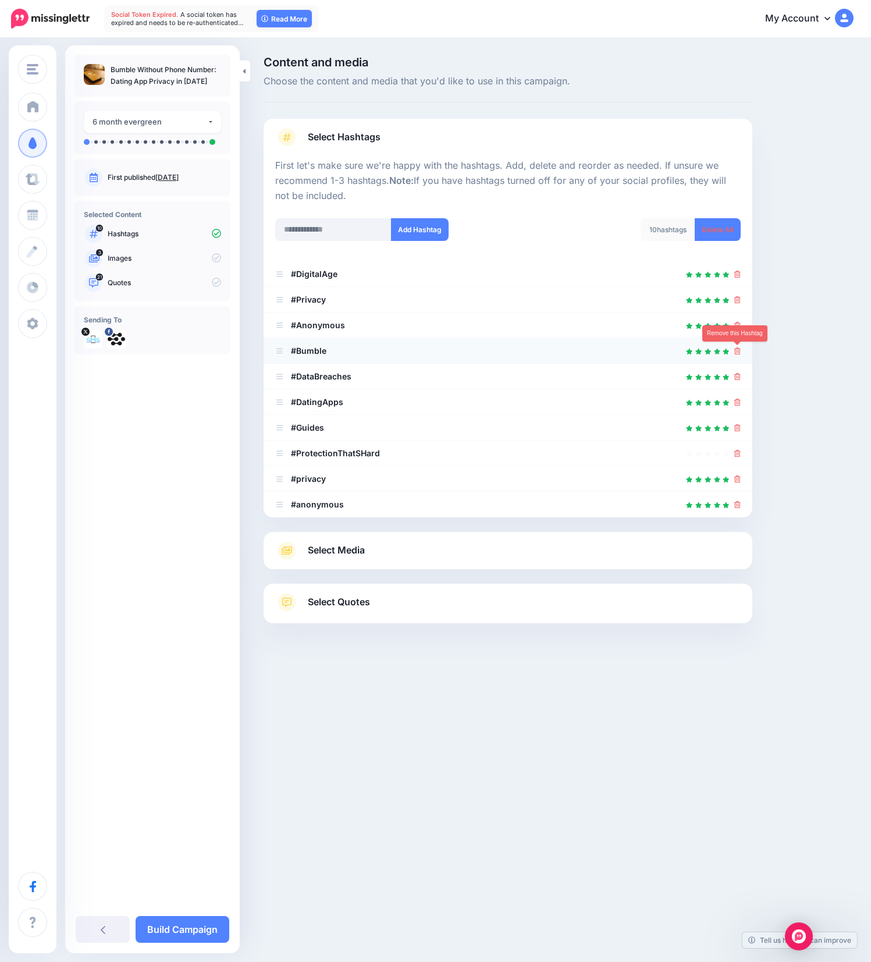
click at [736, 352] on icon at bounding box center [737, 350] width 6 height 7
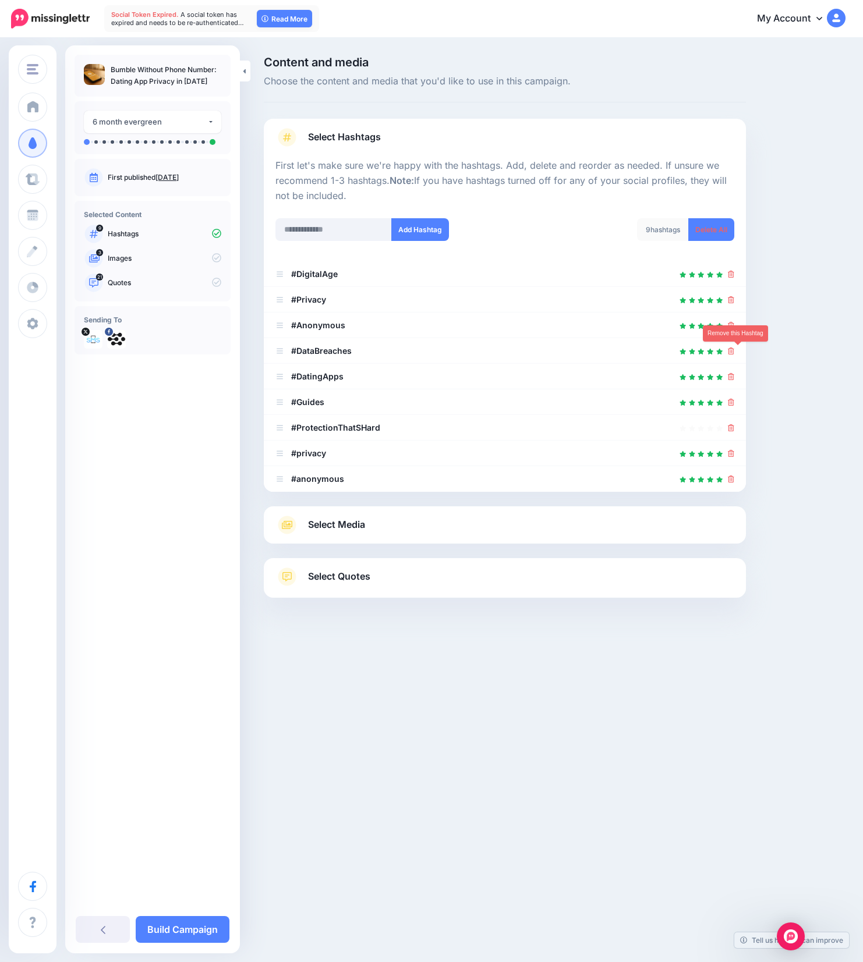
click at [734, 352] on icon at bounding box center [731, 350] width 6 height 7
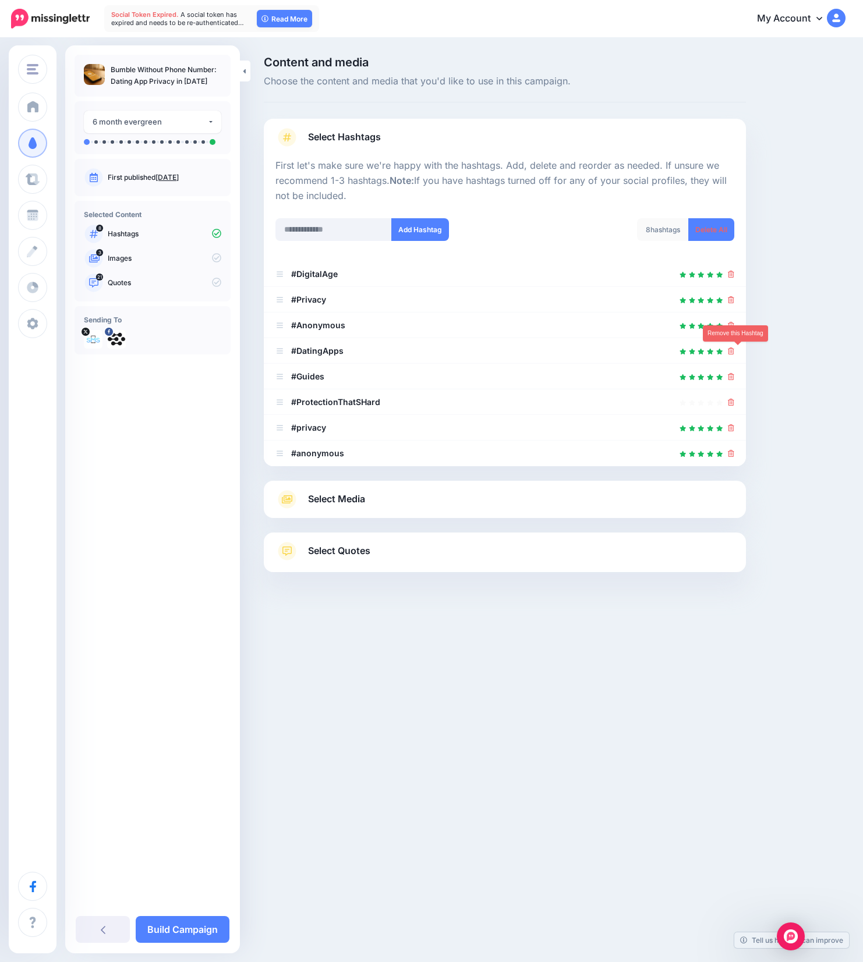
click at [734, 352] on icon at bounding box center [731, 350] width 6 height 7
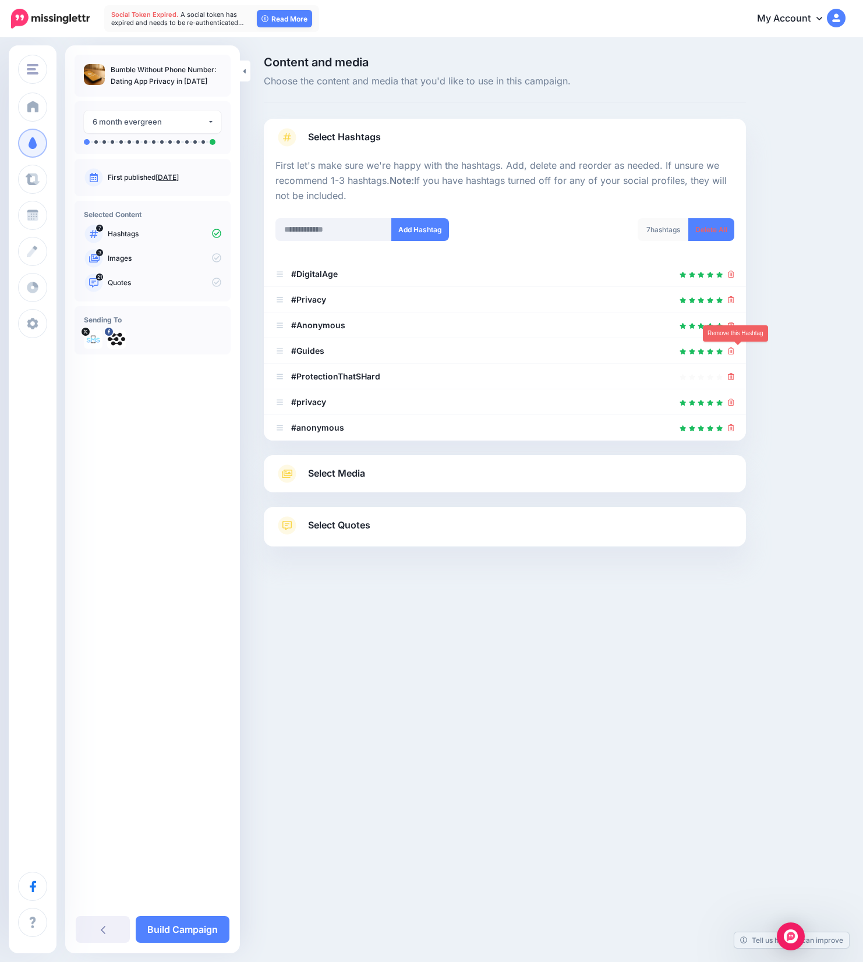
click at [734, 352] on icon at bounding box center [731, 350] width 6 height 7
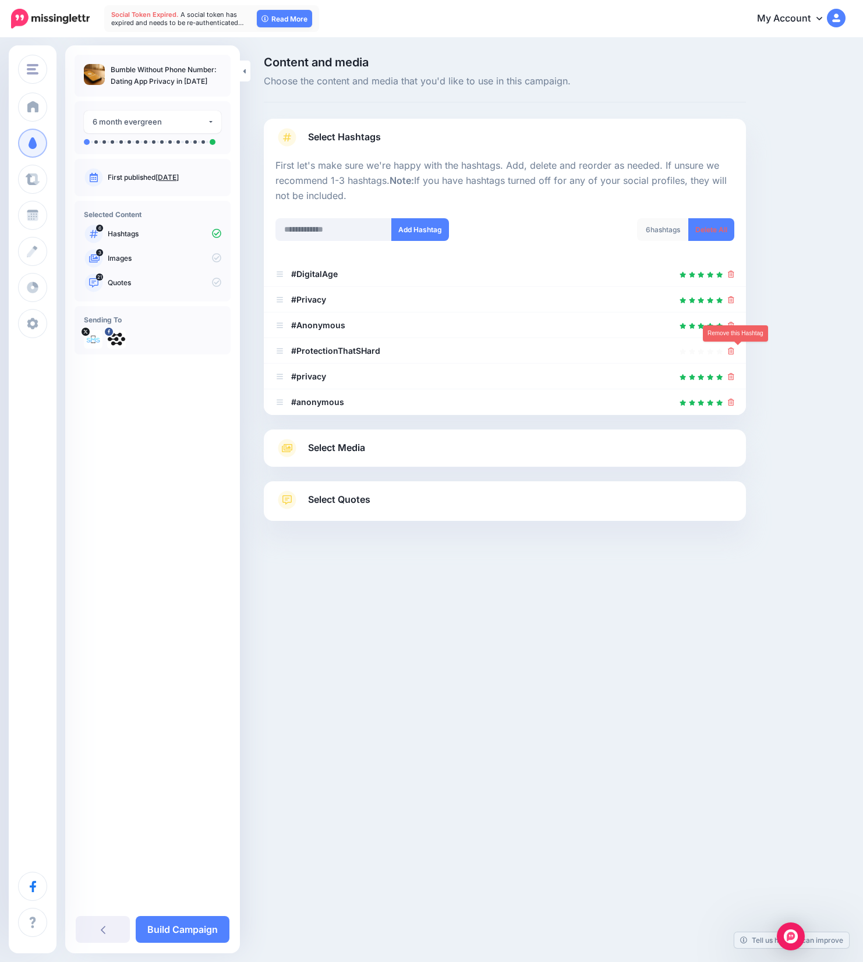
click at [734, 352] on icon at bounding box center [731, 350] width 6 height 7
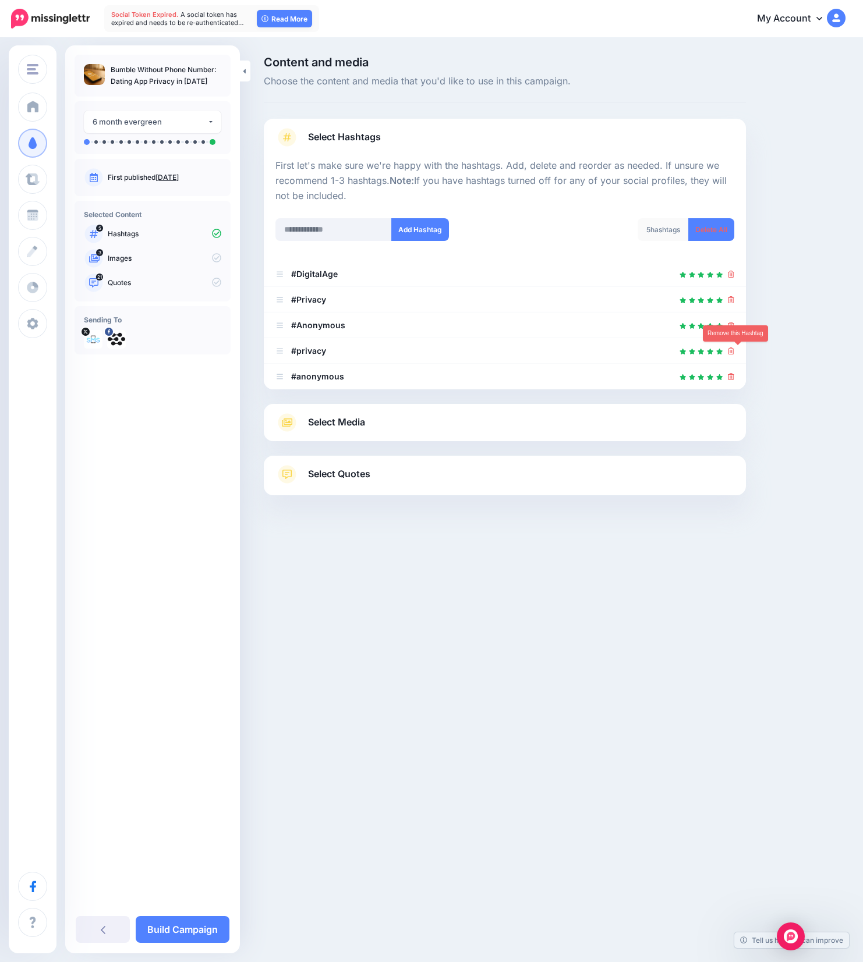
click at [734, 352] on icon at bounding box center [731, 350] width 6 height 7
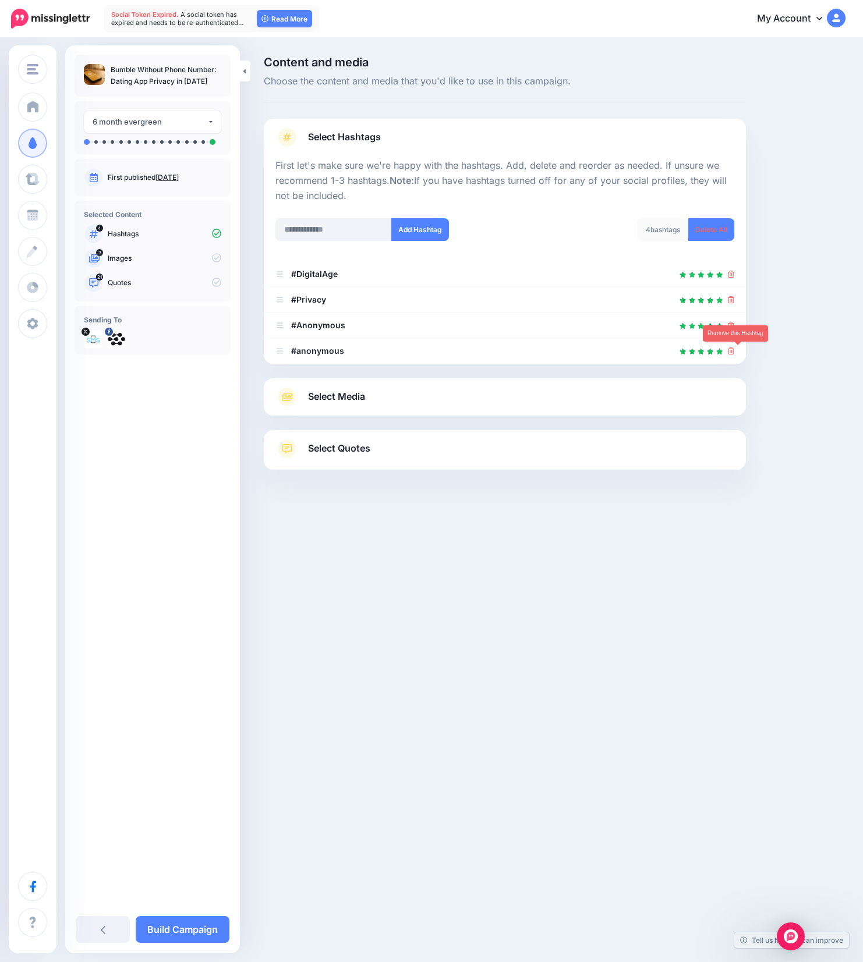
click at [734, 352] on icon at bounding box center [731, 350] width 6 height 7
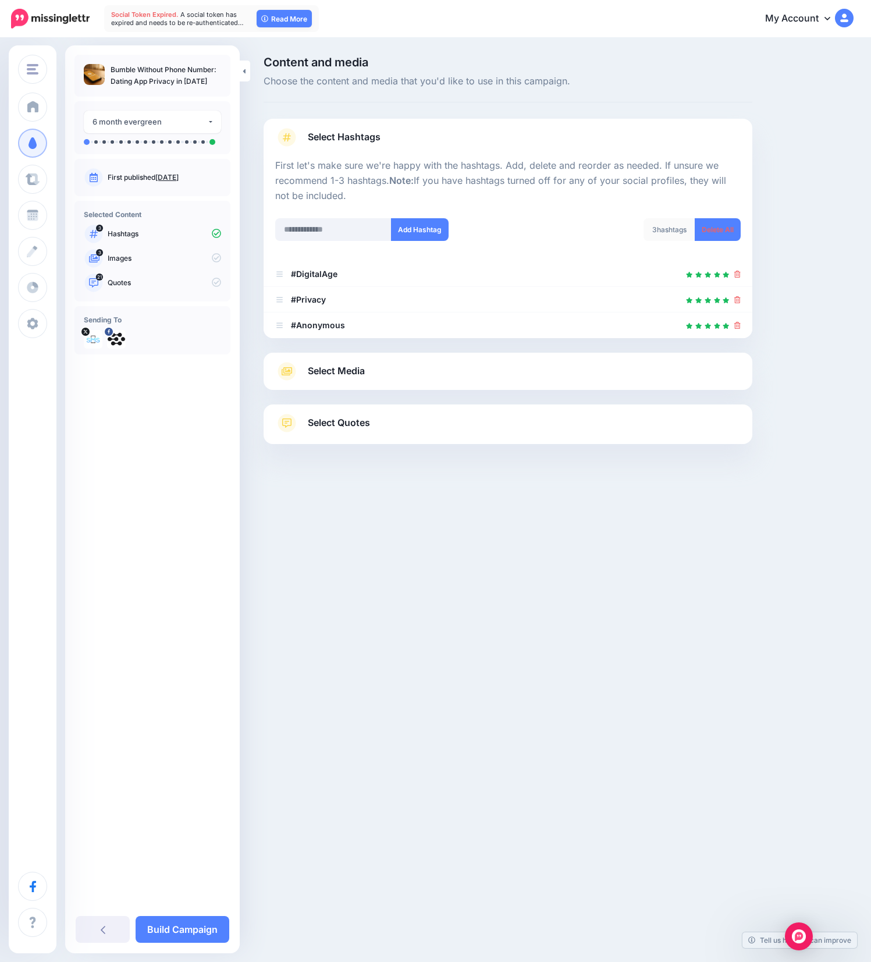
click at [428, 368] on link "Select Media" at bounding box center [508, 371] width 466 height 19
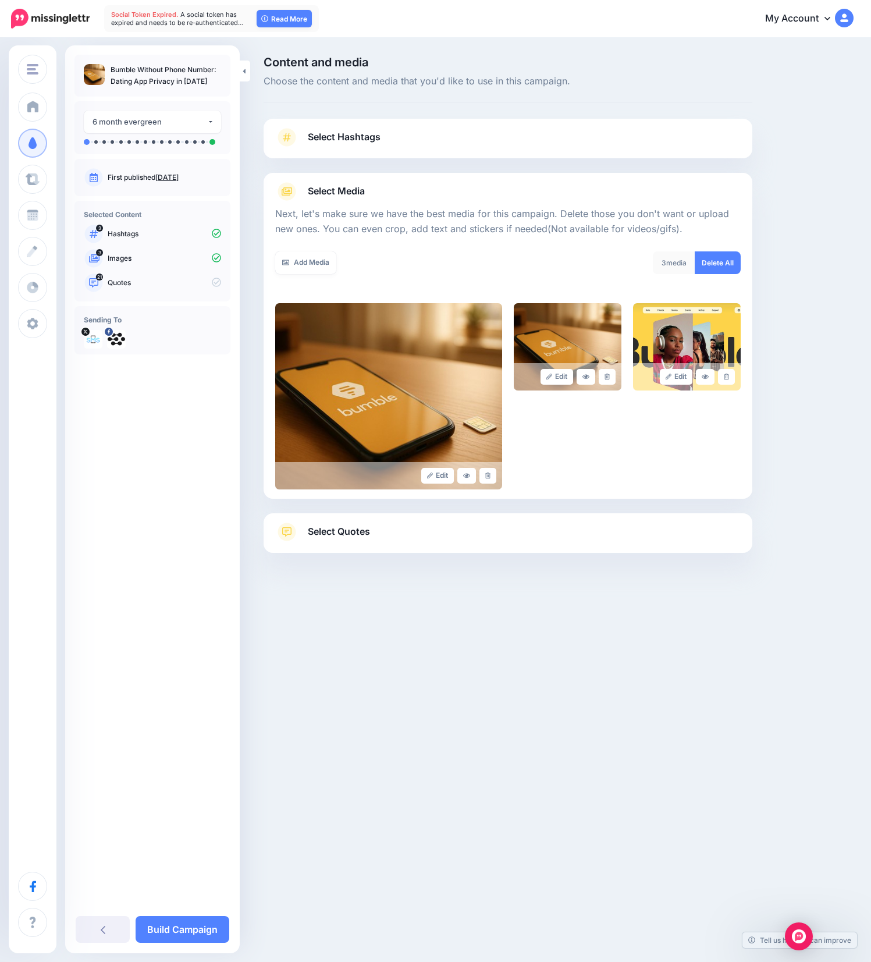
click at [447, 541] on link "Select Quotes" at bounding box center [508, 538] width 466 height 30
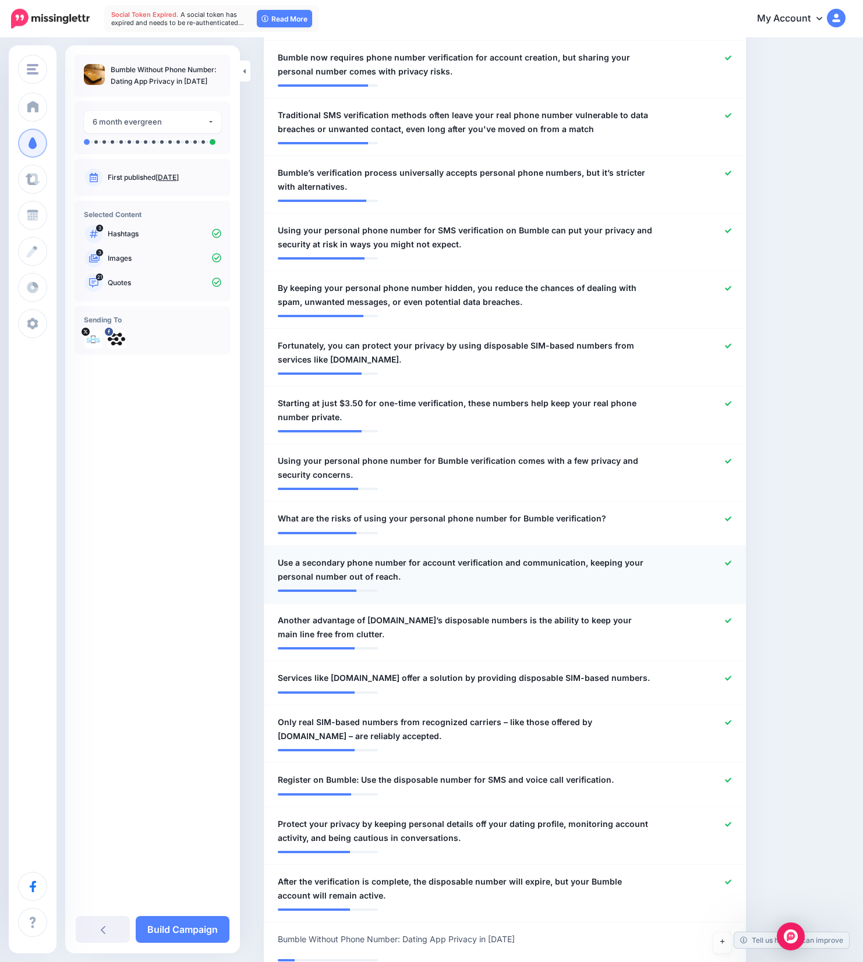
scroll to position [780, 0]
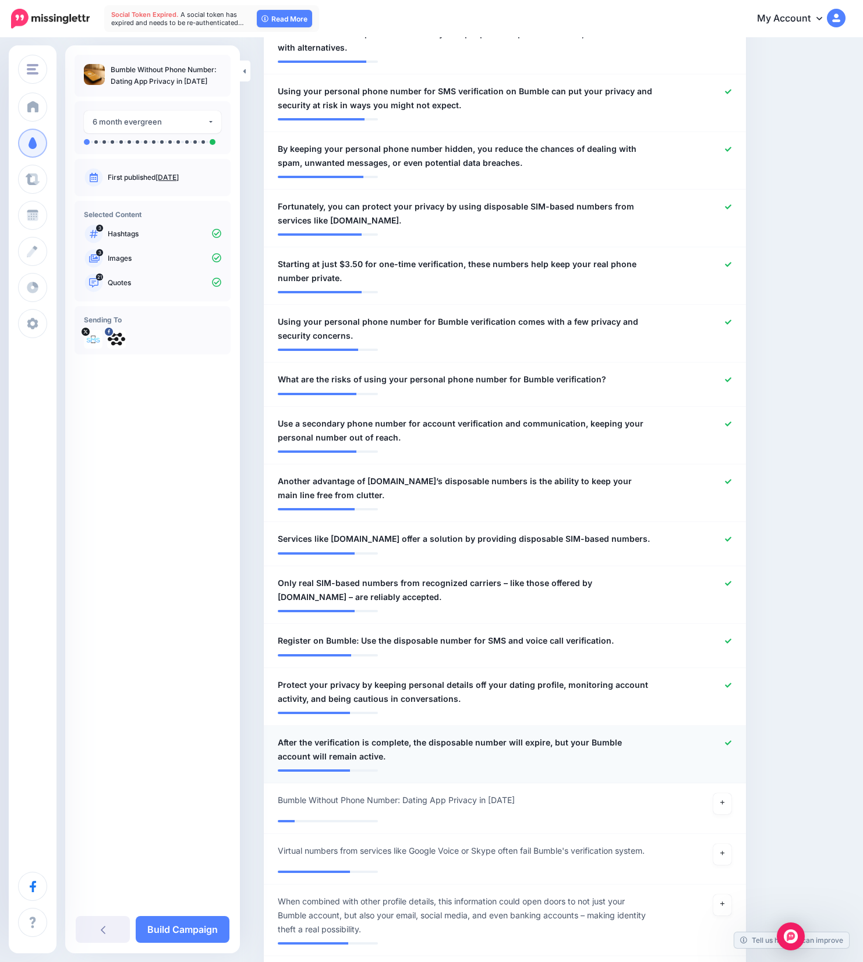
click at [731, 745] on icon at bounding box center [728, 743] width 6 height 6
click at [731, 683] on icon at bounding box center [728, 685] width 6 height 6
click at [731, 641] on icon at bounding box center [728, 641] width 6 height 6
click at [731, 587] on link at bounding box center [728, 584] width 6 height 8
click at [731, 539] on icon at bounding box center [728, 539] width 6 height 5
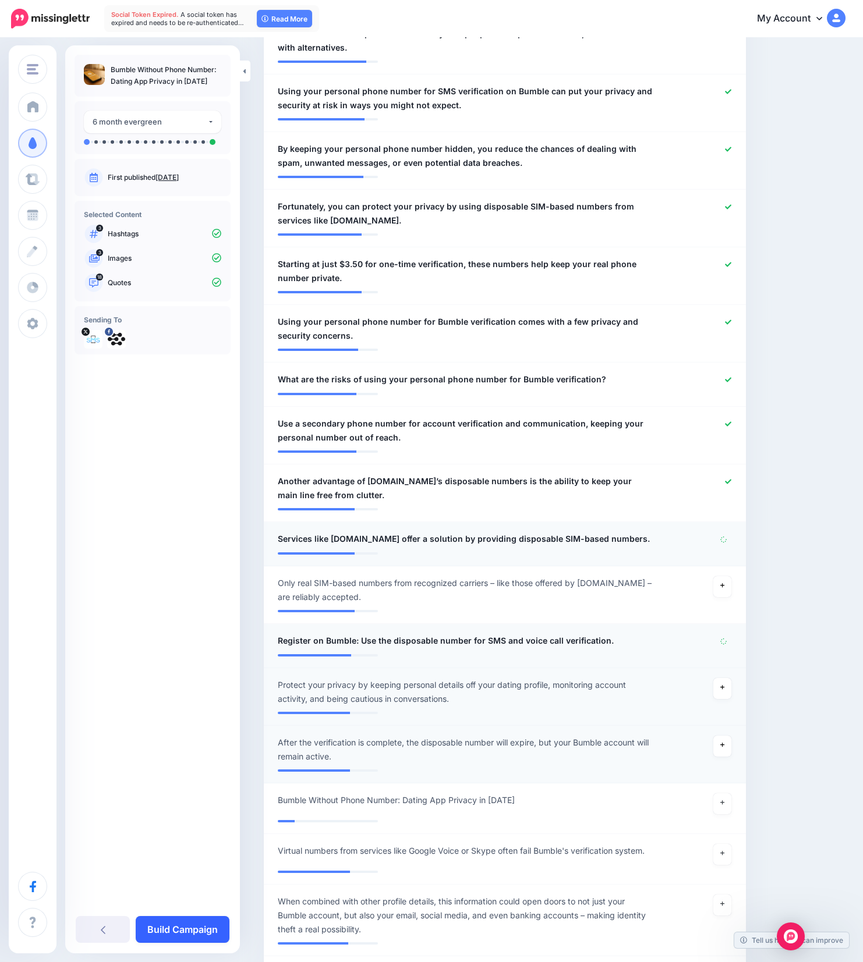
click at [164, 922] on link "Build Campaign" at bounding box center [183, 929] width 94 height 27
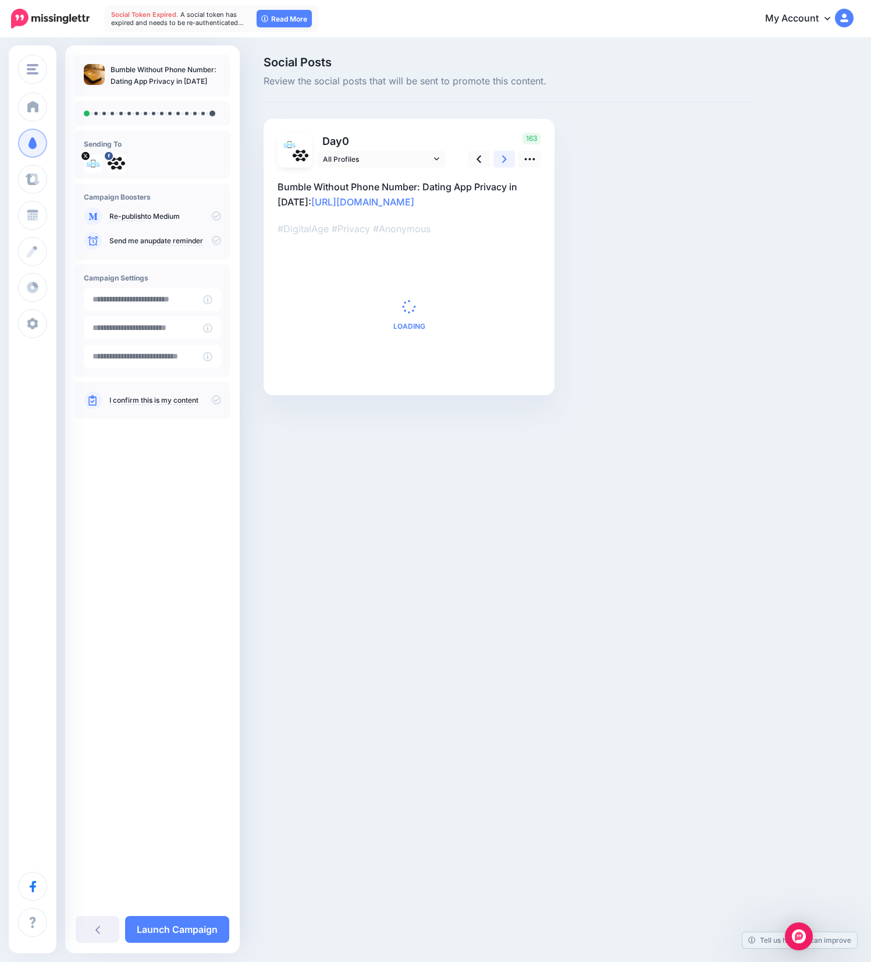
click at [505, 158] on icon at bounding box center [504, 159] width 5 height 8
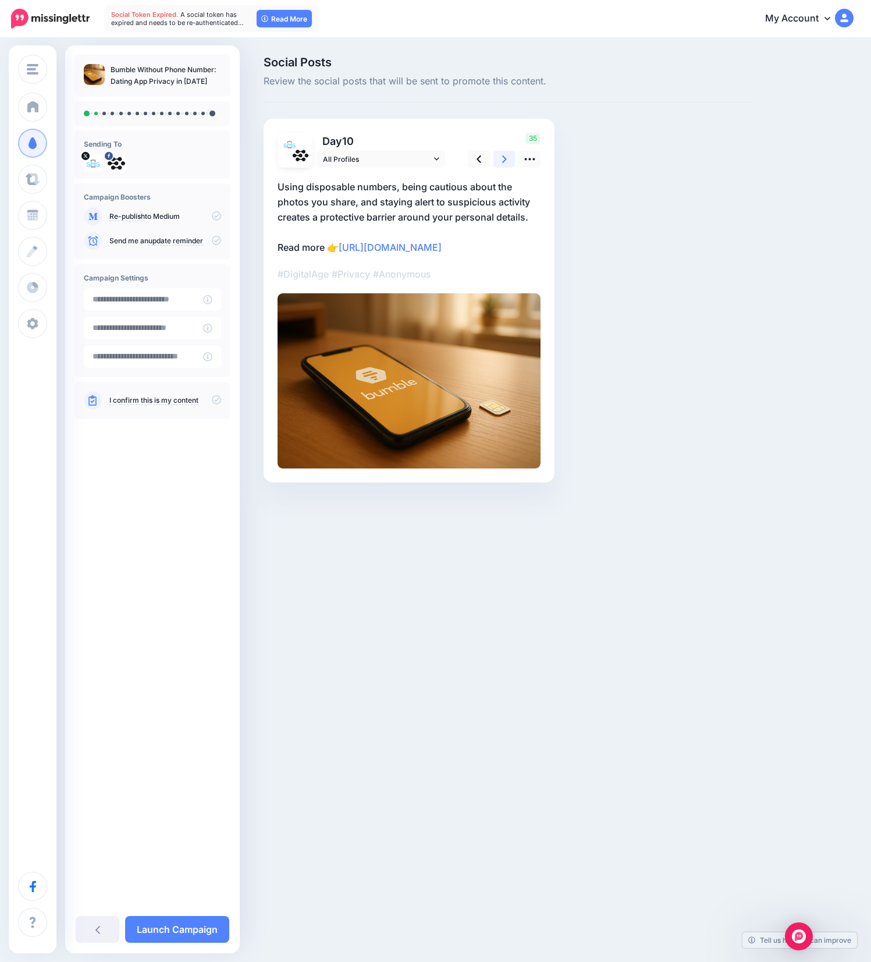
click at [505, 158] on icon at bounding box center [504, 159] width 5 height 8
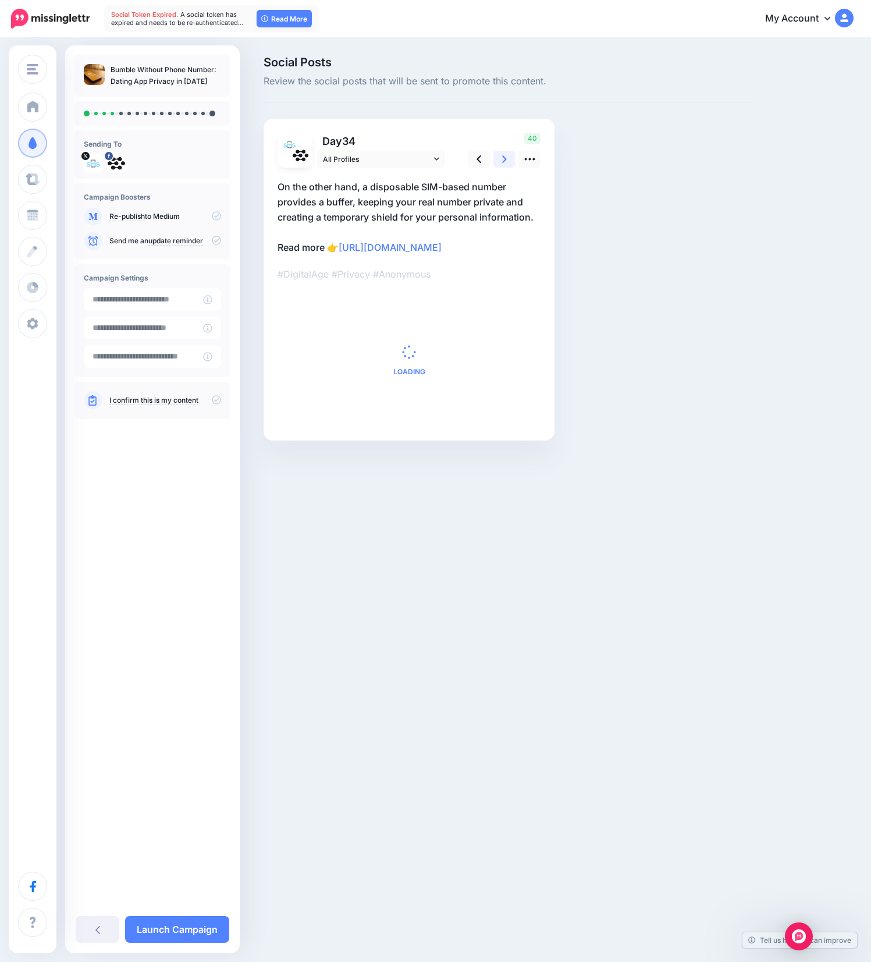
click at [505, 158] on icon at bounding box center [504, 159] width 5 height 8
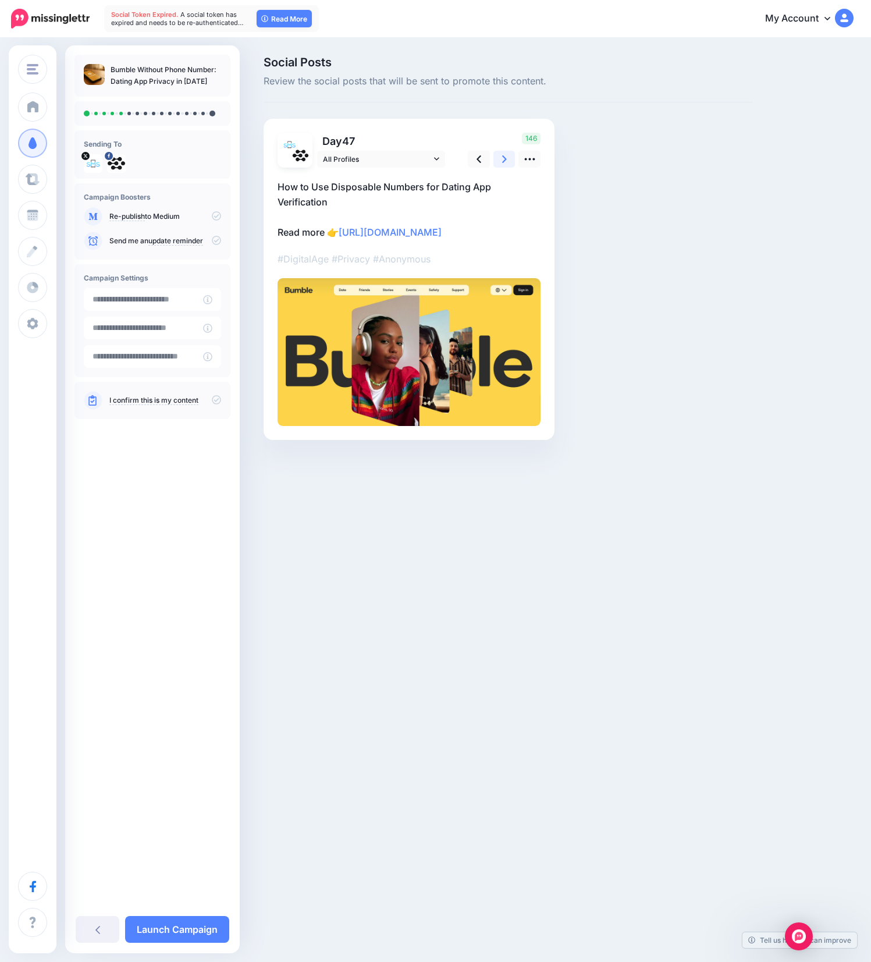
click at [505, 158] on icon at bounding box center [504, 159] width 5 height 8
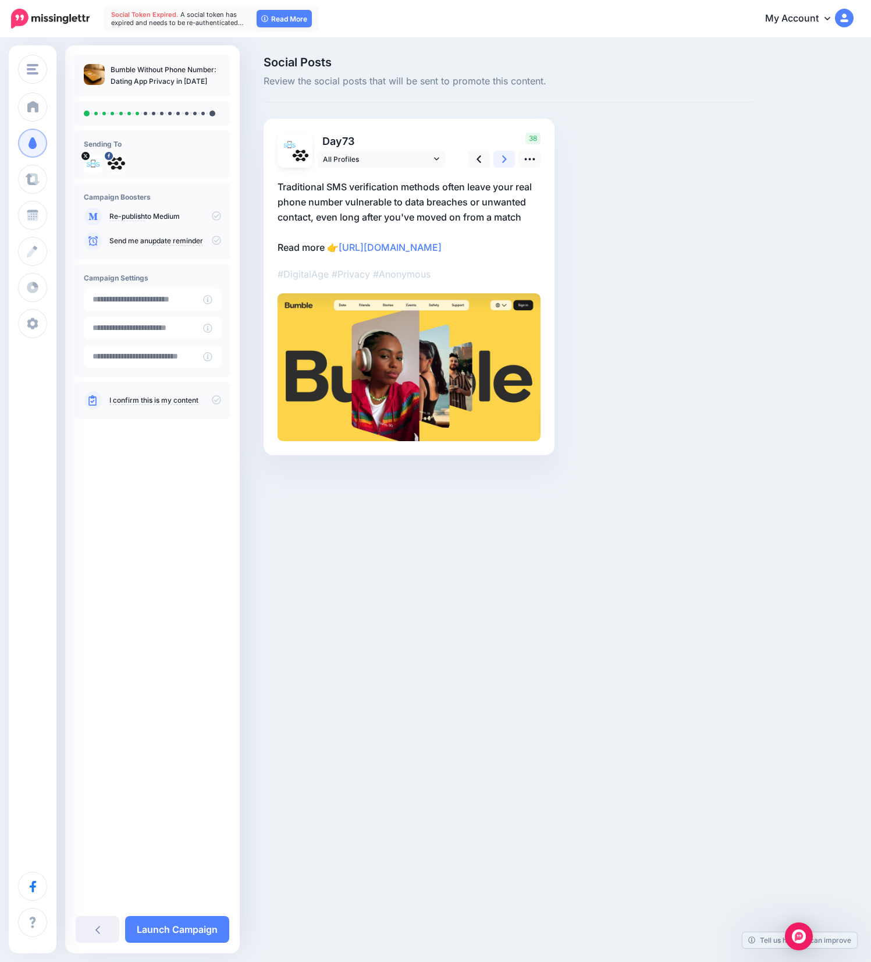
click at [505, 158] on icon at bounding box center [504, 159] width 5 height 8
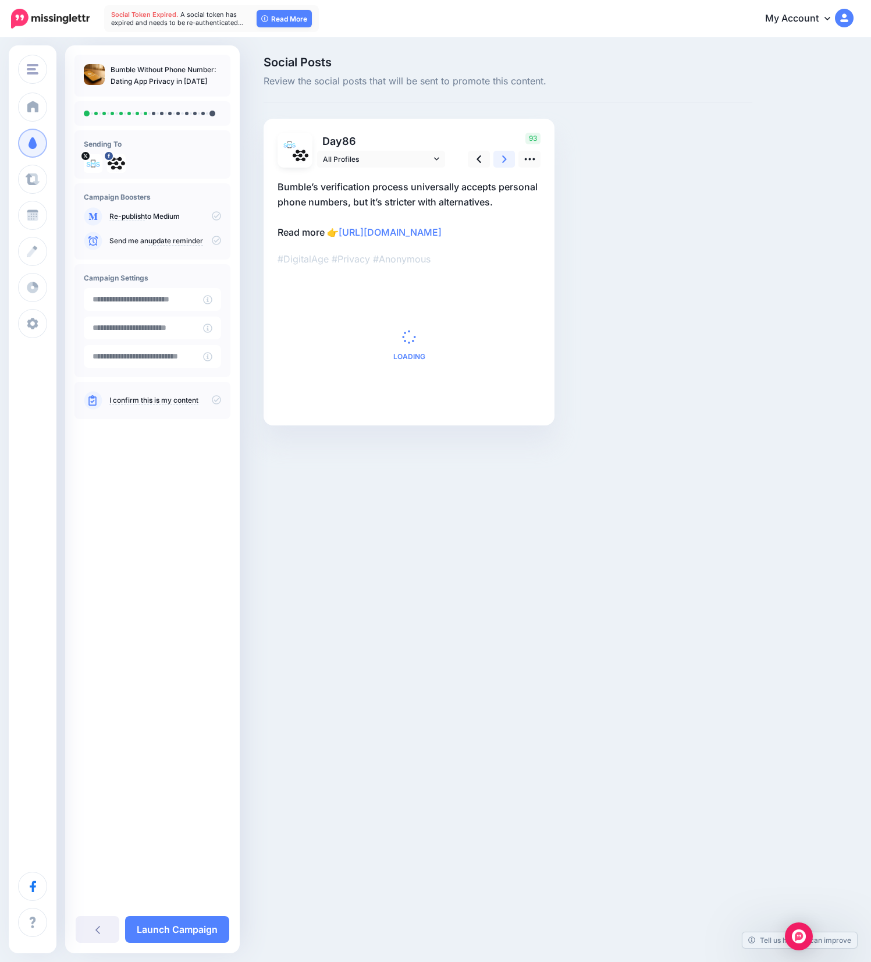
click at [505, 158] on icon at bounding box center [504, 159] width 5 height 8
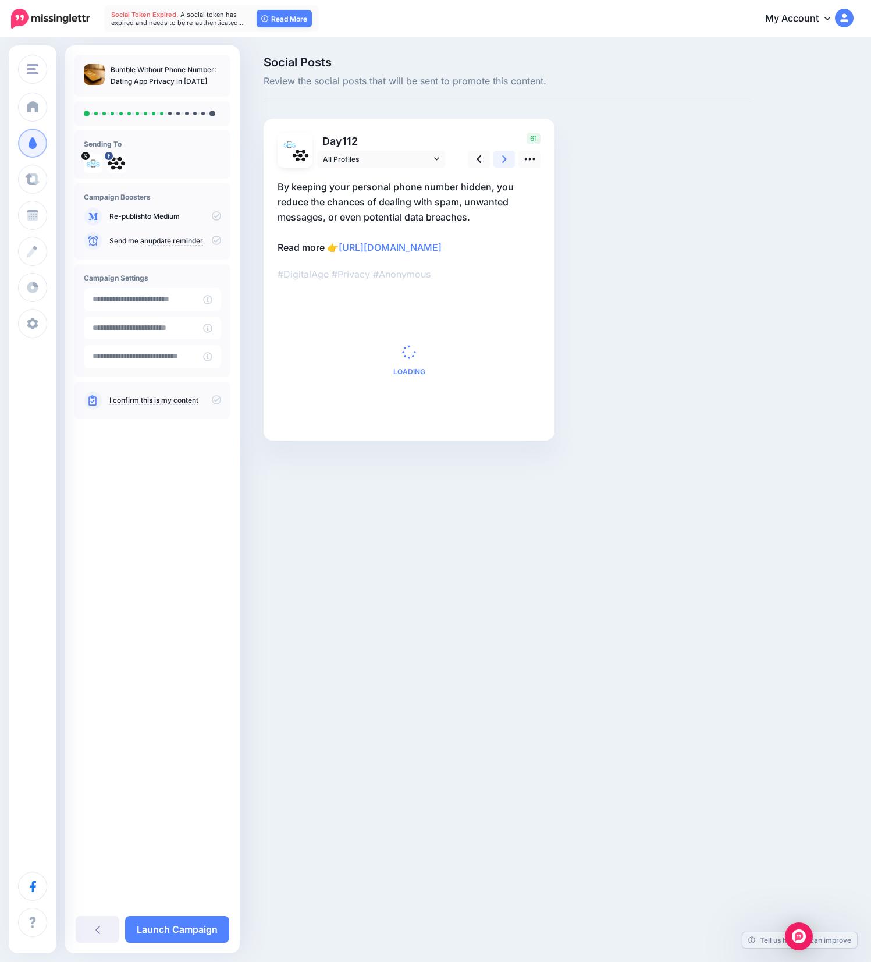
click at [505, 158] on icon at bounding box center [504, 159] width 5 height 8
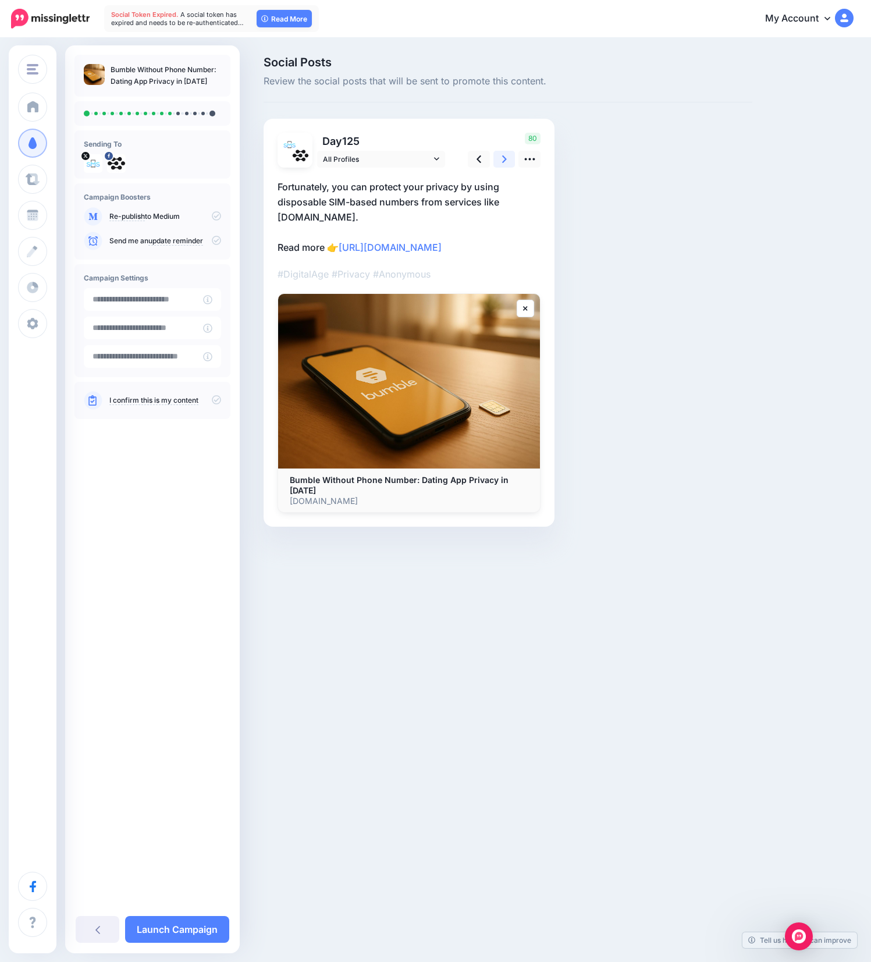
click at [505, 158] on icon at bounding box center [504, 159] width 5 height 8
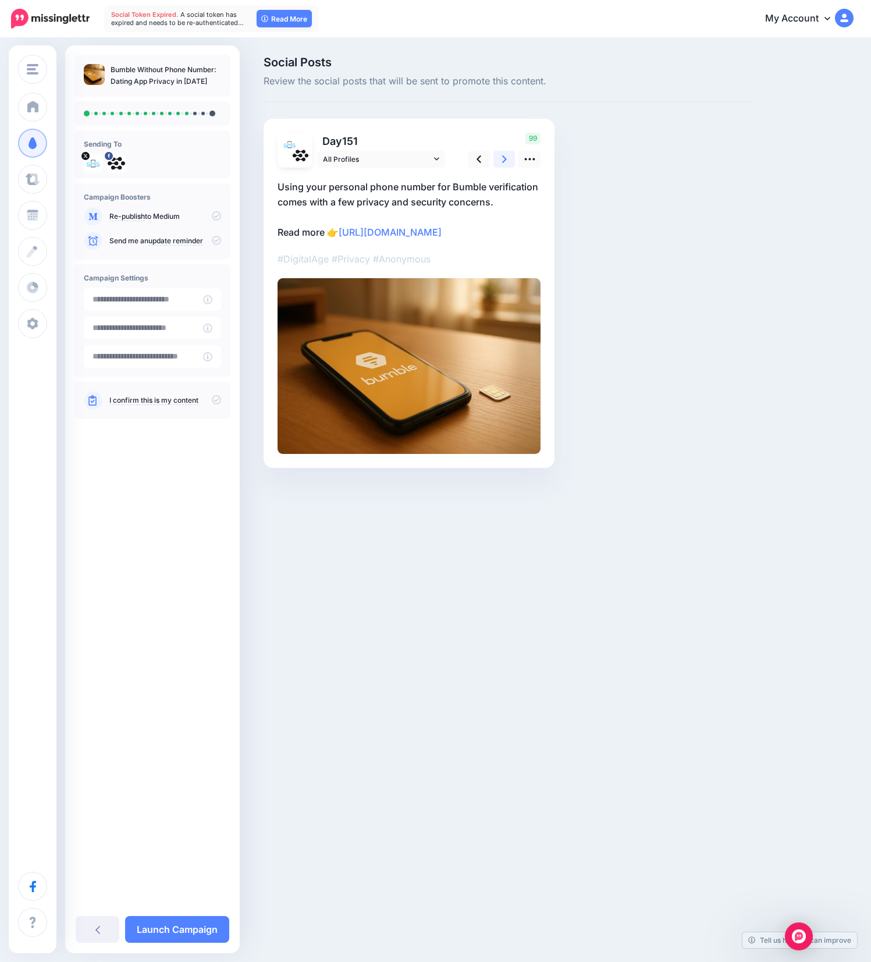
click at [505, 158] on icon at bounding box center [504, 159] width 5 height 8
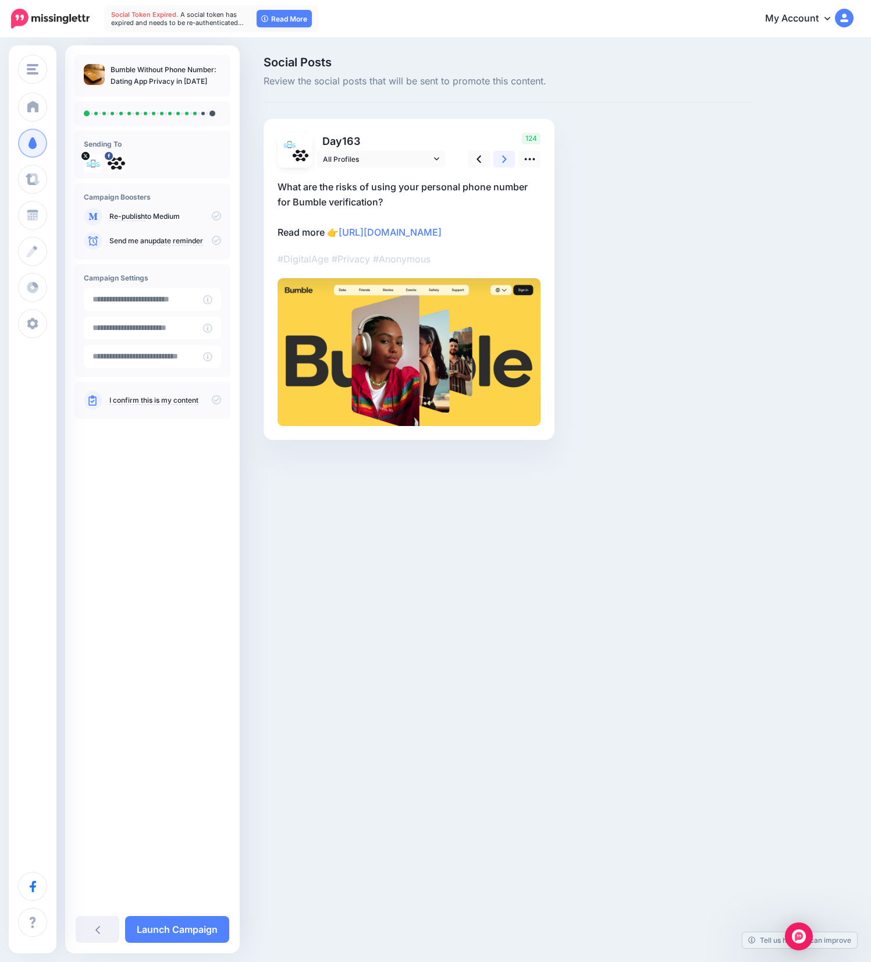
click at [505, 158] on icon at bounding box center [504, 159] width 5 height 8
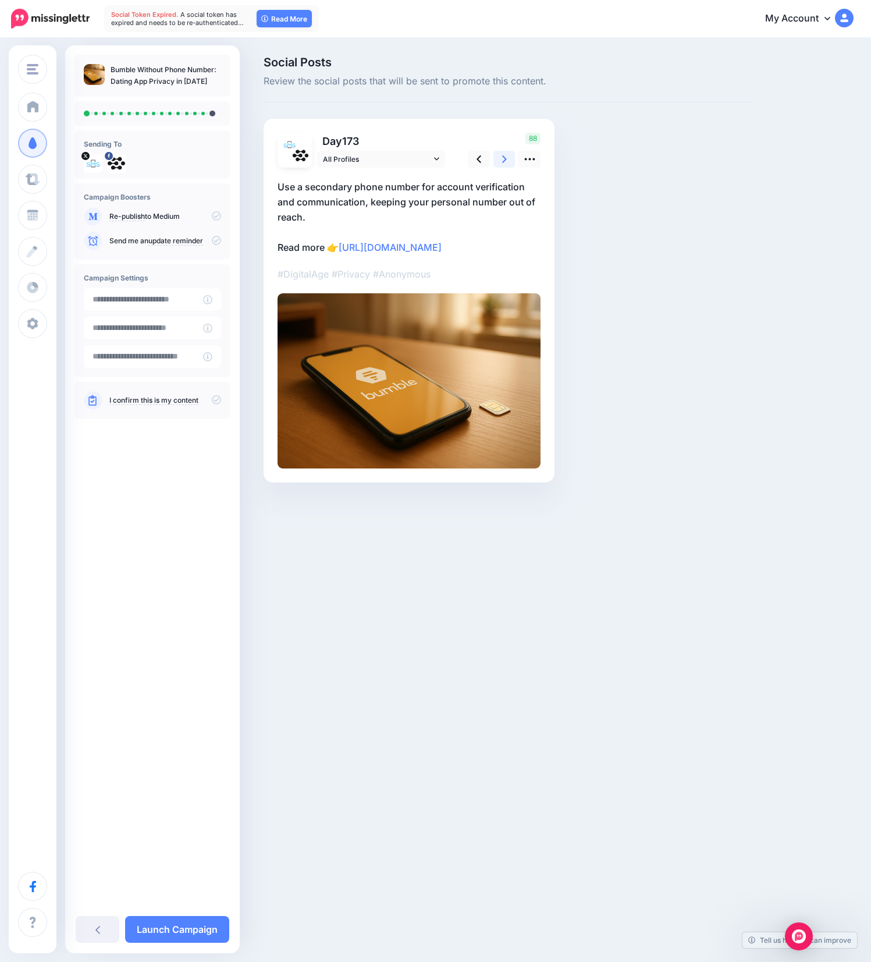
click at [505, 158] on icon at bounding box center [504, 159] width 5 height 8
click at [214, 217] on icon at bounding box center [216, 215] width 9 height 9
click at [216, 217] on icon at bounding box center [216, 215] width 9 height 9
click at [213, 401] on icon at bounding box center [216, 399] width 9 height 9
click at [181, 935] on link "Launch Campaign" at bounding box center [177, 929] width 104 height 27
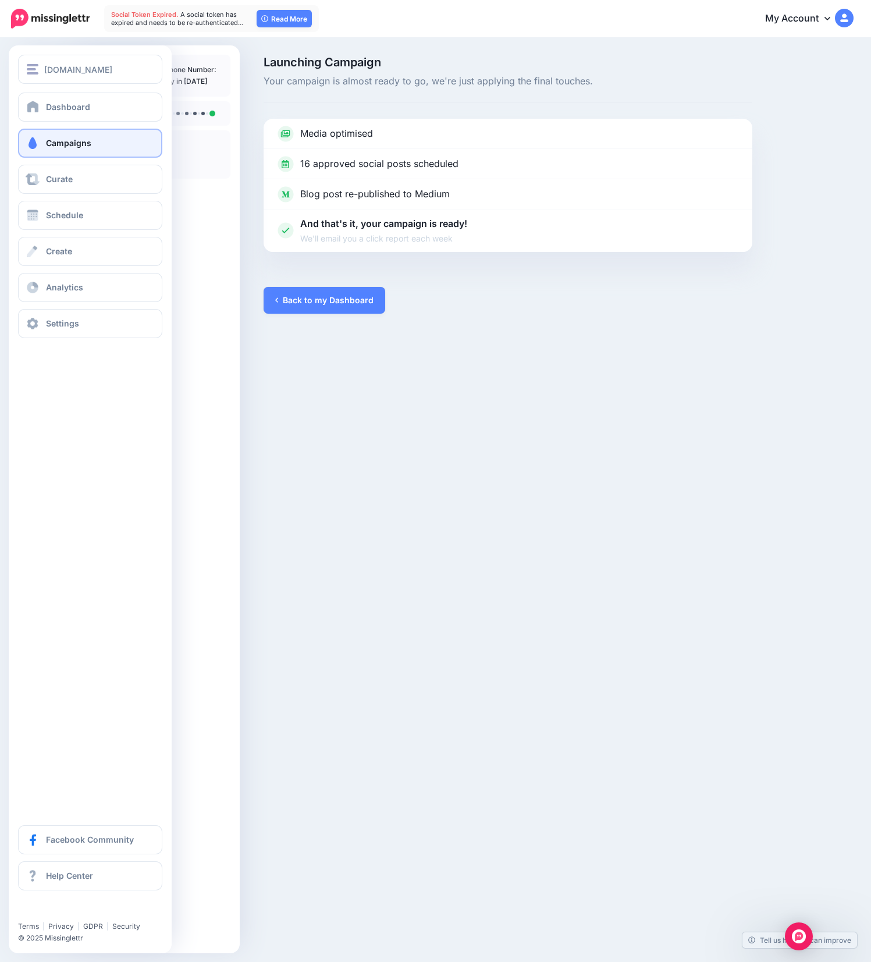
click at [48, 136] on link "Campaigns" at bounding box center [90, 143] width 144 height 29
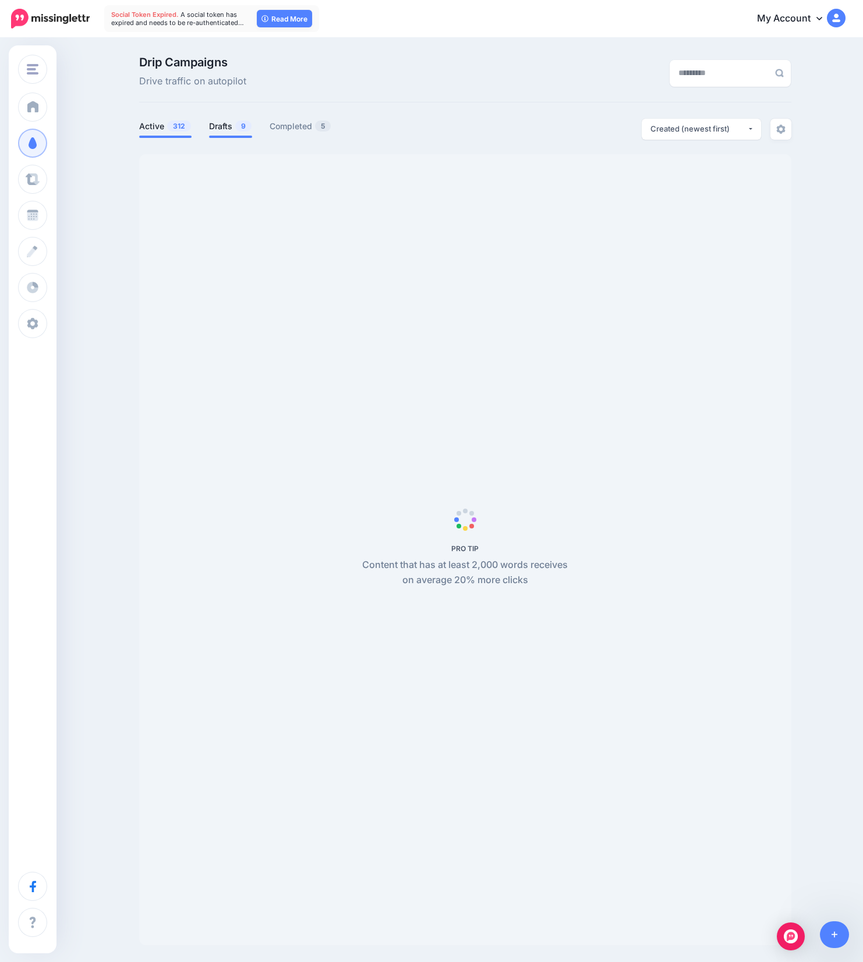
click at [225, 126] on link "Drafts 9" at bounding box center [230, 126] width 43 height 14
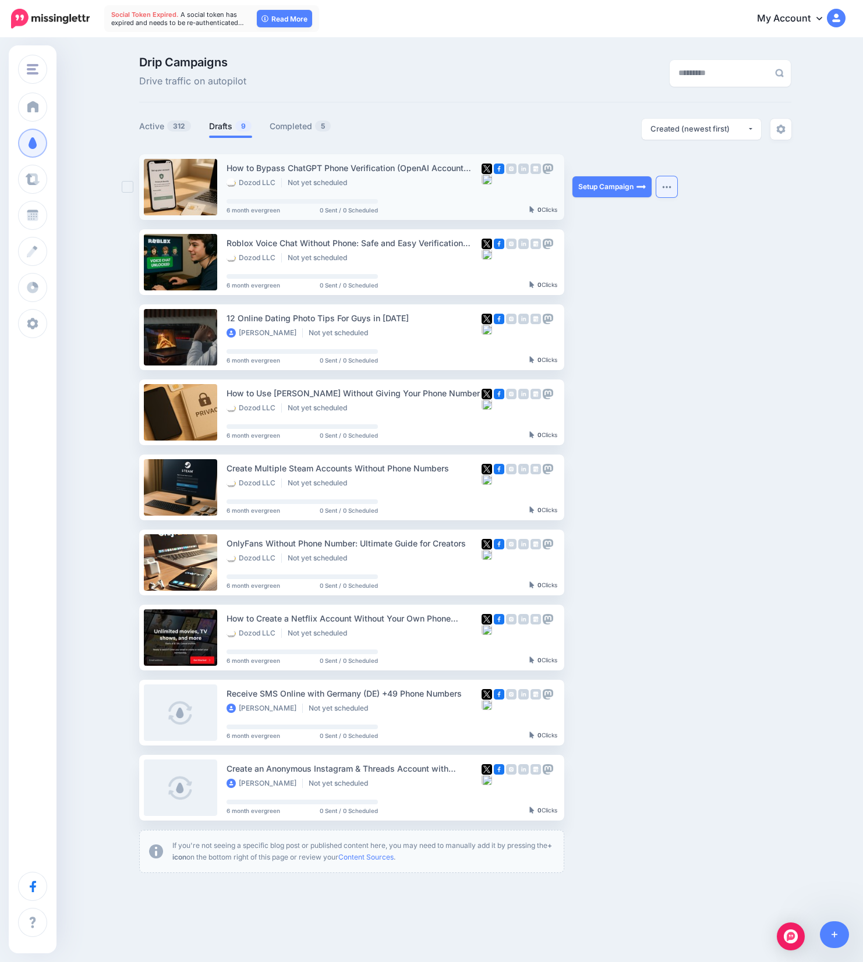
click at [674, 191] on button "button" at bounding box center [666, 186] width 21 height 21
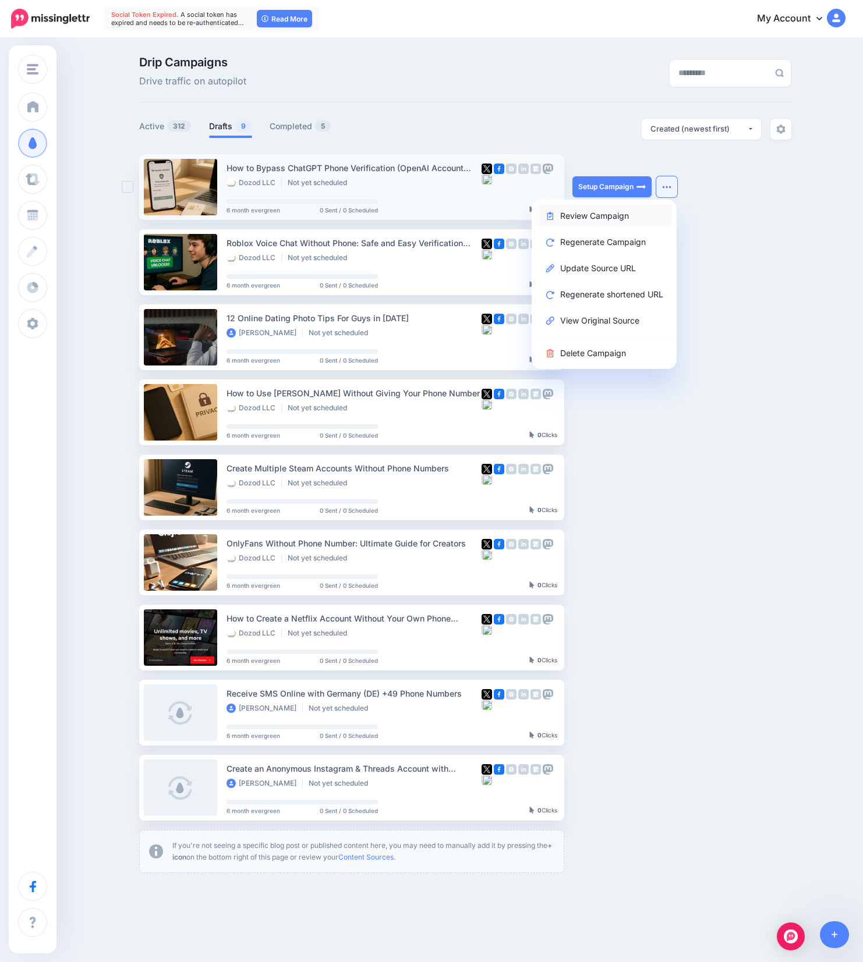
click at [608, 219] on link "Review Campaign" at bounding box center [604, 215] width 136 height 23
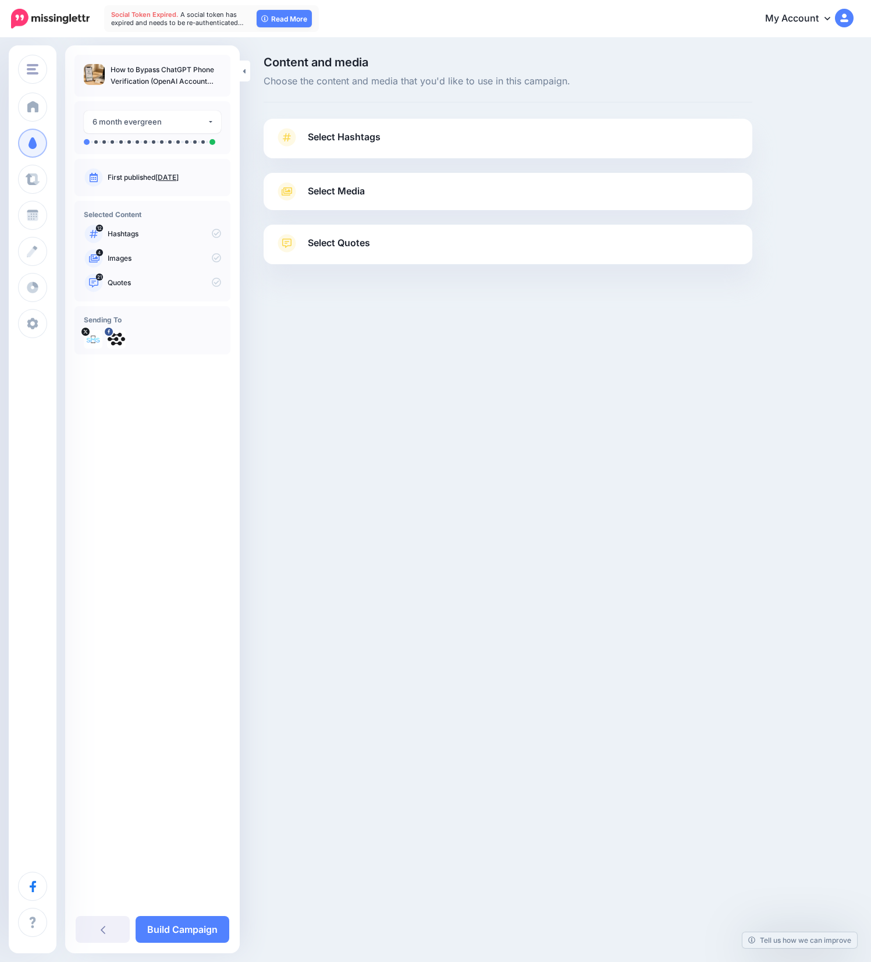
click at [482, 132] on link "Select Hashtags" at bounding box center [508, 143] width 466 height 30
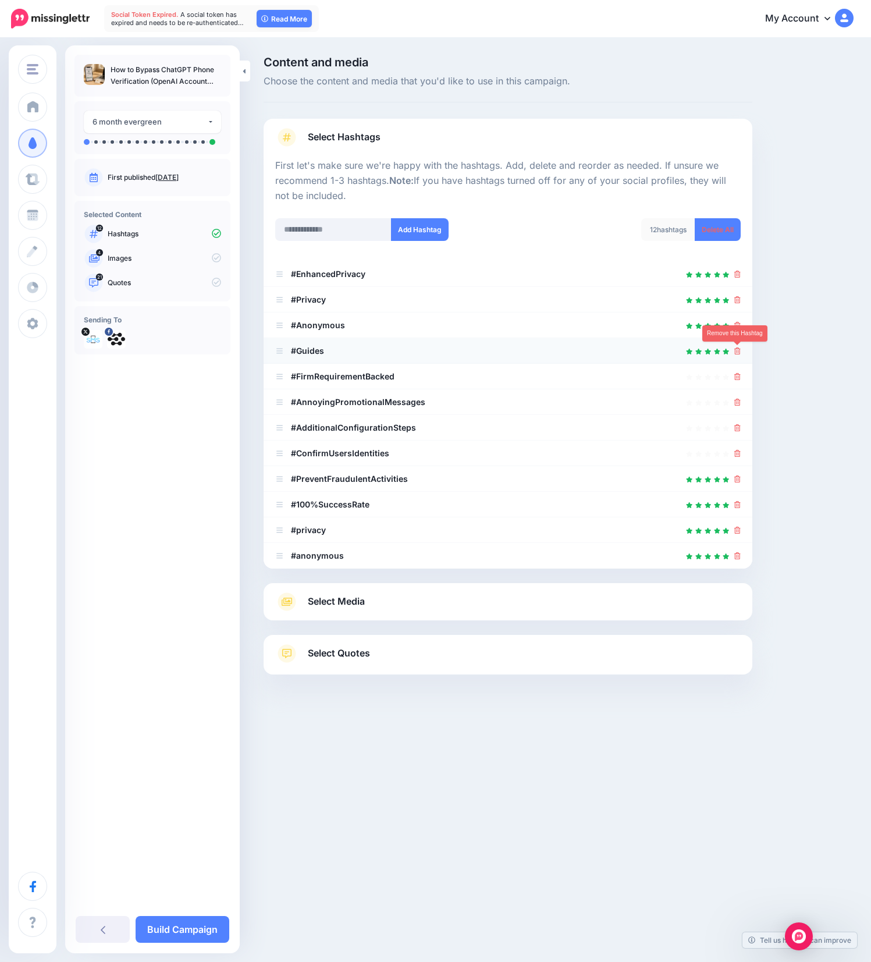
click at [736, 350] on icon at bounding box center [737, 350] width 6 height 7
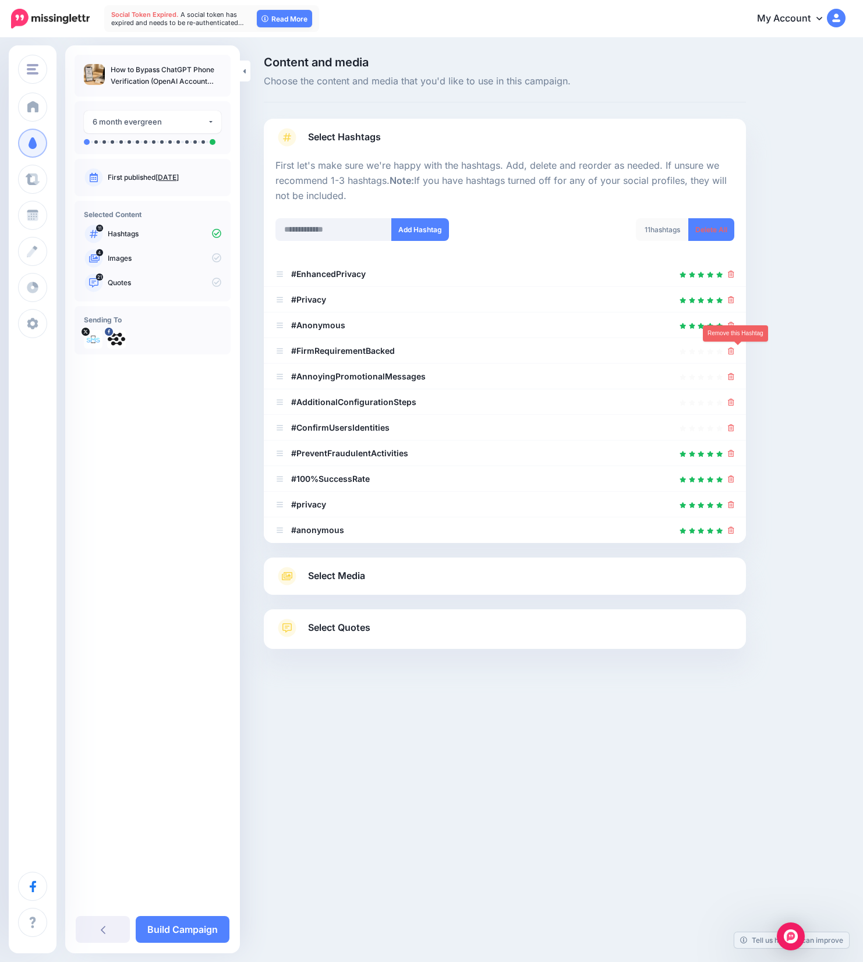
click at [734, 350] on icon at bounding box center [731, 350] width 6 height 7
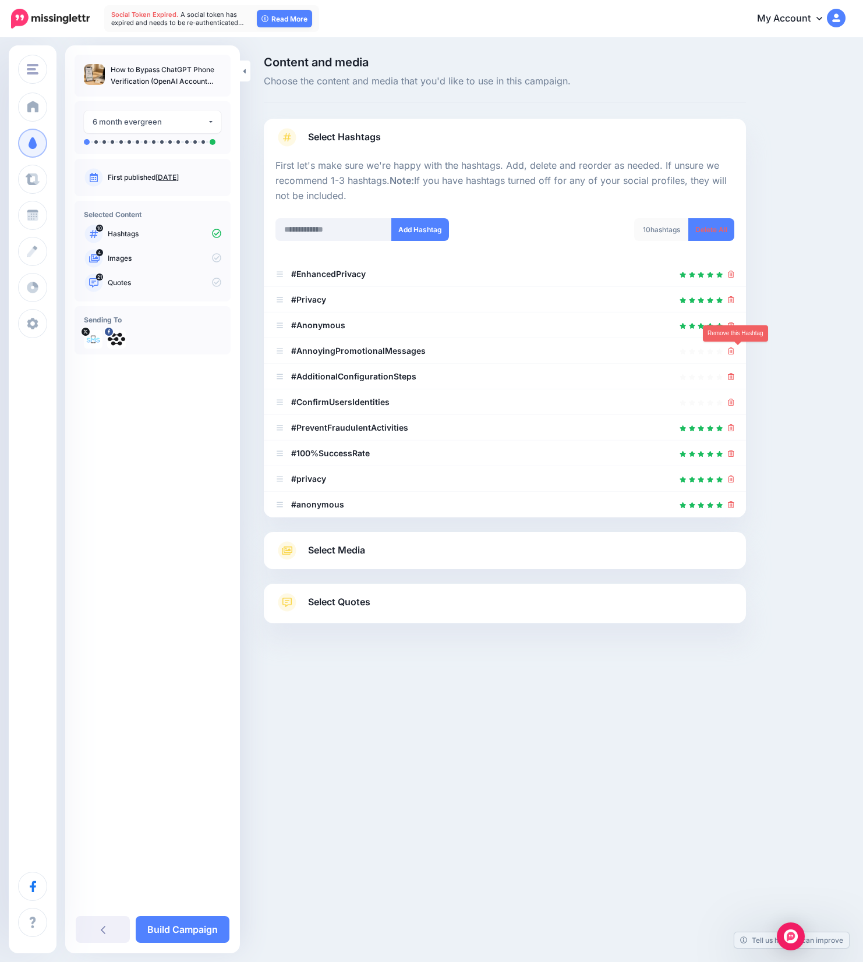
click at [734, 350] on icon at bounding box center [731, 350] width 6 height 7
click at [731, 350] on icon at bounding box center [725, 350] width 11 height 11
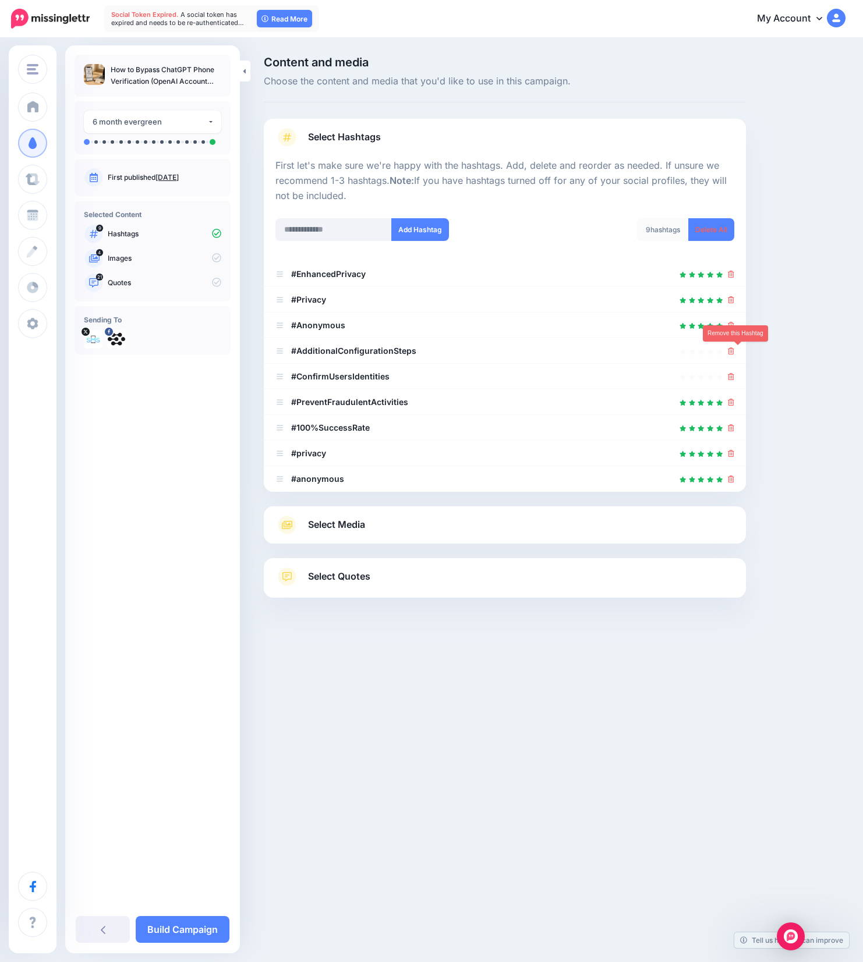
click at [734, 350] on icon at bounding box center [731, 350] width 6 height 7
click at [730, 350] on icon at bounding box center [725, 351] width 9 height 9
click at [731, 350] on icon at bounding box center [725, 351] width 12 height 12
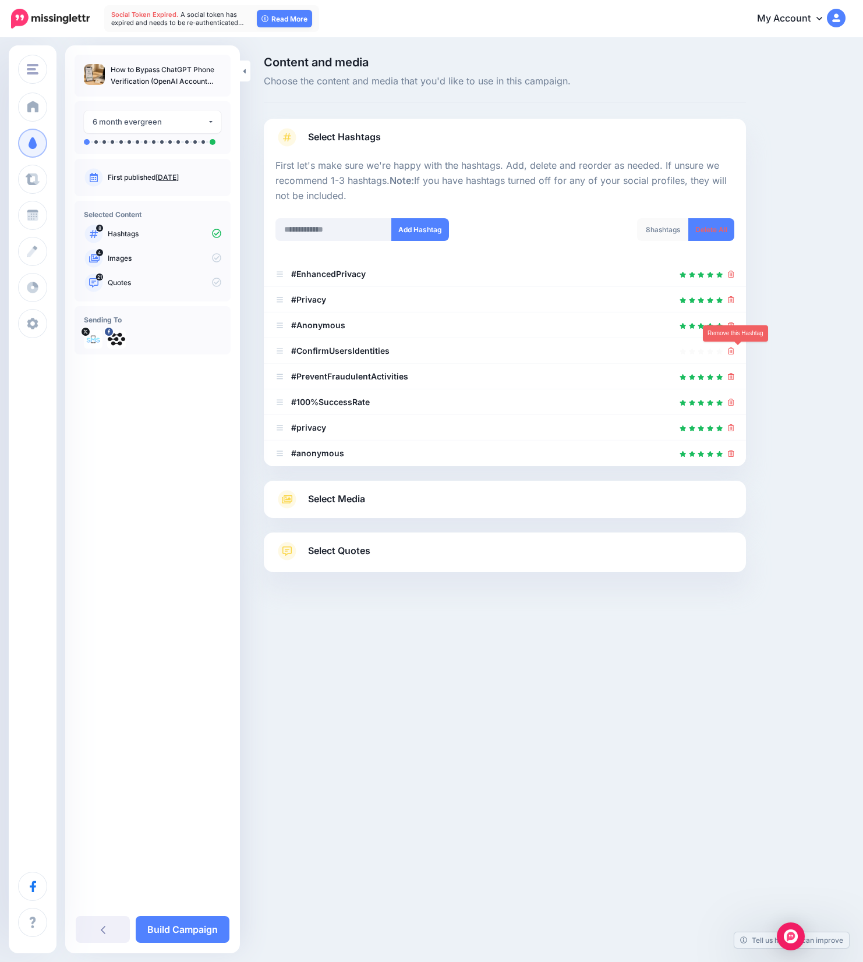
click at [734, 350] on icon at bounding box center [731, 350] width 6 height 7
click at [730, 350] on icon at bounding box center [724, 350] width 11 height 11
click at [731, 350] on icon at bounding box center [725, 350] width 11 height 11
click at [730, 350] on icon at bounding box center [724, 350] width 11 height 11
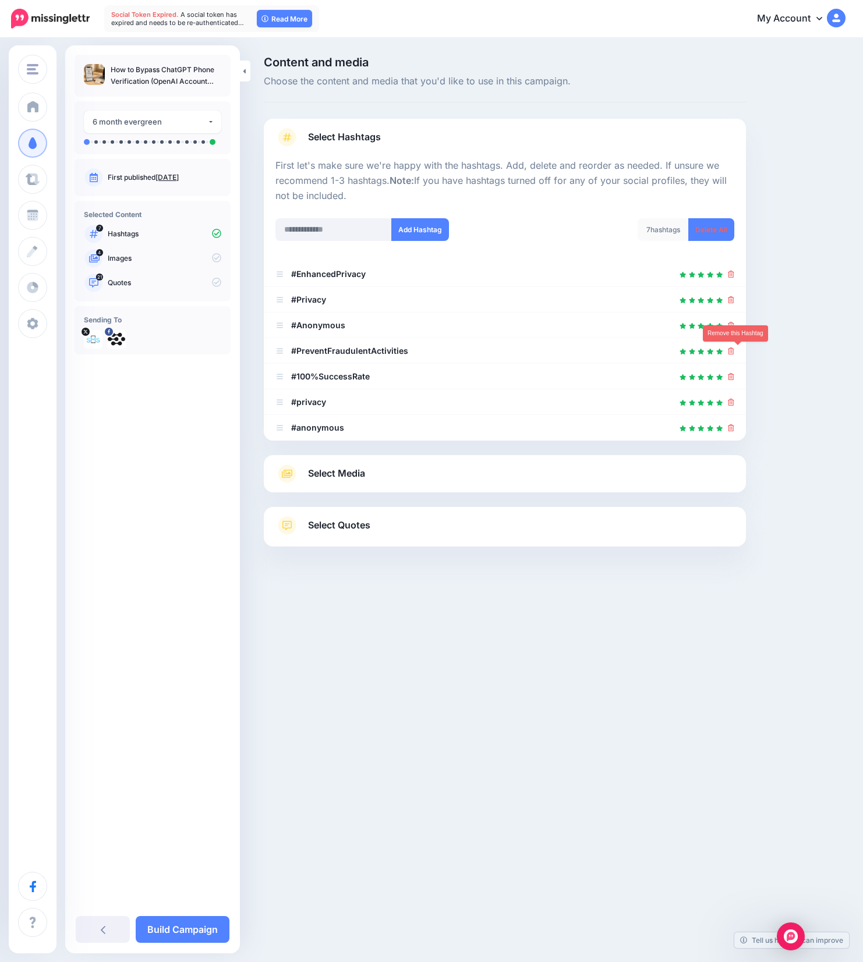
click at [734, 350] on icon at bounding box center [731, 350] width 6 height 7
click at [729, 350] on icon at bounding box center [724, 351] width 9 height 9
click at [730, 350] on icon at bounding box center [724, 351] width 11 height 11
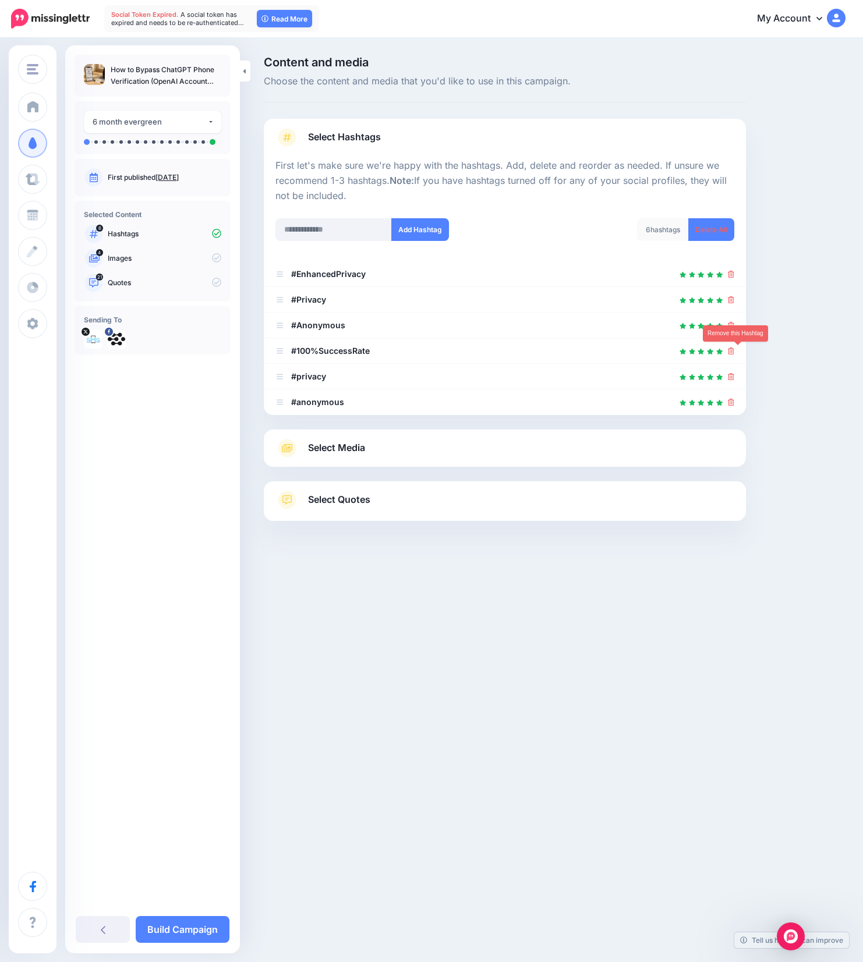
click at [734, 350] on icon at bounding box center [731, 350] width 6 height 7
click at [730, 350] on icon at bounding box center [725, 351] width 10 height 10
click at [731, 350] on icon at bounding box center [725, 351] width 12 height 12
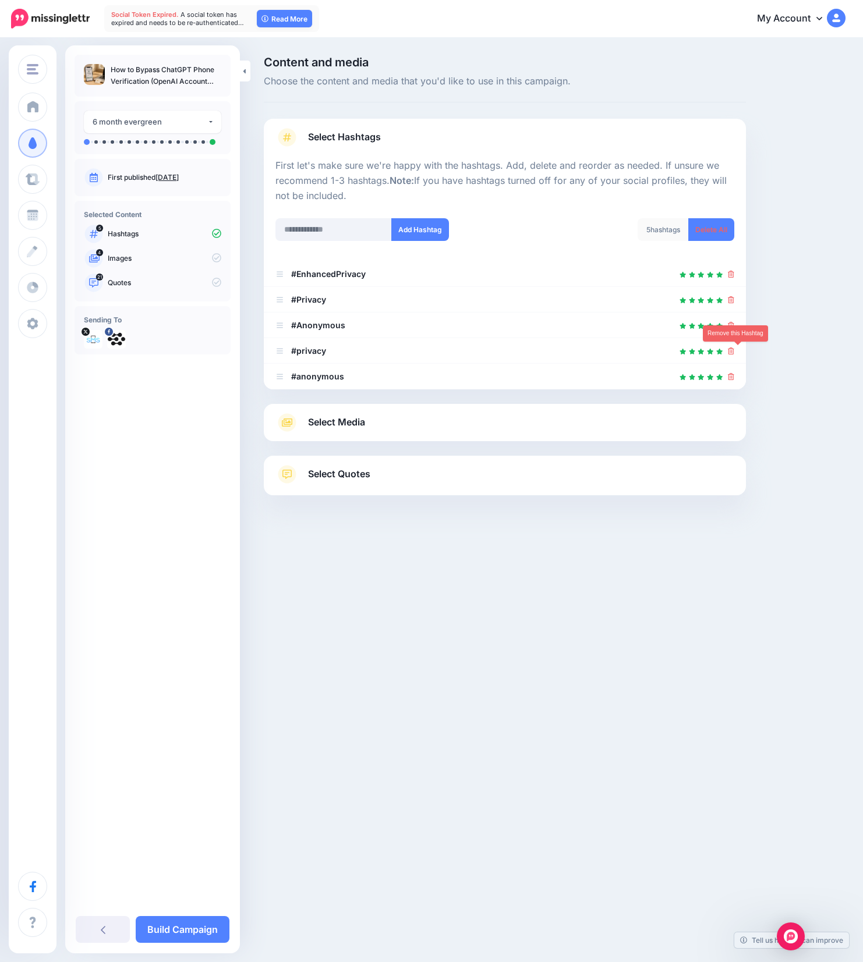
click at [734, 350] on icon at bounding box center [731, 350] width 6 height 7
click at [730, 350] on icon at bounding box center [725, 351] width 9 height 9
click at [731, 350] on icon at bounding box center [726, 351] width 10 height 10
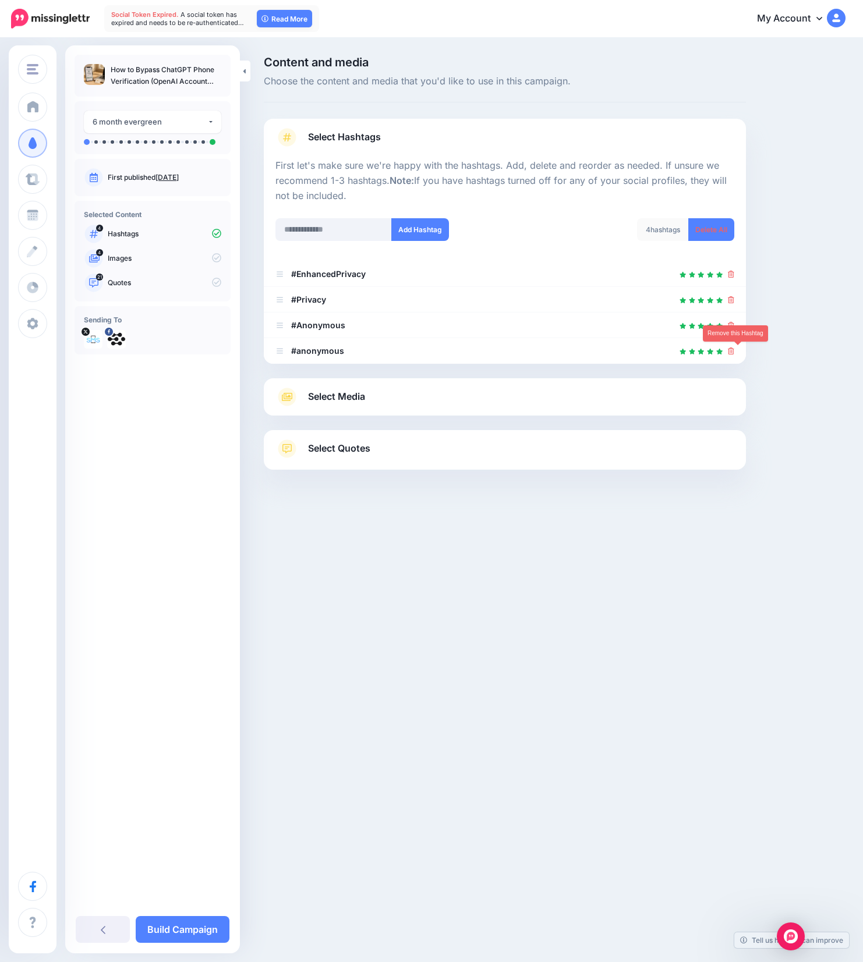
click at [734, 350] on icon at bounding box center [731, 350] width 6 height 7
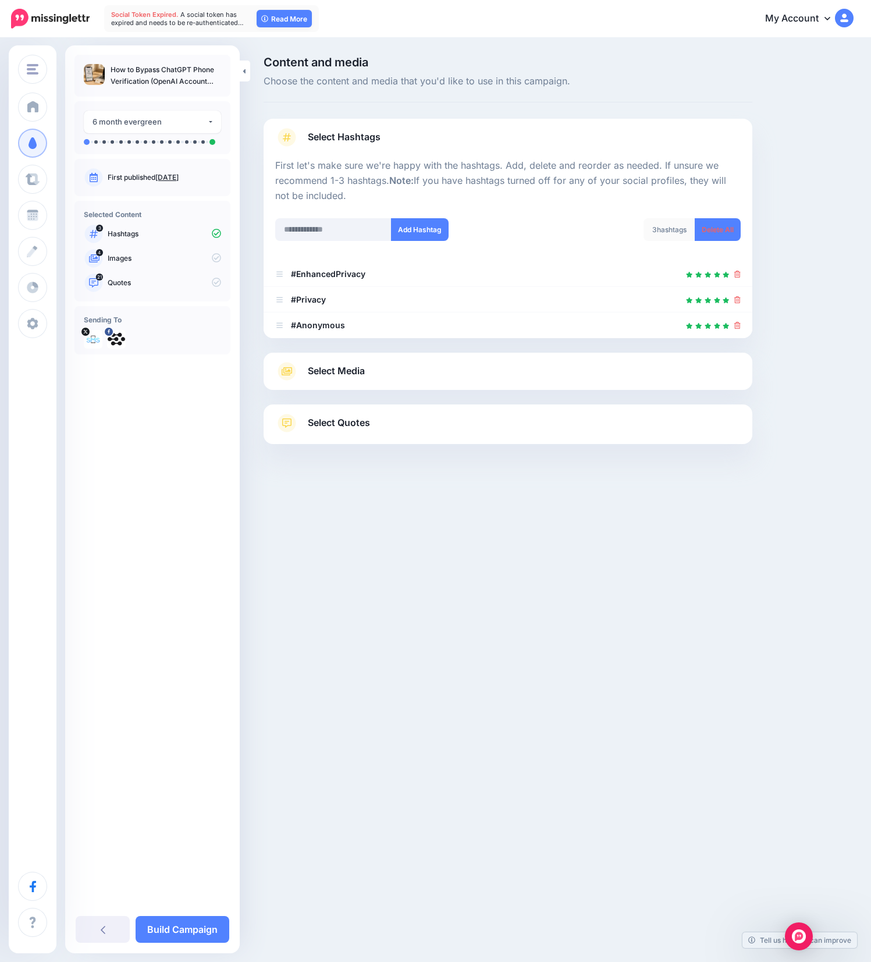
click at [371, 374] on link "Select Media" at bounding box center [508, 371] width 466 height 19
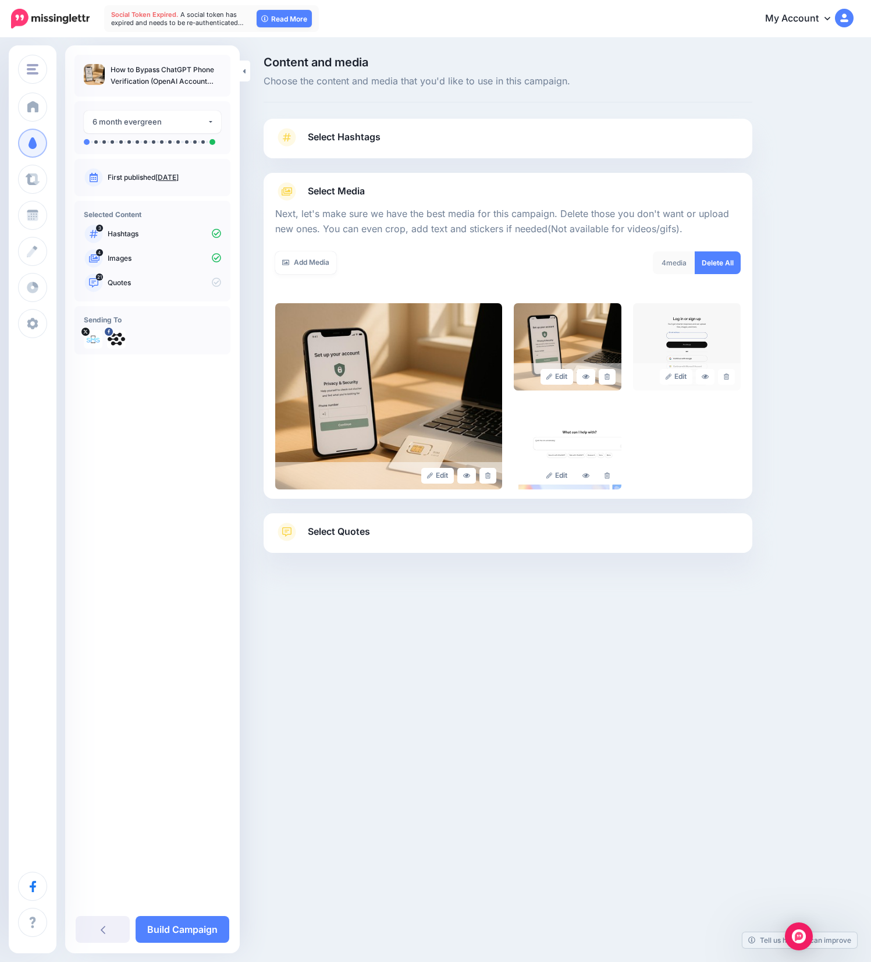
click at [481, 528] on link "Select Quotes" at bounding box center [508, 538] width 466 height 30
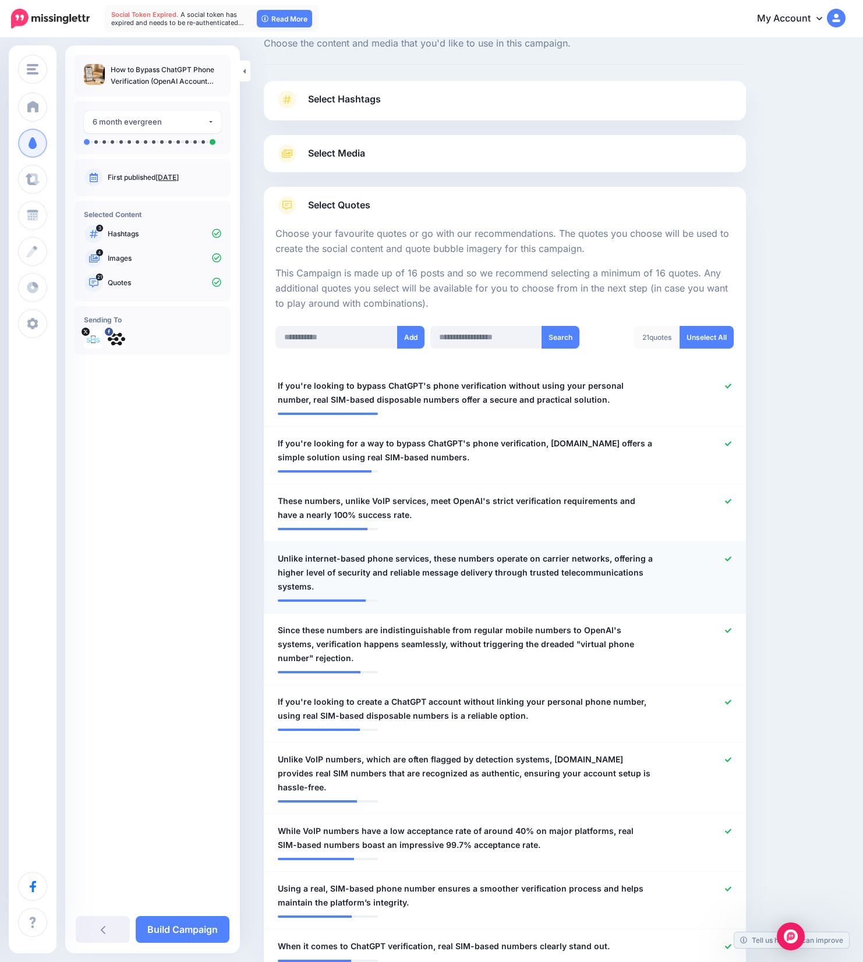
scroll to position [53, 0]
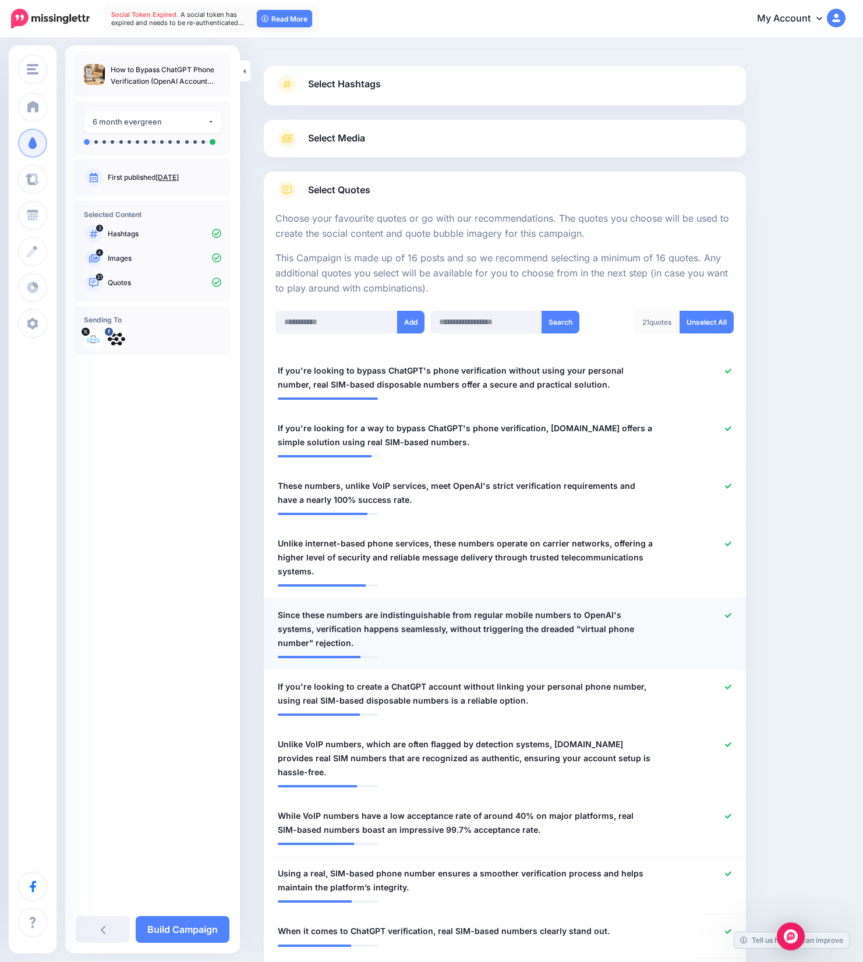
click at [731, 615] on icon at bounding box center [728, 615] width 6 height 6
click at [731, 543] on icon at bounding box center [728, 544] width 6 height 6
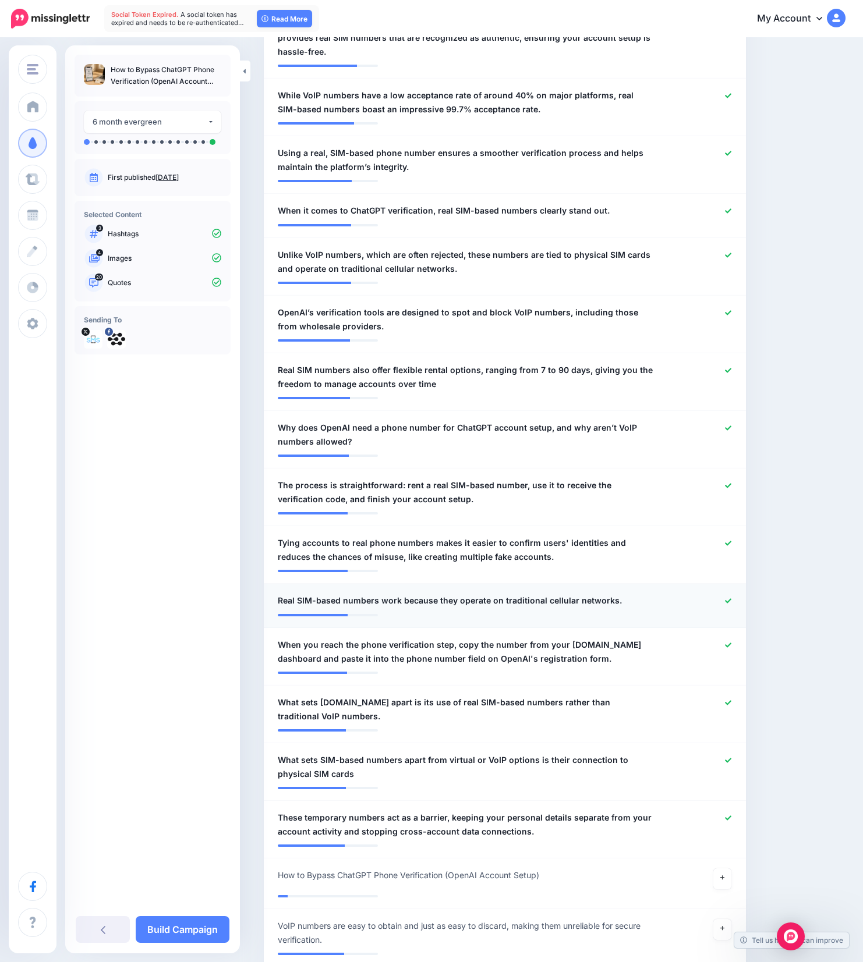
scroll to position [829, 0]
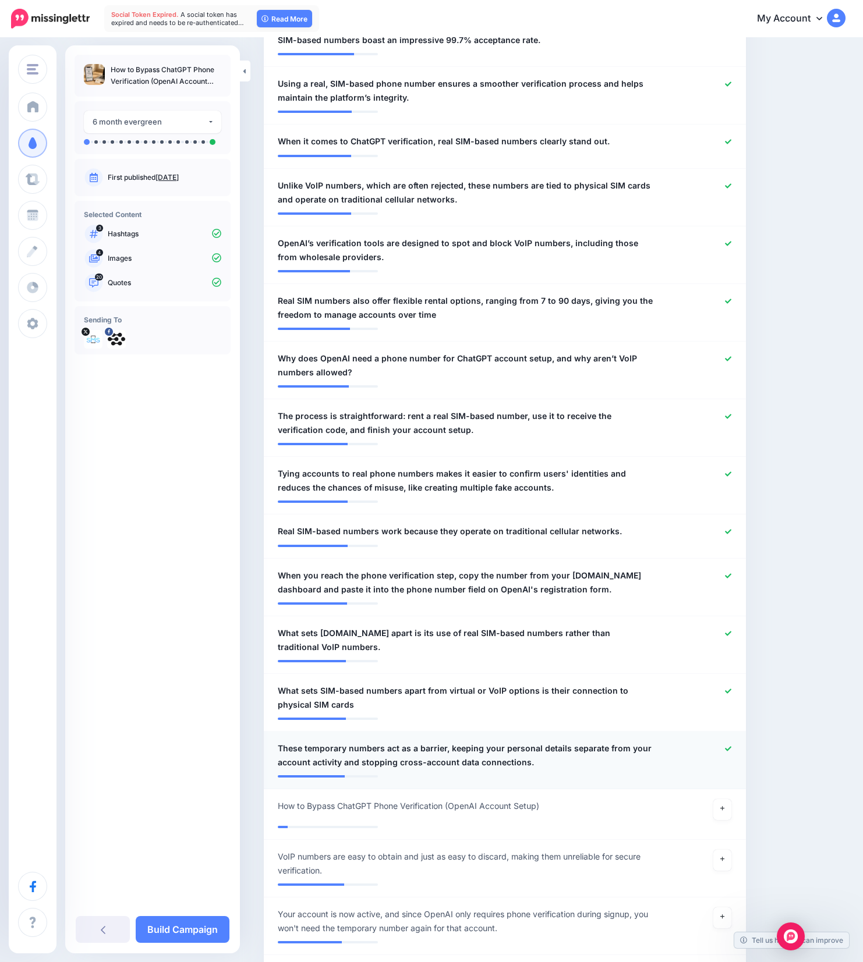
click at [731, 746] on icon at bounding box center [728, 748] width 6 height 5
click at [731, 689] on icon at bounding box center [728, 691] width 6 height 5
click at [731, 630] on icon at bounding box center [728, 633] width 6 height 6
click at [189, 921] on link "Build Campaign" at bounding box center [183, 929] width 94 height 27
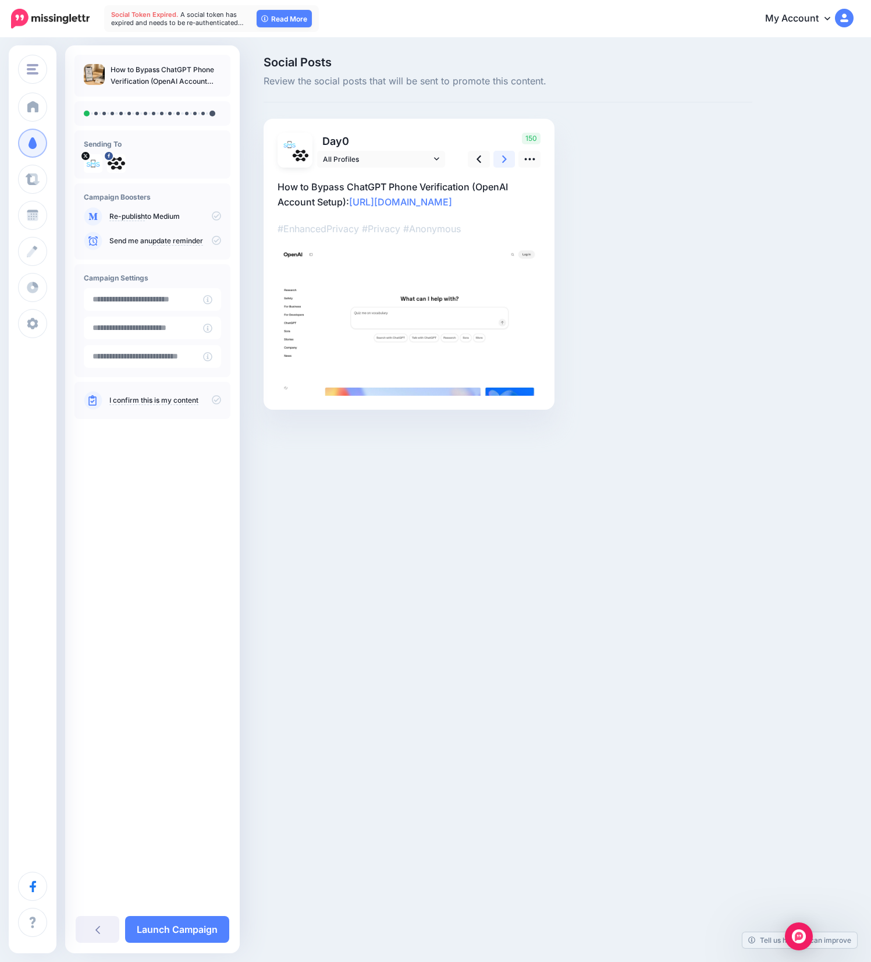
click at [501, 164] on link at bounding box center [505, 159] width 22 height 17
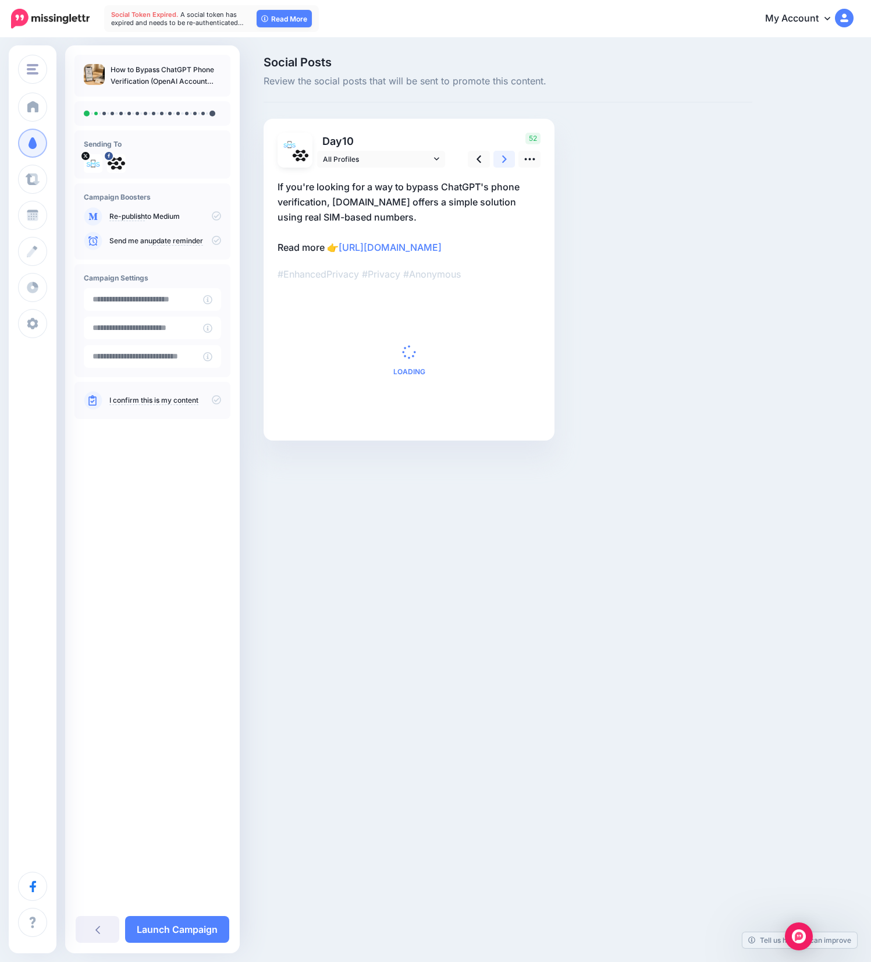
click at [501, 164] on link at bounding box center [505, 159] width 22 height 17
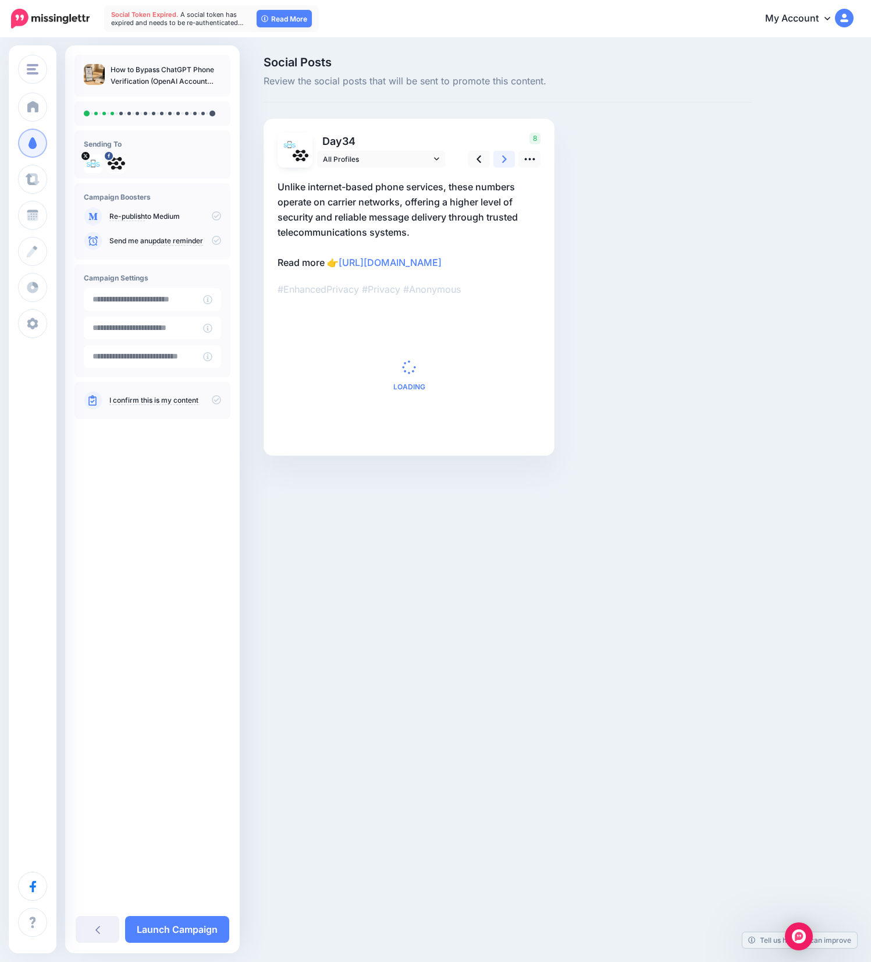
click at [501, 164] on link at bounding box center [505, 159] width 22 height 17
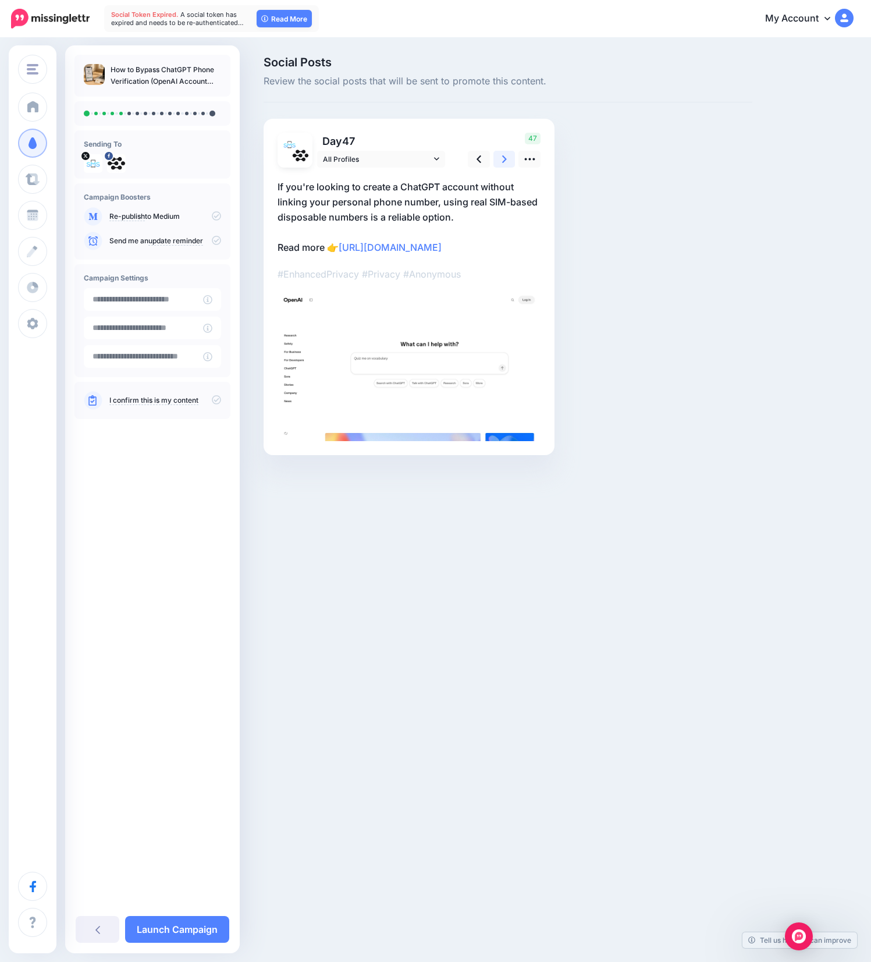
click at [501, 164] on link at bounding box center [505, 159] width 22 height 17
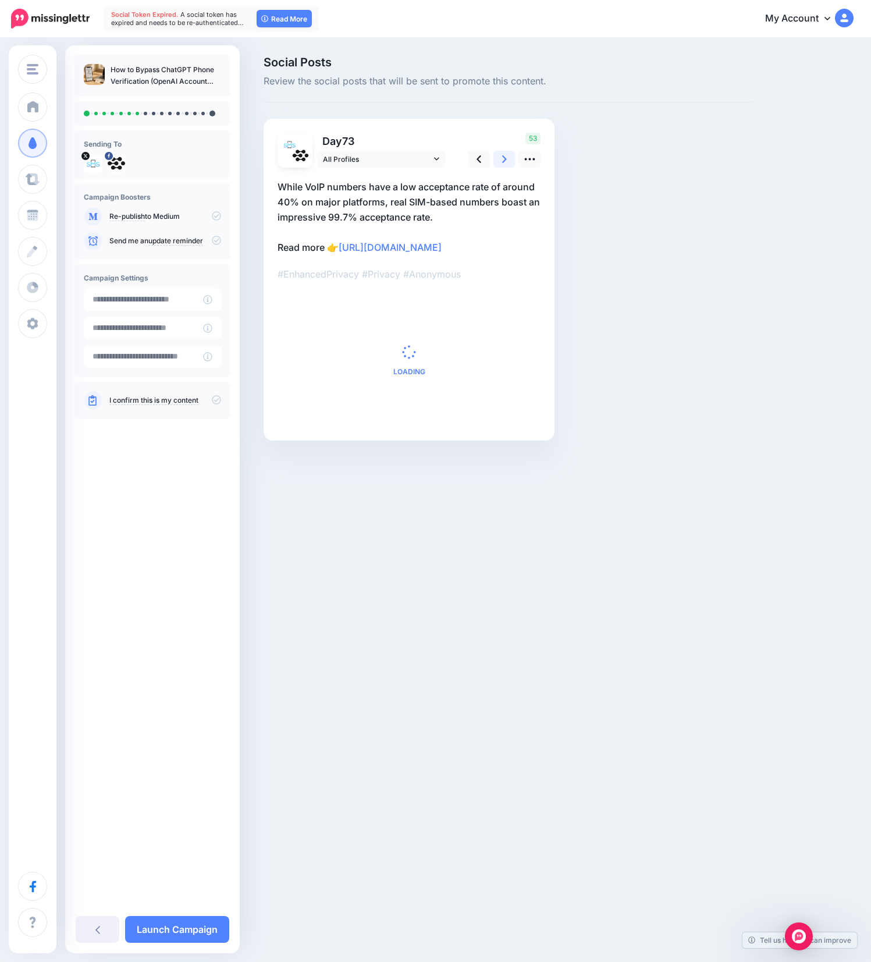
click at [501, 164] on link at bounding box center [505, 159] width 22 height 17
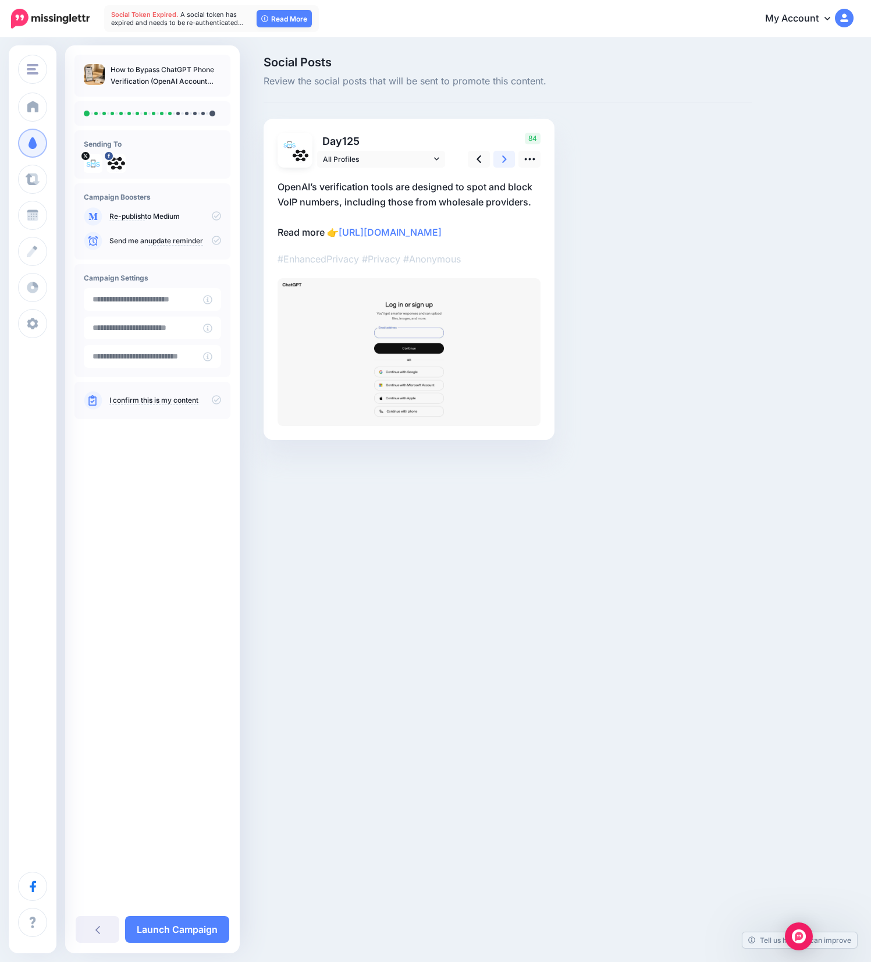
click at [501, 164] on link at bounding box center [505, 159] width 22 height 17
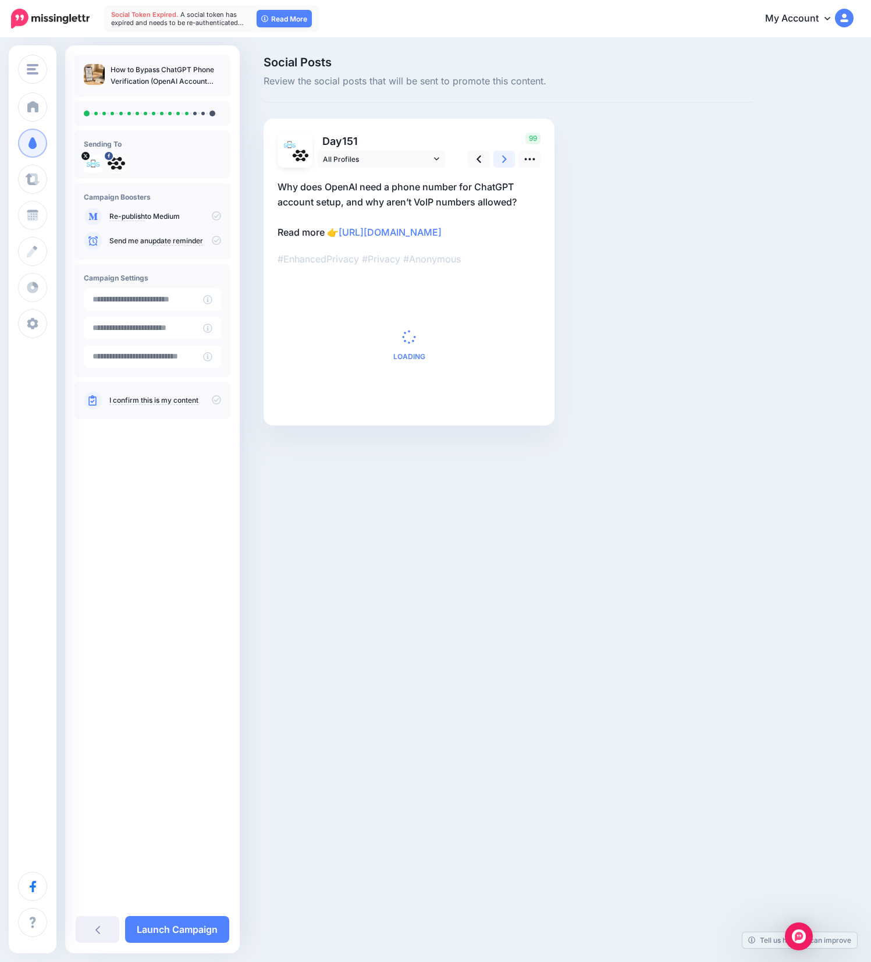
click at [501, 164] on link at bounding box center [505, 159] width 22 height 17
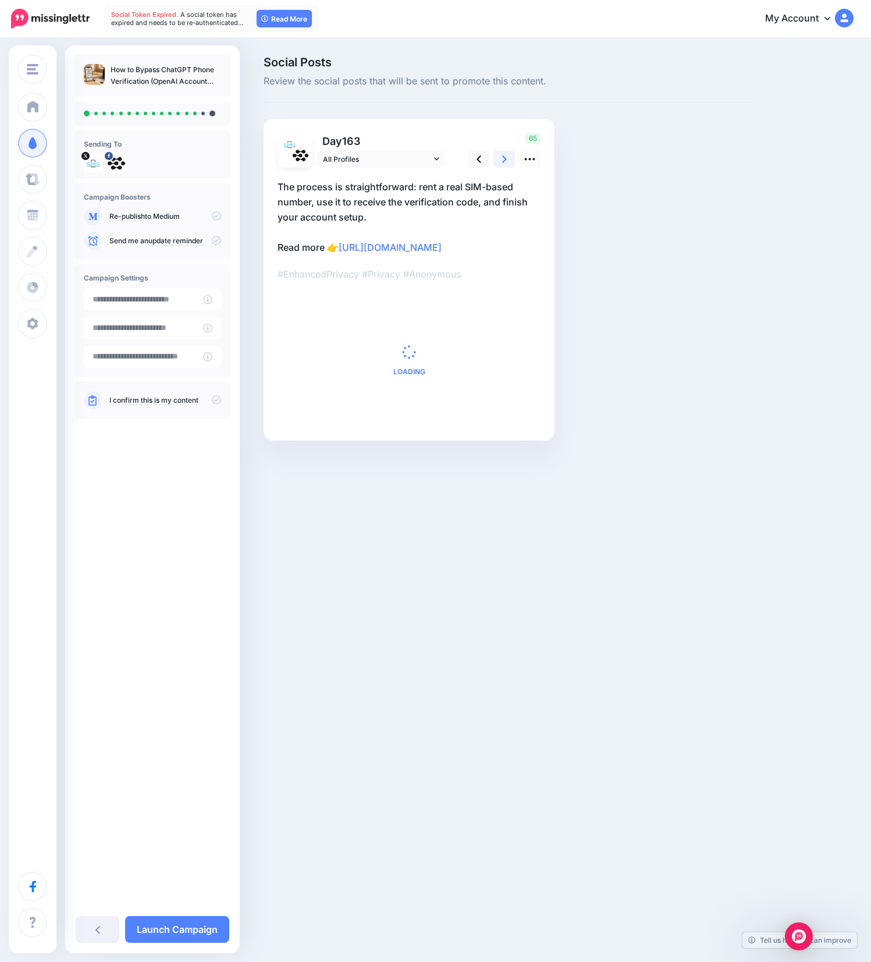
click at [501, 164] on link at bounding box center [505, 159] width 22 height 17
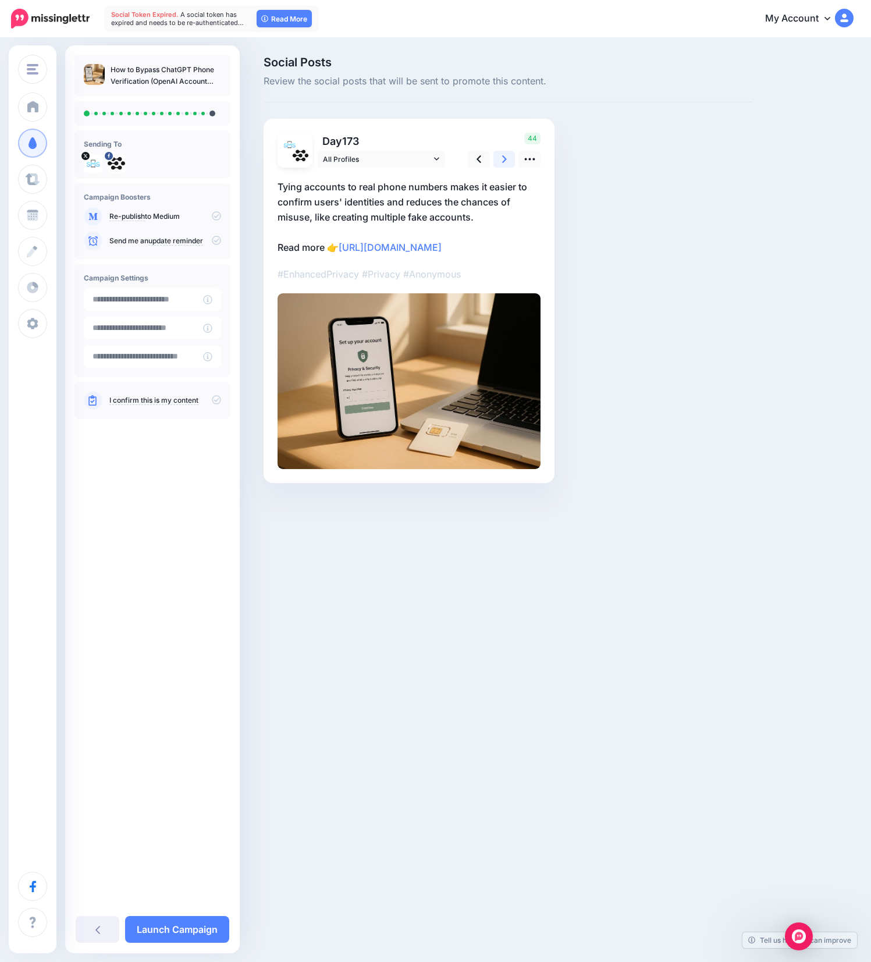
click at [501, 164] on link at bounding box center [505, 159] width 22 height 17
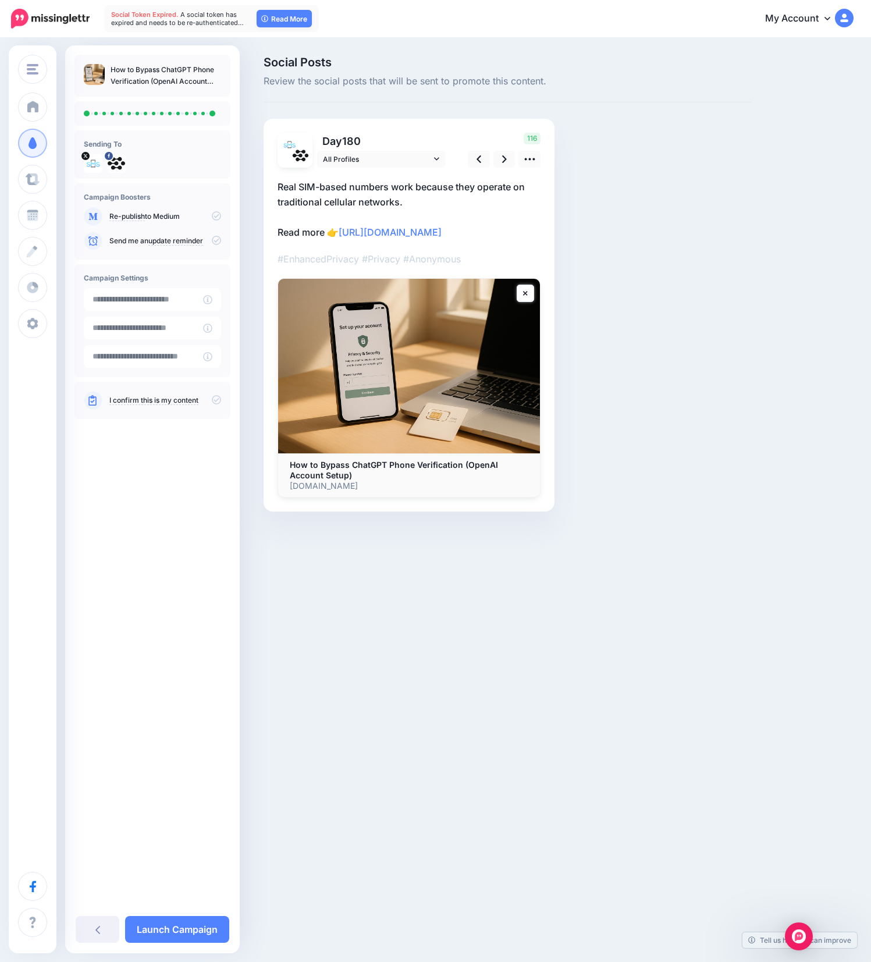
click at [217, 219] on icon at bounding box center [216, 215] width 9 height 9
click at [214, 216] on icon at bounding box center [216, 215] width 9 height 9
click at [216, 400] on icon at bounding box center [216, 399] width 9 height 9
click at [171, 926] on link "Launch Campaign" at bounding box center [177, 929] width 104 height 27
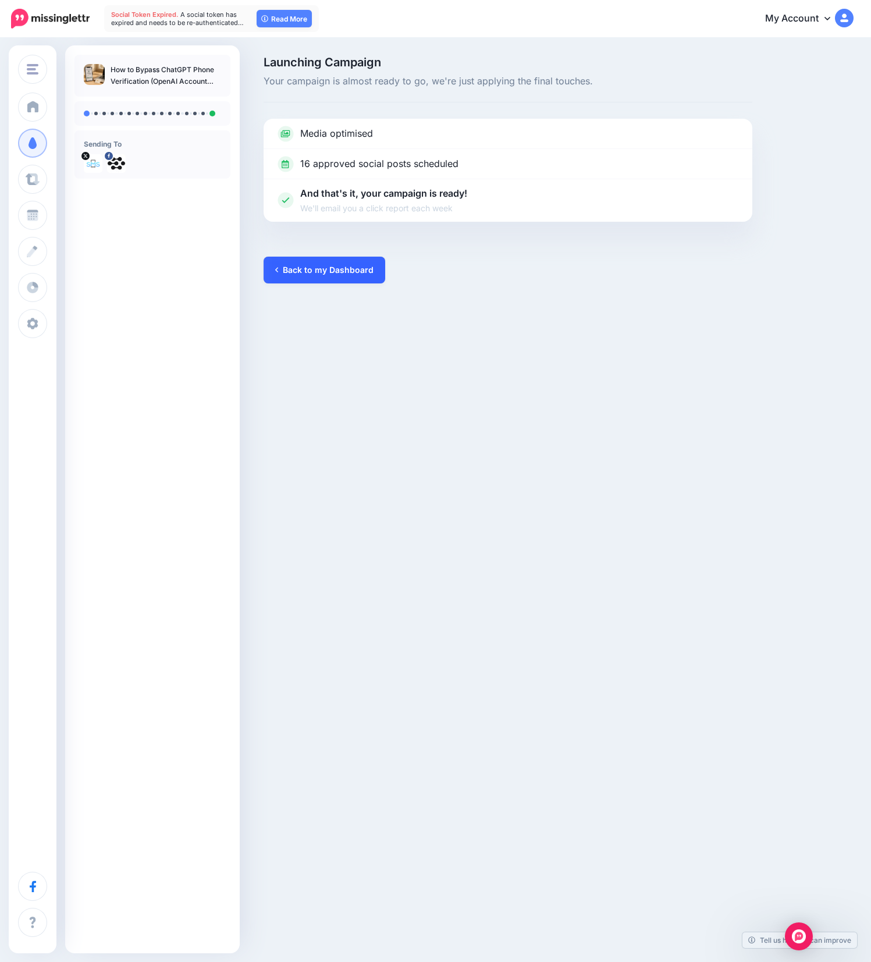
click at [348, 269] on link "Back to my Dashboard" at bounding box center [325, 270] width 122 height 27
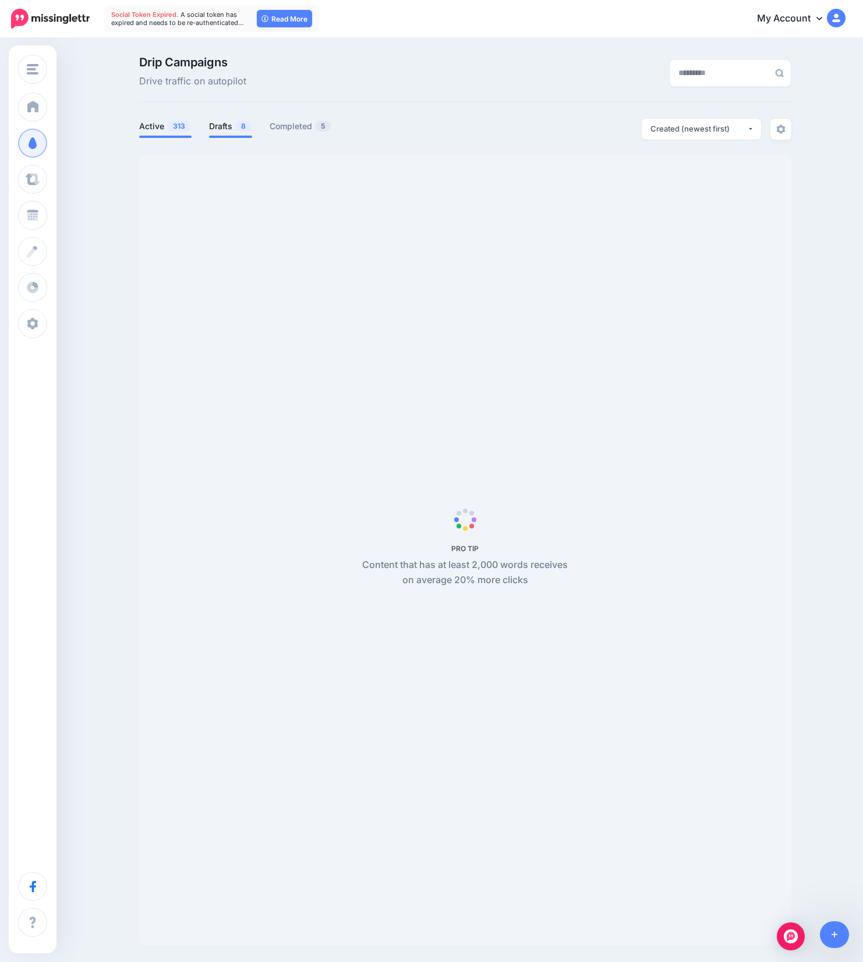
click at [219, 129] on link "Drafts 8" at bounding box center [230, 126] width 43 height 14
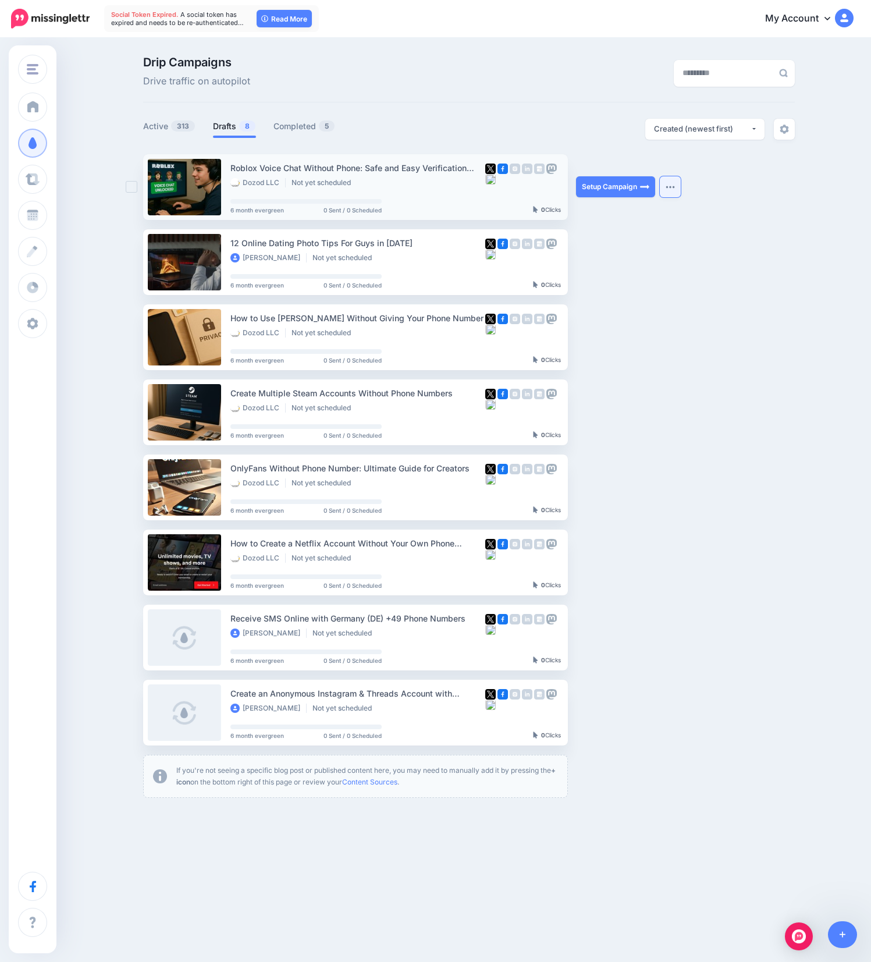
click at [666, 188] on img "button" at bounding box center [670, 186] width 9 height 3
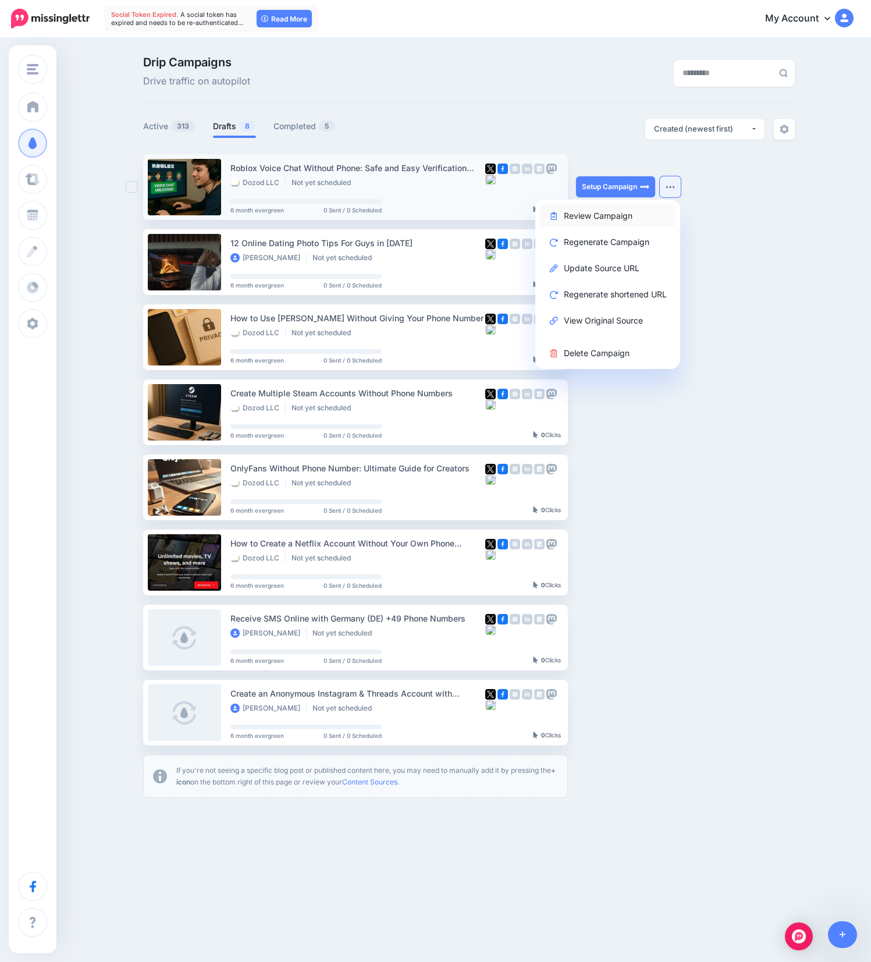
click at [619, 217] on link "Review Campaign" at bounding box center [608, 215] width 136 height 23
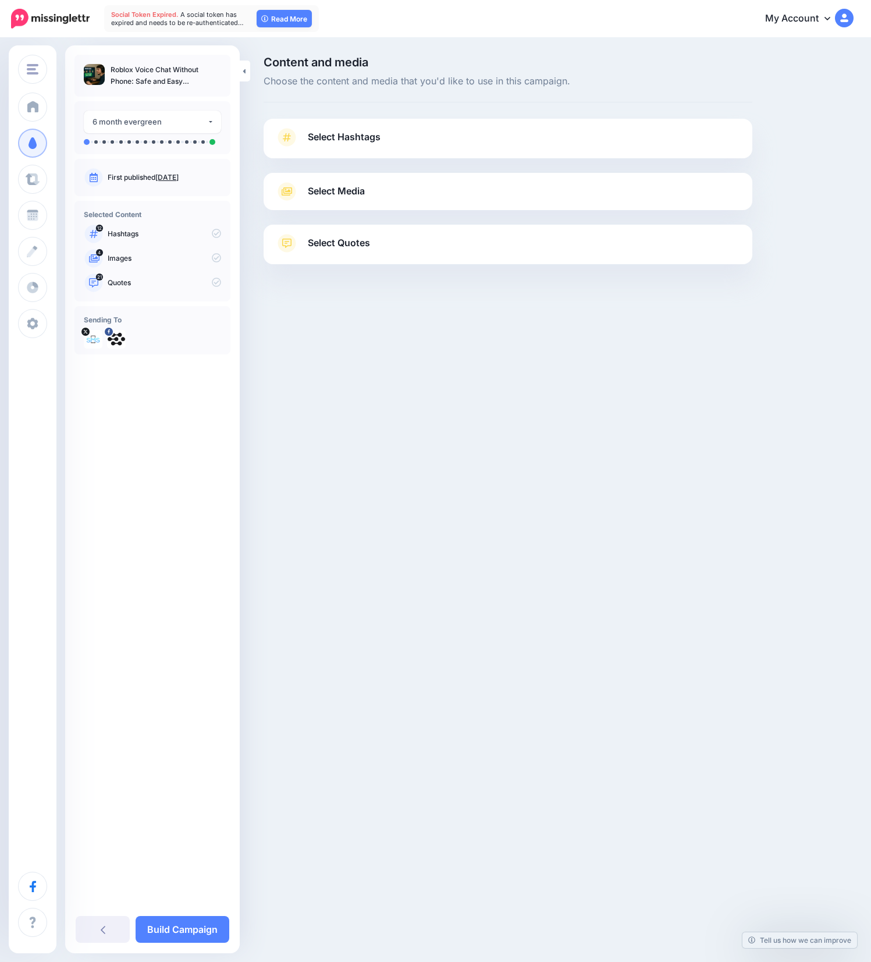
click at [572, 131] on link "Select Hashtags" at bounding box center [508, 143] width 466 height 30
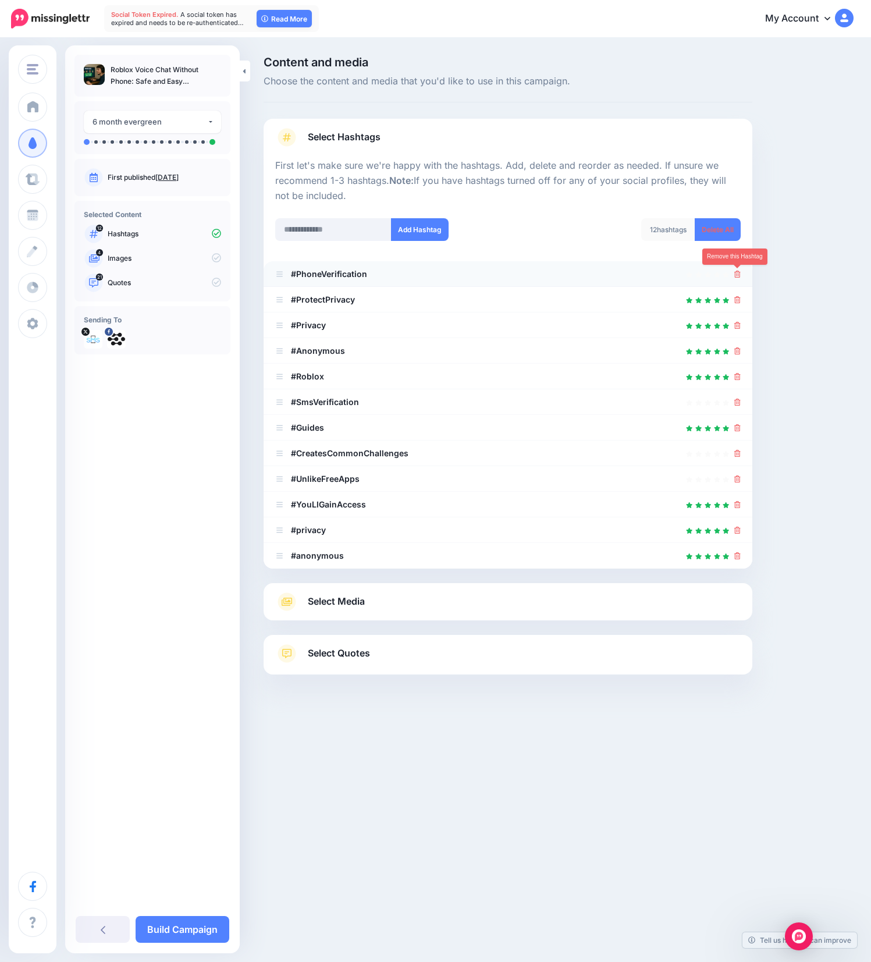
click at [739, 274] on icon at bounding box center [737, 274] width 6 height 7
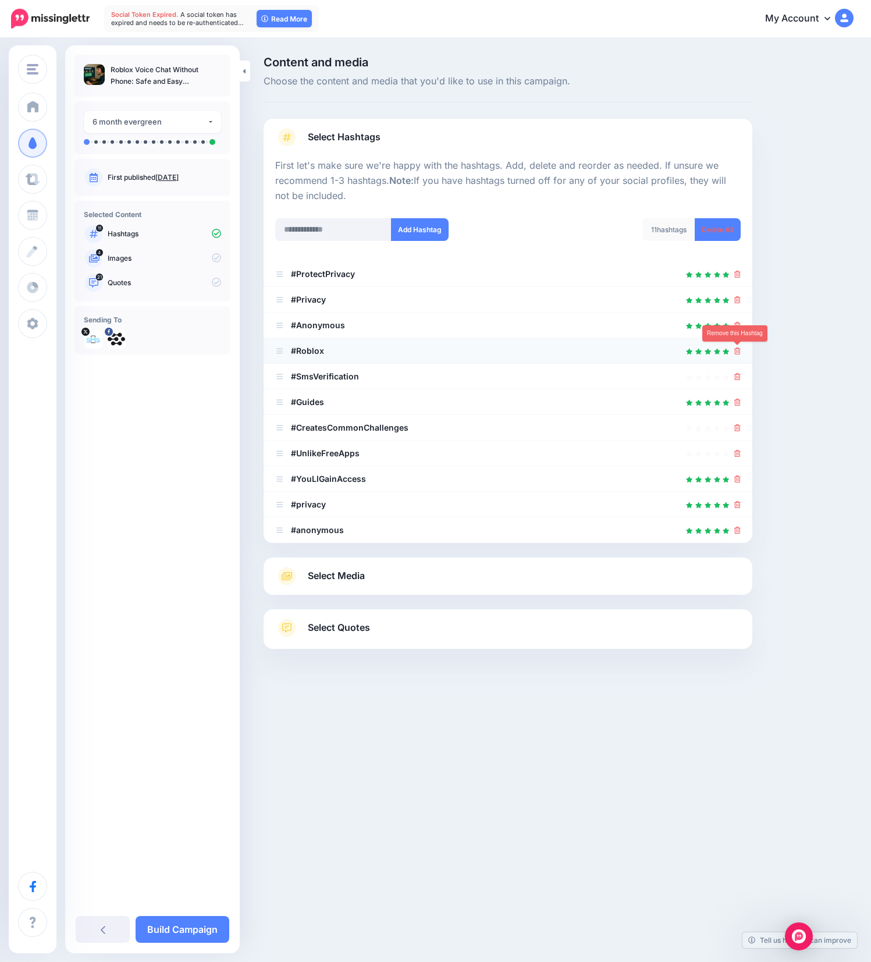
click at [737, 350] on icon at bounding box center [737, 350] width 6 height 7
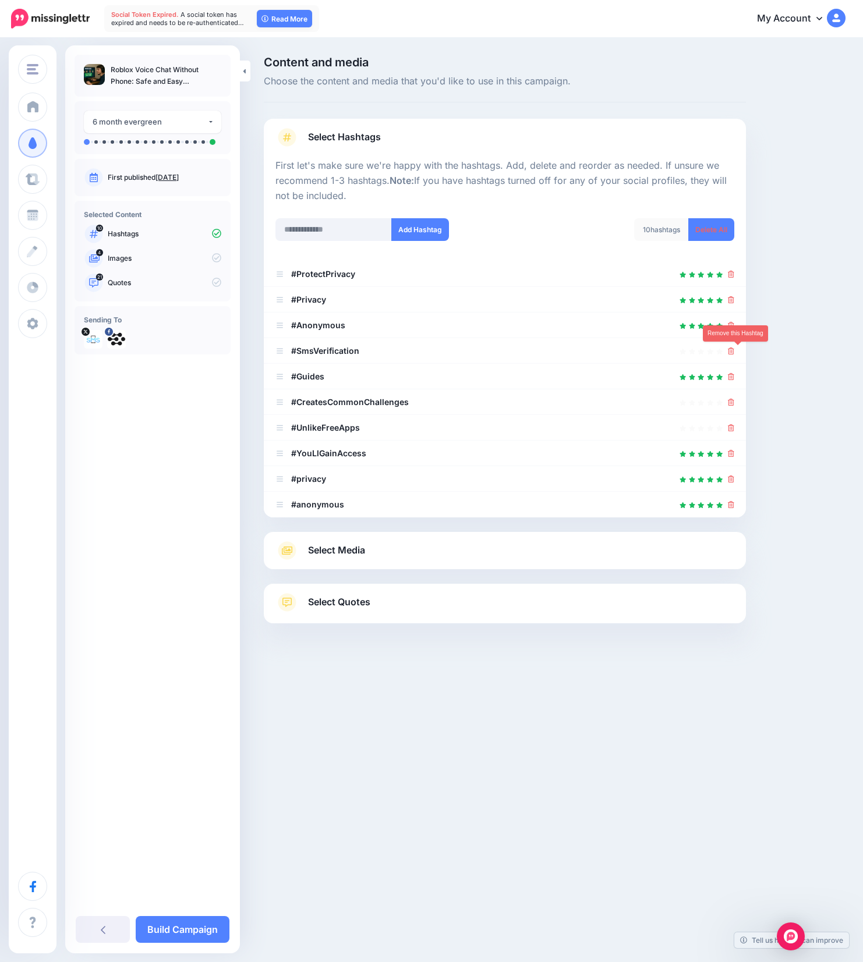
click at [734, 350] on icon at bounding box center [731, 350] width 6 height 7
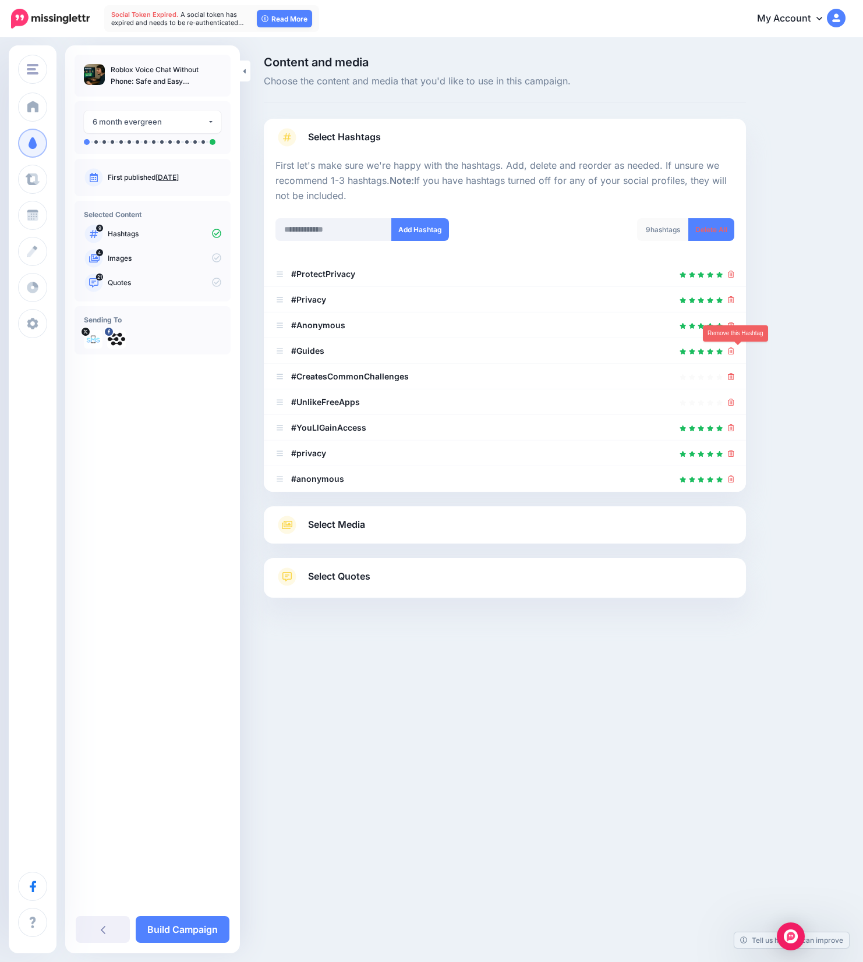
click at [734, 350] on icon at bounding box center [731, 350] width 6 height 7
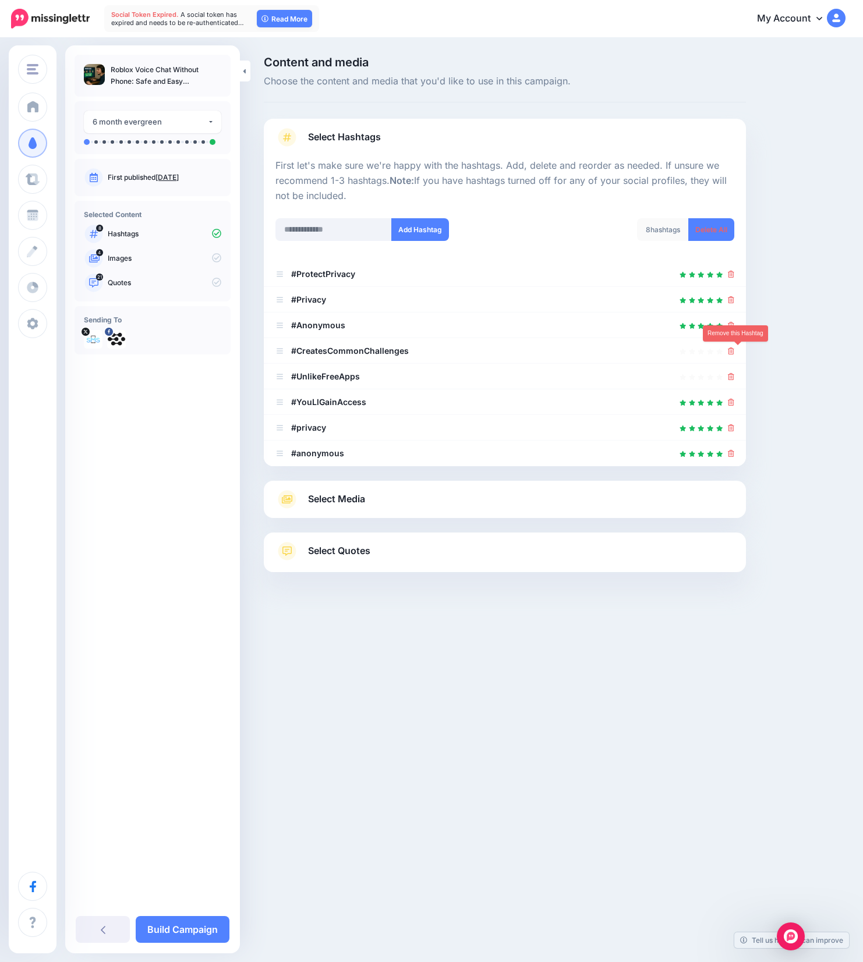
click at [734, 350] on icon at bounding box center [731, 350] width 6 height 7
click at [734, 373] on icon at bounding box center [731, 376] width 6 height 7
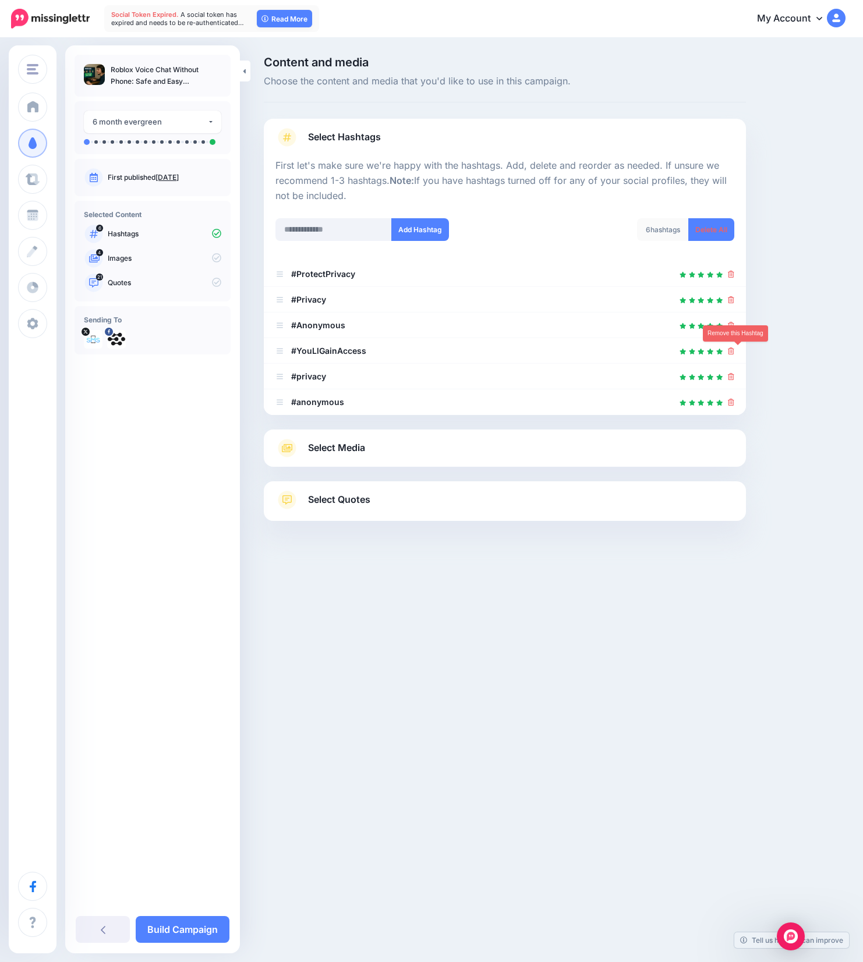
click at [734, 350] on icon at bounding box center [731, 350] width 6 height 7
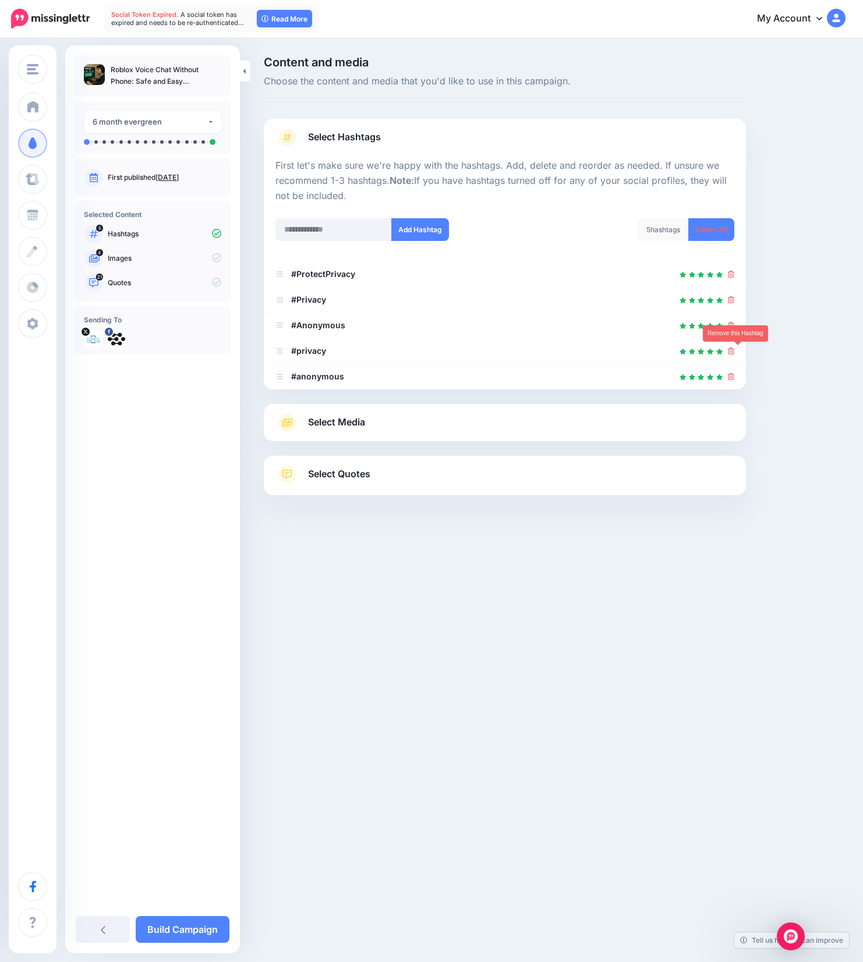
click at [734, 350] on icon at bounding box center [731, 350] width 6 height 7
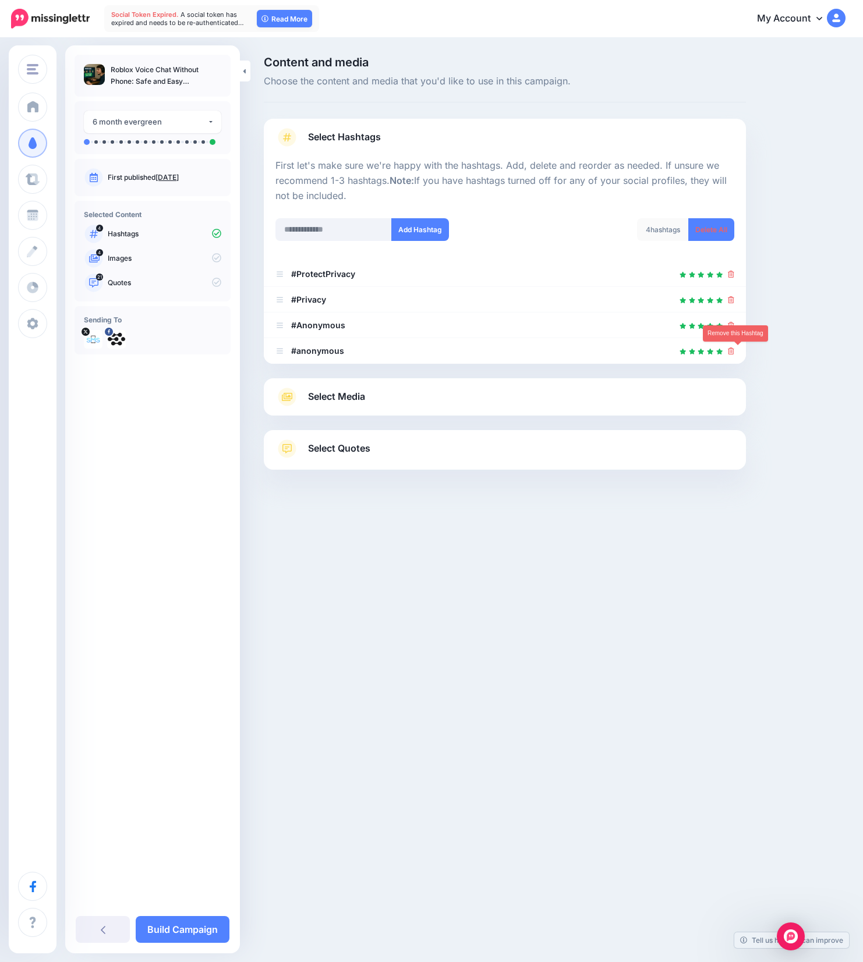
click at [734, 350] on icon at bounding box center [731, 350] width 6 height 7
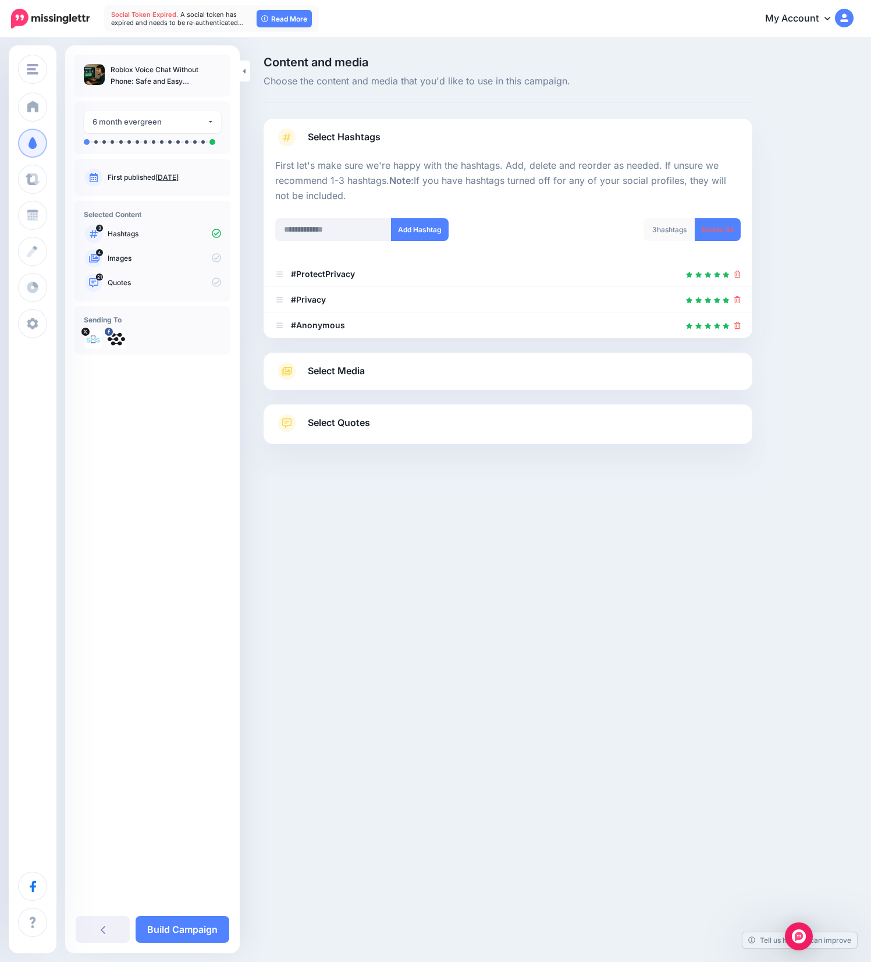
click at [370, 375] on link "Select Media" at bounding box center [508, 371] width 466 height 19
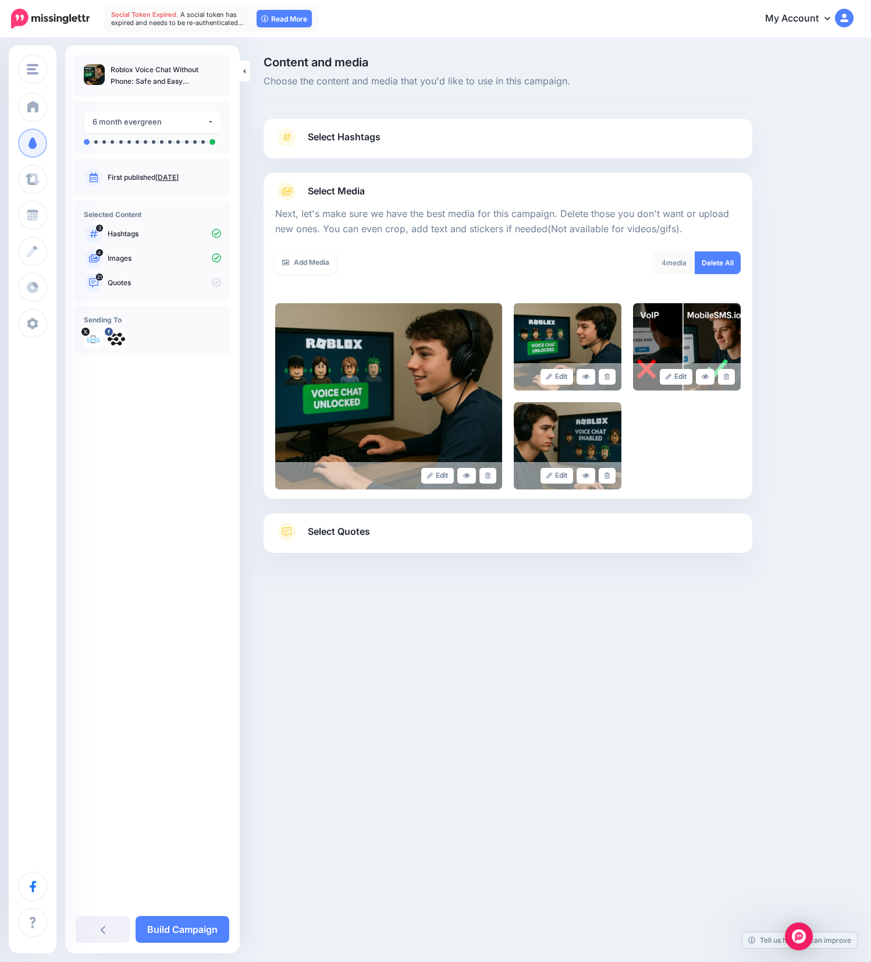
click at [430, 535] on link "Select Quotes" at bounding box center [508, 538] width 466 height 30
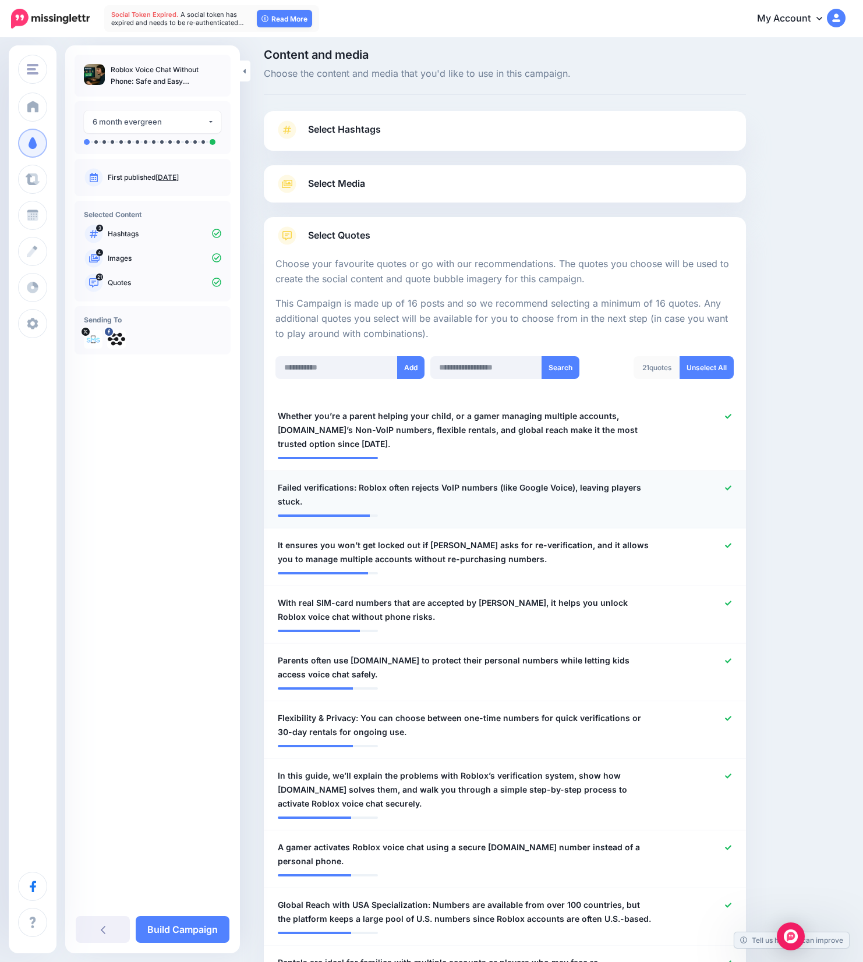
scroll to position [15, 0]
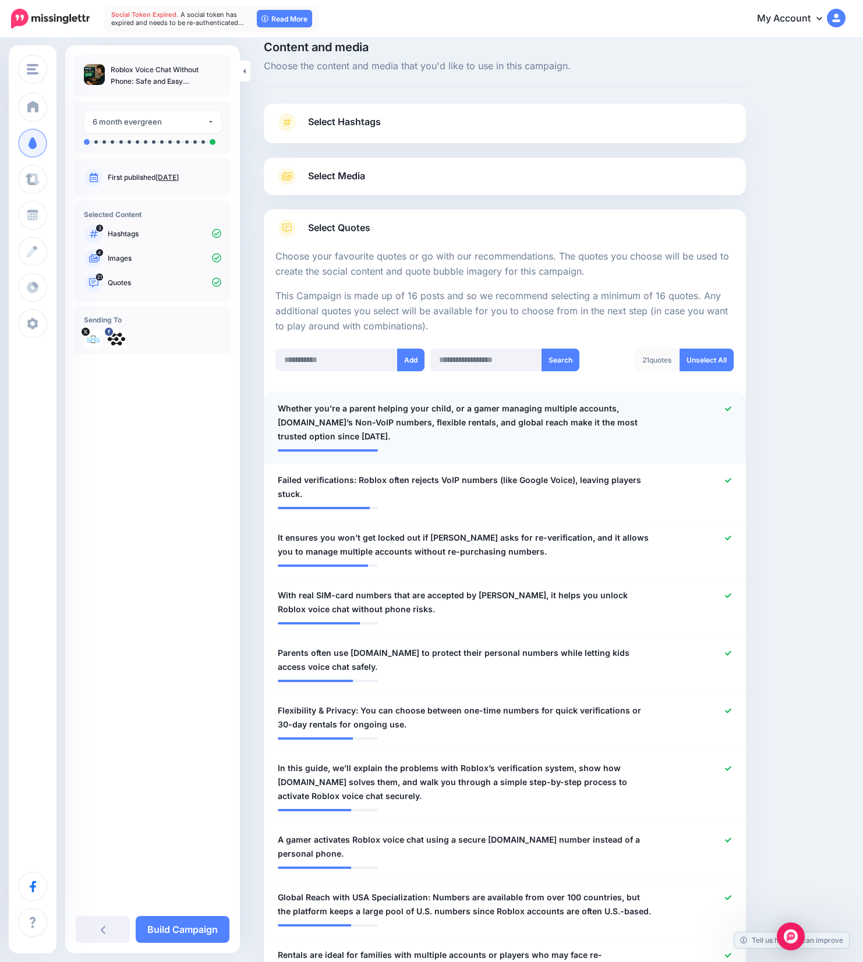
click at [731, 406] on icon at bounding box center [728, 409] width 6 height 6
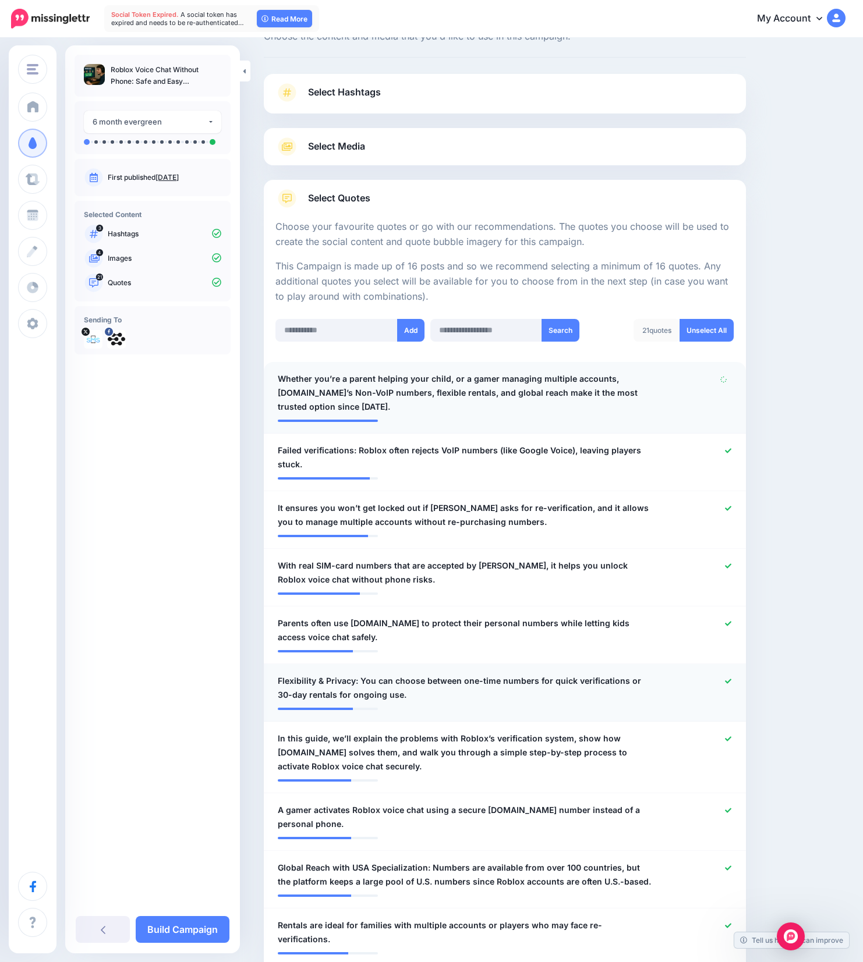
scroll to position [125, 0]
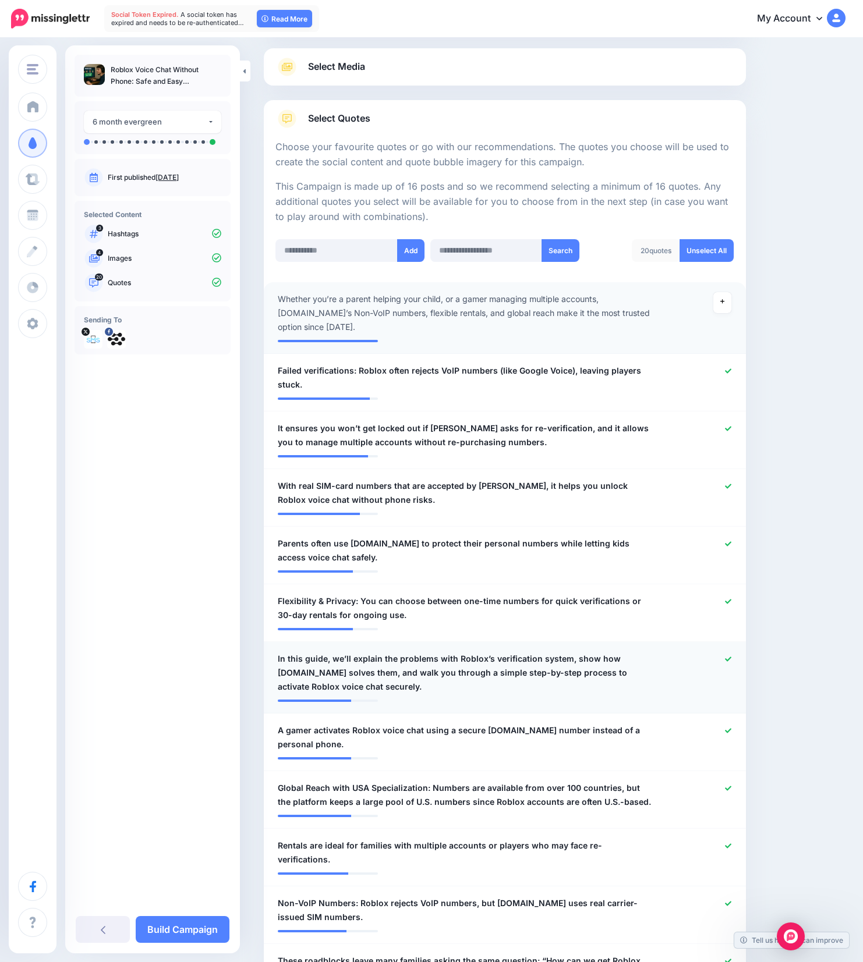
click at [731, 657] on icon at bounding box center [728, 659] width 6 height 5
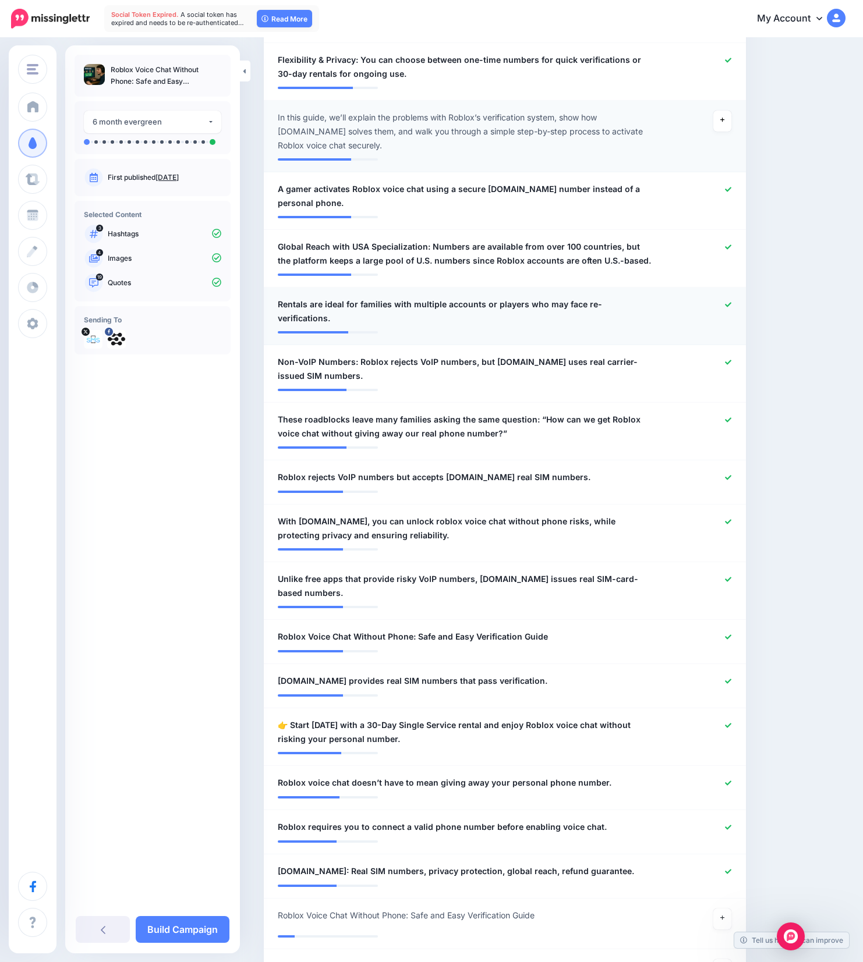
scroll to position [681, 0]
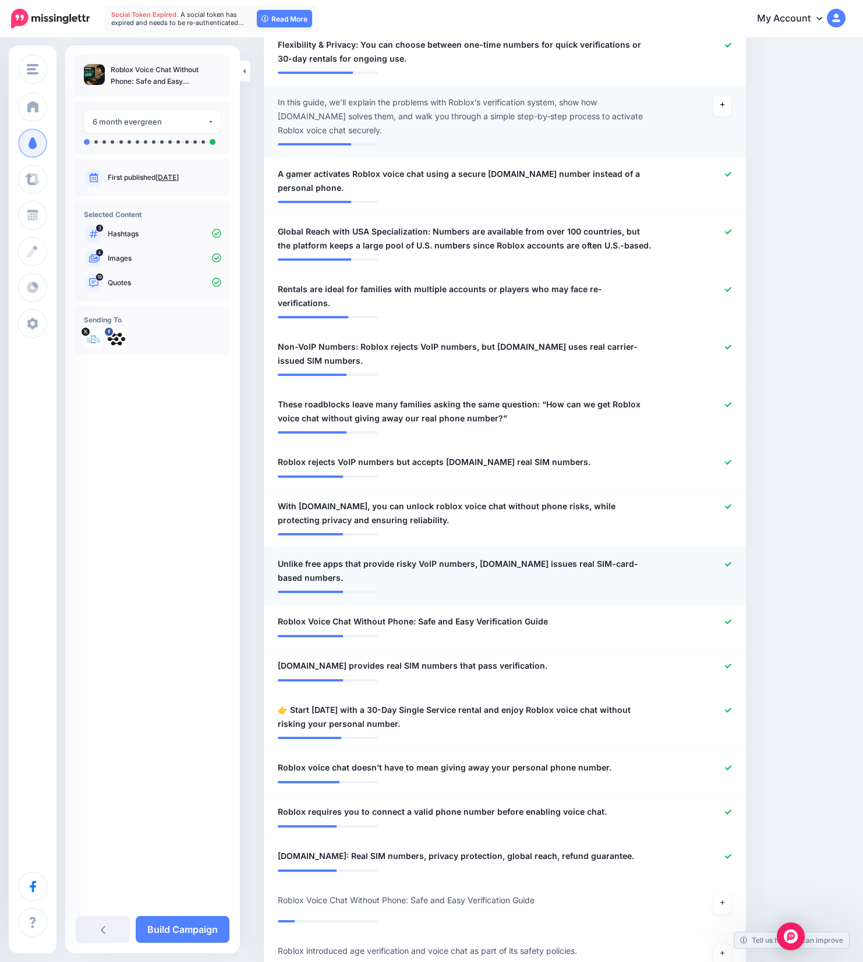
click at [731, 561] on icon at bounding box center [728, 564] width 6 height 6
click at [731, 503] on icon at bounding box center [728, 506] width 6 height 6
click at [731, 459] on icon at bounding box center [728, 462] width 6 height 6
drag, startPoint x: 193, startPoint y: 928, endPoint x: 250, endPoint y: 891, distance: 67.3
click at [193, 928] on link "Build Campaign" at bounding box center [183, 929] width 94 height 27
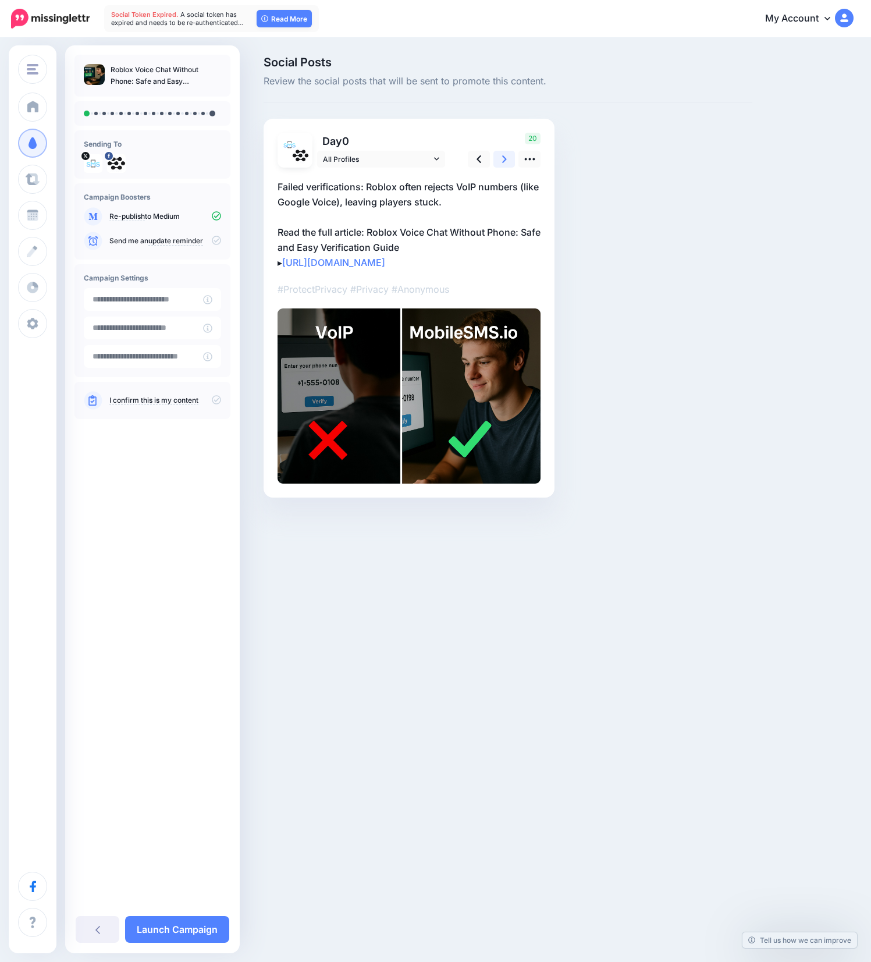
click at [499, 161] on link at bounding box center [505, 159] width 22 height 17
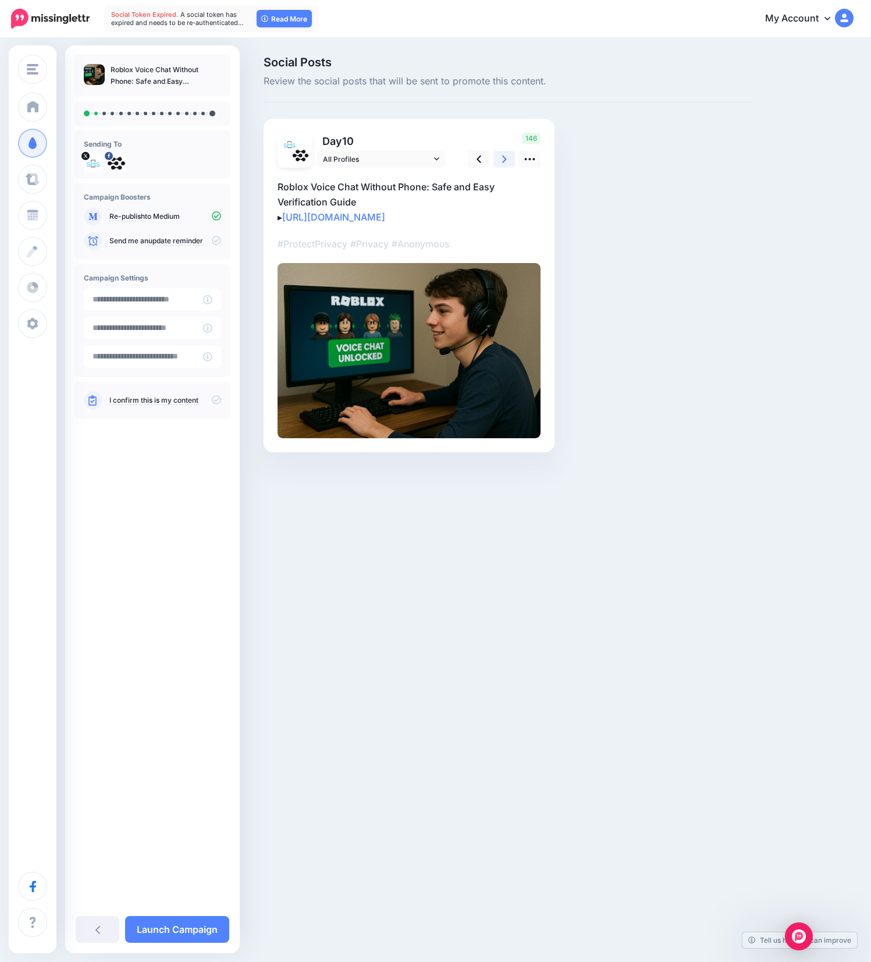
click at [499, 161] on link at bounding box center [505, 159] width 22 height 17
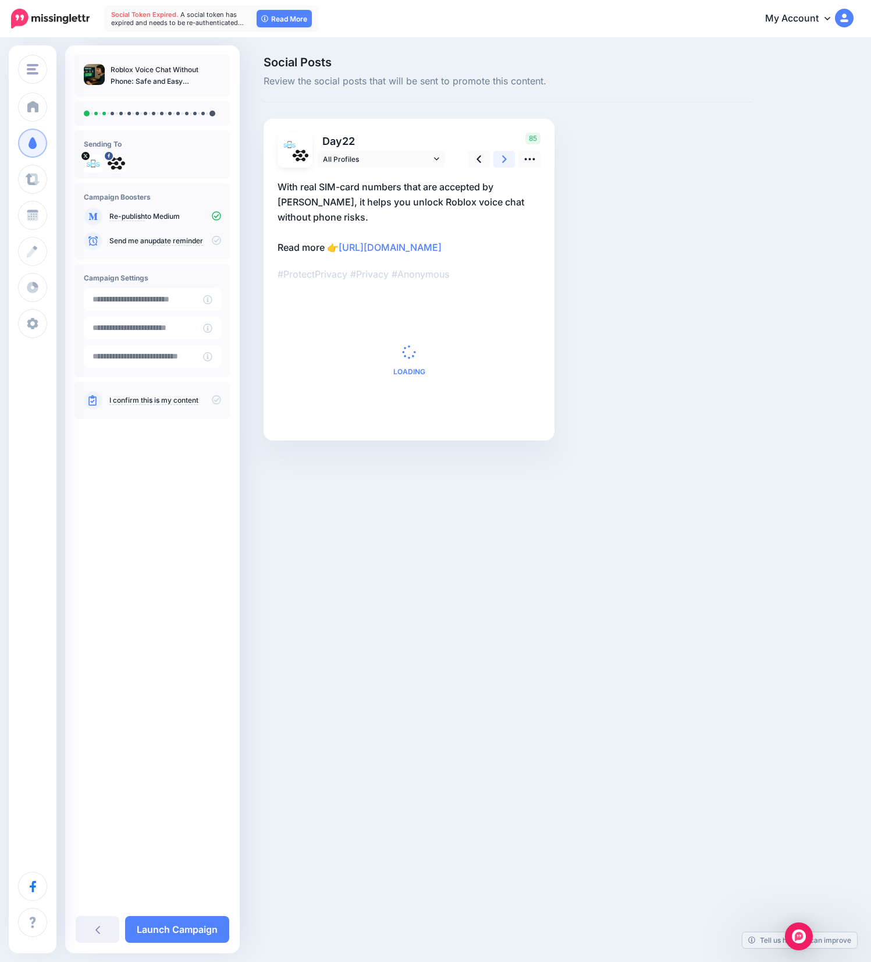
click at [499, 161] on link at bounding box center [505, 159] width 22 height 17
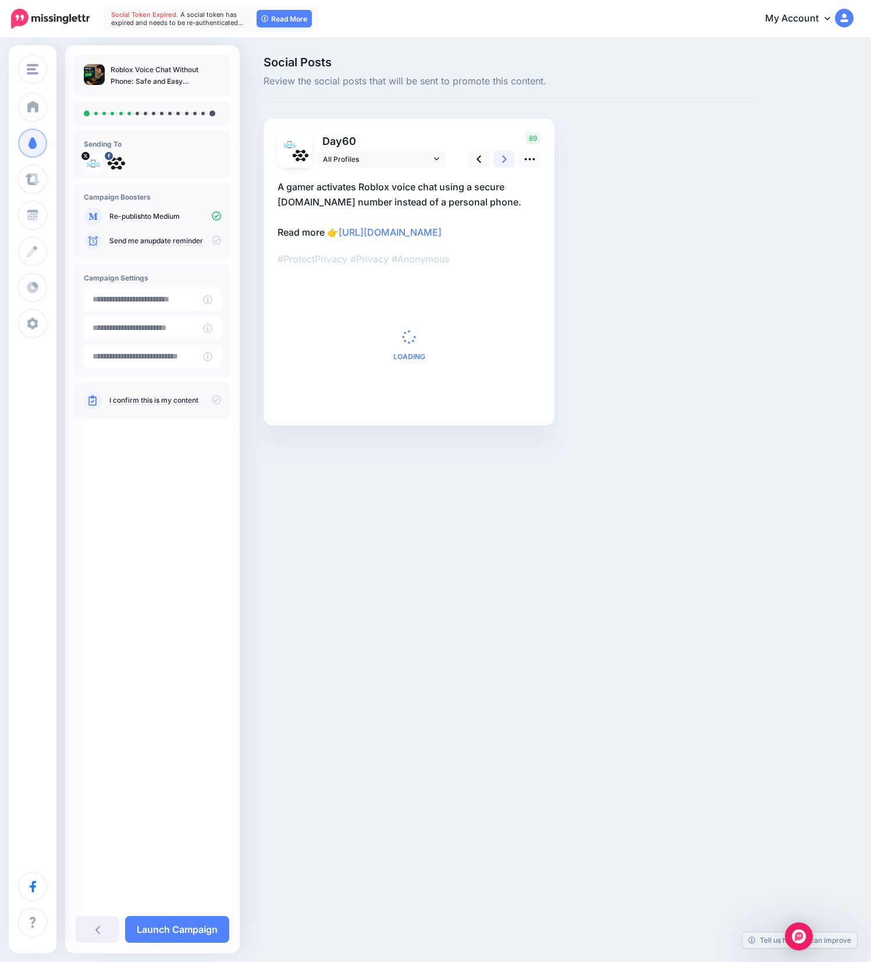
click at [499, 161] on link at bounding box center [505, 159] width 22 height 17
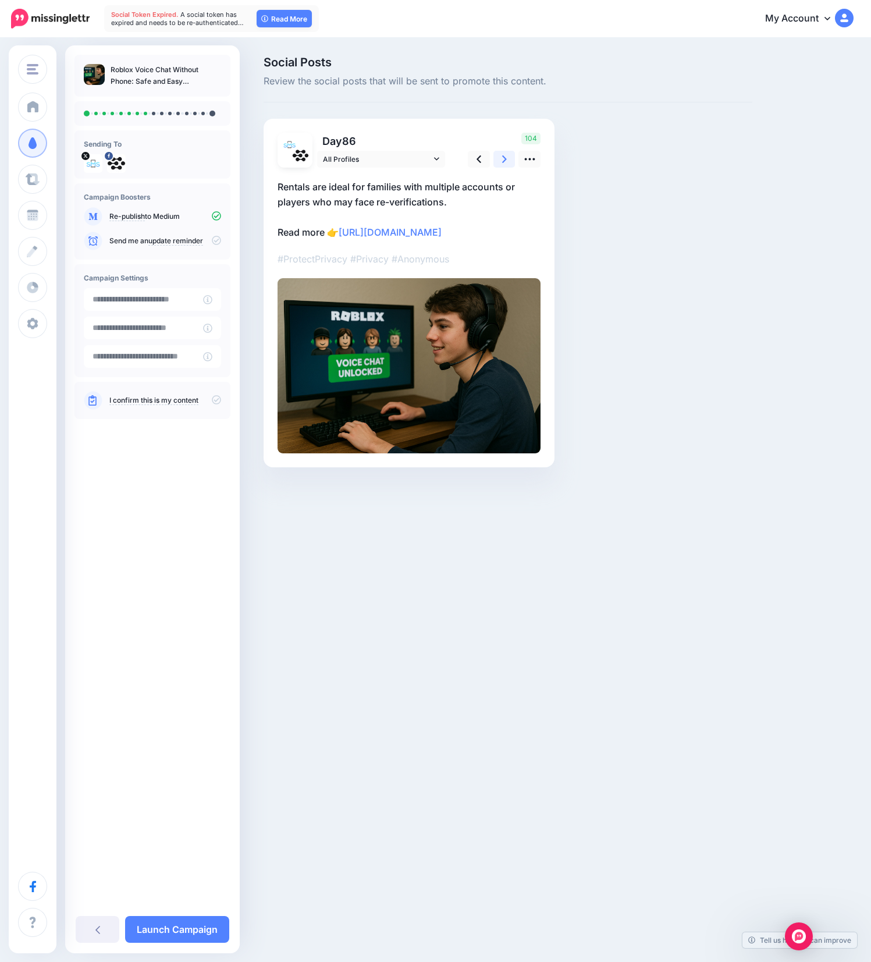
click at [499, 161] on link at bounding box center [505, 159] width 22 height 17
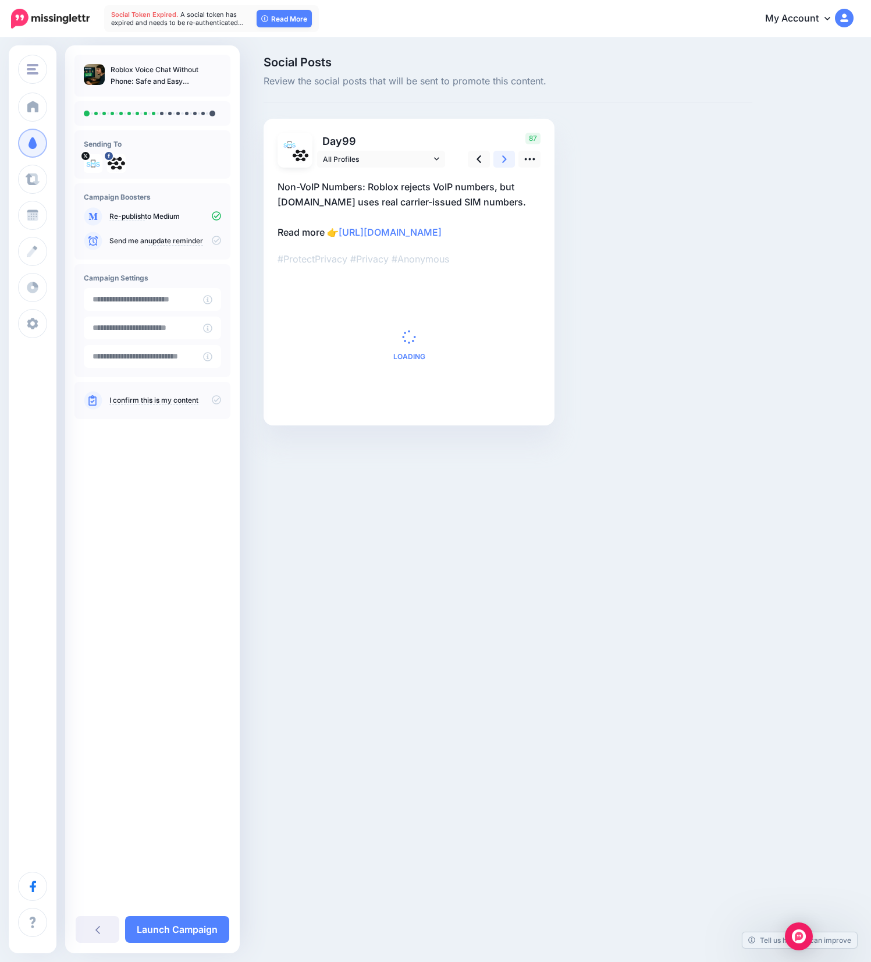
click at [499, 161] on link at bounding box center [505, 159] width 22 height 17
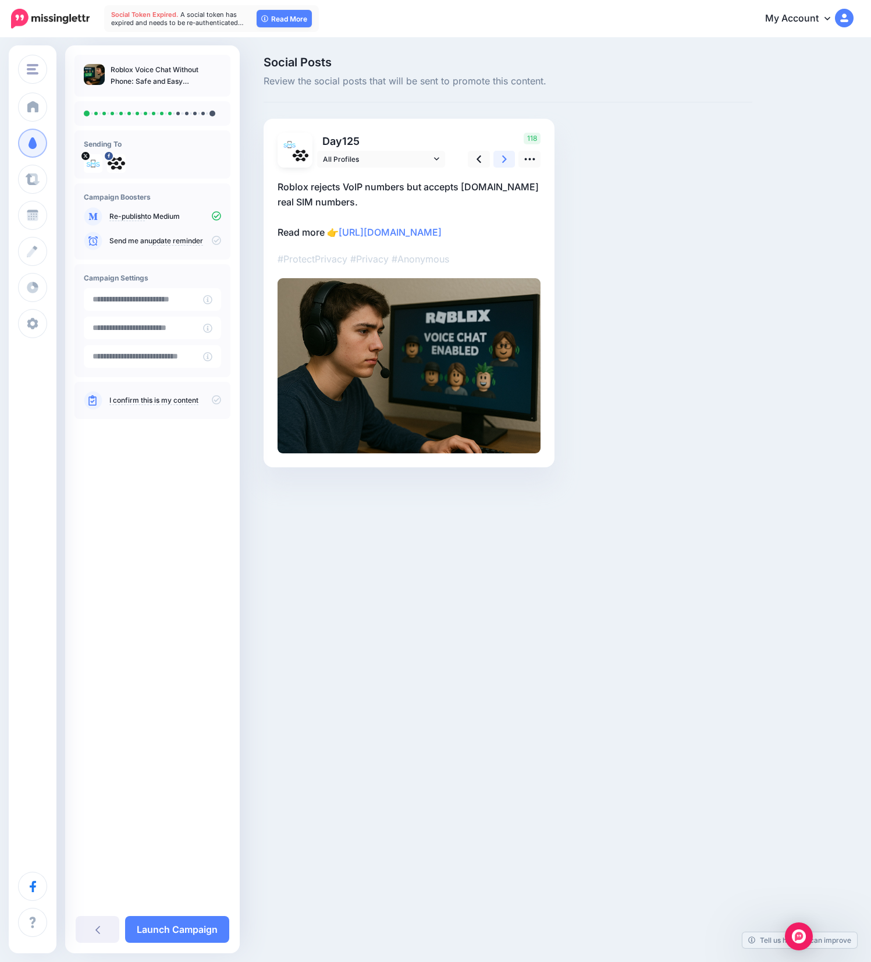
click at [499, 161] on link at bounding box center [505, 159] width 22 height 17
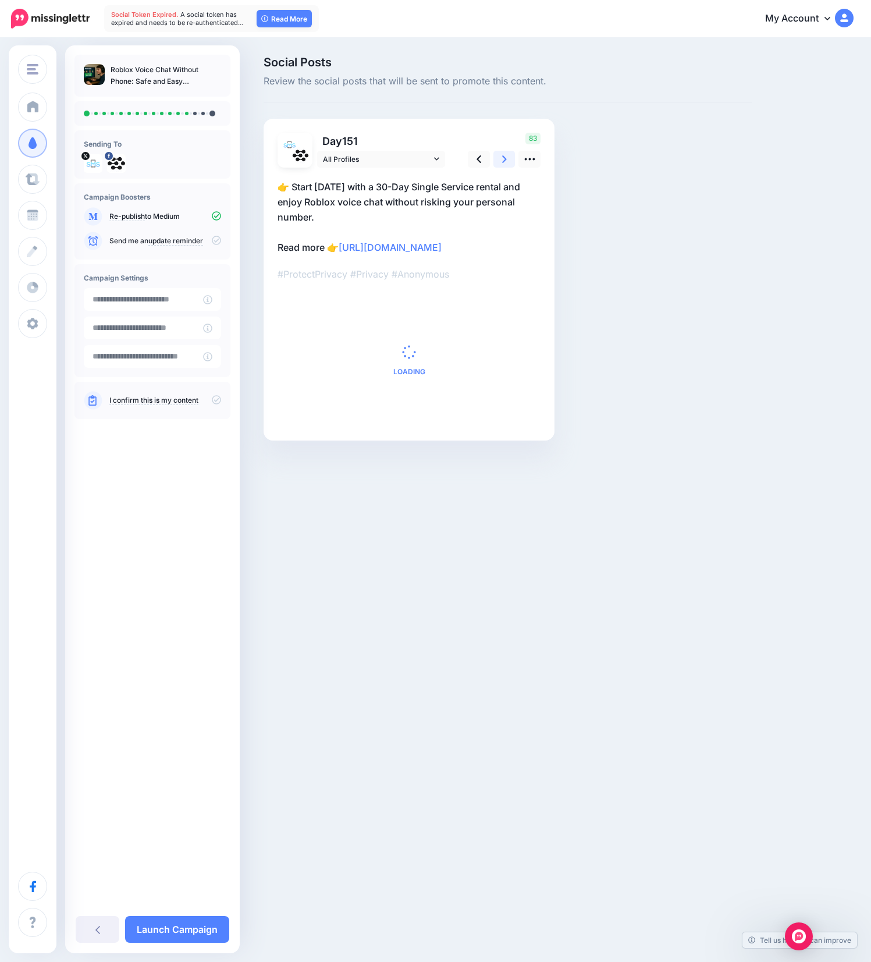
click at [499, 161] on link at bounding box center [505, 159] width 22 height 17
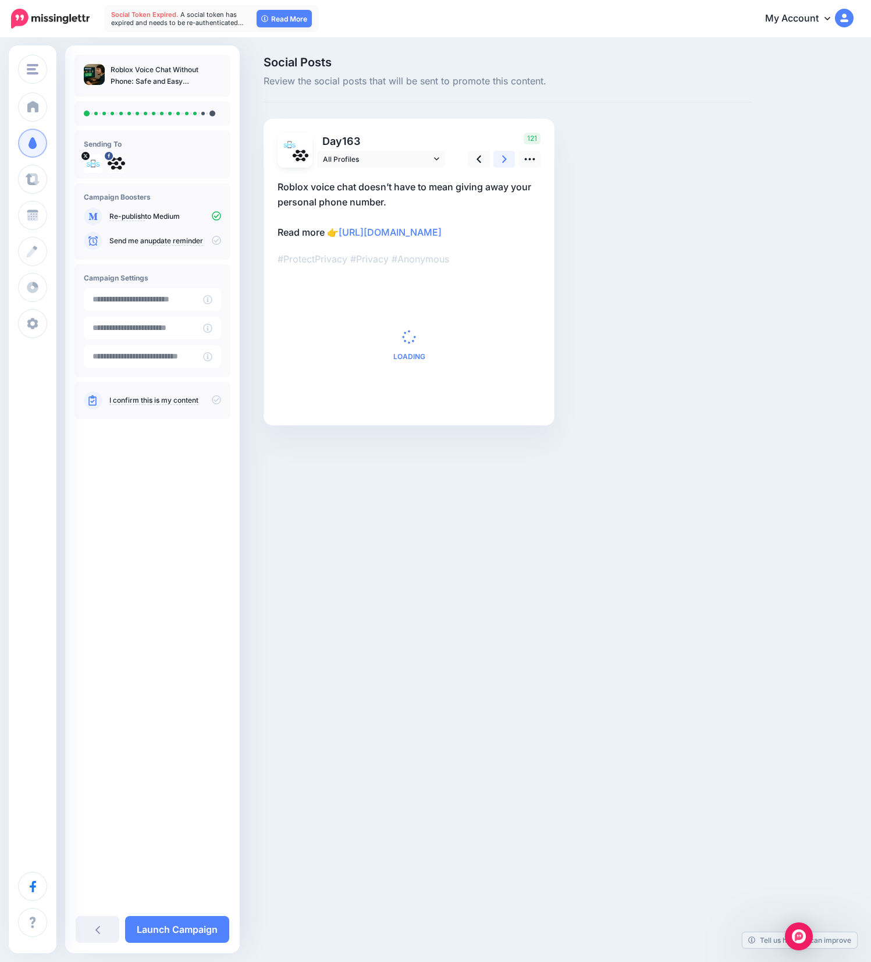
click at [499, 161] on link at bounding box center [505, 159] width 22 height 17
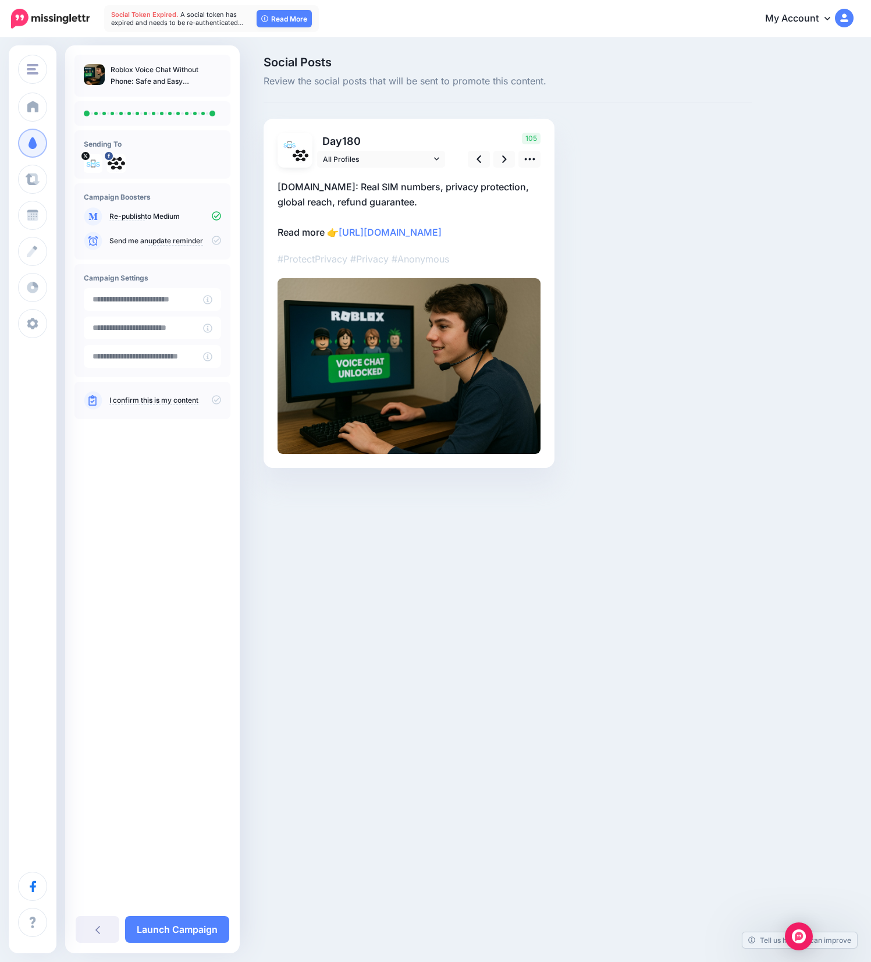
click at [217, 401] on icon at bounding box center [216, 399] width 9 height 9
drag, startPoint x: 167, startPoint y: 932, endPoint x: 212, endPoint y: 897, distance: 57.3
click at [167, 932] on link "Launch Campaign" at bounding box center [177, 929] width 104 height 27
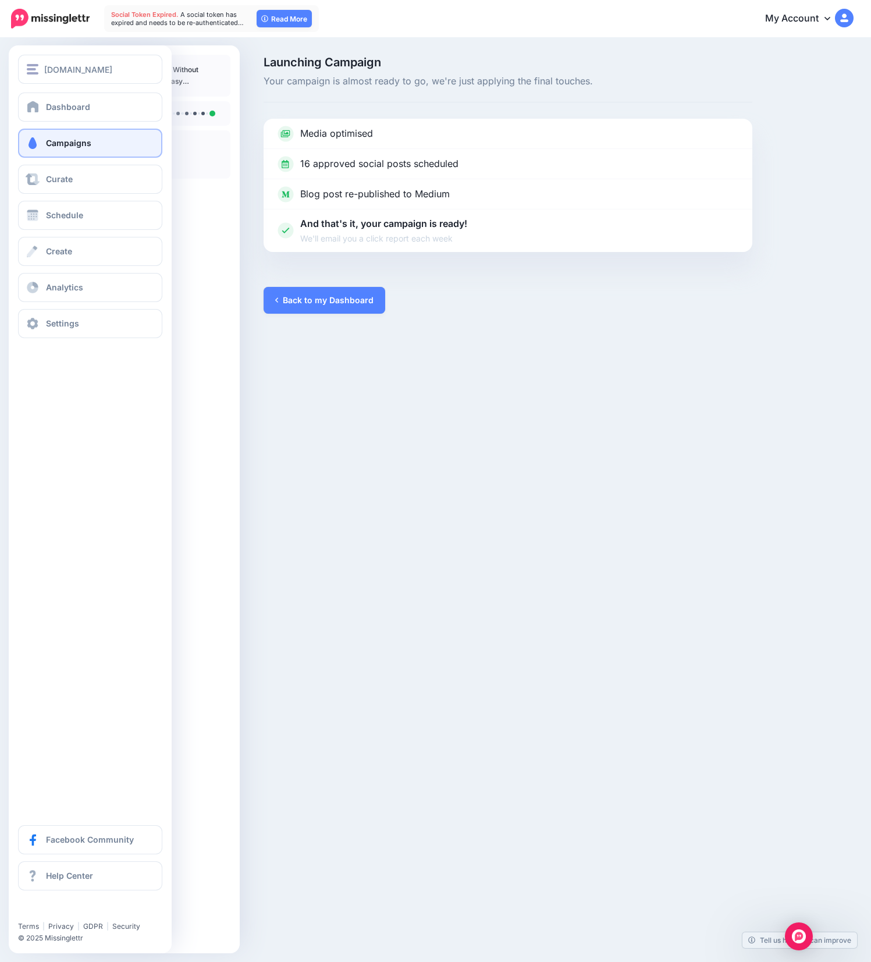
click at [45, 139] on link "Campaigns" at bounding box center [90, 143] width 144 height 29
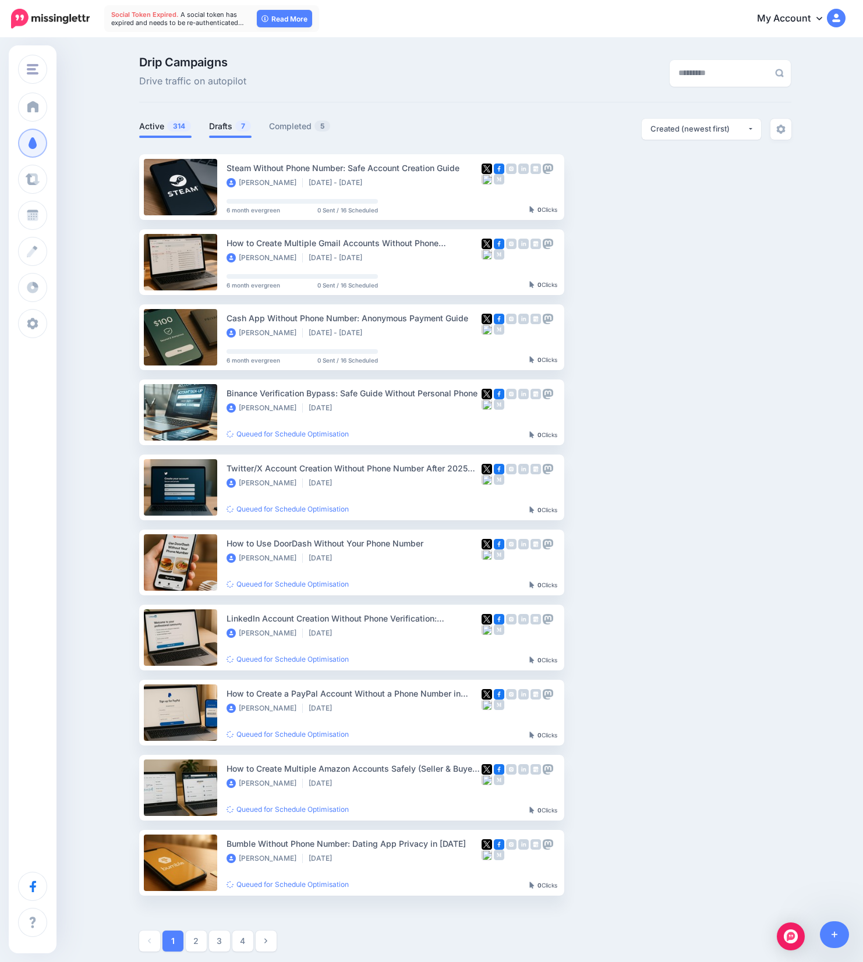
click at [235, 126] on link "Drafts 7" at bounding box center [230, 126] width 42 height 14
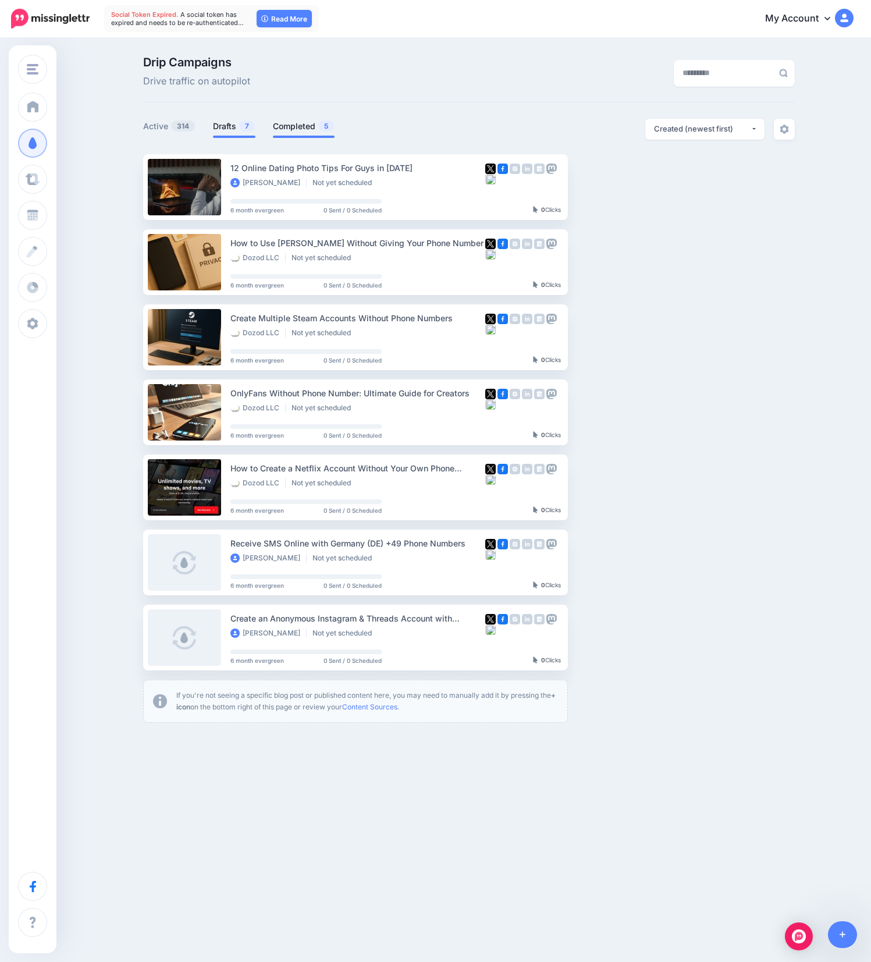
click at [304, 130] on link "Completed 5" at bounding box center [304, 126] width 62 height 14
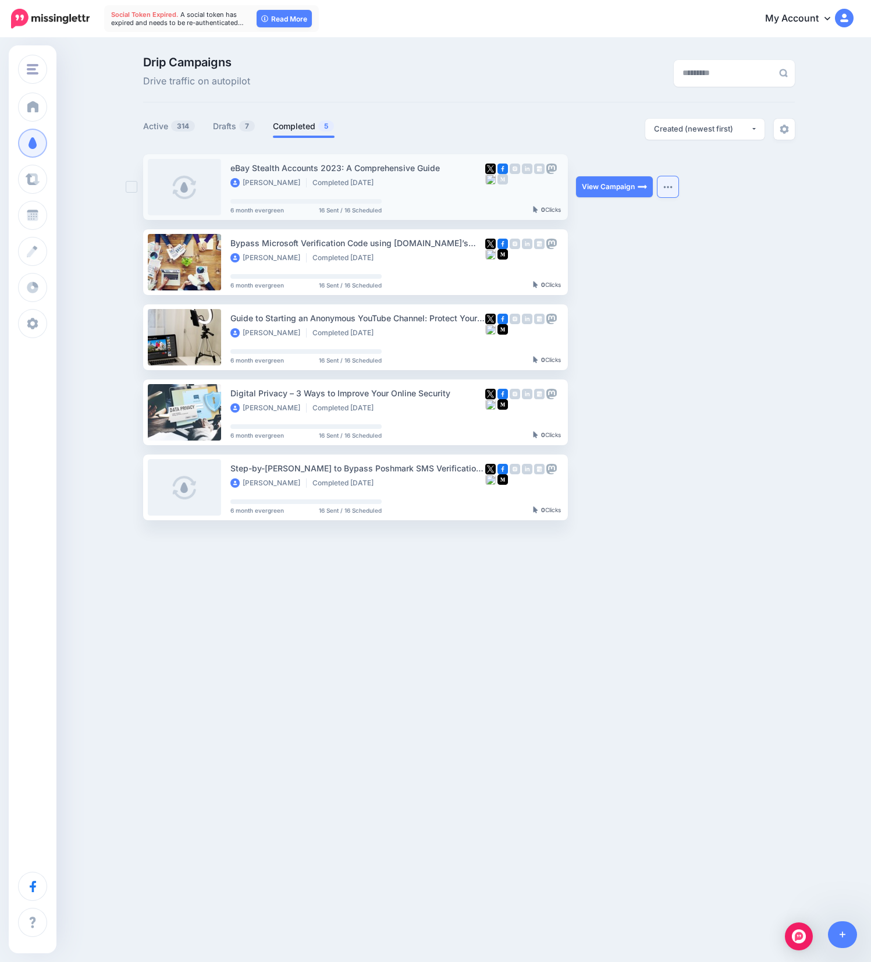
click at [671, 192] on button "button" at bounding box center [668, 186] width 21 height 21
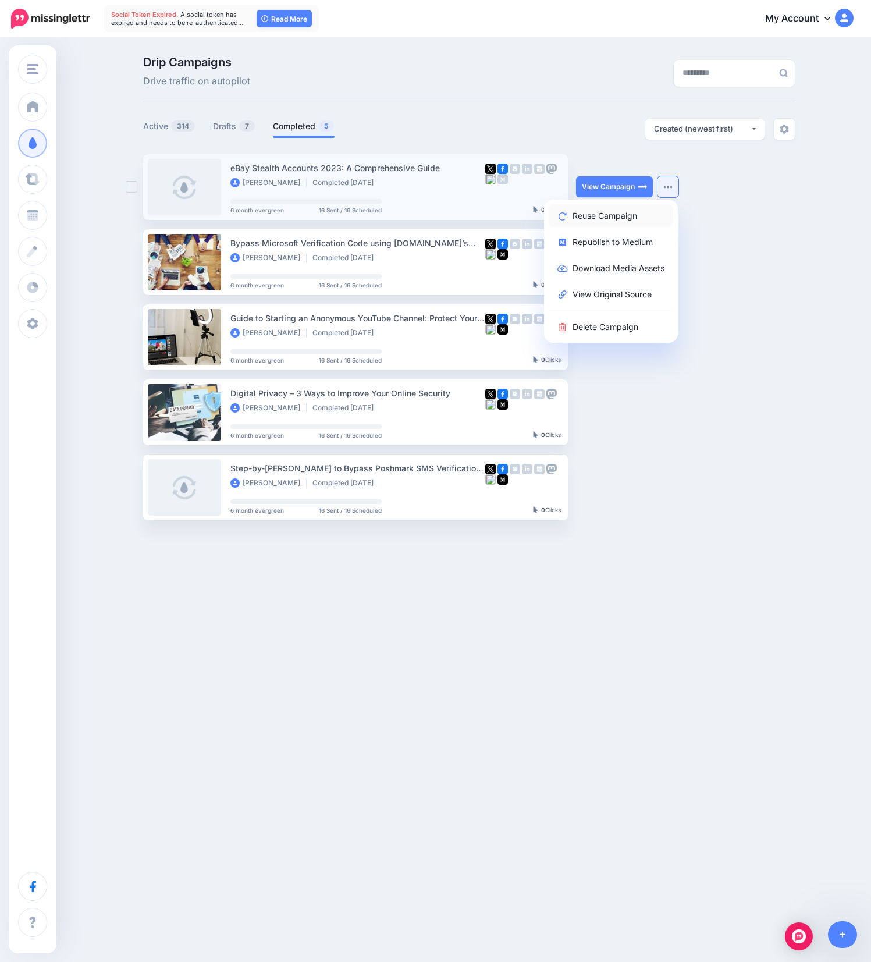
click at [612, 217] on link "Reuse Campaign" at bounding box center [611, 215] width 125 height 23
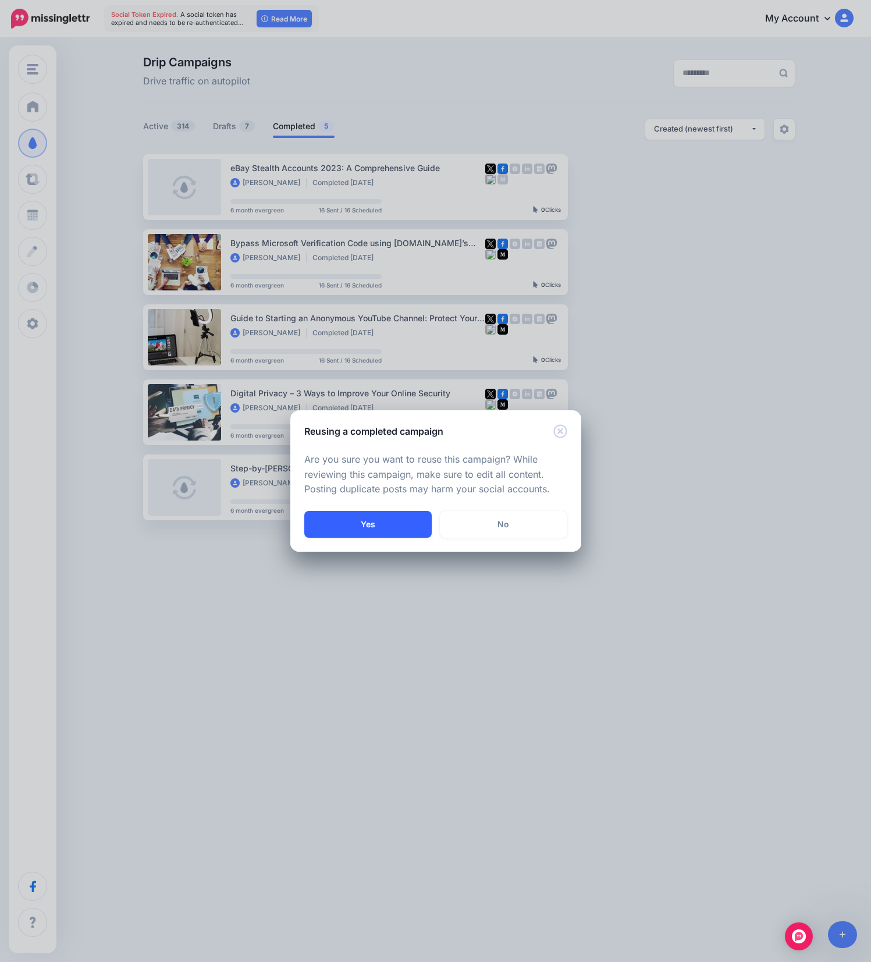
click at [405, 517] on button "Yes" at bounding box center [367, 524] width 127 height 27
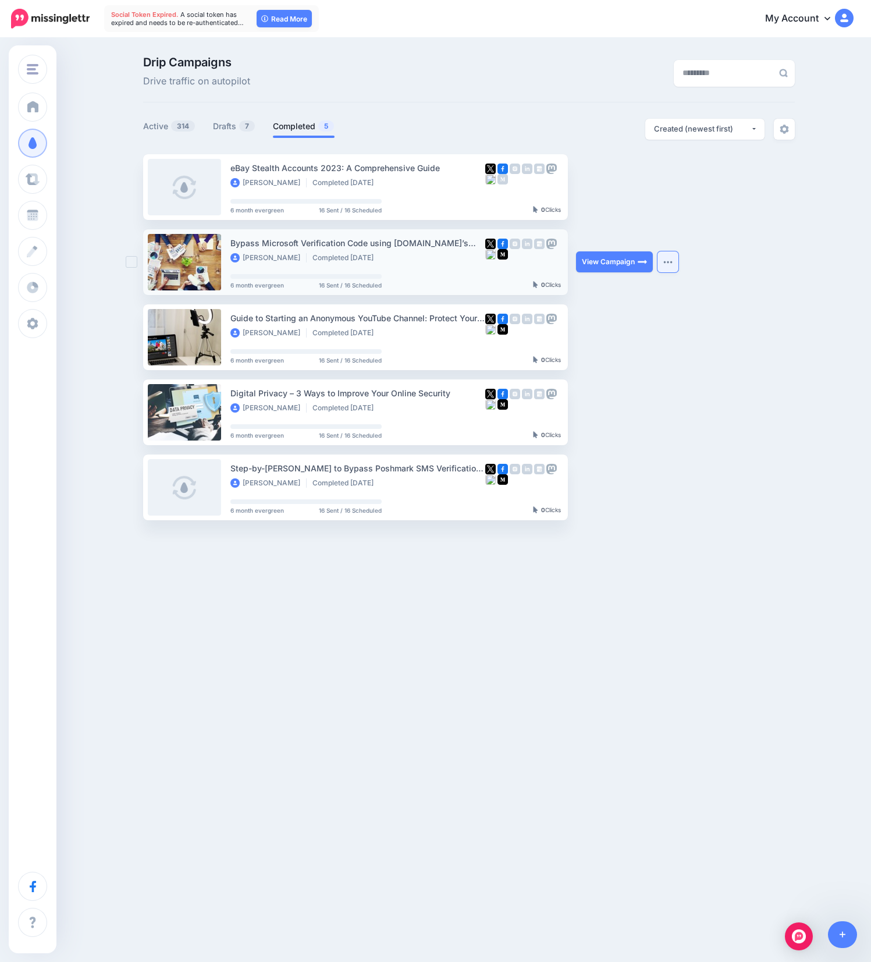
click at [669, 263] on img "button" at bounding box center [667, 261] width 9 height 3
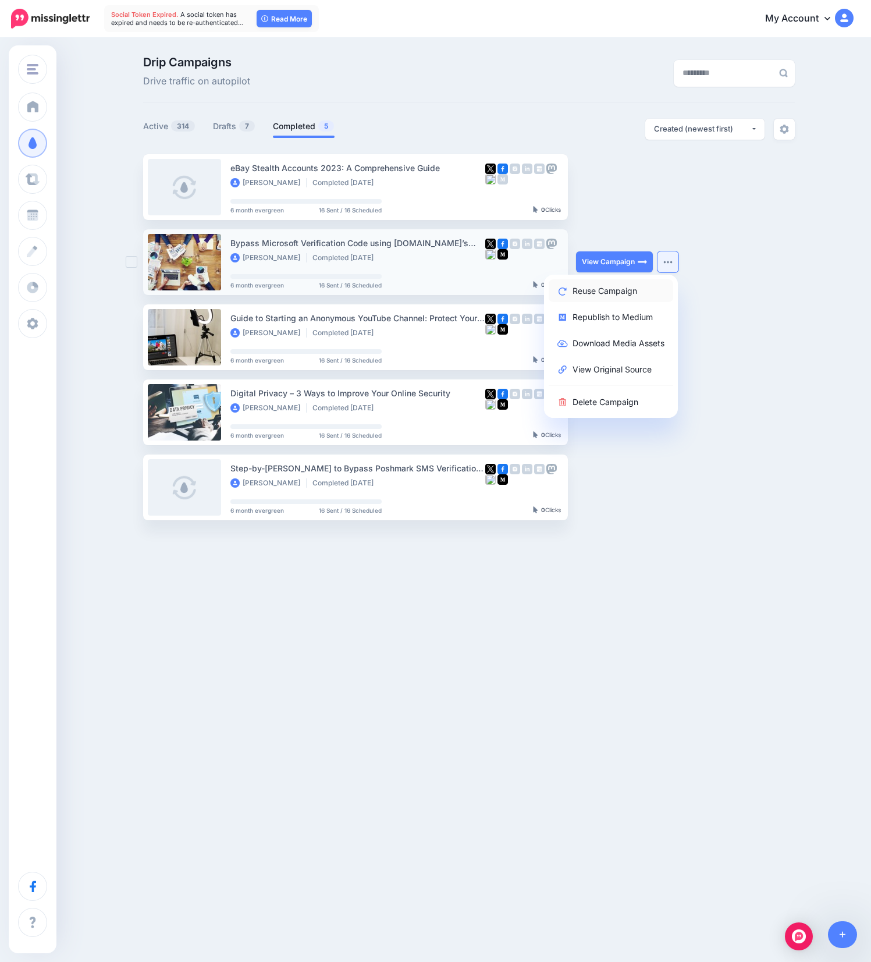
click at [588, 294] on link "Reuse Campaign" at bounding box center [611, 290] width 125 height 23
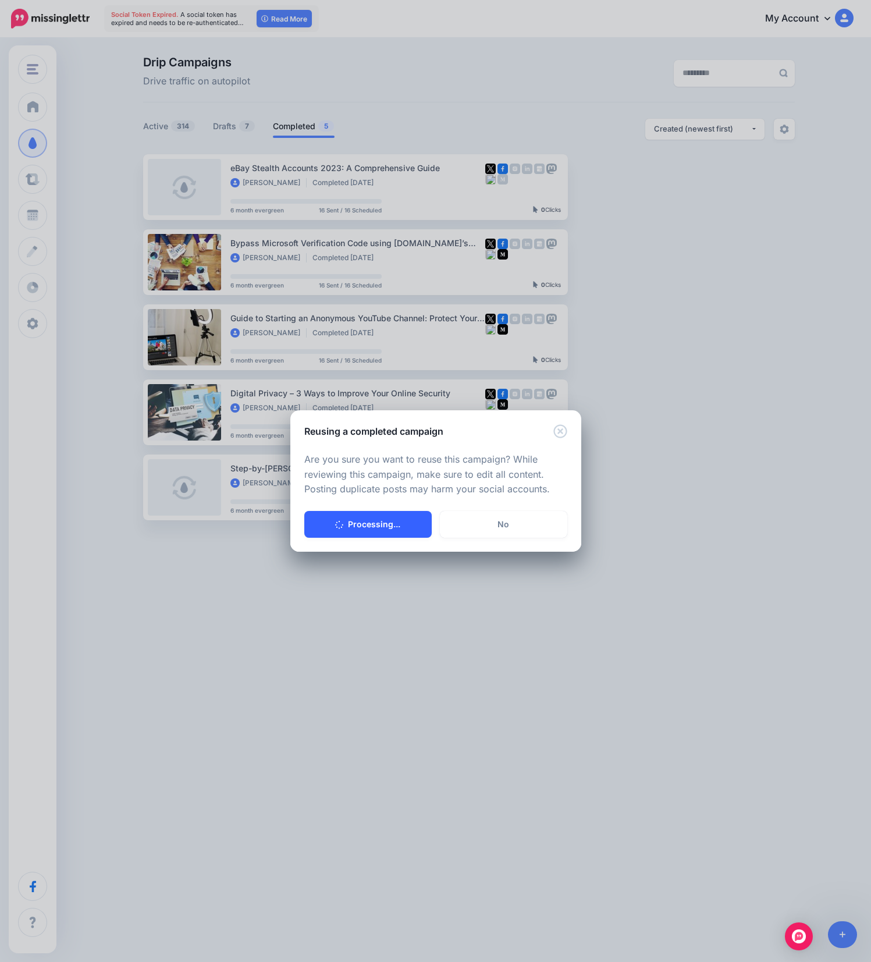
click at [396, 527] on button "Processing..." at bounding box center [367, 524] width 127 height 27
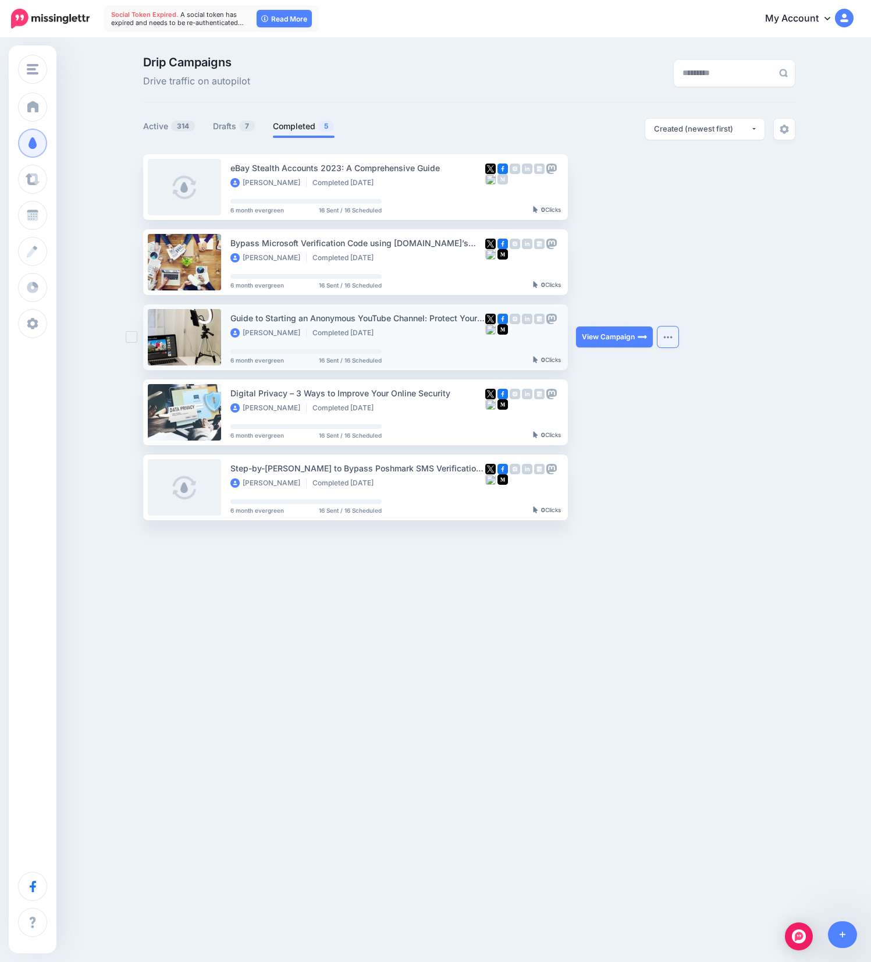
click at [672, 338] on img "button" at bounding box center [667, 336] width 9 height 3
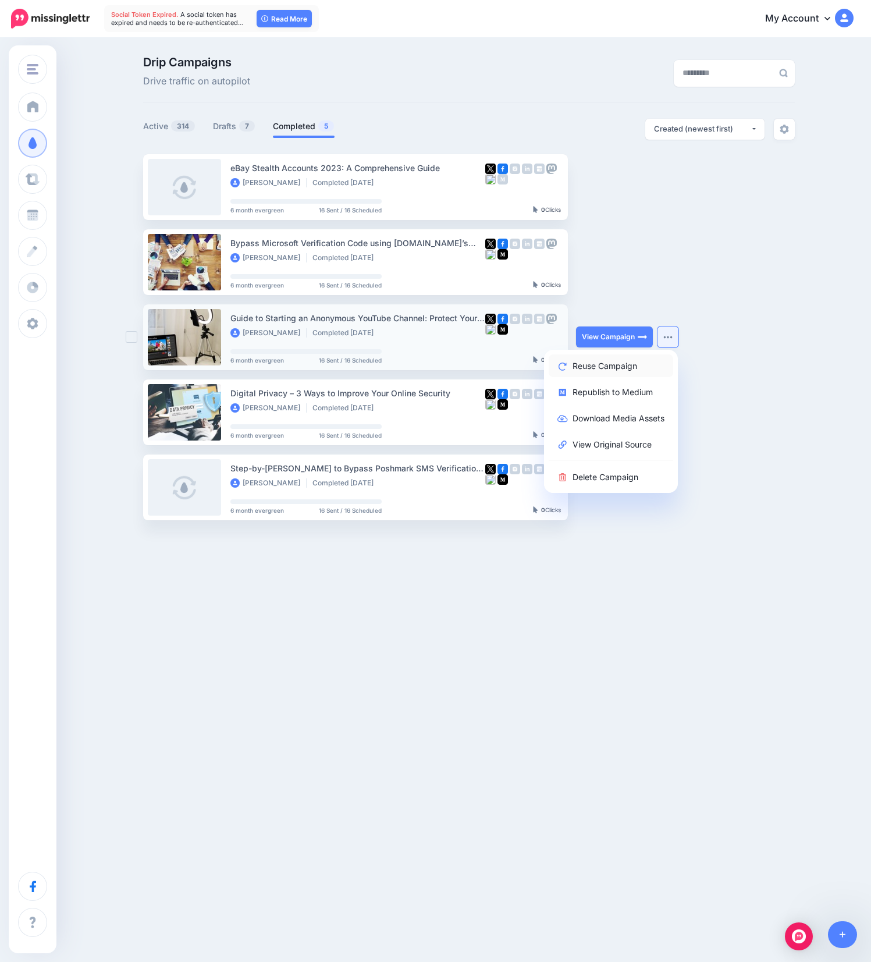
click at [611, 370] on link "Reuse Campaign" at bounding box center [611, 365] width 125 height 23
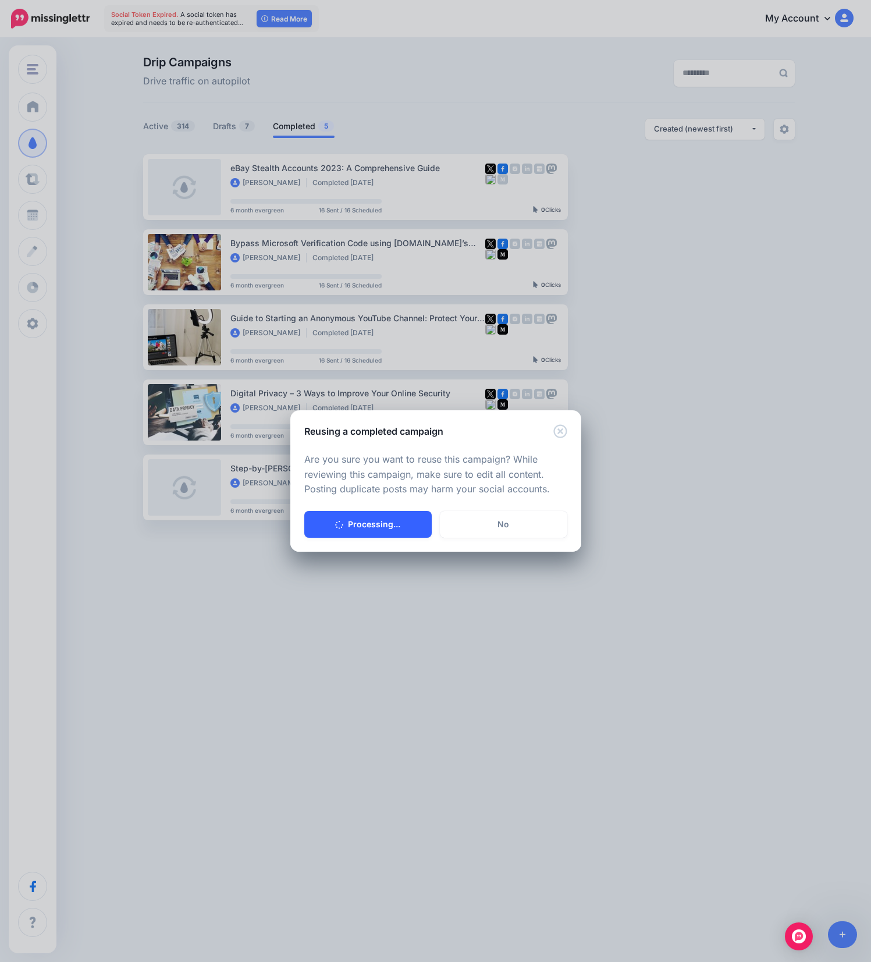
click at [379, 517] on button "Processing..." at bounding box center [367, 524] width 127 height 27
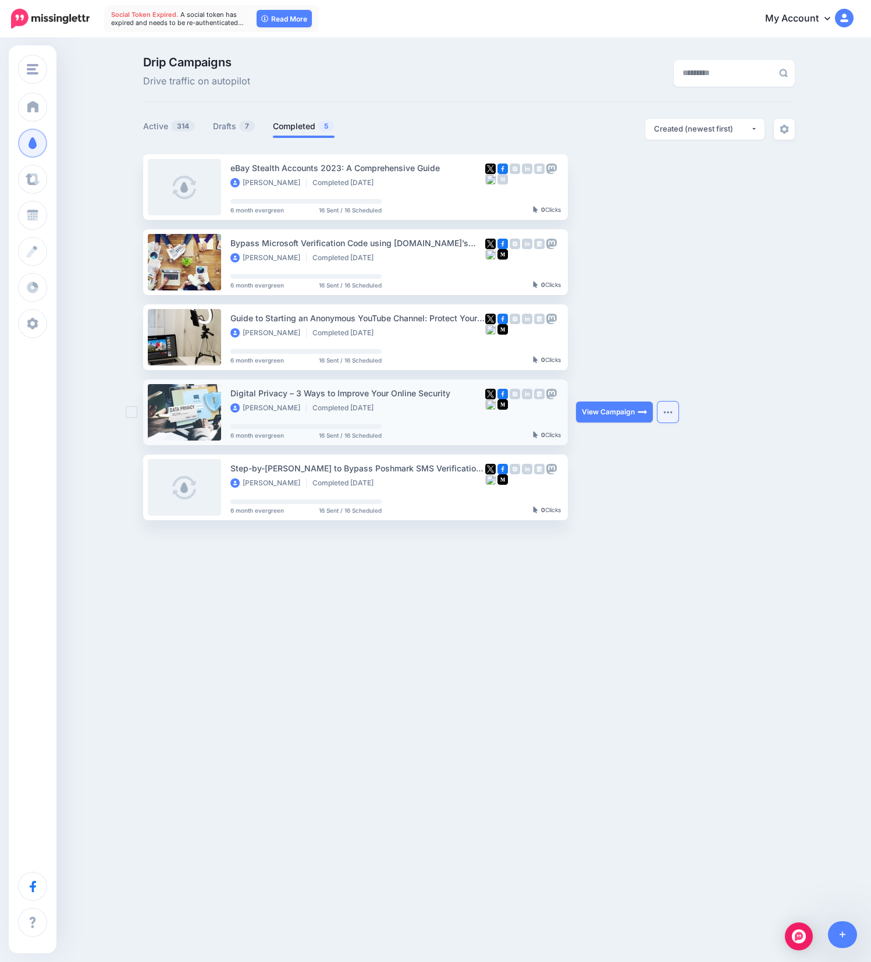
click at [664, 407] on button "button" at bounding box center [668, 412] width 21 height 21
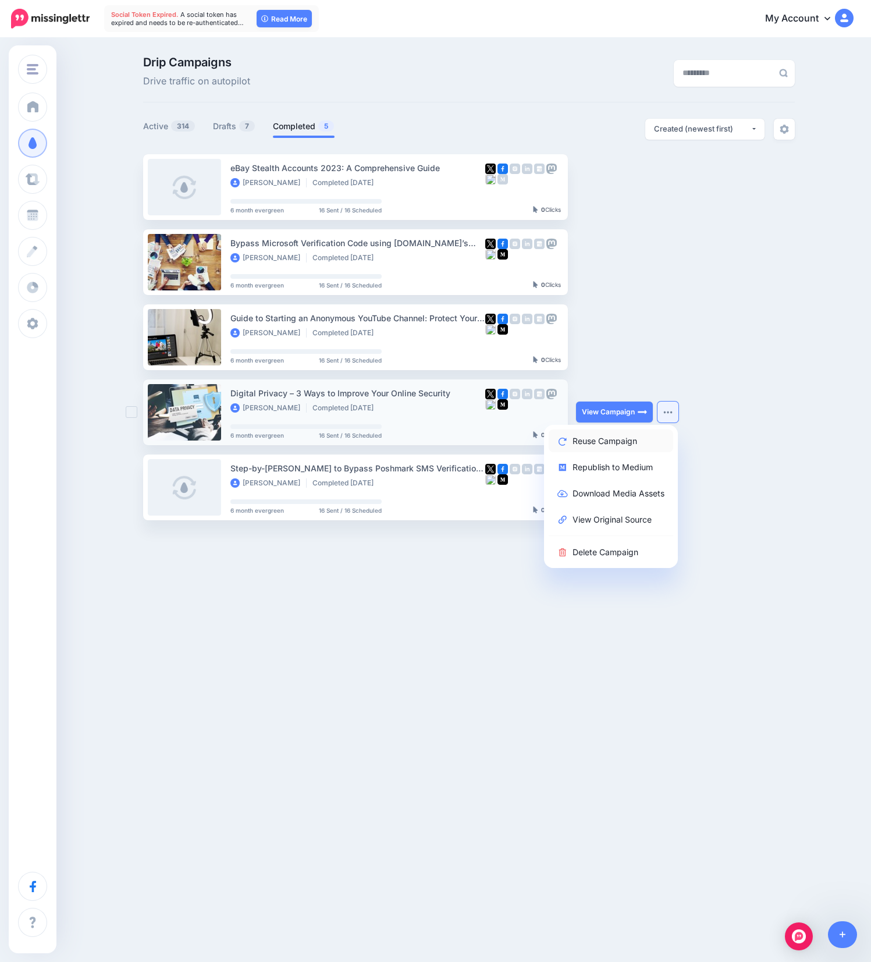
click at [621, 445] on link "Reuse Campaign" at bounding box center [611, 441] width 125 height 23
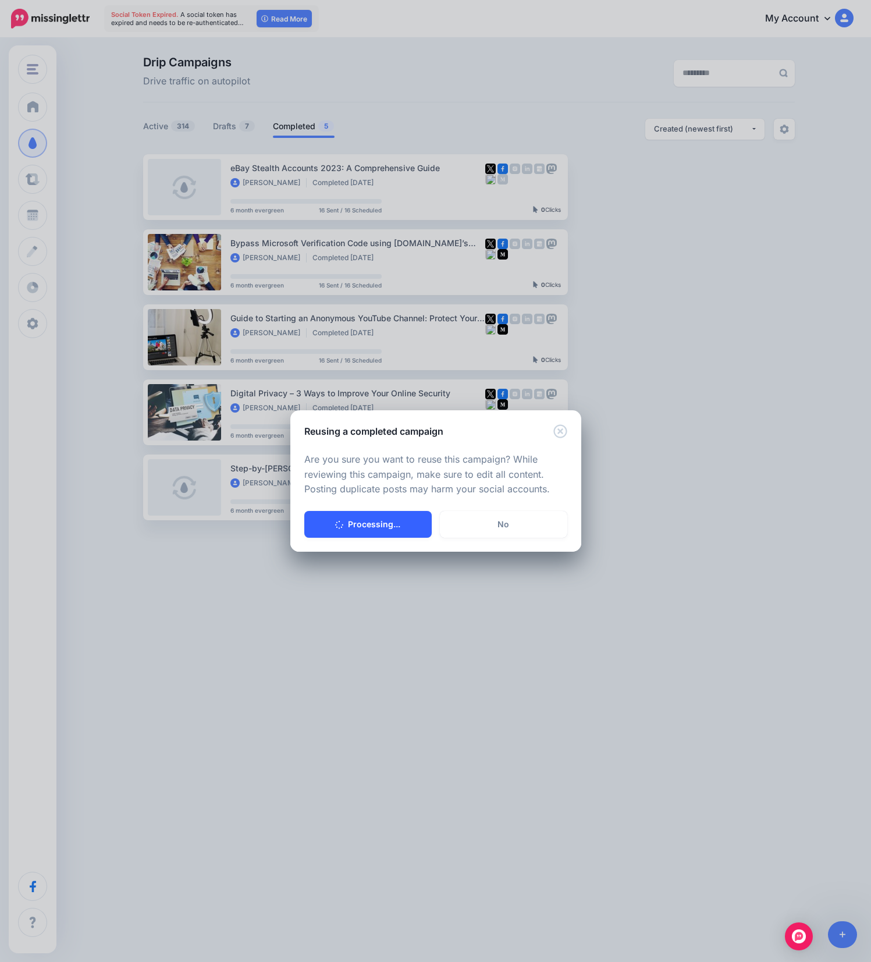
click at [384, 516] on button "Processing..." at bounding box center [367, 524] width 127 height 27
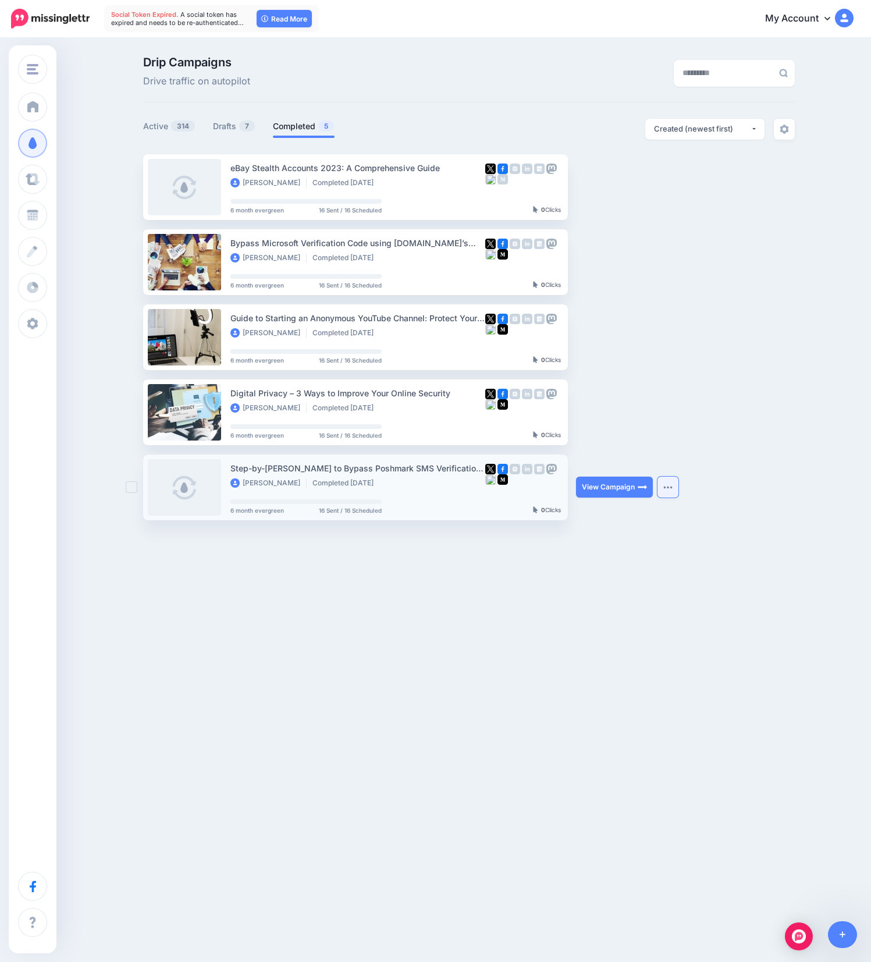
click at [663, 485] on img "button" at bounding box center [667, 486] width 9 height 3
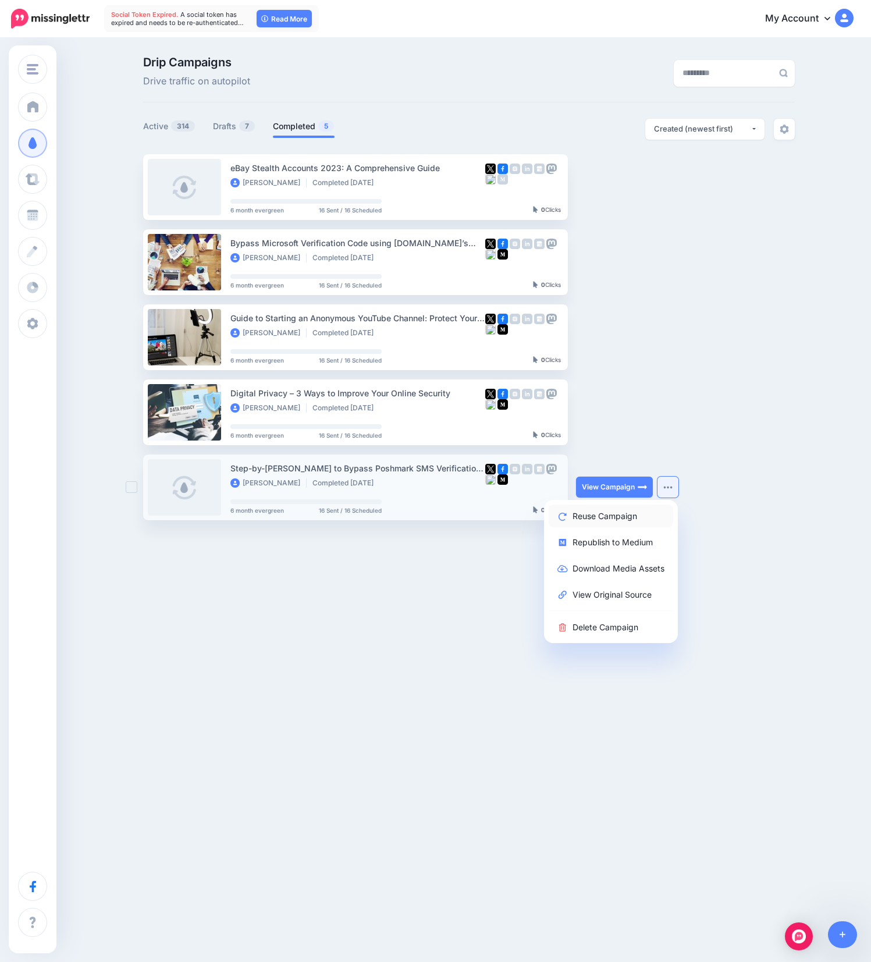
click at [596, 516] on link "Reuse Campaign" at bounding box center [611, 516] width 125 height 23
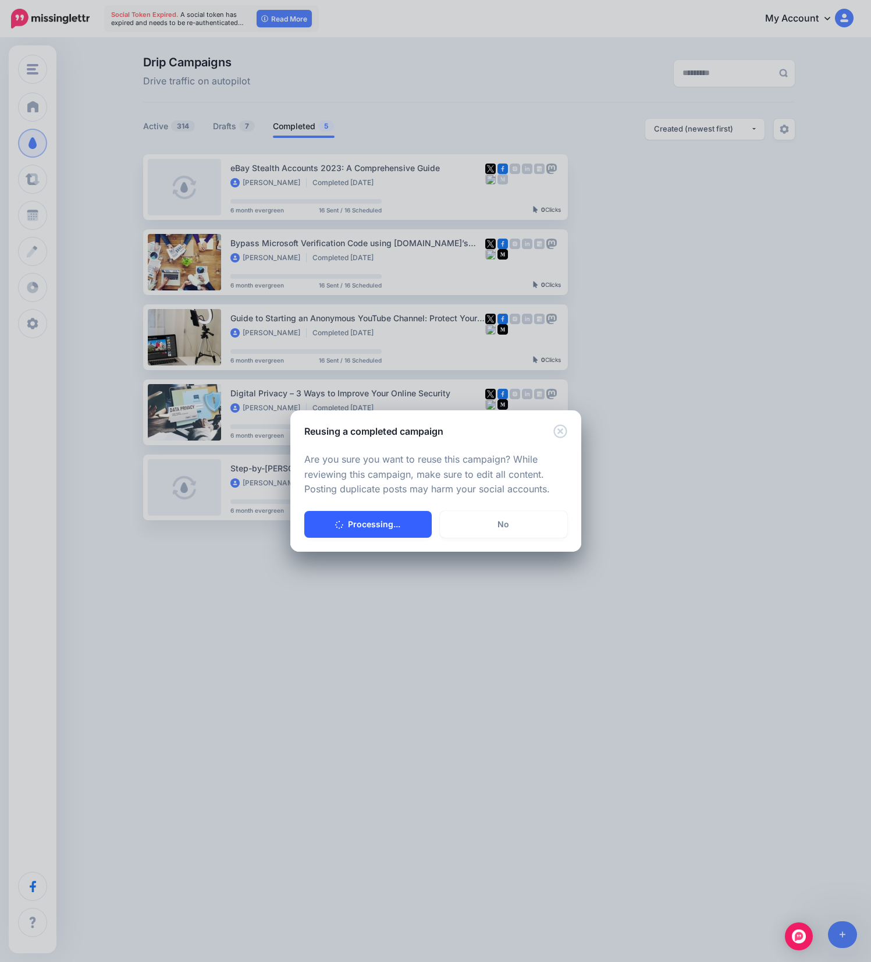
click at [386, 530] on button "Processing..." at bounding box center [367, 524] width 127 height 27
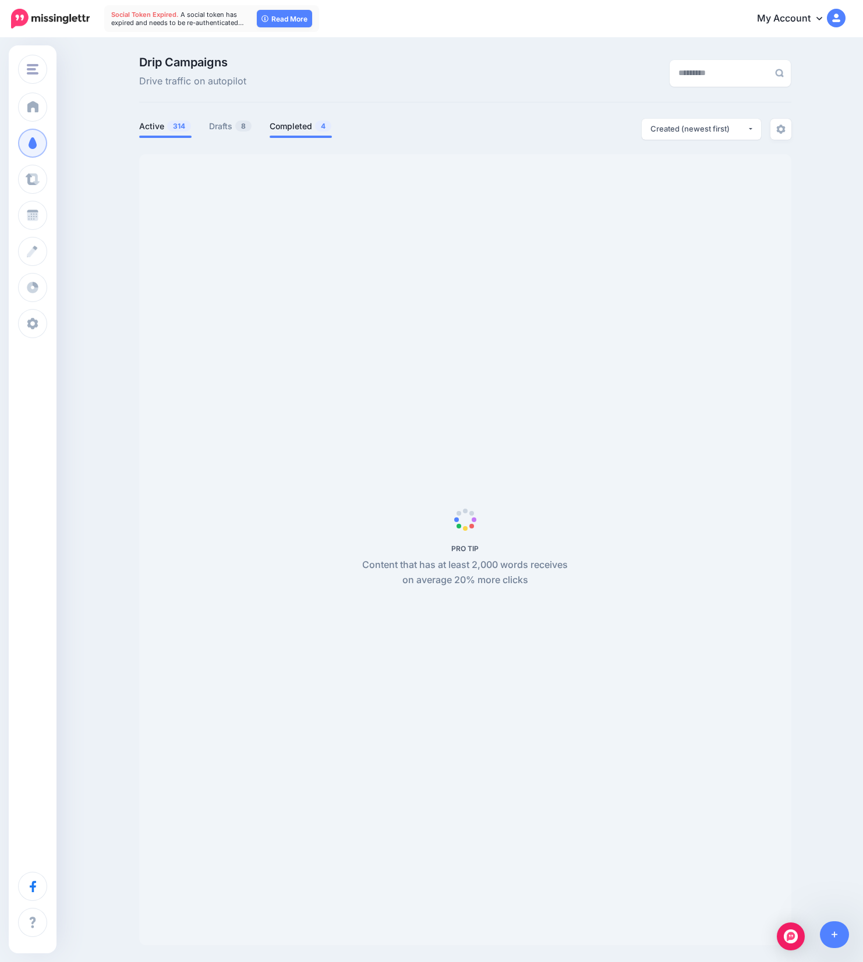
click at [299, 132] on link "Completed 4" at bounding box center [300, 126] width 62 height 14
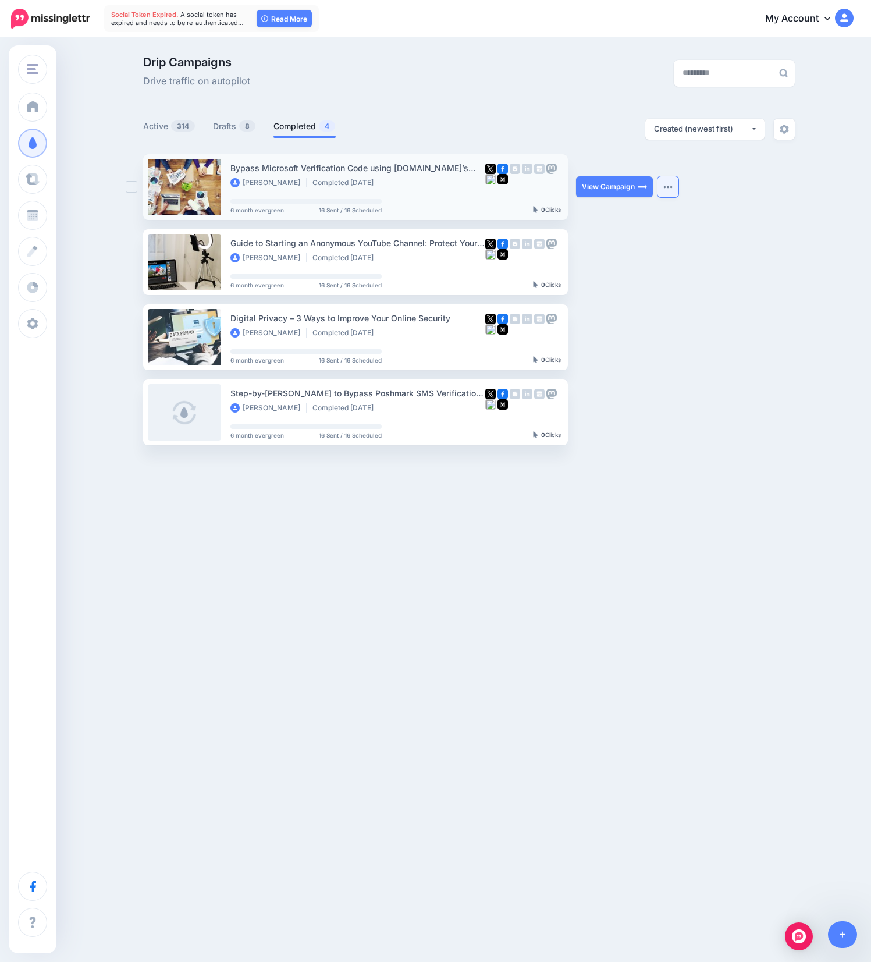
click at [667, 182] on button "button" at bounding box center [668, 186] width 21 height 21
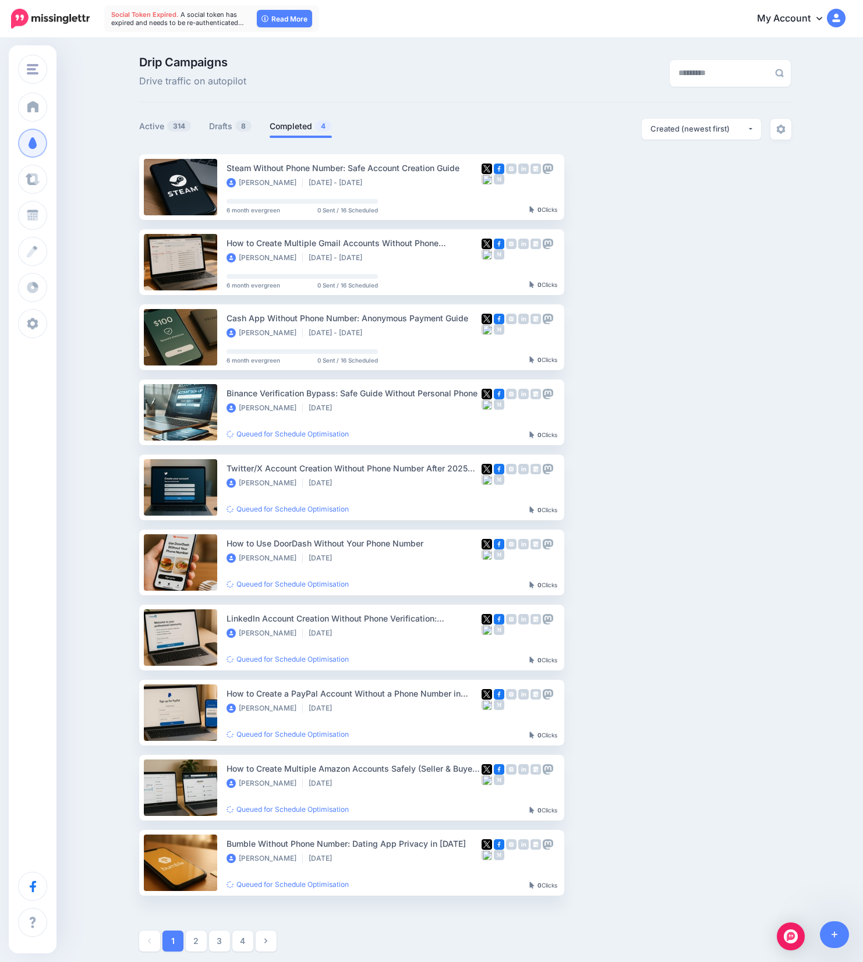
click at [599, 218] on div "View Campaign Pause Campaign View Scheduled Content Reschedule Campaign Republi…" at bounding box center [615, 187] width 87 height 66
click at [313, 132] on link "Completed 4" at bounding box center [300, 126] width 62 height 14
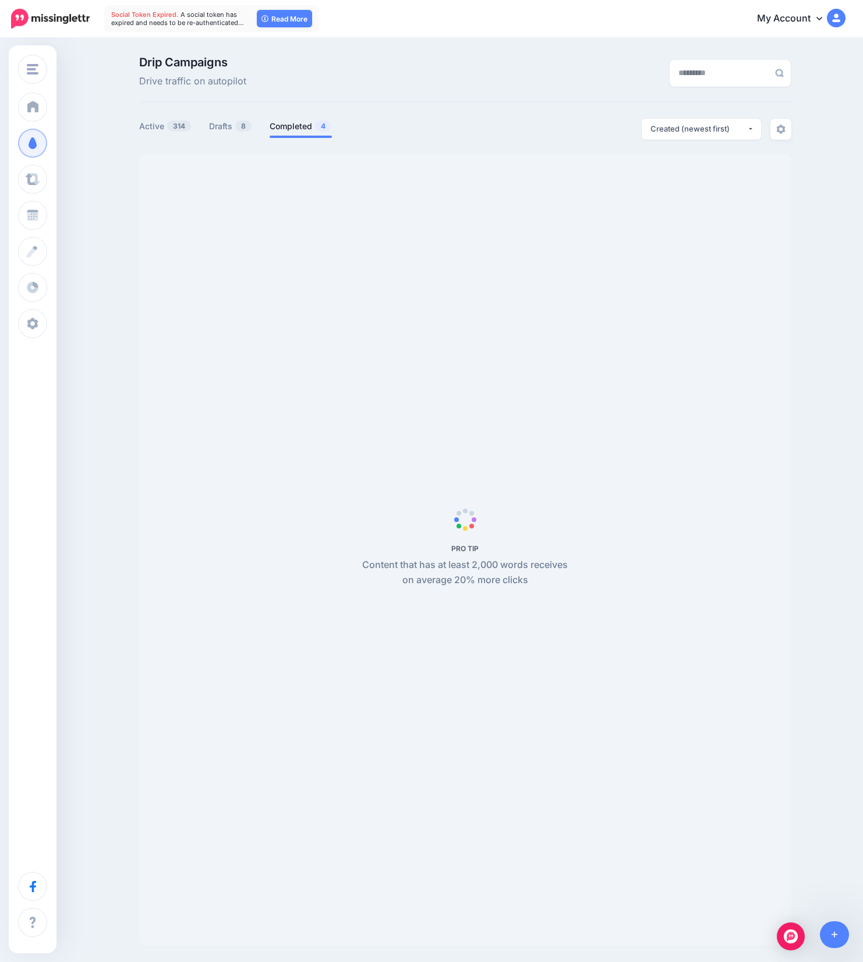
click at [310, 130] on link "Completed 4" at bounding box center [300, 126] width 62 height 14
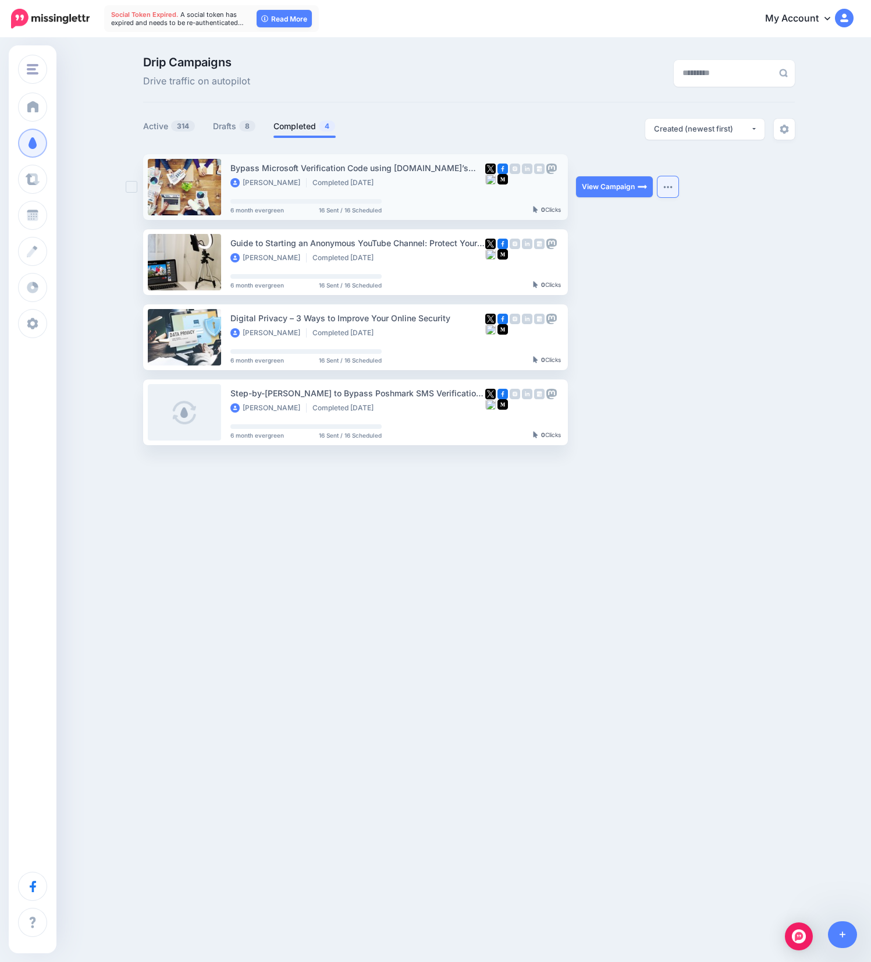
click at [666, 186] on img "button" at bounding box center [667, 186] width 9 height 3
click at [622, 215] on div "View Campaign Reuse Campaign Republish to Medium Download Media Assets View Ori…" at bounding box center [619, 187] width 87 height 66
click at [665, 185] on img "button" at bounding box center [667, 186] width 9 height 3
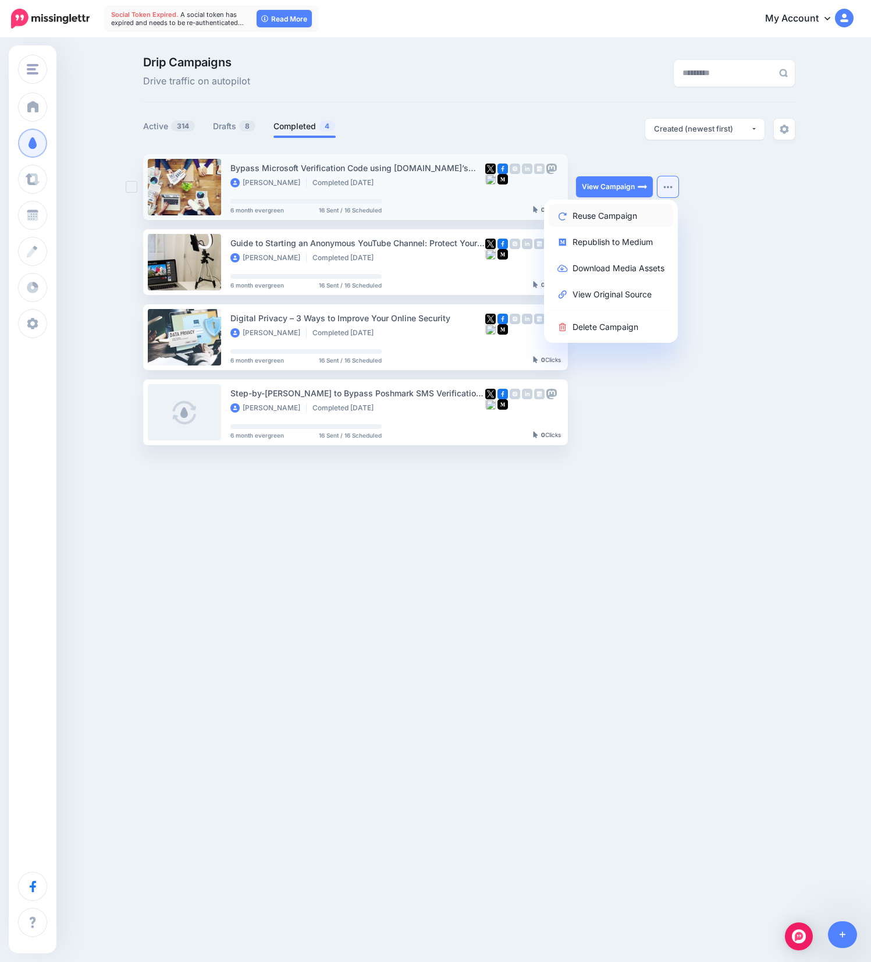
click at [623, 214] on link "Reuse Campaign" at bounding box center [611, 215] width 125 height 23
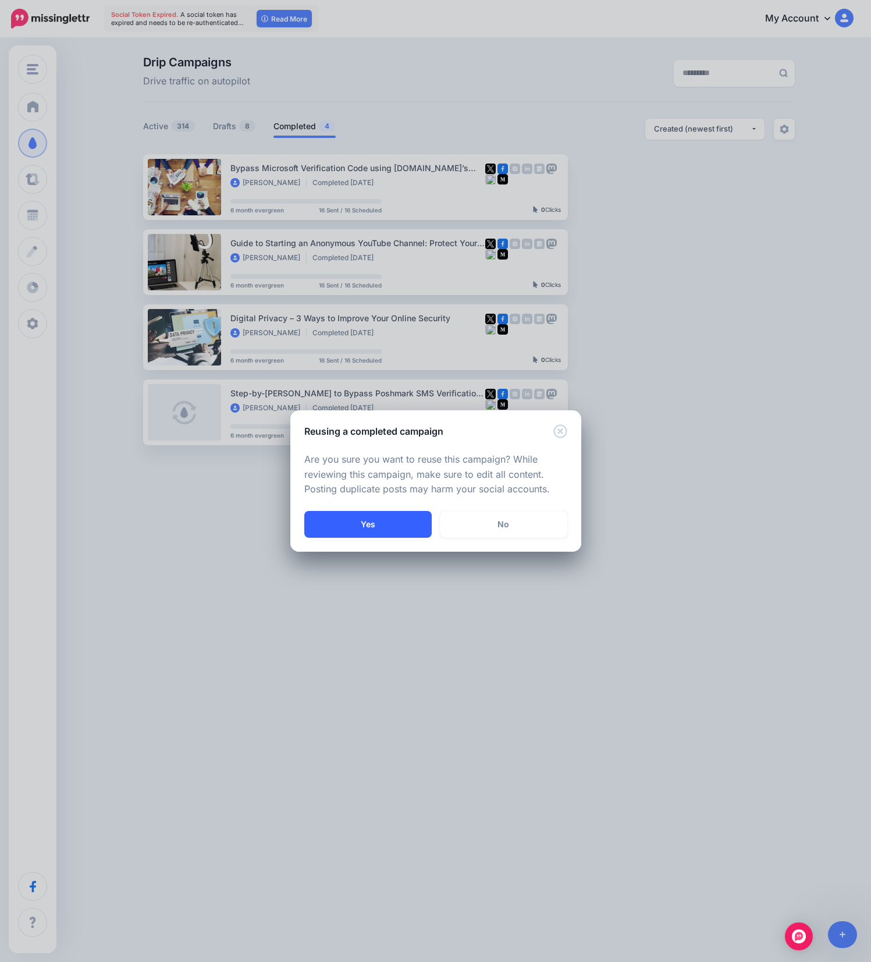
click at [384, 520] on button "Yes" at bounding box center [367, 524] width 127 height 27
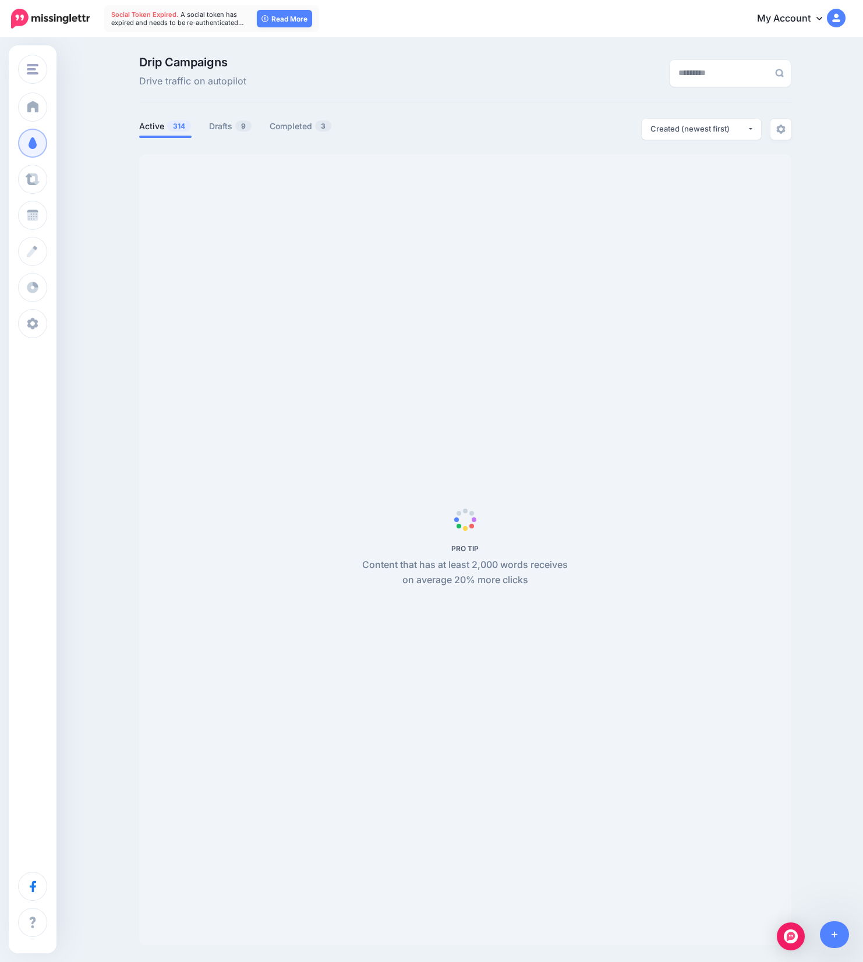
click at [301, 129] on link "Completed 3" at bounding box center [300, 126] width 62 height 14
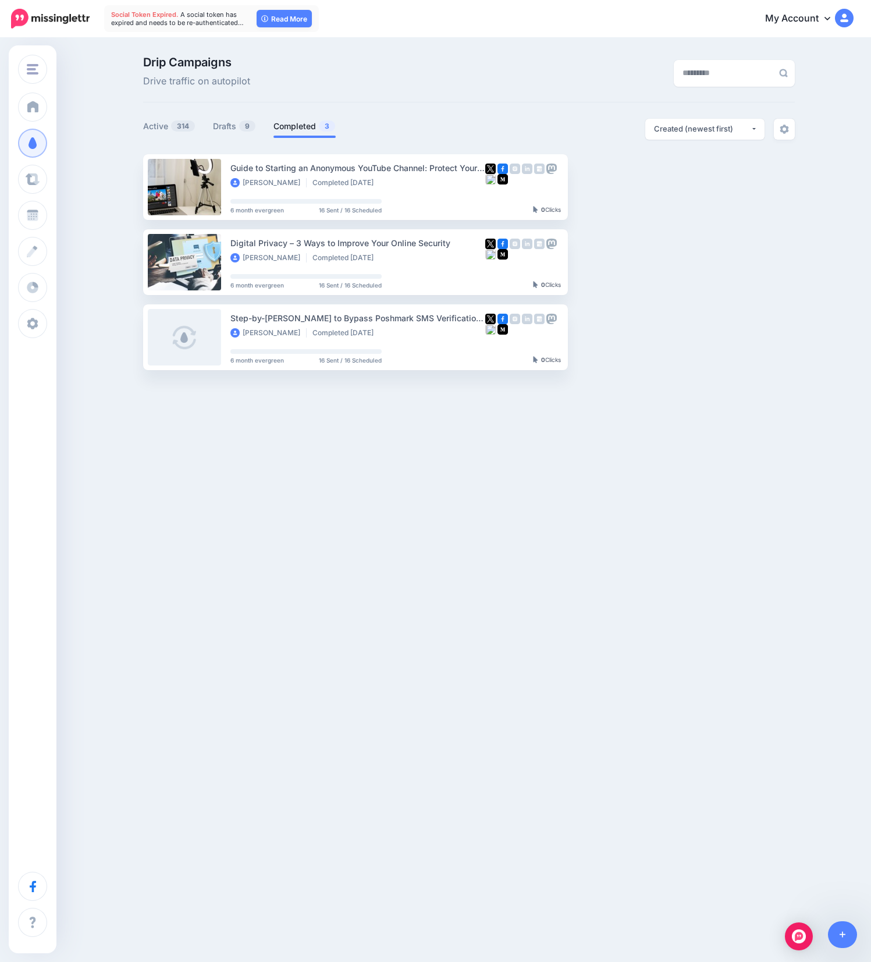
click at [676, 185] on button "button" at bounding box center [668, 186] width 21 height 21
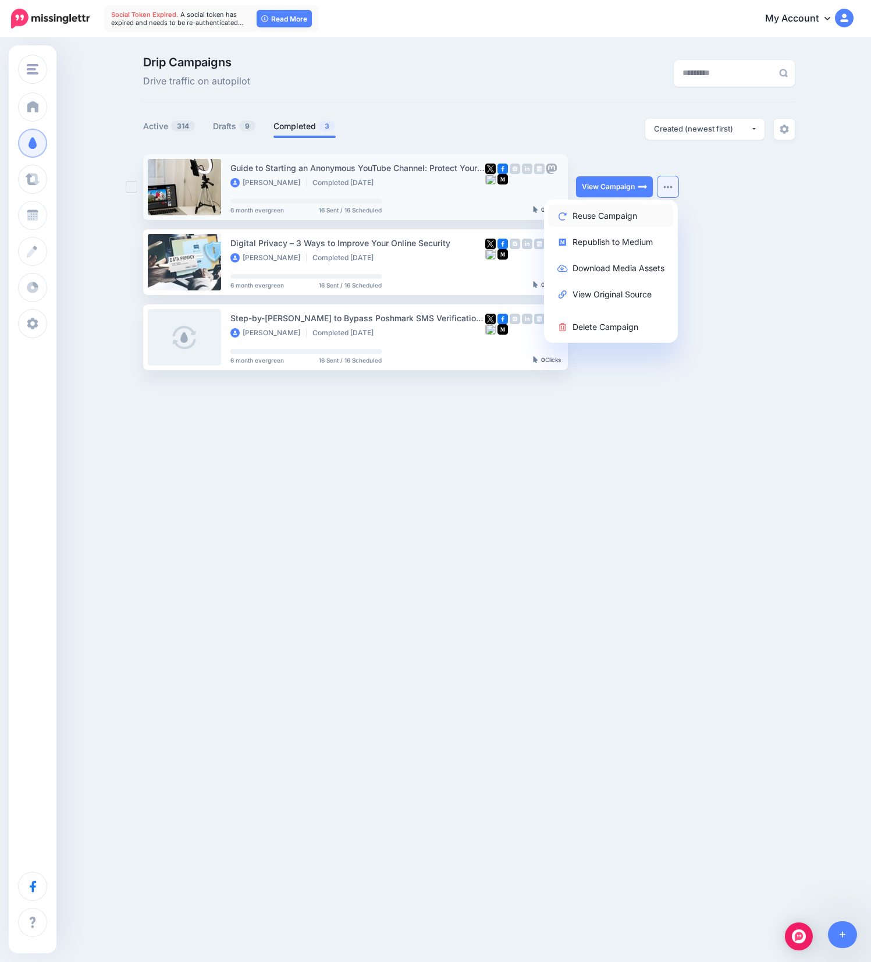
click at [609, 213] on link "Reuse Campaign" at bounding box center [611, 215] width 125 height 23
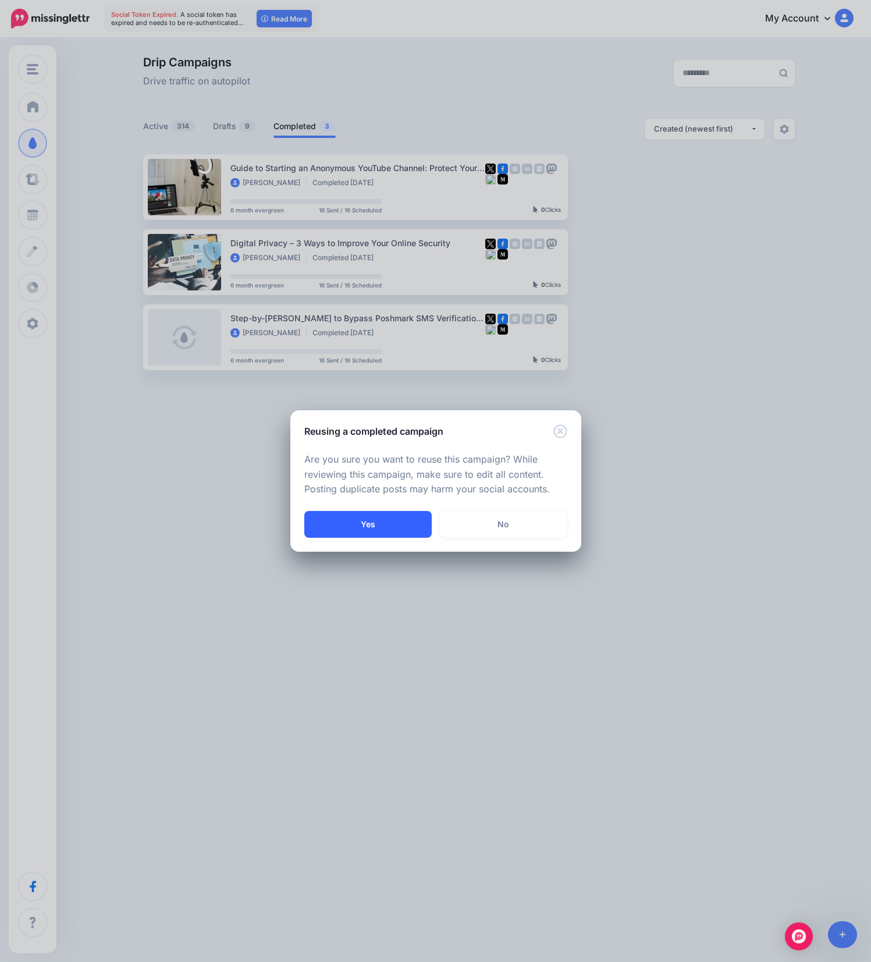
click at [389, 524] on button "Yes" at bounding box center [367, 524] width 127 height 27
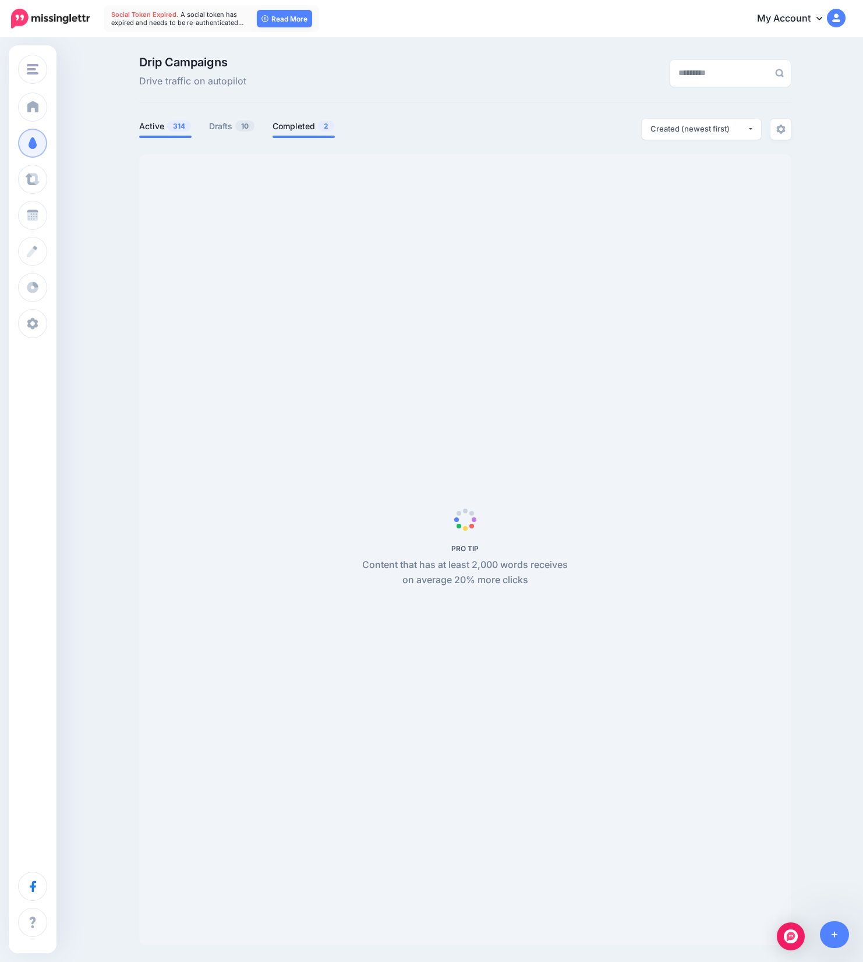
click at [301, 127] on link "Completed 2" at bounding box center [303, 126] width 62 height 14
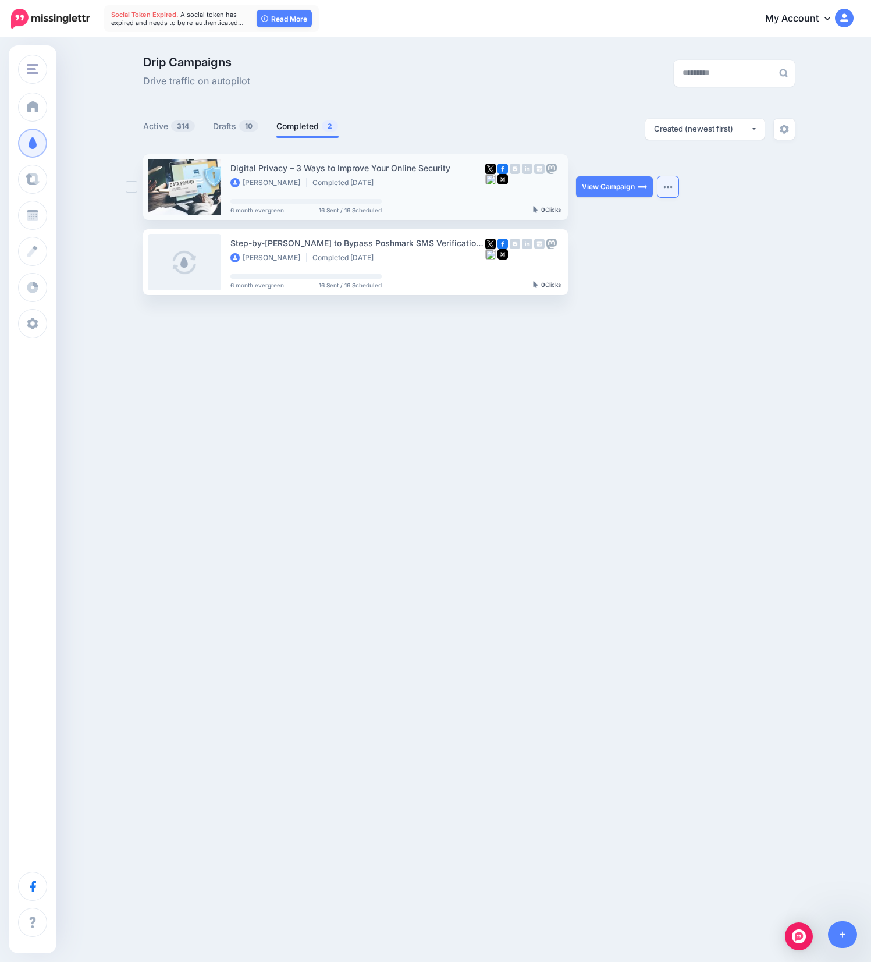
click at [665, 190] on button "button" at bounding box center [668, 186] width 21 height 21
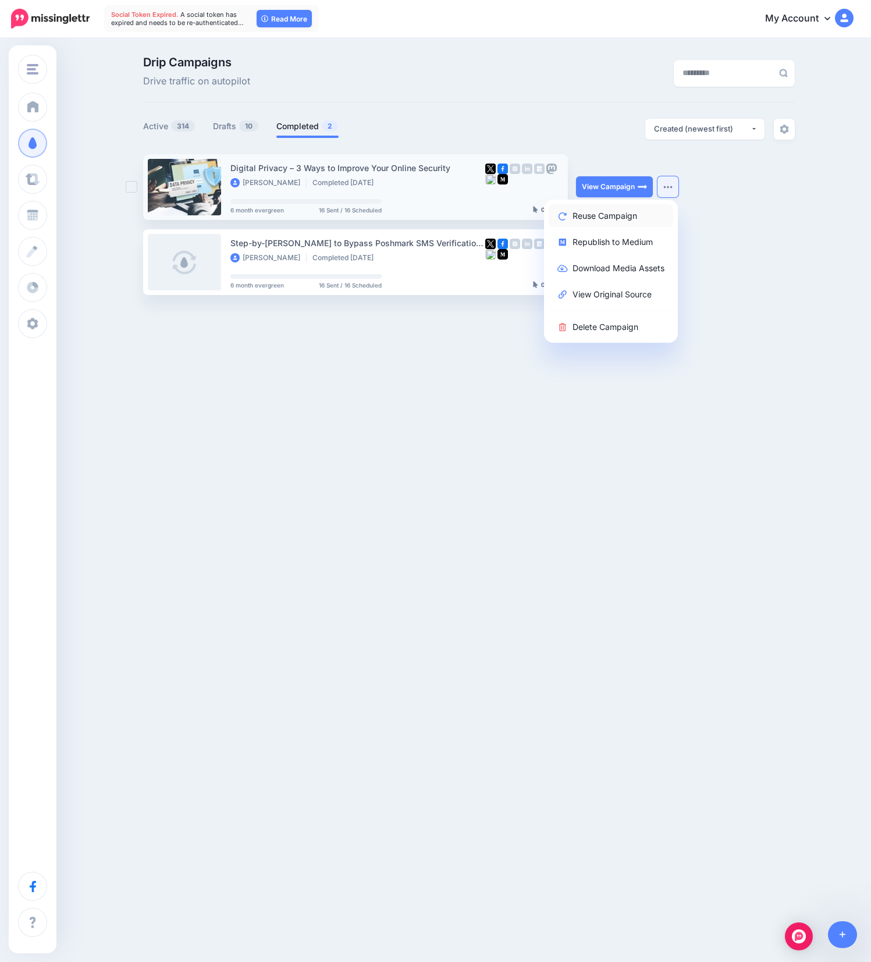
click at [618, 208] on link "Reuse Campaign" at bounding box center [611, 215] width 125 height 23
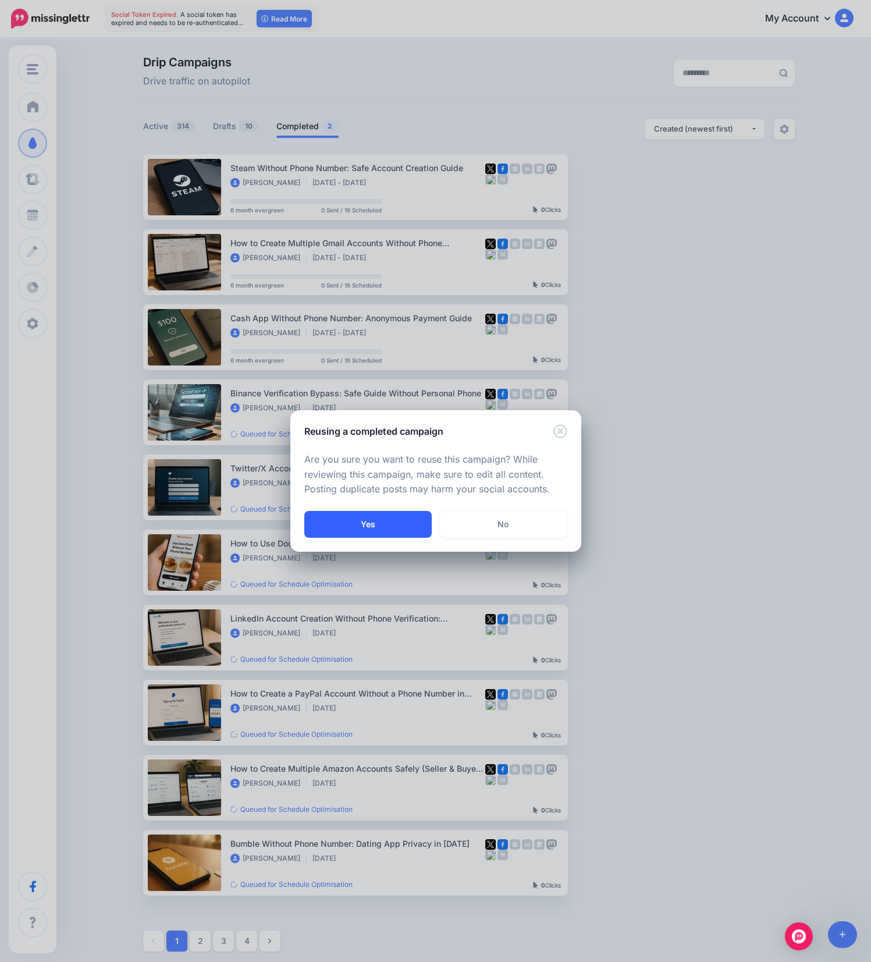
click at [354, 517] on button "Yes" at bounding box center [367, 524] width 127 height 27
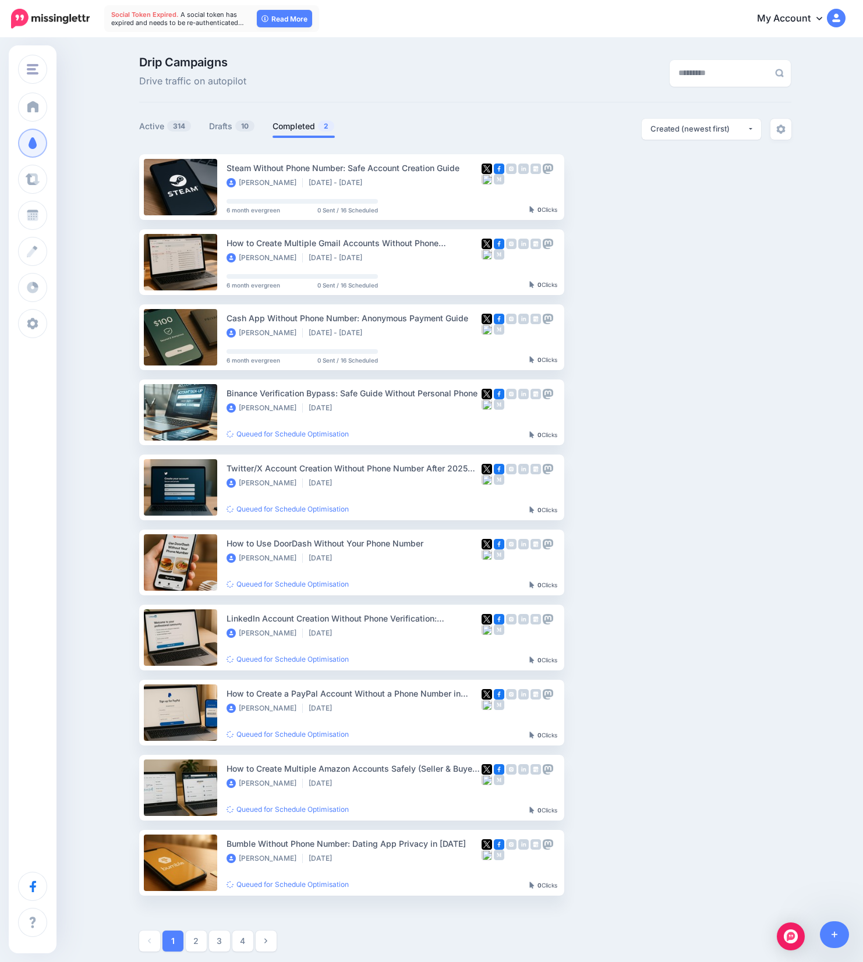
click at [308, 126] on link "Completed 2" at bounding box center [303, 126] width 62 height 14
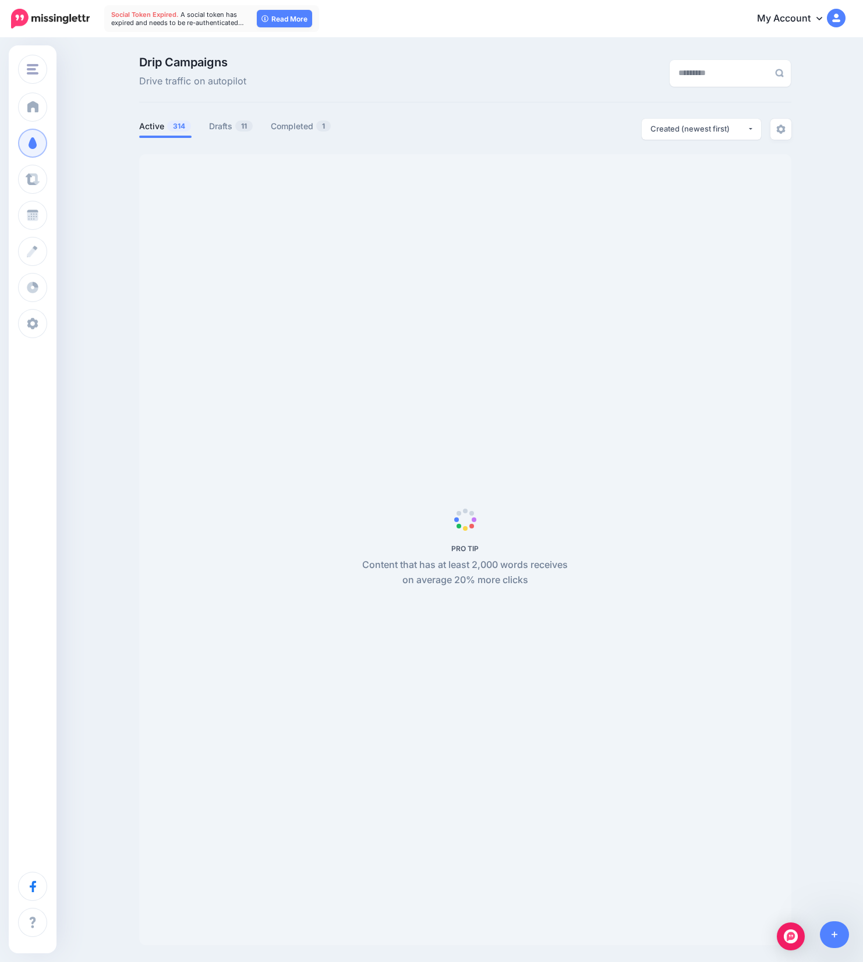
click at [308, 126] on link "Completed 1" at bounding box center [301, 126] width 61 height 14
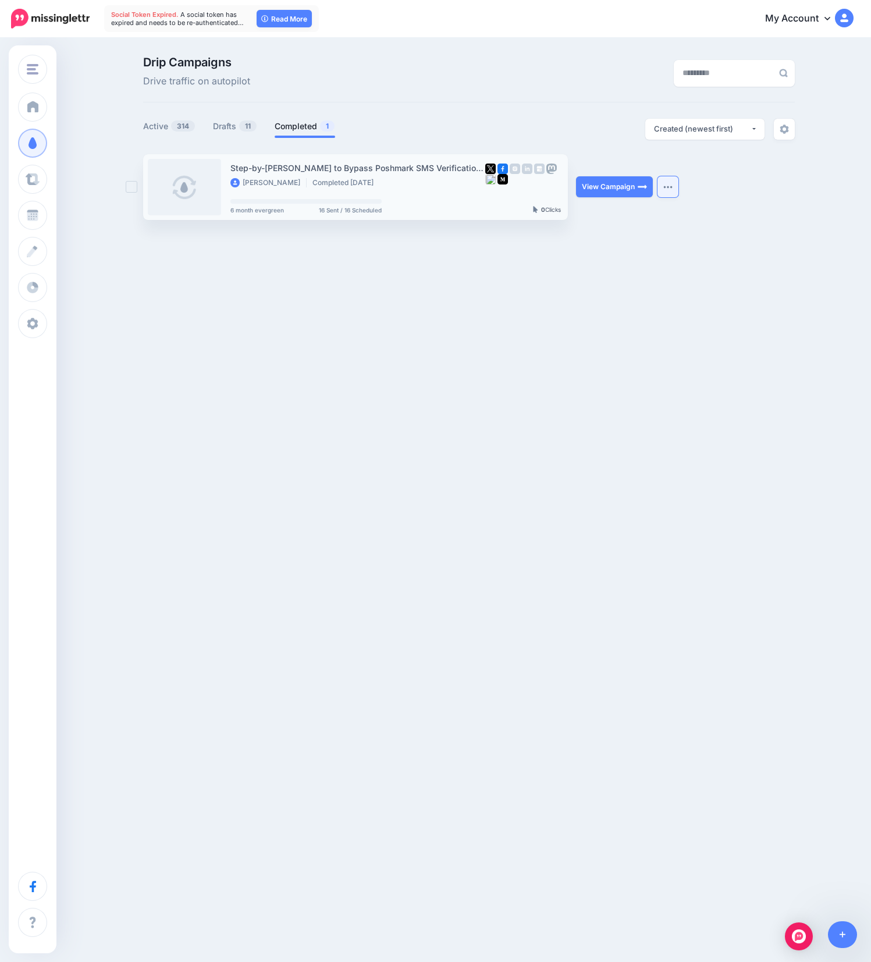
click at [667, 186] on img "button" at bounding box center [667, 186] width 9 height 3
click at [316, 123] on link "Completed 1" at bounding box center [305, 126] width 61 height 14
click at [306, 124] on link "Completed 1" at bounding box center [305, 126] width 61 height 14
click at [665, 182] on button "button" at bounding box center [668, 186] width 21 height 21
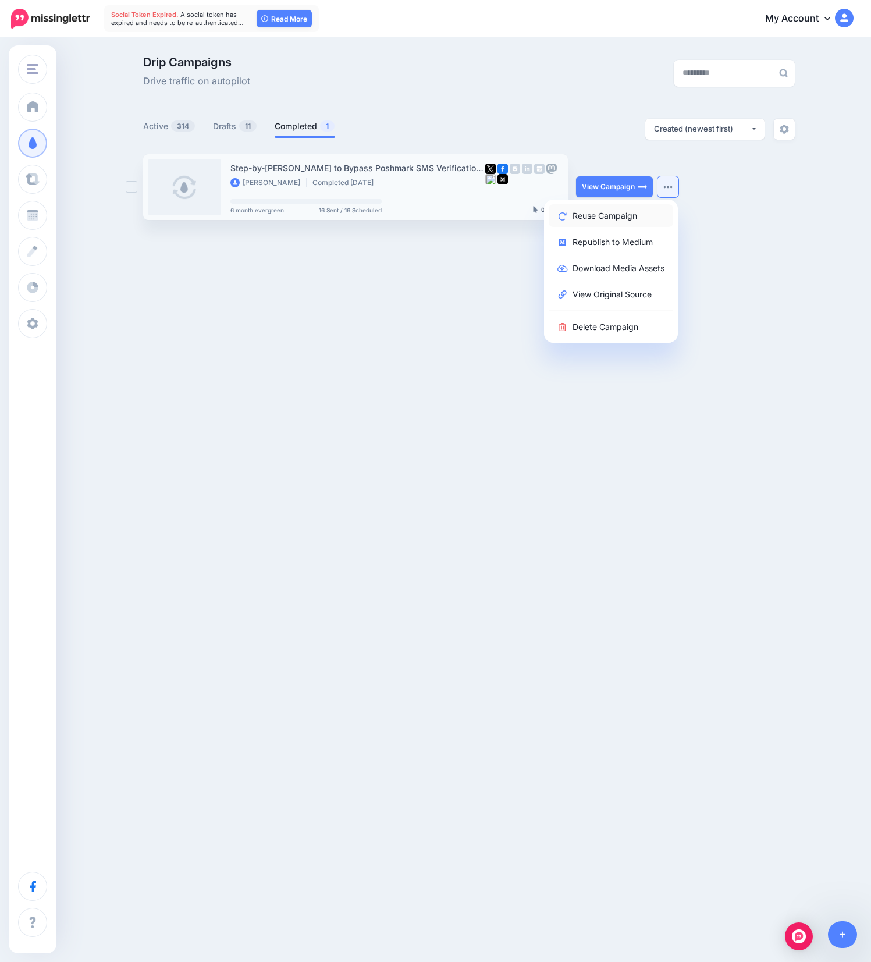
click at [634, 210] on link "Reuse Campaign" at bounding box center [611, 215] width 125 height 23
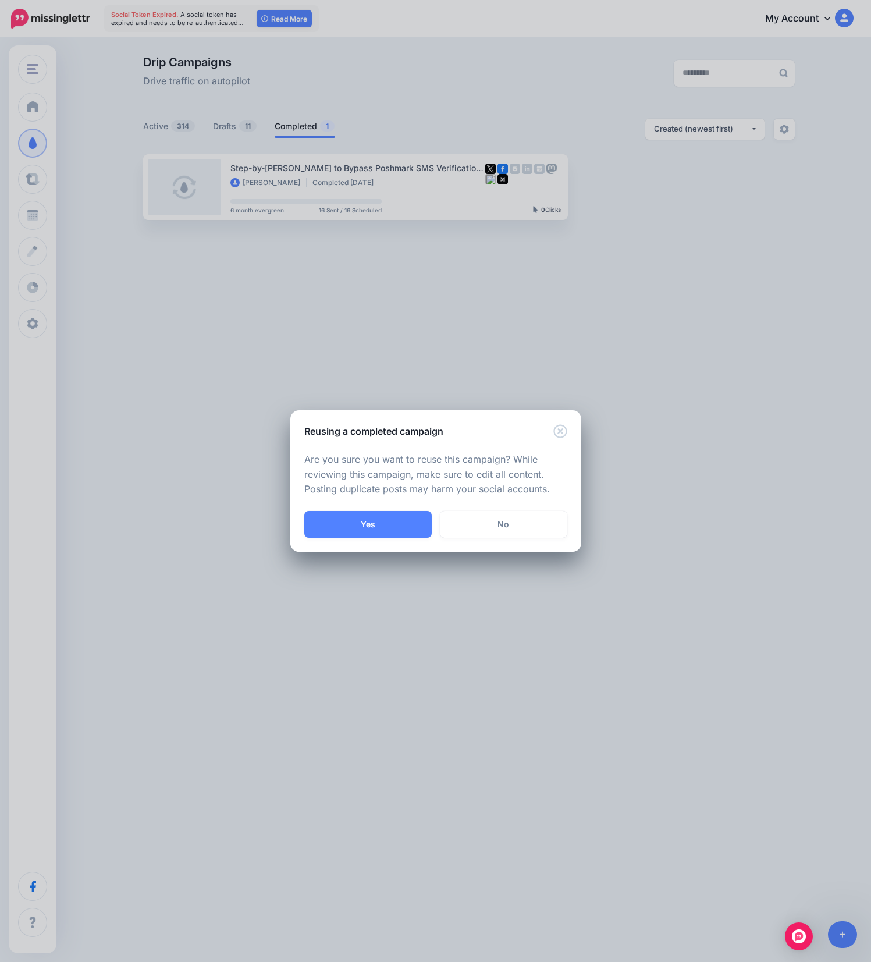
drag, startPoint x: 365, startPoint y: 525, endPoint x: 371, endPoint y: 509, distance: 17.3
click at [365, 525] on button "Yes" at bounding box center [367, 524] width 127 height 27
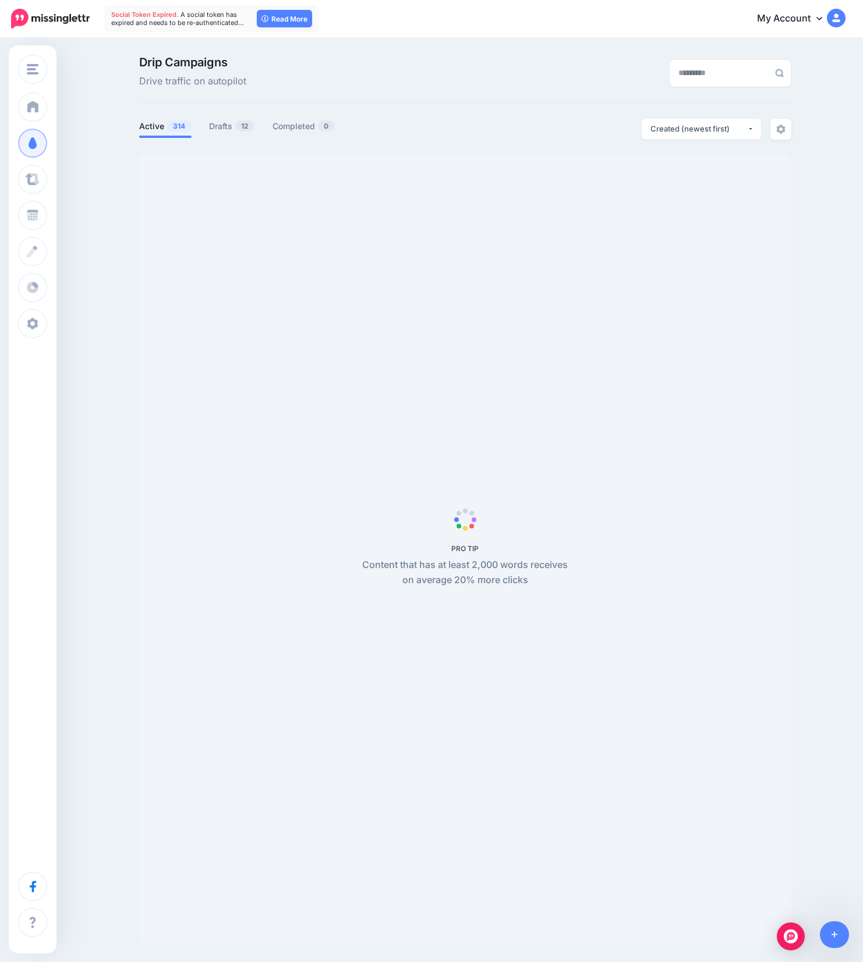
click at [231, 127] on link "Drafts 12" at bounding box center [232, 126] width 46 height 14
click at [232, 128] on link "Drafts 12" at bounding box center [232, 126] width 46 height 14
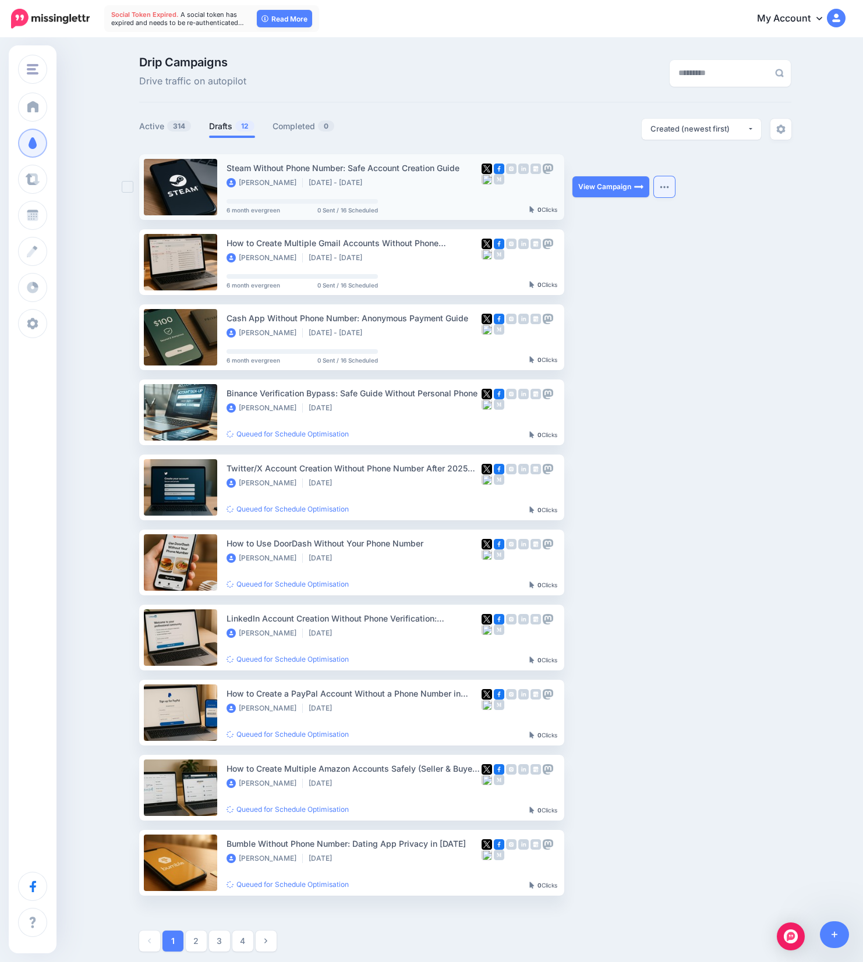
click at [669, 186] on img "button" at bounding box center [663, 186] width 9 height 3
click at [237, 129] on link "Drafts 12" at bounding box center [232, 126] width 46 height 14
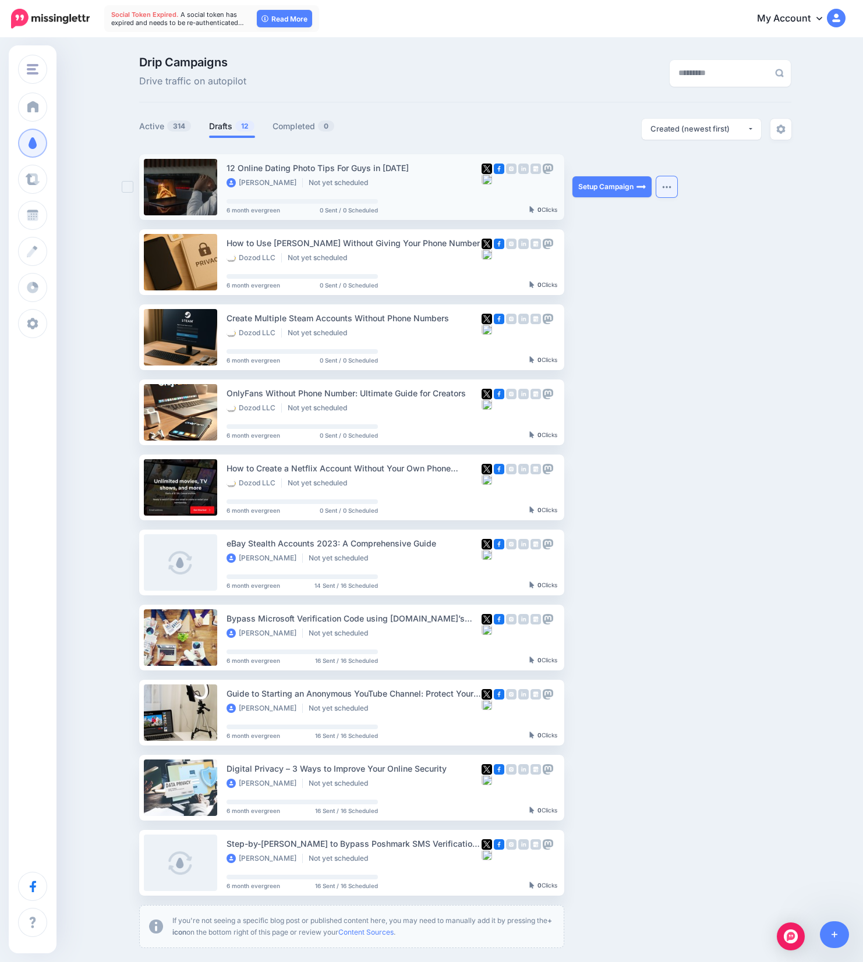
click at [671, 185] on img "button" at bounding box center [666, 186] width 9 height 3
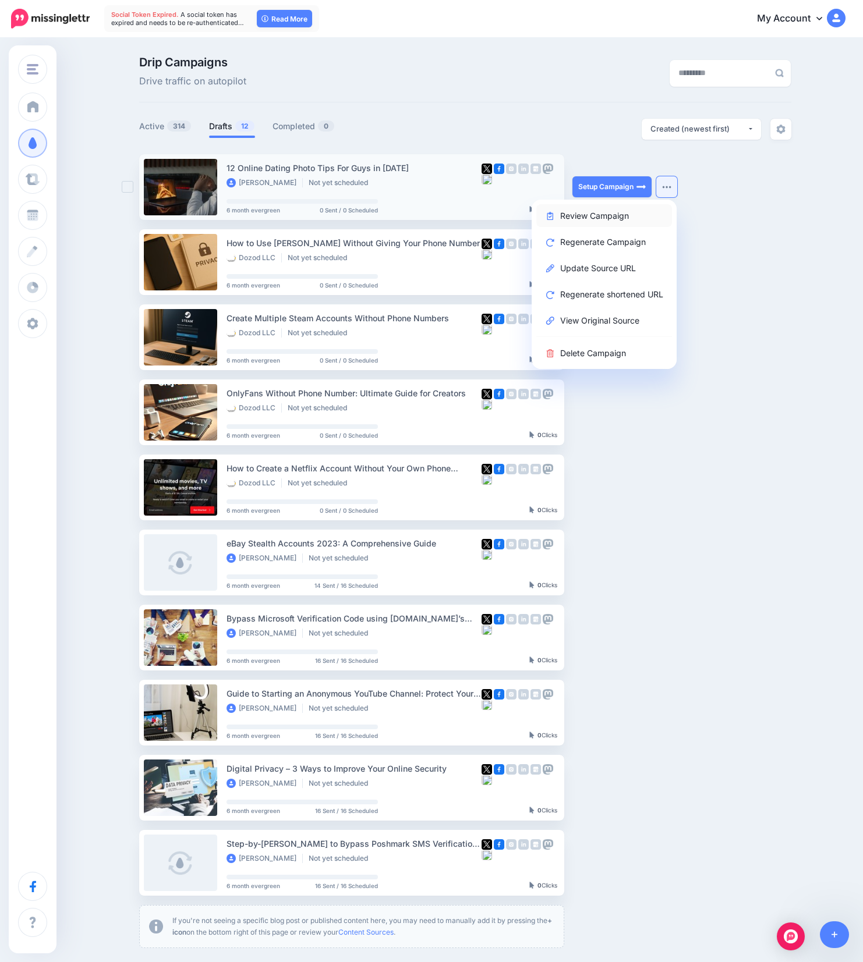
click at [616, 215] on link "Review Campaign" at bounding box center [604, 215] width 136 height 23
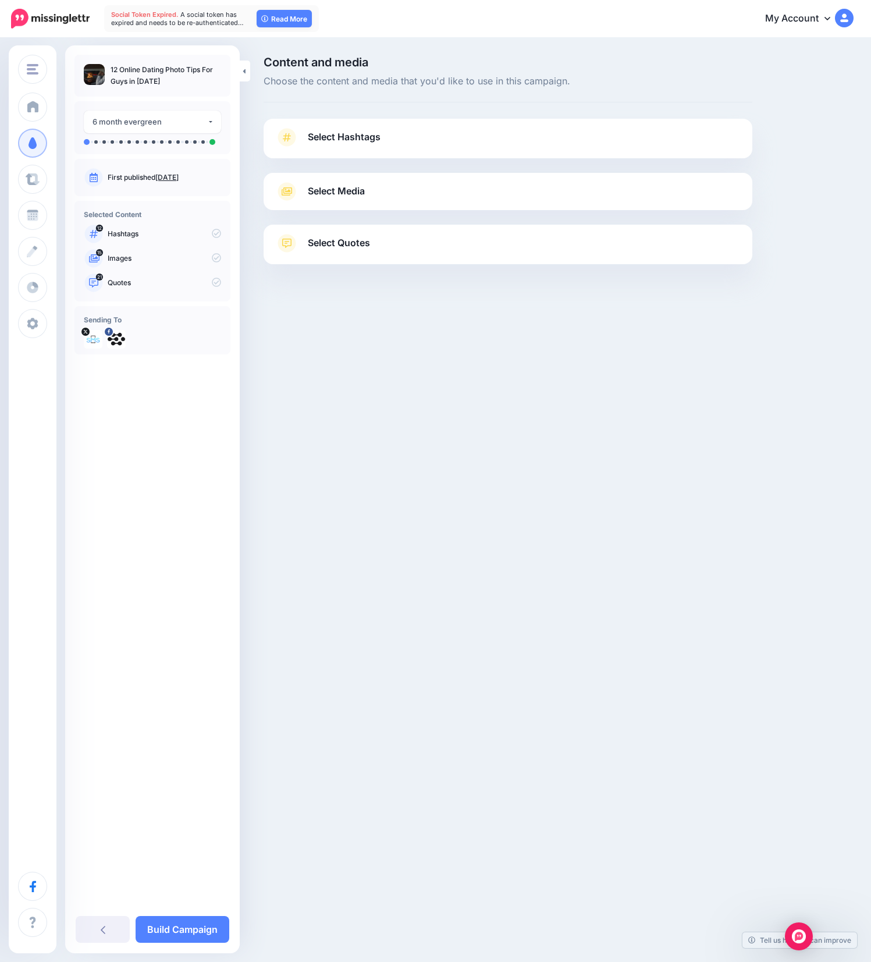
click at [364, 143] on span "Select Hashtags" at bounding box center [344, 137] width 73 height 16
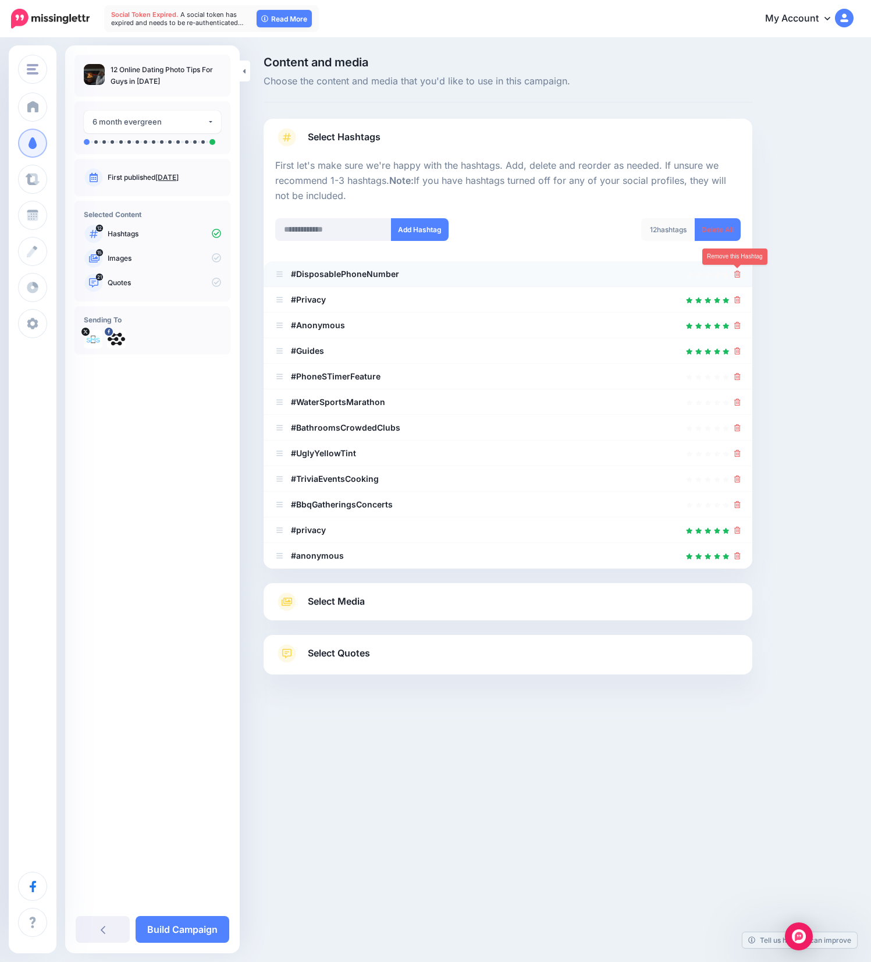
click at [737, 276] on icon at bounding box center [737, 274] width 6 height 7
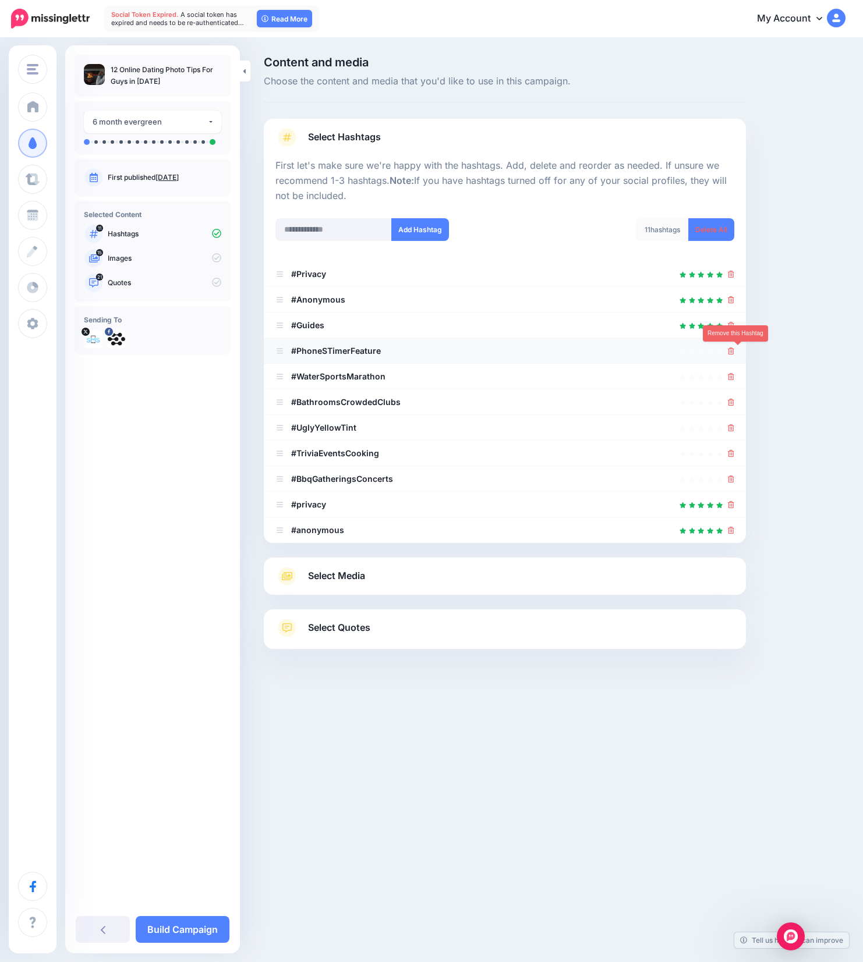
click at [734, 350] on icon at bounding box center [731, 350] width 6 height 7
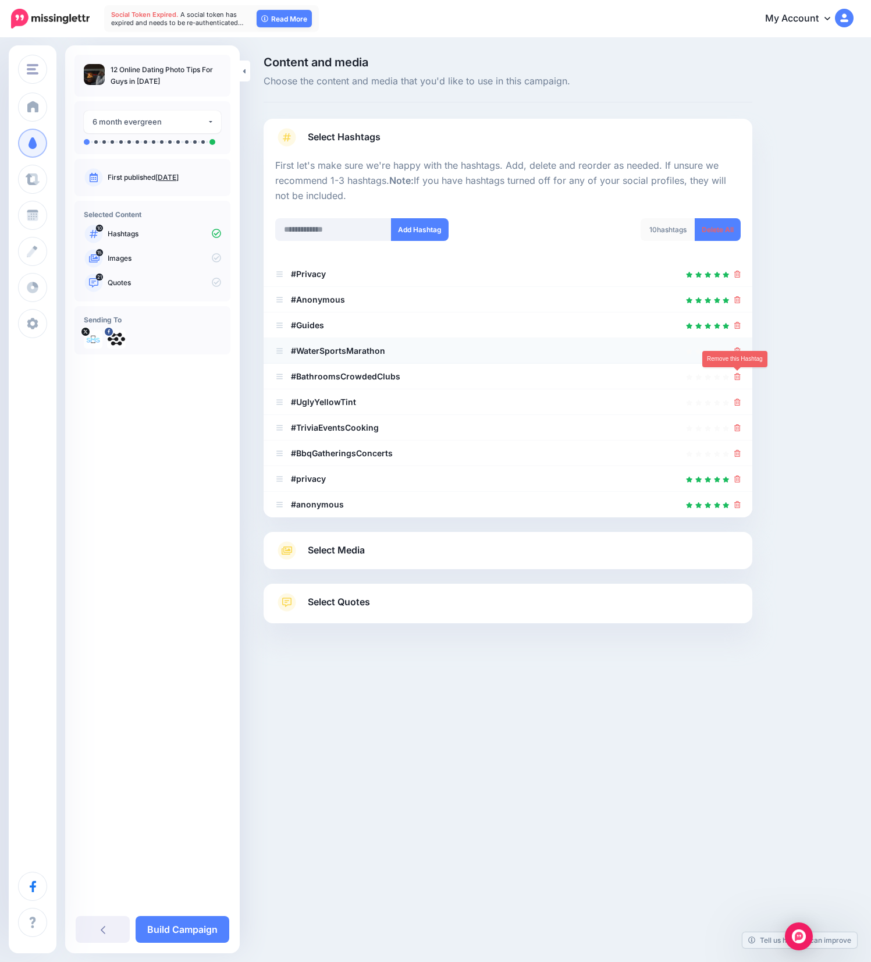
click at [737, 377] on icon at bounding box center [737, 376] width 6 height 7
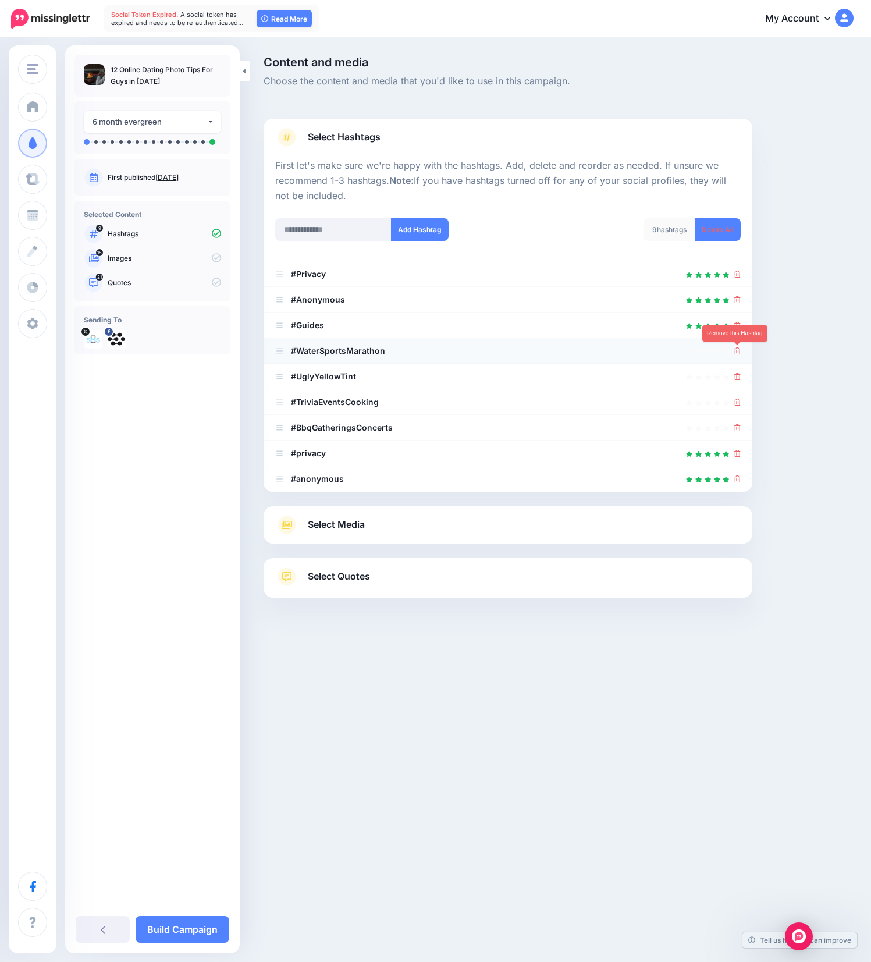
click at [739, 352] on icon at bounding box center [737, 350] width 6 height 7
click at [739, 373] on icon at bounding box center [737, 376] width 6 height 7
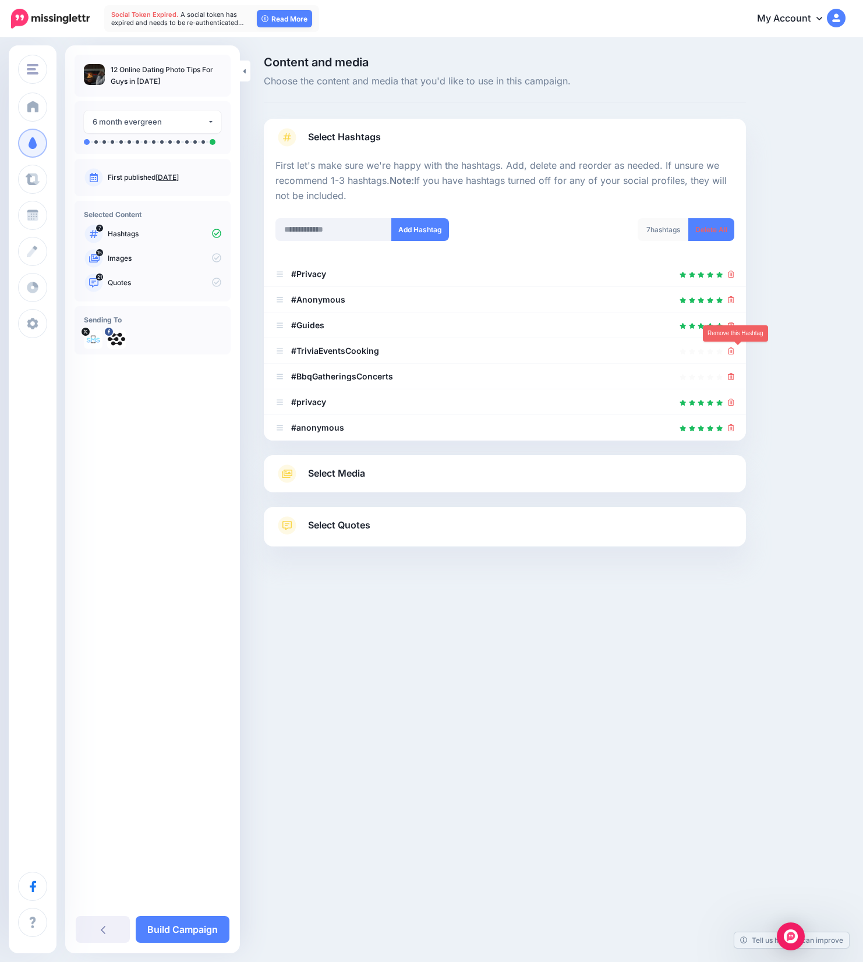
click at [734, 352] on icon at bounding box center [731, 350] width 6 height 7
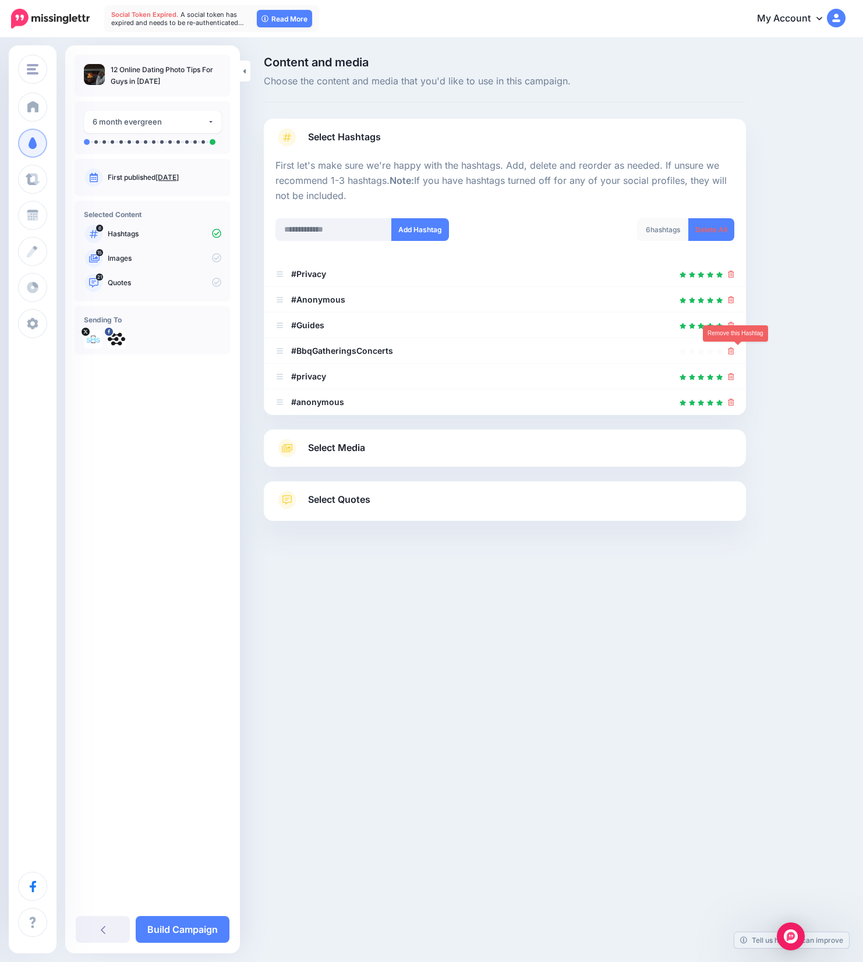
click at [734, 352] on icon at bounding box center [731, 350] width 6 height 7
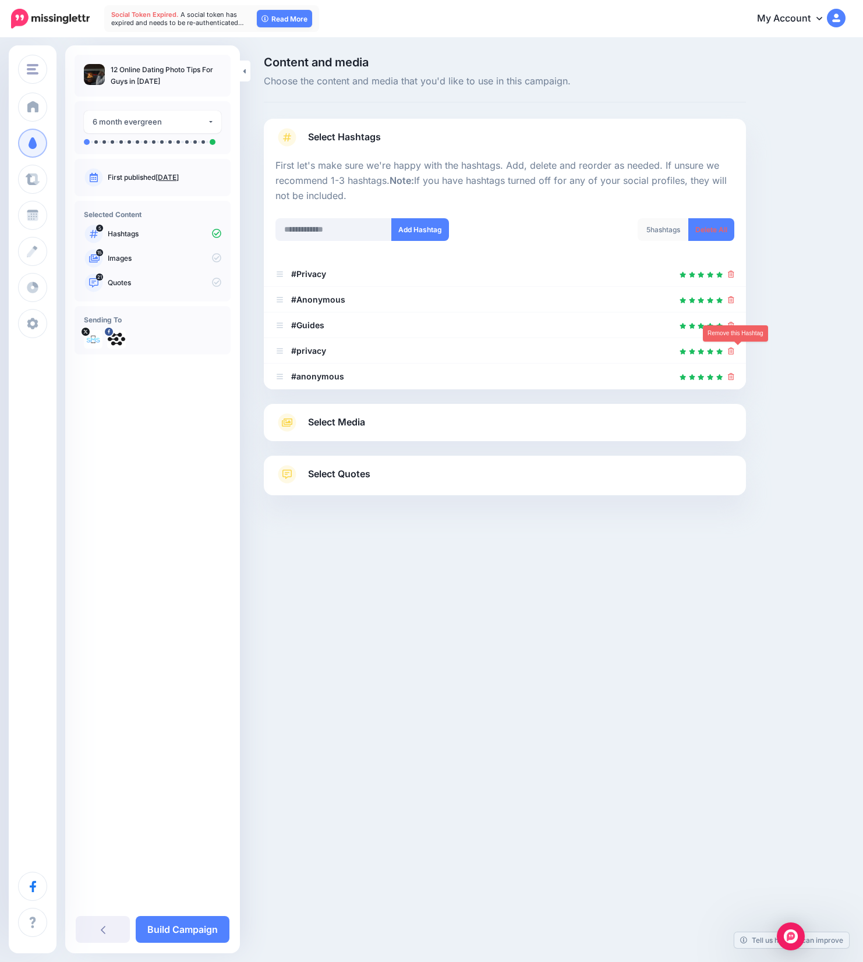
click at [734, 352] on icon at bounding box center [731, 350] width 6 height 7
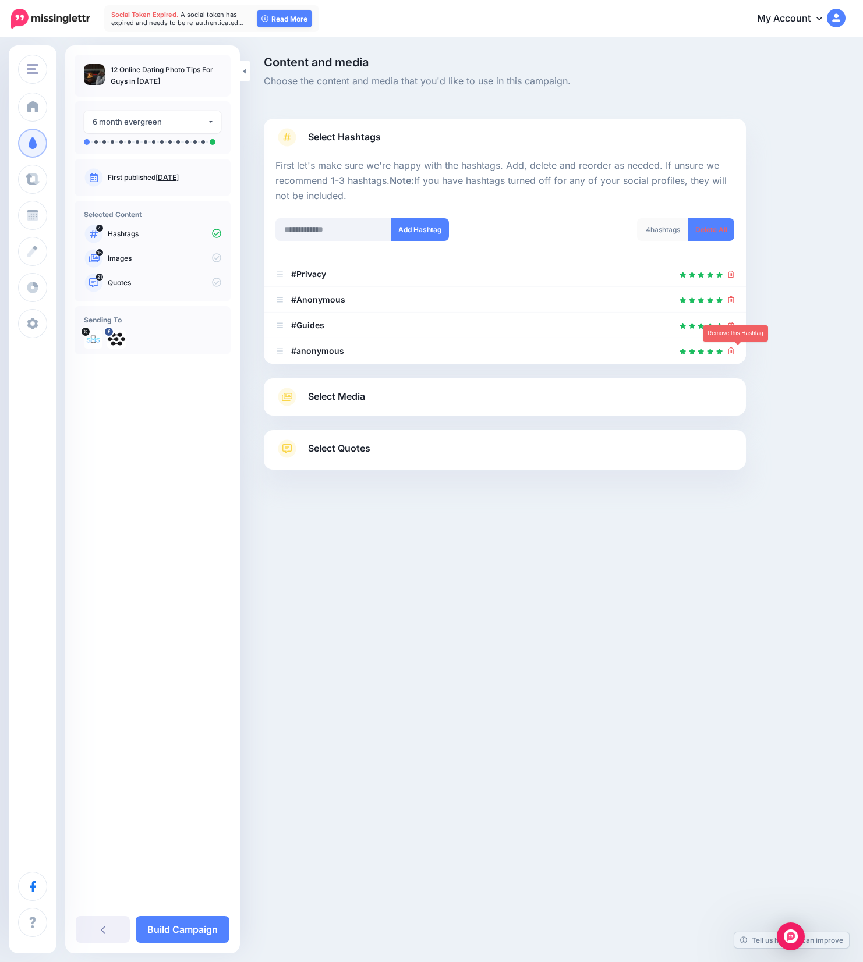
click at [734, 352] on icon at bounding box center [731, 350] width 6 height 7
click at [377, 392] on div "Select Hashtags First let's make sure we're happy with the hashtags. Add, delet…" at bounding box center [505, 294] width 482 height 351
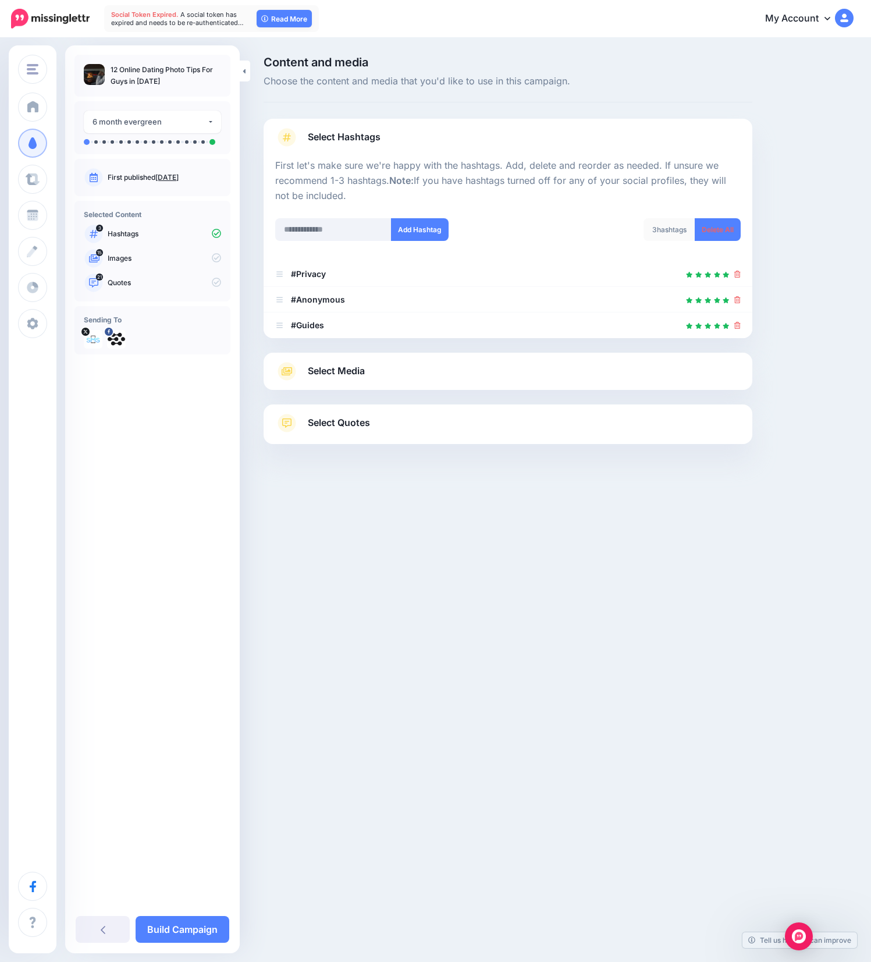
click at [407, 372] on link "Select Media" at bounding box center [508, 371] width 466 height 19
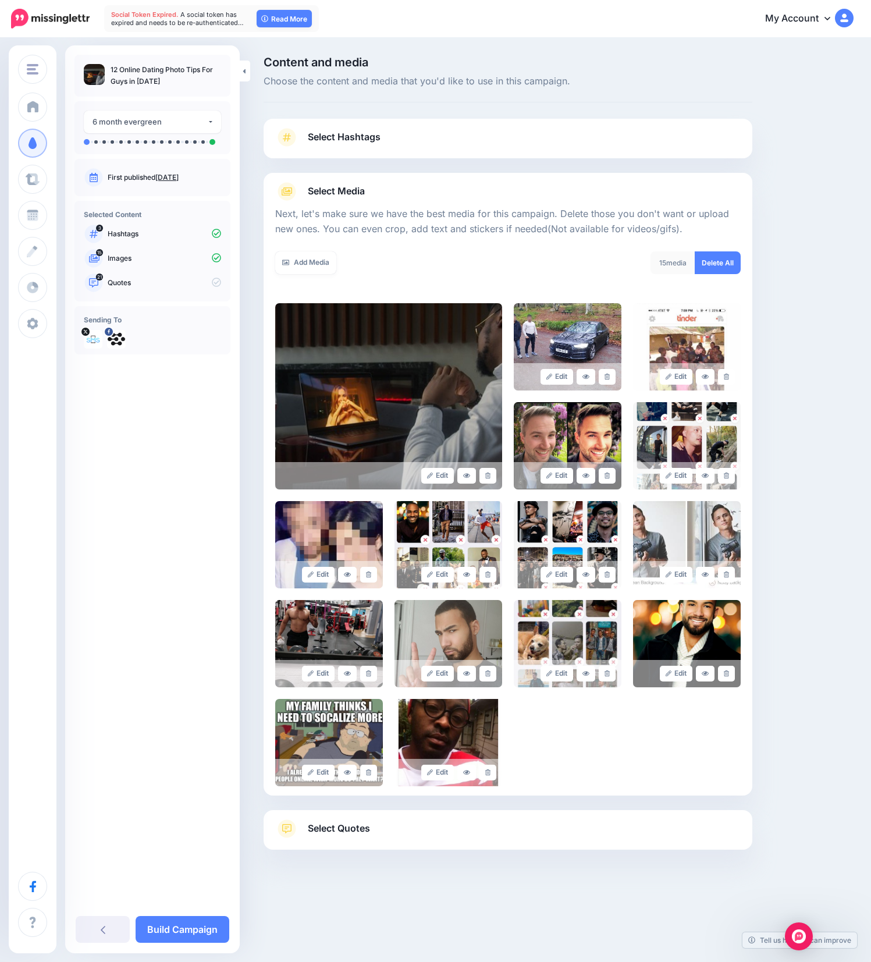
click at [434, 832] on link "Select Quotes" at bounding box center [508, 834] width 466 height 30
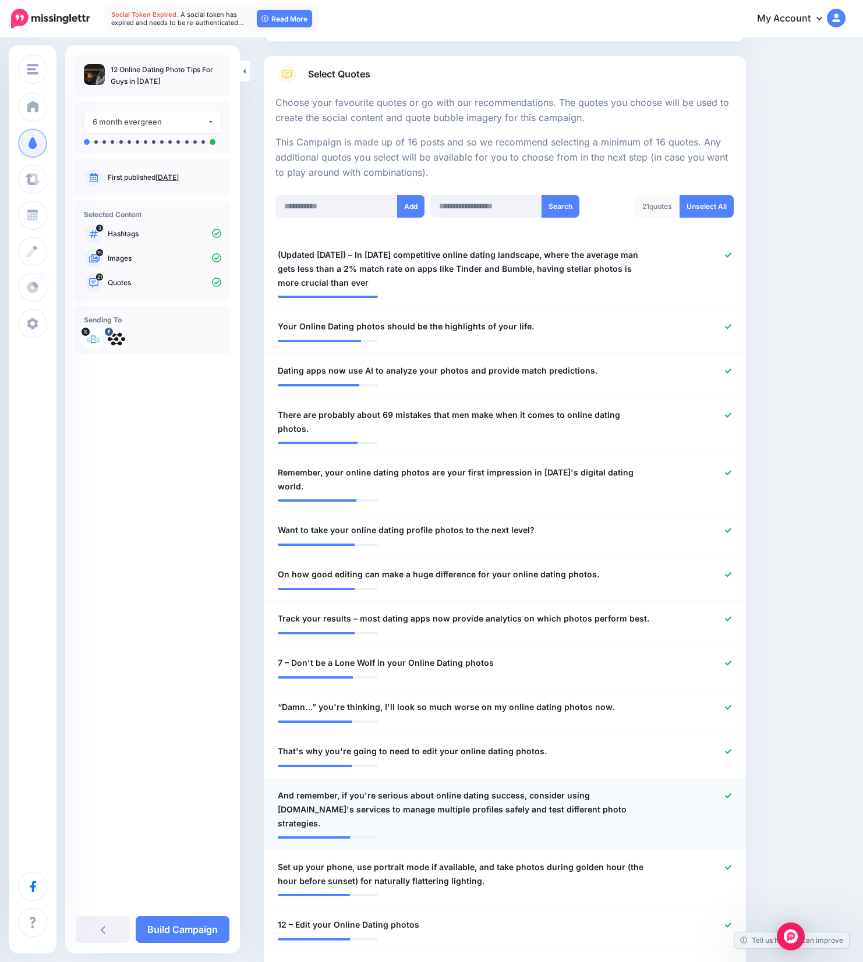
scroll to position [176, 0]
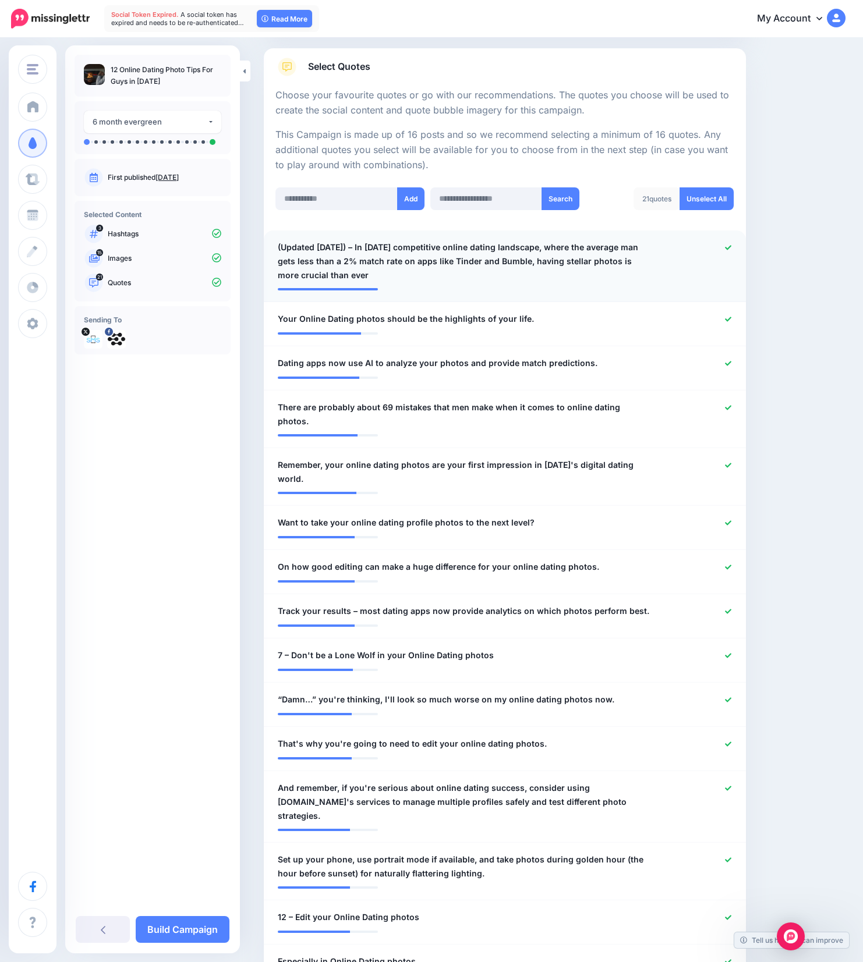
click at [739, 247] on div at bounding box center [701, 261] width 79 height 42
click at [731, 246] on icon at bounding box center [728, 247] width 6 height 5
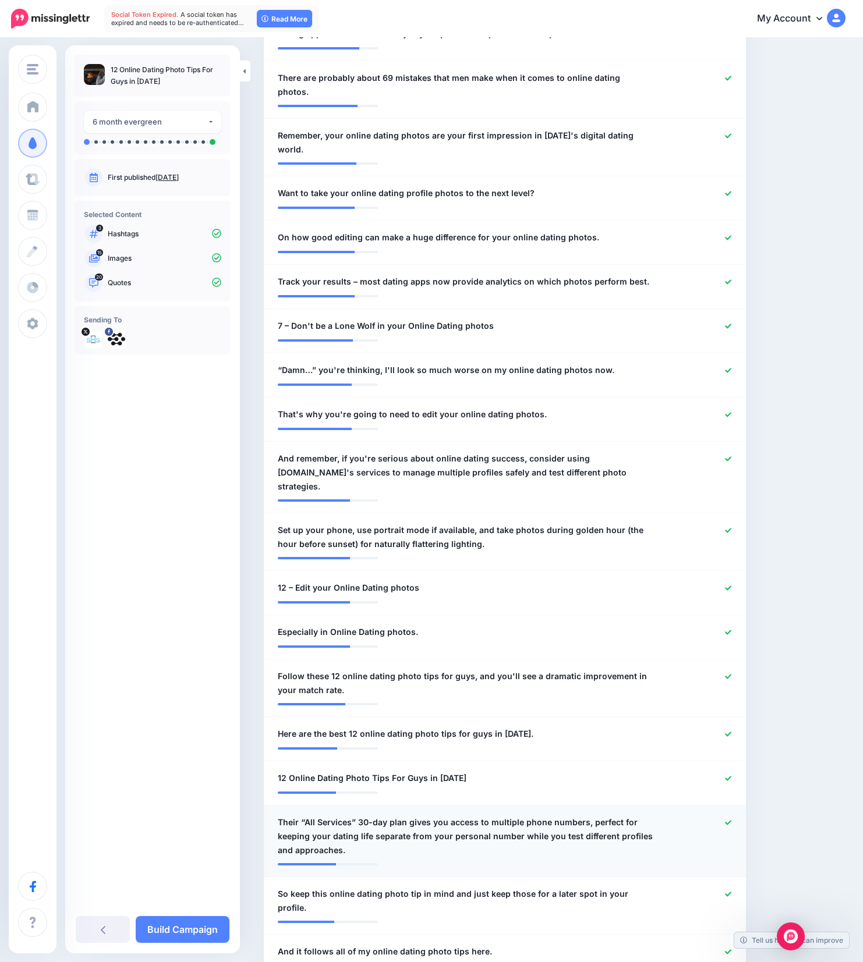
scroll to position [575, 0]
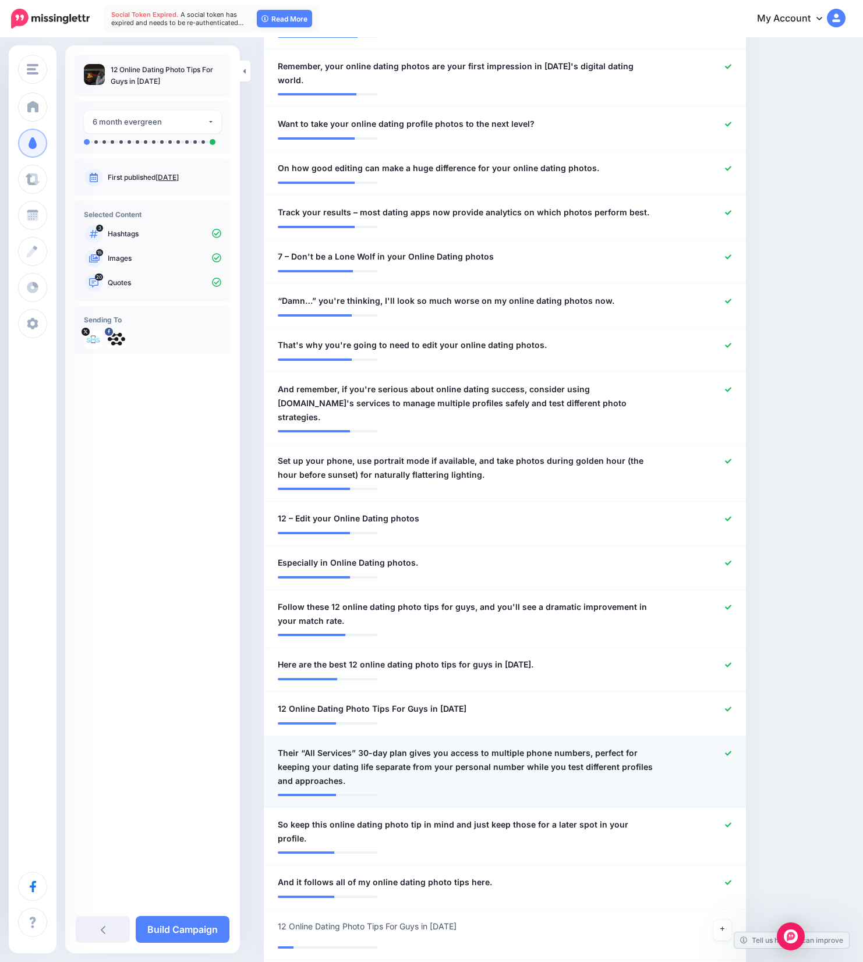
click at [731, 751] on icon at bounding box center [728, 753] width 6 height 5
click at [731, 822] on icon at bounding box center [728, 825] width 6 height 6
click at [731, 879] on icon at bounding box center [728, 882] width 6 height 6
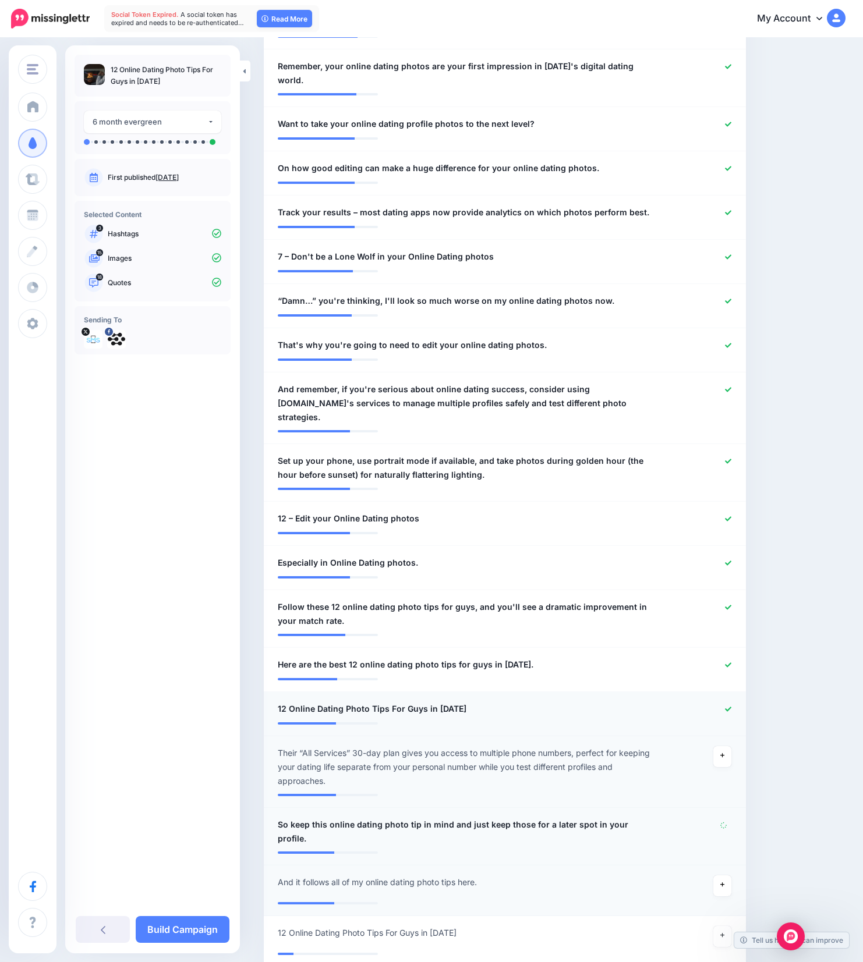
click at [731, 707] on icon at bounding box center [728, 709] width 6 height 5
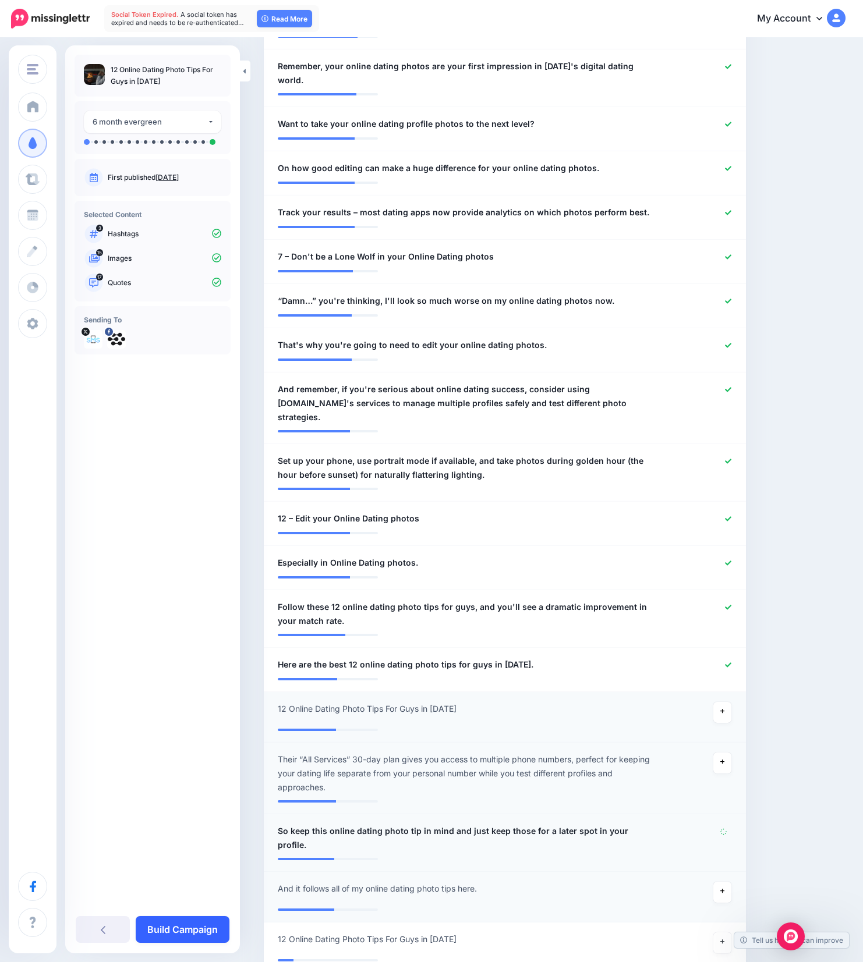
click at [208, 928] on link "Build Campaign" at bounding box center [183, 929] width 94 height 27
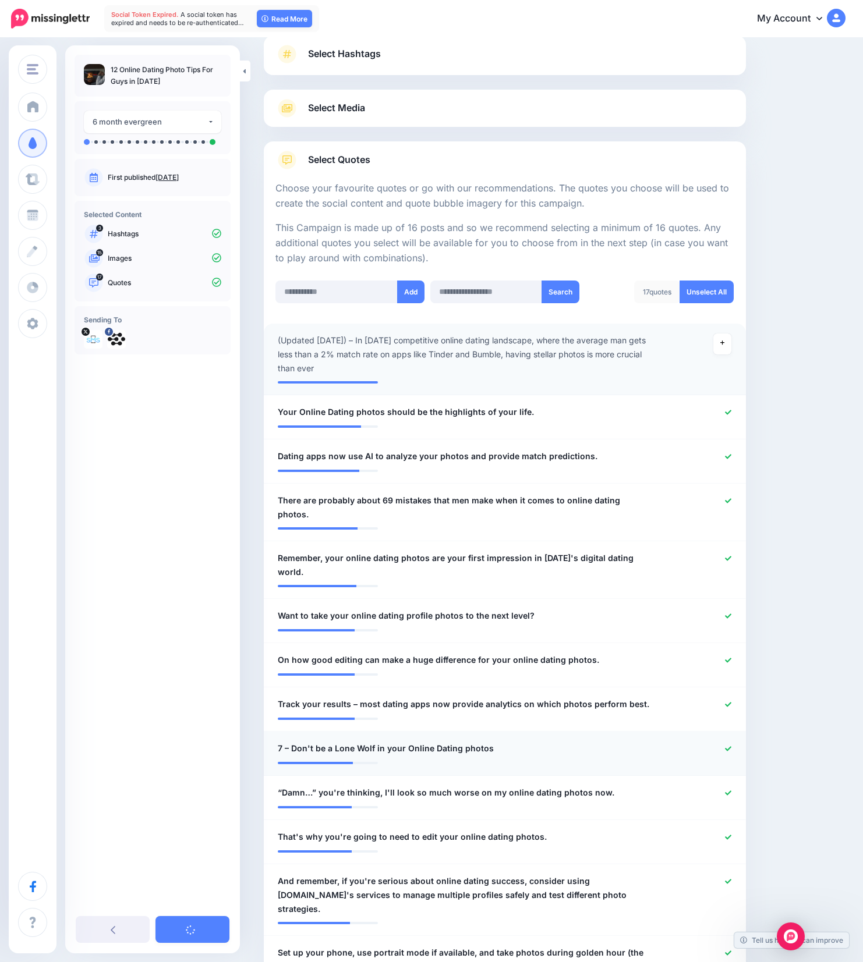
scroll to position [0, 0]
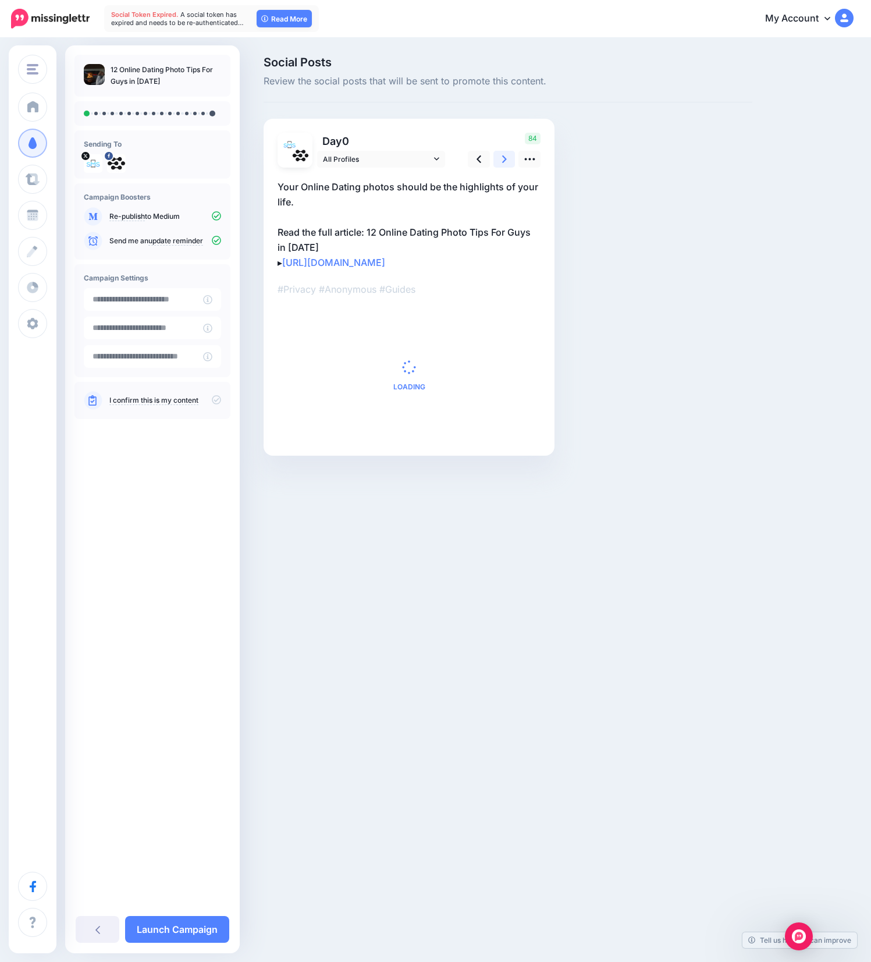
click at [505, 155] on icon at bounding box center [504, 159] width 5 height 12
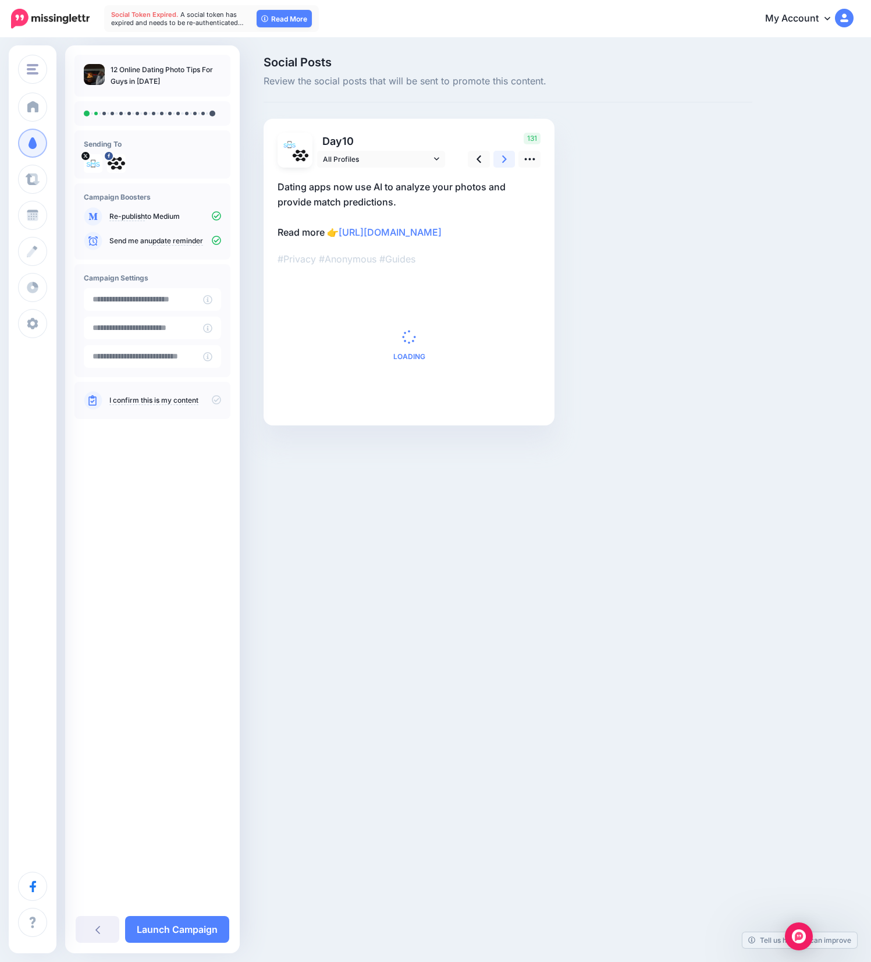
click at [505, 155] on icon at bounding box center [504, 159] width 5 height 12
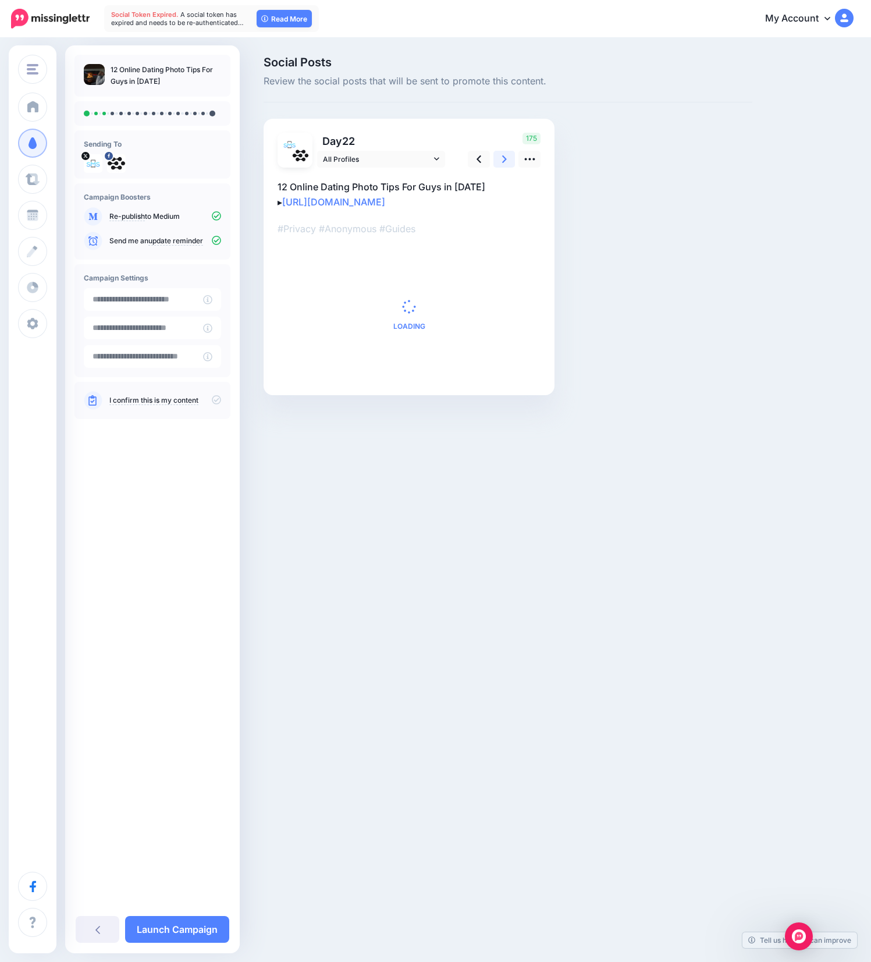
click at [505, 155] on icon at bounding box center [504, 159] width 5 height 12
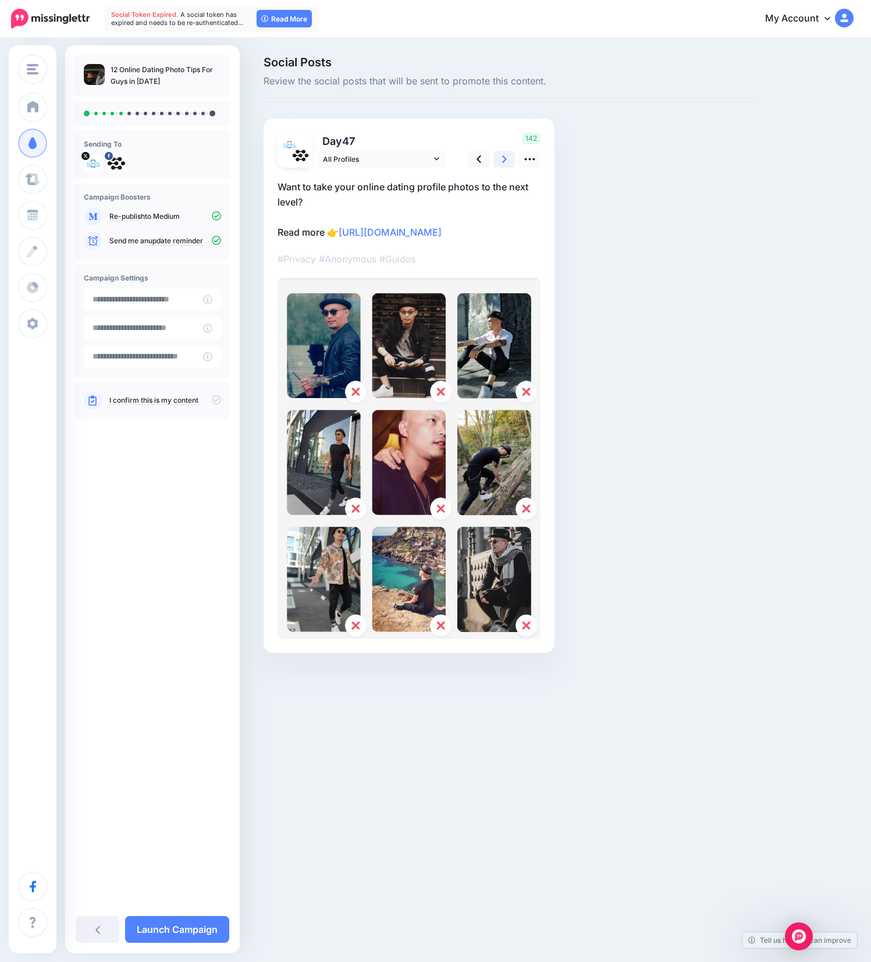
click at [505, 155] on icon at bounding box center [504, 159] width 5 height 12
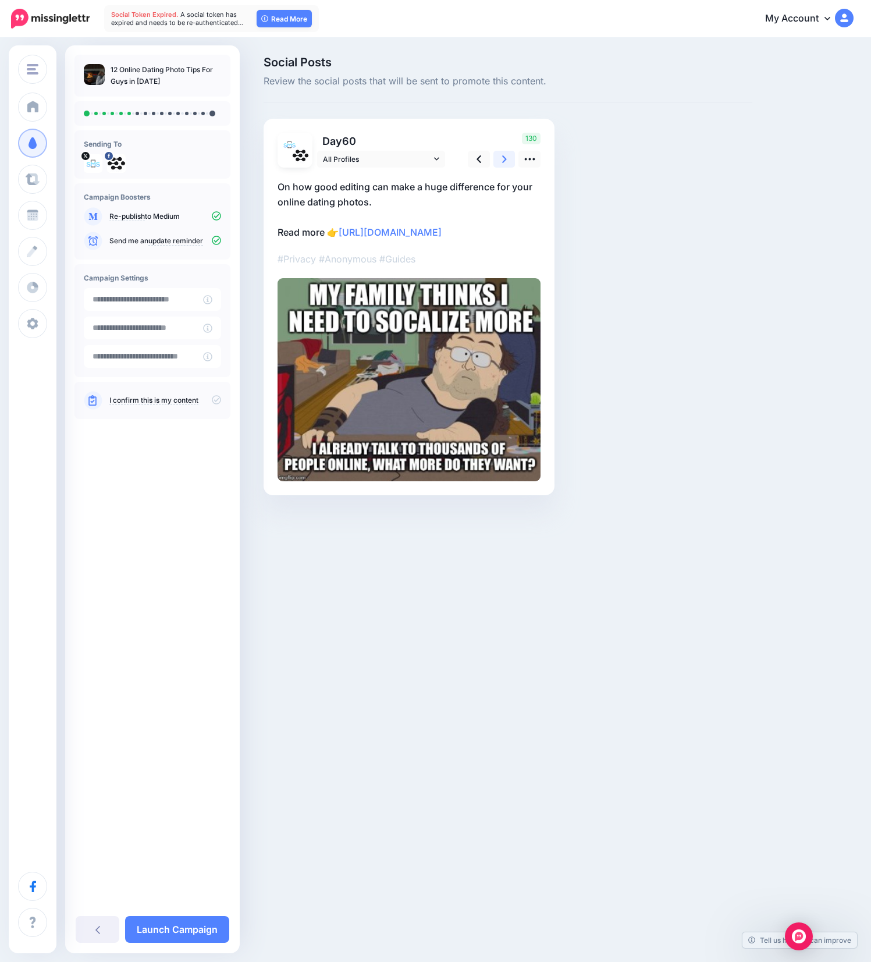
click at [505, 155] on icon at bounding box center [504, 159] width 5 height 12
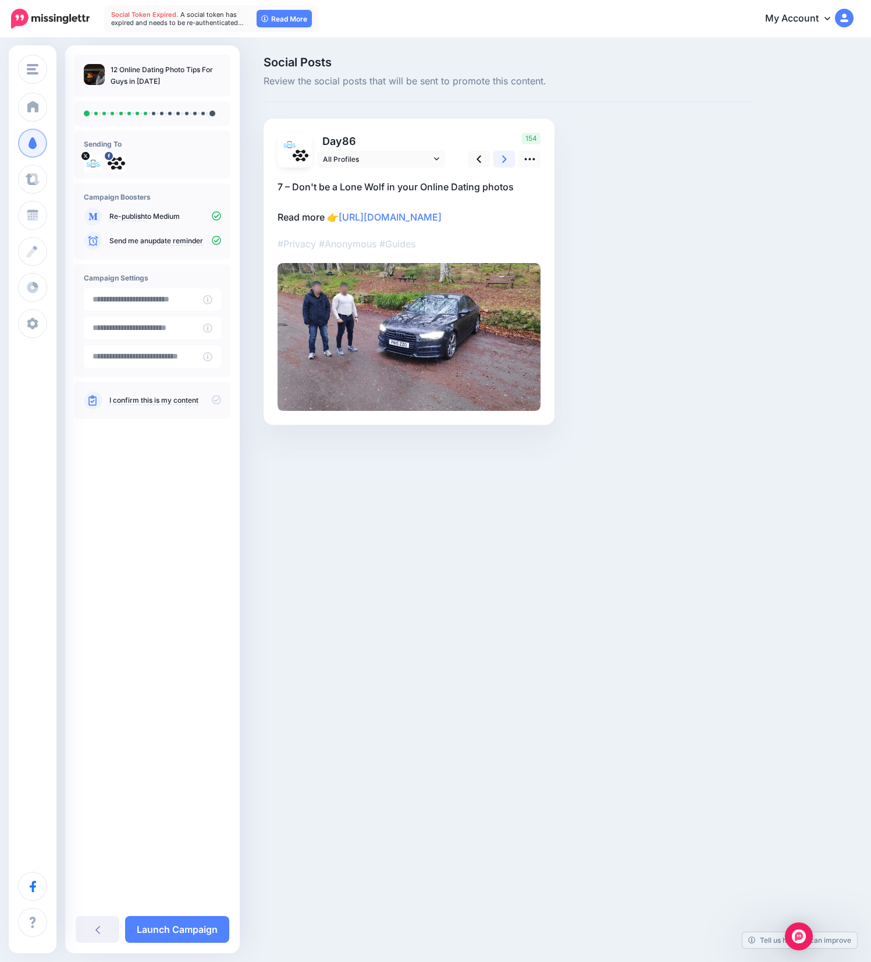
click at [505, 155] on icon at bounding box center [504, 159] width 5 height 12
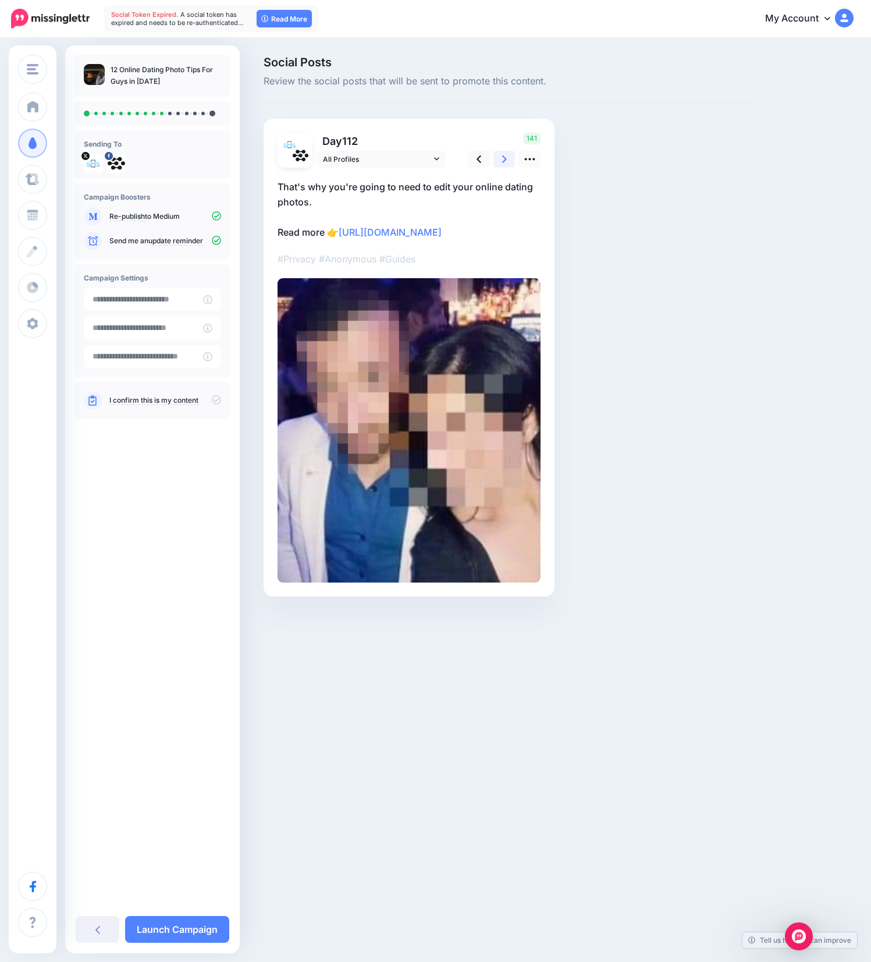
click at [505, 155] on icon at bounding box center [504, 159] width 5 height 12
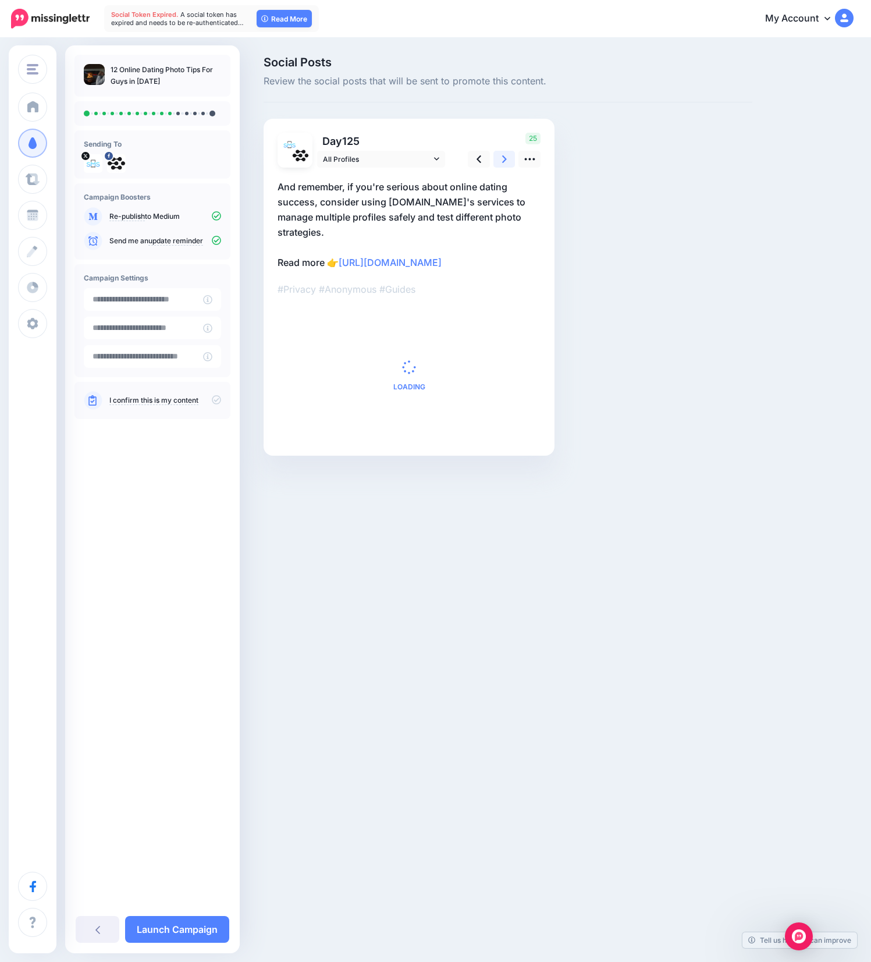
click at [505, 155] on icon at bounding box center [504, 159] width 5 height 12
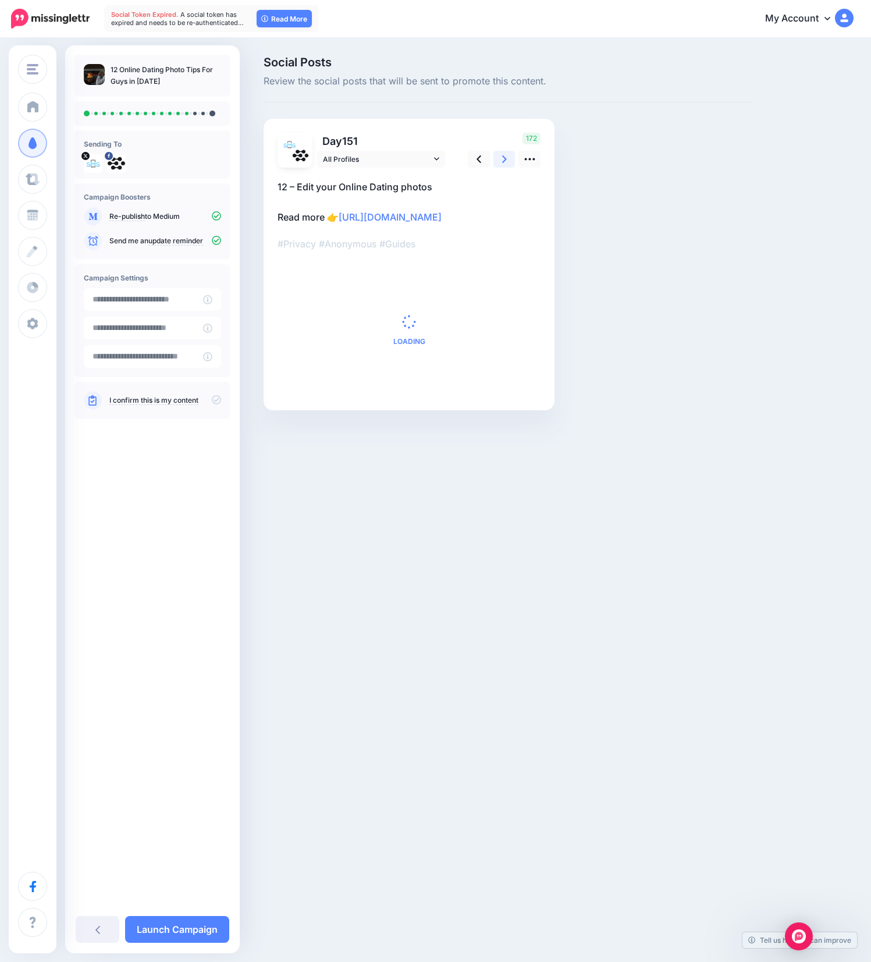
click at [505, 155] on icon at bounding box center [504, 159] width 5 height 12
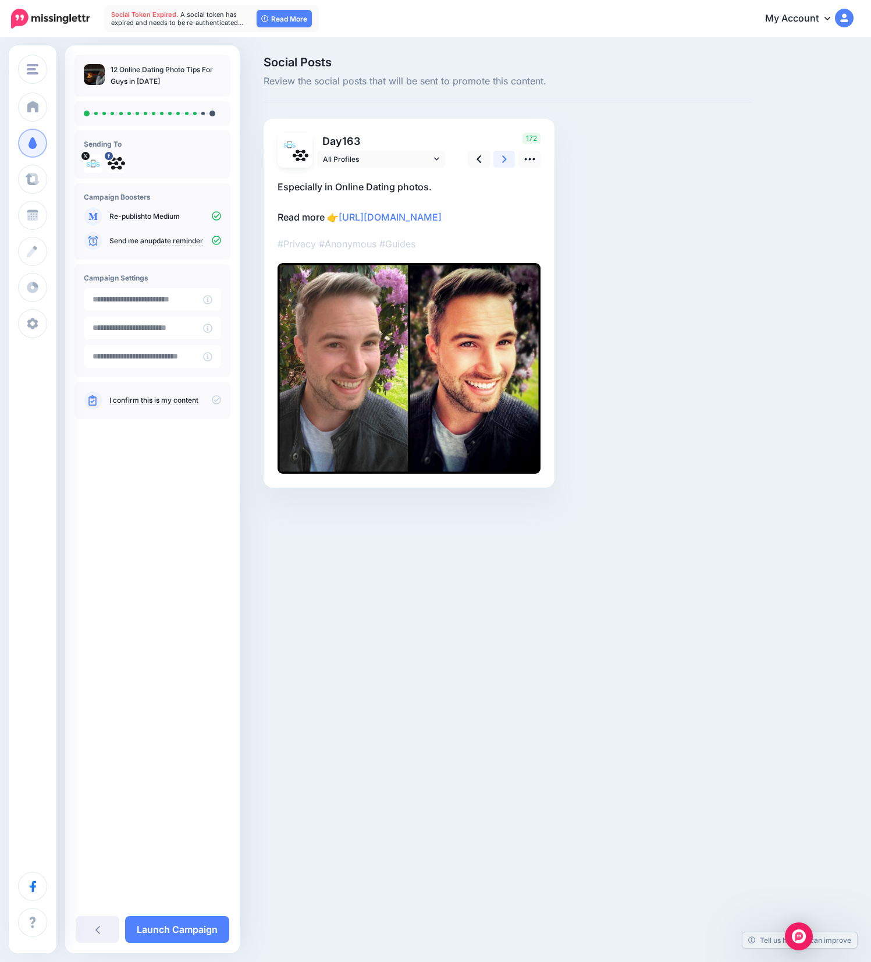
click at [505, 155] on icon at bounding box center [504, 159] width 5 height 12
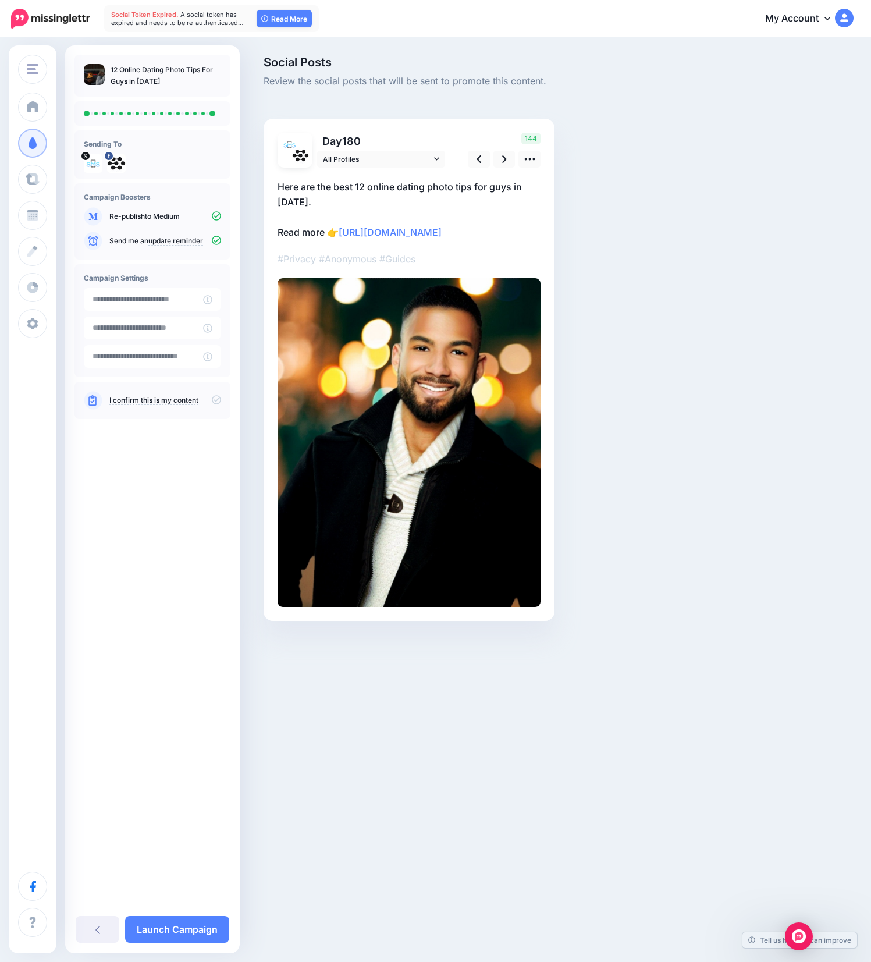
click at [219, 401] on icon at bounding box center [216, 399] width 9 height 9
click at [218, 239] on icon at bounding box center [216, 240] width 9 height 9
click at [183, 922] on link "Launch Campaign" at bounding box center [177, 929] width 104 height 27
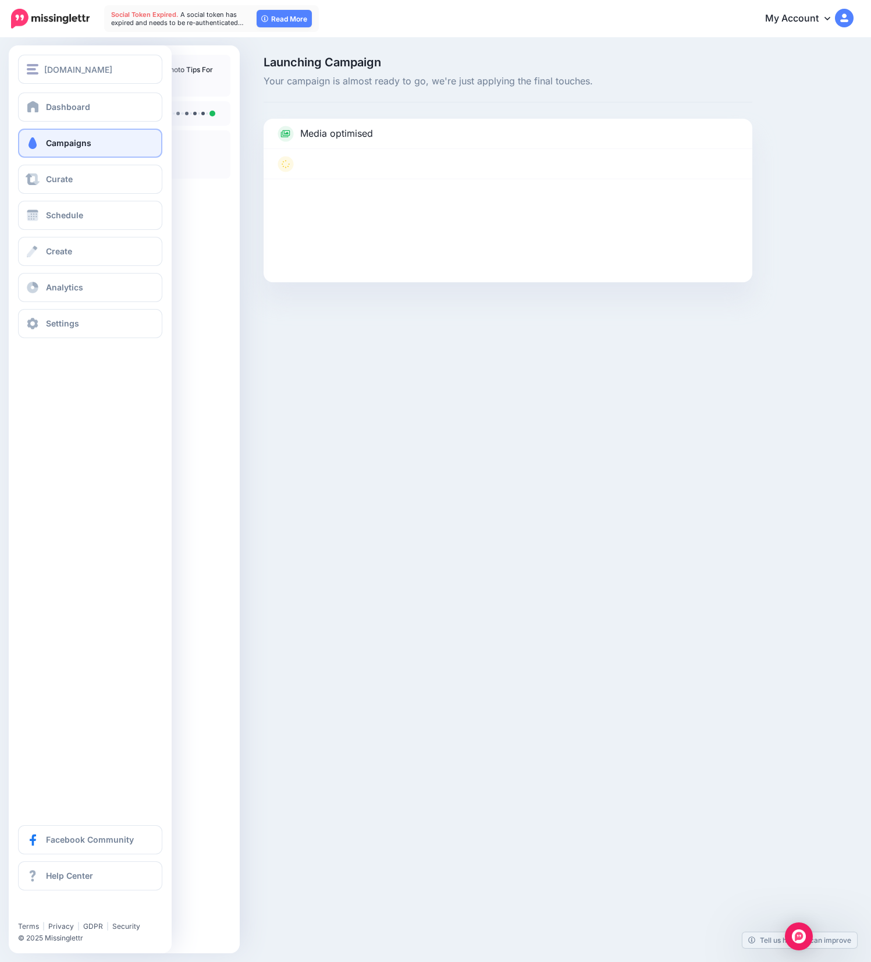
click at [87, 140] on span "Campaigns" at bounding box center [68, 143] width 45 height 10
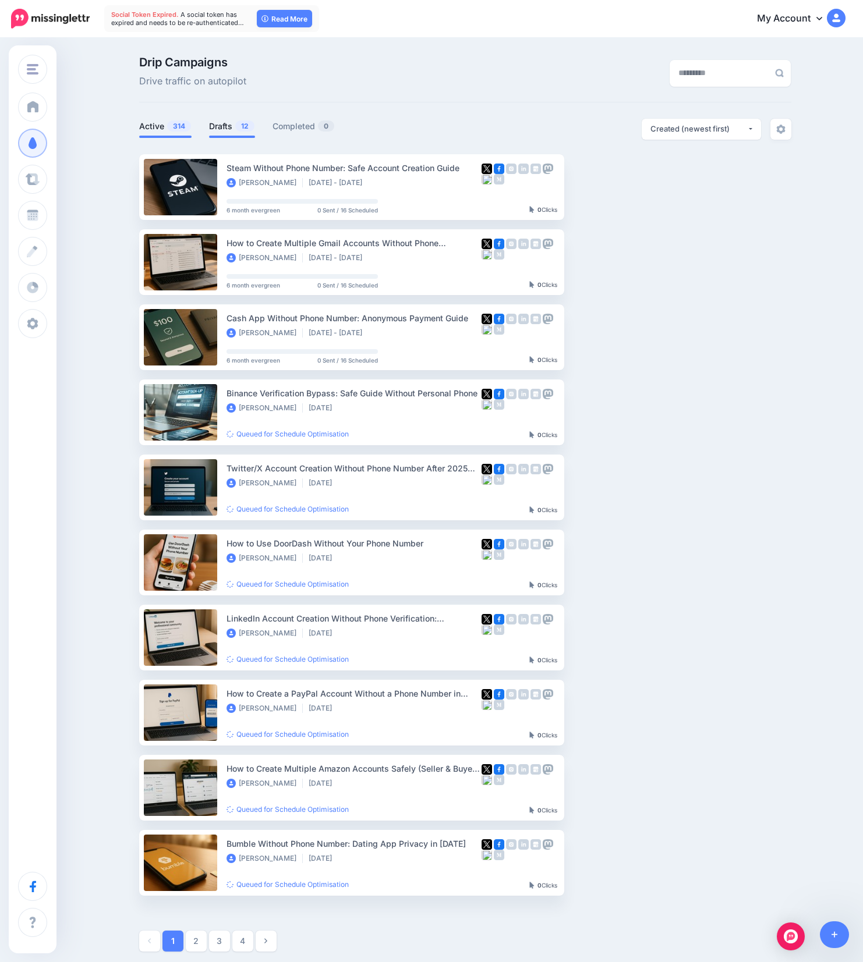
click at [239, 126] on span "12" at bounding box center [244, 125] width 19 height 11
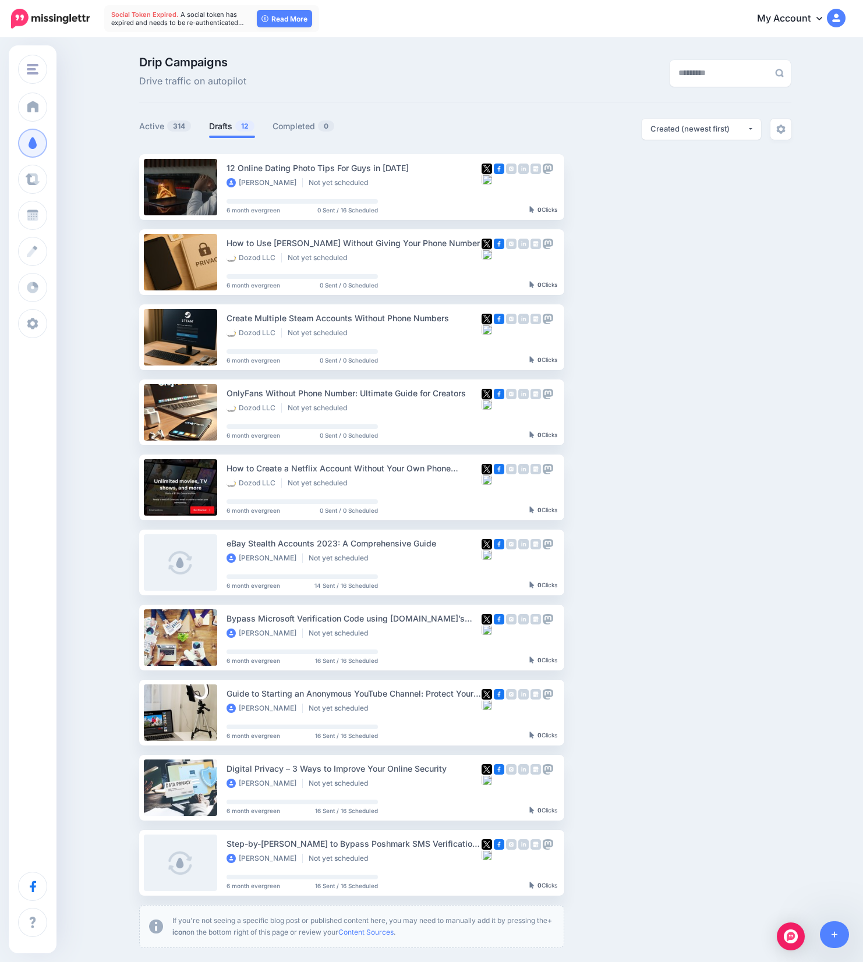
click at [241, 130] on span "12" at bounding box center [244, 125] width 19 height 11
click at [662, 184] on button "button" at bounding box center [666, 186] width 21 height 21
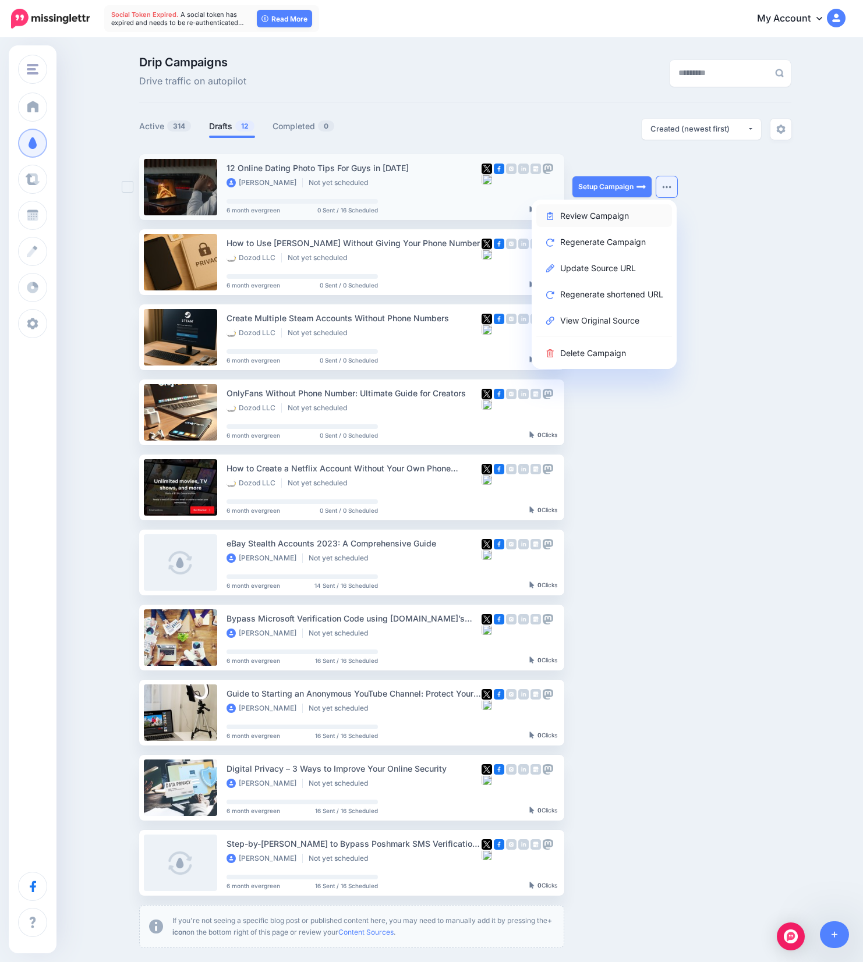
click at [577, 215] on link "Review Campaign" at bounding box center [604, 215] width 136 height 23
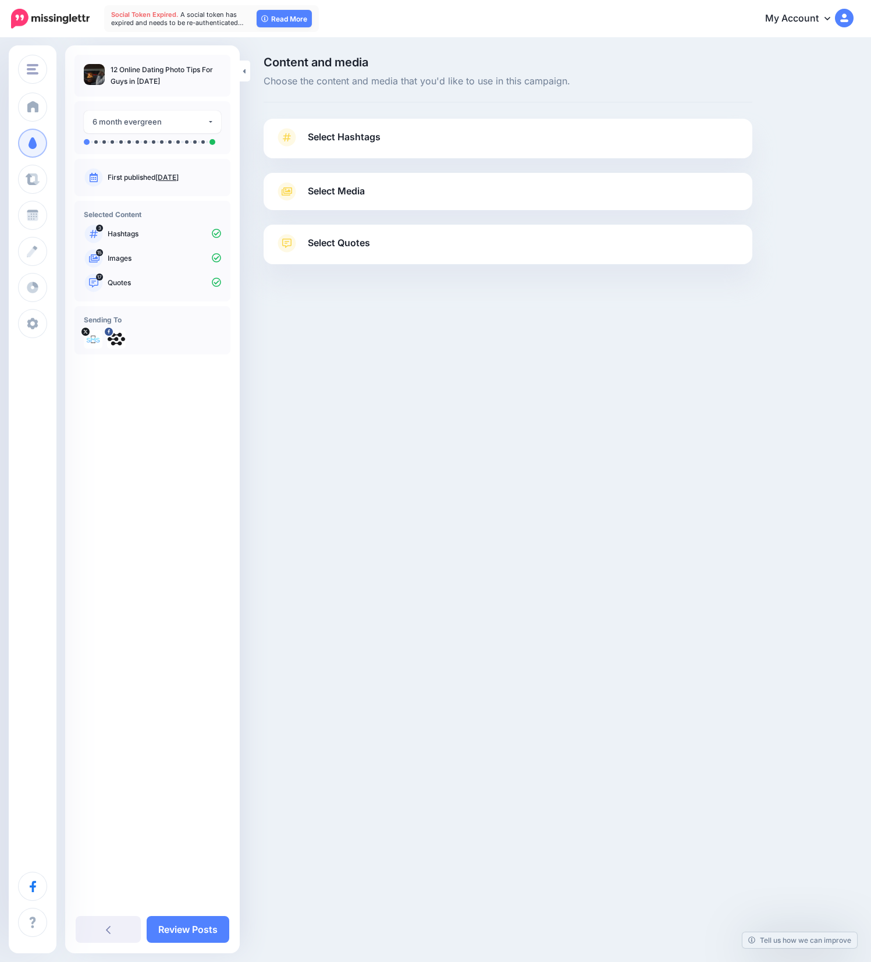
click at [487, 129] on link "Select Hashtags" at bounding box center [508, 143] width 466 height 30
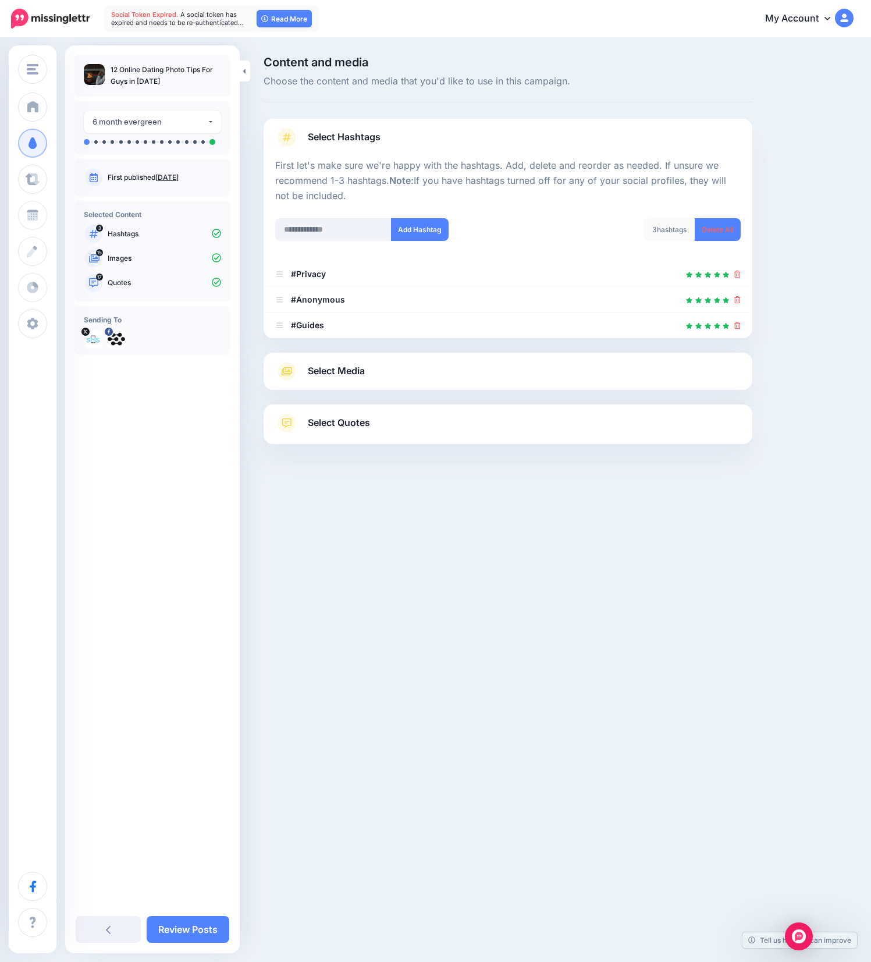
click at [424, 370] on link "Select Media" at bounding box center [508, 371] width 466 height 19
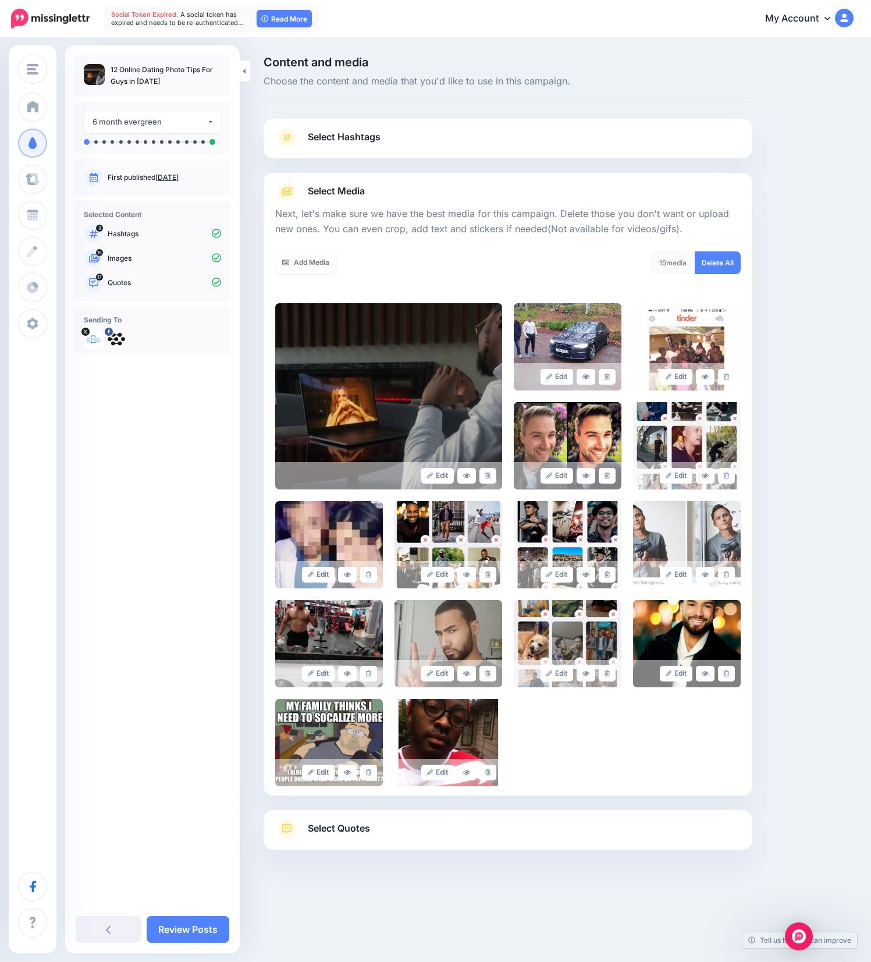
click at [404, 831] on link "Select Quotes" at bounding box center [508, 834] width 466 height 30
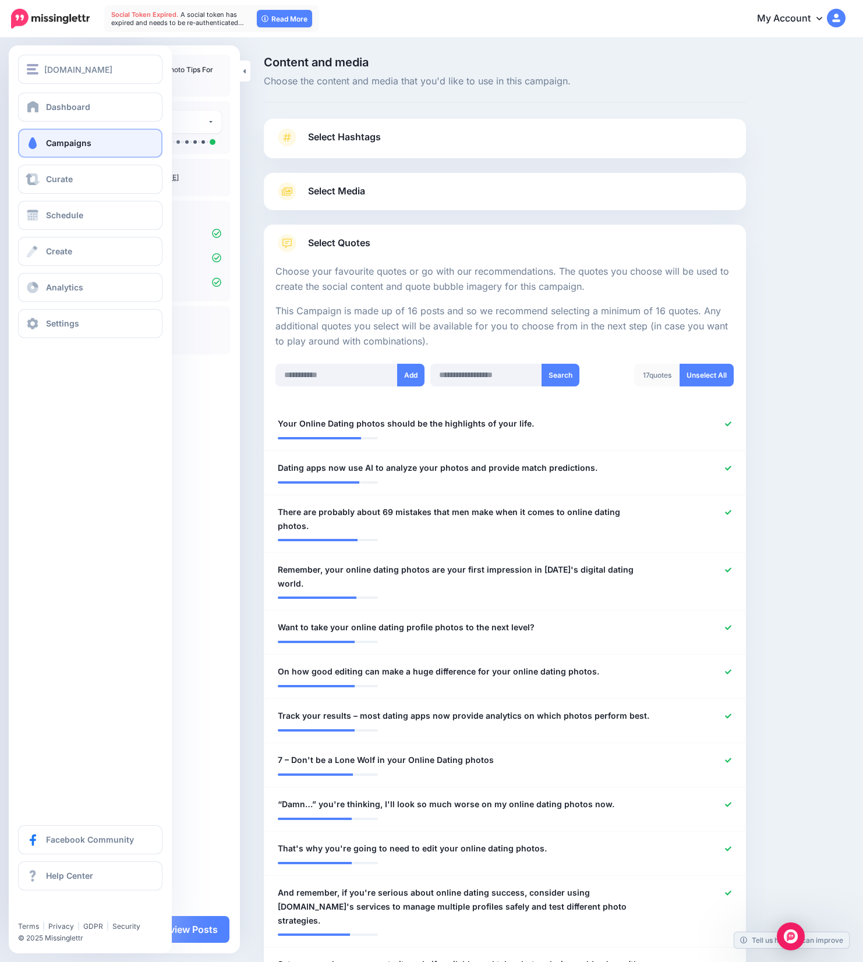
click at [61, 133] on link "Campaigns" at bounding box center [90, 143] width 144 height 29
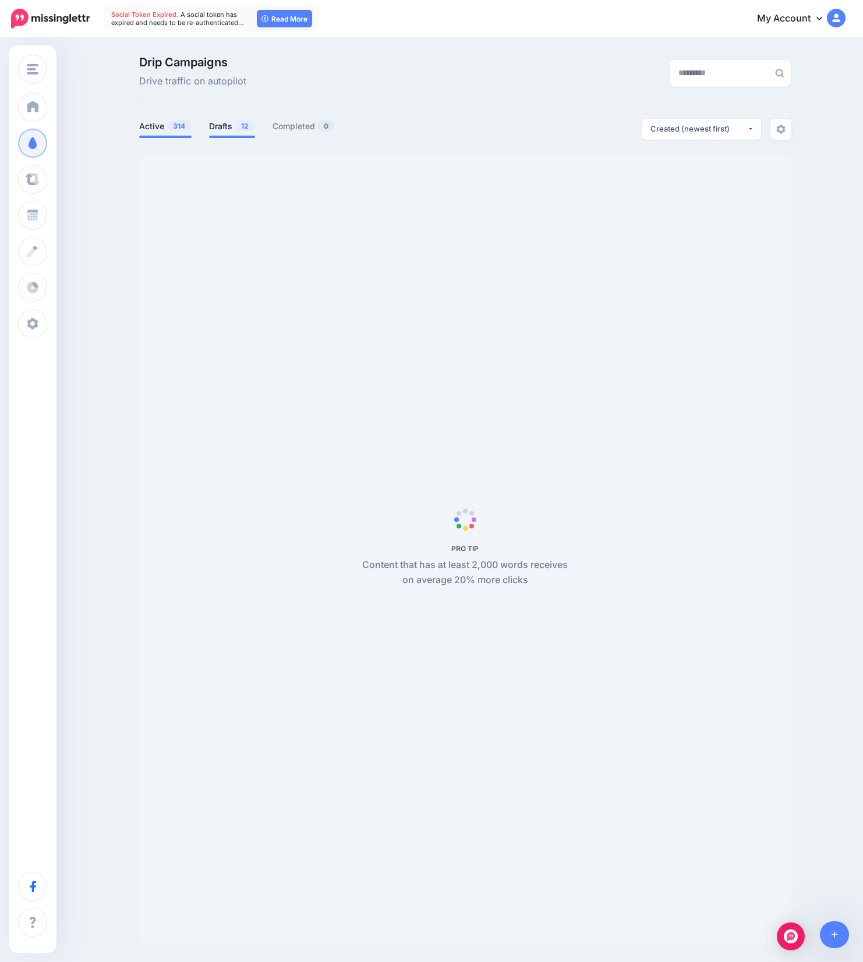
click at [229, 119] on link "Drafts 12" at bounding box center [232, 126] width 46 height 14
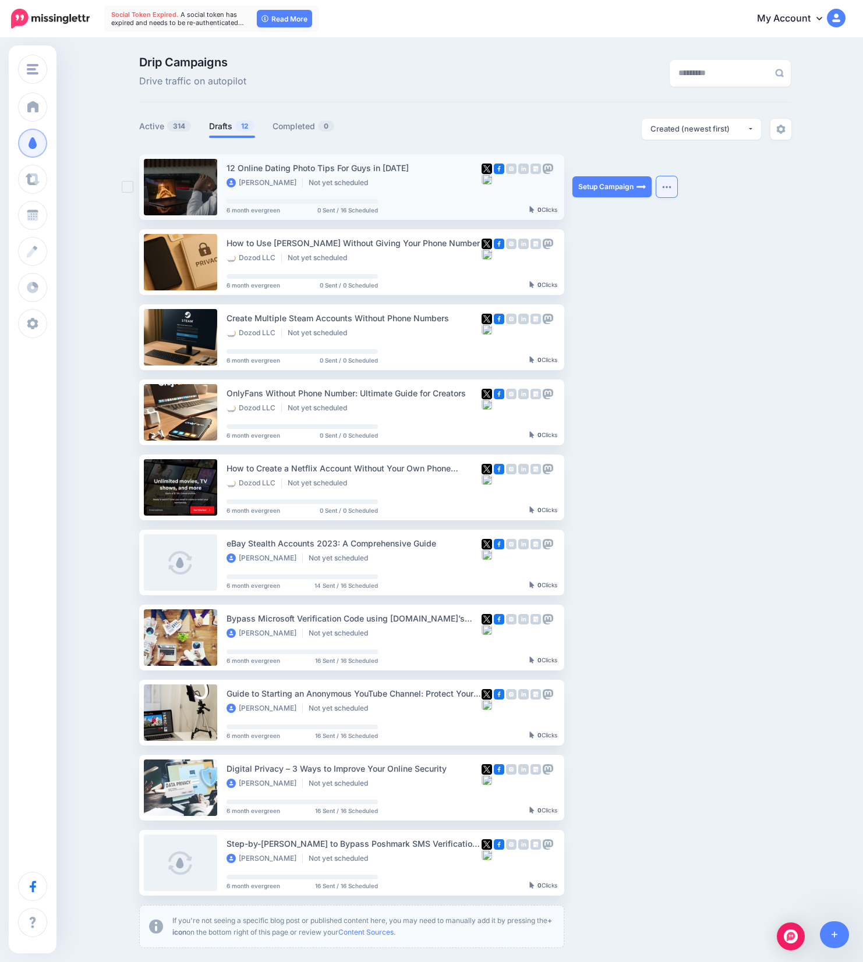
click at [672, 183] on button "button" at bounding box center [666, 186] width 21 height 21
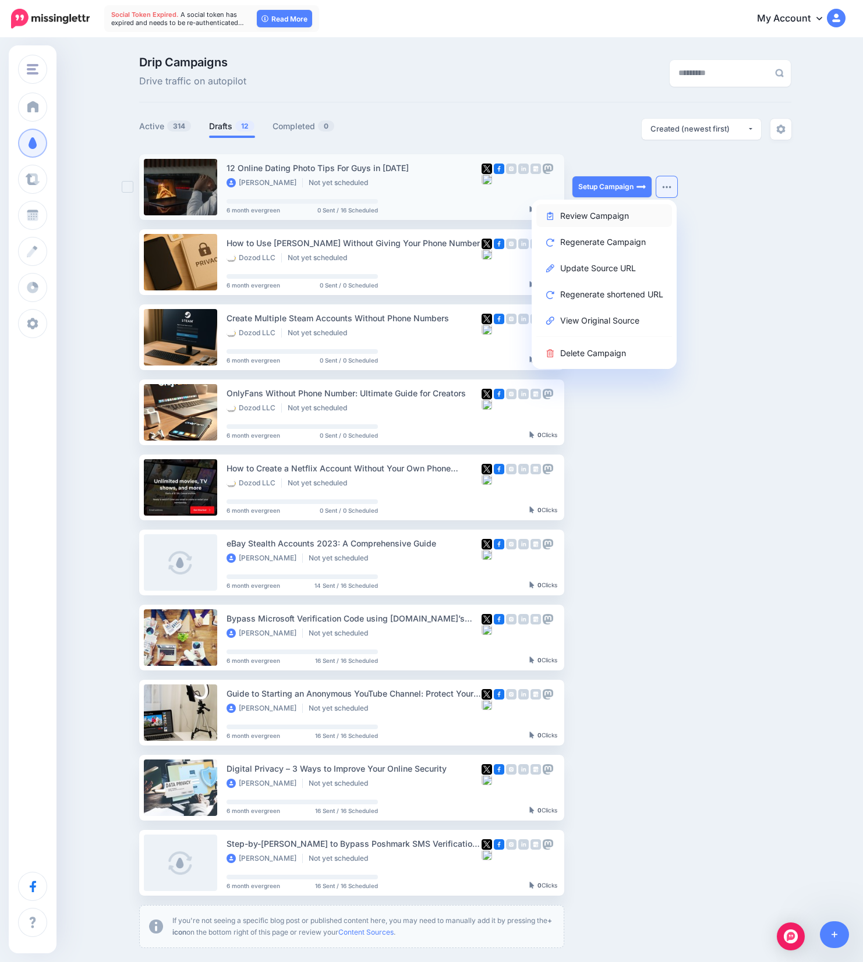
click at [604, 217] on link "Review Campaign" at bounding box center [604, 215] width 136 height 23
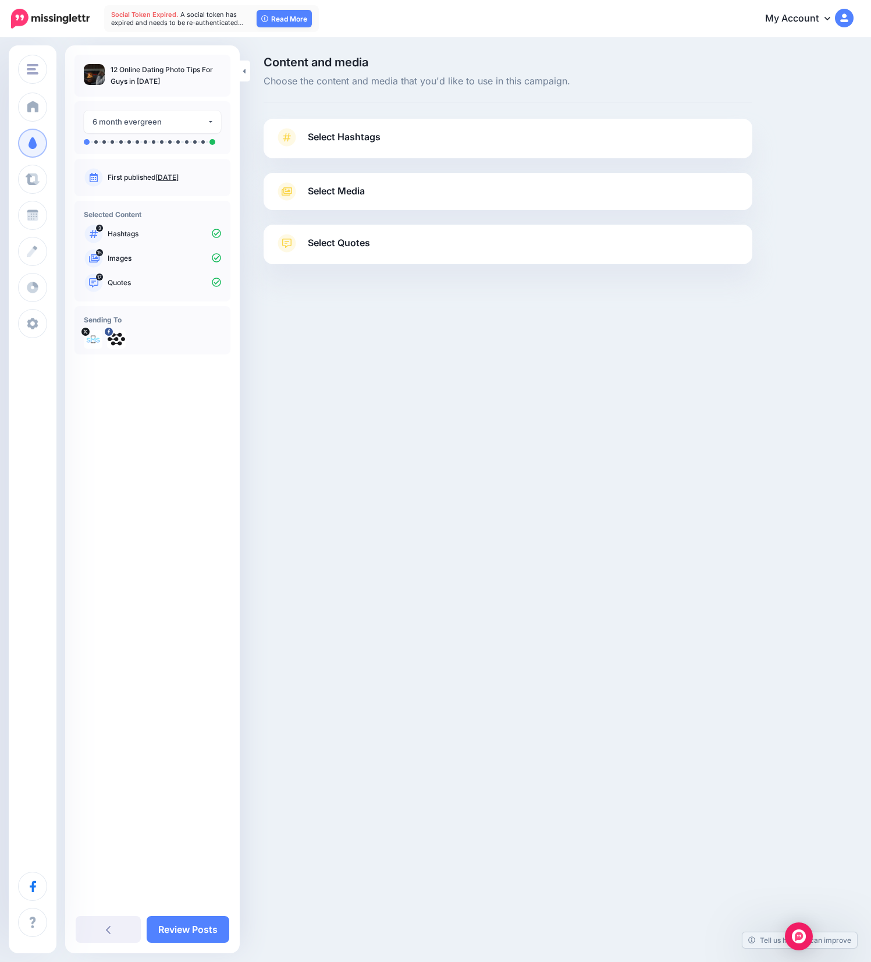
click at [506, 141] on link "Select Hashtags" at bounding box center [508, 143] width 466 height 30
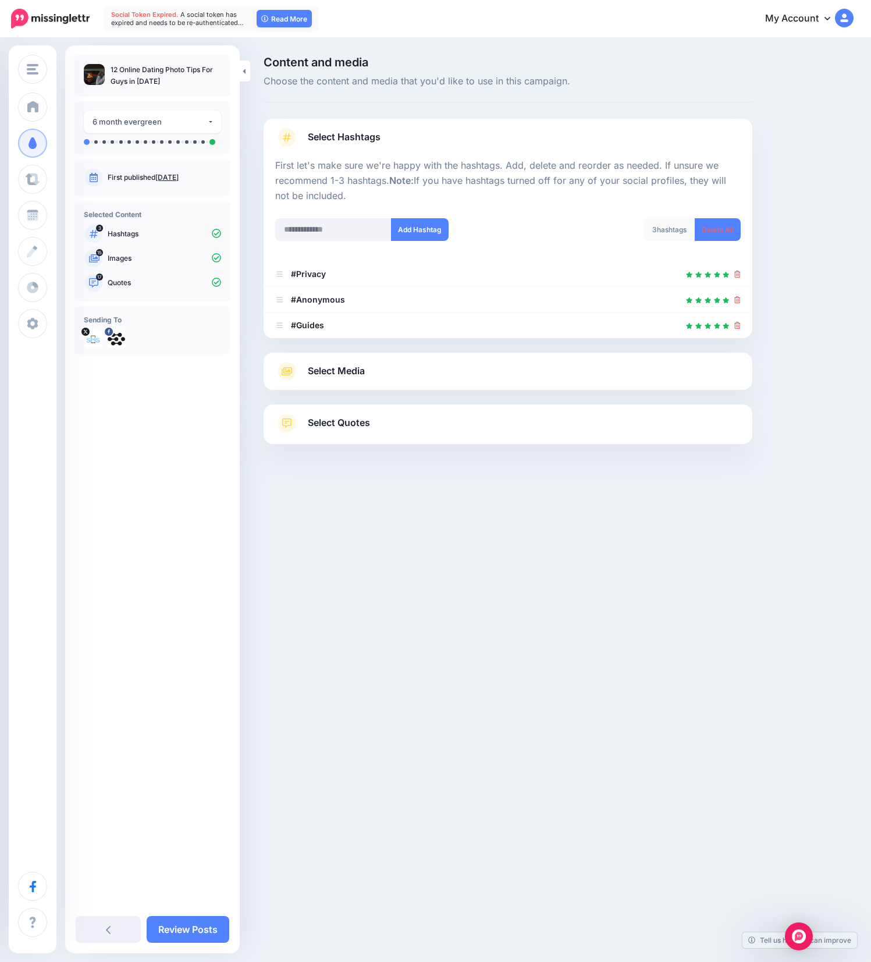
click at [588, 368] on link "Select Media" at bounding box center [508, 371] width 466 height 19
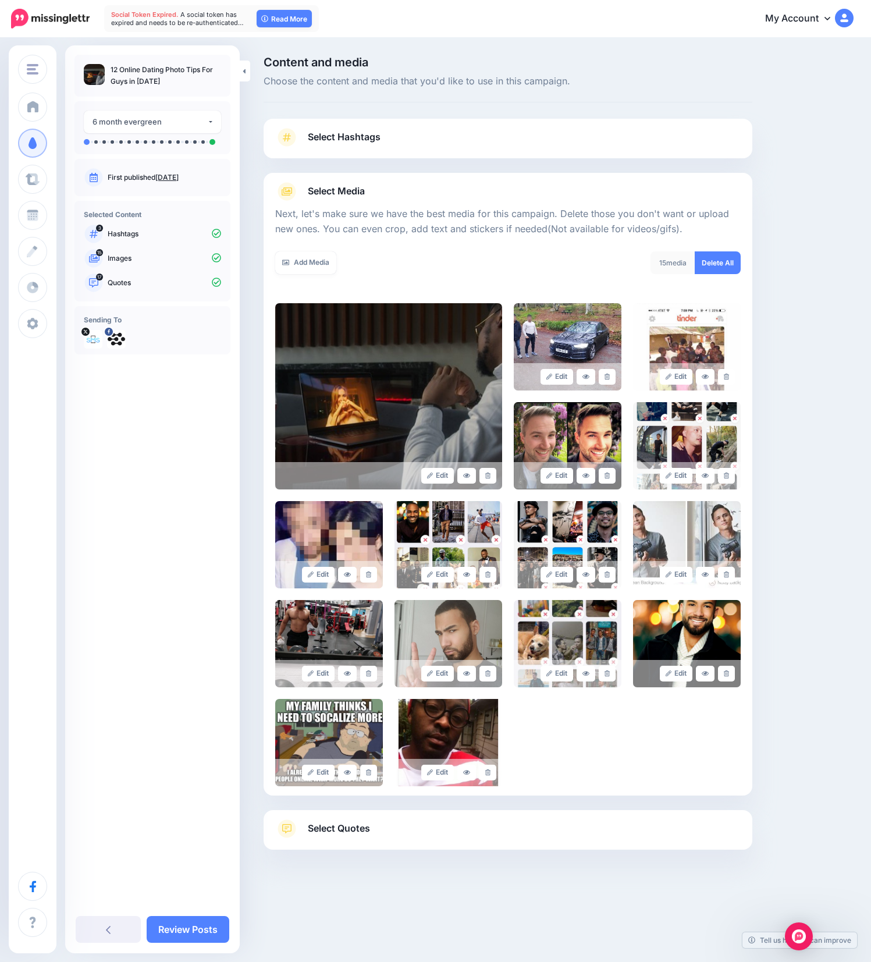
click at [449, 840] on link "Select Quotes" at bounding box center [508, 834] width 466 height 30
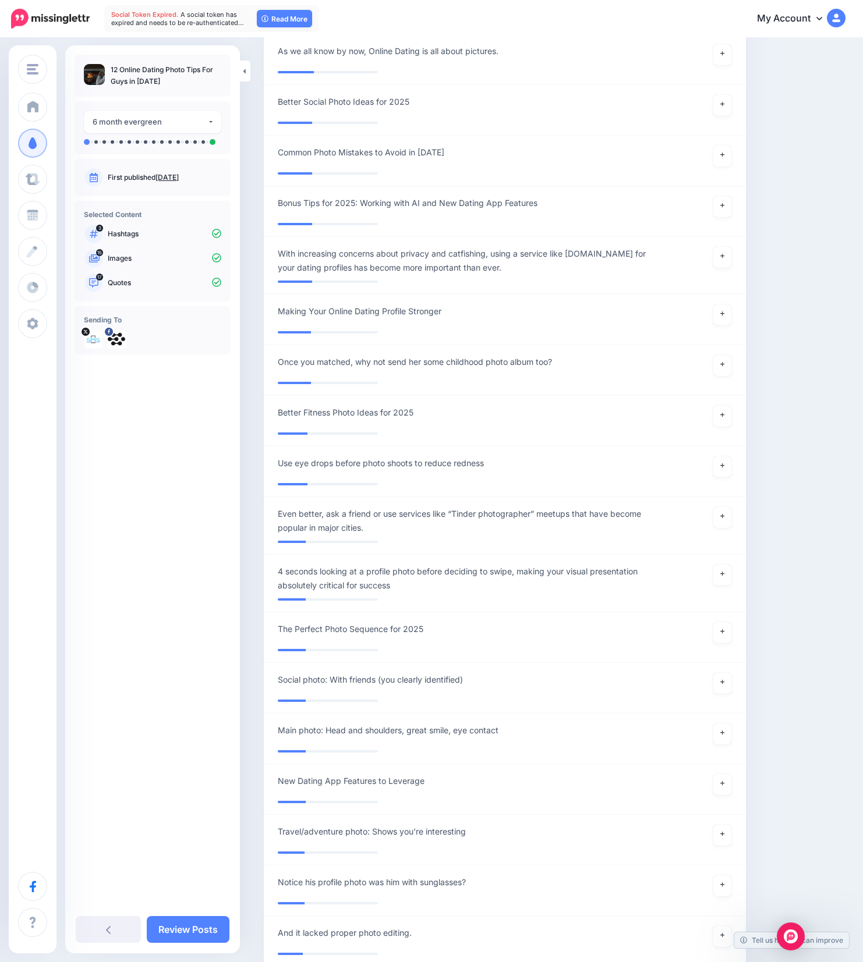
scroll to position [3164, 0]
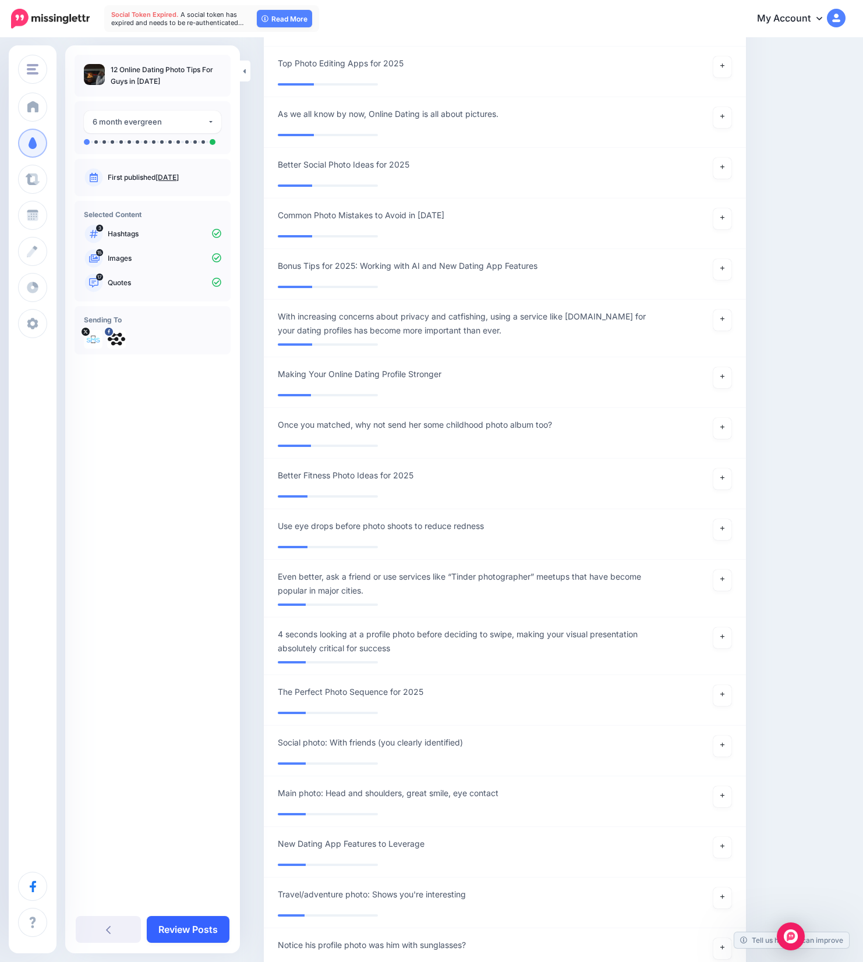
click at [188, 932] on link "Review Posts" at bounding box center [188, 929] width 83 height 27
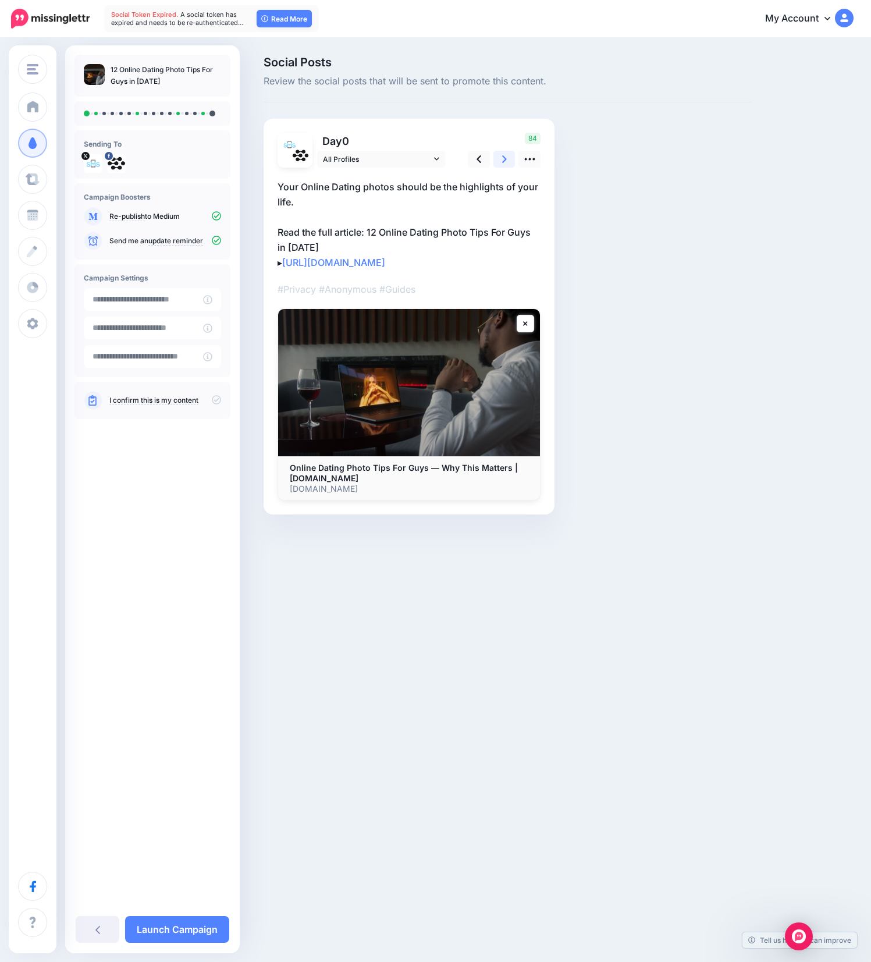
click at [506, 166] on link at bounding box center [505, 159] width 22 height 17
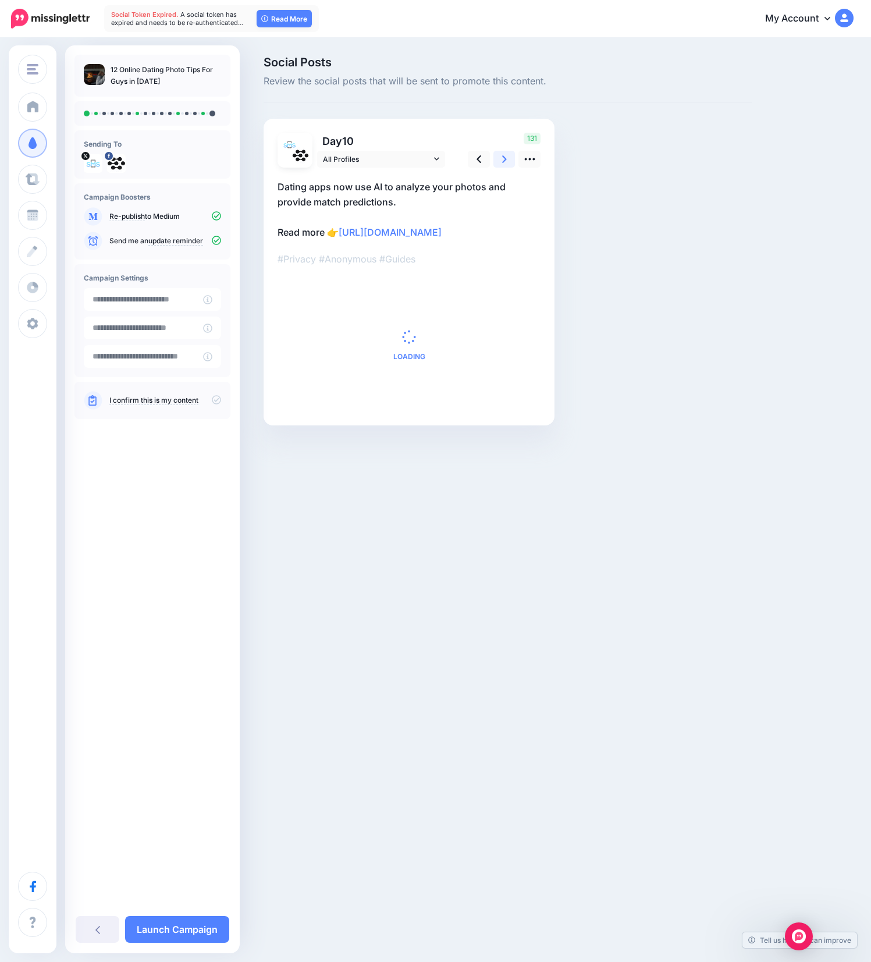
click at [506, 166] on link at bounding box center [505, 159] width 22 height 17
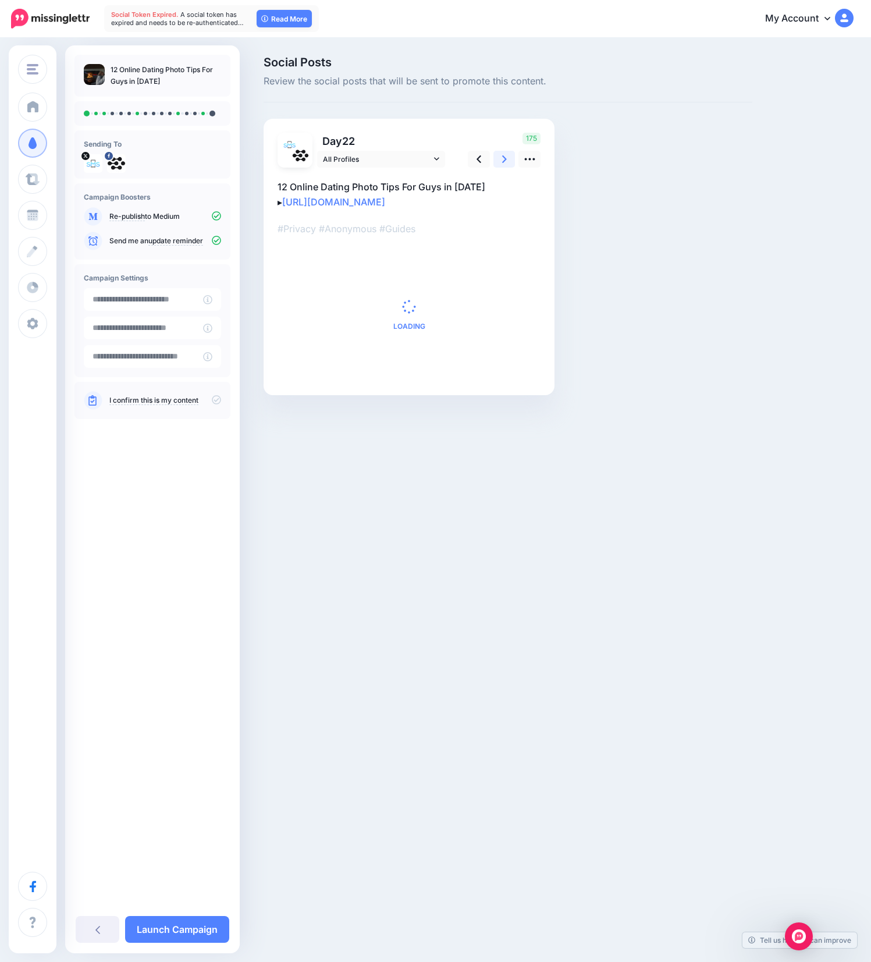
click at [506, 166] on link at bounding box center [505, 159] width 22 height 17
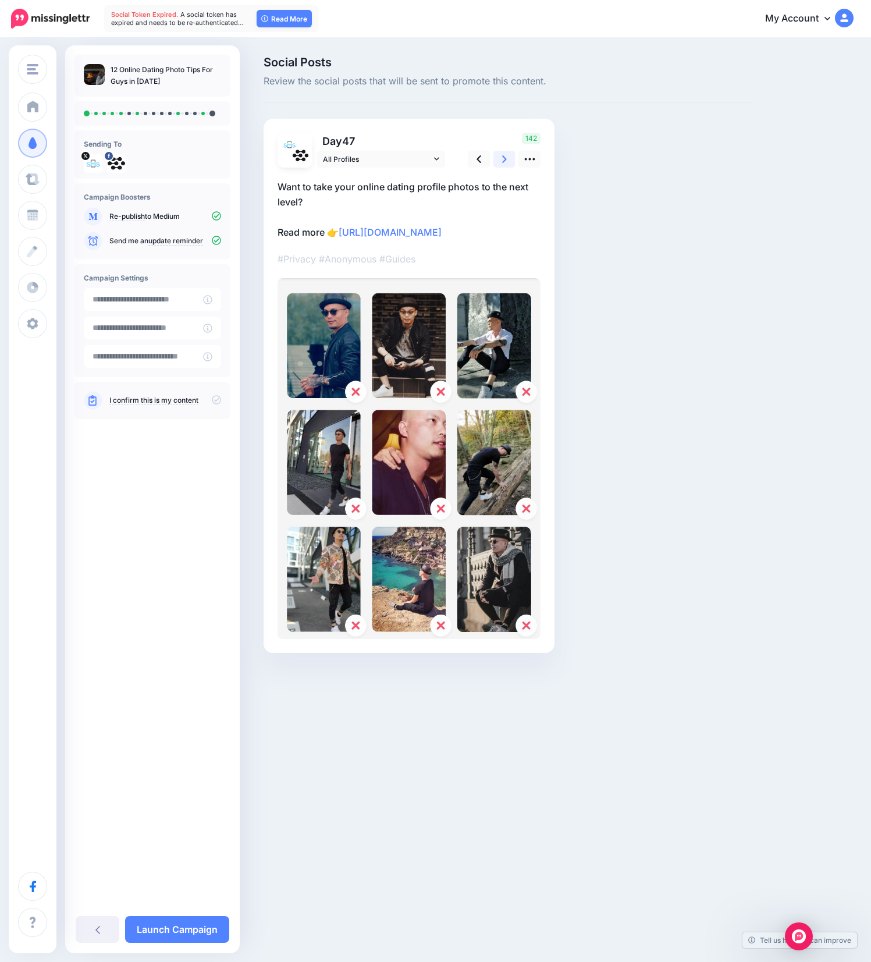
click at [506, 166] on link at bounding box center [505, 159] width 22 height 17
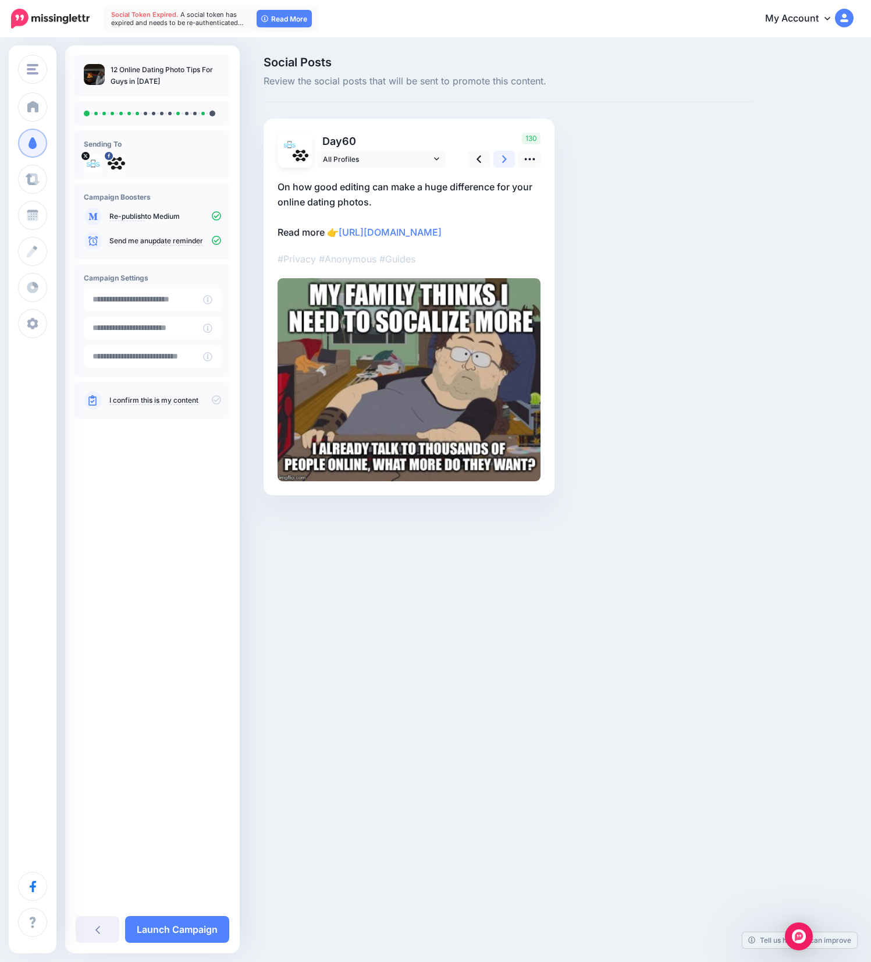
click at [506, 166] on link at bounding box center [505, 159] width 22 height 17
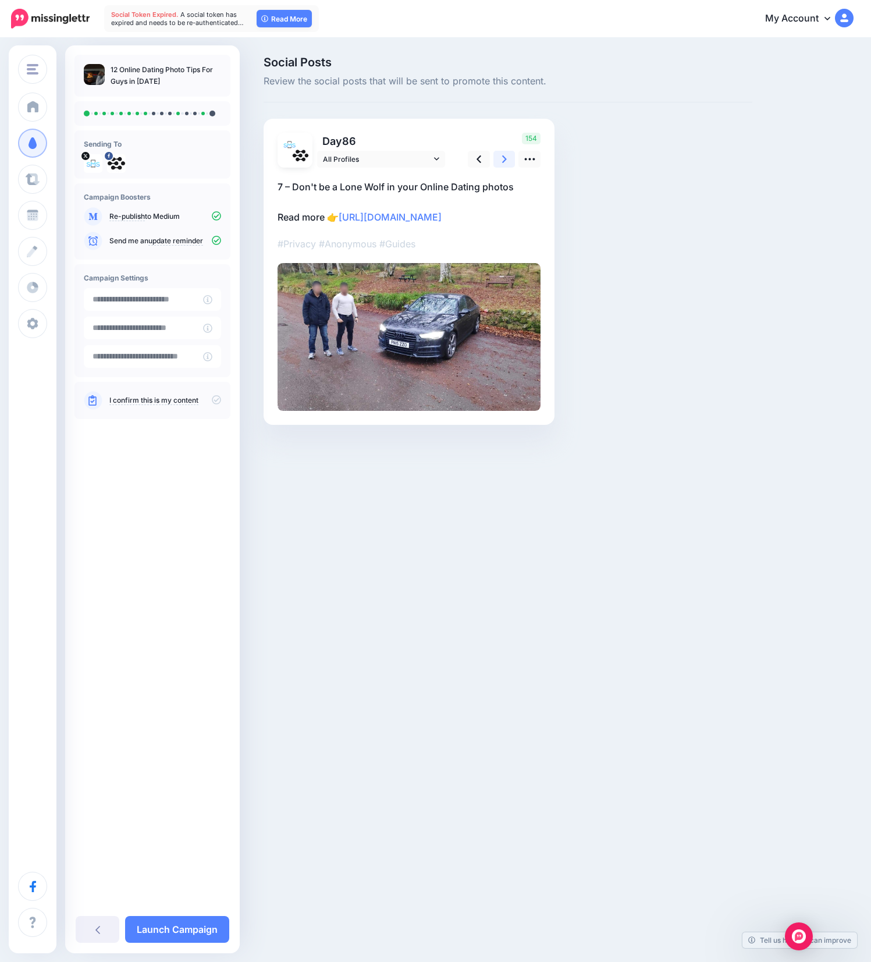
click at [506, 166] on link at bounding box center [505, 159] width 22 height 17
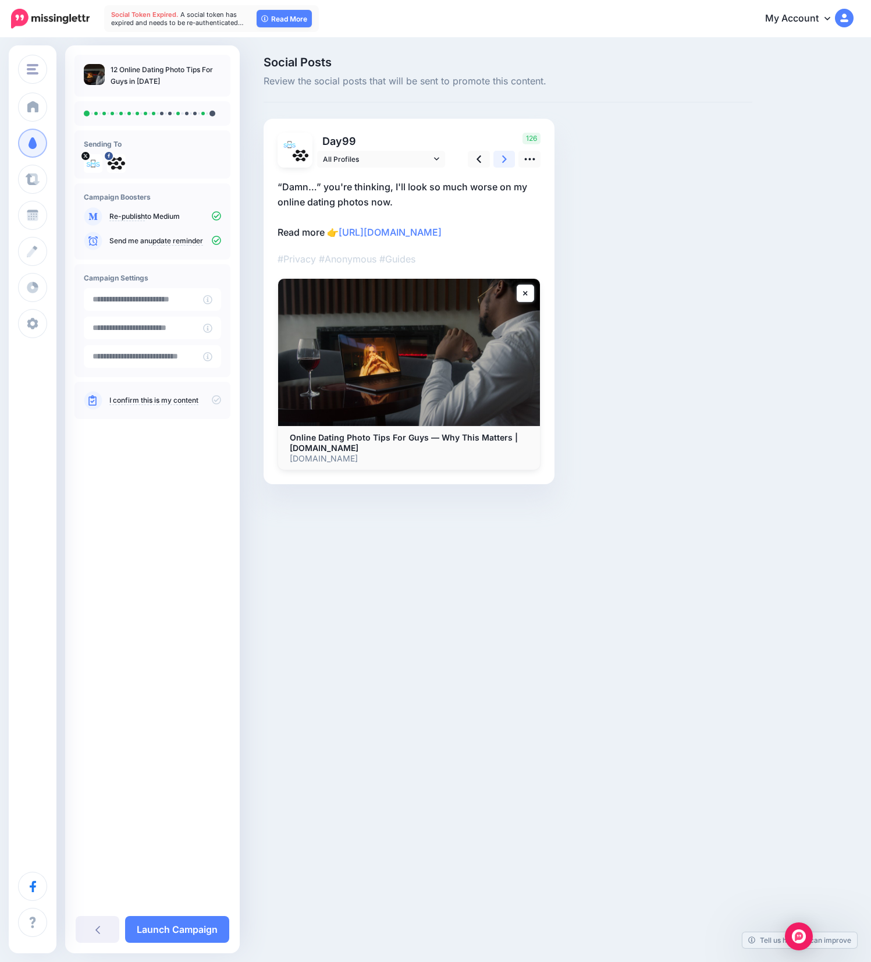
click at [506, 166] on link at bounding box center [505, 159] width 22 height 17
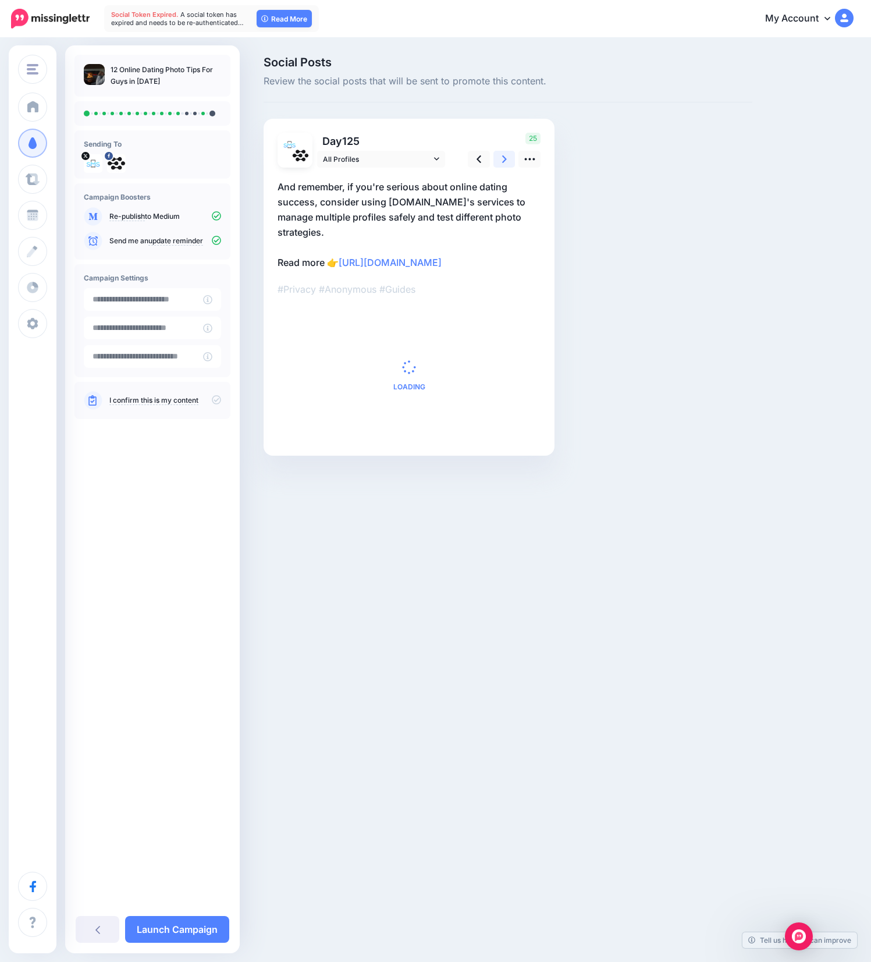
click at [506, 166] on link at bounding box center [505, 159] width 22 height 17
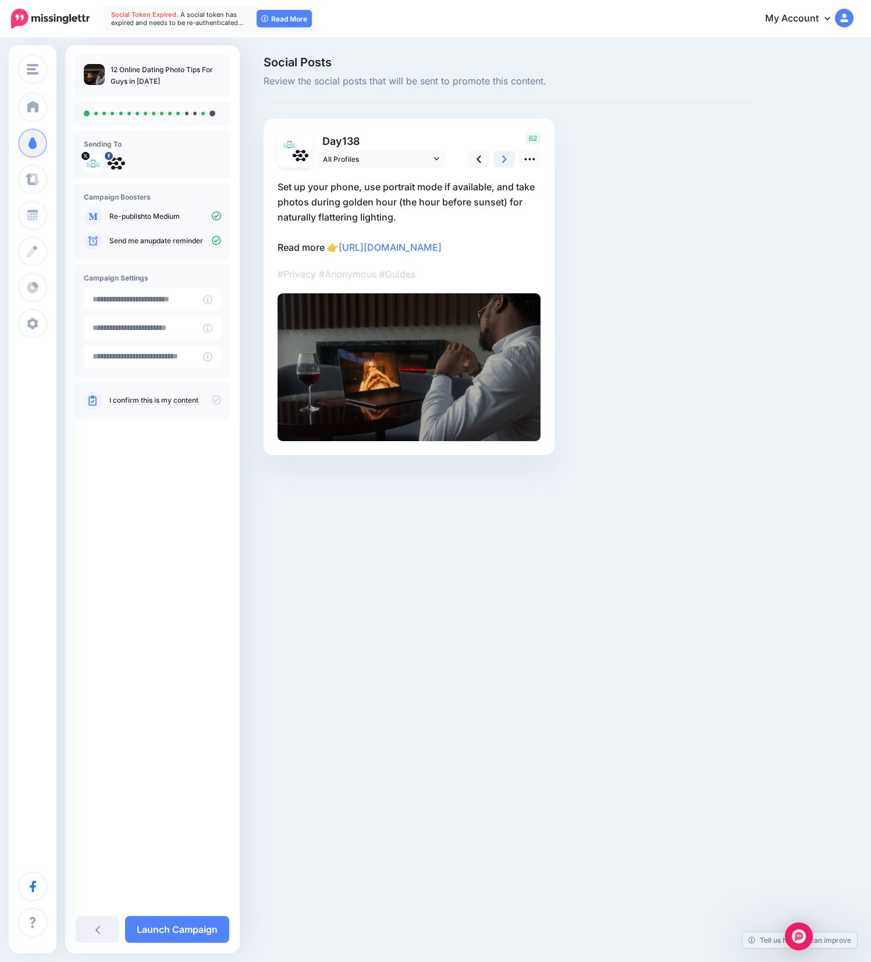
click at [506, 166] on link at bounding box center [505, 159] width 22 height 17
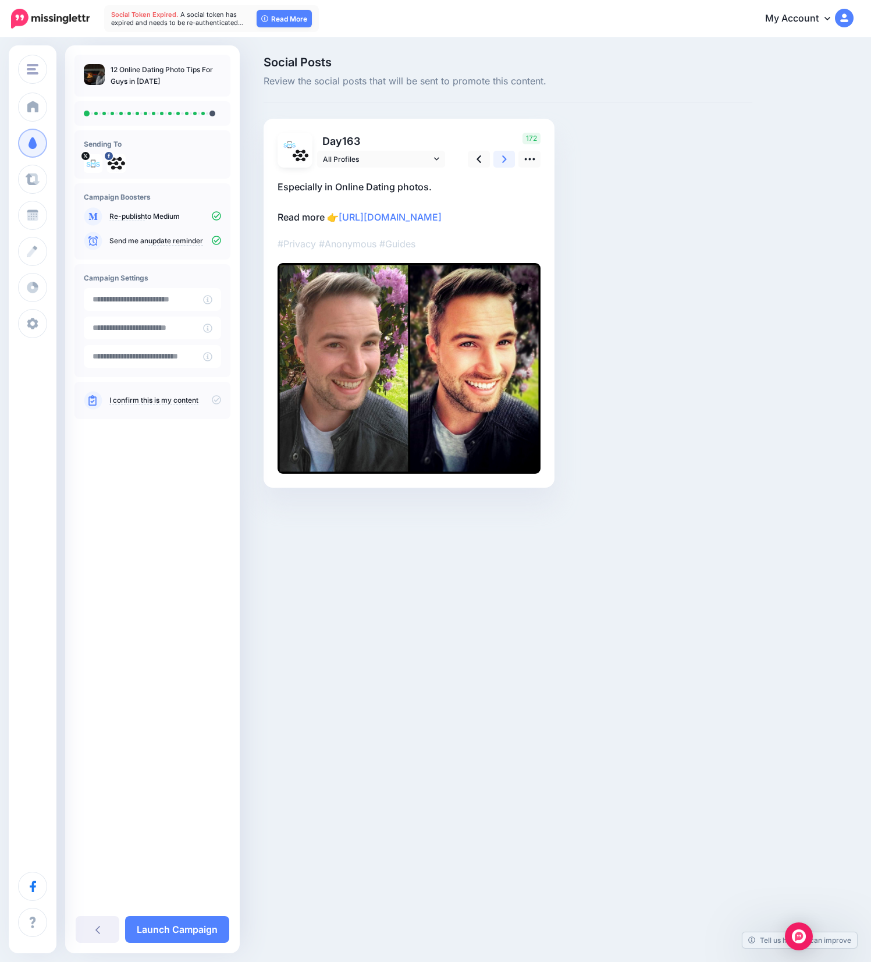
click at [506, 166] on link at bounding box center [505, 159] width 22 height 17
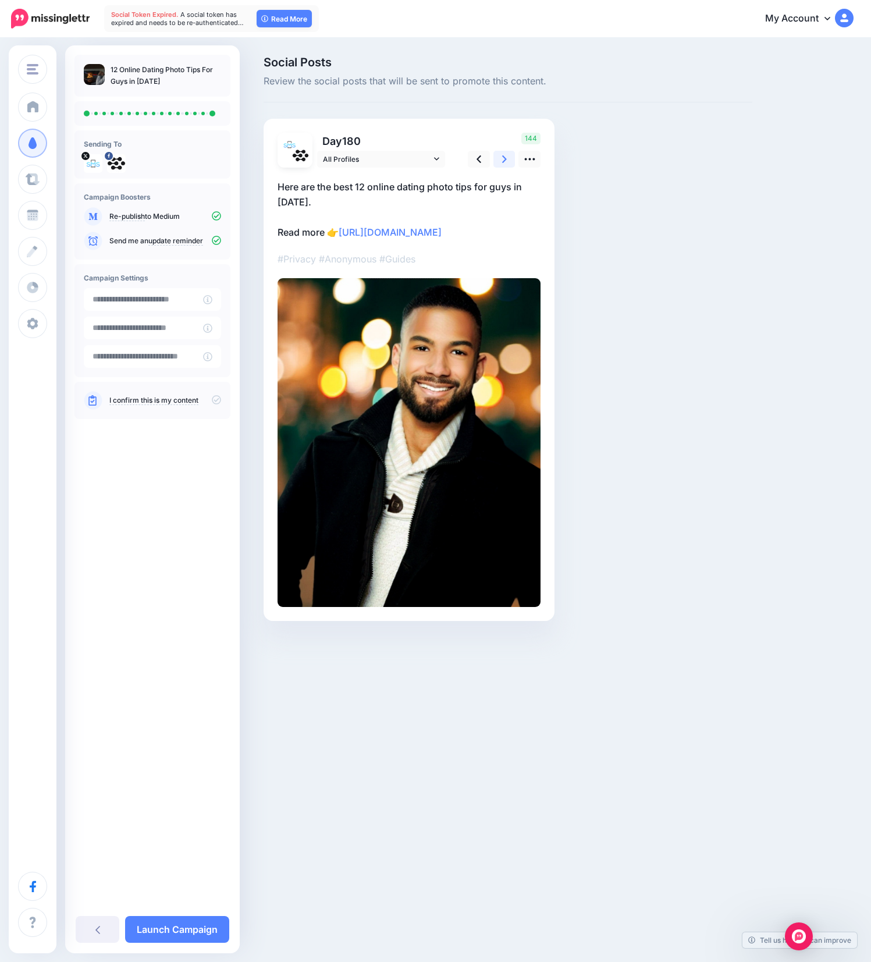
click at [506, 166] on link at bounding box center [505, 159] width 22 height 17
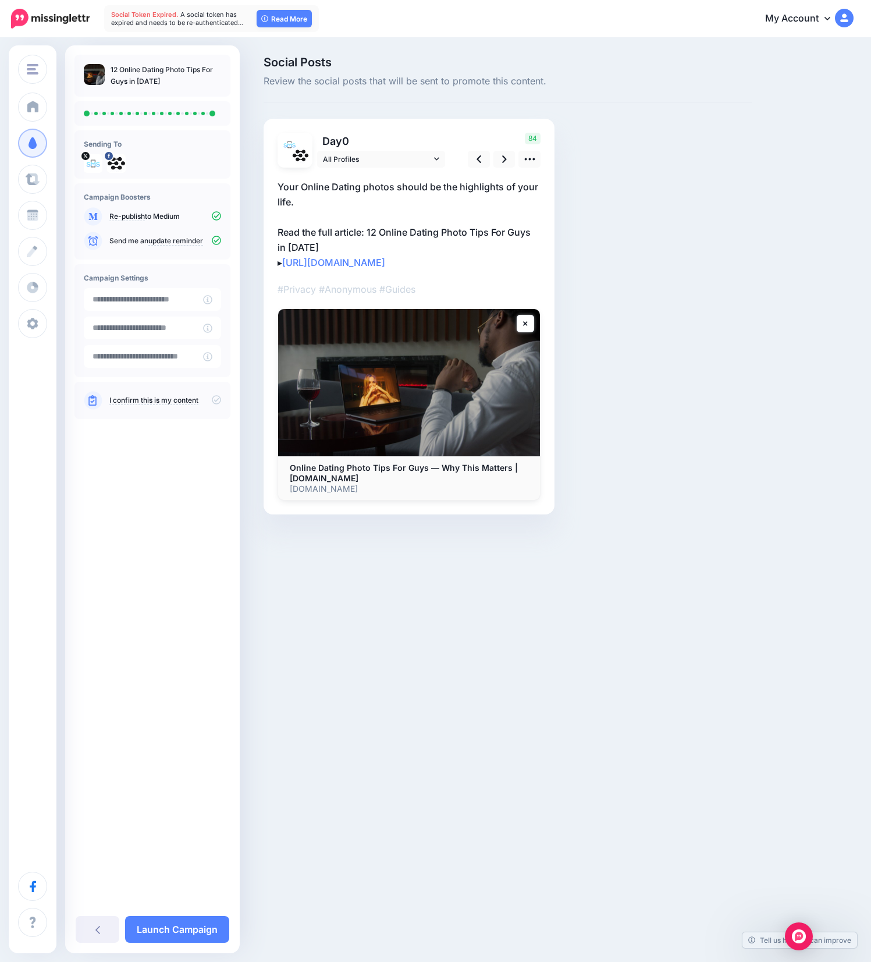
click at [214, 244] on icon at bounding box center [216, 240] width 9 height 9
click at [218, 401] on icon at bounding box center [216, 399] width 9 height 9
click at [193, 939] on link "Launch Campaign" at bounding box center [177, 929] width 104 height 27
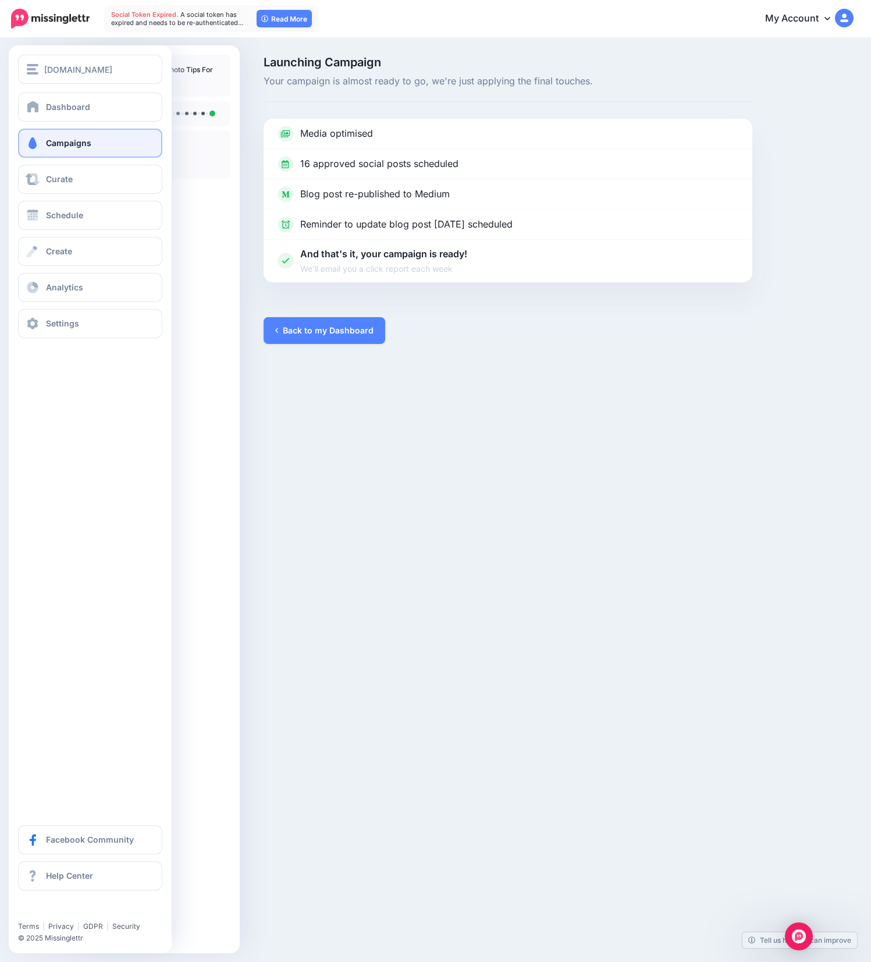
click at [81, 143] on span "Campaigns" at bounding box center [68, 143] width 45 height 10
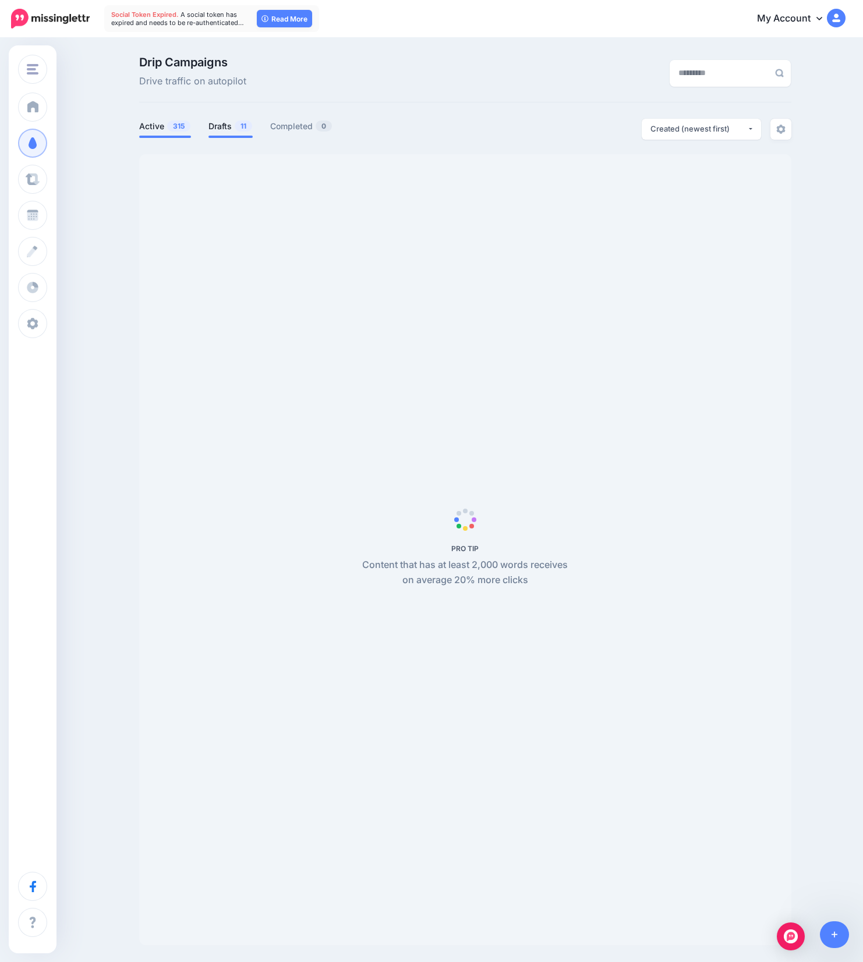
click at [220, 127] on link "Drafts 11" at bounding box center [230, 126] width 44 height 14
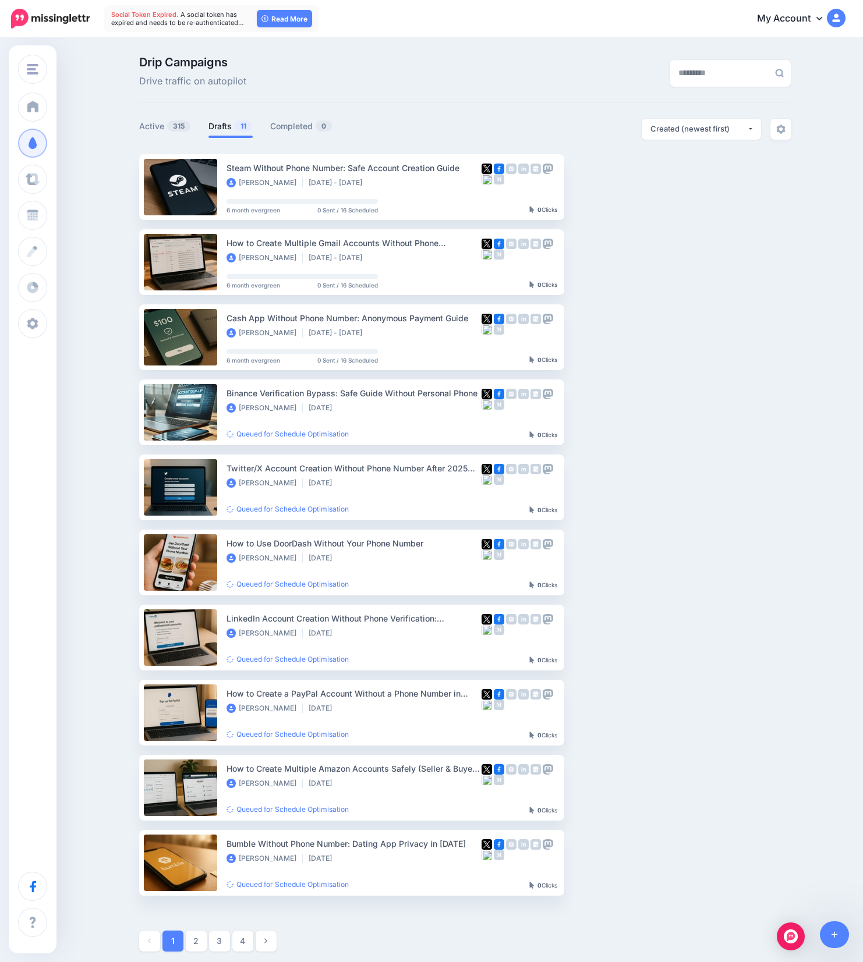
click at [226, 130] on link "Drafts 11" at bounding box center [230, 126] width 44 height 14
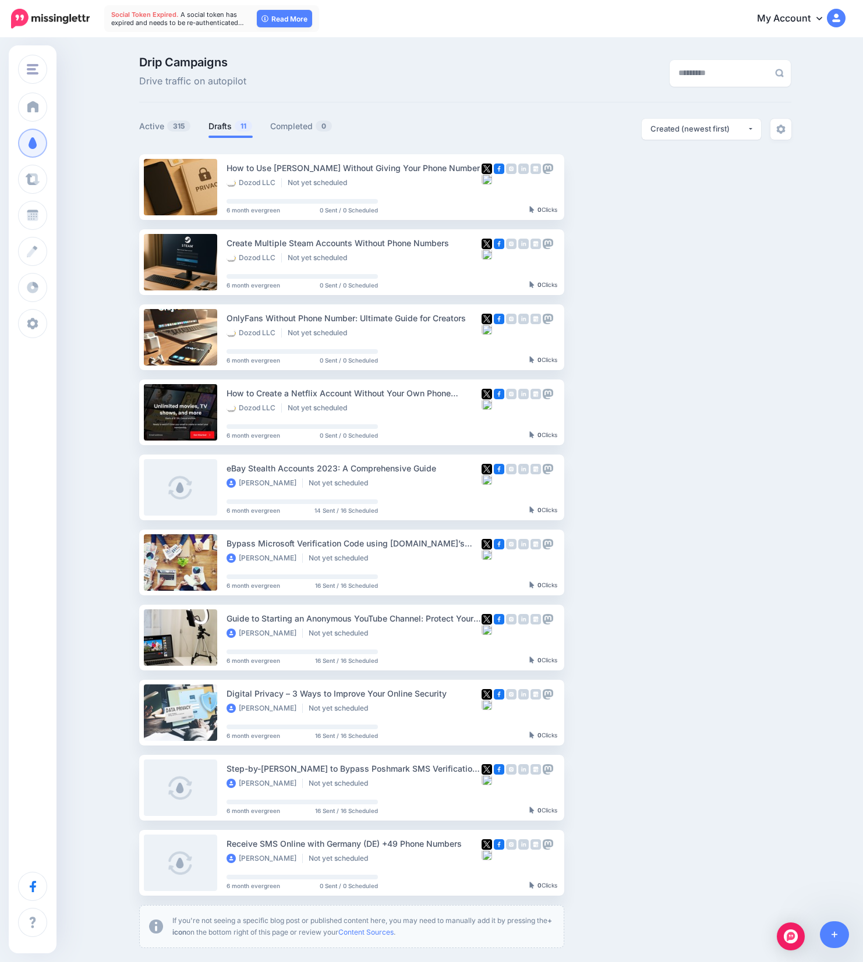
click at [229, 123] on link "Drafts 11" at bounding box center [230, 126] width 44 height 14
click at [229, 127] on link "Drafts 11" at bounding box center [230, 126] width 44 height 14
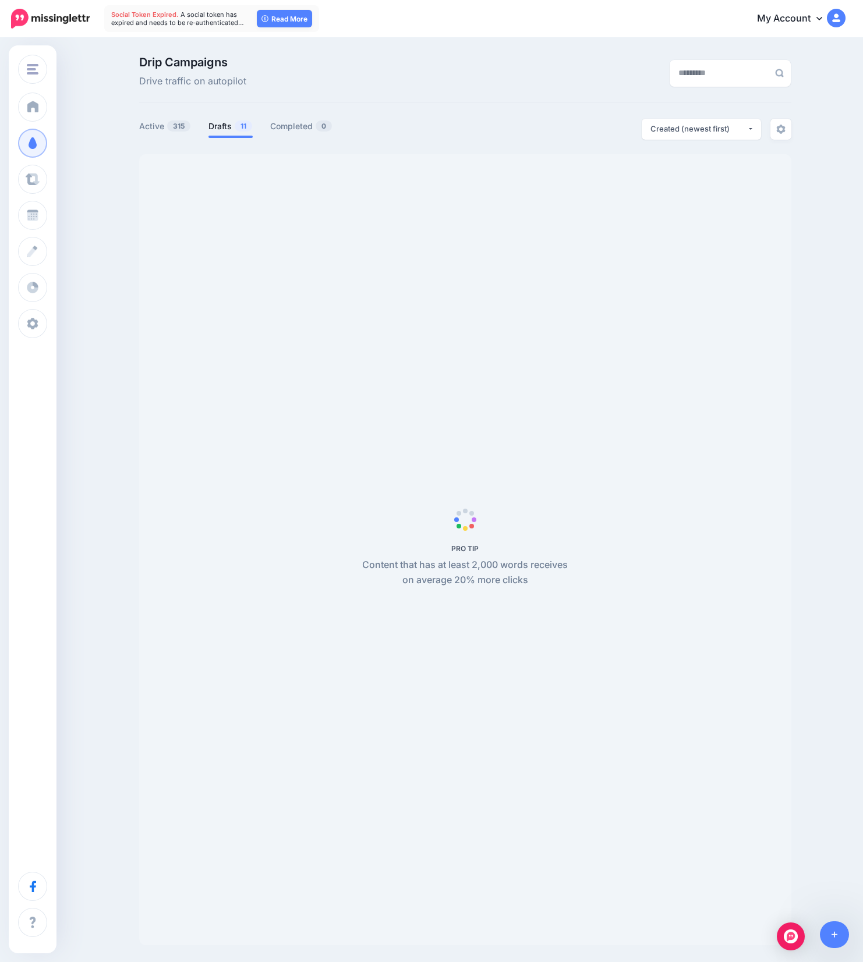
click at [453, 69] on div "Drip Campaigns Drive traffic on autopilot" at bounding box center [353, 72] width 446 height 33
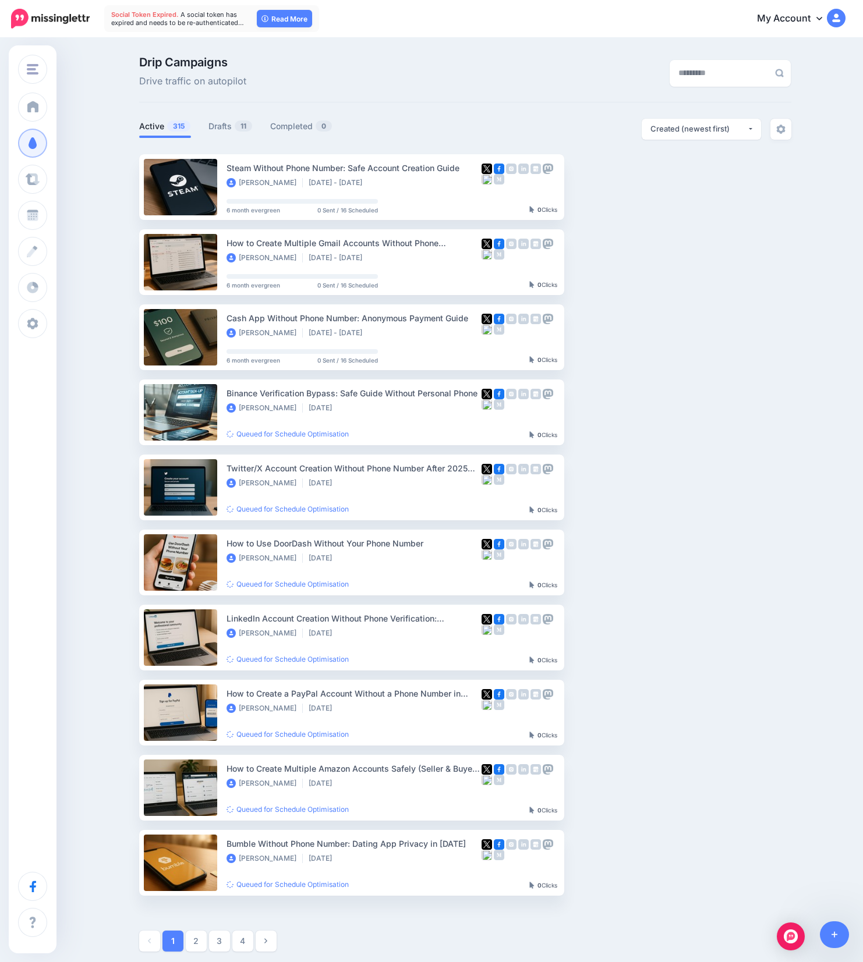
click at [537, 68] on div "Drip Campaigns Drive traffic on autopilot" at bounding box center [353, 72] width 446 height 33
click at [219, 128] on link "Drafts 11" at bounding box center [230, 126] width 44 height 14
